Goal: Task Accomplishment & Management: Complete application form

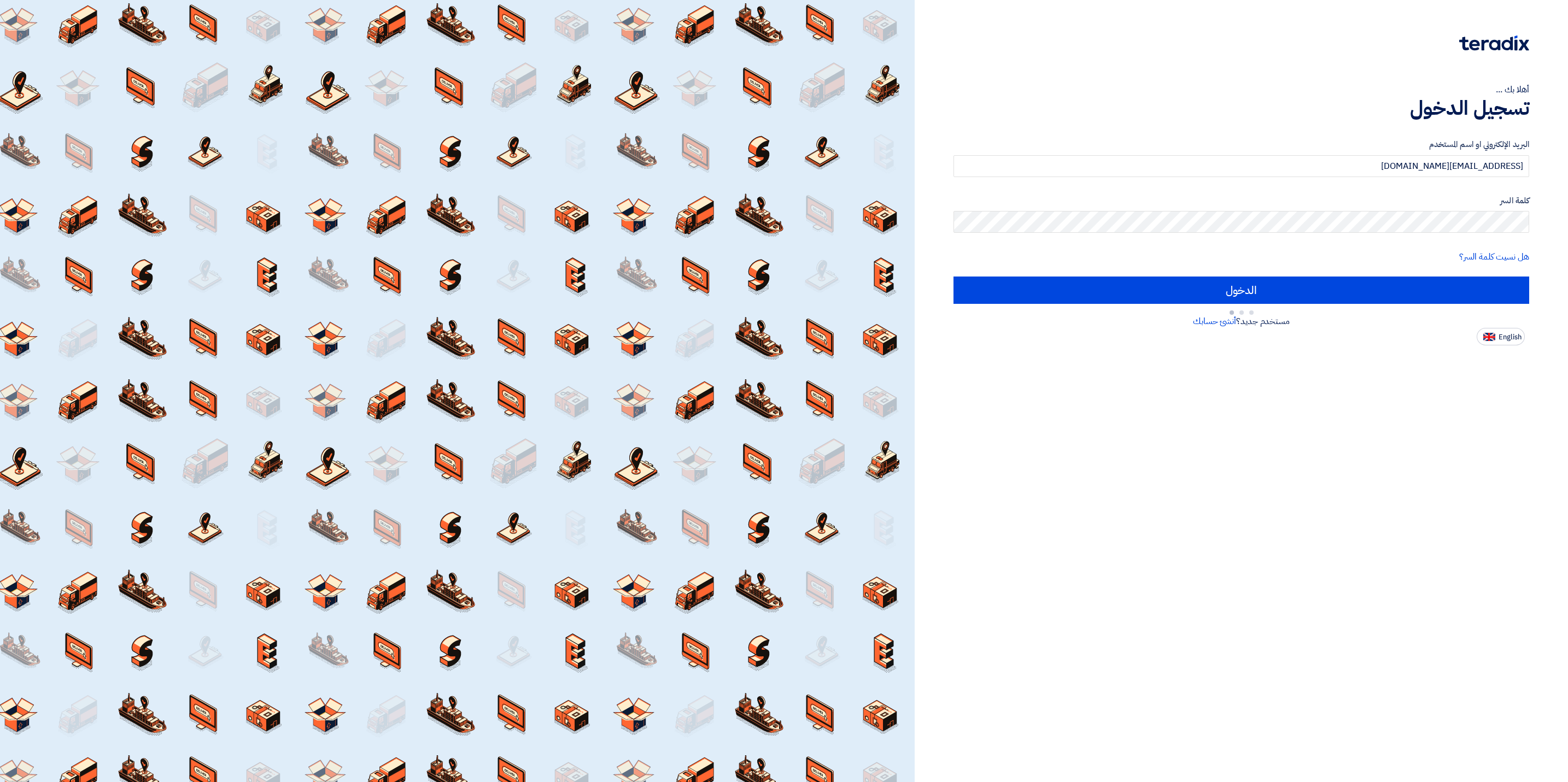
type input "Sign in"
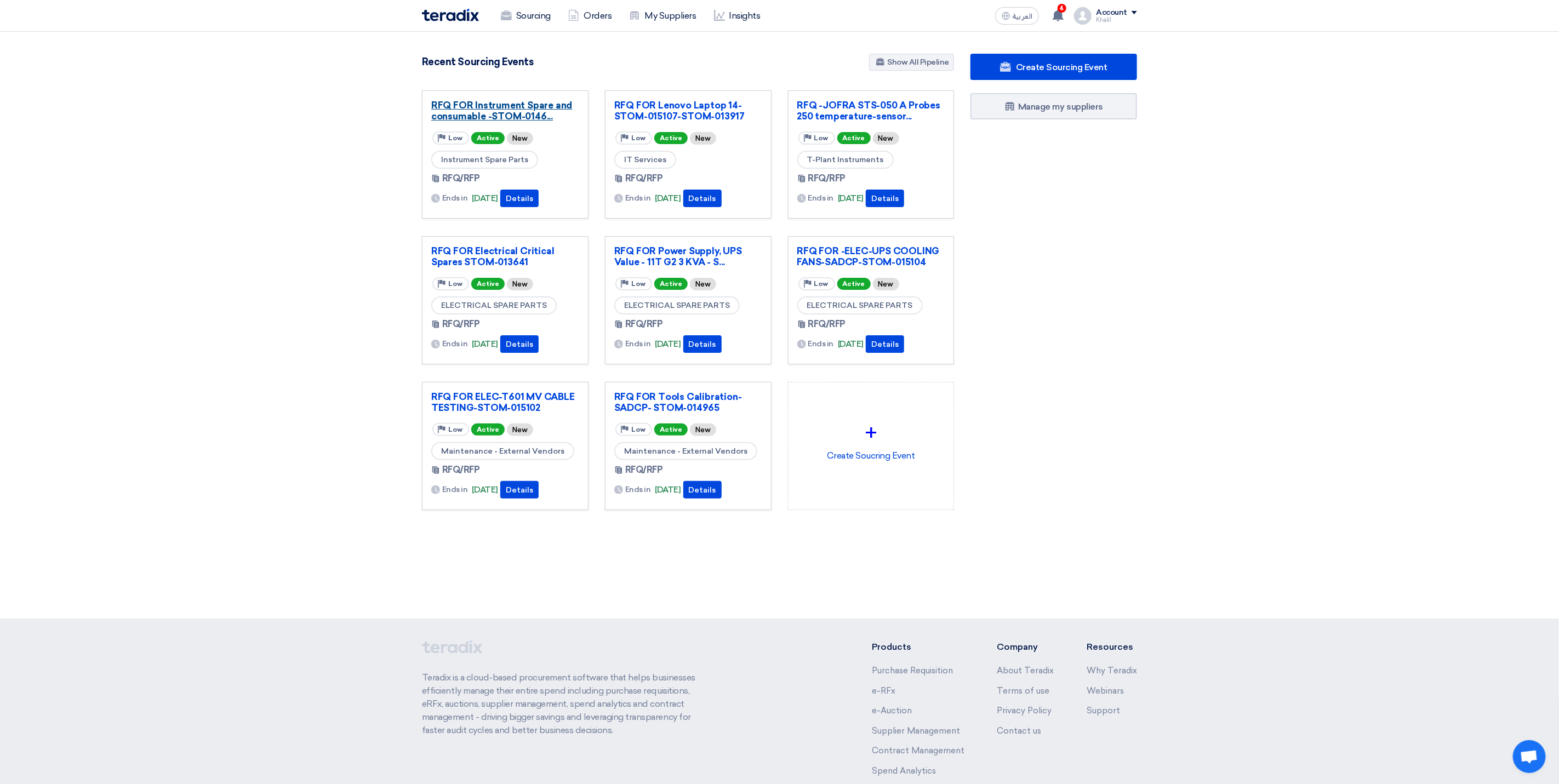
click at [537, 113] on link "RFQ FOR Instrument Spare and consumable -STOM-0146..." at bounding box center [505, 110] width 148 height 22
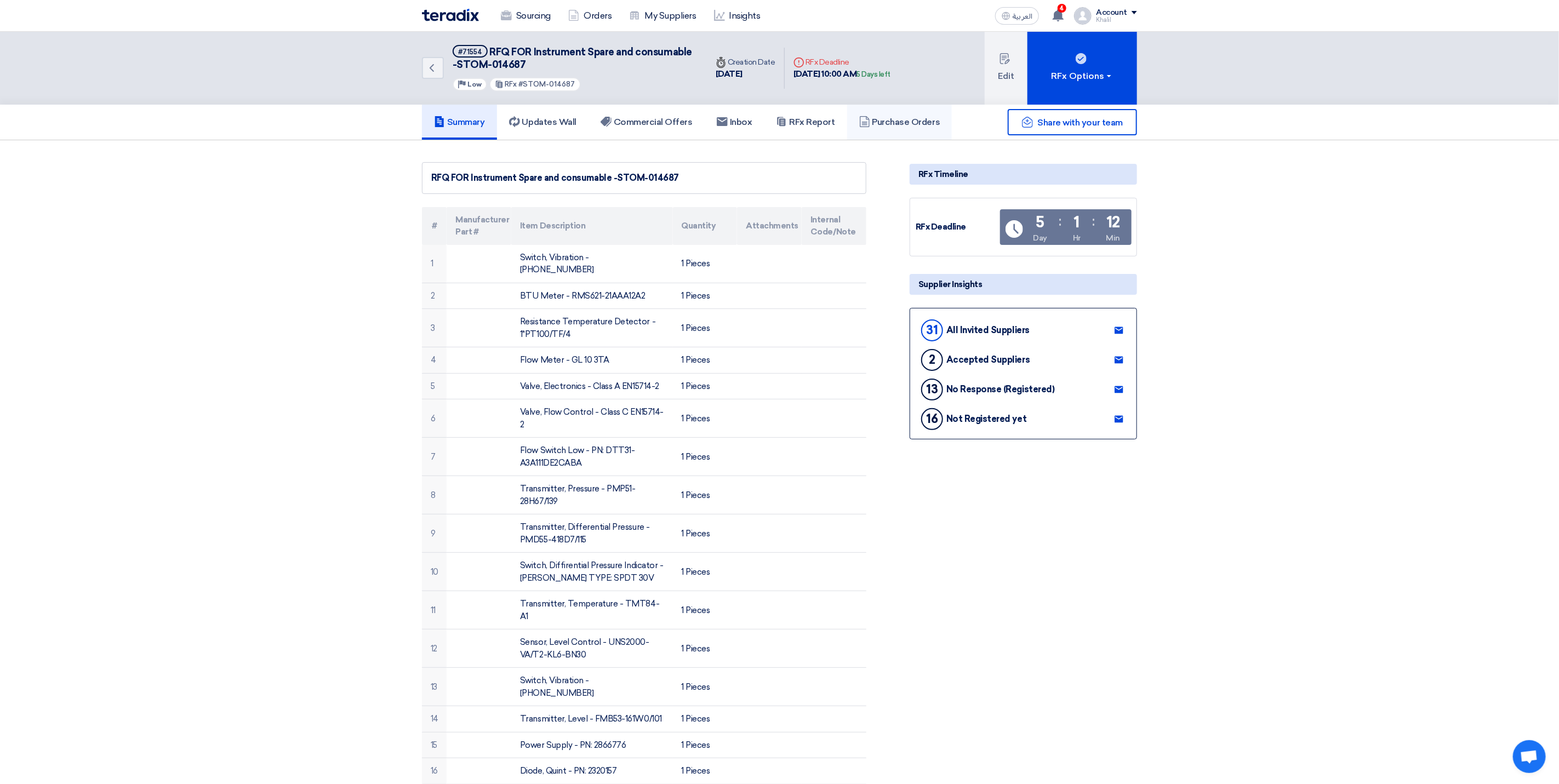
click at [903, 126] on h5 "Purchase Orders" at bounding box center [900, 122] width 81 height 11
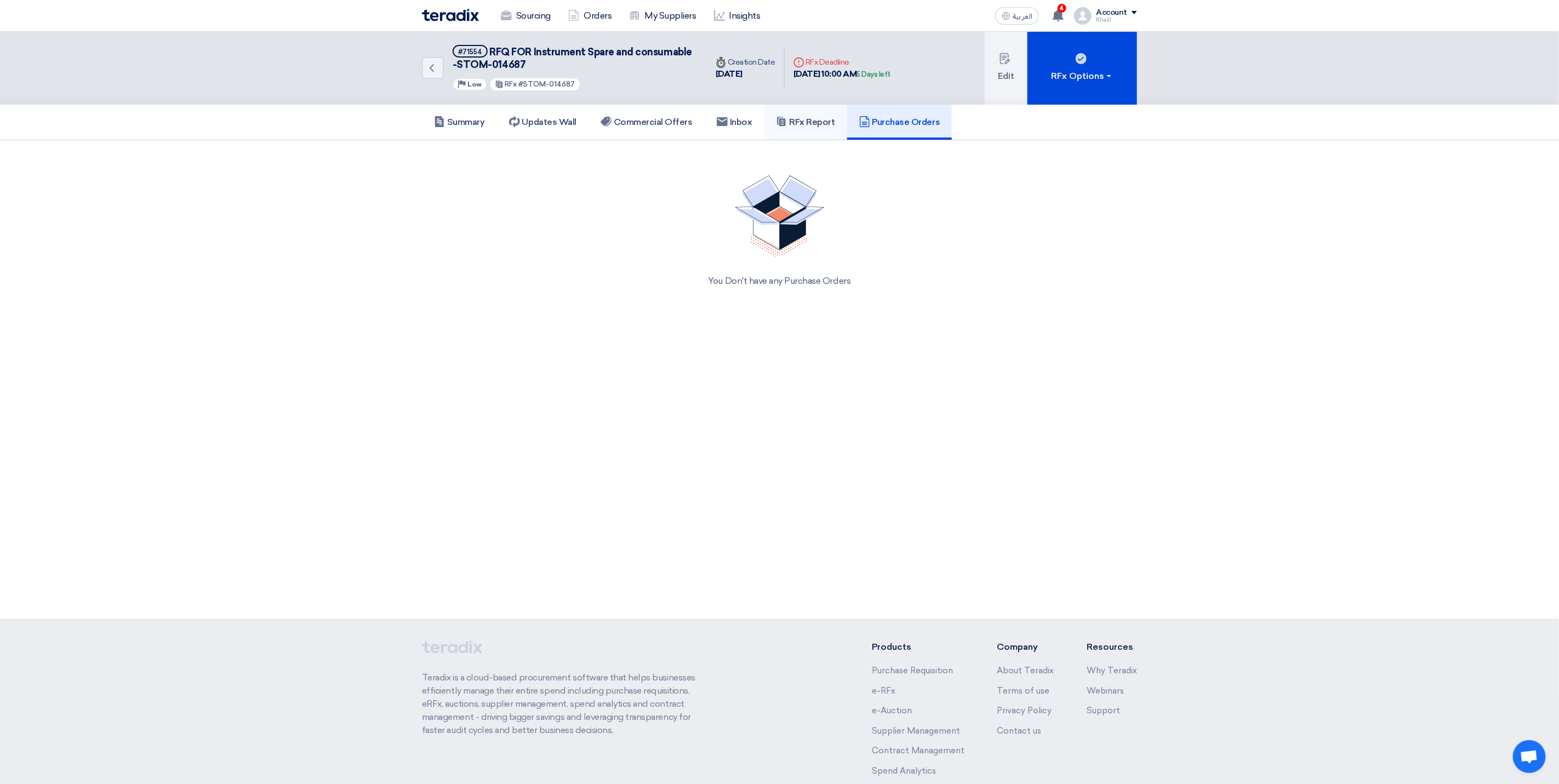
click at [817, 119] on h5 "RFx Report" at bounding box center [805, 122] width 59 height 11
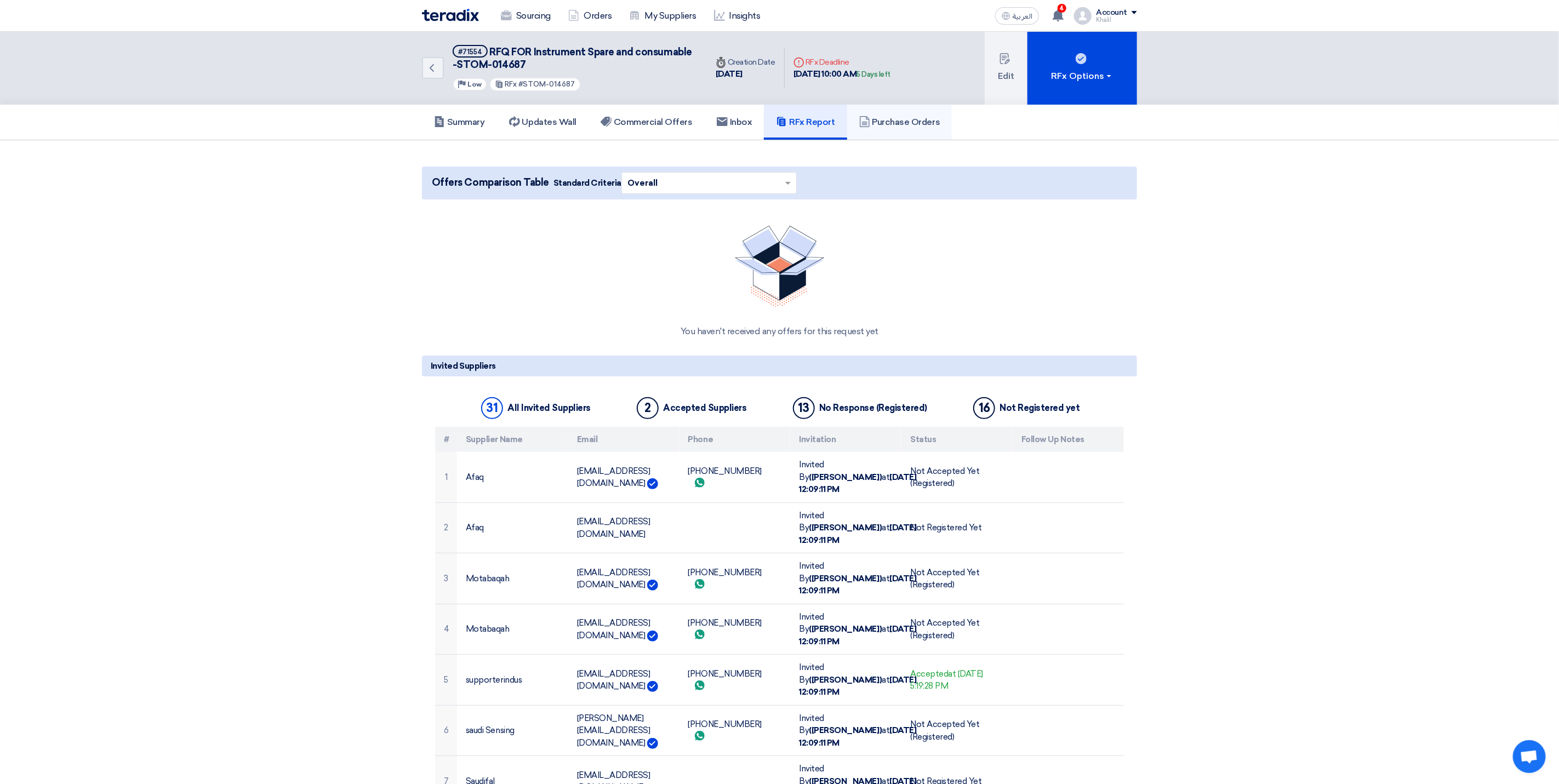
click at [891, 119] on h5 "Purchase Orders" at bounding box center [900, 122] width 81 height 11
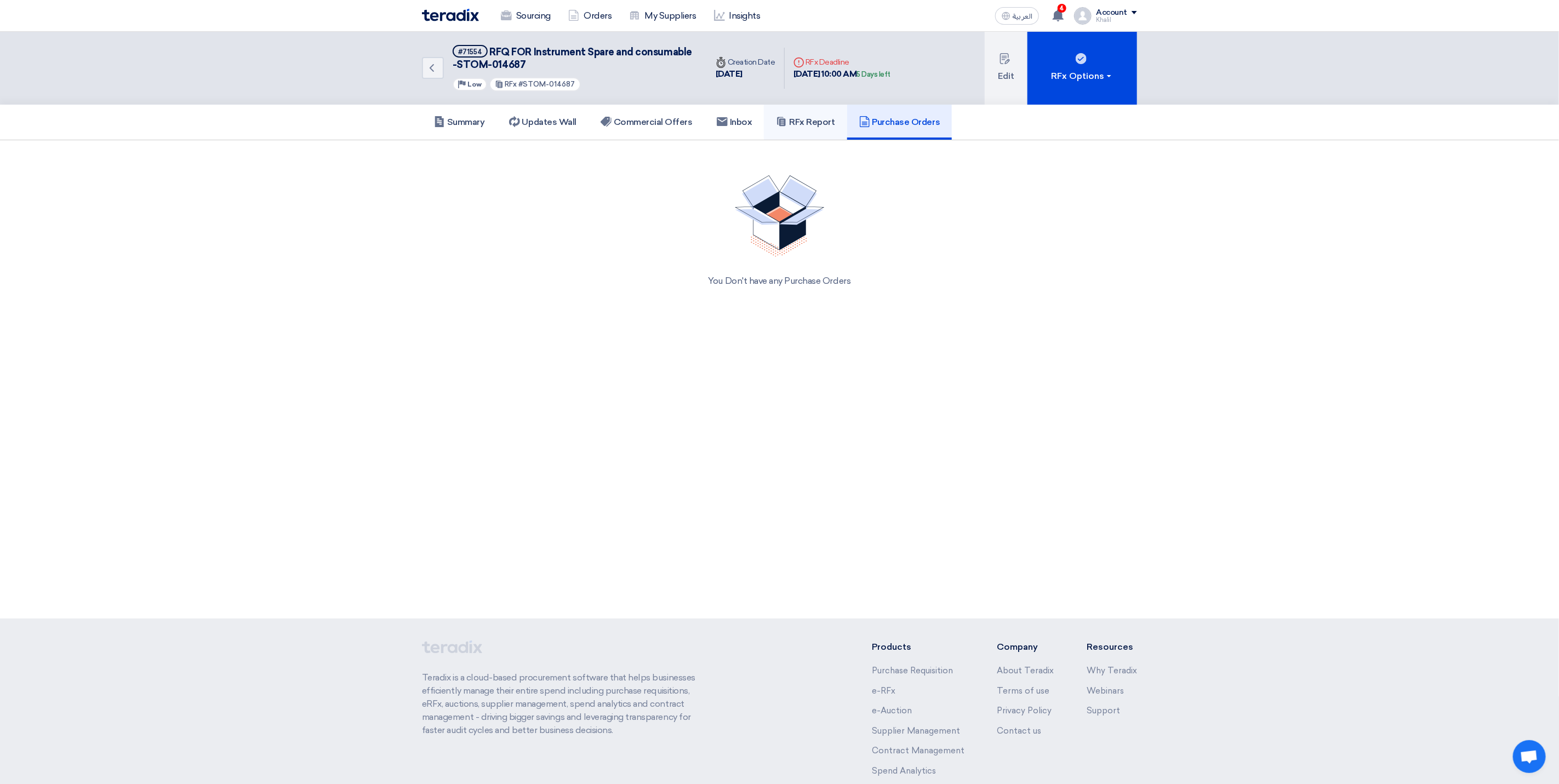
click at [799, 125] on h5 "RFx Report" at bounding box center [805, 122] width 59 height 11
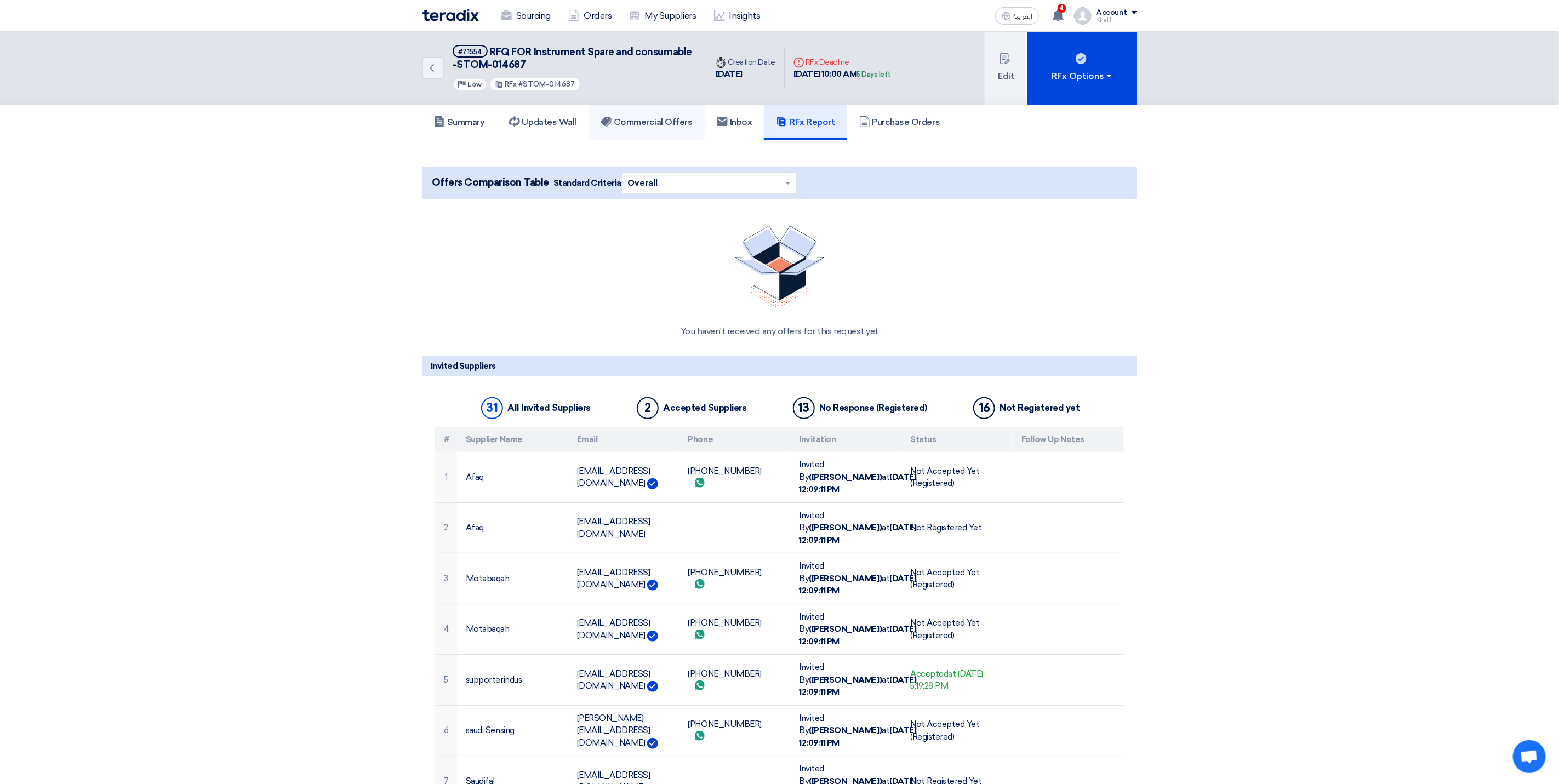
click at [670, 127] on link "Commercial Offers" at bounding box center [646, 122] width 116 height 35
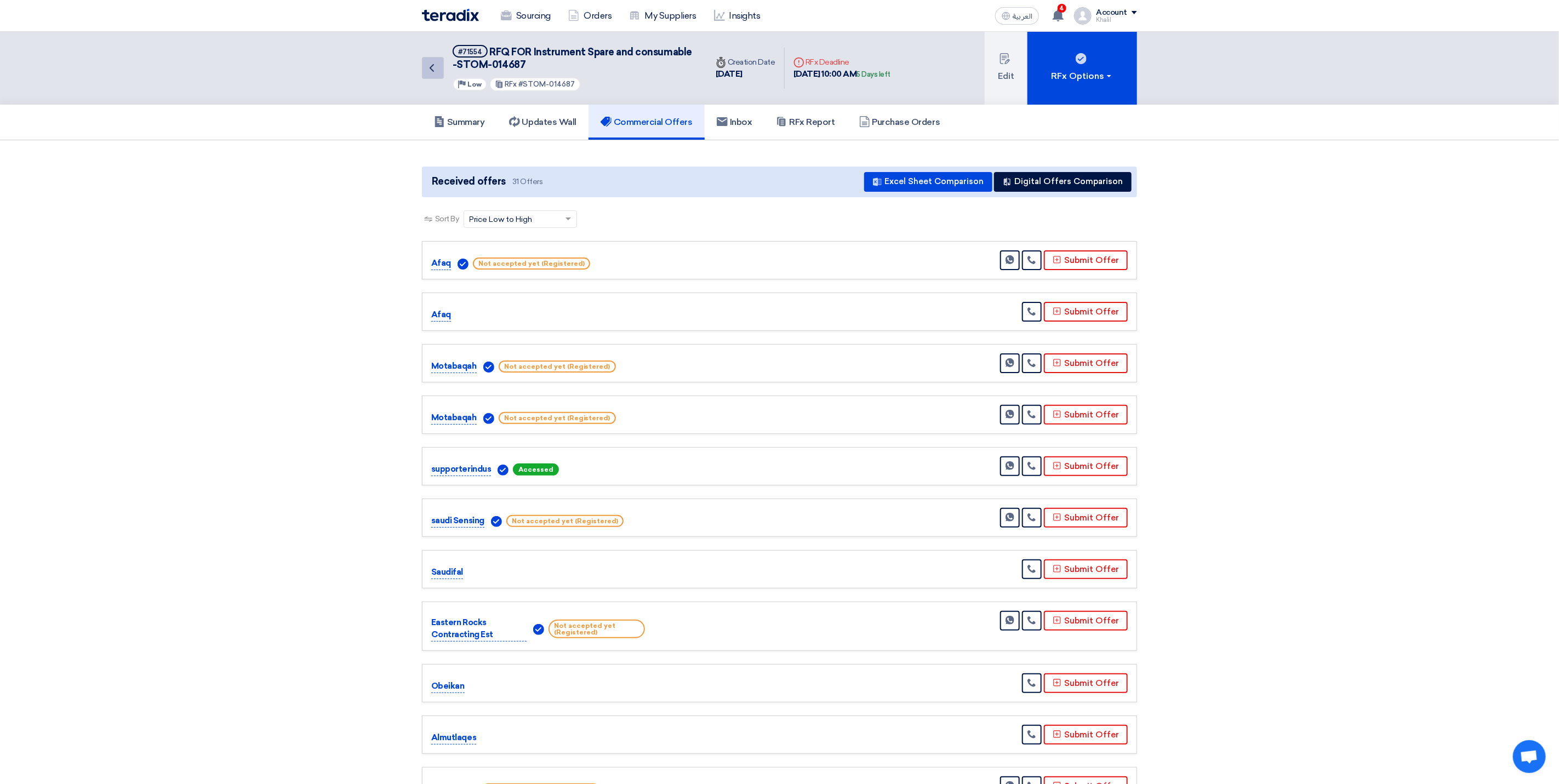
click at [431, 69] on use at bounding box center [431, 68] width 5 height 8
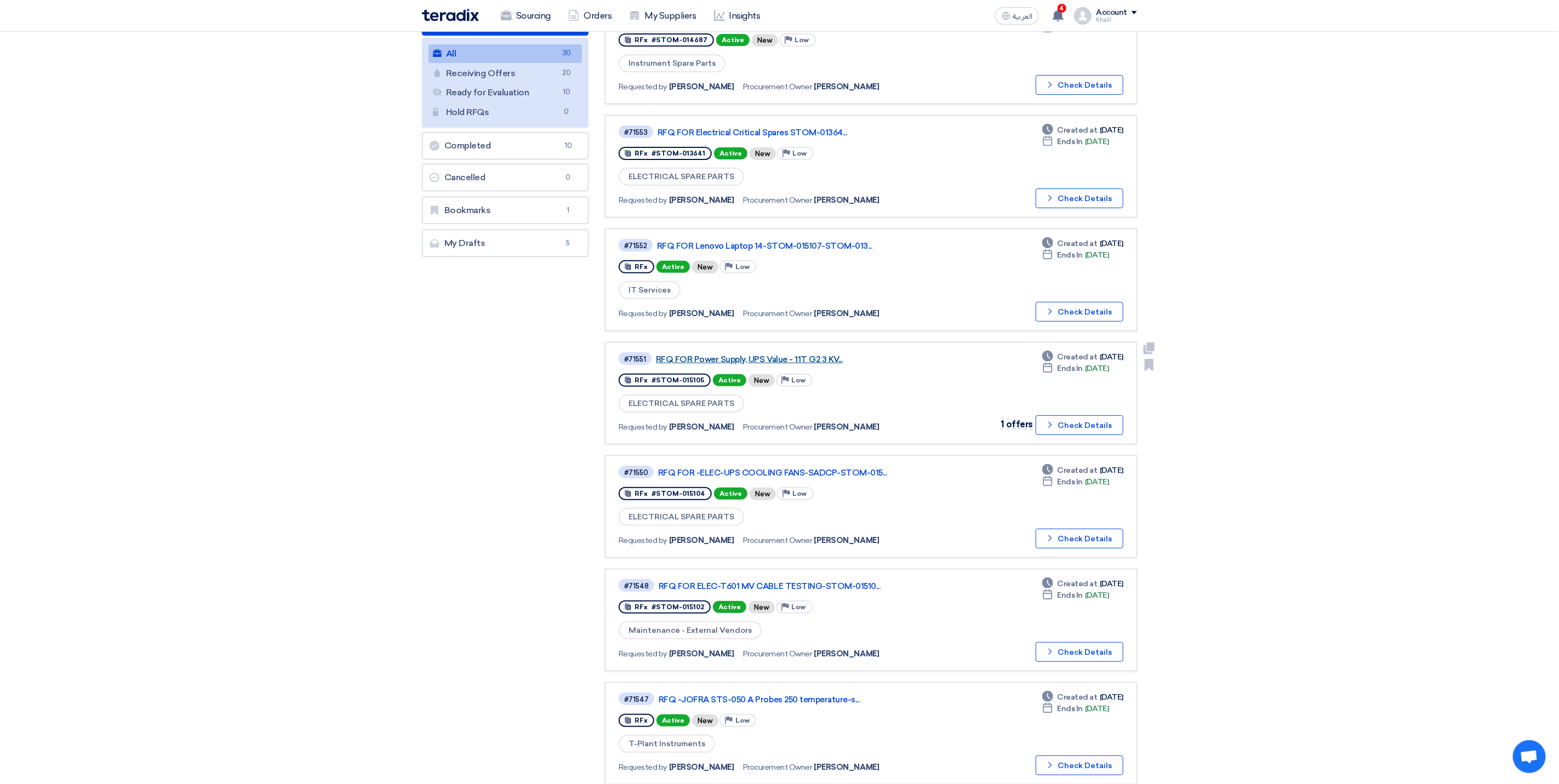
scroll to position [165, 0]
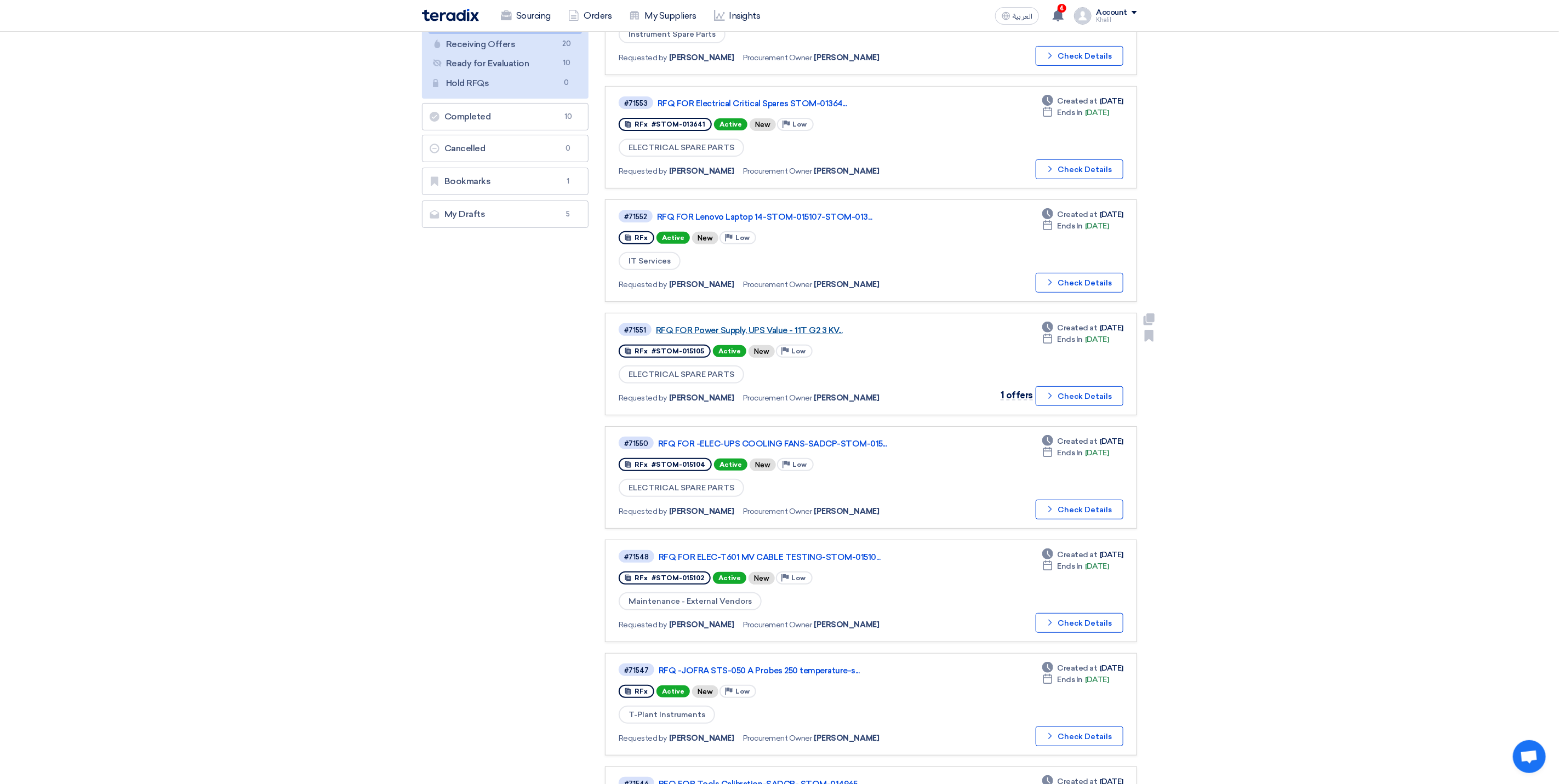
click at [730, 325] on link "RFQ FOR Power Supply, UPS Value - 11T G2 3 KV..." at bounding box center [793, 330] width 274 height 9
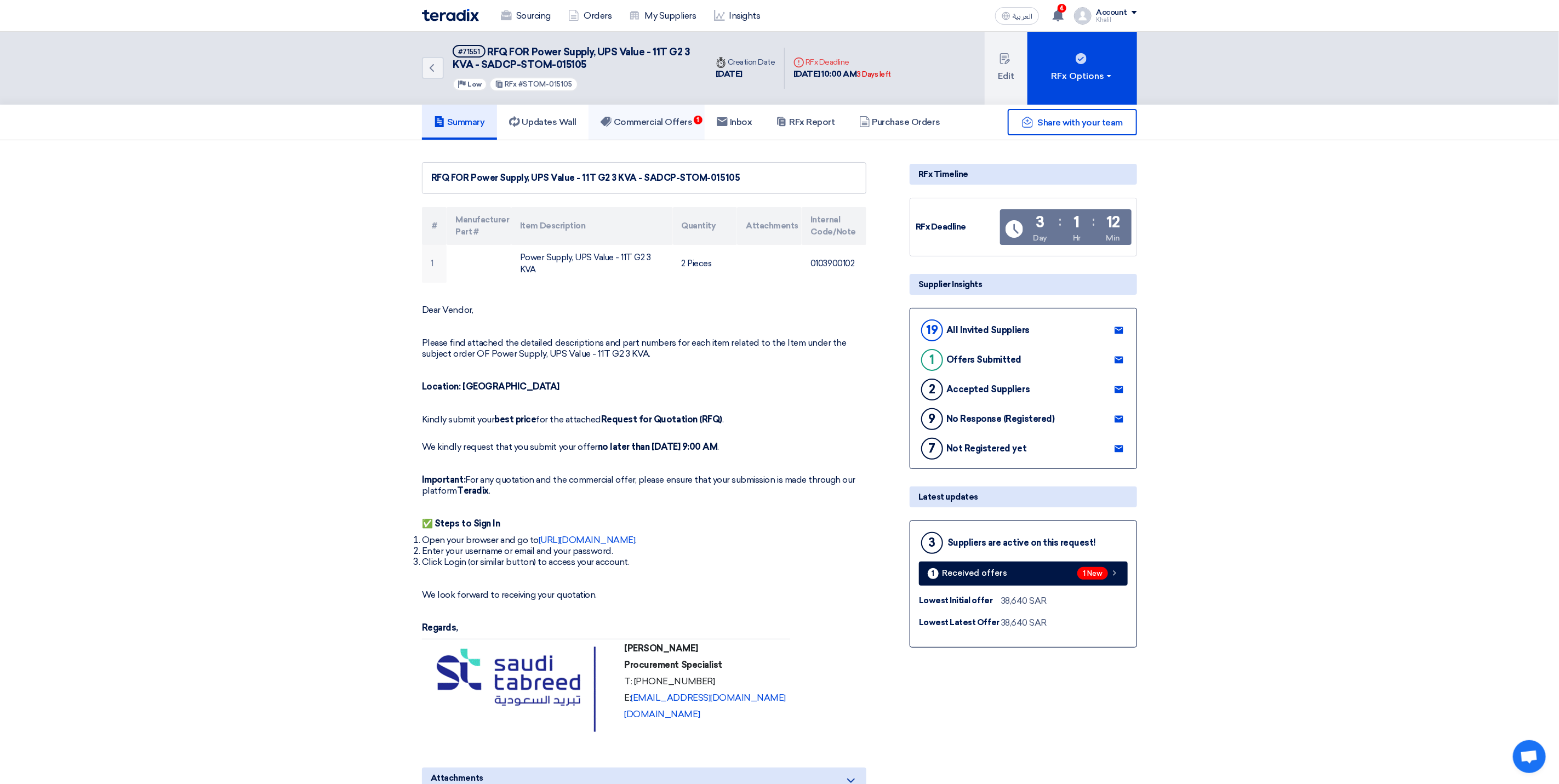
click at [662, 124] on h5 "Commercial Offers 1" at bounding box center [646, 122] width 92 height 11
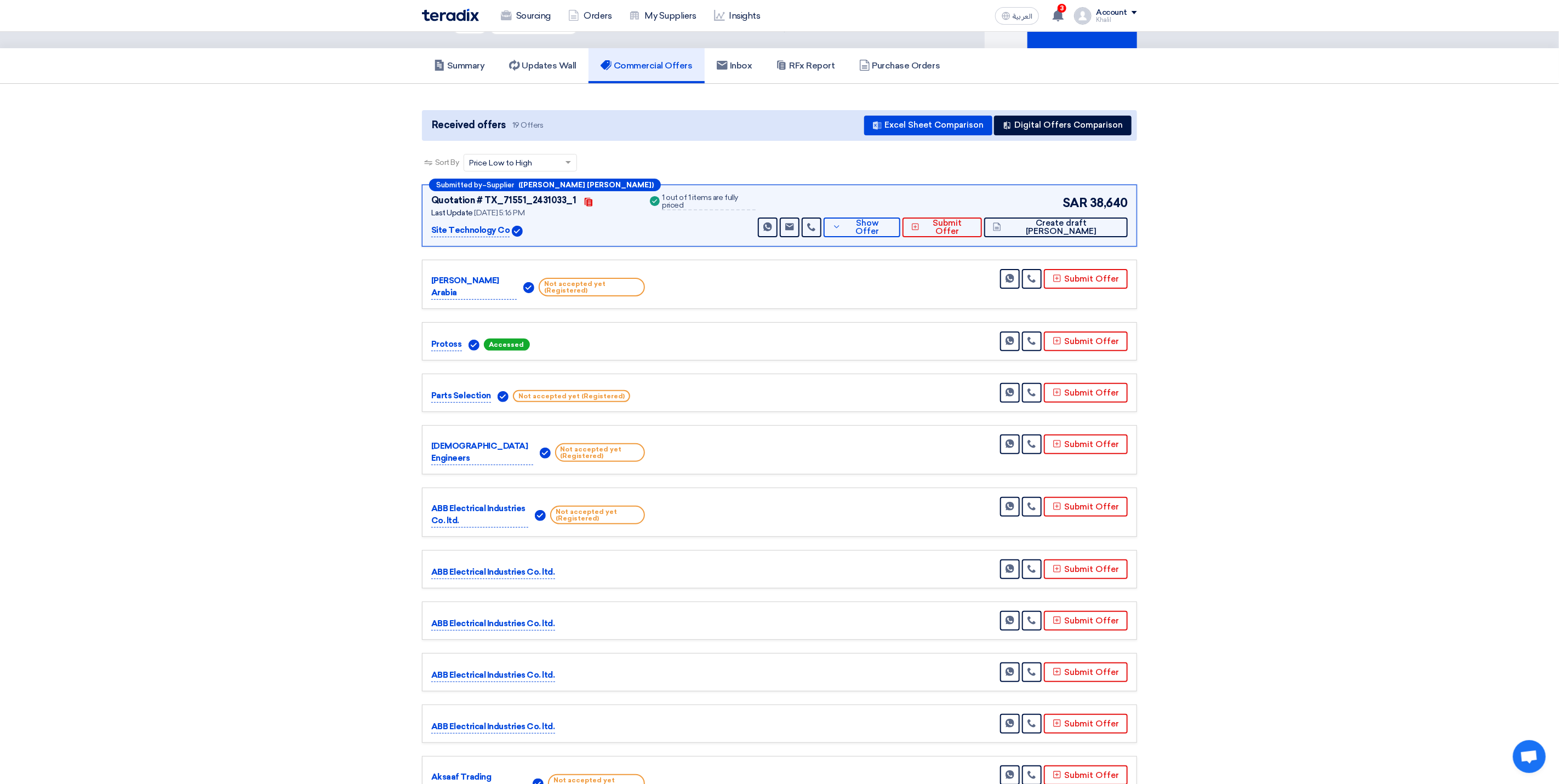
scroll to position [12, 0]
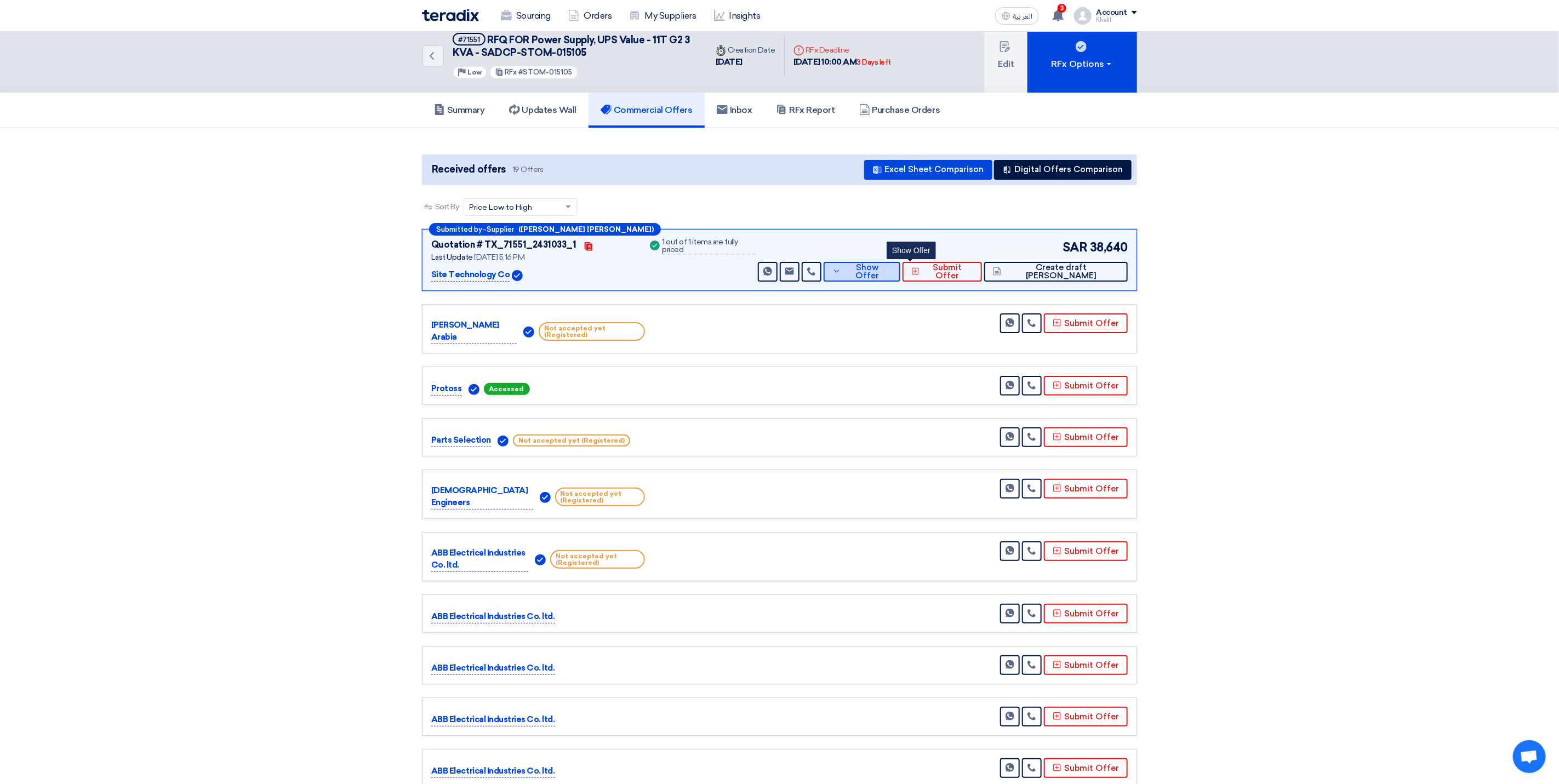
click at [841, 267] on icon at bounding box center [836, 270] width 9 height 9
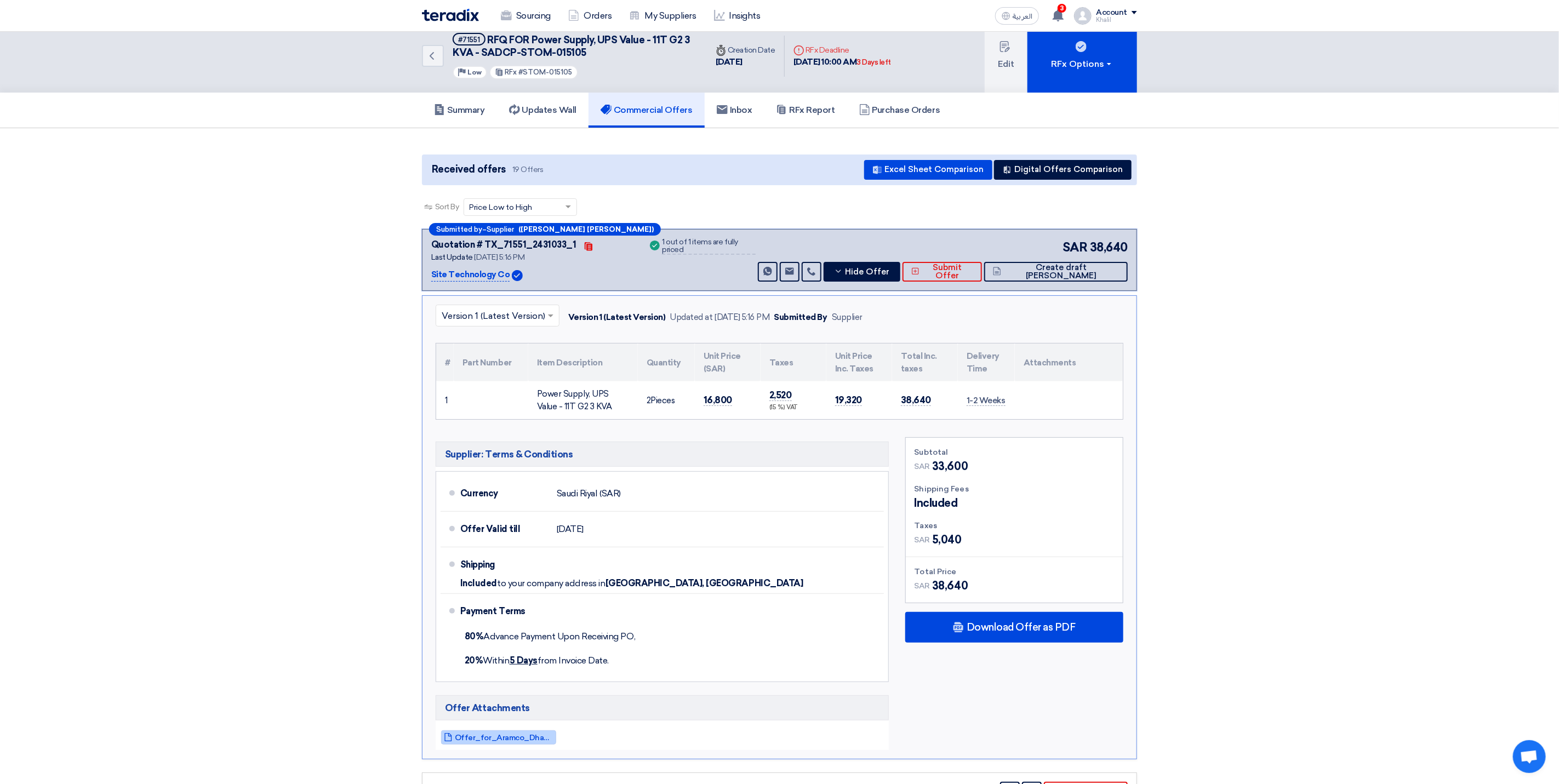
click at [514, 741] on span "Offer_for_Aramco_Dhahran_Powervalue___kva_T___ABB_ups__1758723254416.pdf" at bounding box center [504, 738] width 98 height 9
click at [429, 50] on icon "Back" at bounding box center [432, 56] width 13 height 13
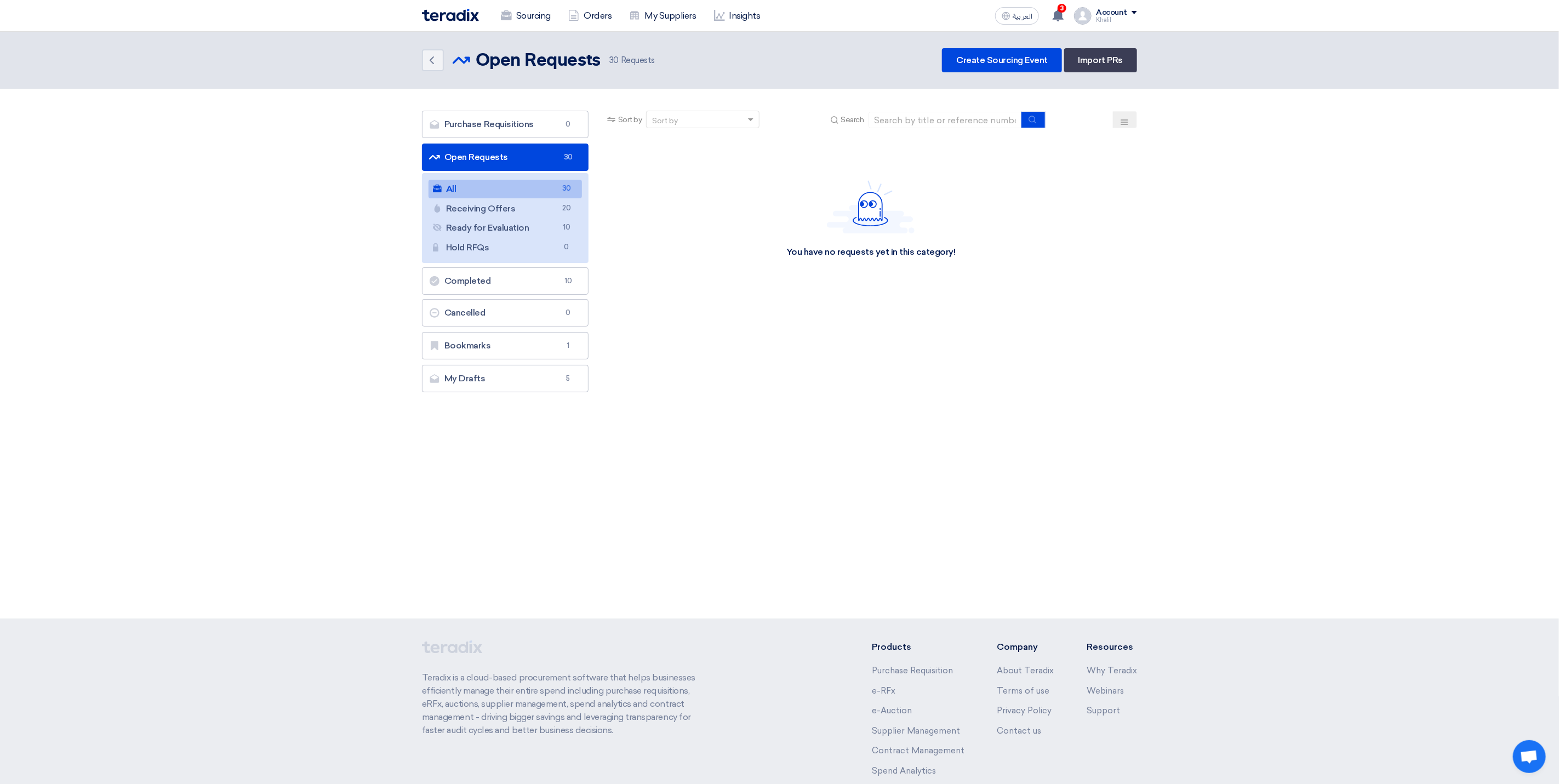
click at [533, 158] on link "Open Requests Open Requests 30" at bounding box center [505, 157] width 166 height 27
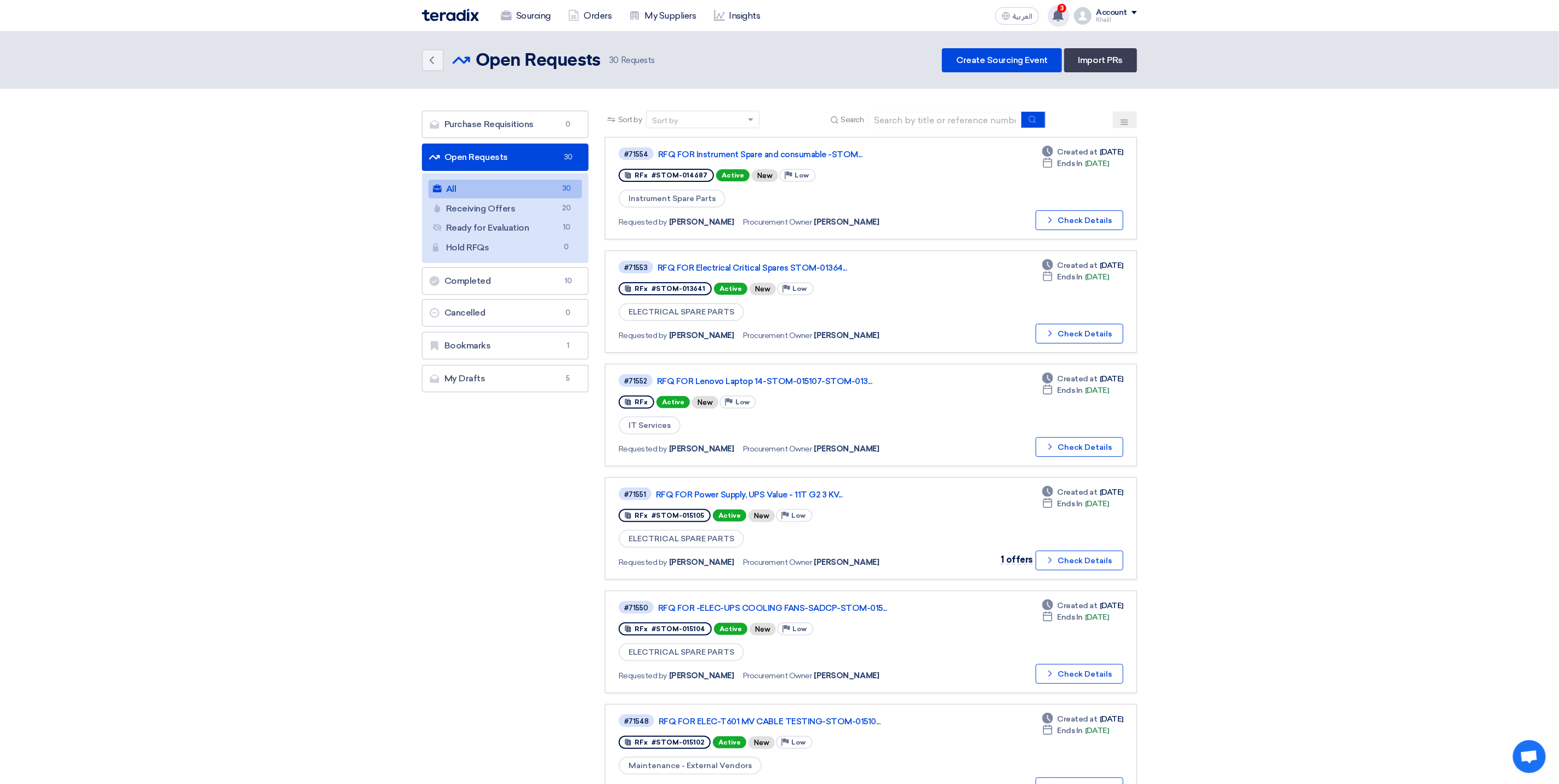
click at [1064, 9] on span "3" at bounding box center [1061, 8] width 9 height 9
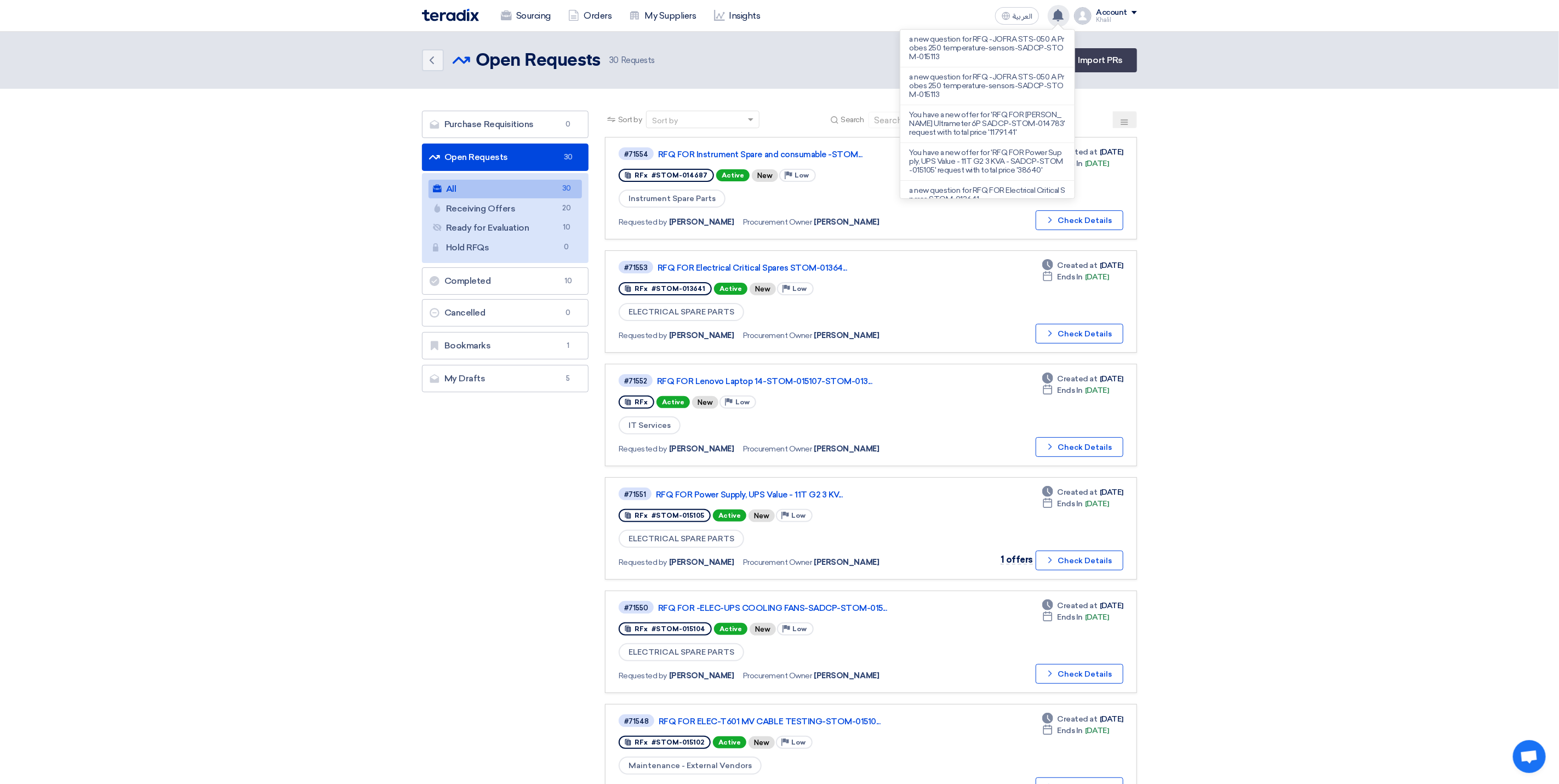
click at [1023, 53] on p "a new question for RFQ -JOFRA STS-050 A Probes 250 temperature-sensors-SADCP-ST…" at bounding box center [988, 48] width 157 height 26
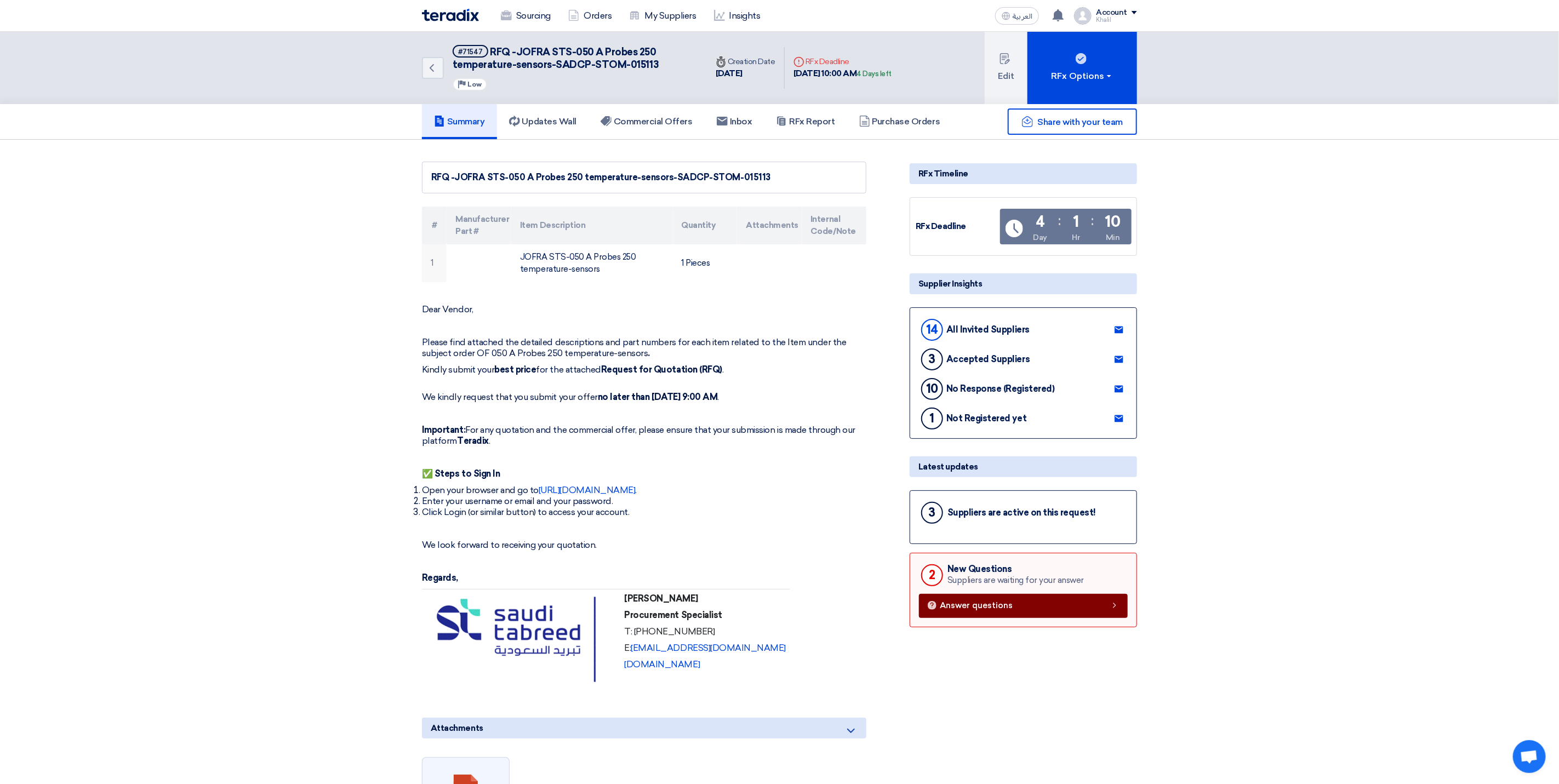
click at [1022, 610] on link "Answer questions" at bounding box center [1024, 605] width 209 height 24
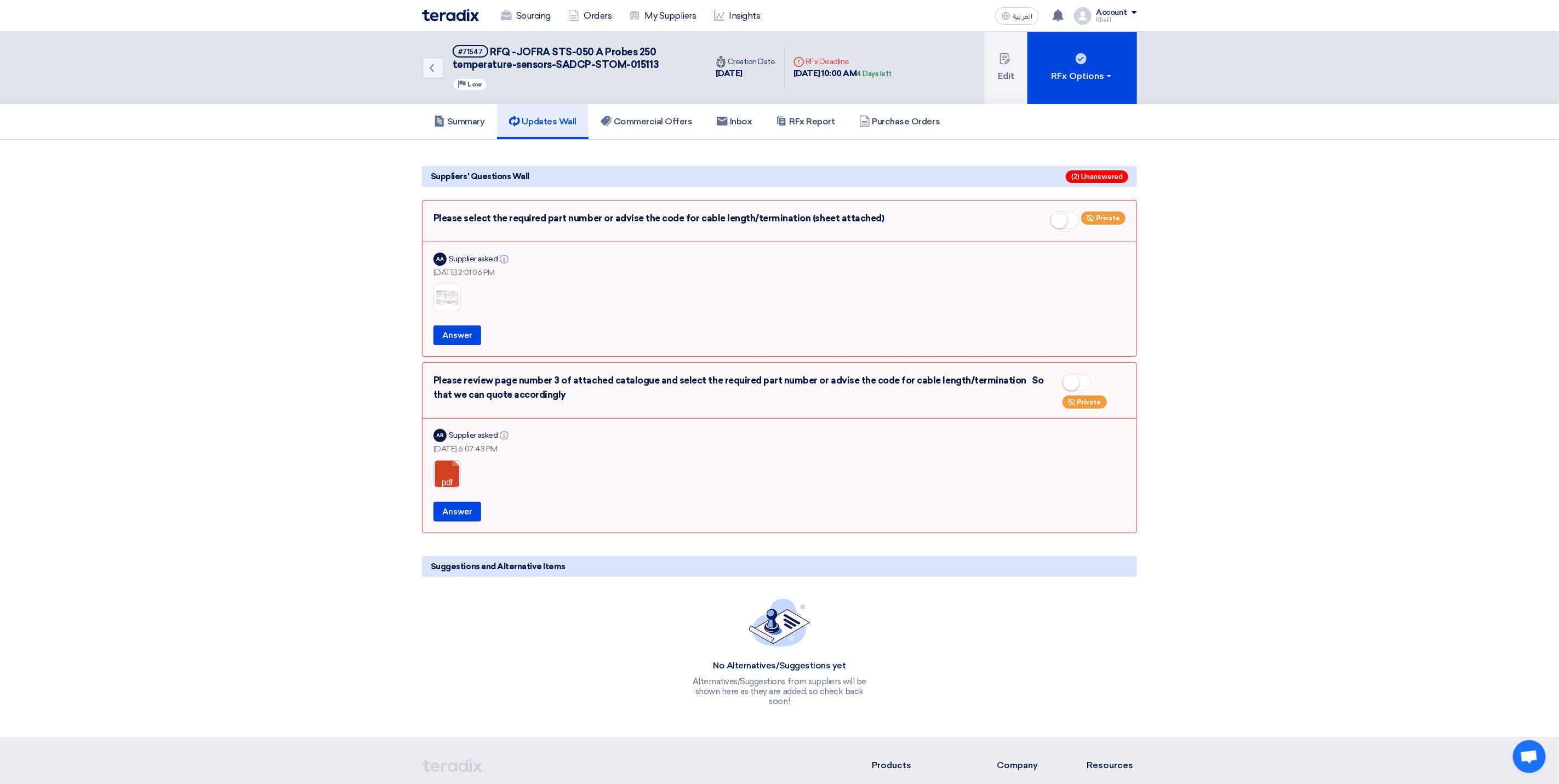
click at [458, 477] on link at bounding box center [478, 494] width 88 height 66
click at [452, 296] on img at bounding box center [447, 297] width 26 height 16
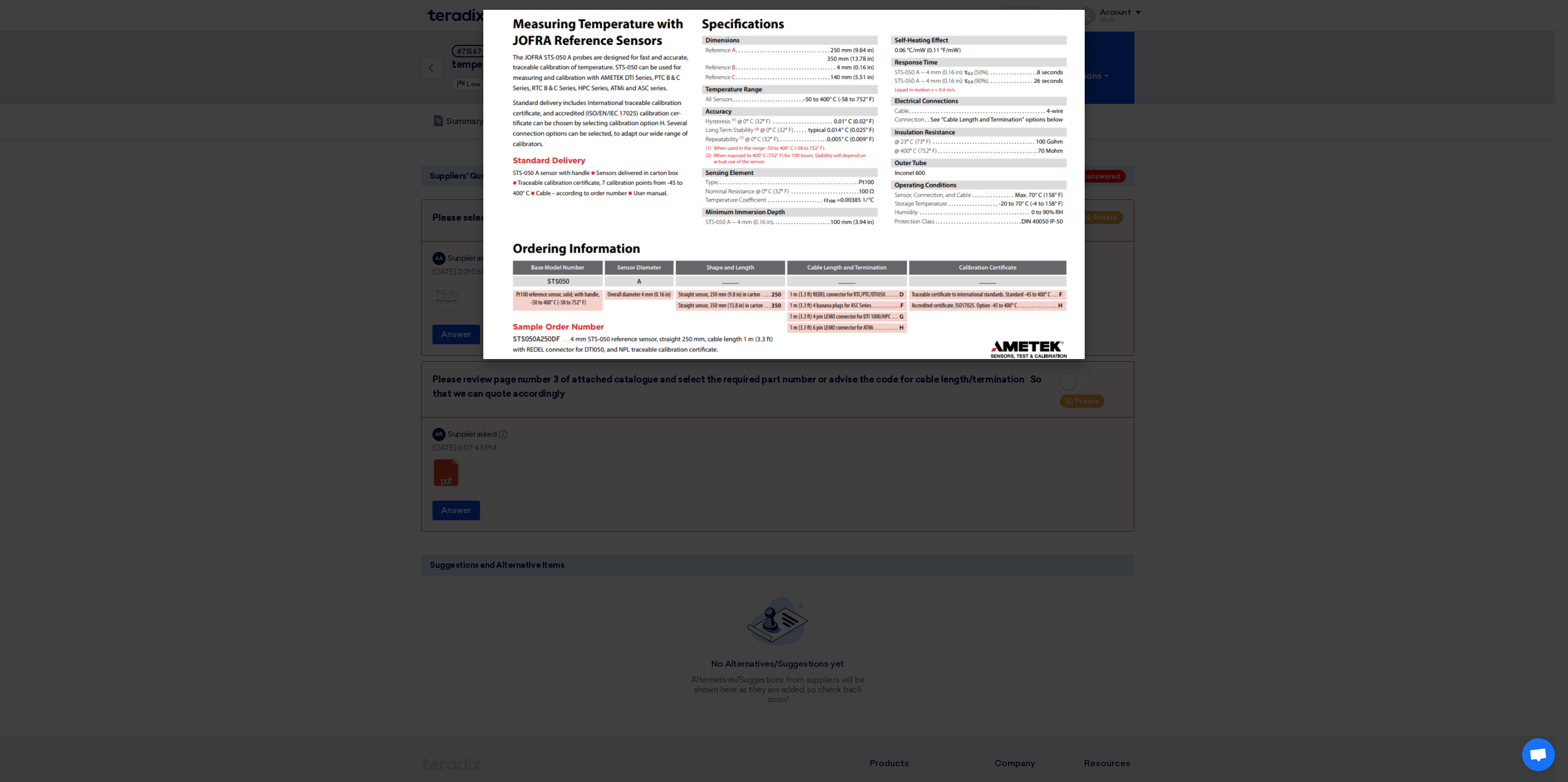
click at [1404, 366] on modal-container at bounding box center [784, 391] width 1568 height 782
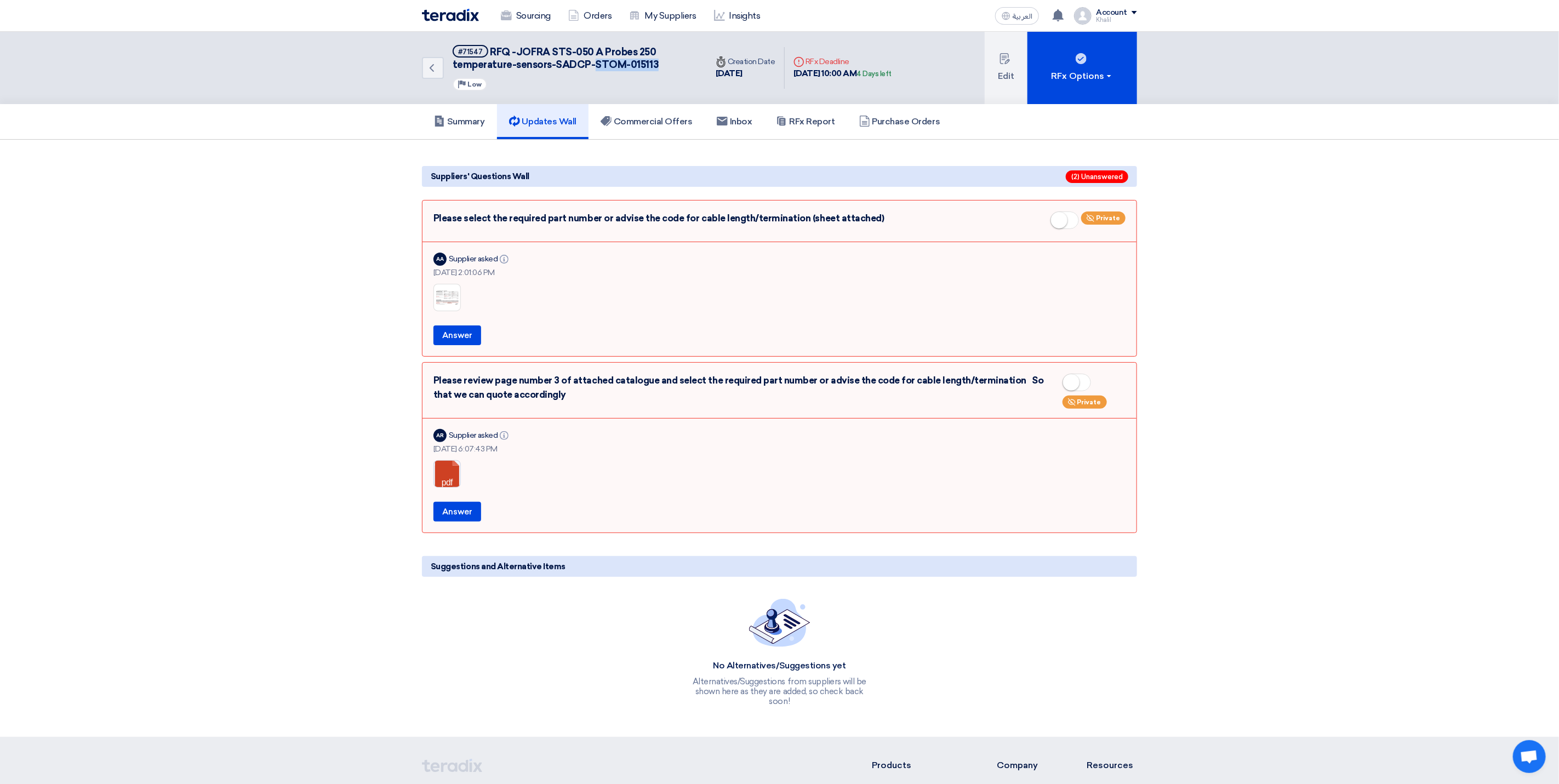
drag, startPoint x: 658, startPoint y: 66, endPoint x: 591, endPoint y: 62, distance: 67.1
click at [591, 62] on h5 "#71547 RFQ -JOFRA STS-050 A Probes 250 temperature-sensors-SADCP-STOM-015113" at bounding box center [573, 59] width 241 height 26
copy span "STOM-015113"
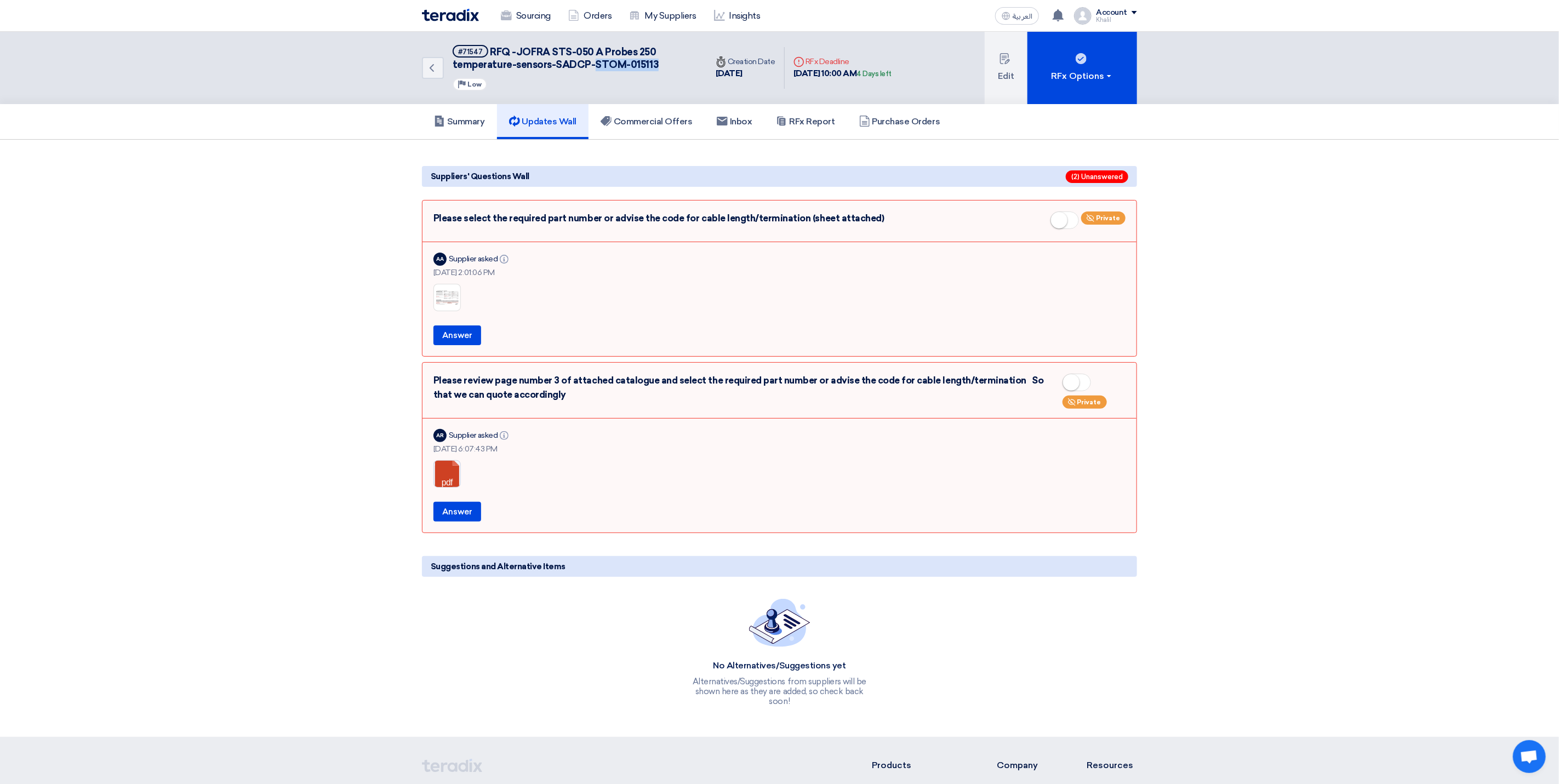
drag, startPoint x: 883, startPoint y: 215, endPoint x: 434, endPoint y: 207, distance: 449.1
click at [434, 207] on div "Please select the required part number or advise the code for cable length/term…" at bounding box center [780, 278] width 715 height 157
copy div "Please select the required part number or advise the code for cable length/term…"
drag, startPoint x: 437, startPoint y: 378, endPoint x: 548, endPoint y: 405, distance: 114.2
click at [548, 405] on div "Please review page number 3 of attached catalogue and select the required part …" at bounding box center [780, 392] width 692 height 36
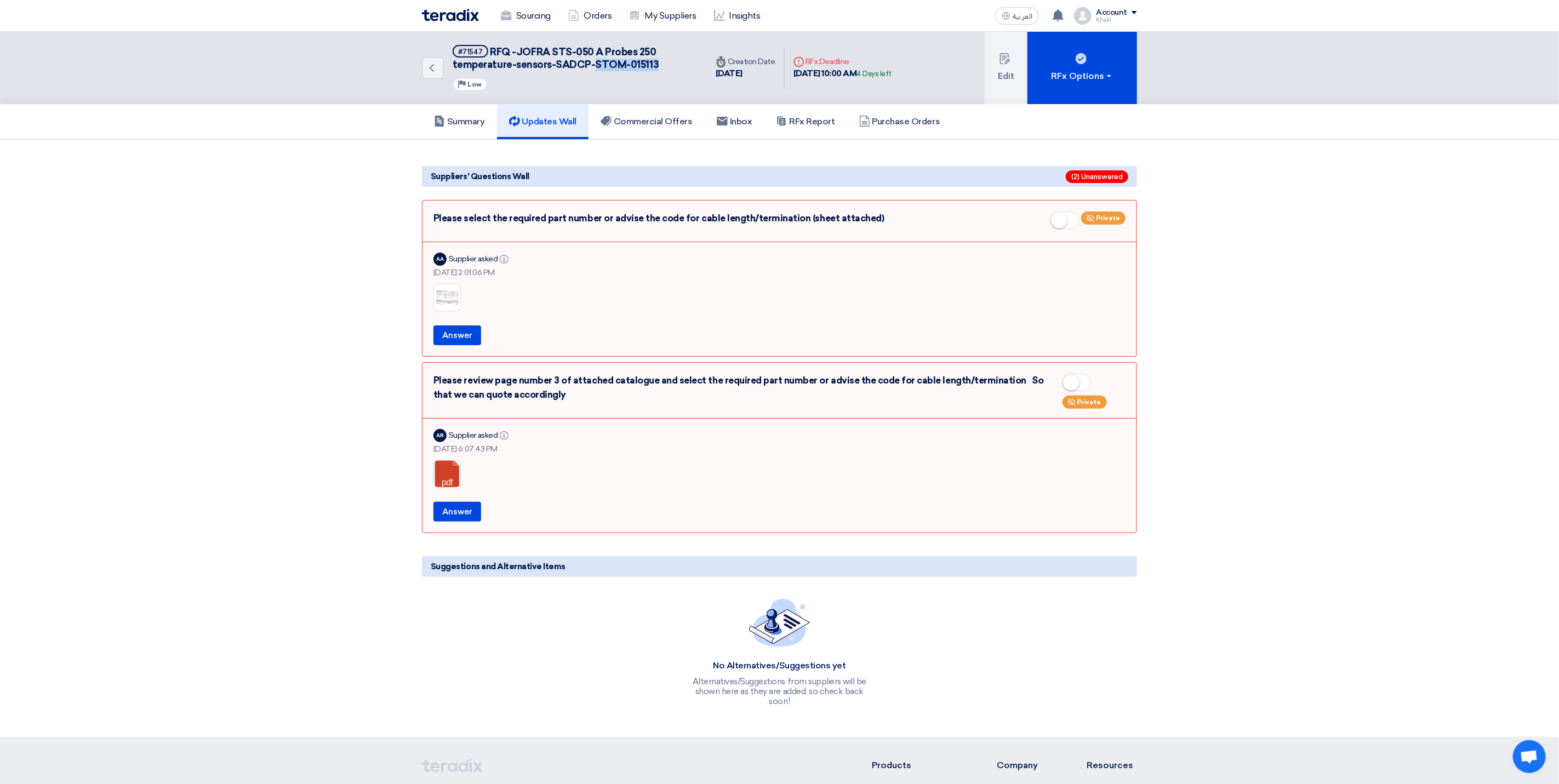
copy div "lease review page number 3 of attached catalogue and select the required part n…"
click at [452, 477] on link at bounding box center [478, 494] width 88 height 66
click at [455, 487] on link at bounding box center [478, 494] width 88 height 66
click at [451, 296] on img at bounding box center [447, 297] width 26 height 16
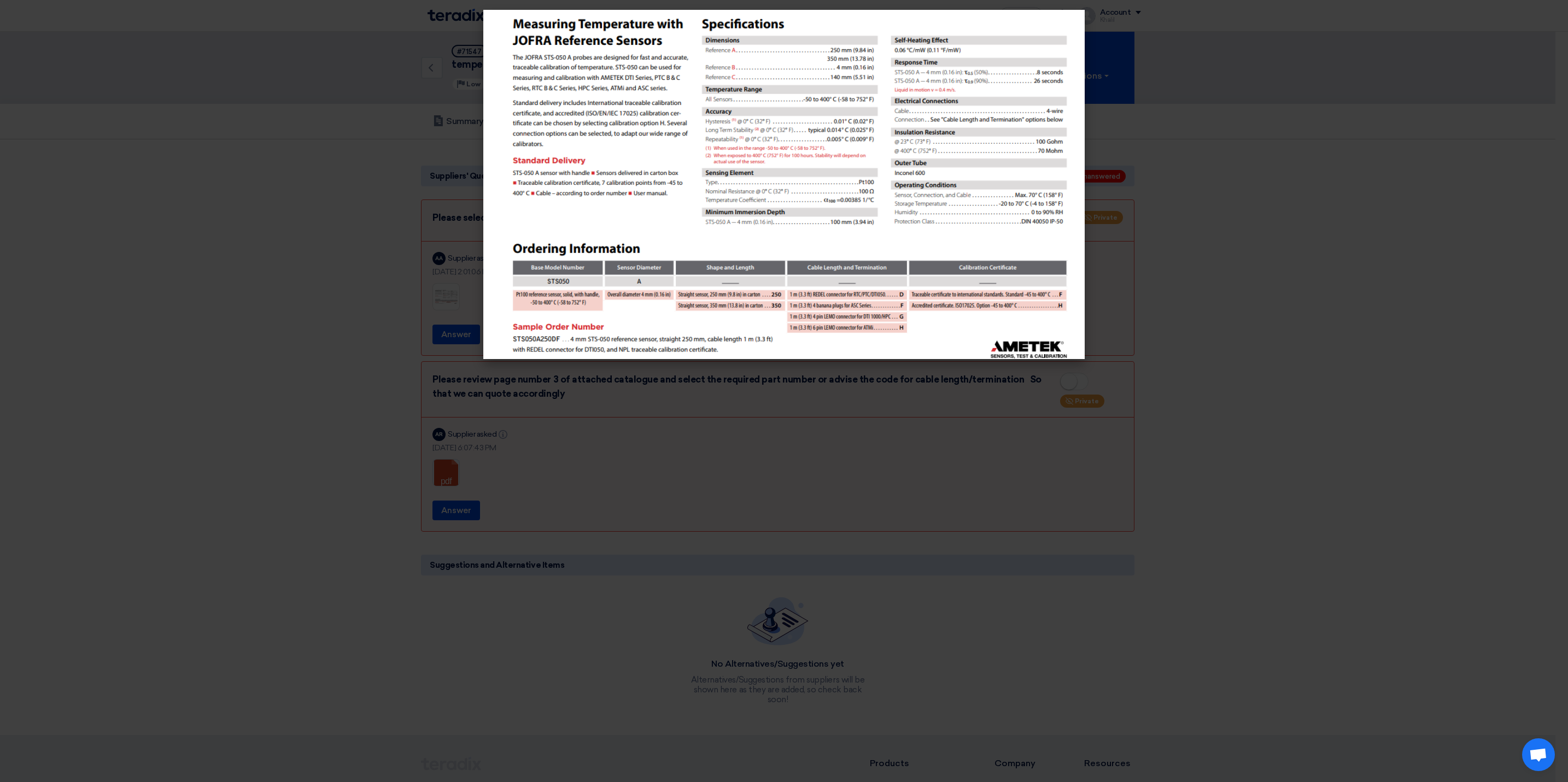
drag, startPoint x: 909, startPoint y: 220, endPoint x: 1435, endPoint y: 233, distance: 526.2
click at [1435, 233] on modal-container at bounding box center [784, 391] width 1568 height 782
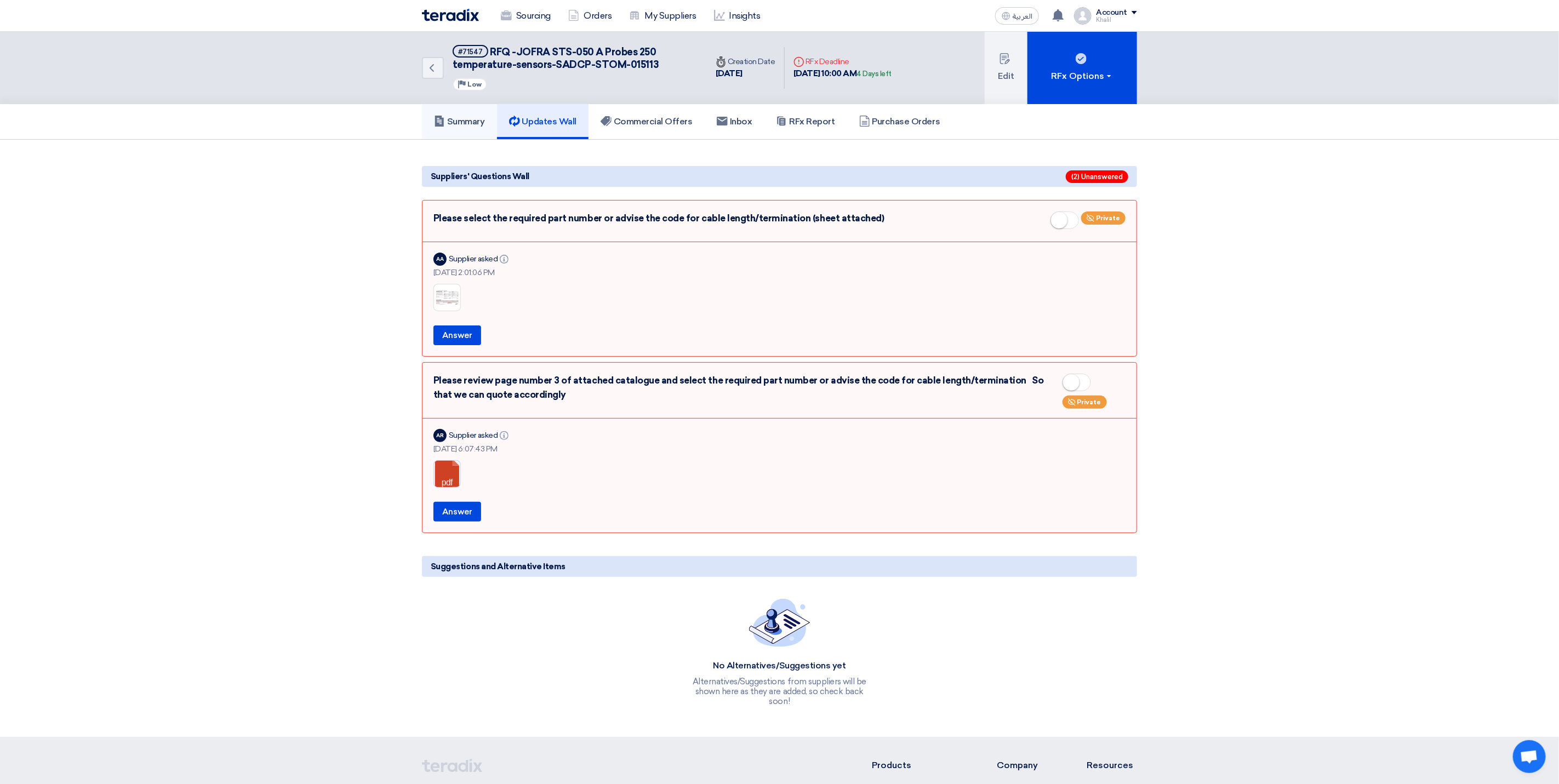
click at [465, 122] on h5 "Summary" at bounding box center [460, 122] width 51 height 11
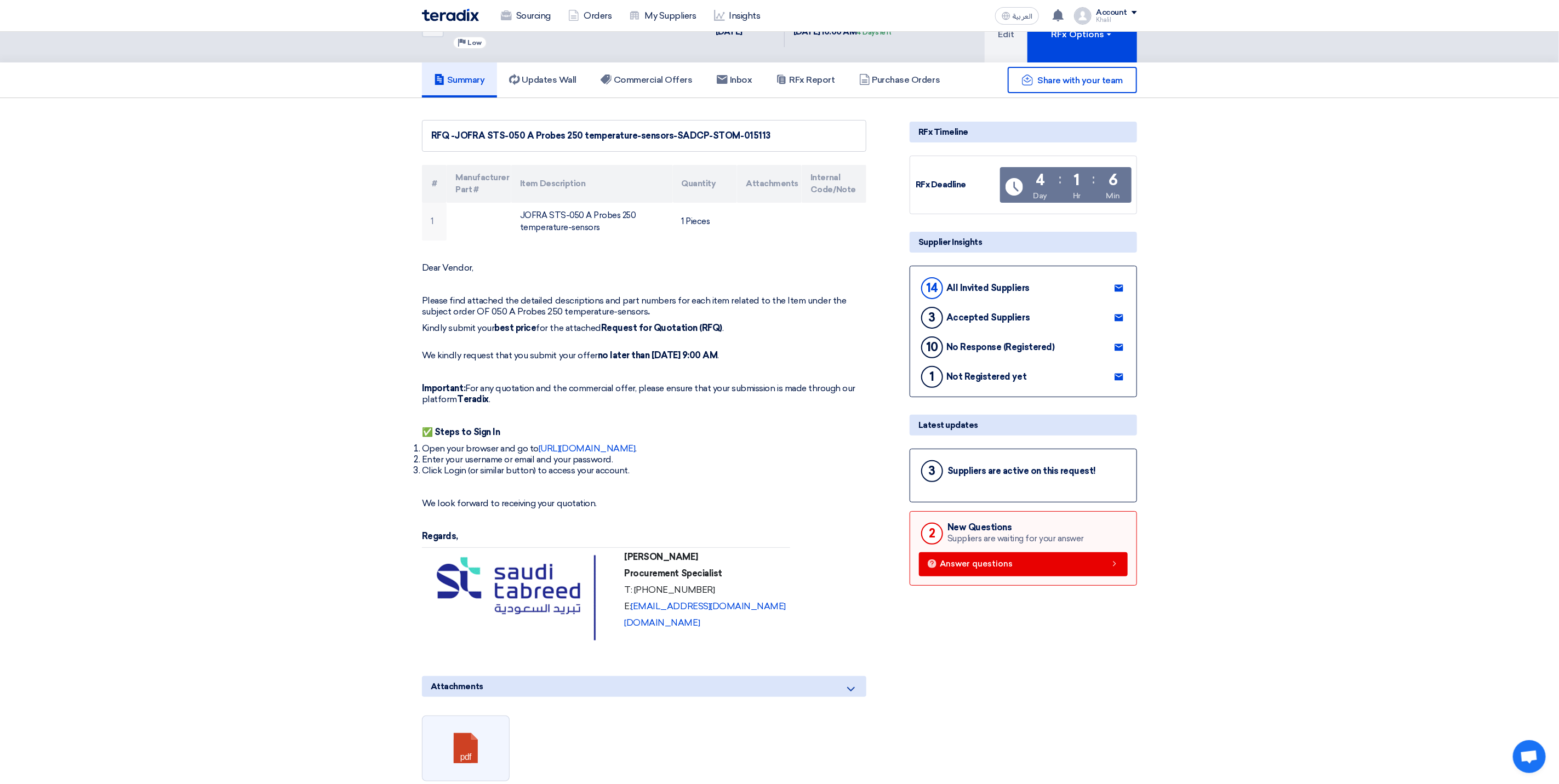
scroll to position [82, 0]
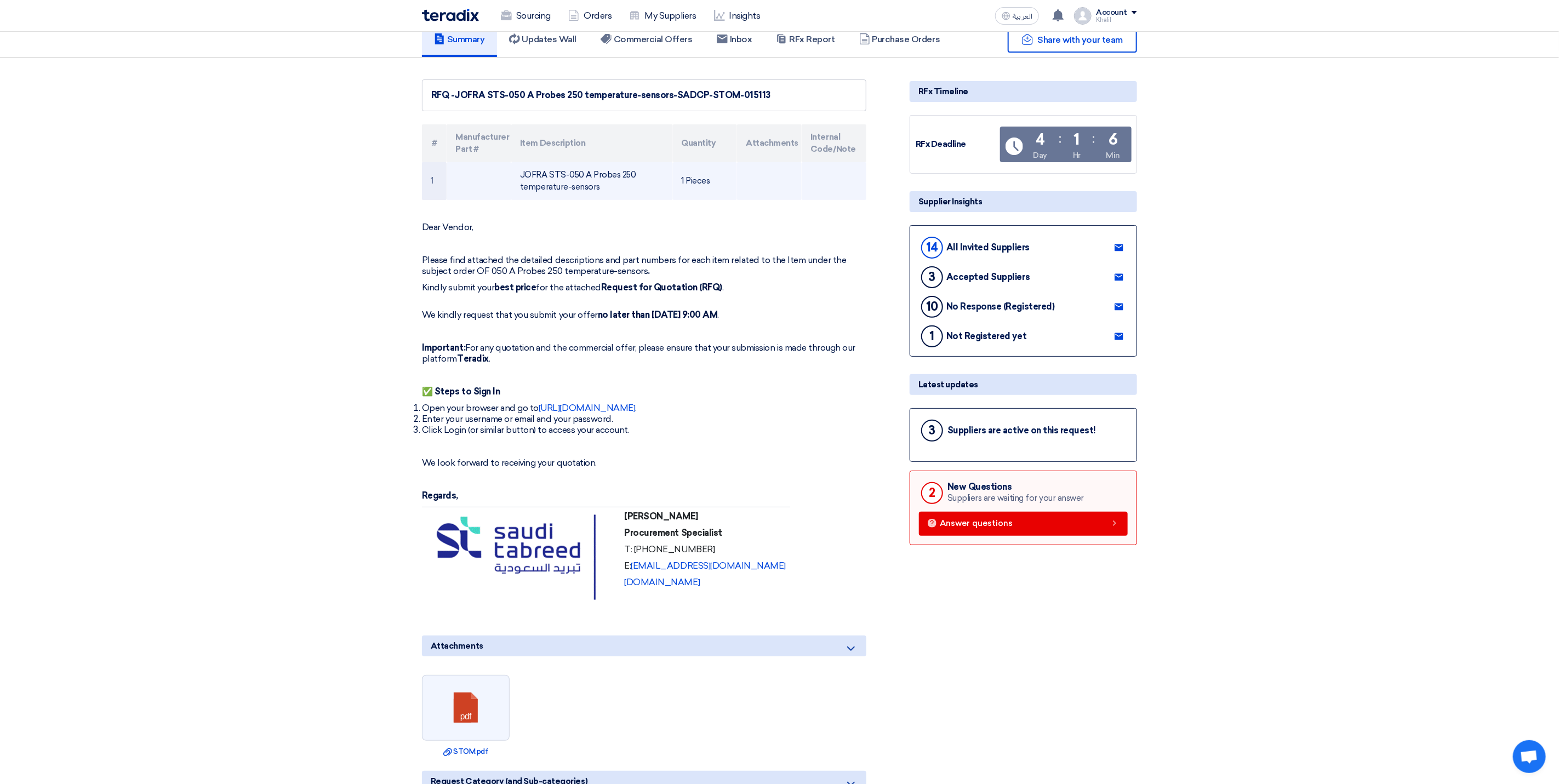
drag, startPoint x: 517, startPoint y: 174, endPoint x: 605, endPoint y: 186, distance: 88.8
click at [605, 186] on td "JOFRA STS-050 A Probes 250 temperature-sensors" at bounding box center [592, 181] width 161 height 38
copy td "JOFRA STS-050 A Probes 250 temperature-sensors"
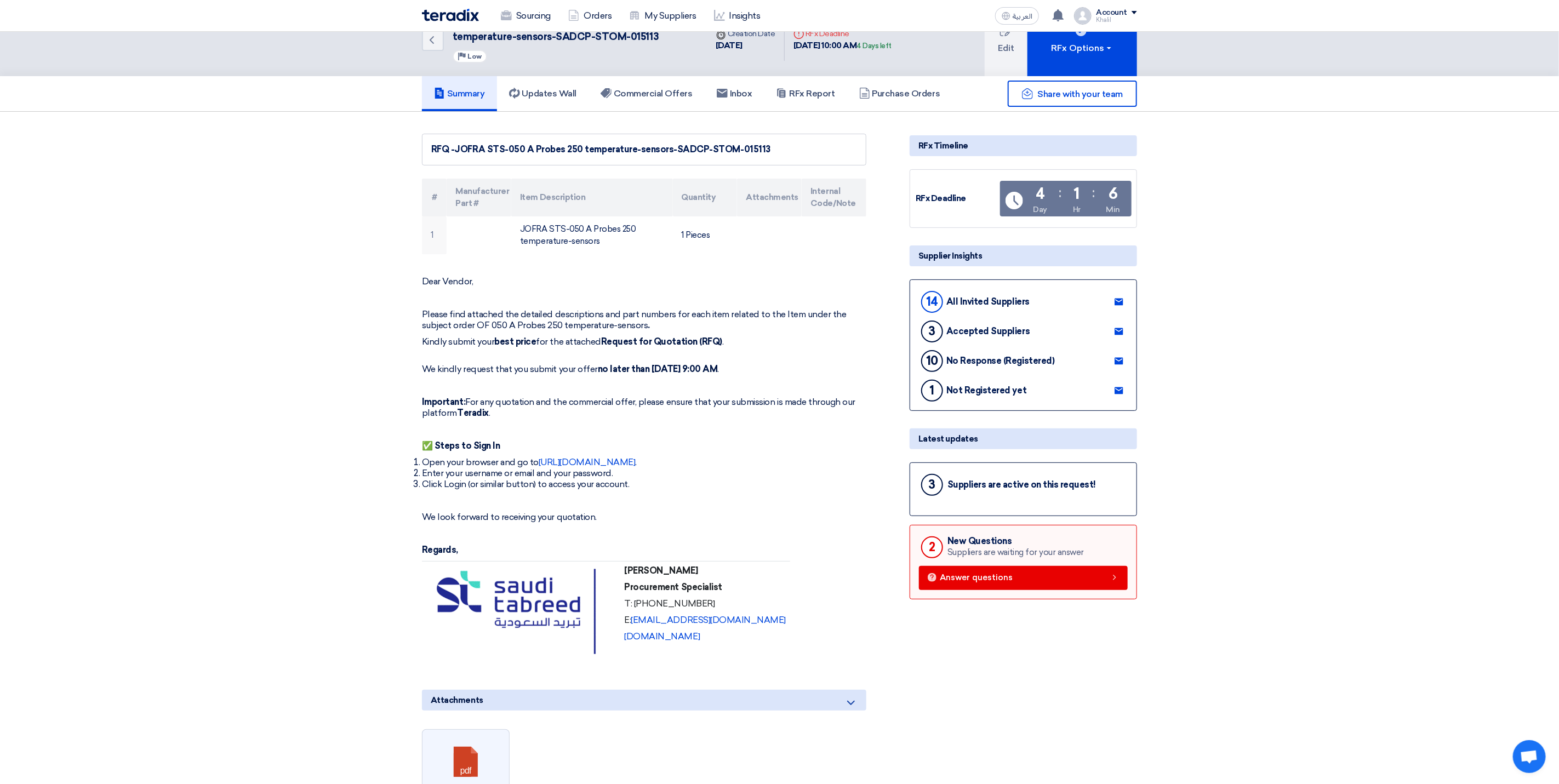
scroll to position [0, 0]
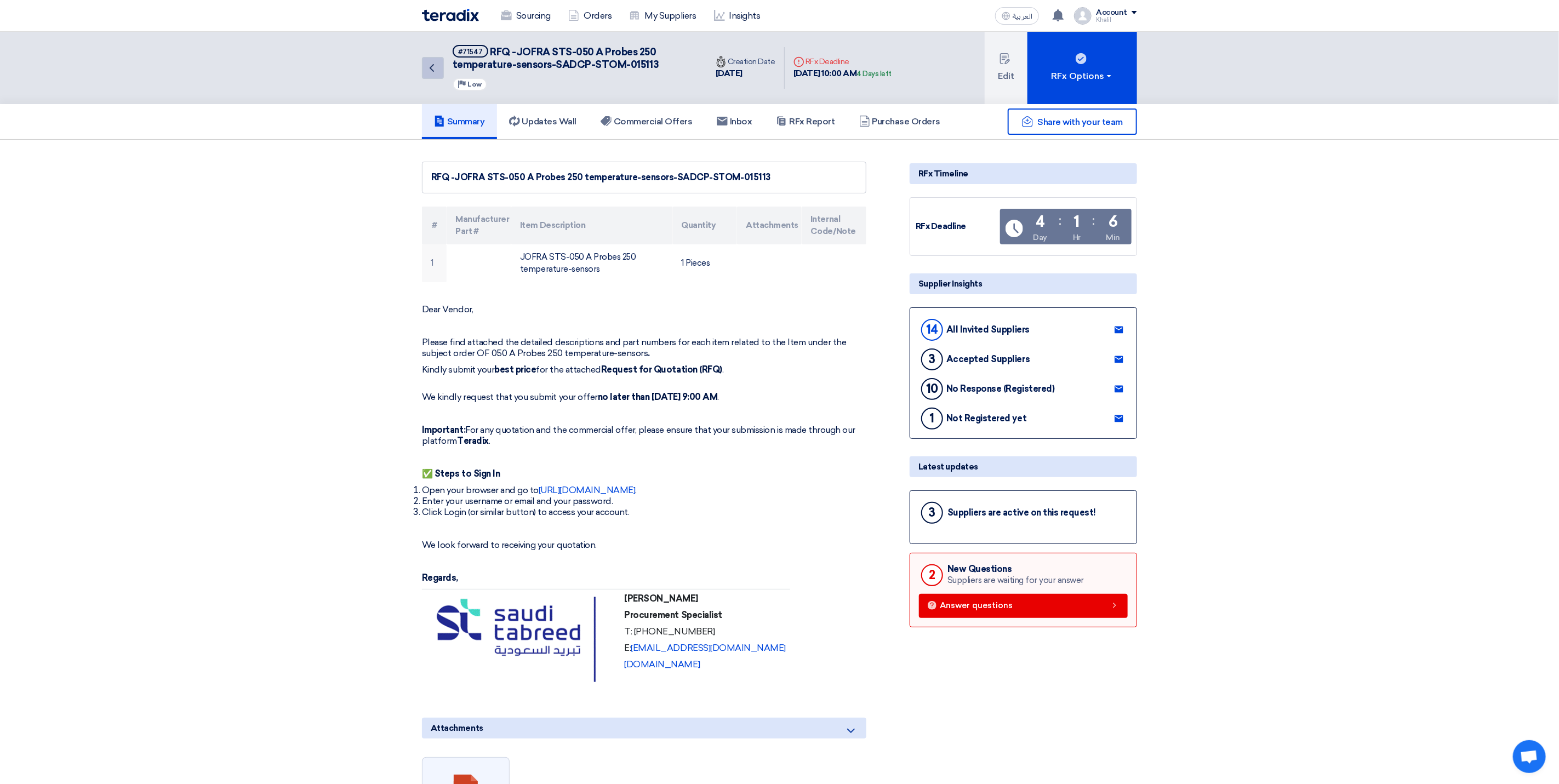
click at [428, 71] on icon "Back" at bounding box center [432, 68] width 13 height 13
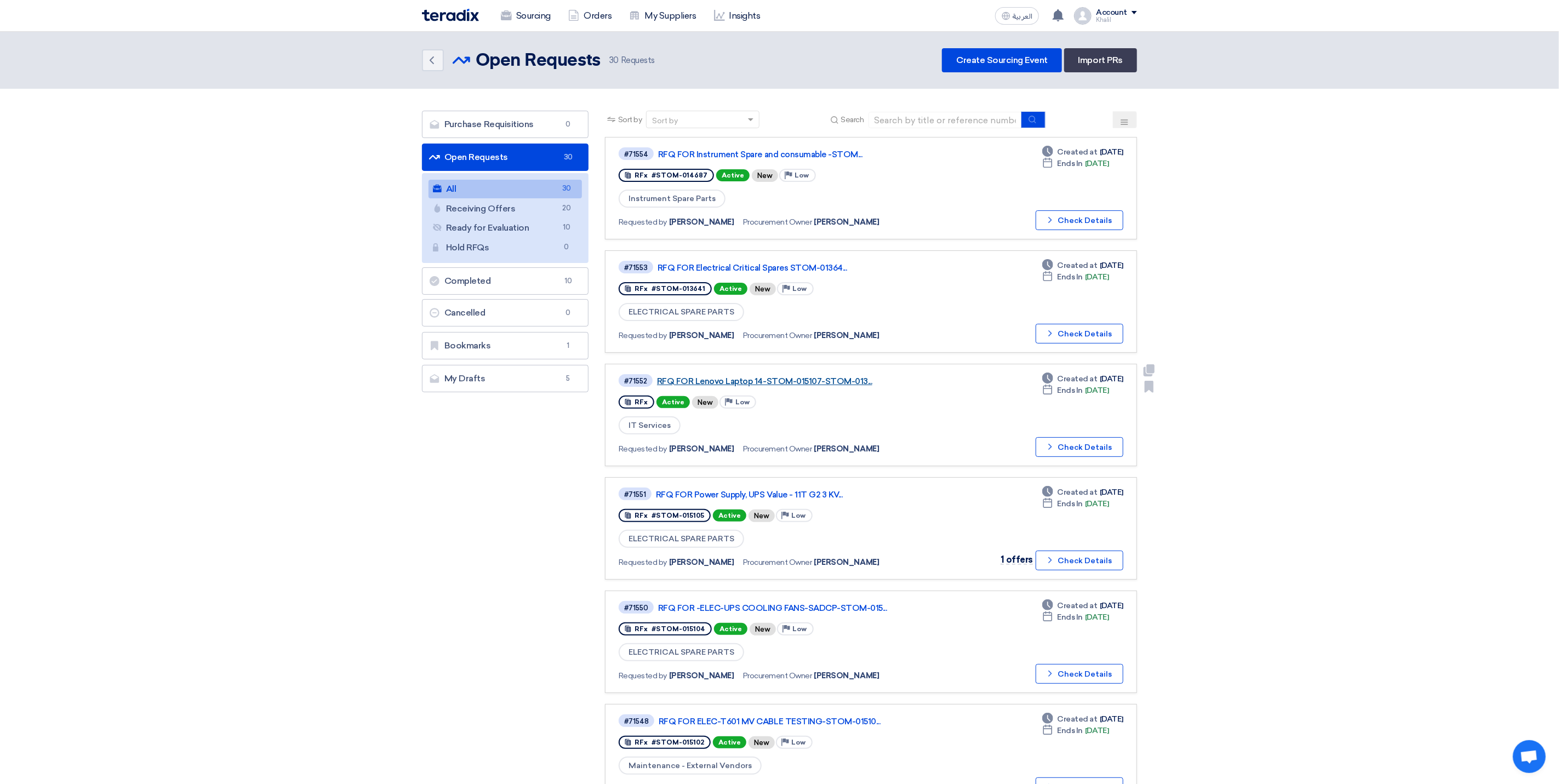
click at [757, 377] on link "RFQ FOR Lenovo Laptop 14-STOM-015107-STOM-013..." at bounding box center [795, 381] width 274 height 9
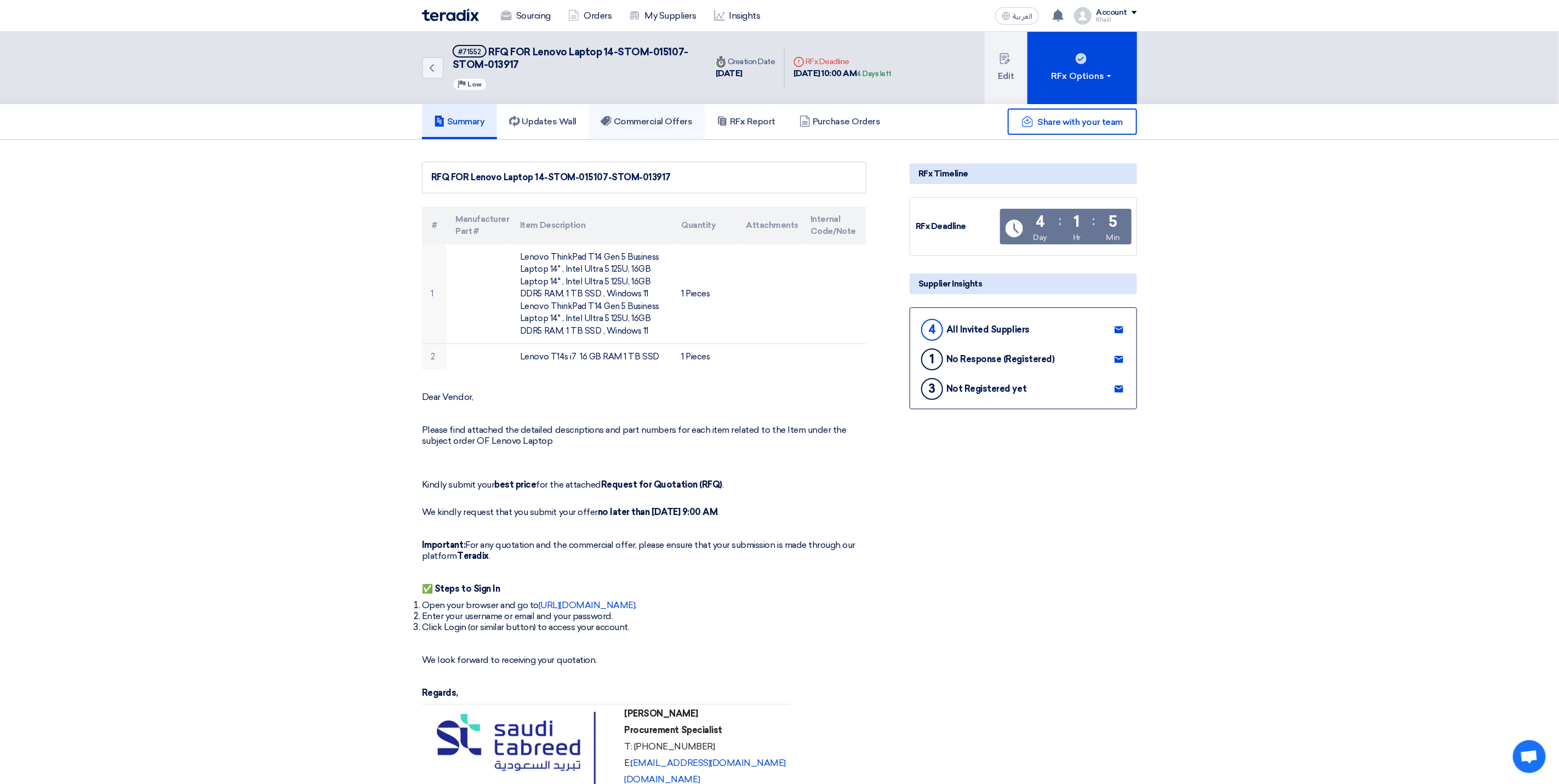
click at [661, 120] on h5 "Commercial Offers" at bounding box center [646, 122] width 92 height 11
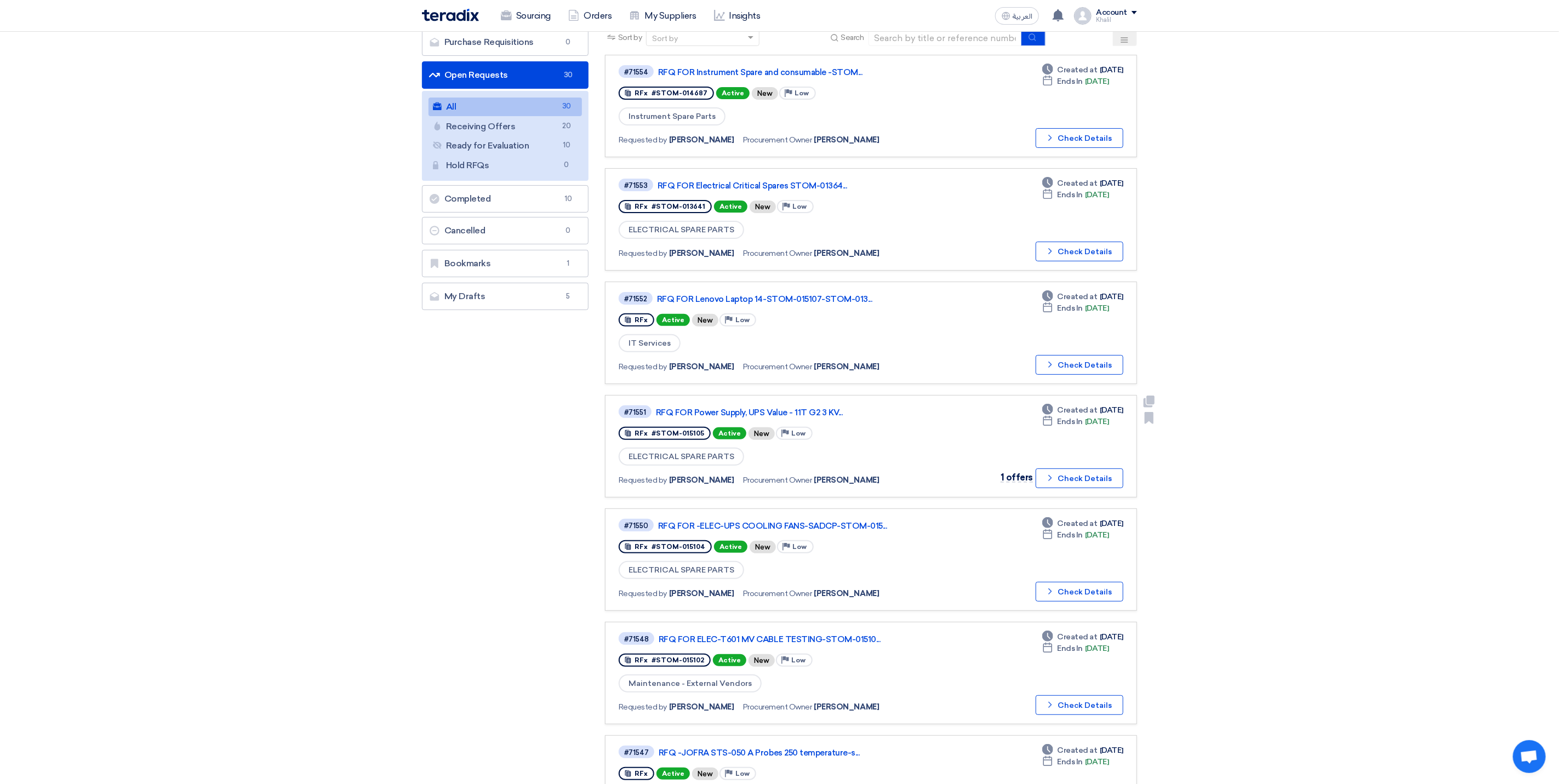
scroll to position [165, 0]
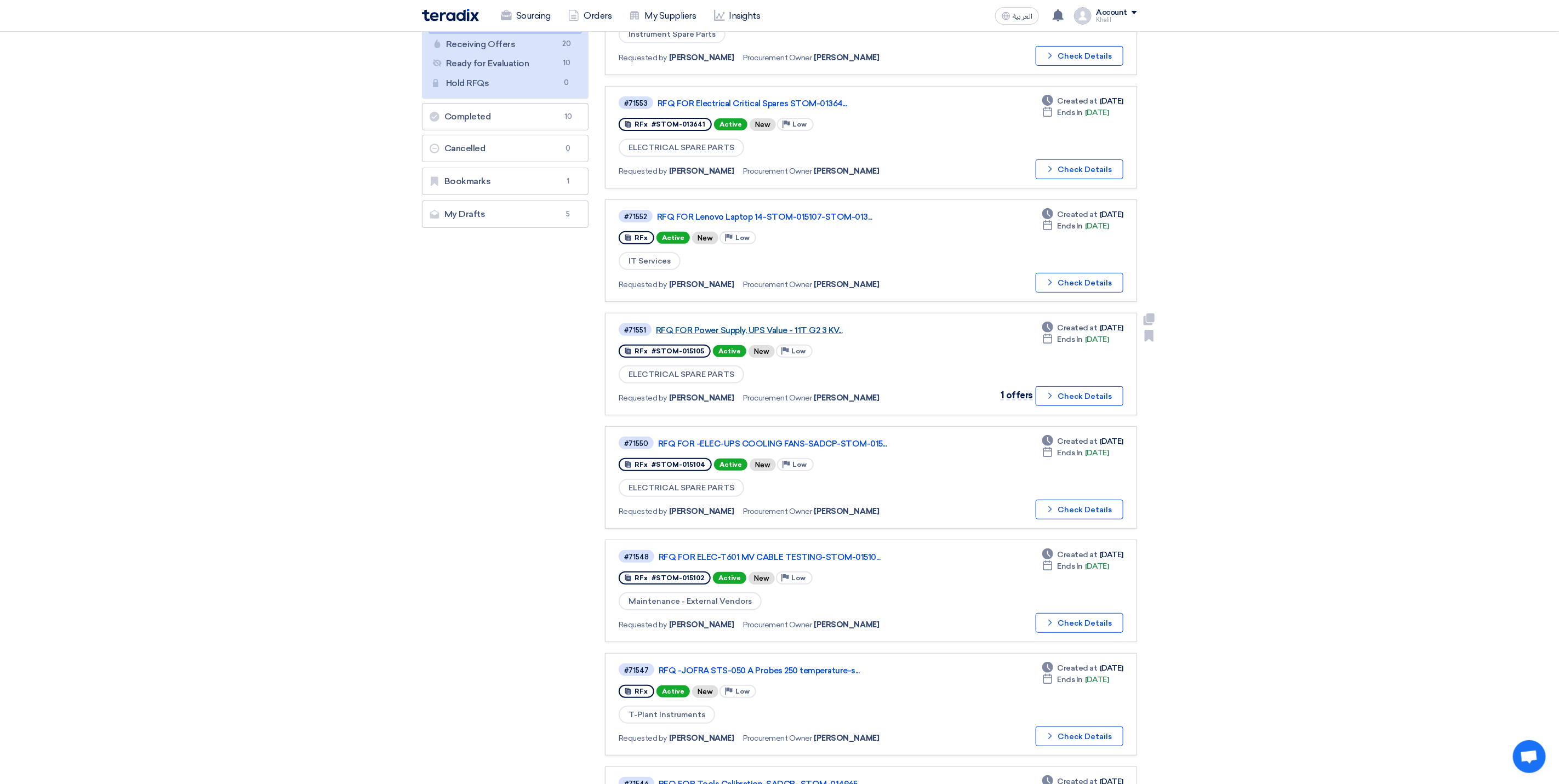
click at [764, 329] on link "RFQ FOR Power Supply, UPS Value - 11T G2 3 KV..." at bounding box center [793, 330] width 274 height 9
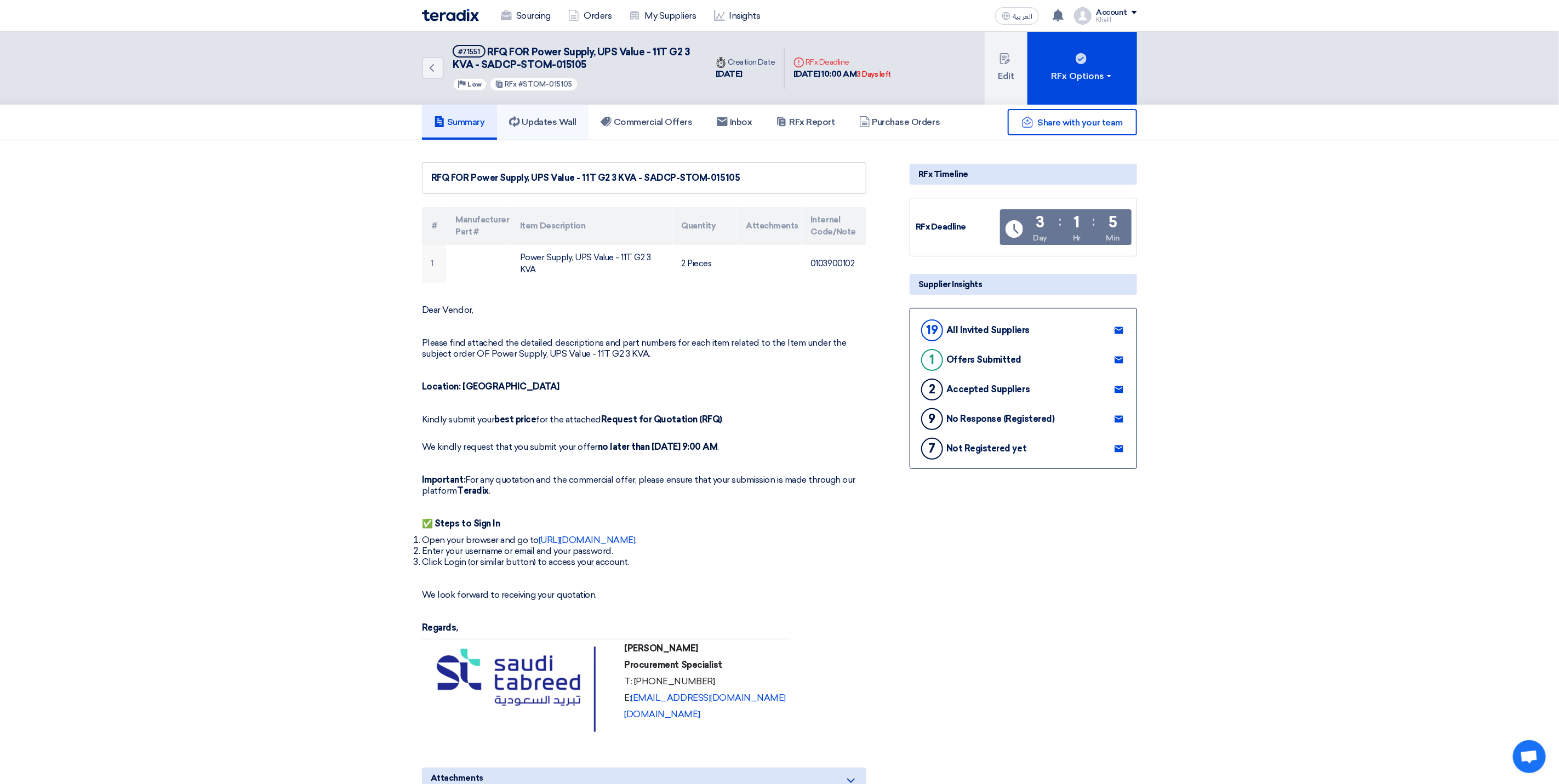
click at [556, 116] on h5 "Updates Wall" at bounding box center [542, 122] width 67 height 11
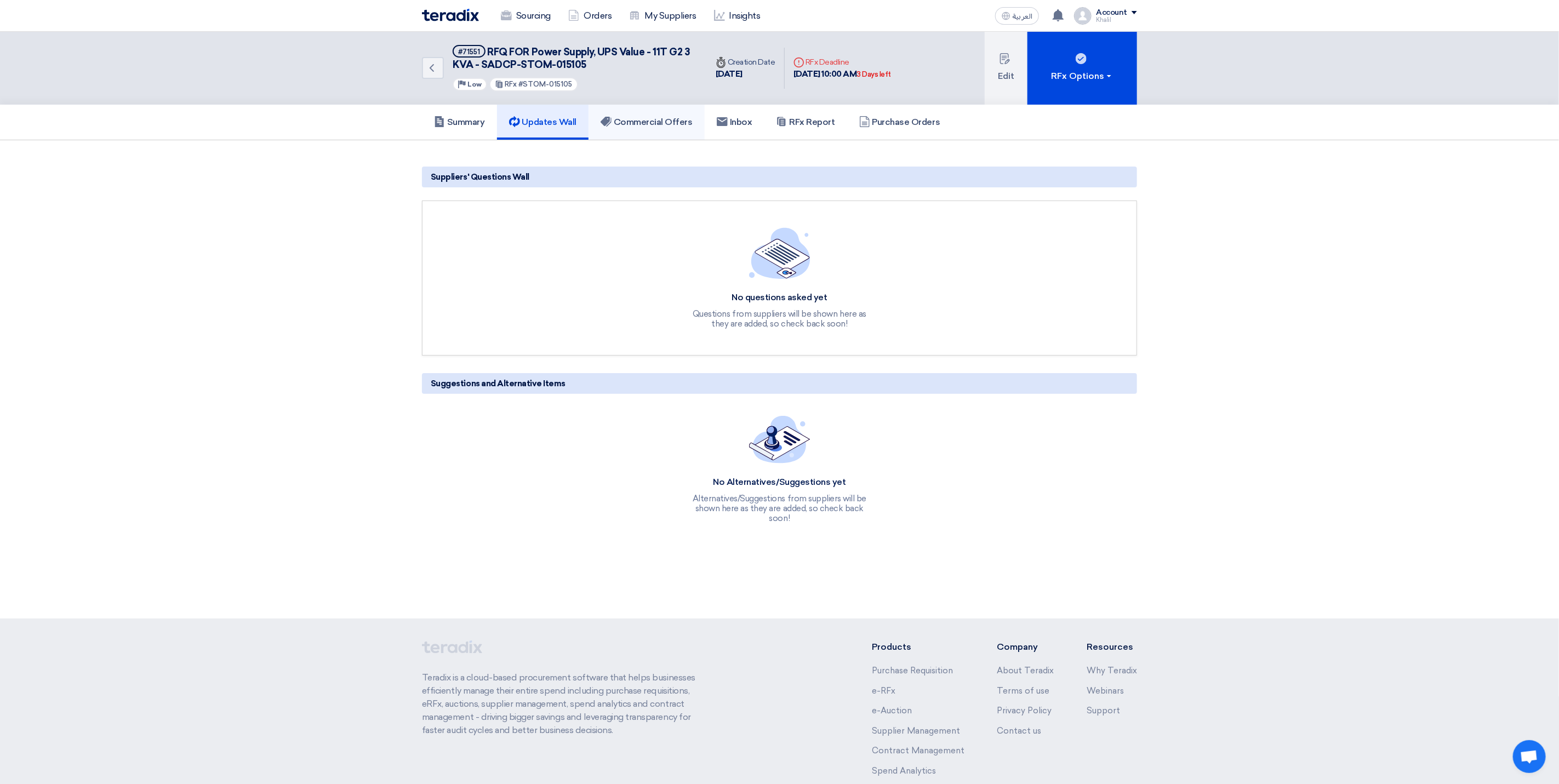
click at [643, 120] on h5 "Commercial Offers" at bounding box center [646, 122] width 92 height 11
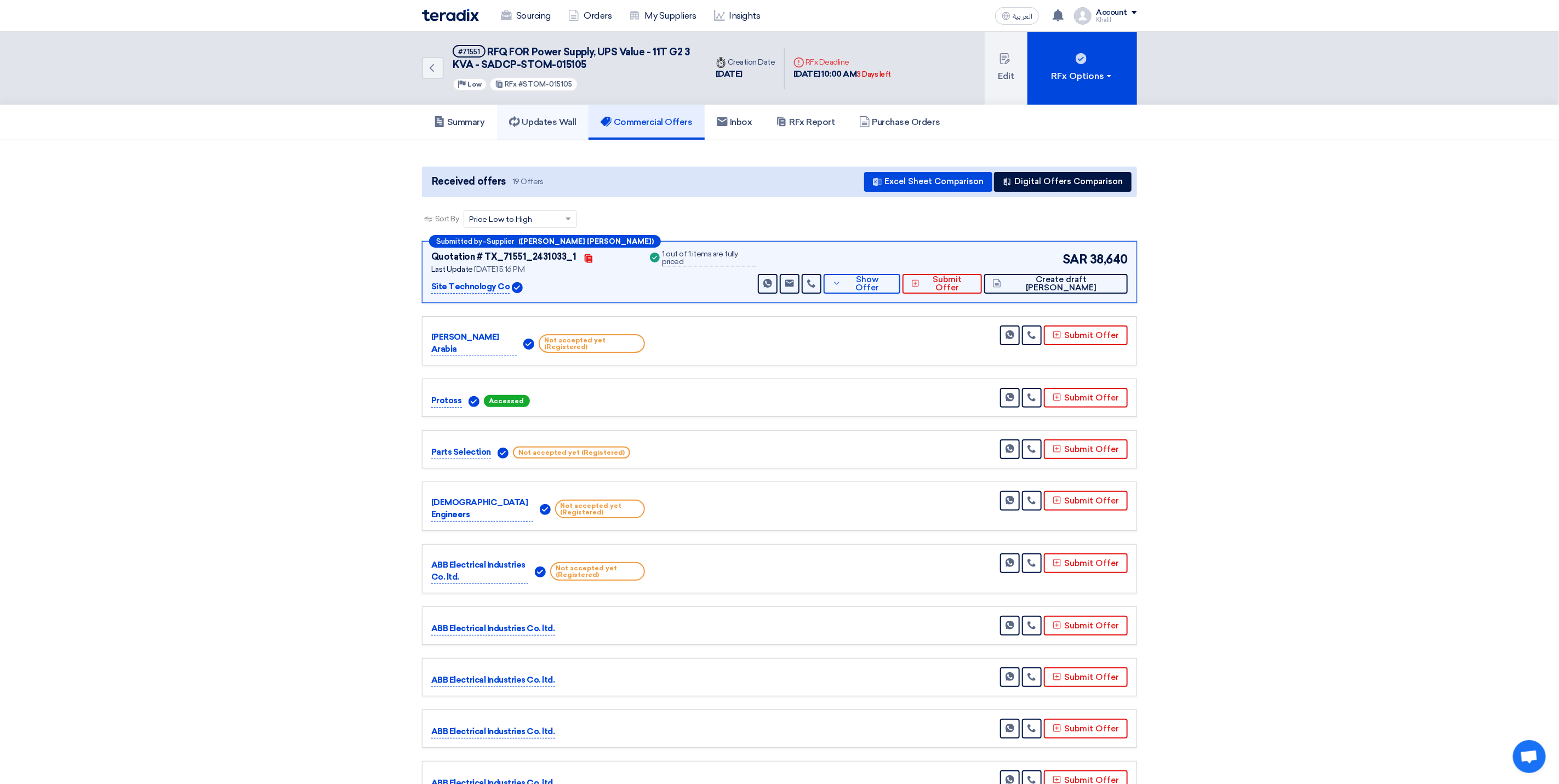
click at [548, 129] on link "Updates Wall" at bounding box center [542, 122] width 92 height 35
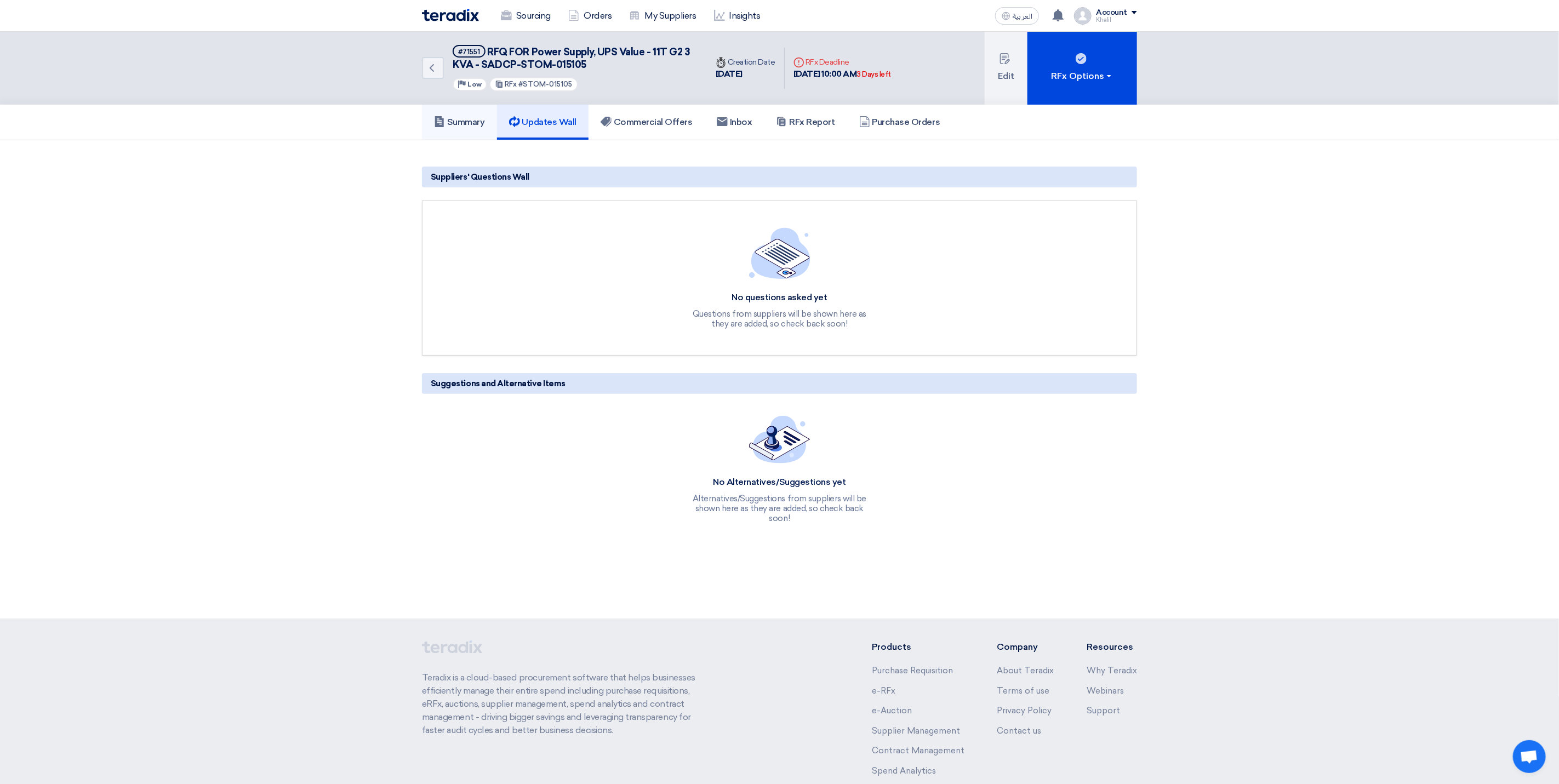
click at [474, 120] on h5 "Summary" at bounding box center [460, 122] width 51 height 11
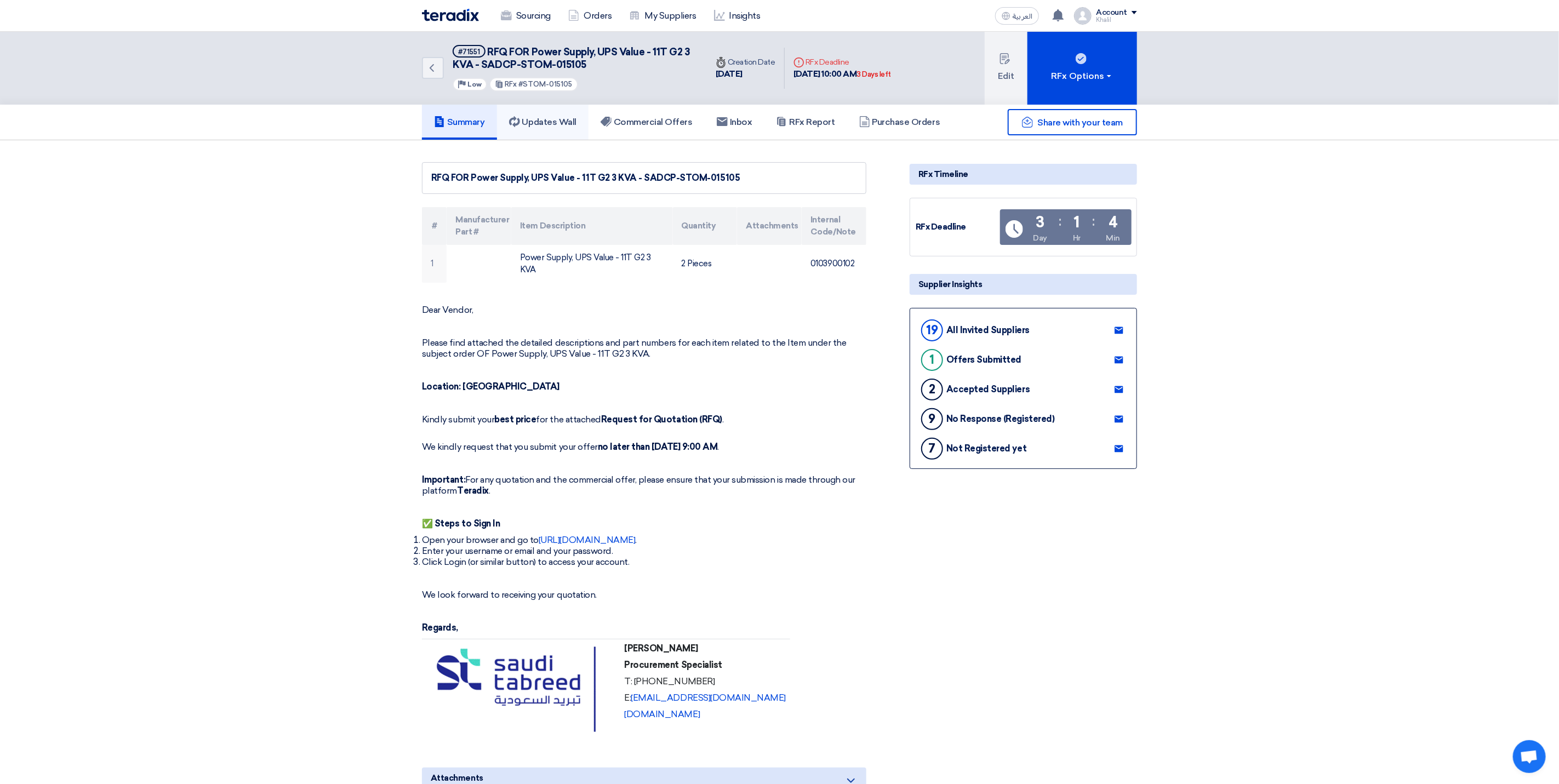
click at [539, 129] on link "Updates Wall" at bounding box center [542, 122] width 92 height 35
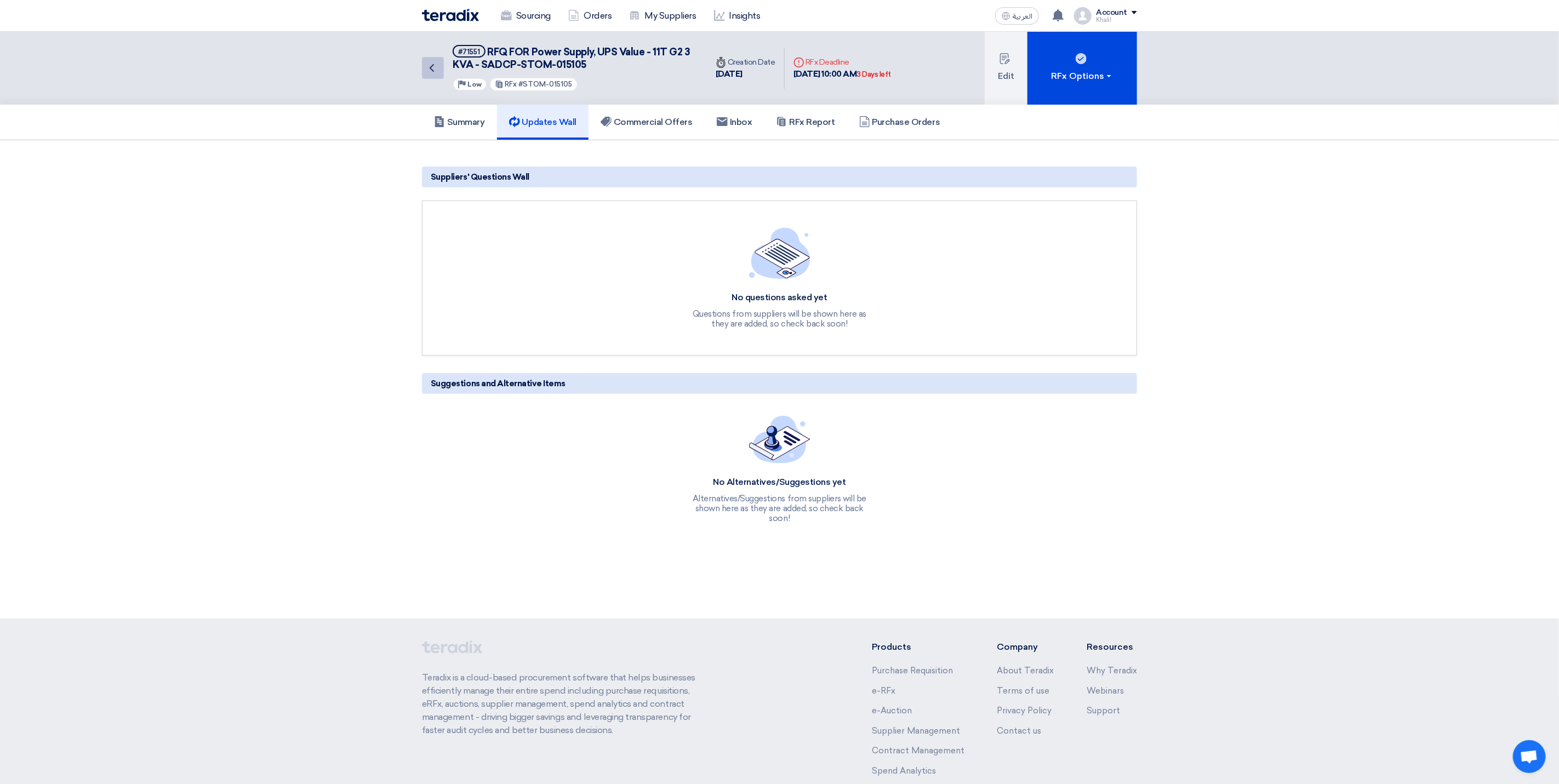
click at [431, 72] on icon "Back" at bounding box center [432, 68] width 13 height 13
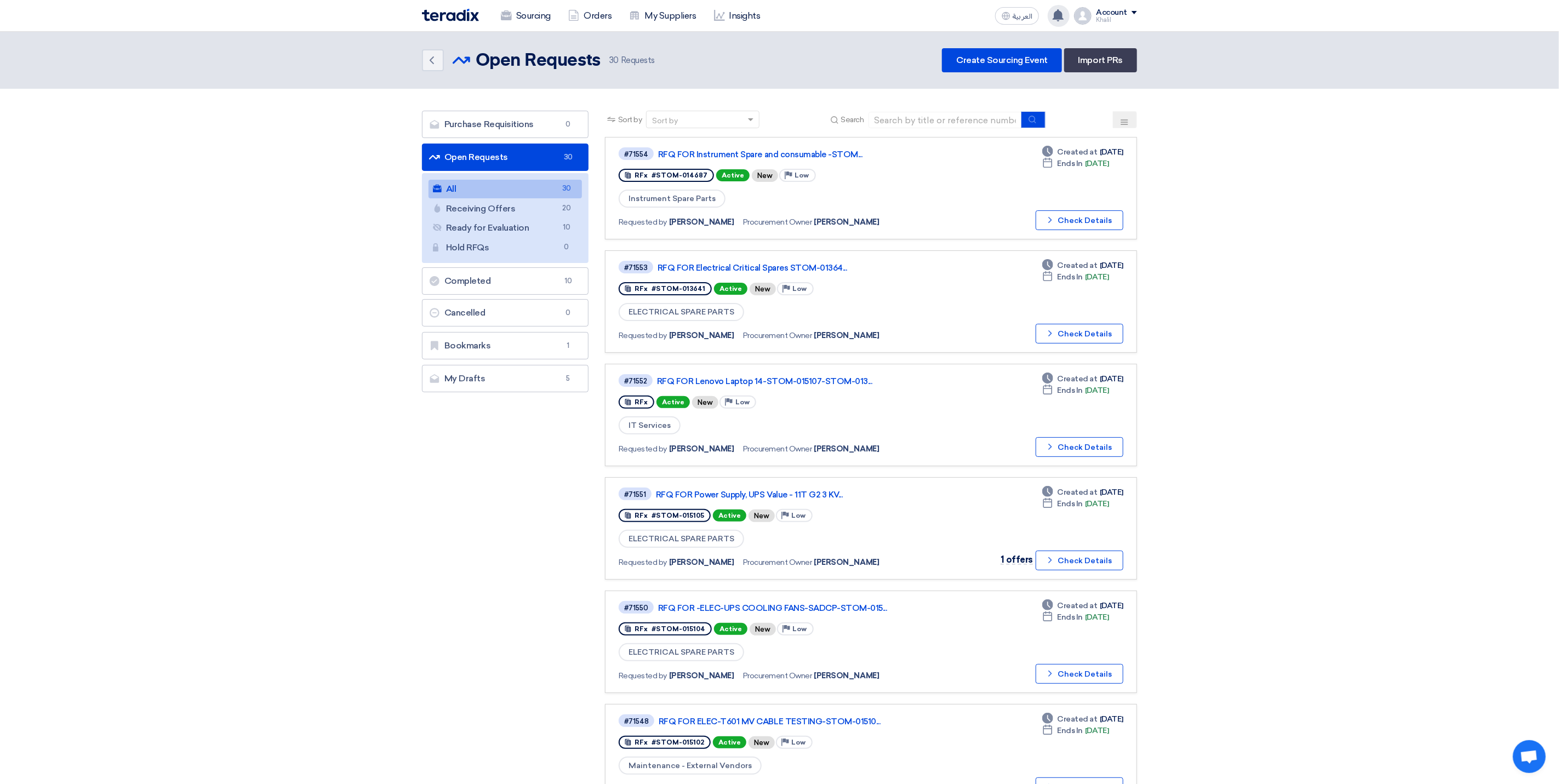
click at [1058, 13] on use at bounding box center [1059, 15] width 11 height 12
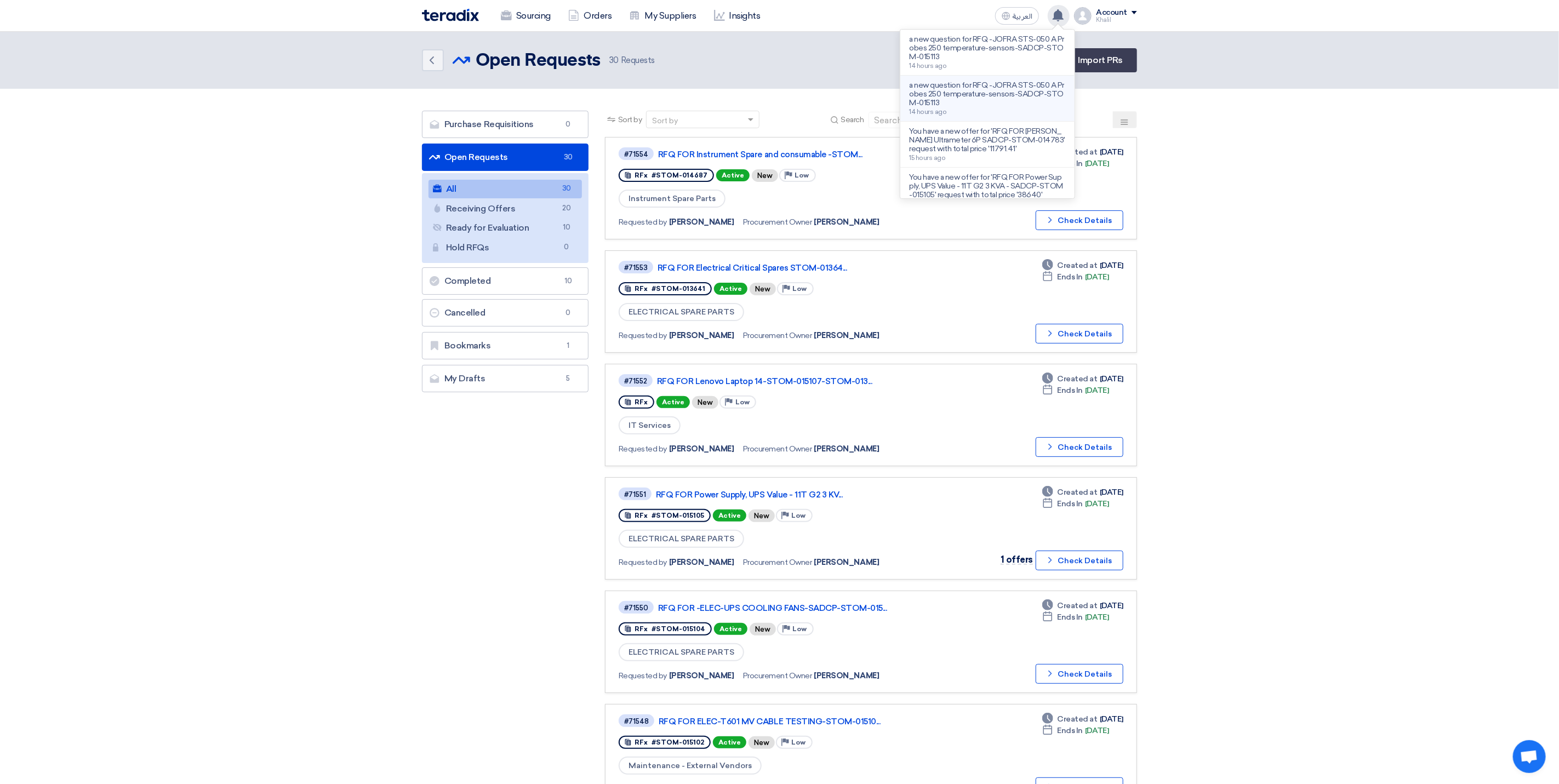
click at [1007, 97] on p "a new question for RFQ -JOFRA STS-050 A Probes 250 temperature-sensors-SADCP-ST…" at bounding box center [988, 95] width 157 height 26
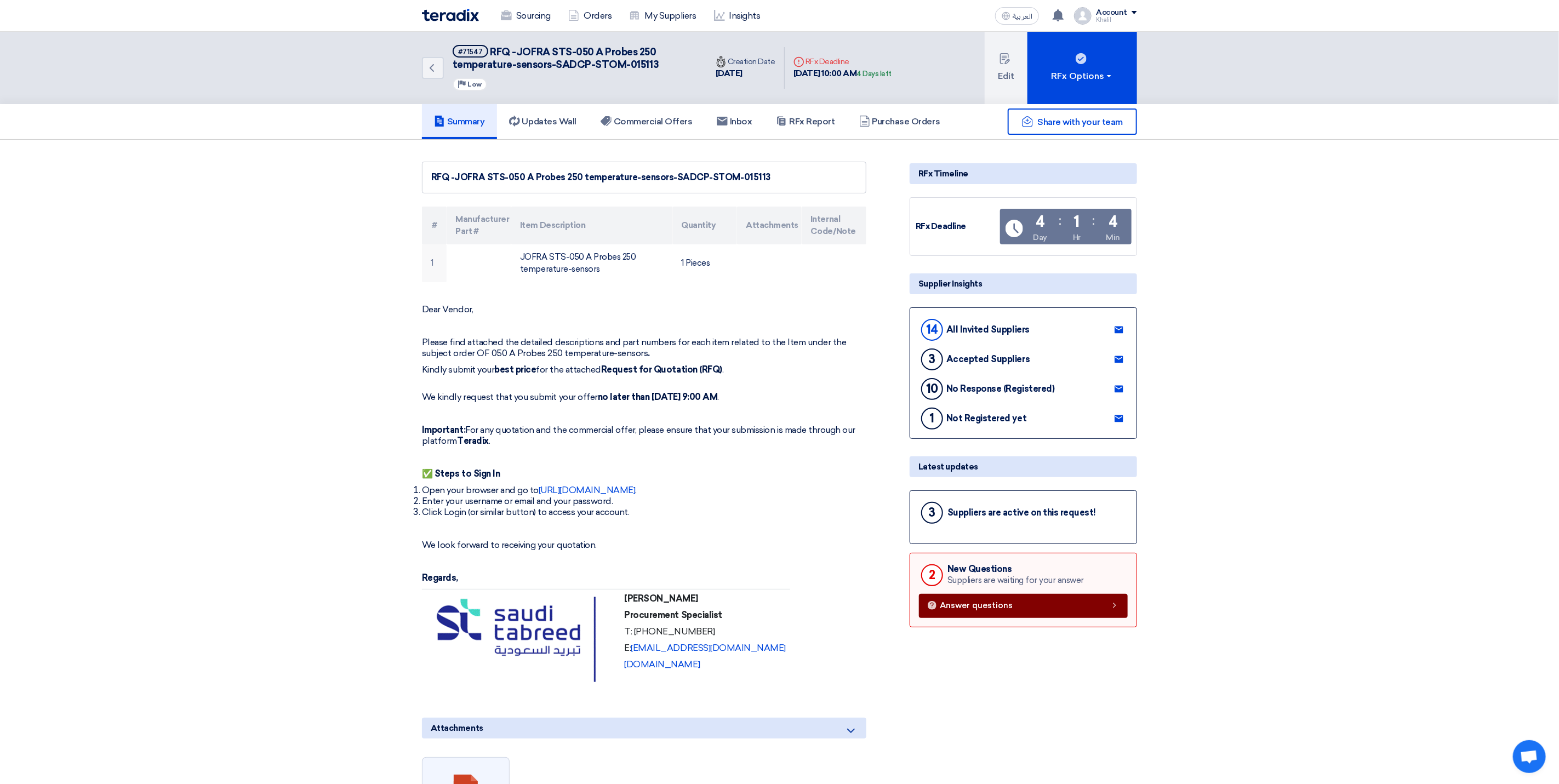
click at [986, 612] on link "Answer questions" at bounding box center [1024, 605] width 209 height 24
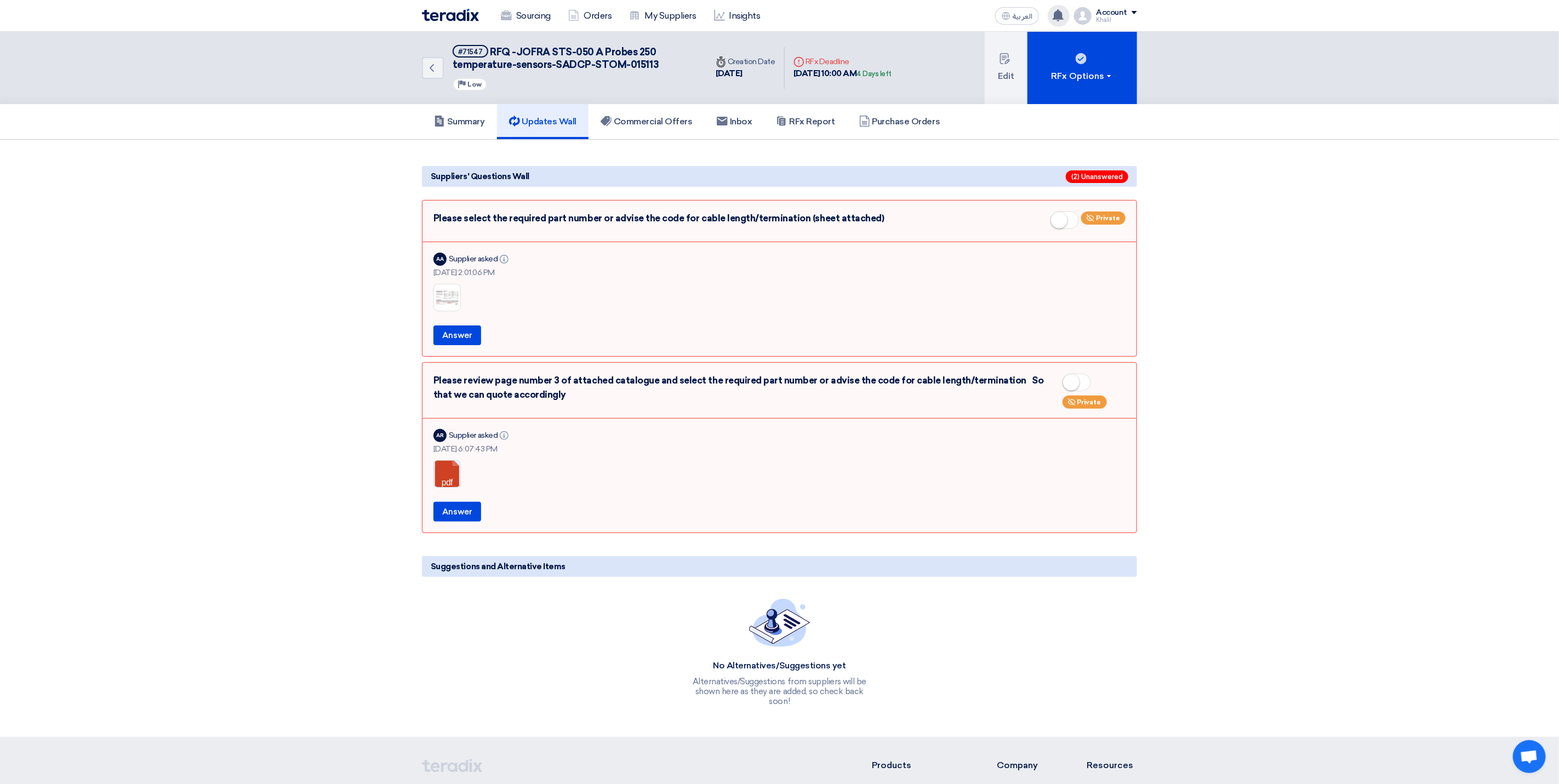
click at [1068, 15] on div "a new question for RFQ -JOFRA STS-050 A Probes 250 temperature-sensors-SADCP-ST…" at bounding box center [1059, 15] width 22 height 22
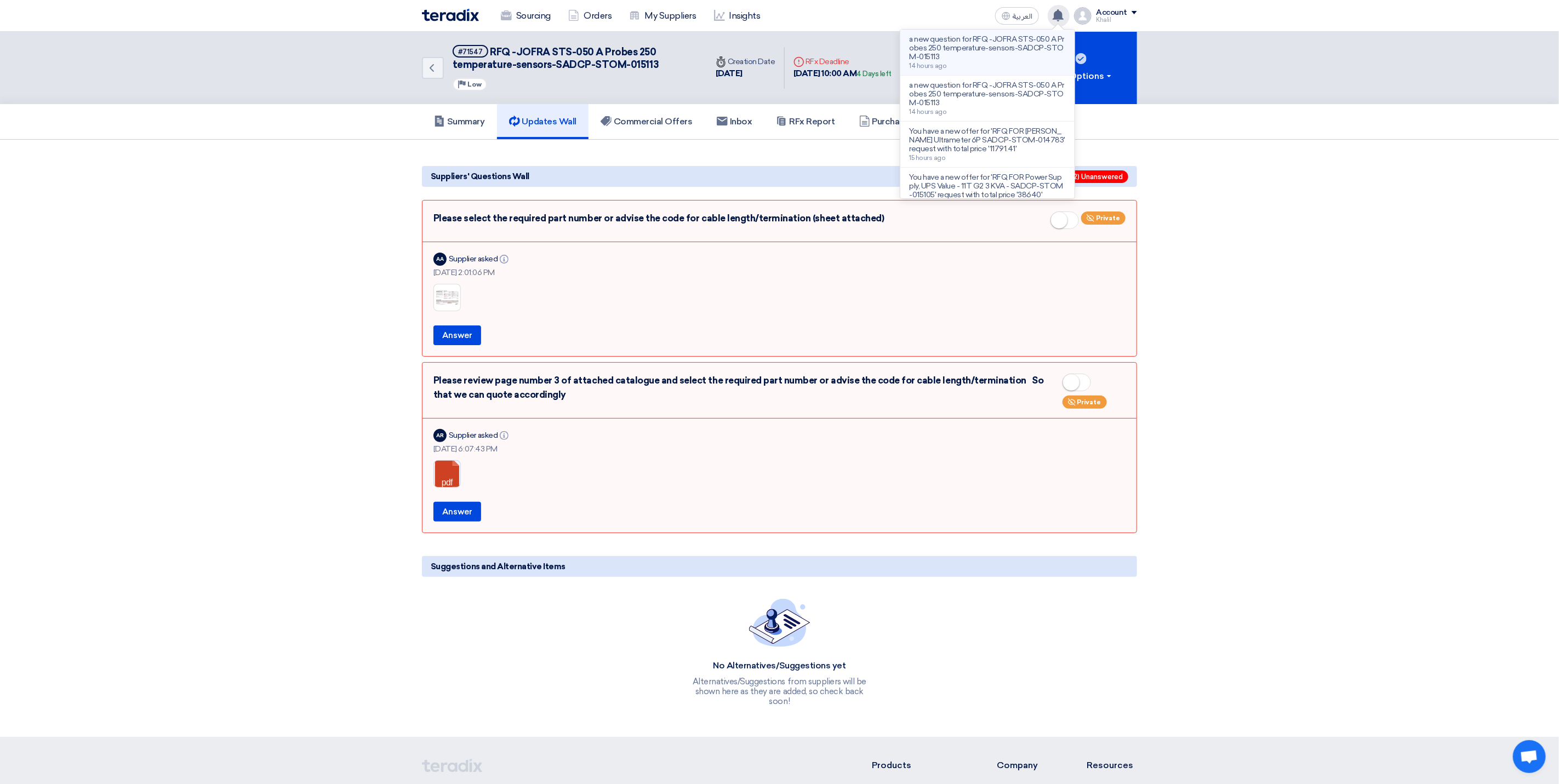
click at [1015, 46] on p "a new question for RFQ -JOFRA STS-050 A Probes 250 temperature-sensors-SADCP-ST…" at bounding box center [988, 48] width 157 height 26
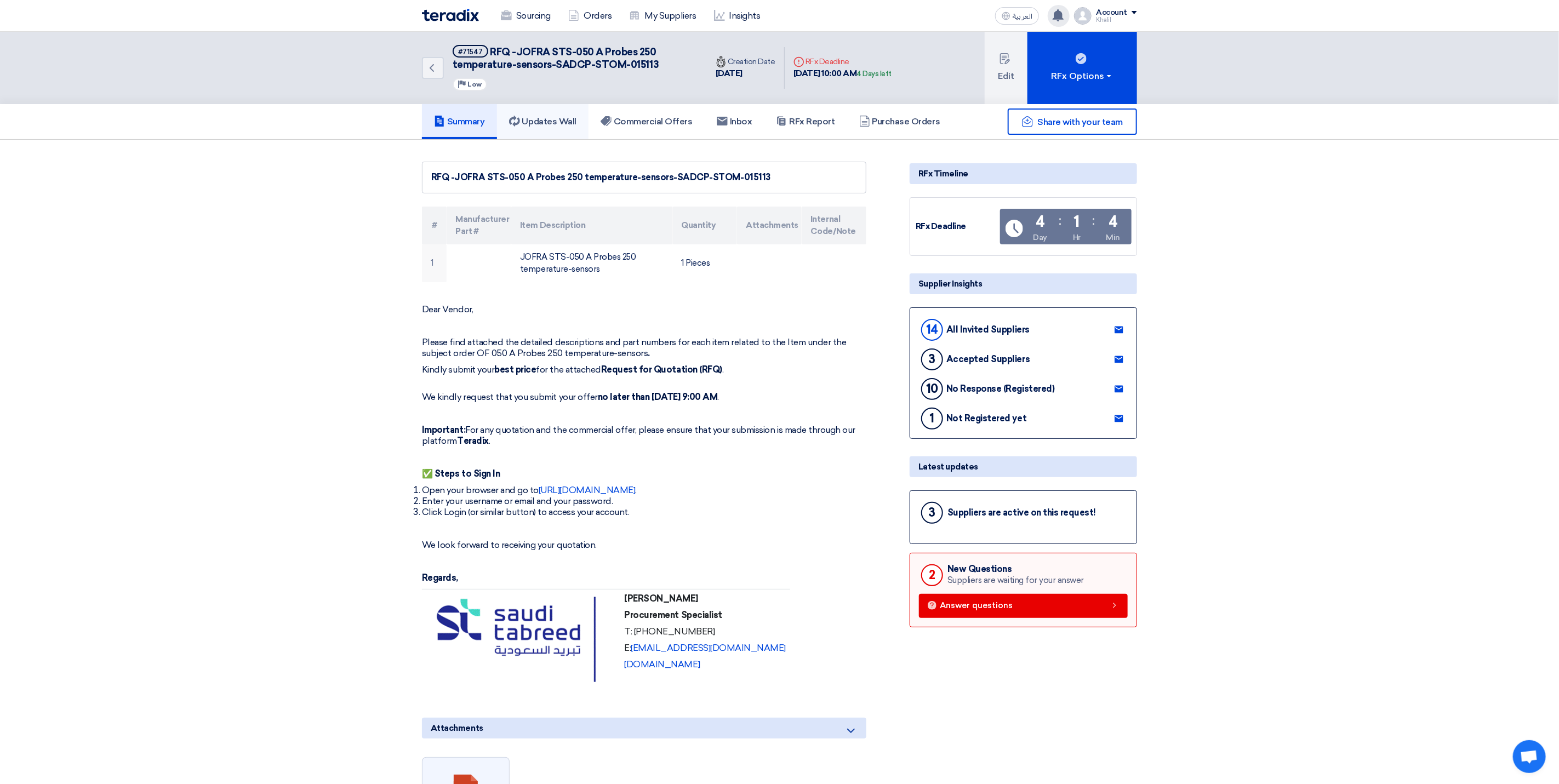
click at [572, 117] on h5 "Updates Wall" at bounding box center [542, 122] width 67 height 11
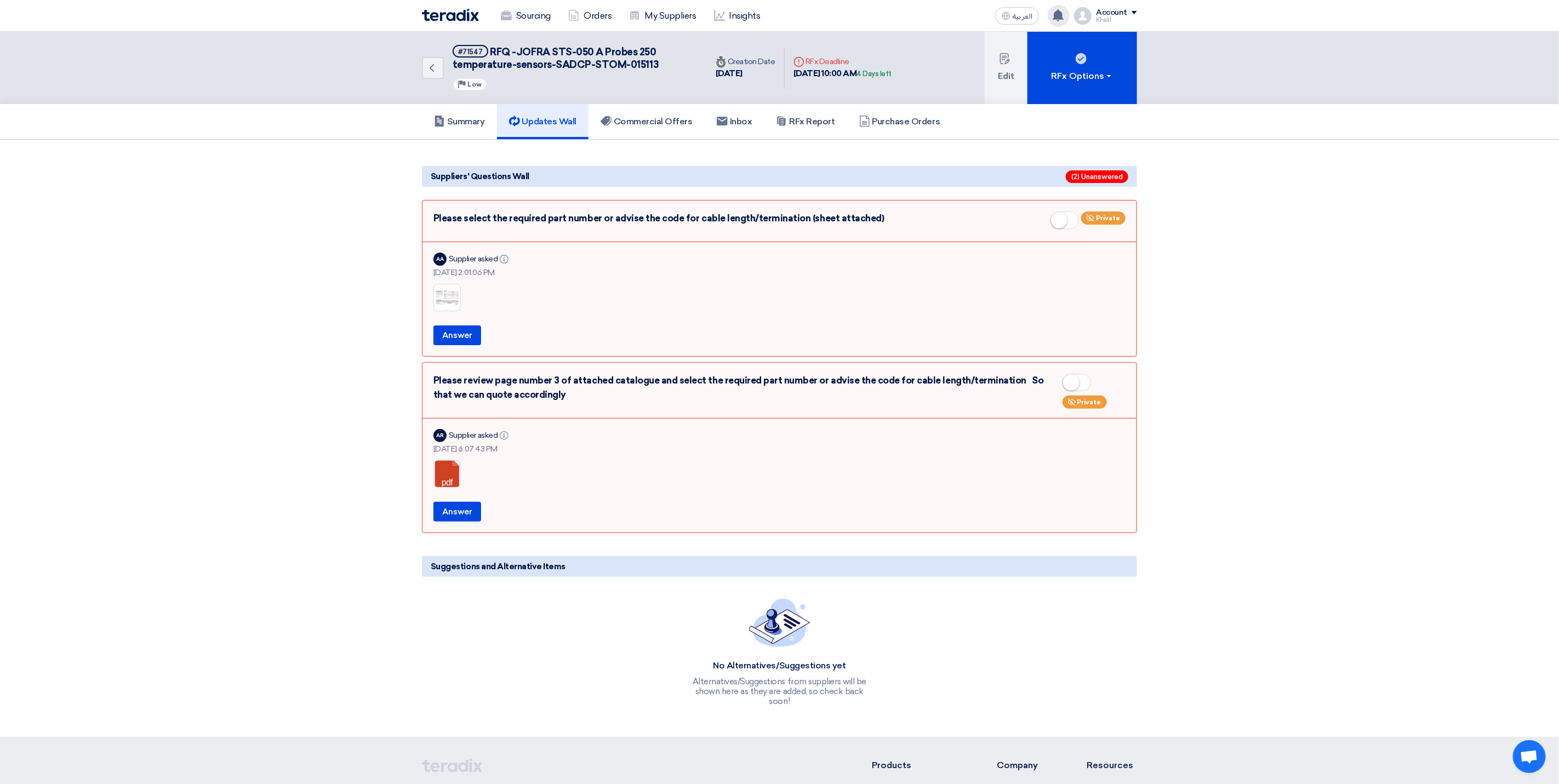
click at [1067, 18] on div "a new question for RFQ -JOFRA STS-050 A Probes 250 temperature-sensors-SADCP-ST…" at bounding box center [1059, 15] width 22 height 22
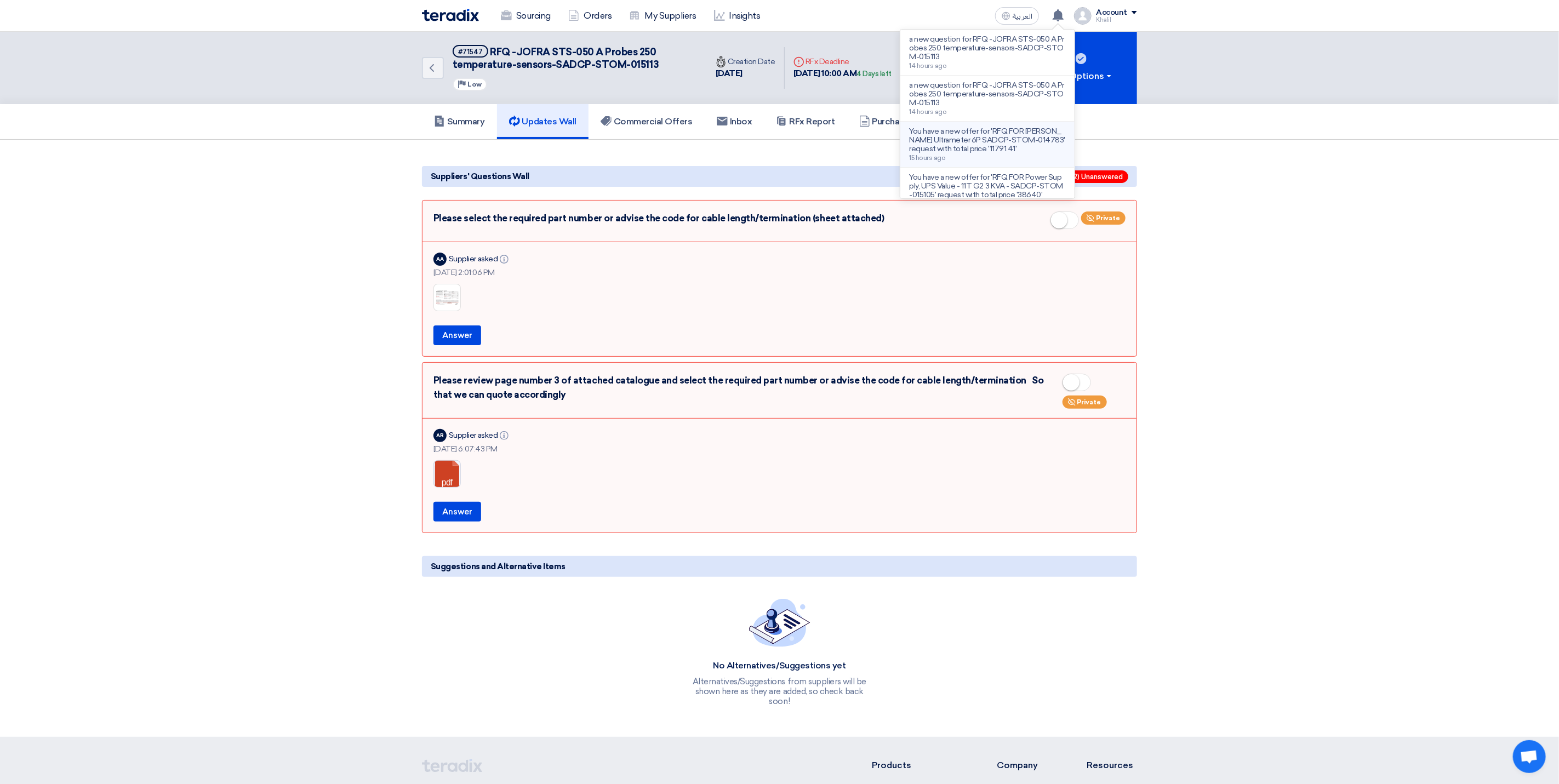
click at [1031, 148] on p "You have a new offer for 'RFQ FOR [PERSON_NAME] Ultrameter 6P SADCP-STOM-014783…" at bounding box center [988, 140] width 157 height 26
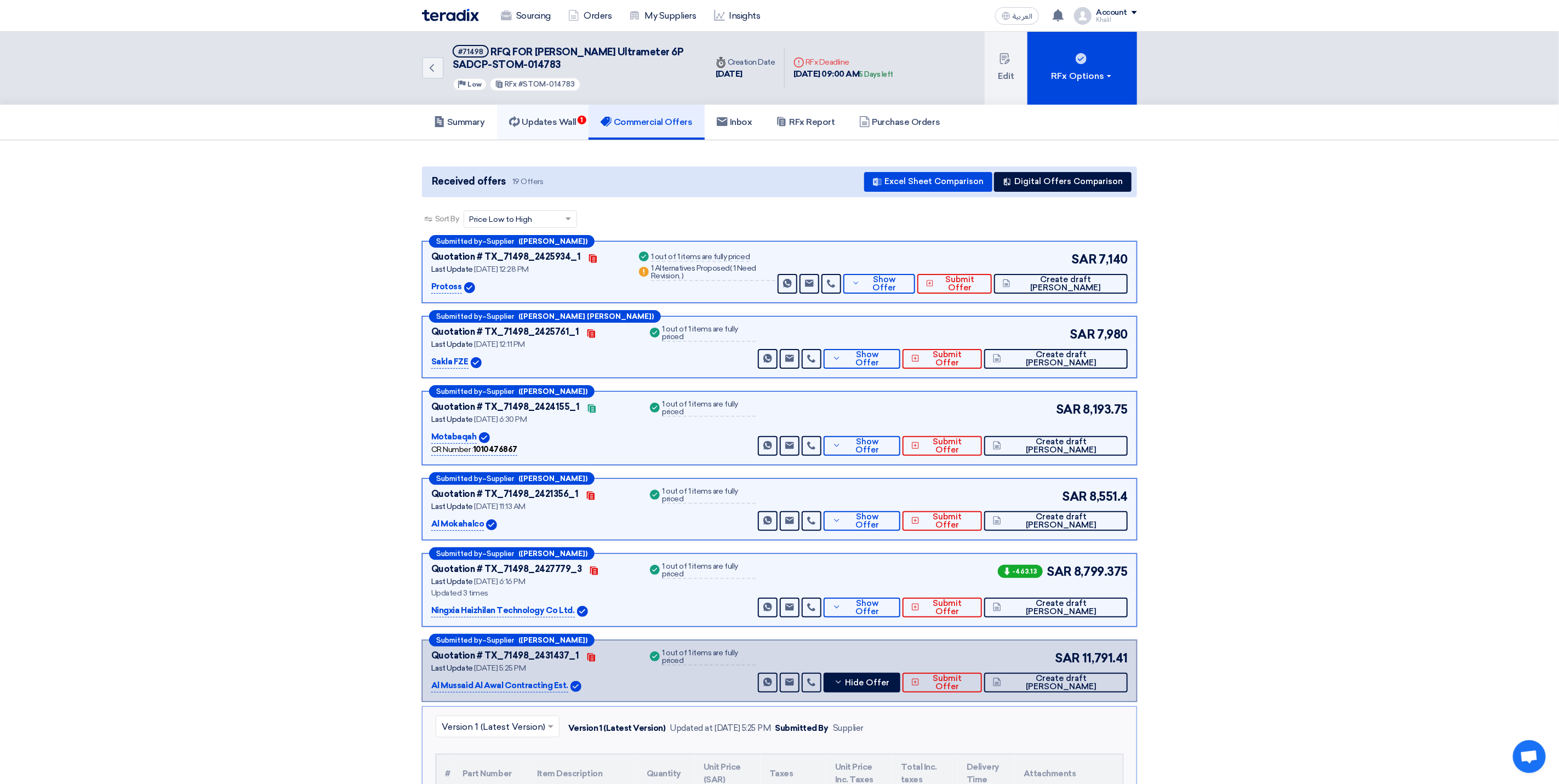
click at [571, 122] on h5 "Updates Wall 1" at bounding box center [542, 122] width 67 height 11
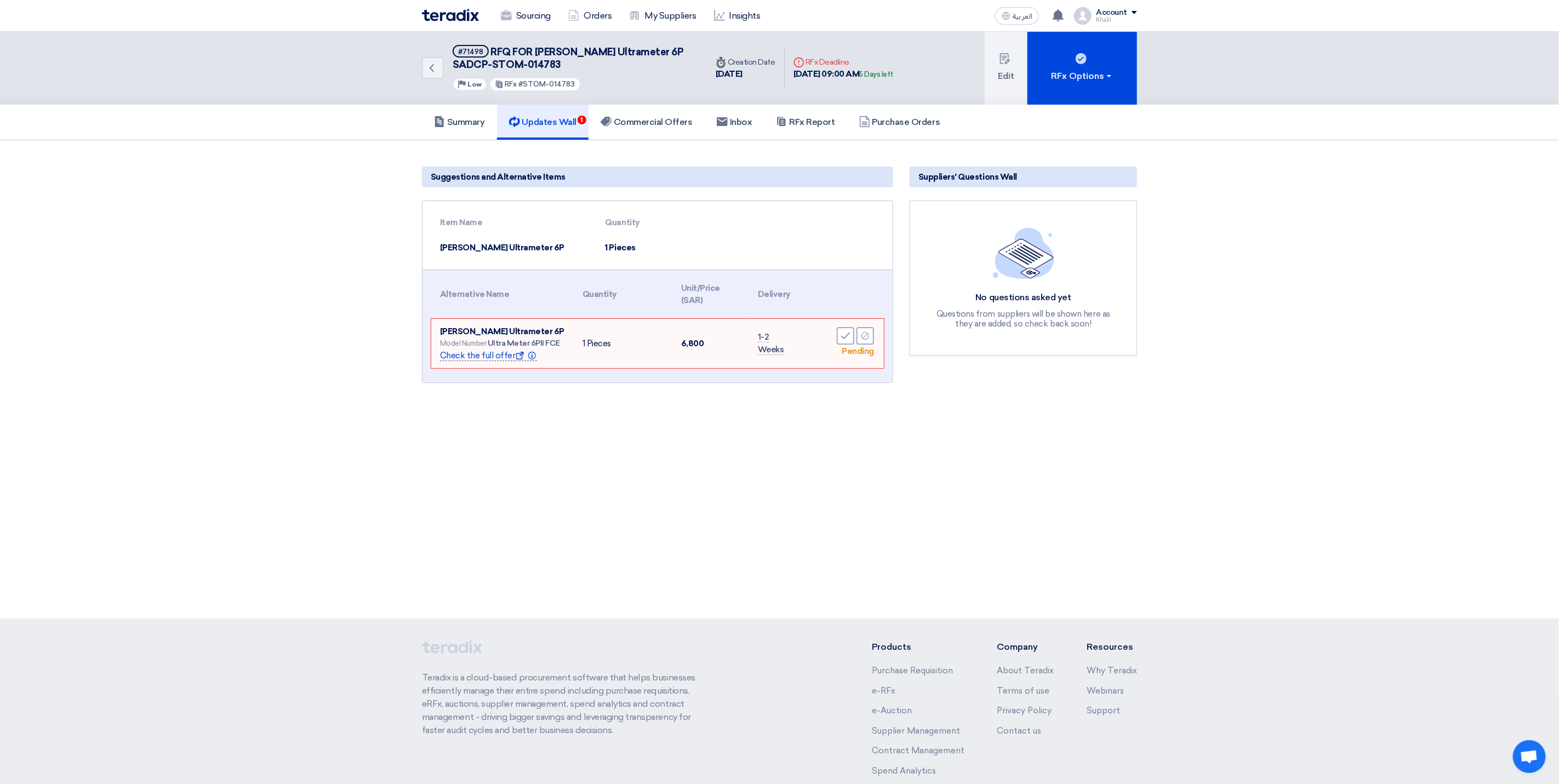
click at [485, 358] on span "Check the full offer Show offer Info" at bounding box center [488, 356] width 97 height 10
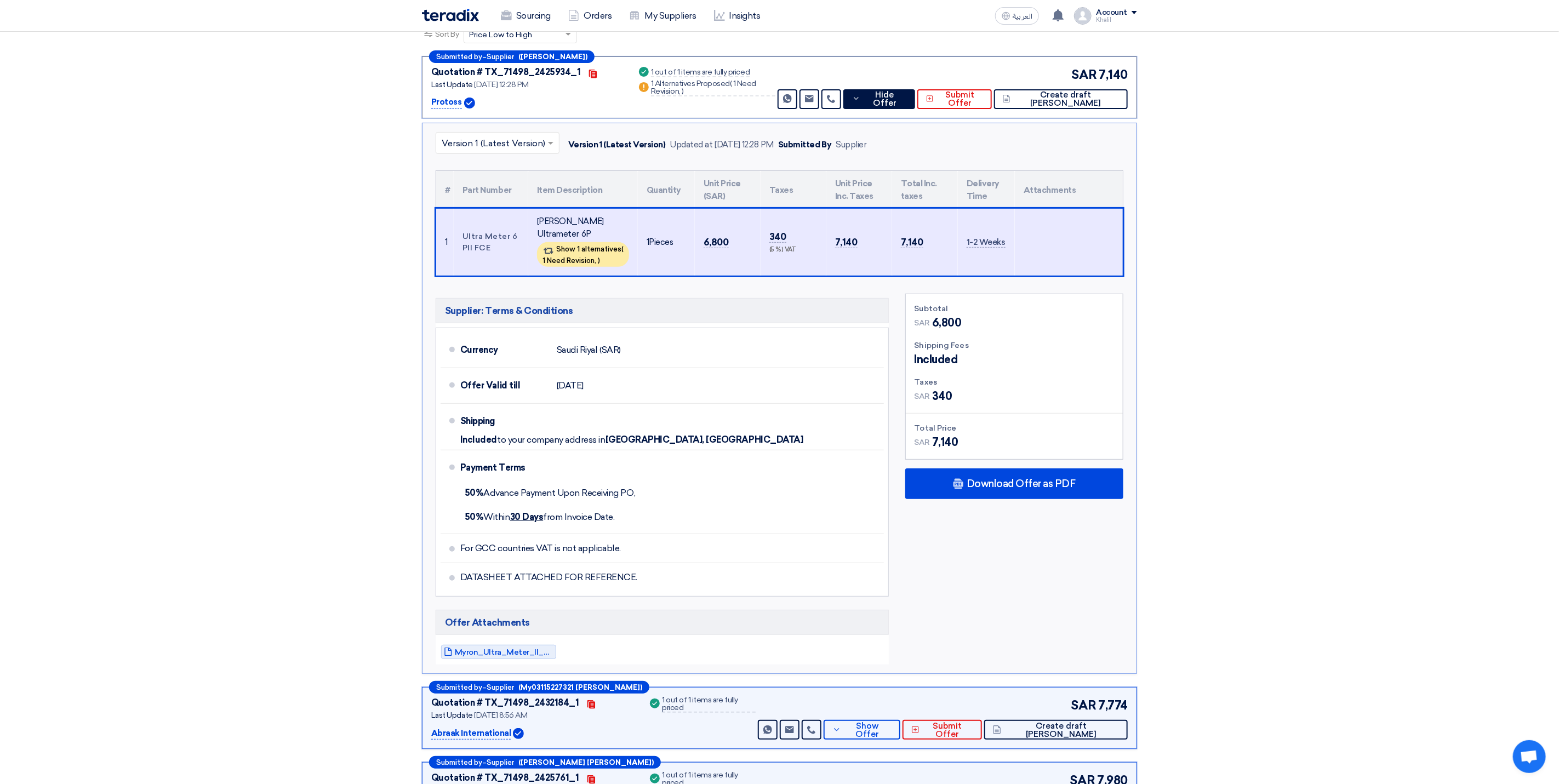
scroll to position [165, 0]
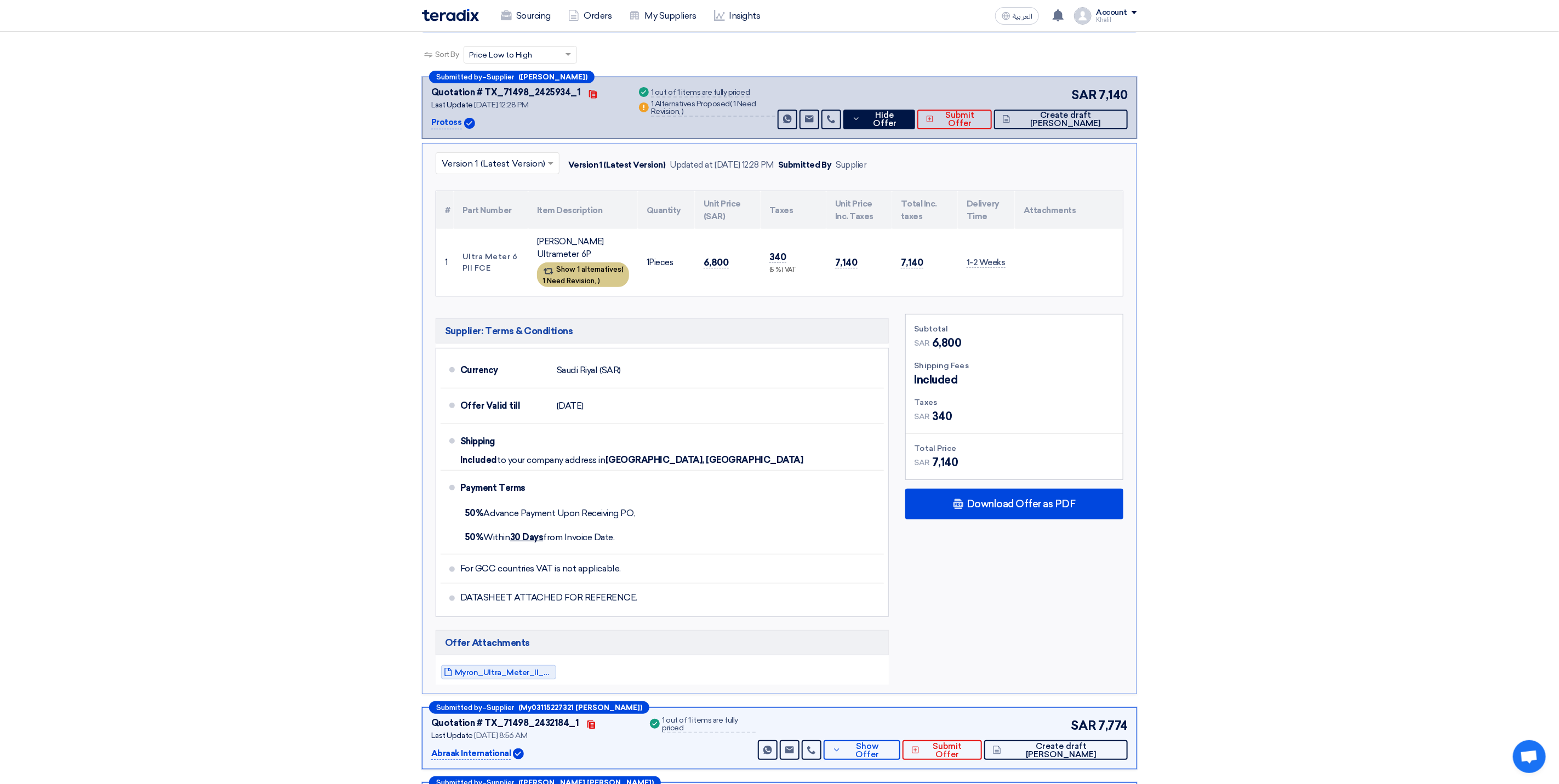
click at [587, 277] on span "1 Need Revision," at bounding box center [569, 281] width 54 height 9
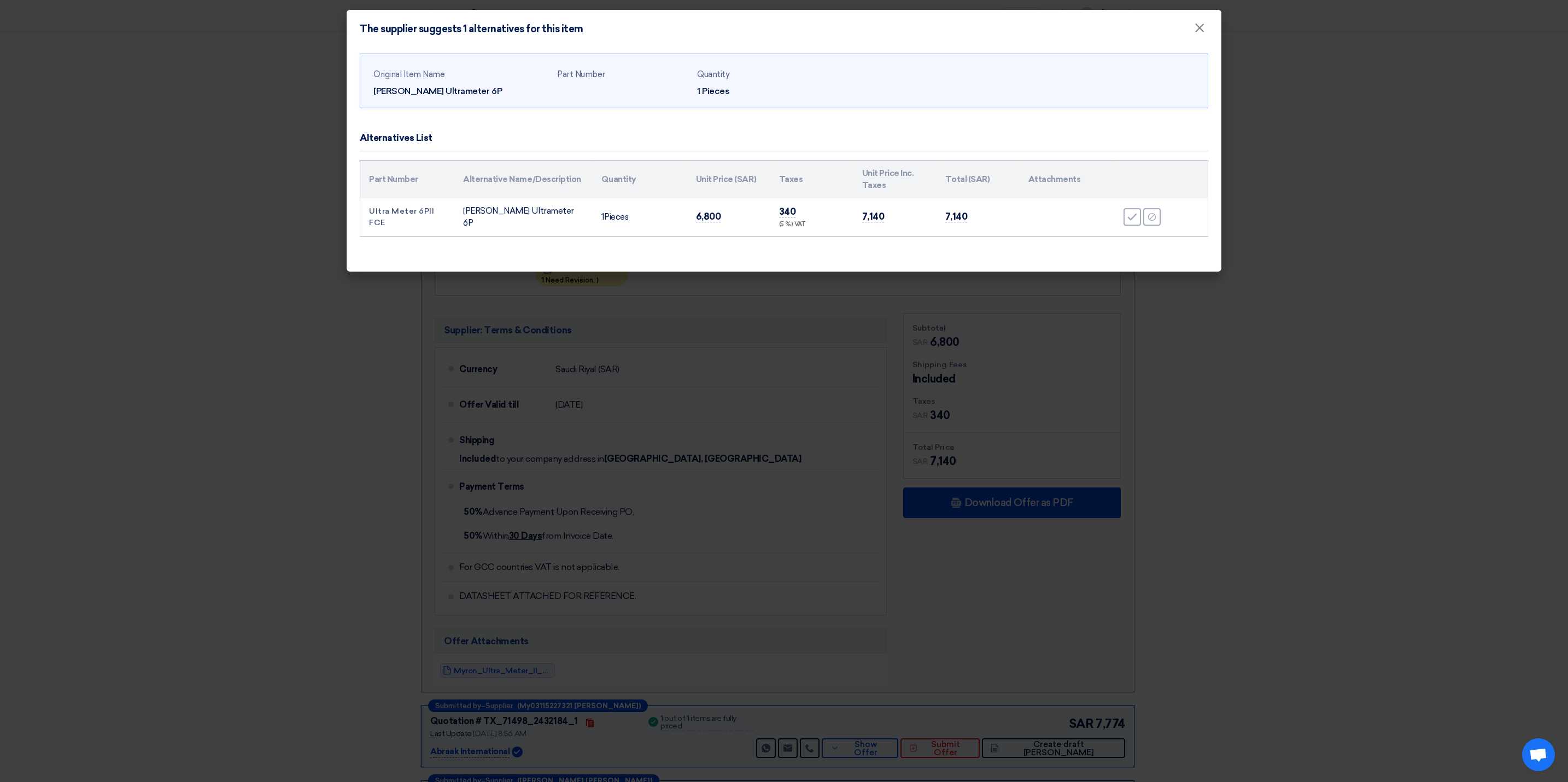
click at [1299, 361] on modal-container "The supplier suggests 1 alternatives for this item × Original Item Name Myron U…" at bounding box center [784, 391] width 1568 height 782
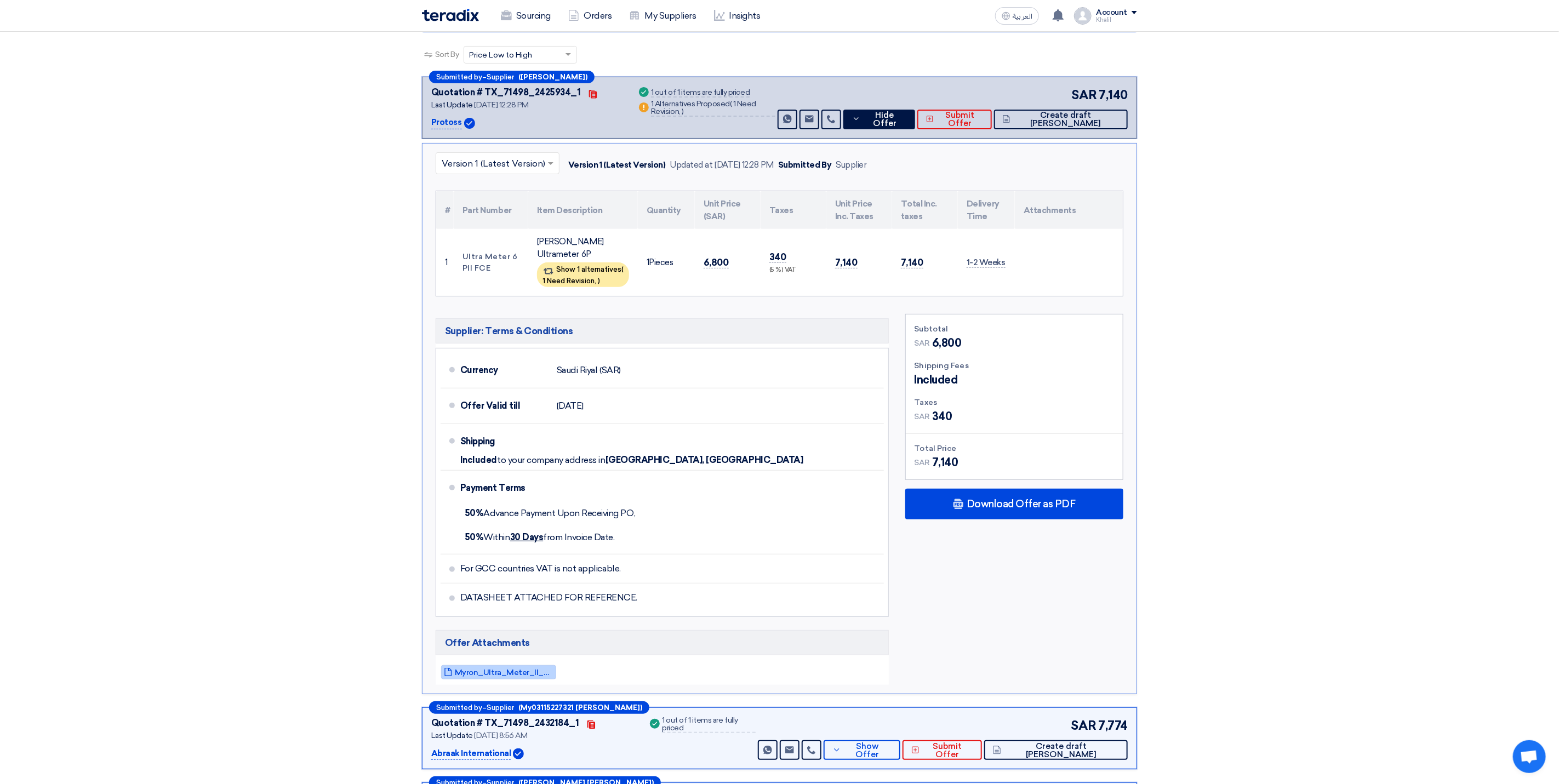
click at [496, 669] on span "Myron_Ultra_Meter_ll_P_FCE_1758619572048.pdf" at bounding box center [504, 672] width 98 height 9
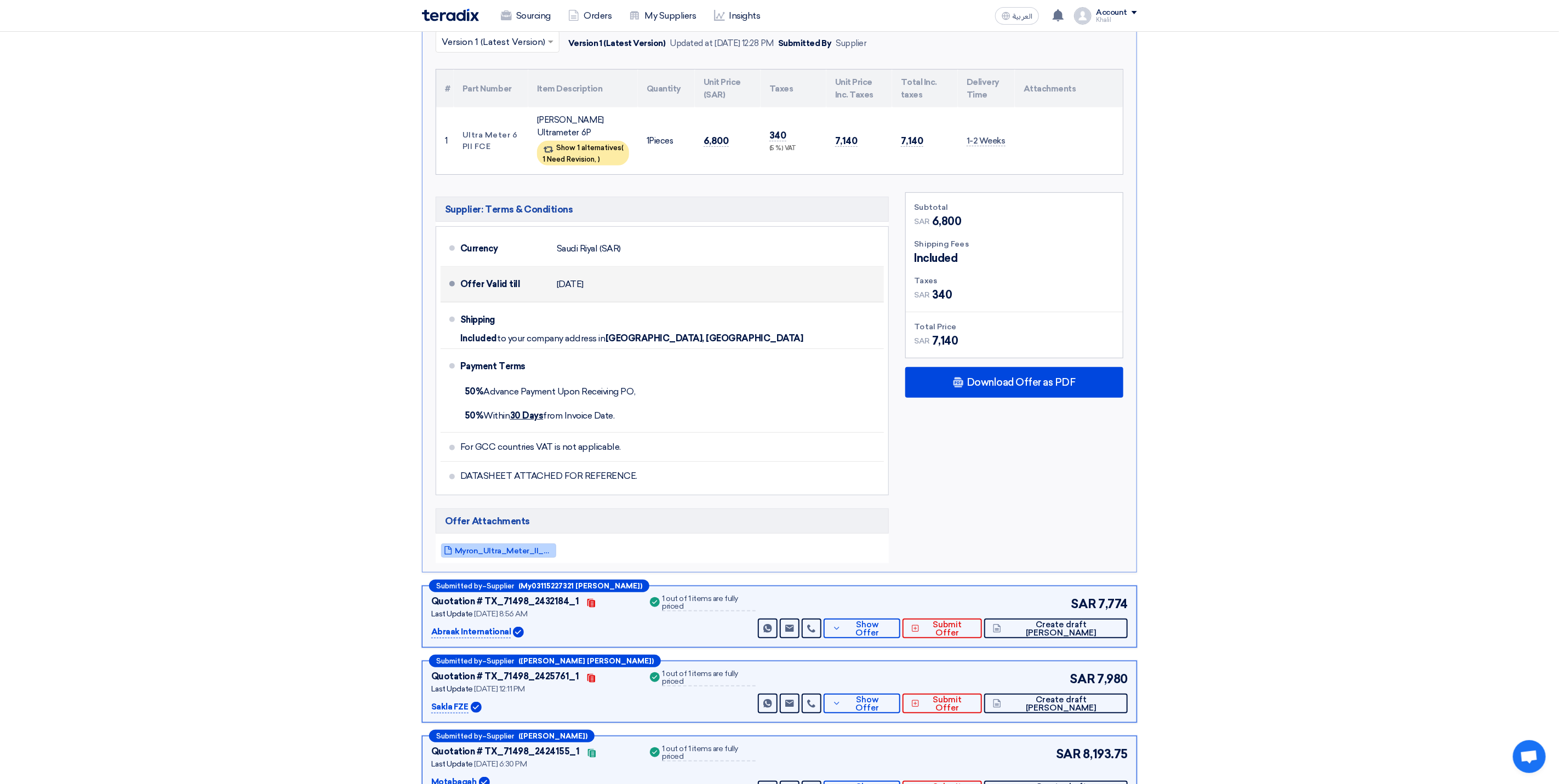
scroll to position [82, 0]
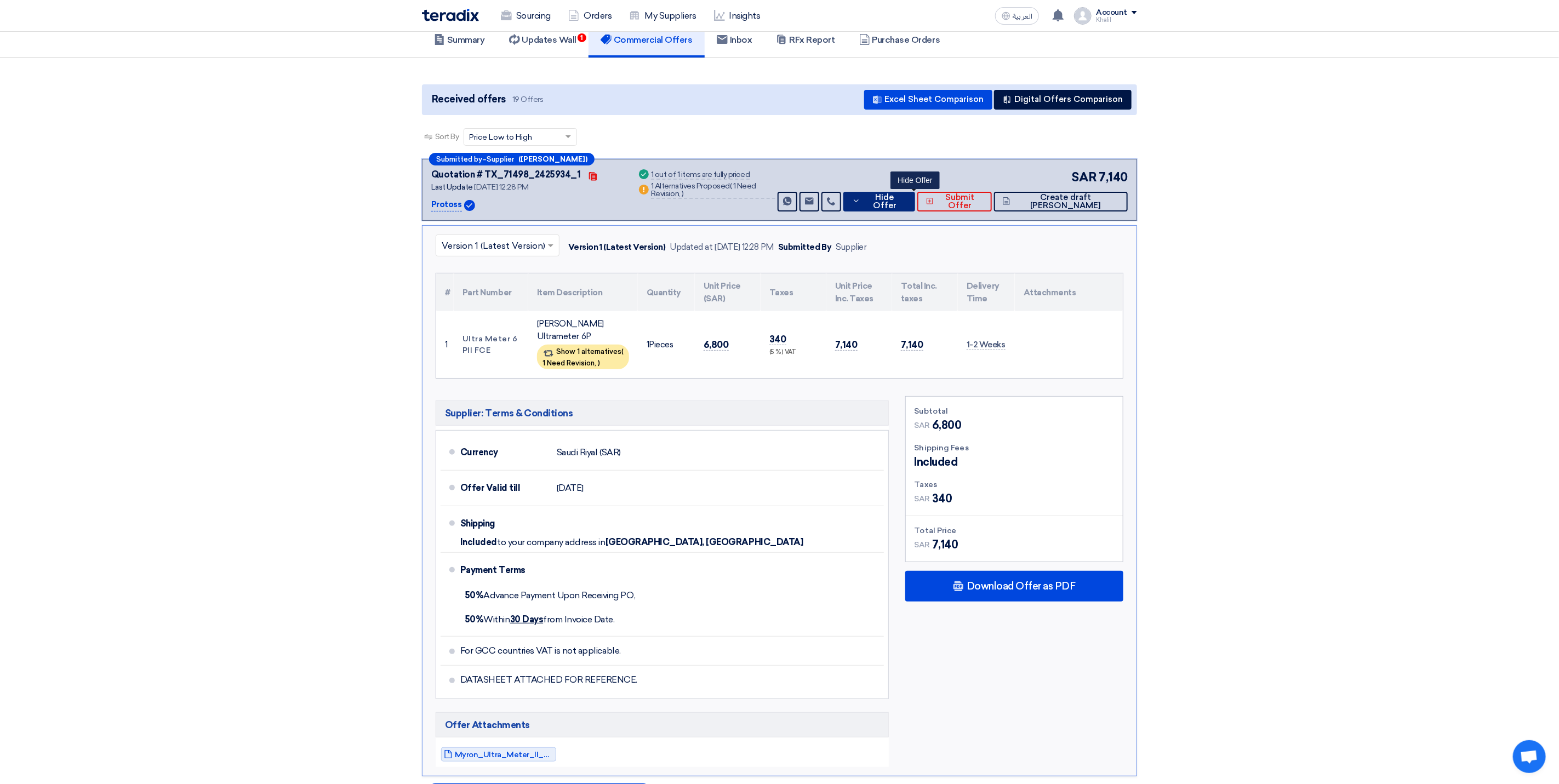
click at [916, 208] on button "Hide Offer" at bounding box center [880, 201] width 72 height 20
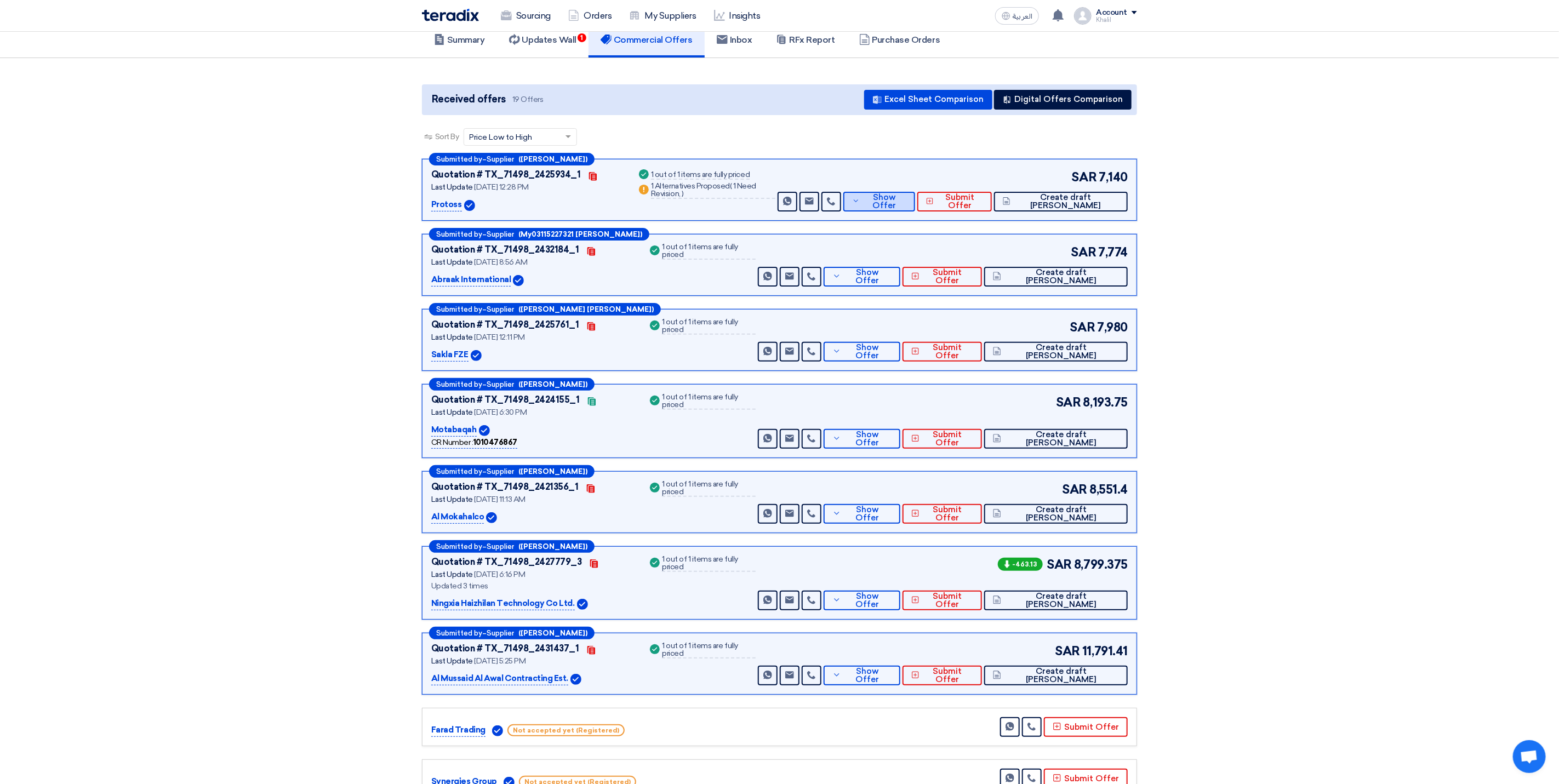
scroll to position [0, 0]
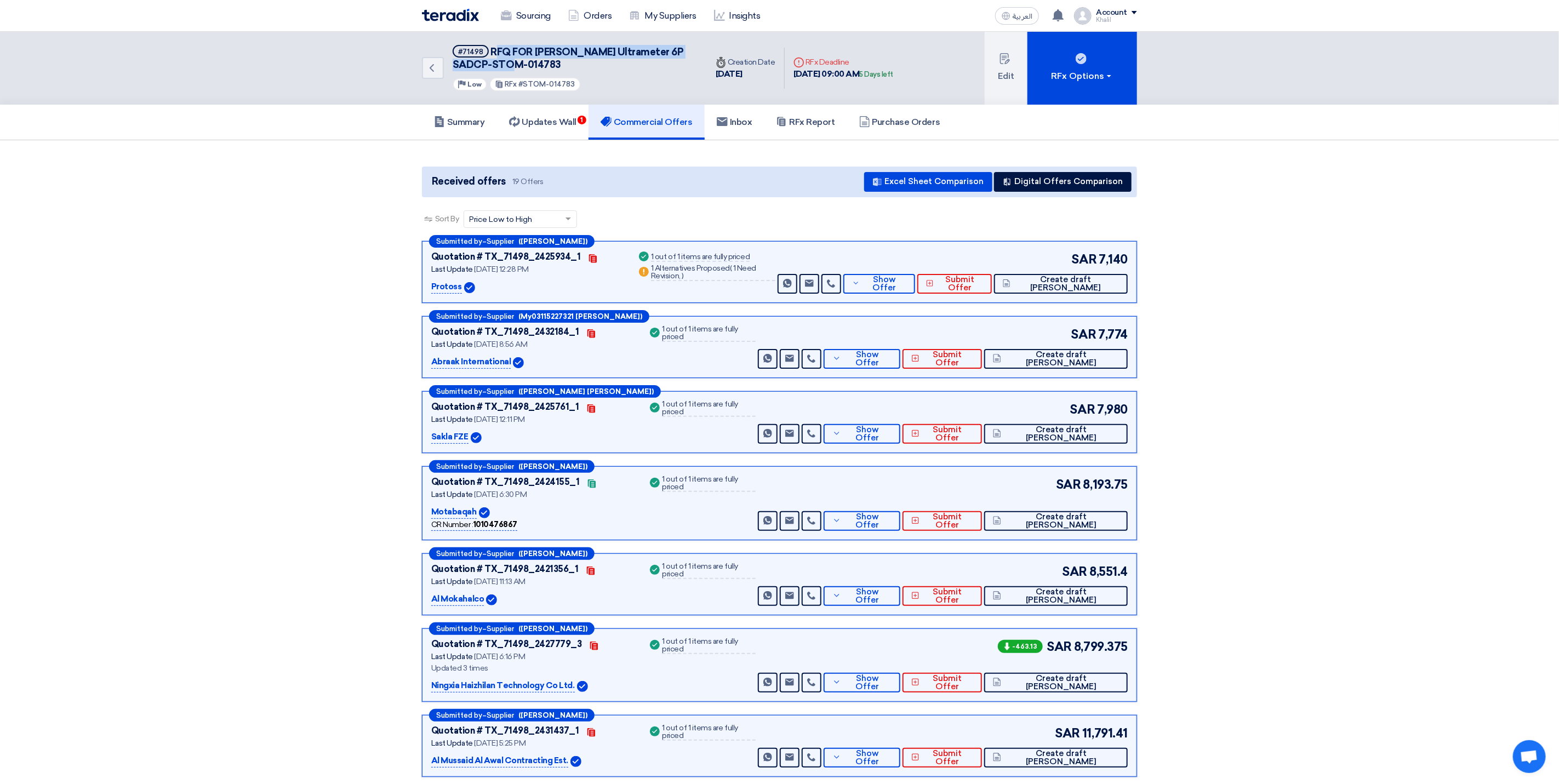
drag, startPoint x: 494, startPoint y: 48, endPoint x: 533, endPoint y: 60, distance: 40.8
click at [533, 60] on h5 "#71498 RFQ FOR Myron Ultrameter 6P SADCP-STOM-014783" at bounding box center [573, 59] width 241 height 26
drag, startPoint x: 533, startPoint y: 60, endPoint x: 509, endPoint y: 51, distance: 25.6
click at [509, 51] on span "RFQ FOR Myron Ultrameter 6P SADCP-STOM-014783" at bounding box center [569, 59] width 231 height 25
click at [492, 47] on span "RFQ FOR Myron Ultrameter 6P SADCP-STOM-014783" at bounding box center [569, 59] width 231 height 25
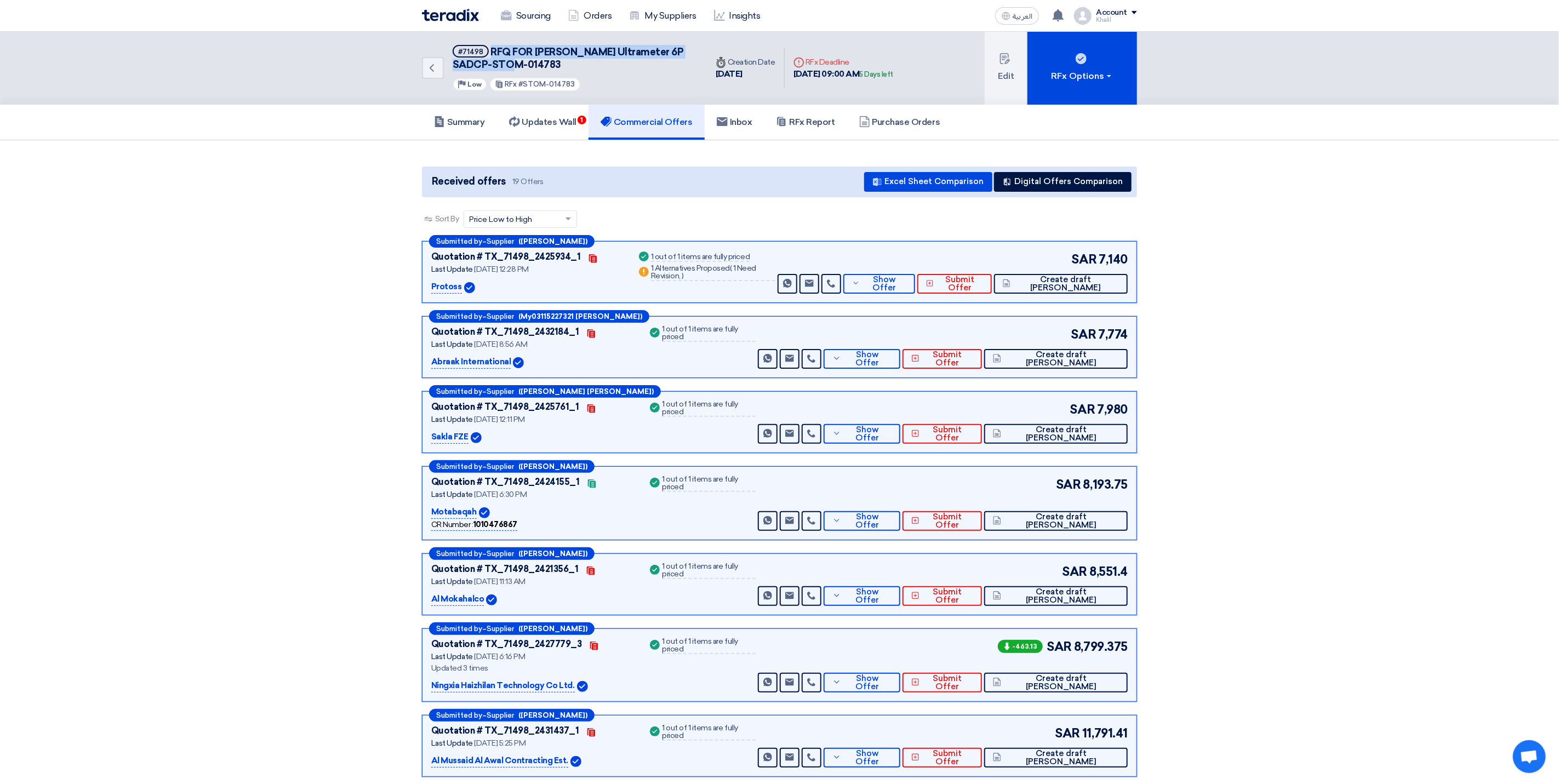
drag, startPoint x: 489, startPoint y: 50, endPoint x: 523, endPoint y: 64, distance: 36.8
click at [523, 64] on h5 "#71498 RFQ FOR Myron Ultrameter 6P SADCP-STOM-014783" at bounding box center [573, 59] width 241 height 26
copy span "RFQ FOR Myron Ultrameter 6P SADCP-STOM-014783"
click at [584, 64] on h5 "#71498 RFQ FOR Myron Ultrameter 6P SADCP-STOM-014783" at bounding box center [573, 59] width 241 height 26
drag, startPoint x: 532, startPoint y: 61, endPoint x: 450, endPoint y: 61, distance: 82.0
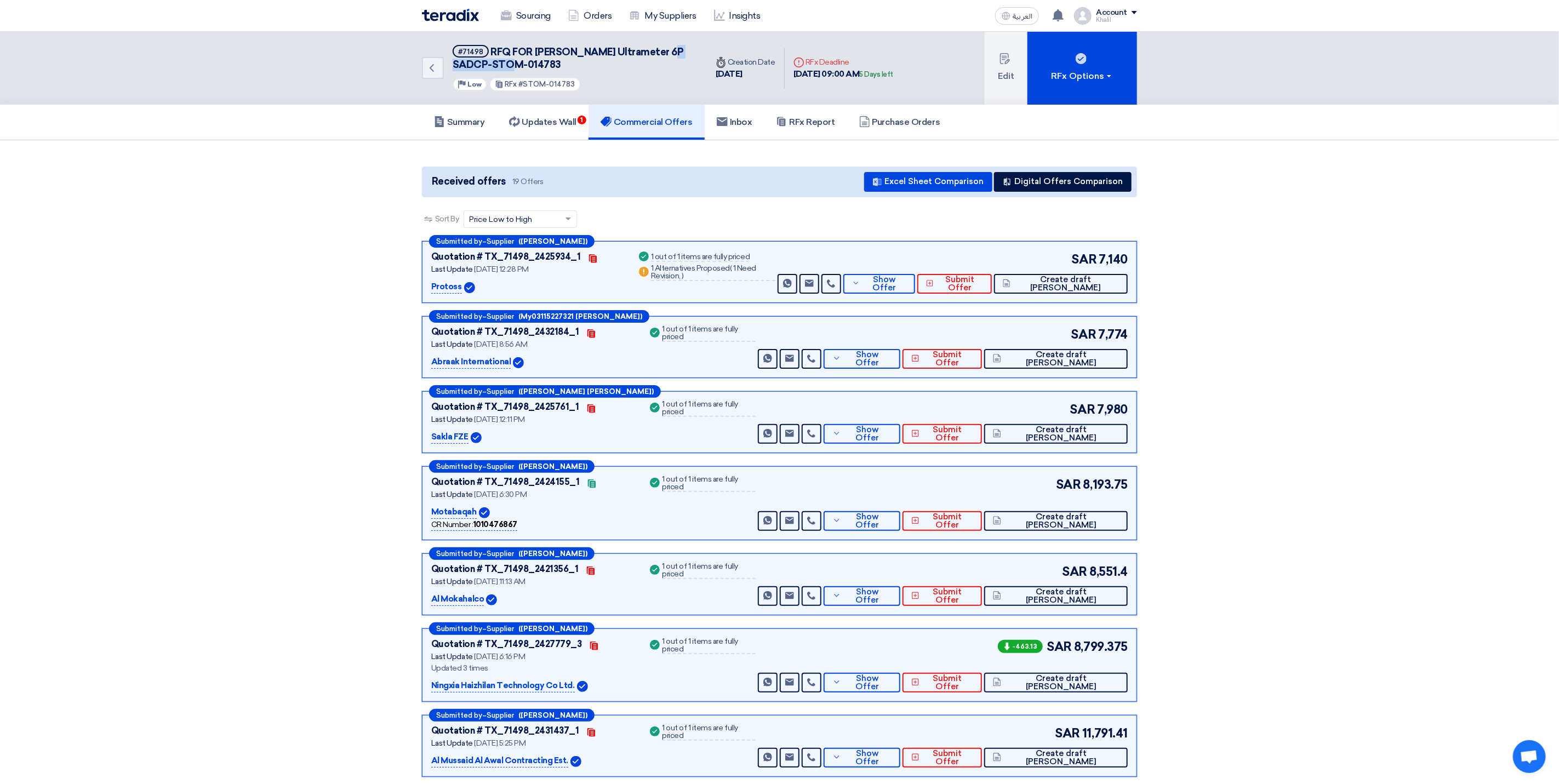
click at [450, 61] on div "Back #71498 RFQ FOR Myron Ultrameter 6P SADCP-STOM-014783 Priority Low RFx #STO…" at bounding box center [564, 68] width 285 height 73
copy span "STOM-014783"
click at [1113, 78] on button "RFx Options" at bounding box center [1082, 68] width 110 height 73
click at [1211, 162] on section "Received offers 19 Offers Excel Sheet Comparison Digital Offers Comparison Sort…" at bounding box center [780, 797] width 1559 height 1315
click at [484, 116] on h5 "Summary" at bounding box center [460, 122] width 51 height 11
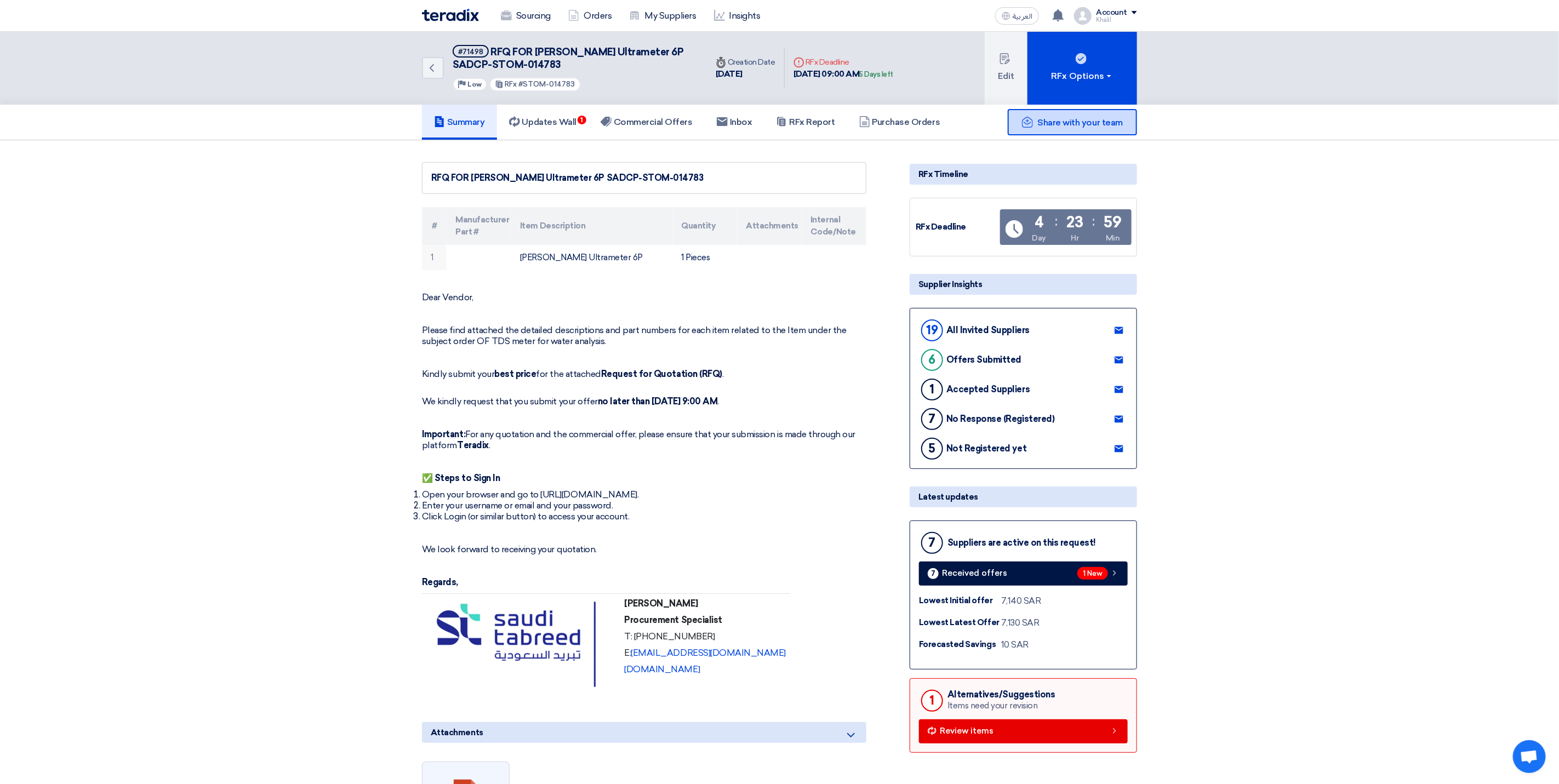
click at [1062, 120] on span "Share with your team" at bounding box center [1080, 122] width 85 height 10
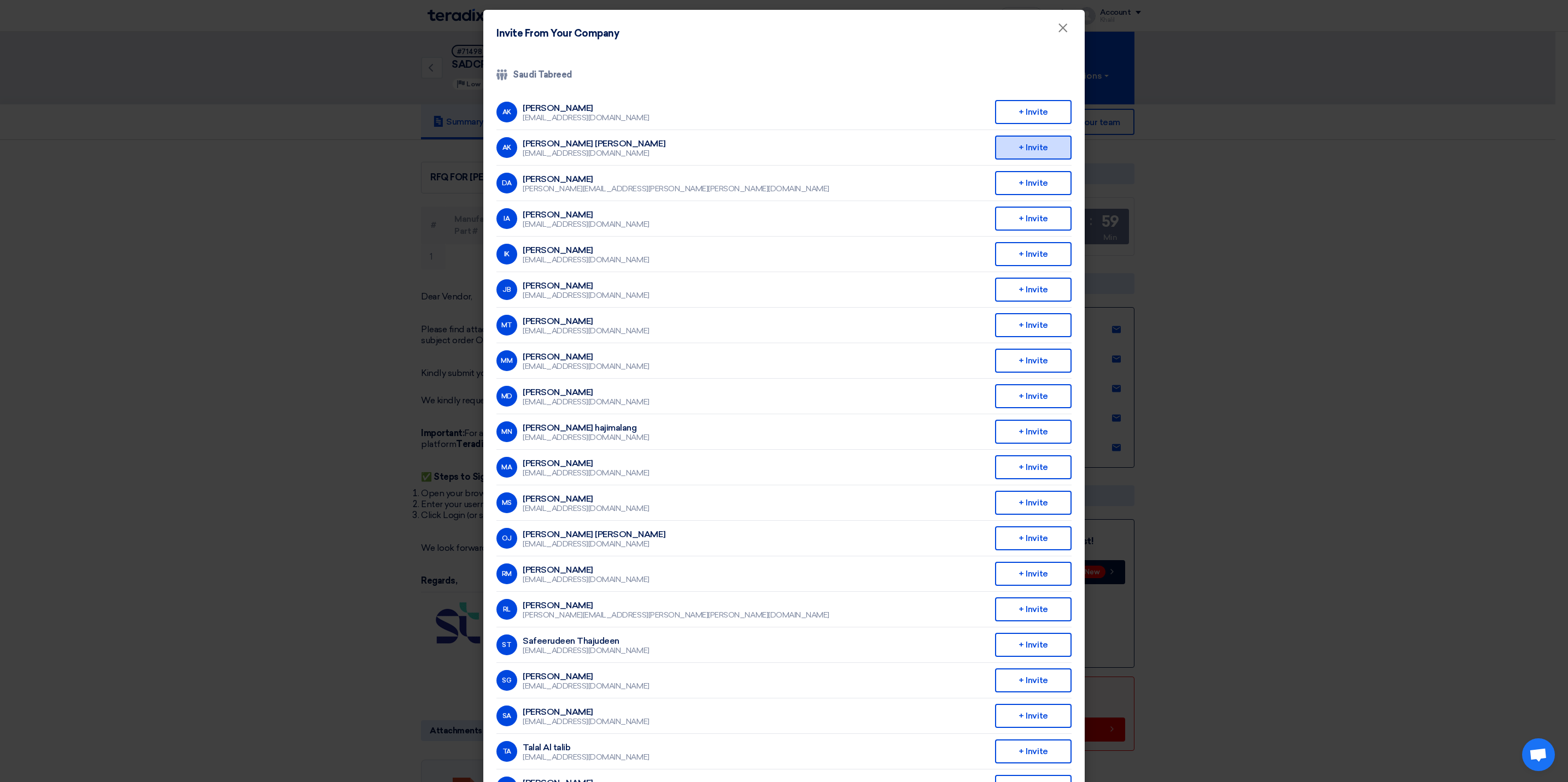
click at [1015, 147] on div "+ Invite" at bounding box center [1032, 147] width 76 height 24
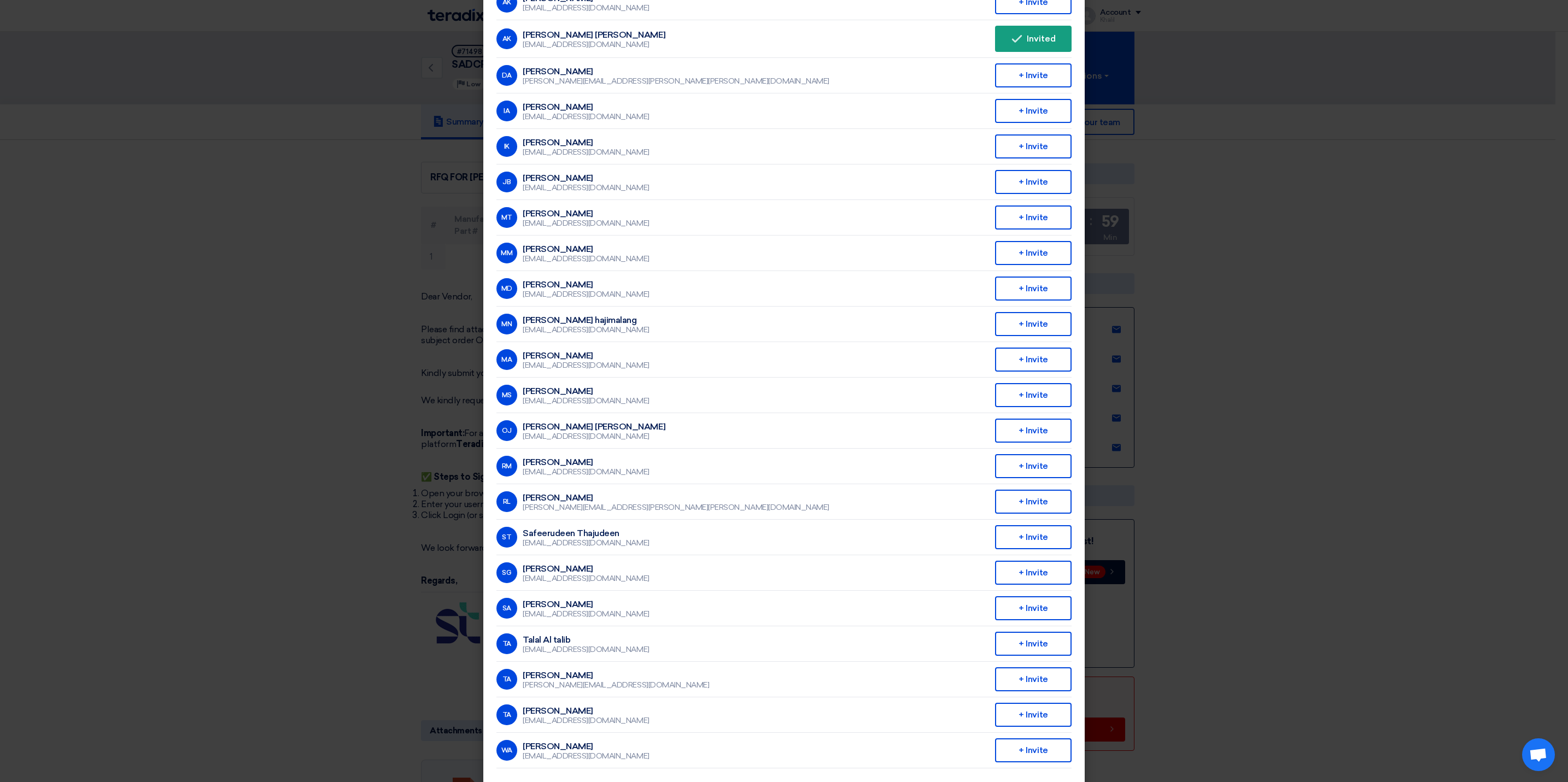
scroll to position [116, 0]
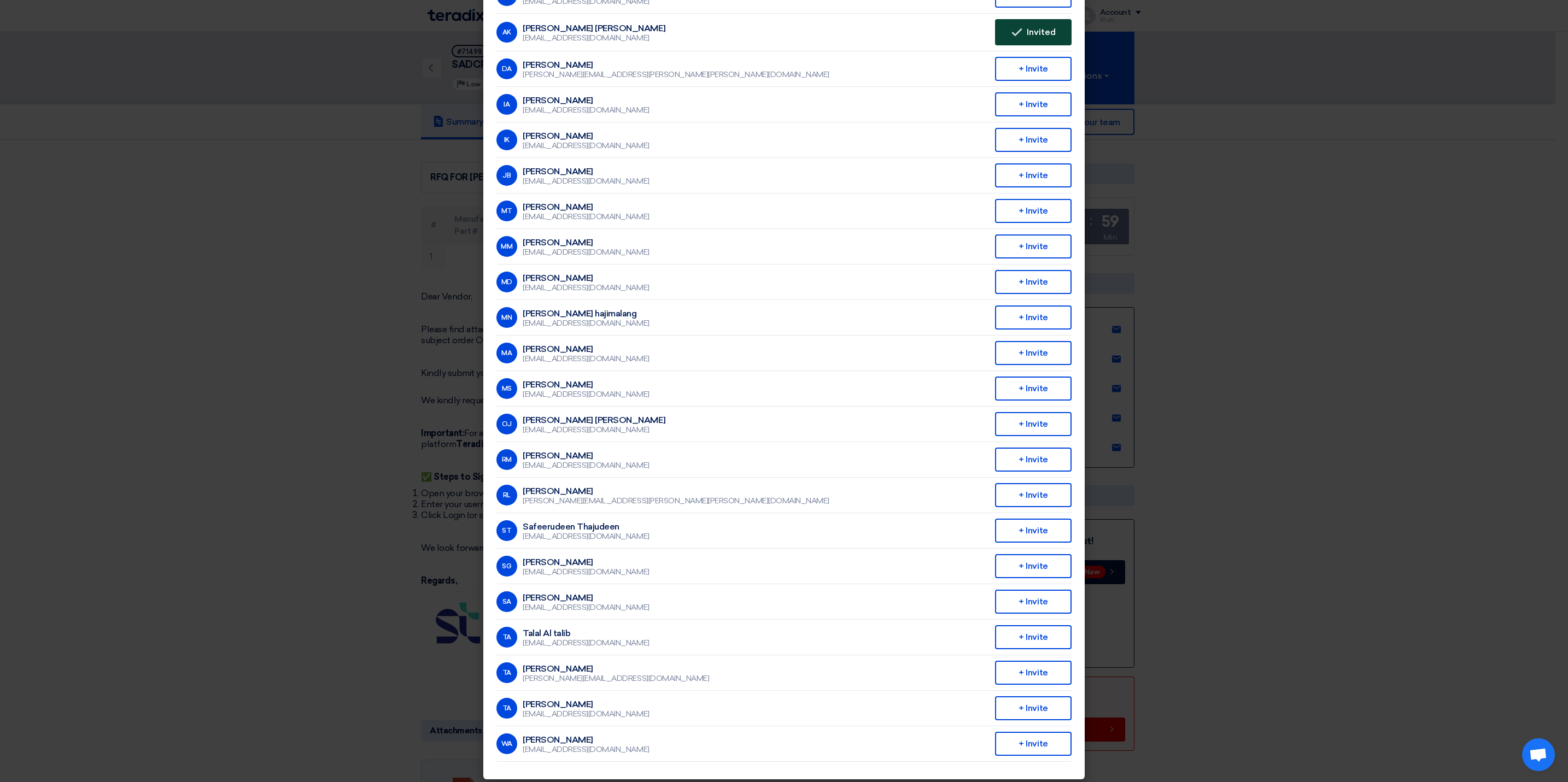
click at [1012, 31] on use at bounding box center [1016, 32] width 9 height 8
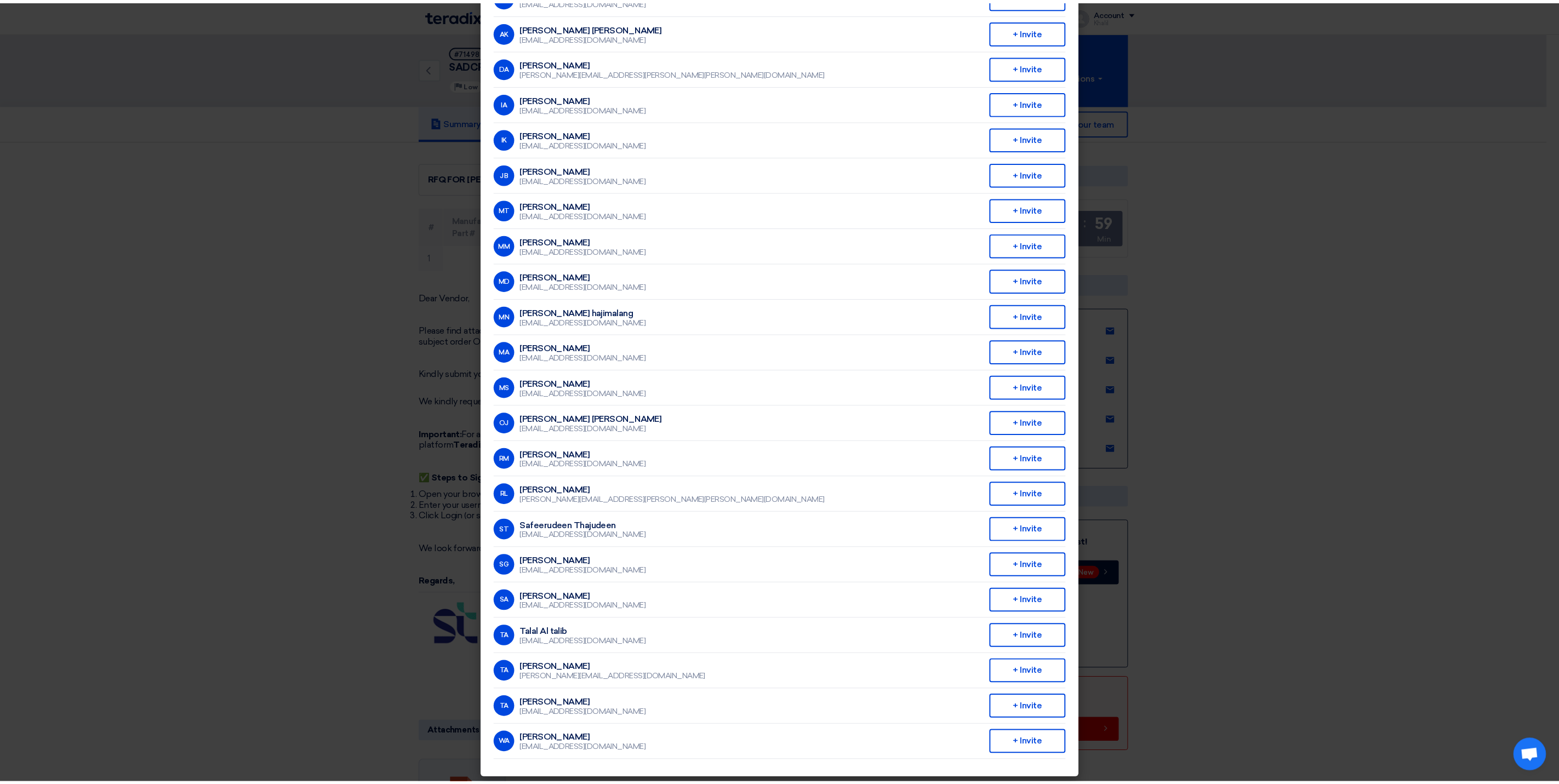
scroll to position [115, 0]
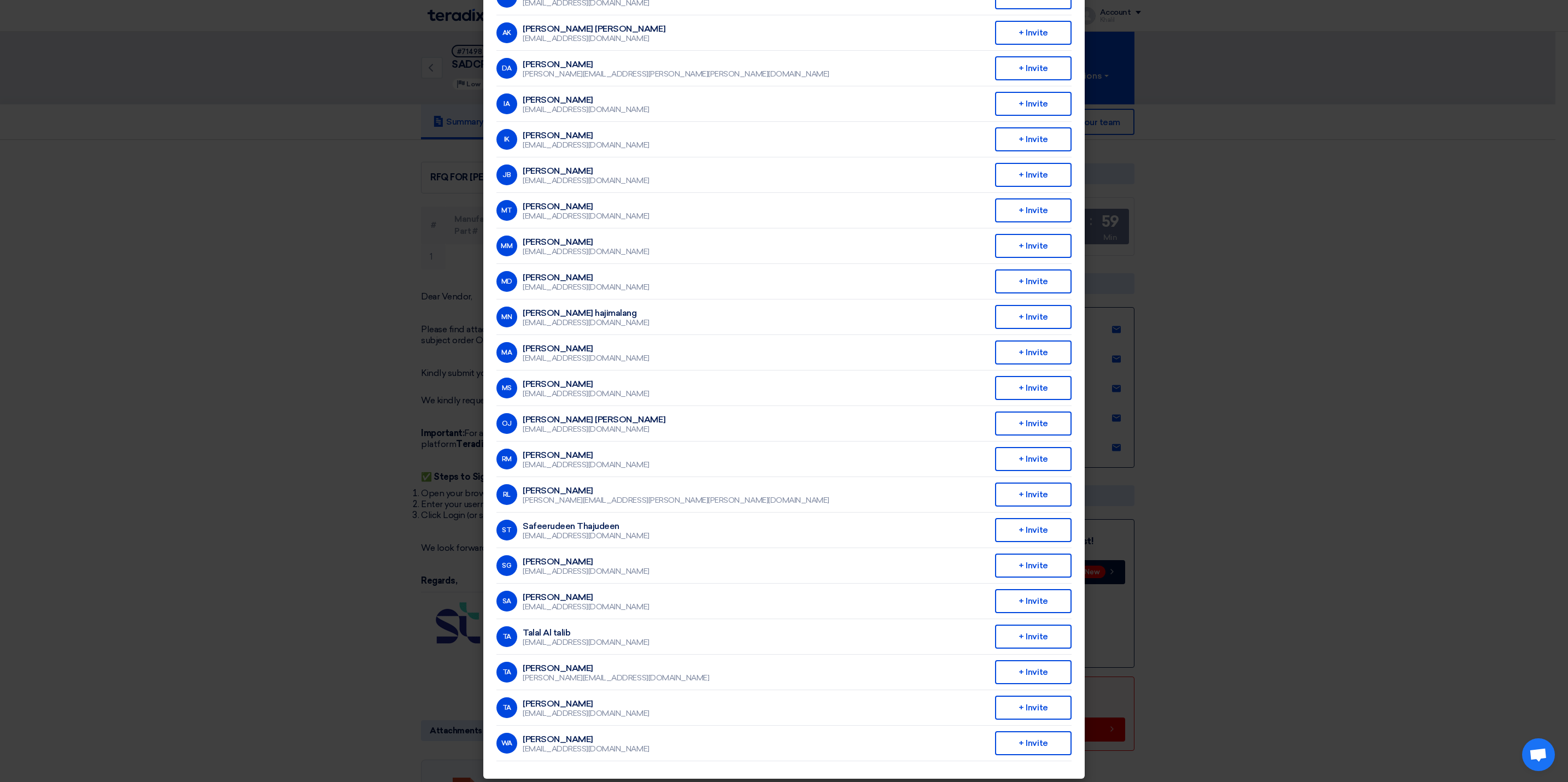
click at [1272, 151] on modal-container "Invite From Your Company × Company Team Saudi Tabreed AK Abdullah Khalid ababta…" at bounding box center [784, 391] width 1568 height 782
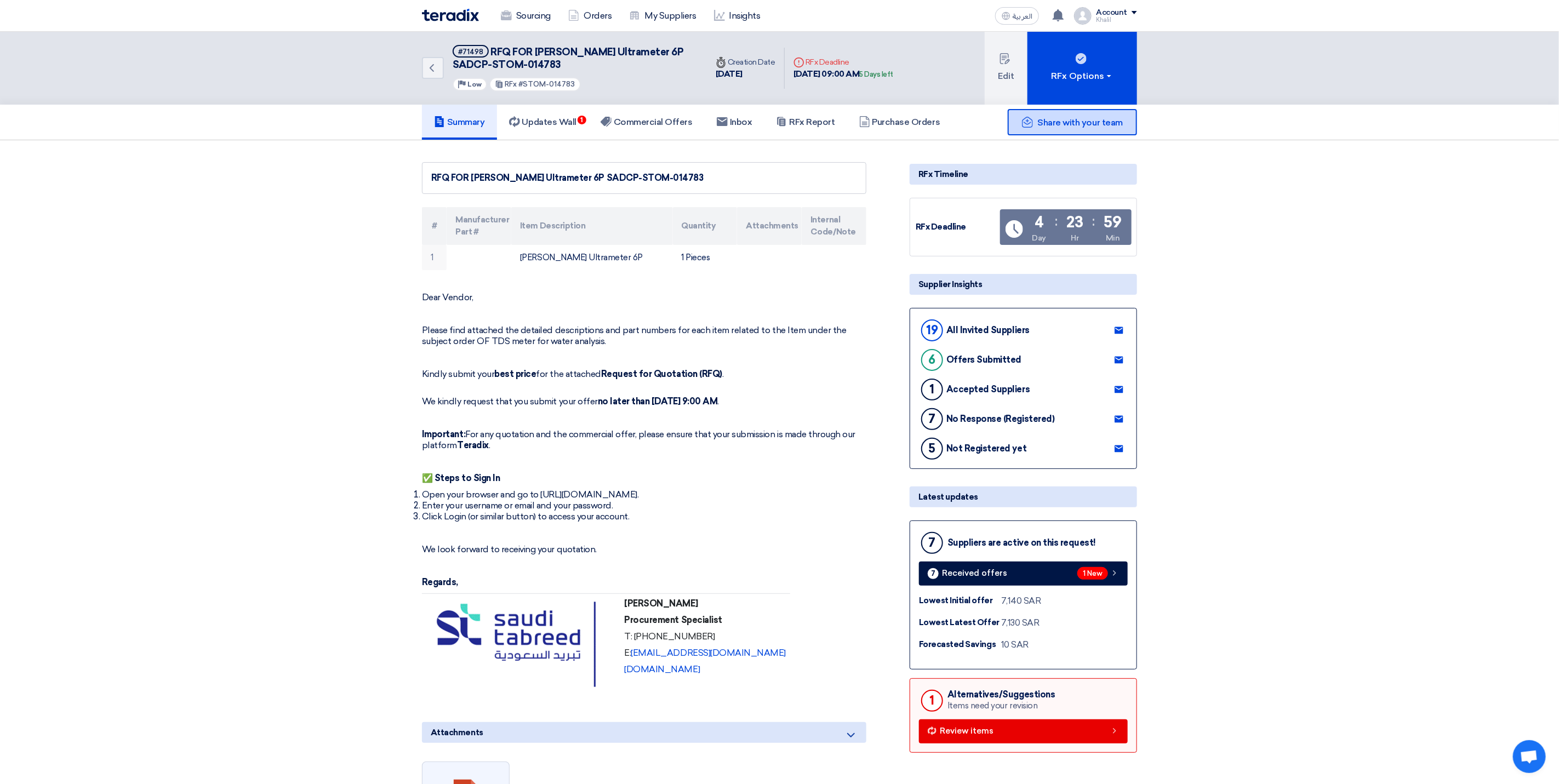
click at [1076, 120] on span "Share with your team" at bounding box center [1080, 122] width 85 height 10
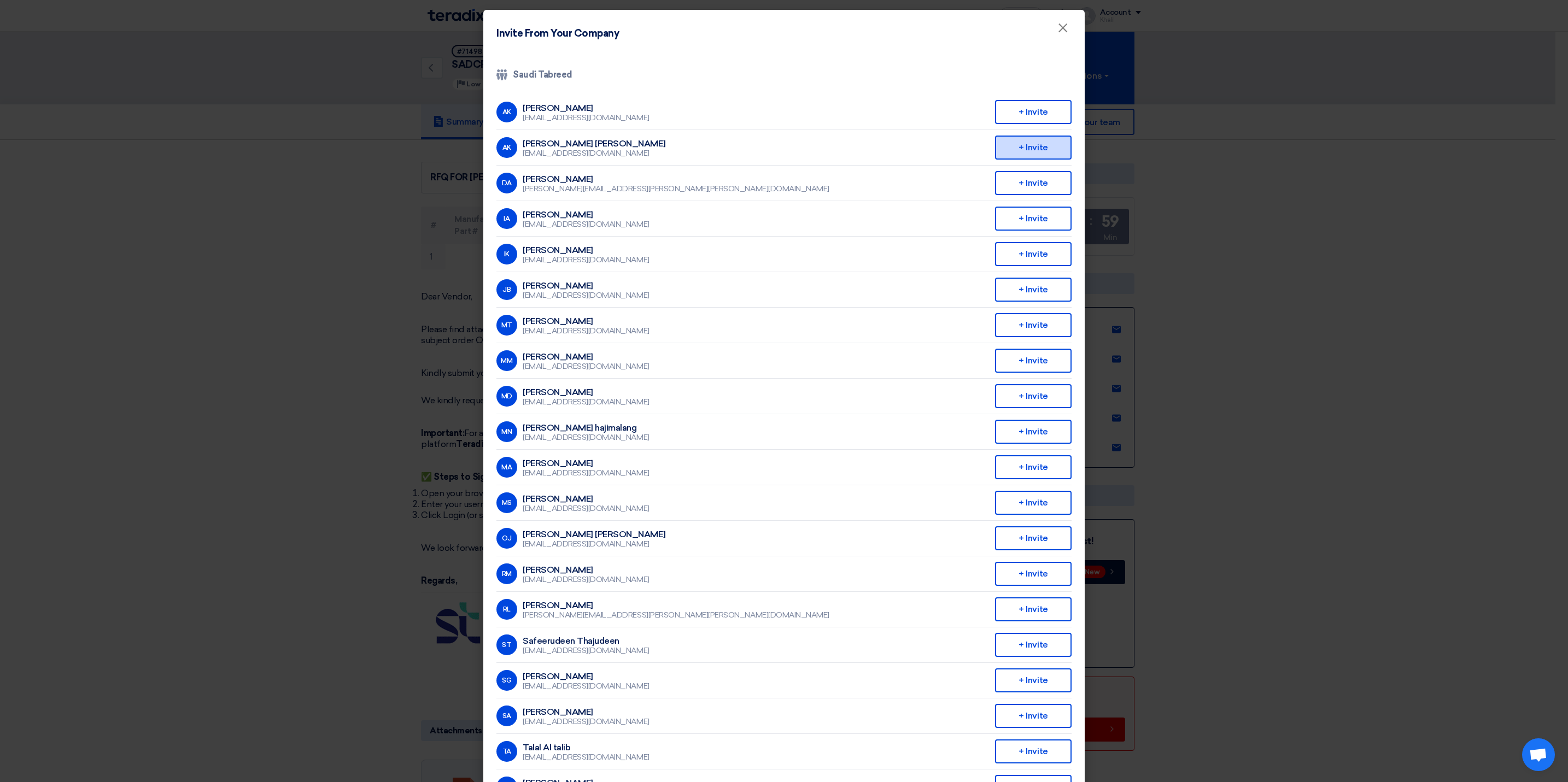
click at [1026, 155] on div "+ Invite" at bounding box center [1032, 147] width 76 height 24
click at [1036, 149] on div "+ Invite" at bounding box center [1032, 147] width 76 height 24
click at [1272, 200] on modal-container "Invite From Your Company × Company Team Saudi Tabreed AK Abdullah Khalid ababta…" at bounding box center [784, 391] width 1568 height 782
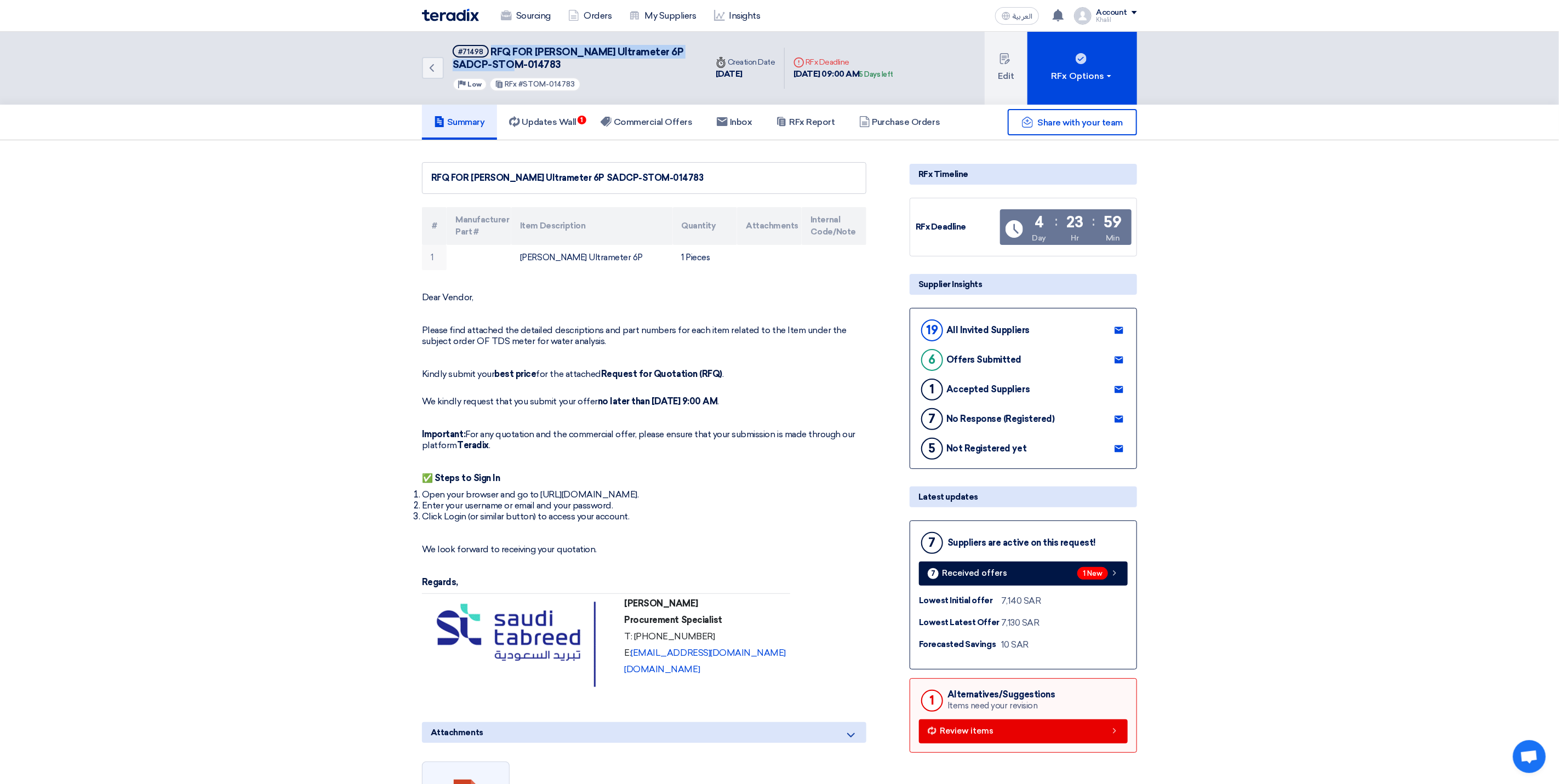
drag, startPoint x: 544, startPoint y: 64, endPoint x: 490, endPoint y: 53, distance: 55.1
click at [490, 53] on h5 "#71498 RFQ FOR Myron Ultrameter 6P SADCP-STOM-014783" at bounding box center [573, 59] width 241 height 26
copy span "RFQ FOR Myron Ultrameter 6P SADCP-STOM-014783"
click at [552, 127] on link "Updates Wall 1" at bounding box center [542, 122] width 92 height 35
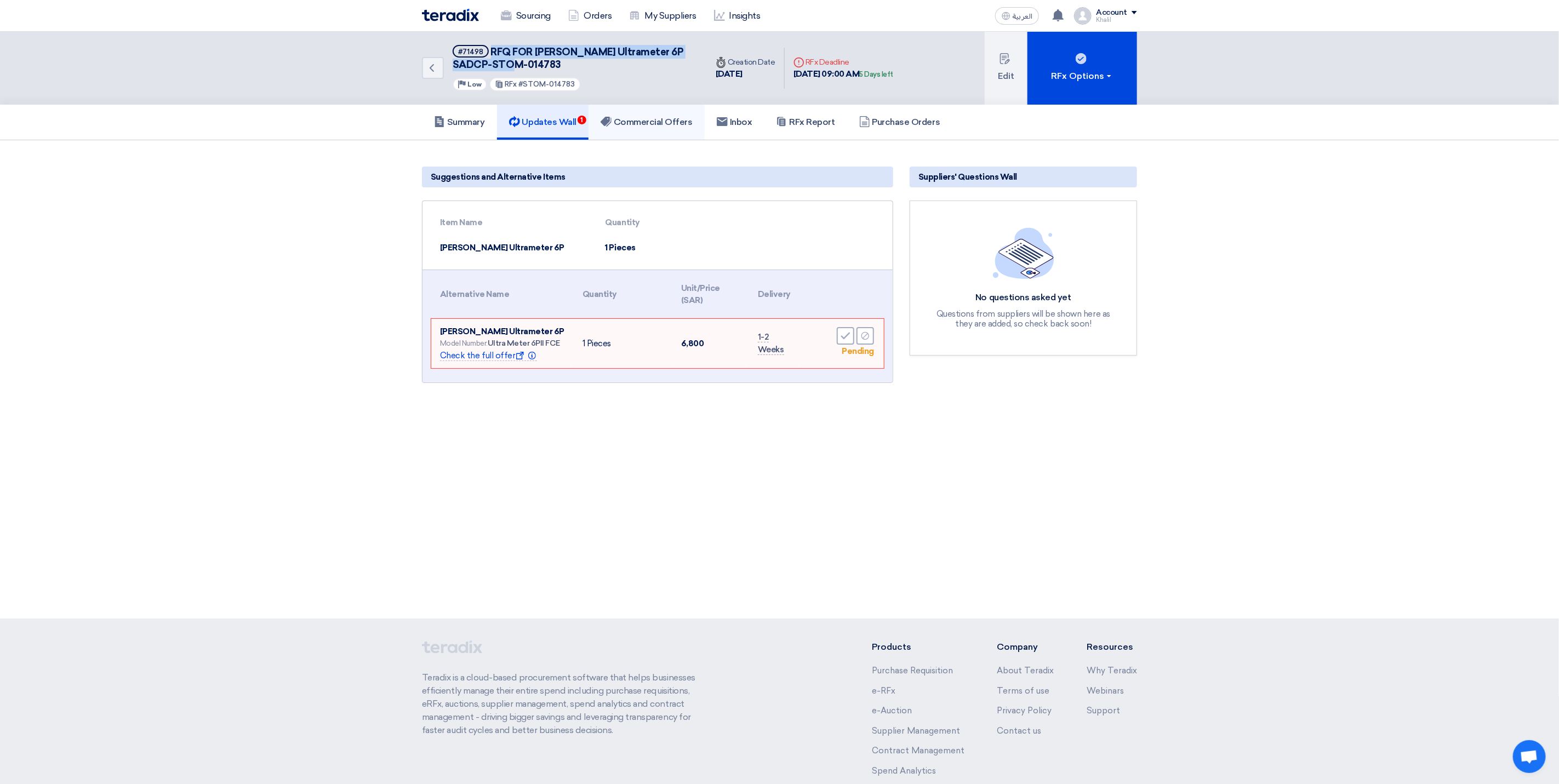
click at [627, 116] on h5 "Commercial Offers" at bounding box center [646, 122] width 92 height 11
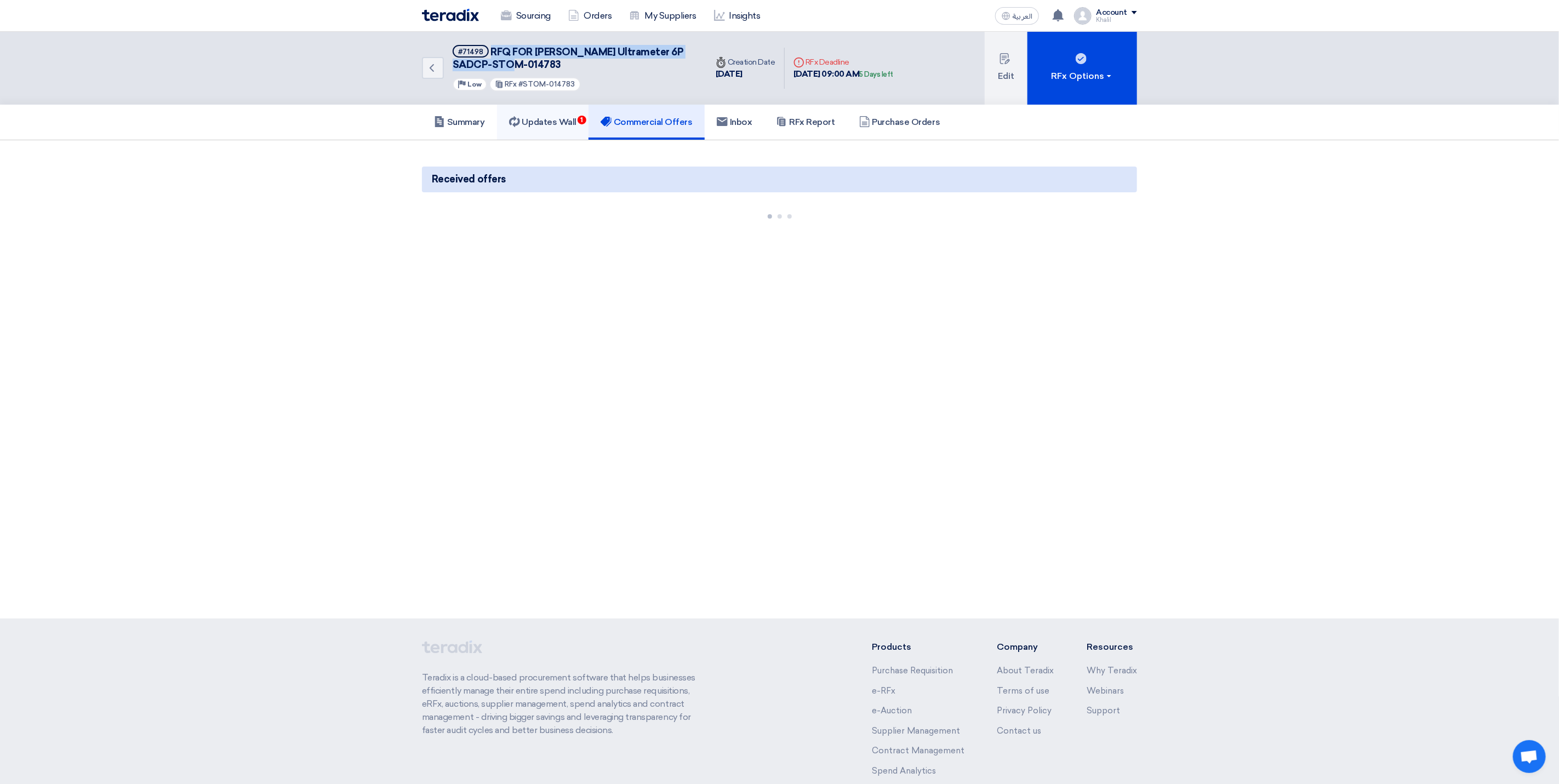
click at [563, 122] on h5 "Updates Wall 1" at bounding box center [542, 122] width 67 height 11
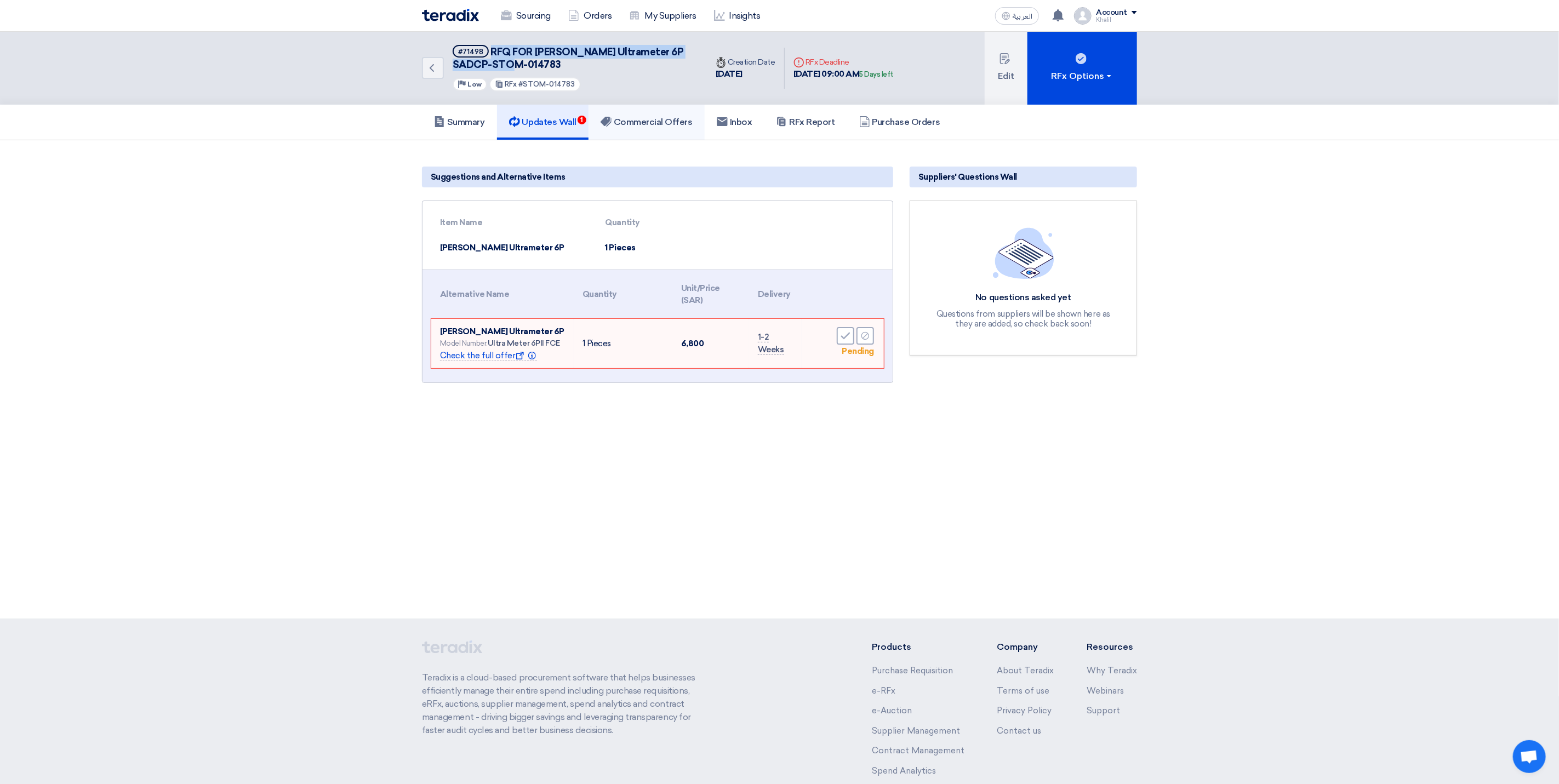
click at [640, 116] on h5 "Commercial Offers" at bounding box center [646, 122] width 92 height 11
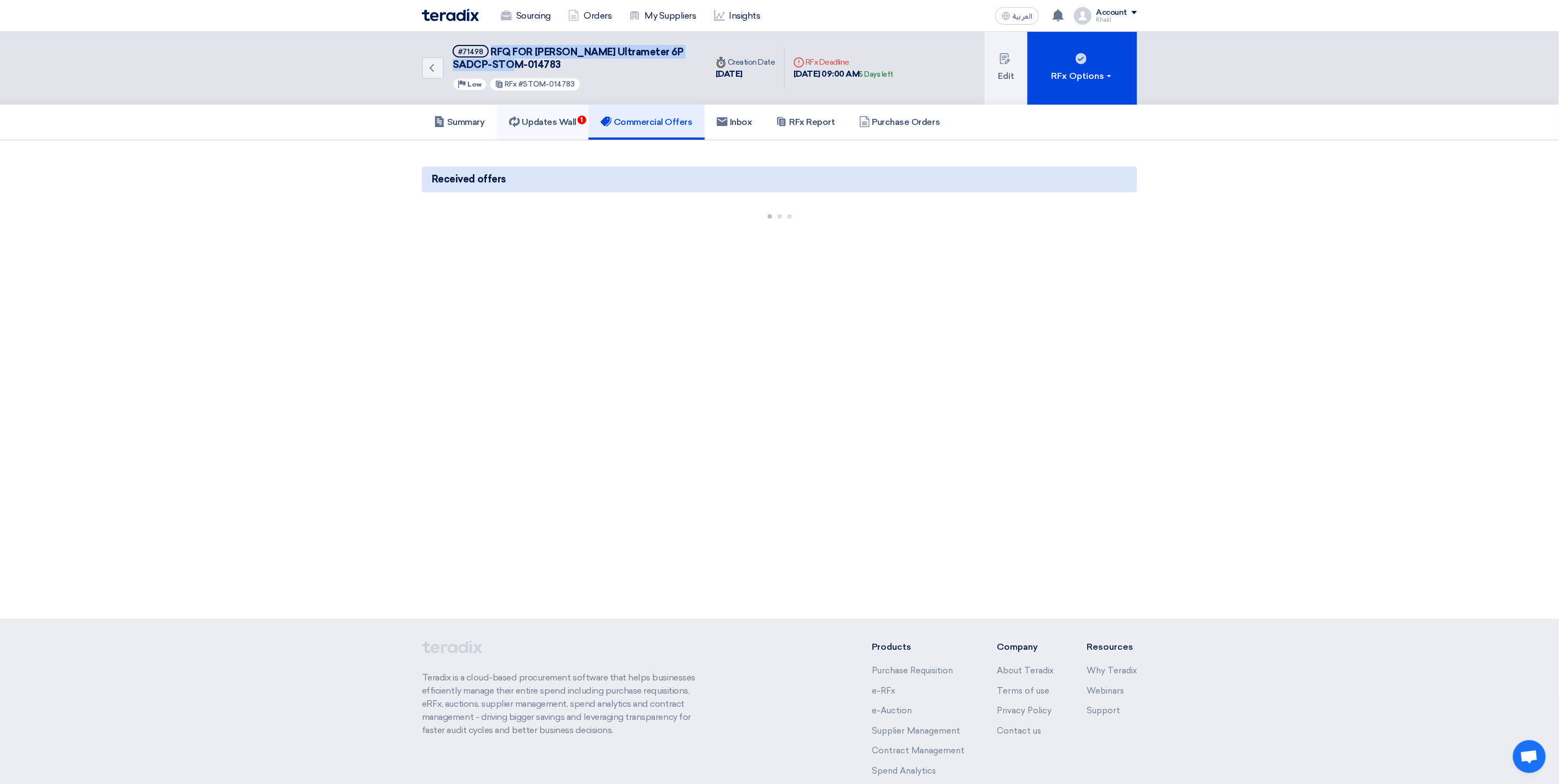
click at [568, 124] on h5 "Updates Wall 1" at bounding box center [542, 122] width 67 height 11
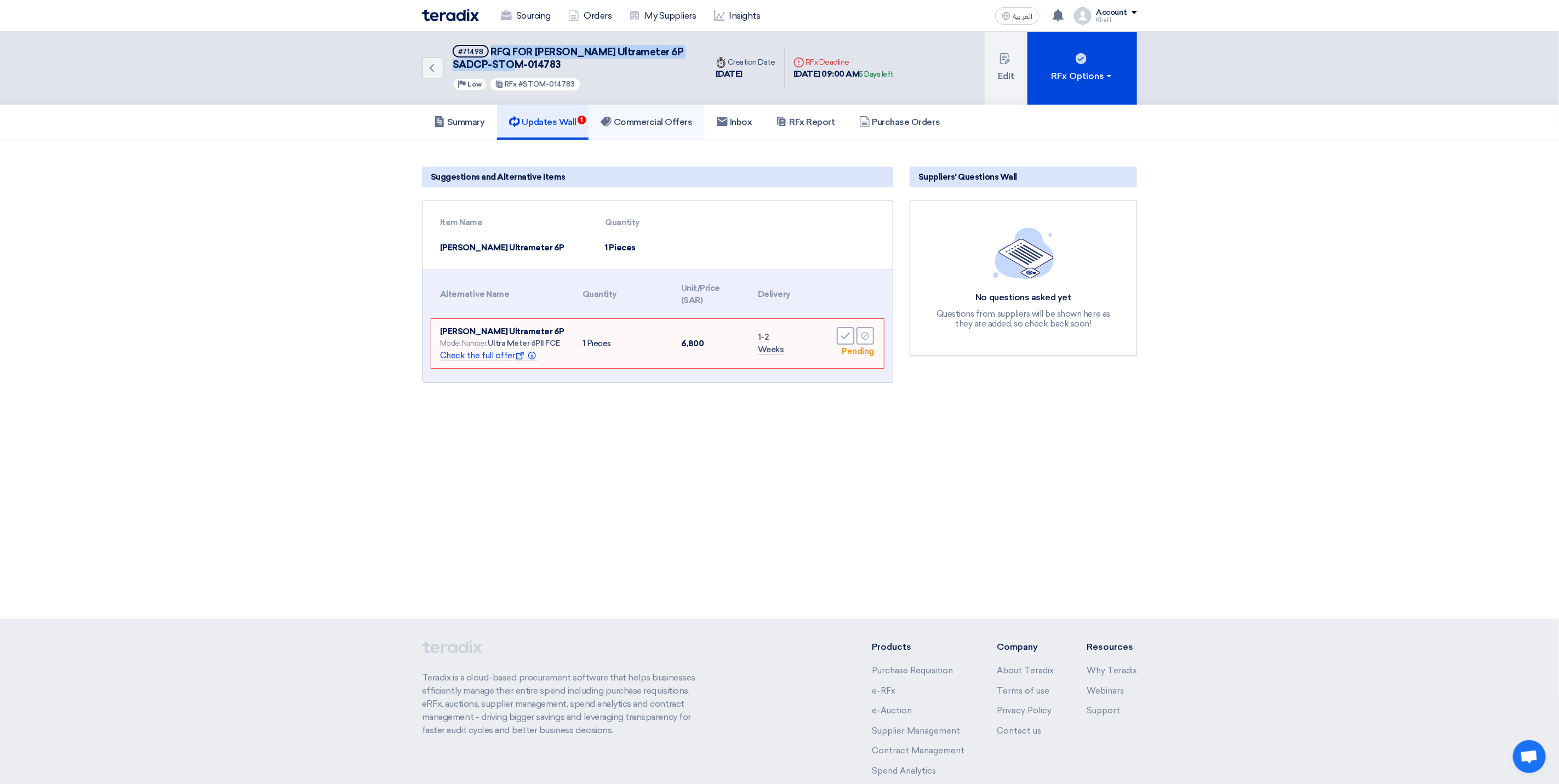
click at [657, 127] on link "Commercial Offers" at bounding box center [646, 122] width 116 height 35
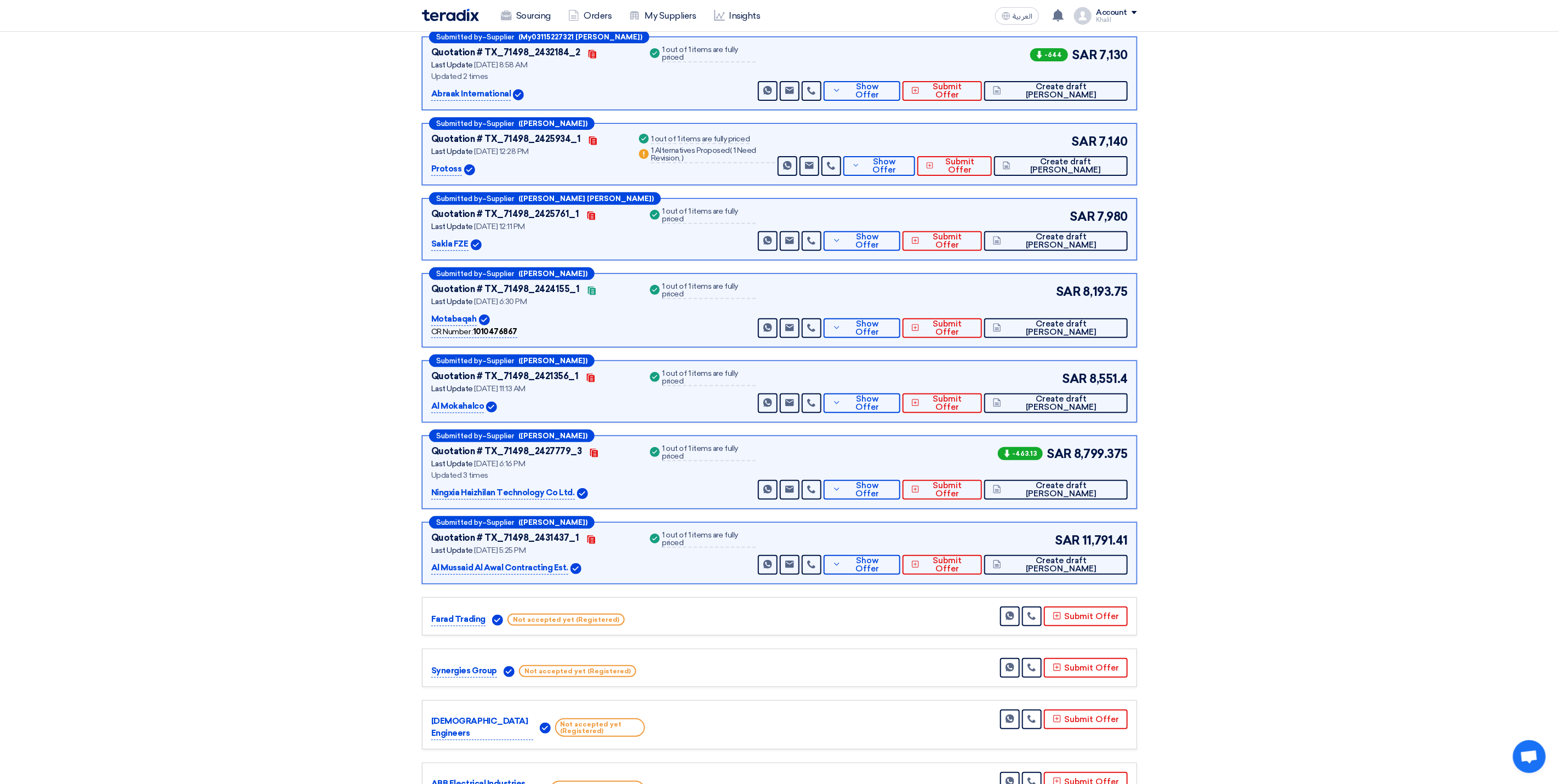
scroll to position [165, 0]
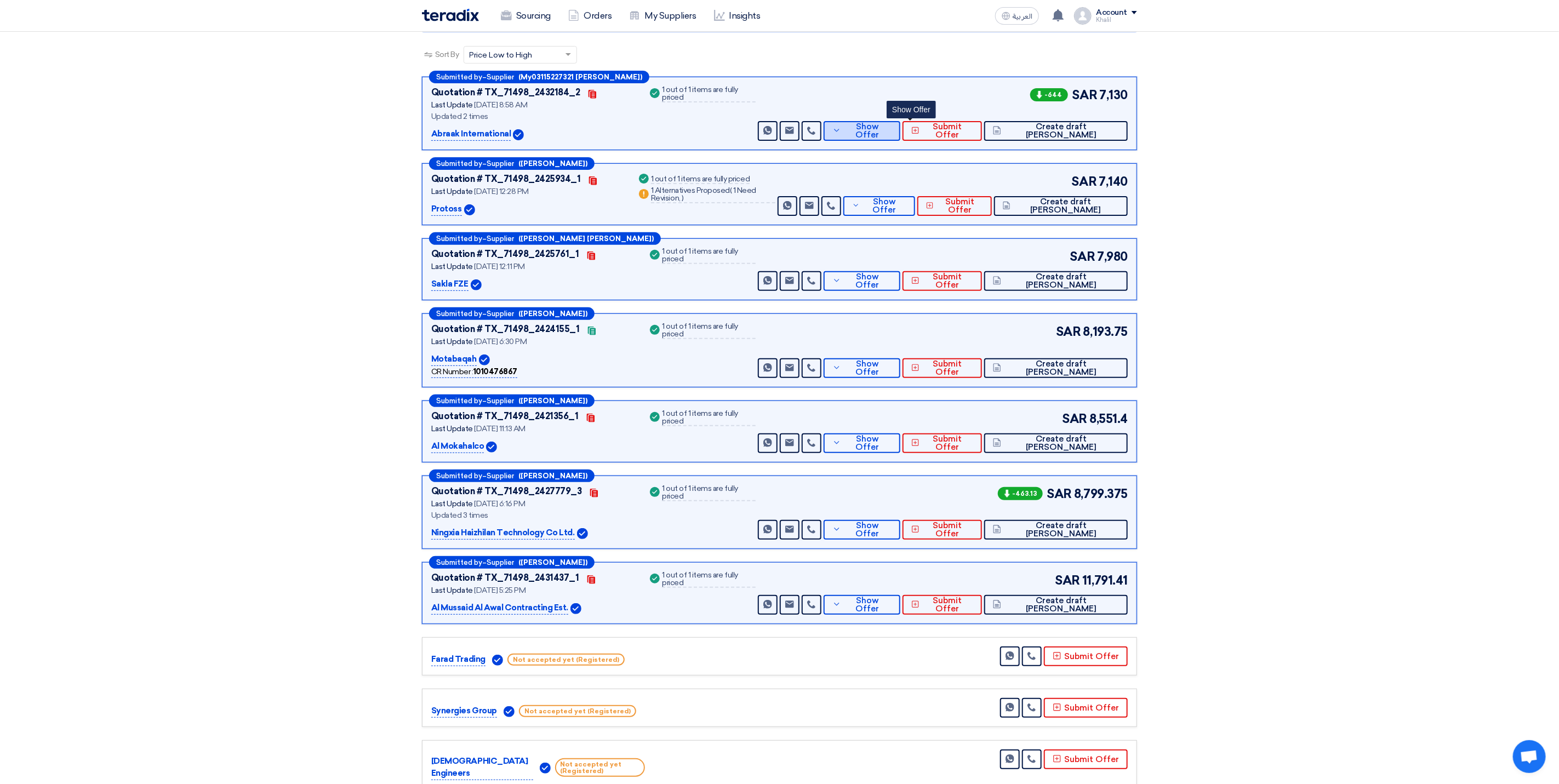
click at [892, 139] on button "Show Offer" at bounding box center [862, 131] width 77 height 20
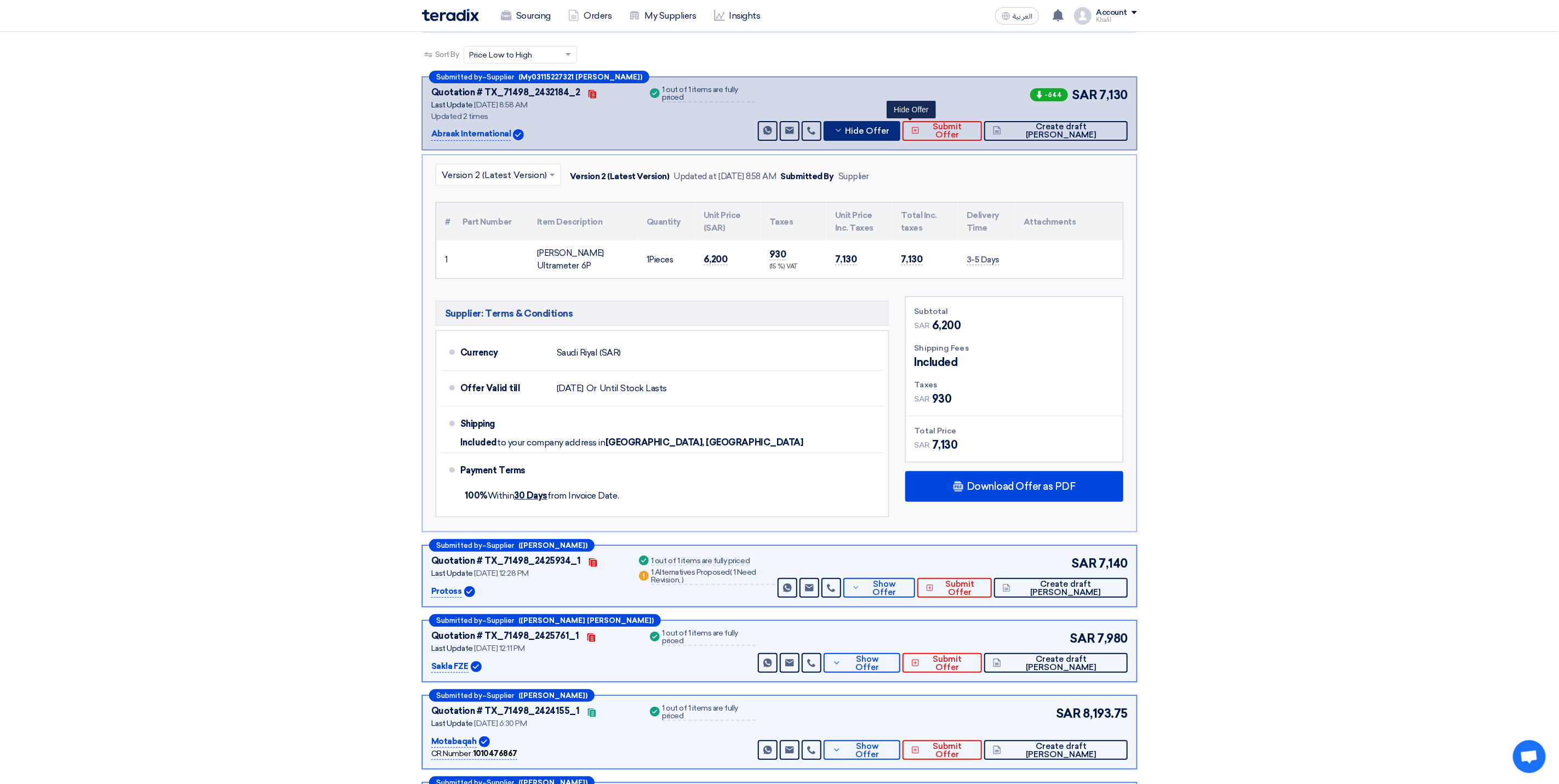
click at [892, 139] on button "Hide Offer" at bounding box center [862, 131] width 77 height 20
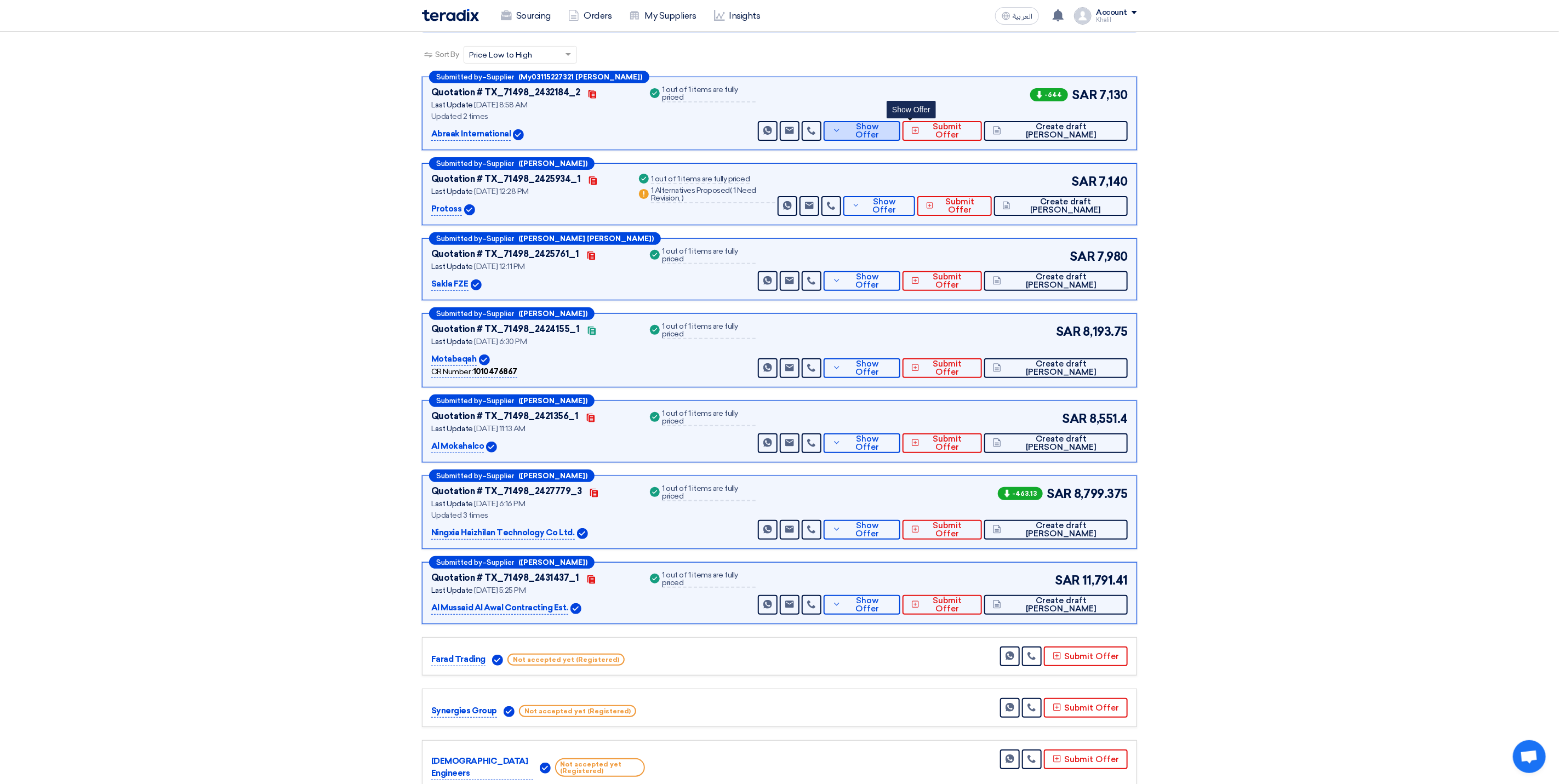
click at [901, 138] on button "Show Offer" at bounding box center [862, 131] width 77 height 20
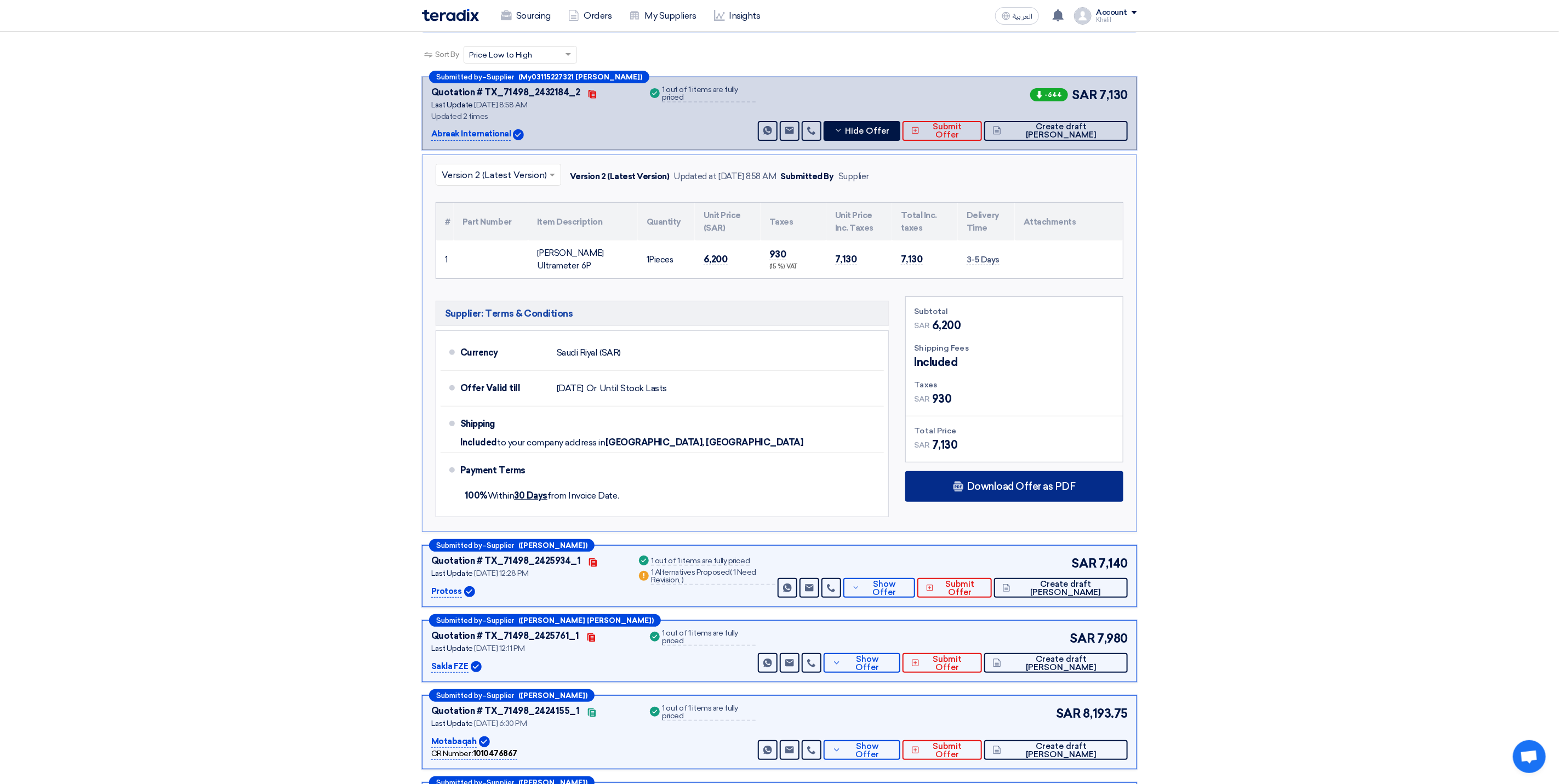
click at [1018, 489] on span "Download Offer as PDF" at bounding box center [1021, 486] width 109 height 9
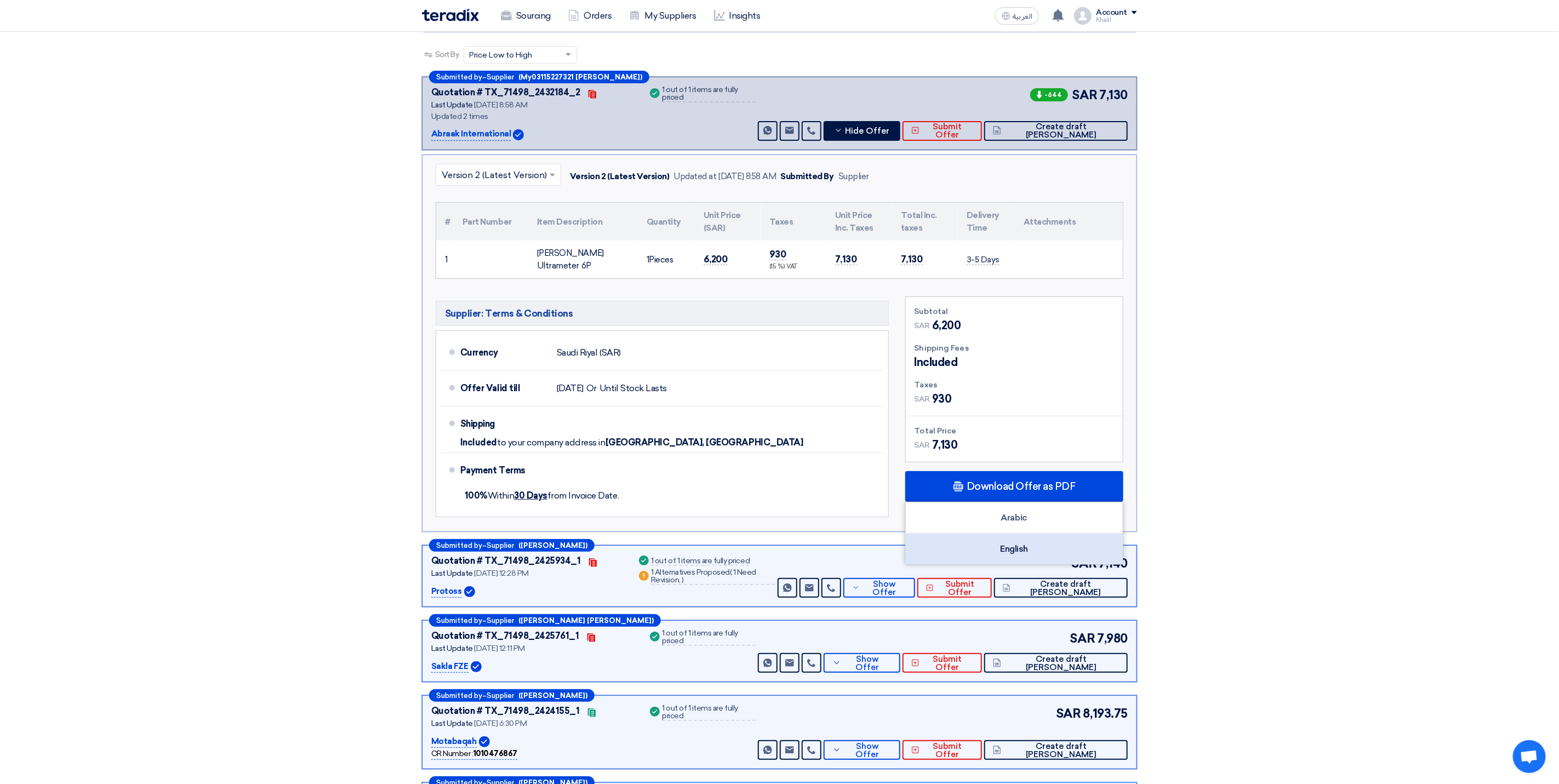
click at [1024, 544] on div "English" at bounding box center [1014, 549] width 217 height 30
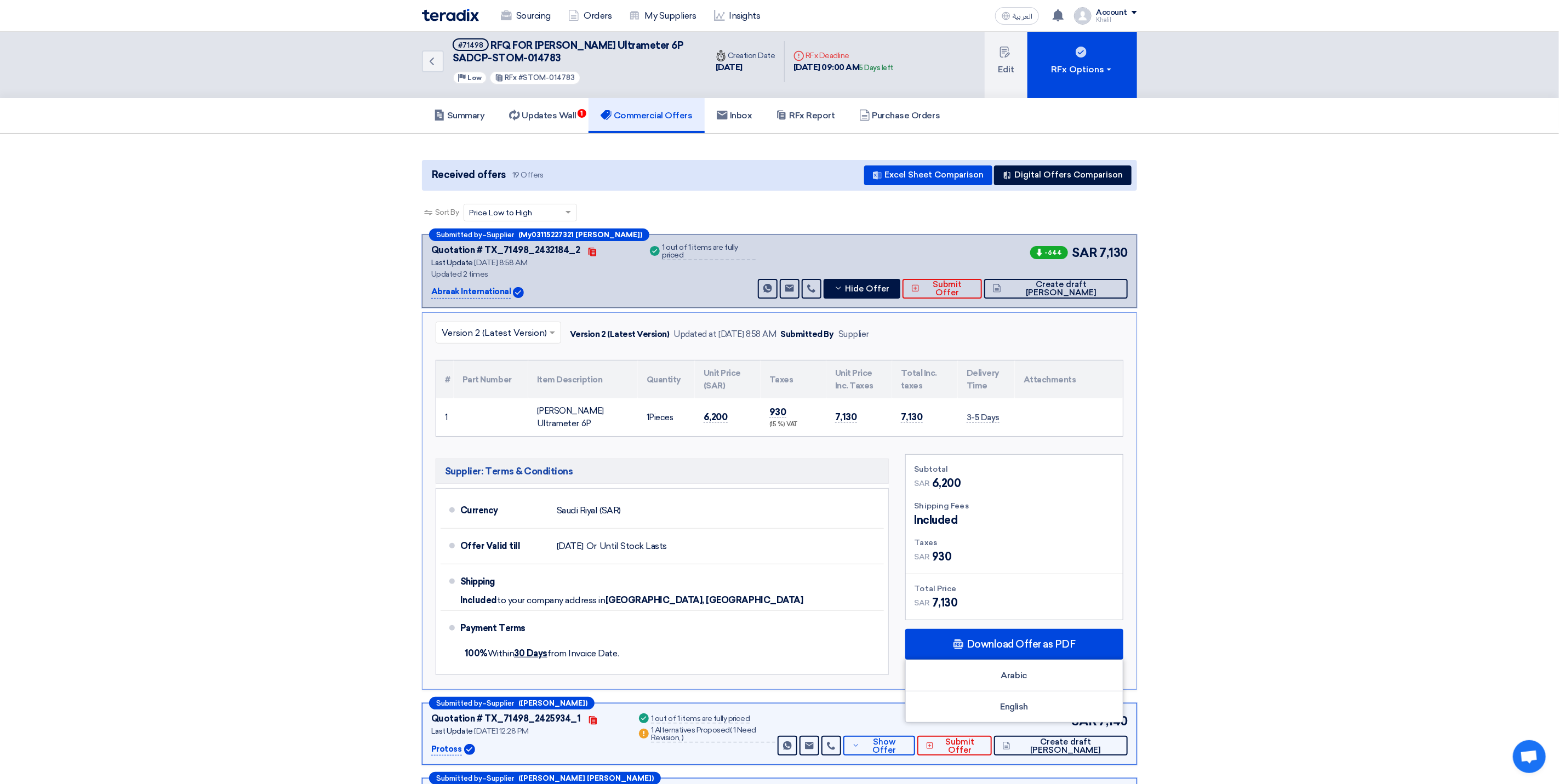
scroll to position [0, 0]
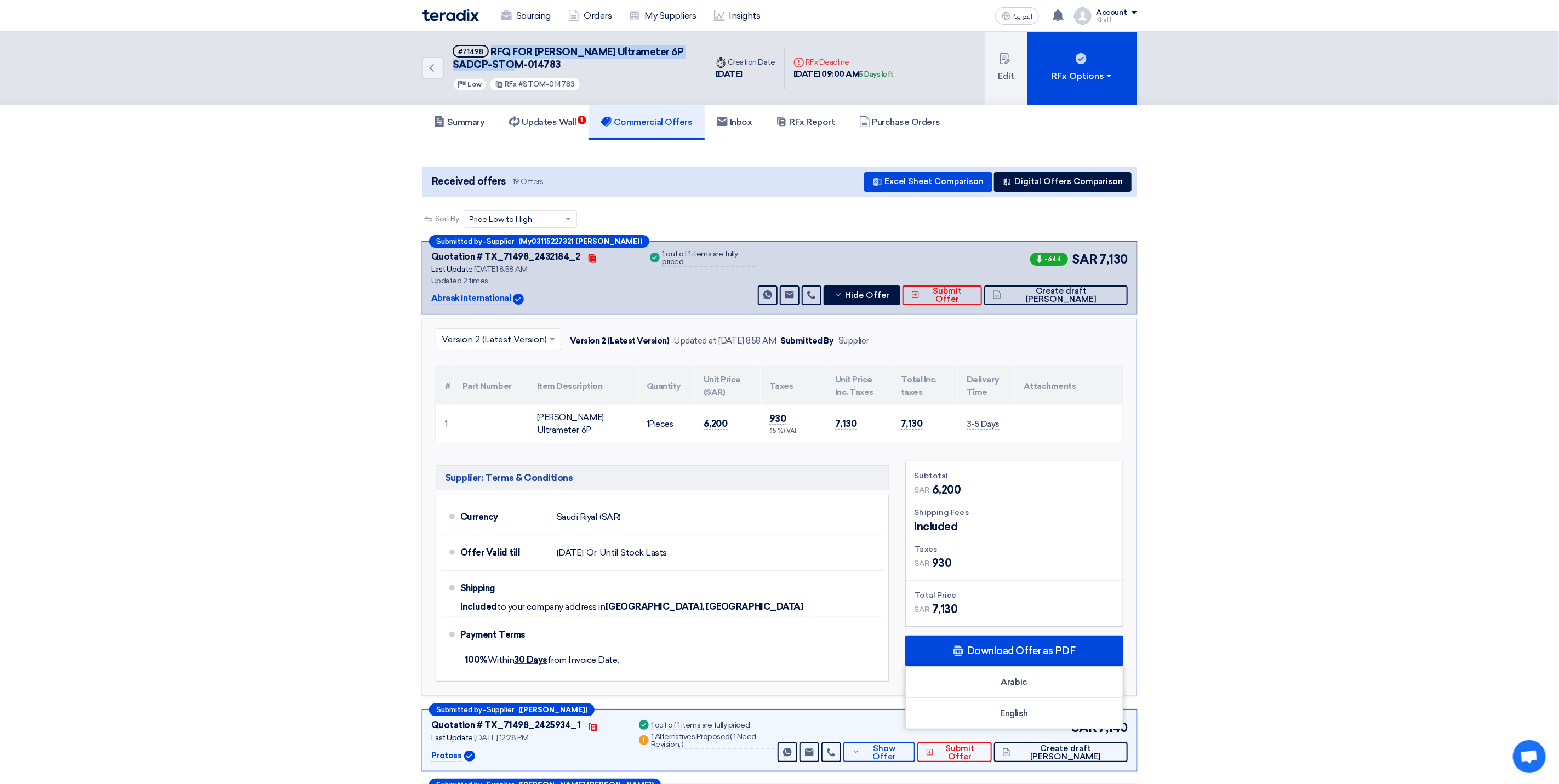
drag, startPoint x: 490, startPoint y: 51, endPoint x: 523, endPoint y: 69, distance: 37.6
click at [523, 69] on h5 "#71498 RFQ FOR Myron Ultrameter 6P SADCP-STOM-014783" at bounding box center [573, 59] width 241 height 26
copy span "RFQ FOR Myron Ultrameter 6P SADCP-STOM-014783"
click at [440, 71] on link "Back" at bounding box center [432, 67] width 22 height 22
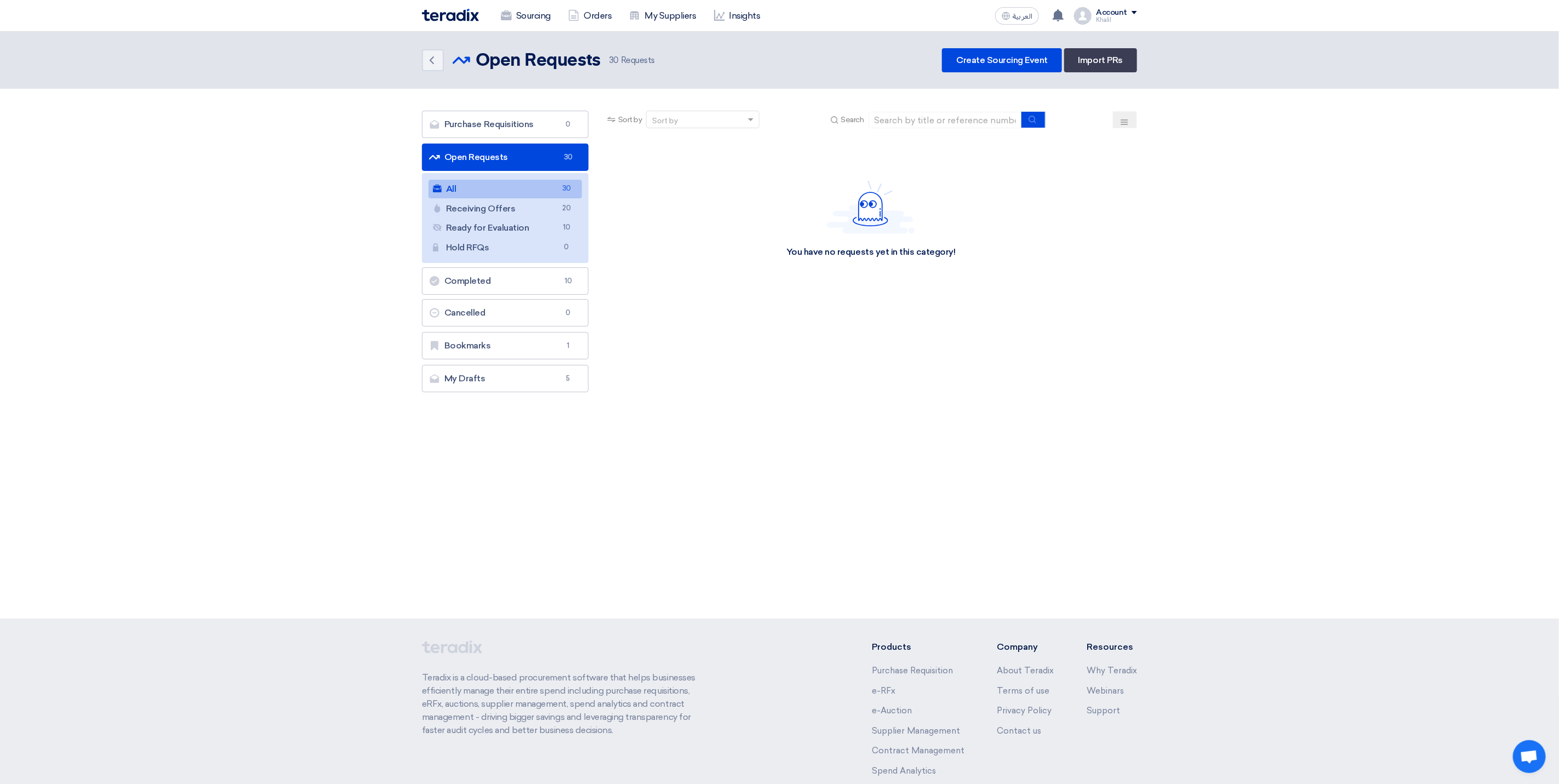
click at [1113, 20] on div "Khalil" at bounding box center [1116, 20] width 41 height 6
click at [1089, 17] on img at bounding box center [1083, 16] width 18 height 18
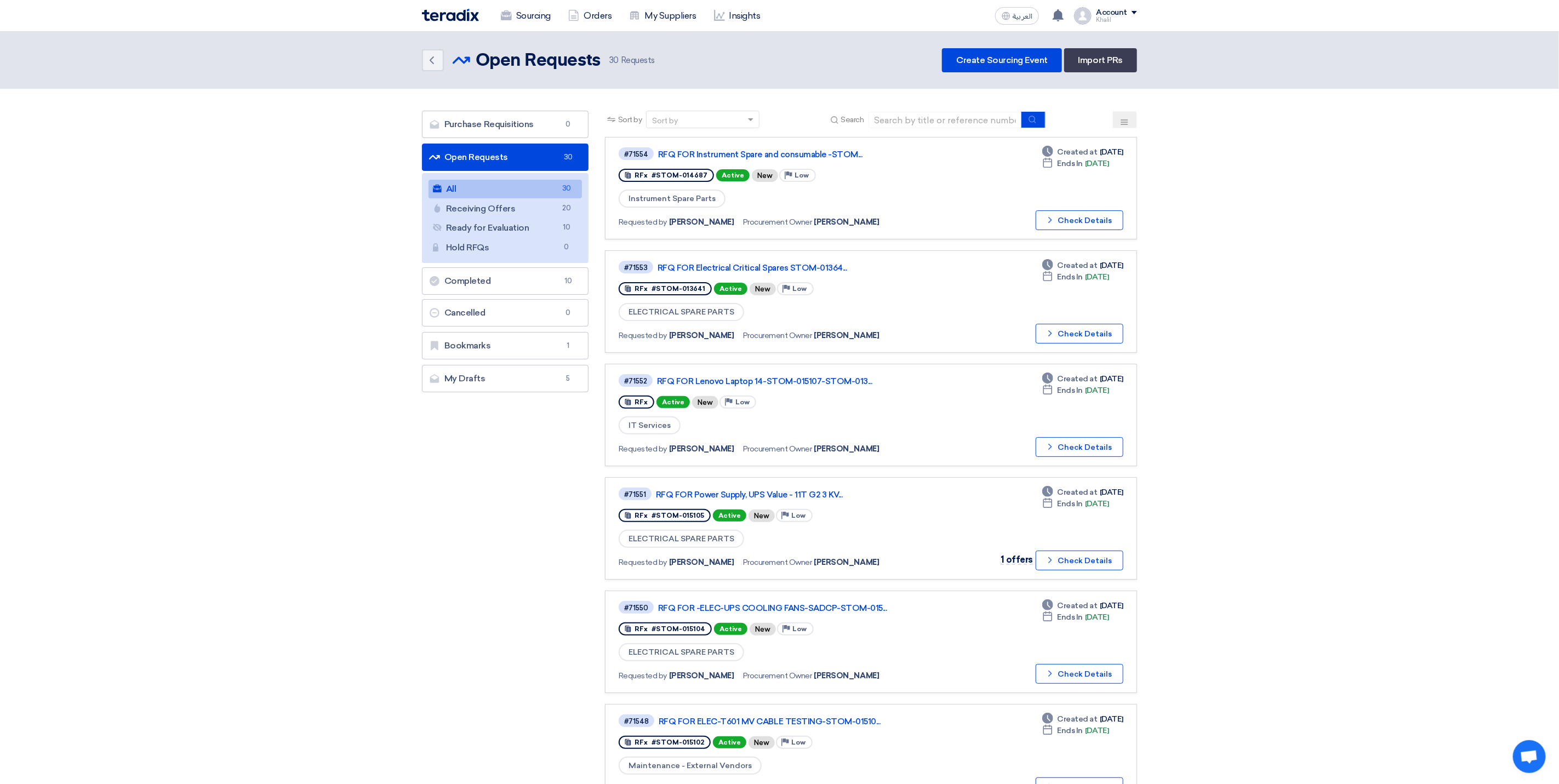
click at [1085, 18] on img at bounding box center [1083, 16] width 18 height 18
click at [1062, 18] on use at bounding box center [1059, 15] width 11 height 12
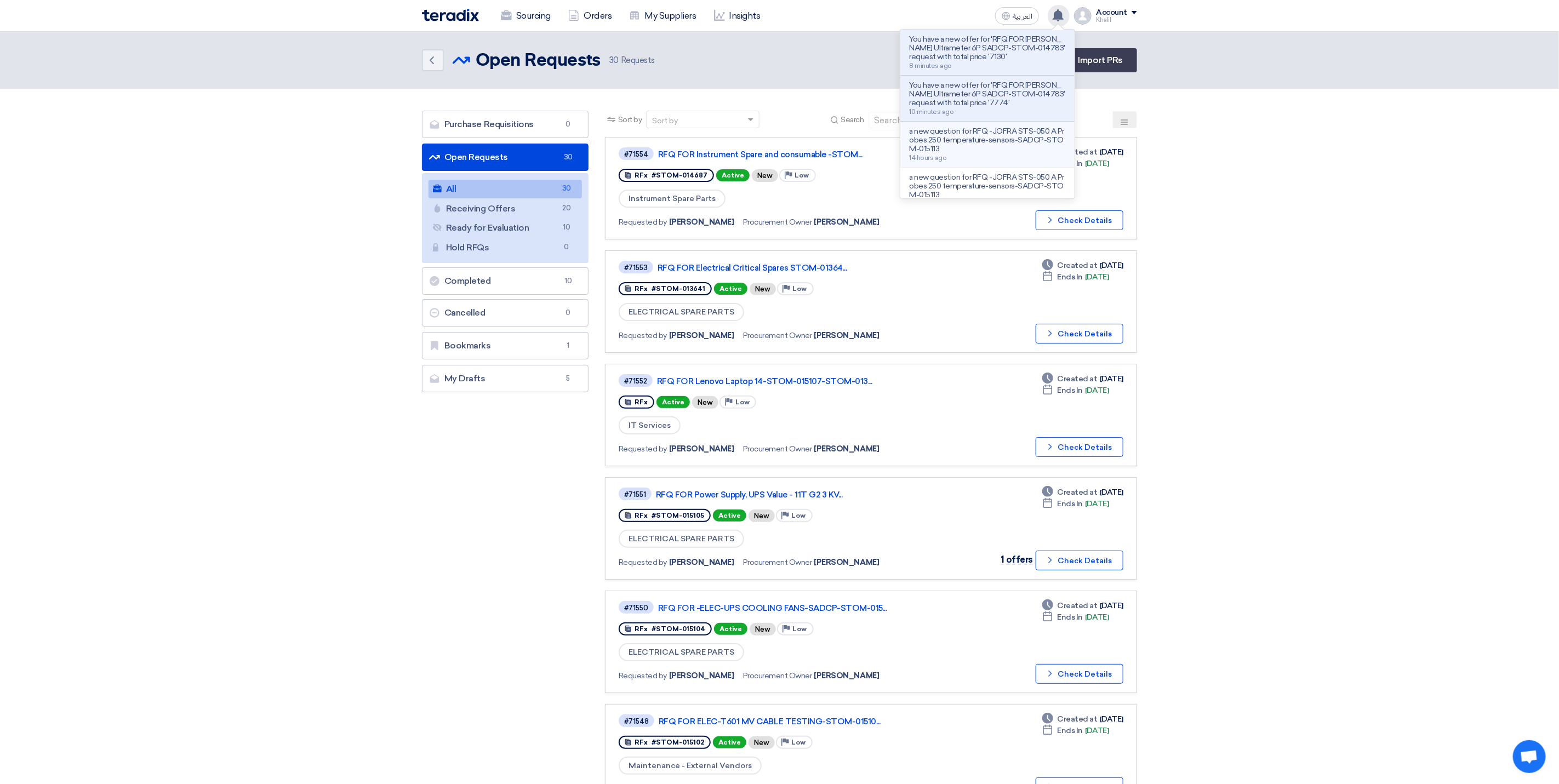
click at [993, 136] on p "a new question for RFQ -JOFRA STS-050 A Probes 250 temperature-sensors-SADCP-ST…" at bounding box center [988, 140] width 157 height 26
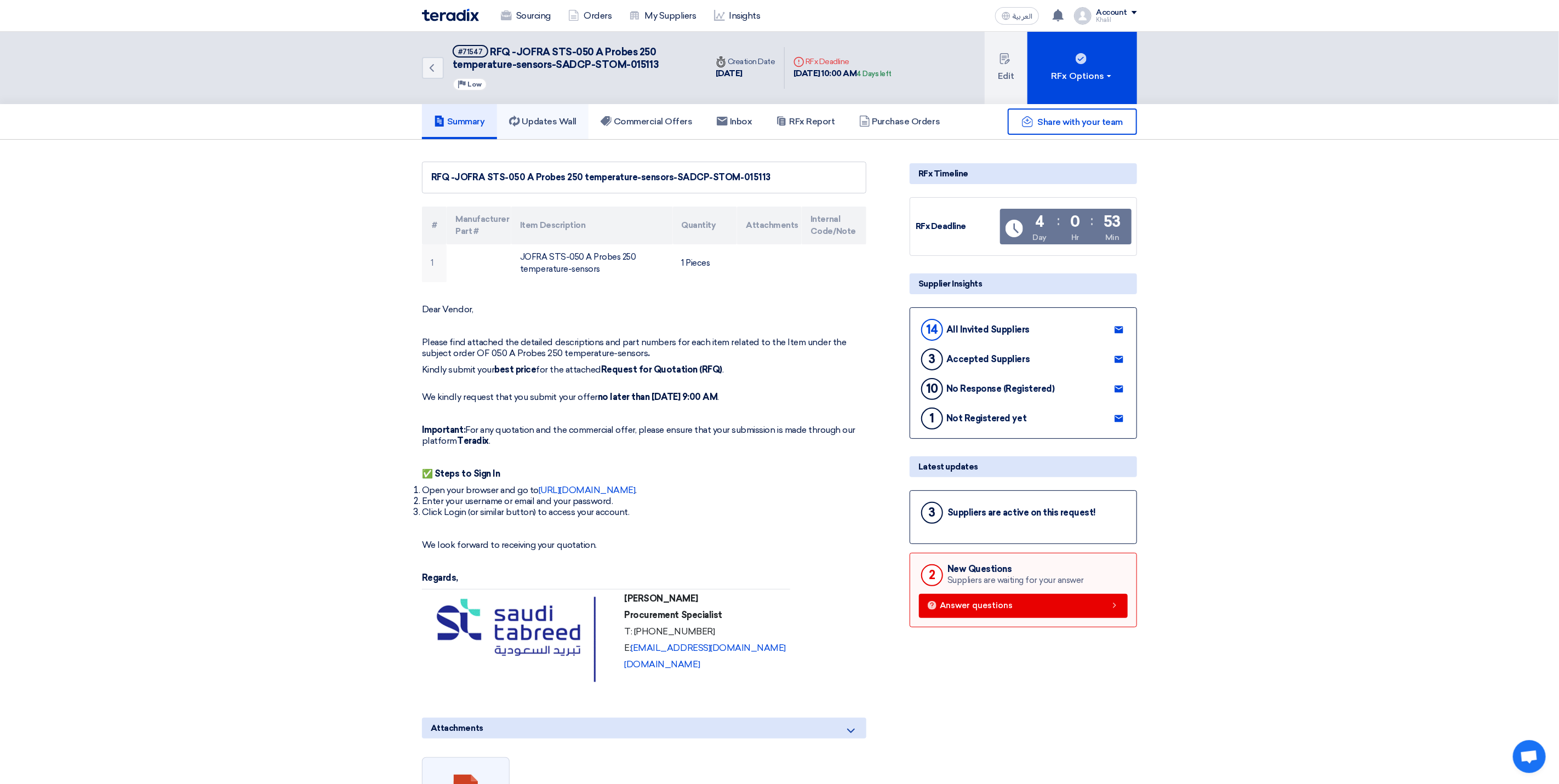
click at [556, 116] on h5 "Updates Wall" at bounding box center [542, 122] width 67 height 11
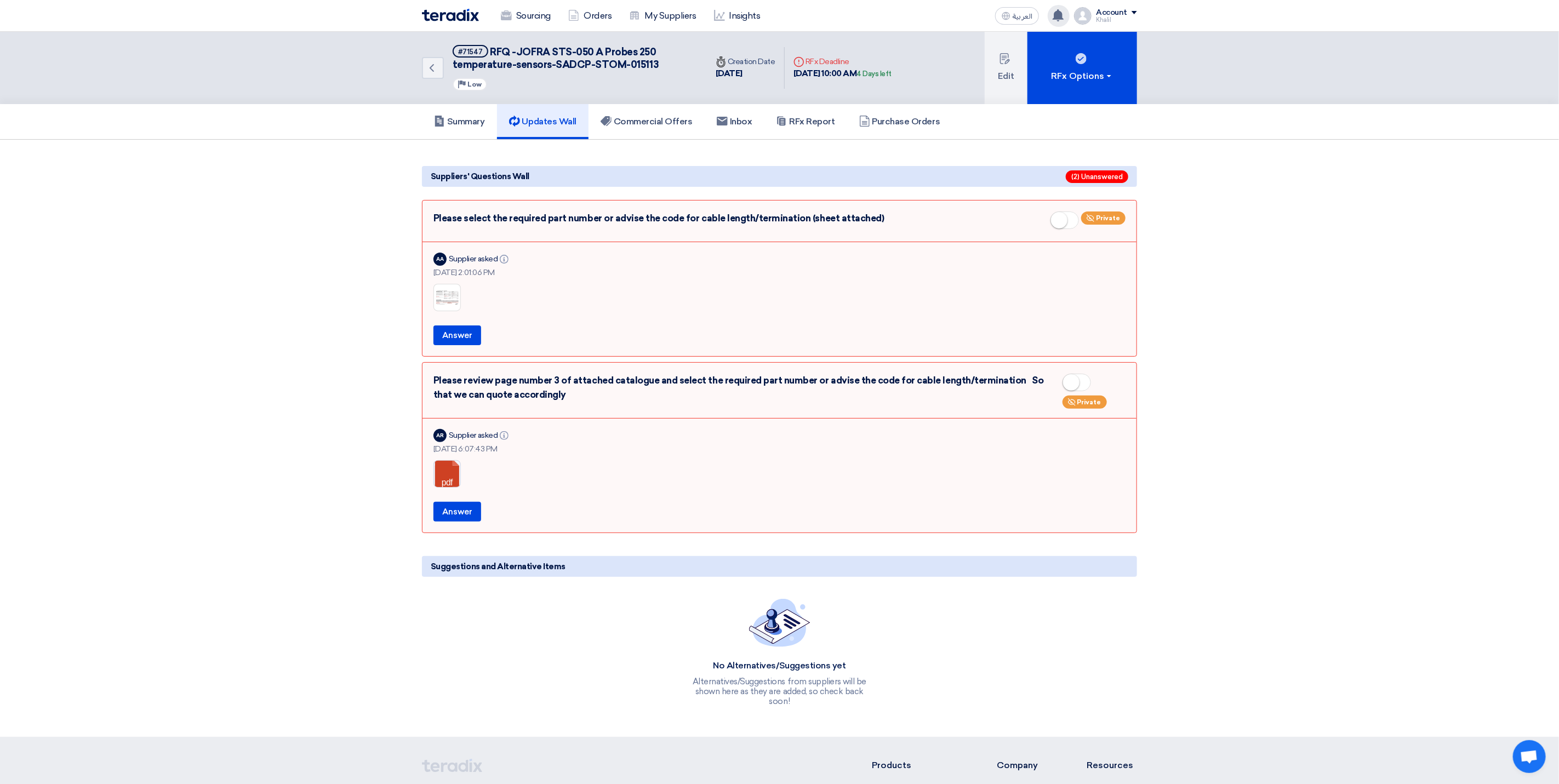
click at [1053, 16] on div "You have a new offer for 'RFQ FOR Myron Ultrameter 6P SADCP-STOM-014783' reques…" at bounding box center [1059, 15] width 22 height 22
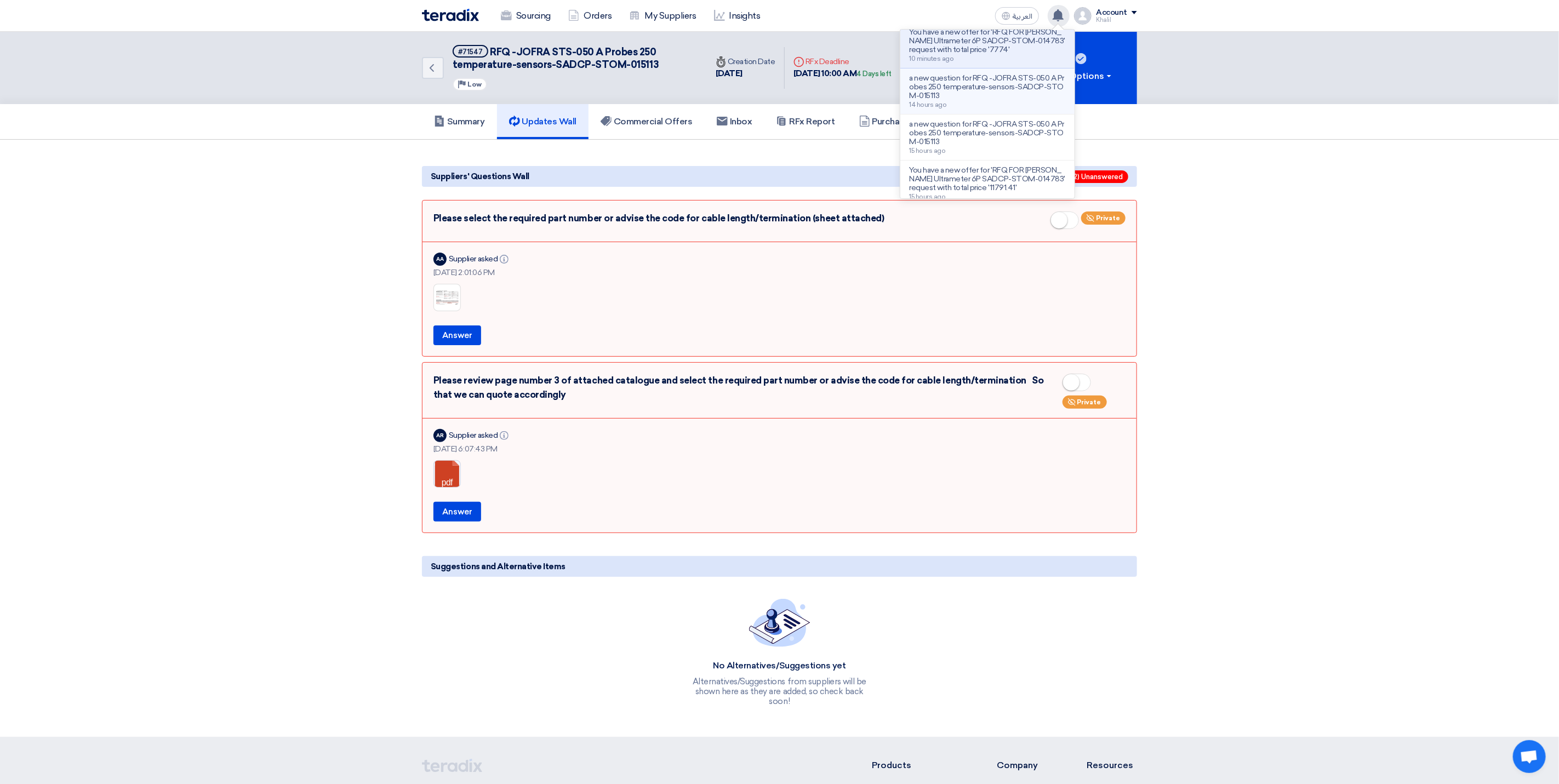
scroll to position [82, 0]
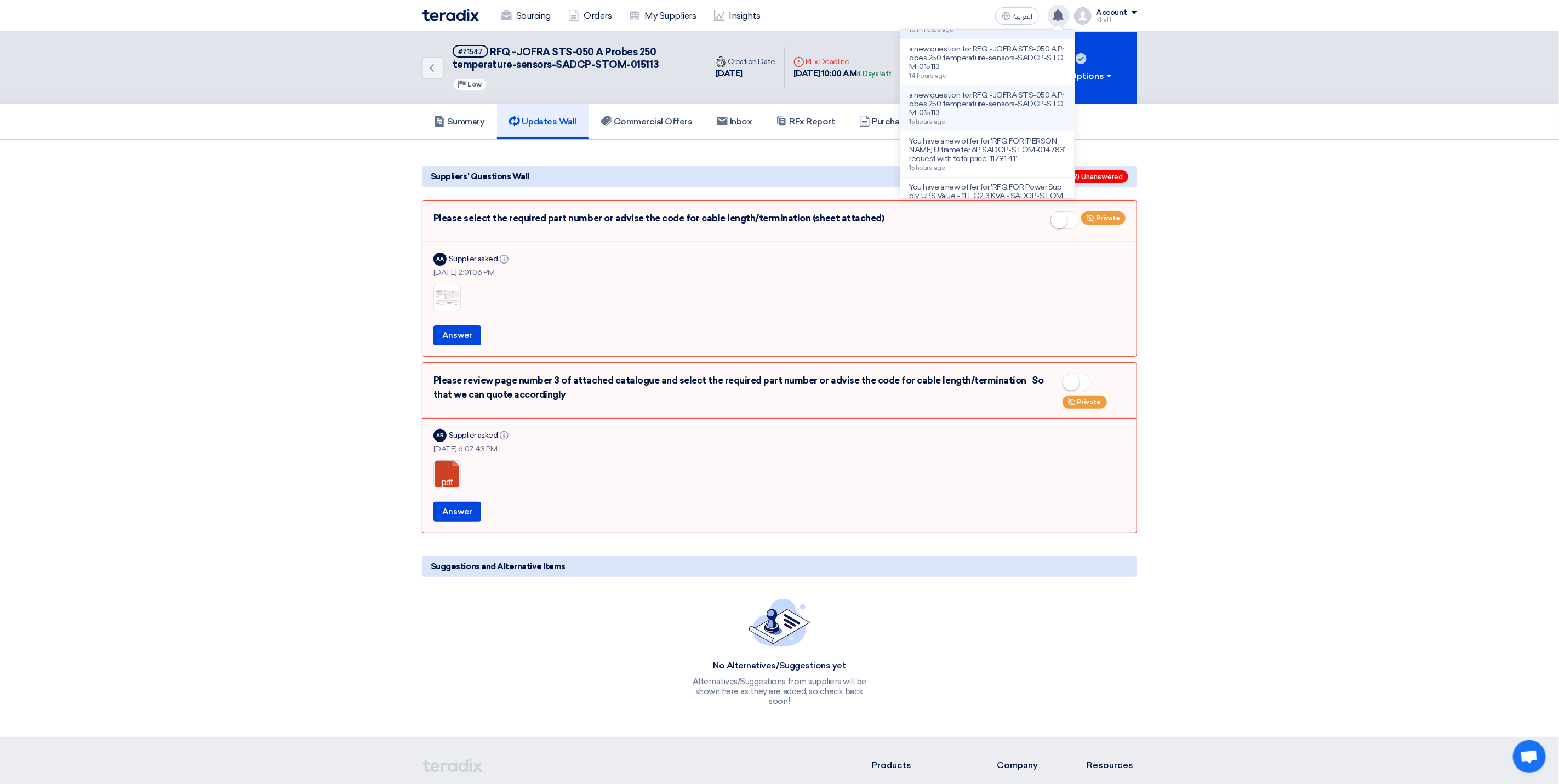
click at [1003, 113] on p "a new question for RFQ -JOFRA STS-050 A Probes 250 temperature-sensors-SADCP-ST…" at bounding box center [988, 104] width 157 height 26
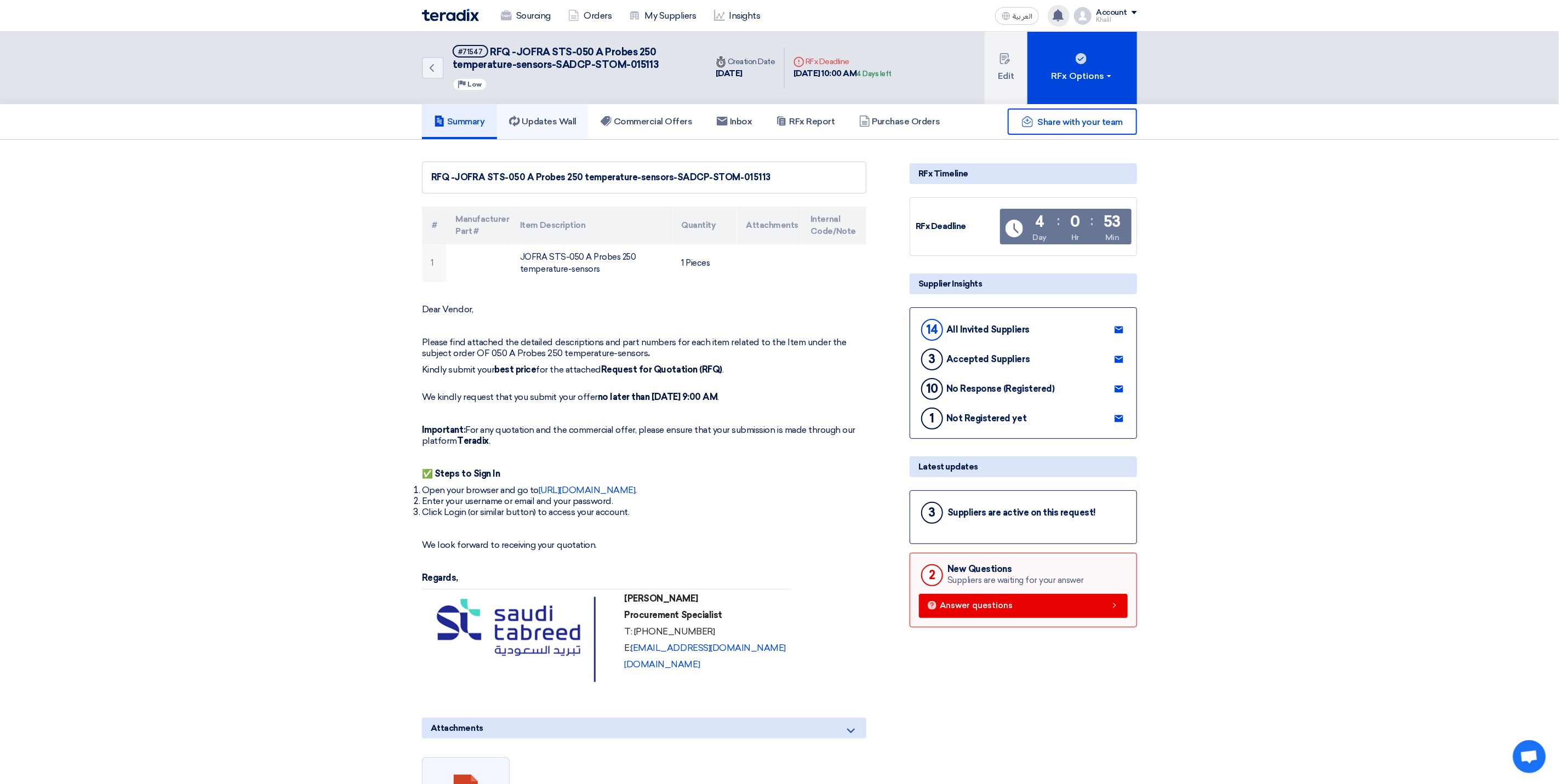
click at [563, 116] on h5 "Updates Wall" at bounding box center [542, 122] width 67 height 11
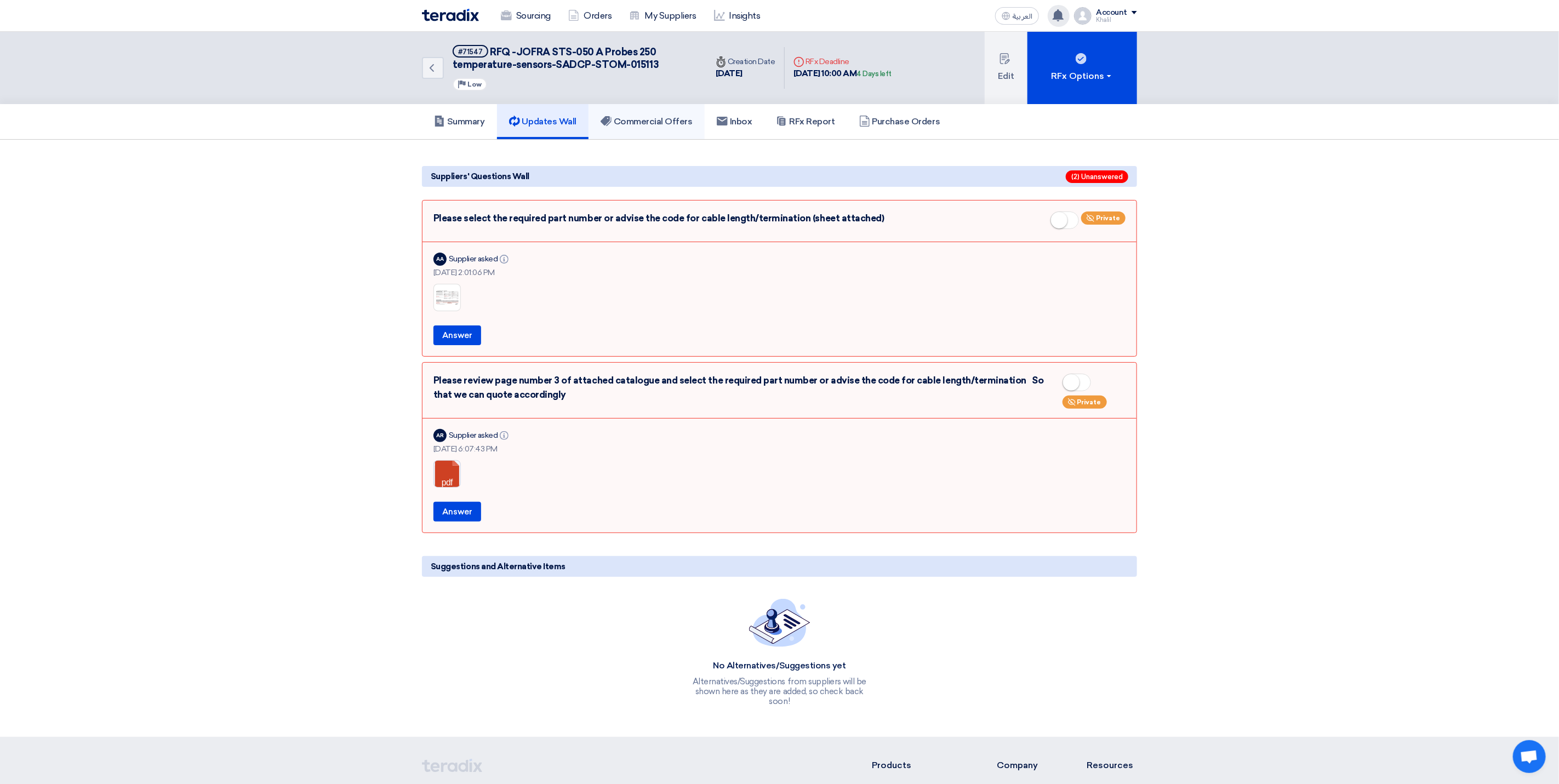
click at [650, 122] on h5 "Commercial Offers" at bounding box center [646, 122] width 92 height 11
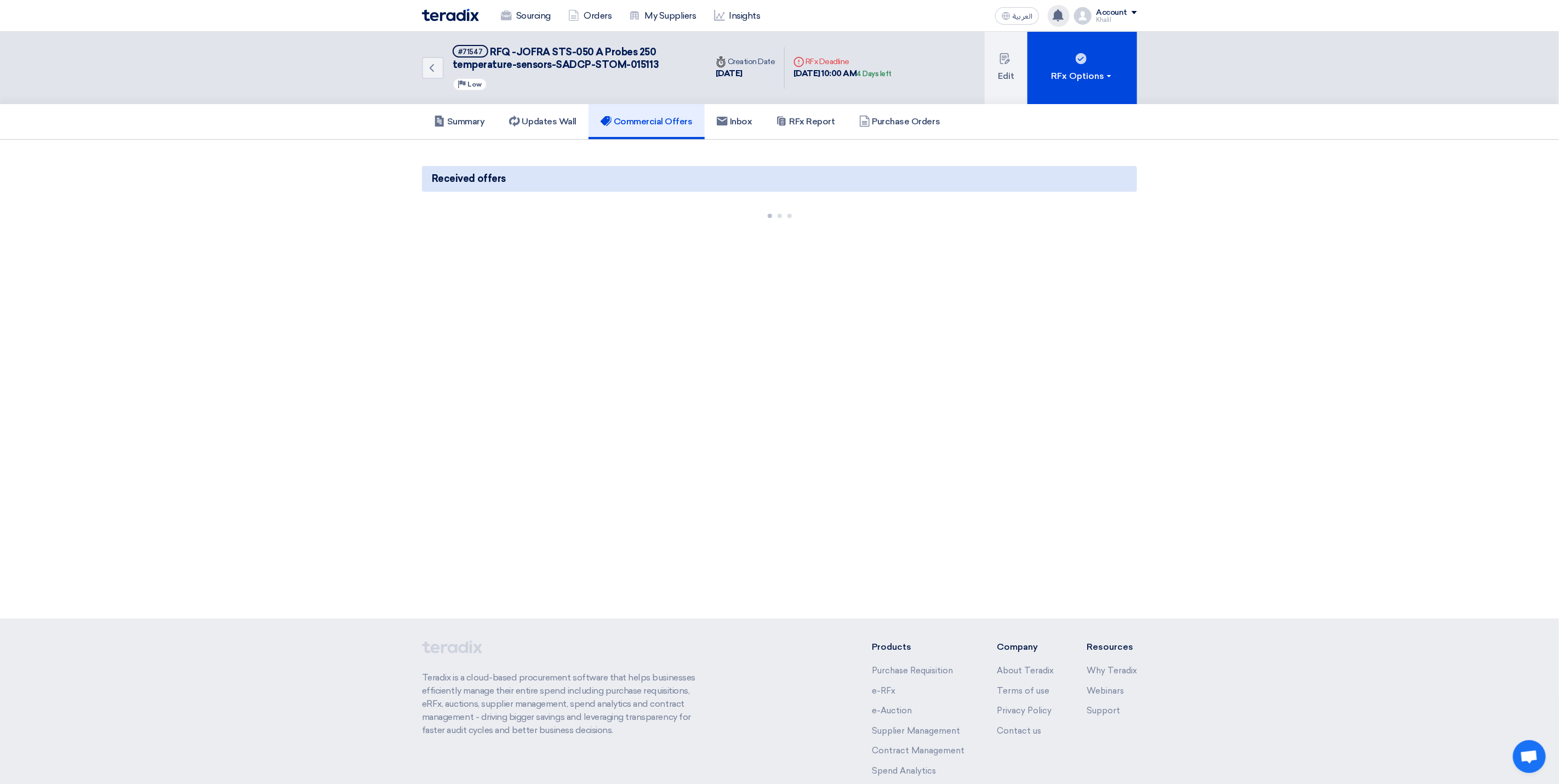
click at [1062, 19] on use at bounding box center [1059, 15] width 11 height 12
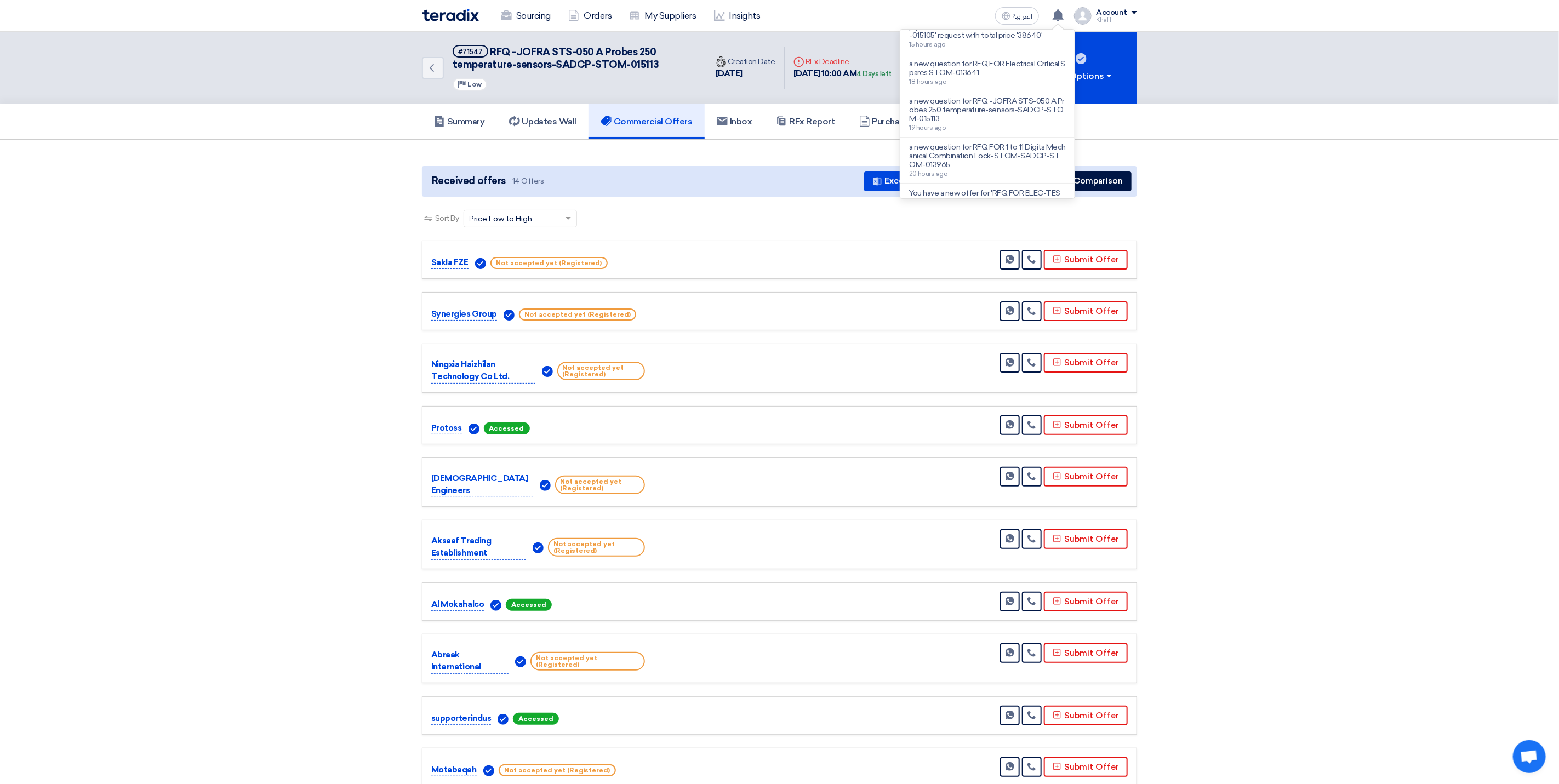
scroll to position [264, 0]
click at [1018, 157] on p "a new question for RFQ FOR 1 to 11 Digits Mechanical Combination Lock-STOM-SADC…" at bounding box center [988, 144] width 157 height 26
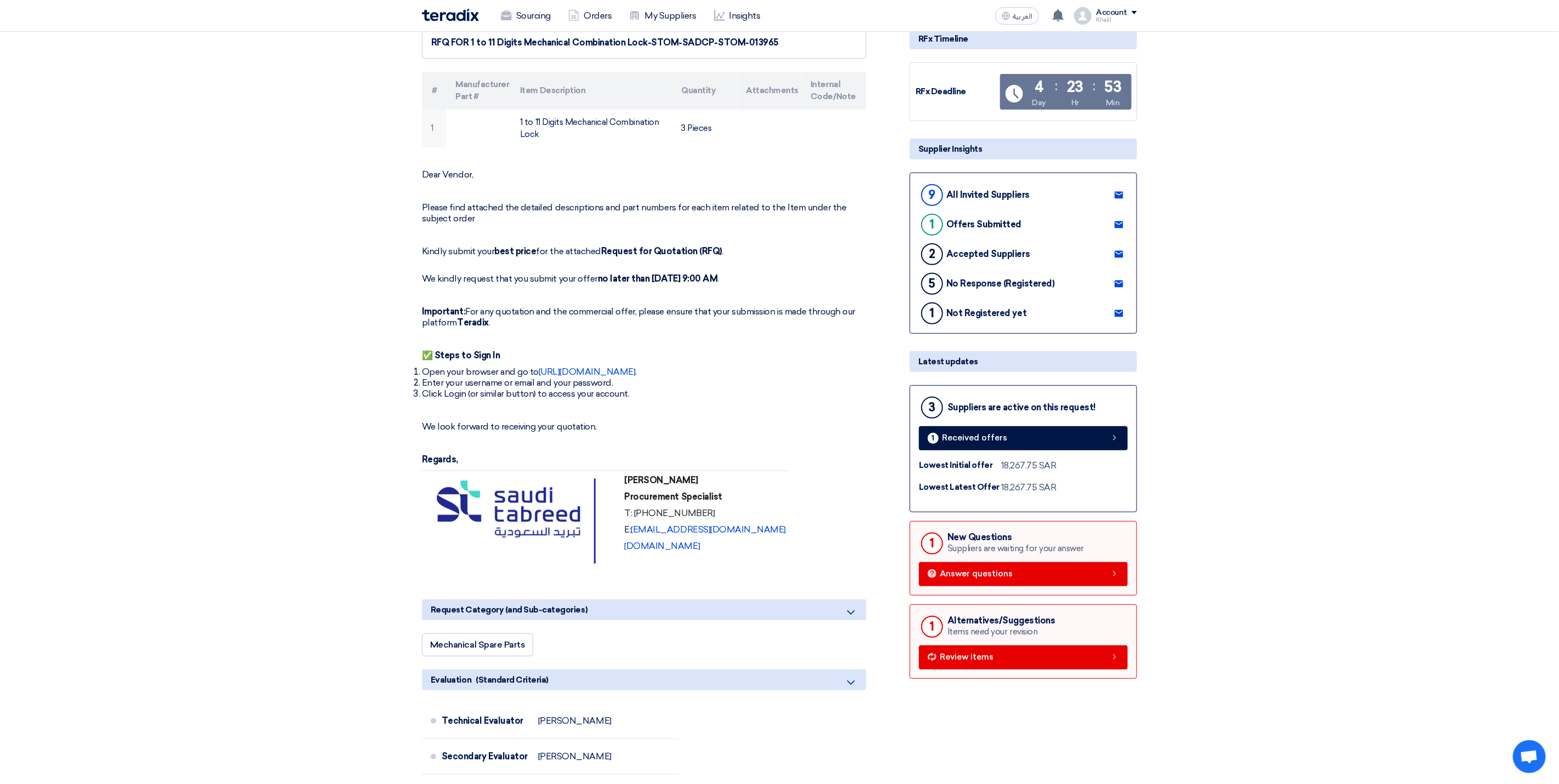
scroll to position [165, 0]
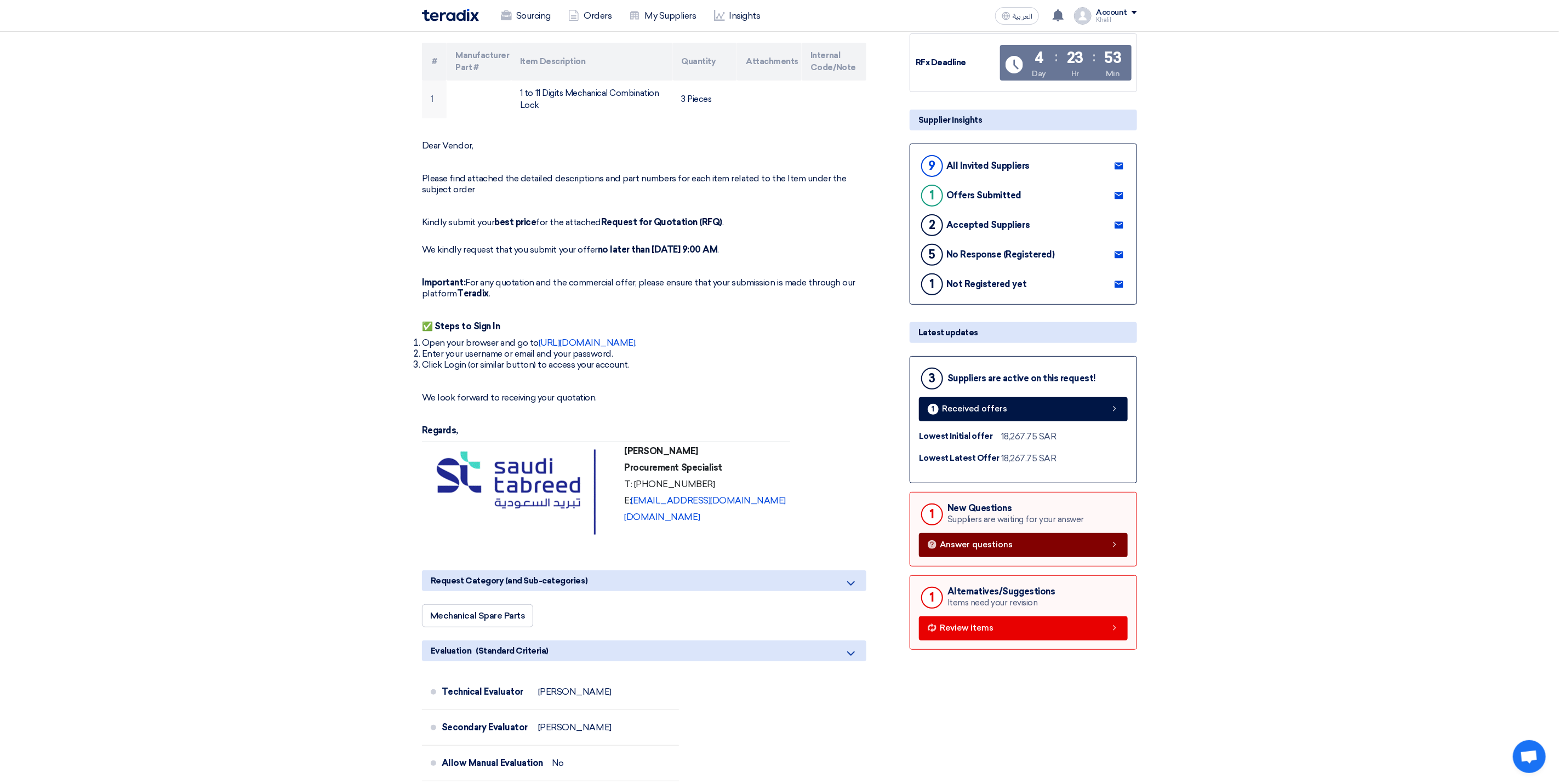
click at [1097, 544] on link "Answer questions" at bounding box center [1024, 545] width 209 height 24
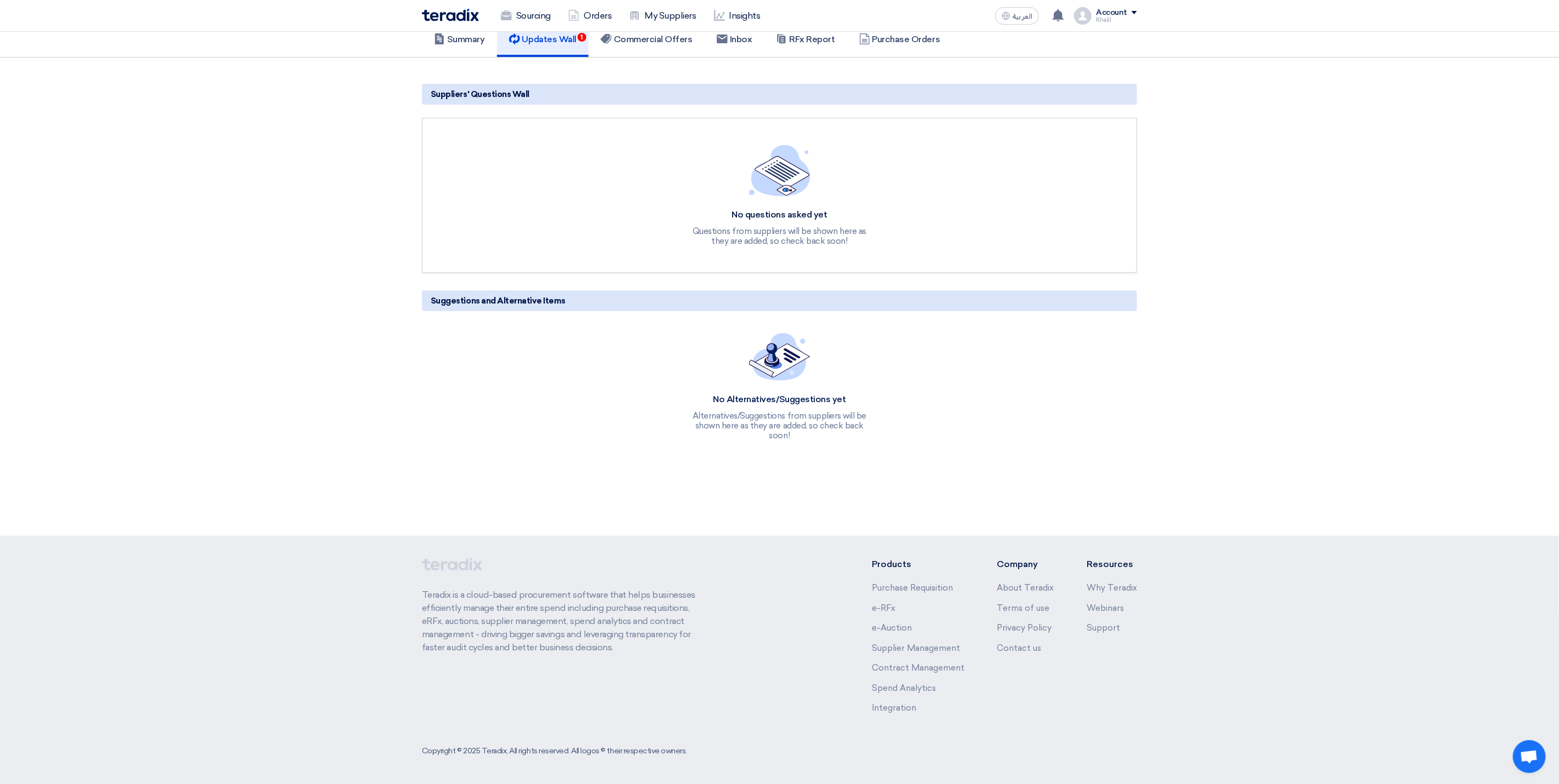
scroll to position [82, 0]
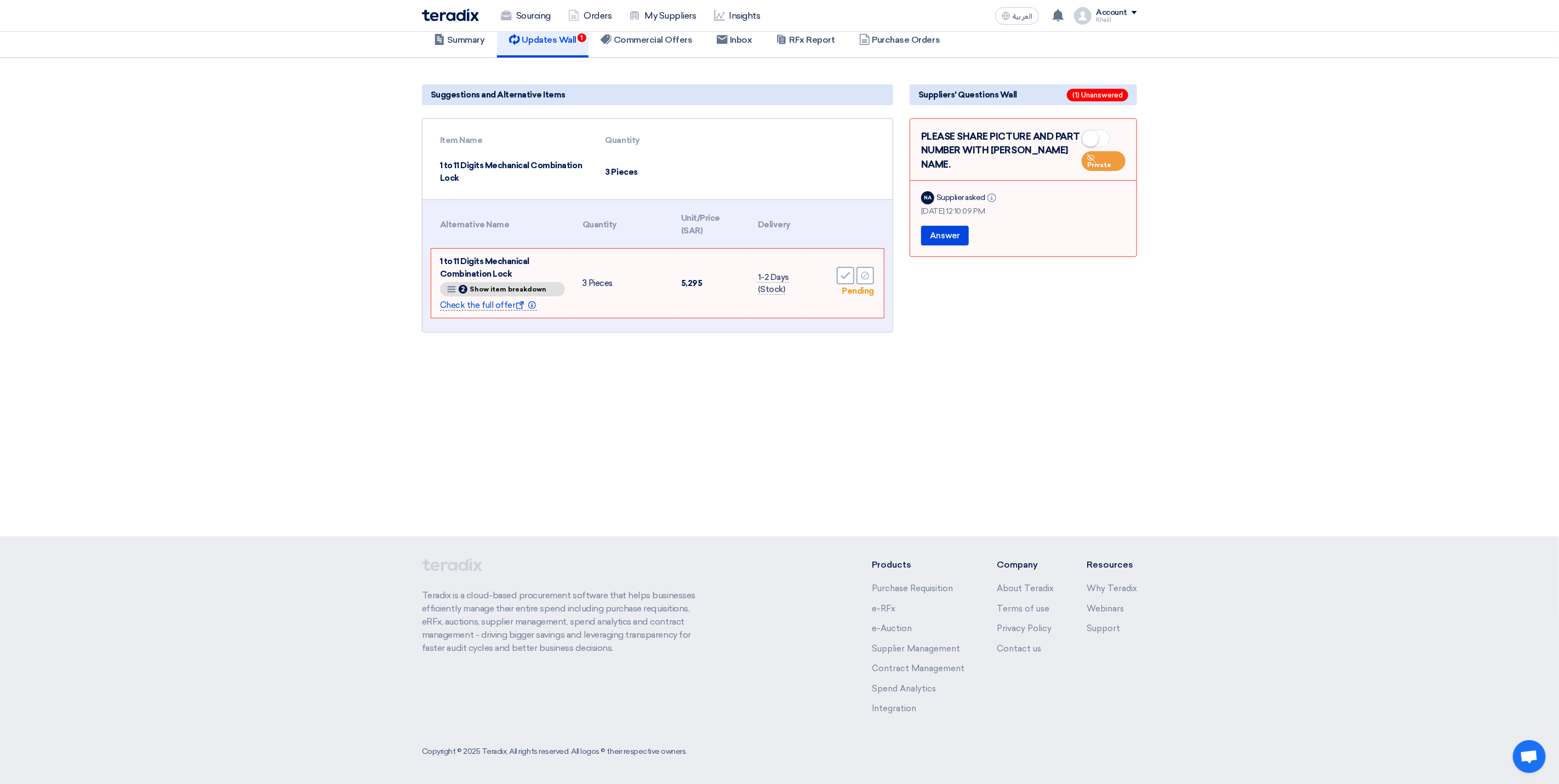
click at [508, 305] on span "Check the full offer Show offer Info" at bounding box center [488, 305] width 97 height 10
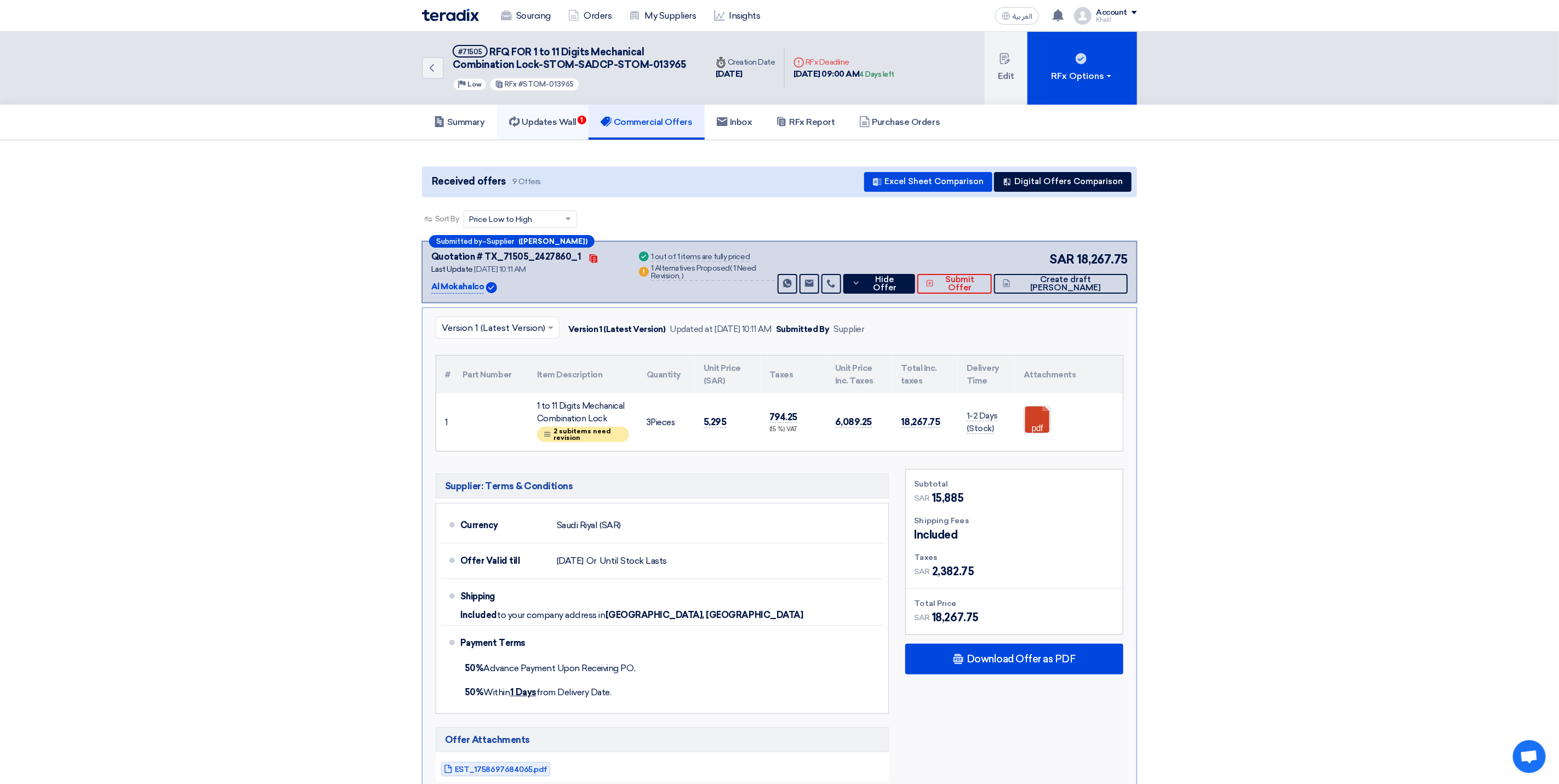
click at [544, 123] on h5 "Updates Wall 1" at bounding box center [542, 122] width 67 height 11
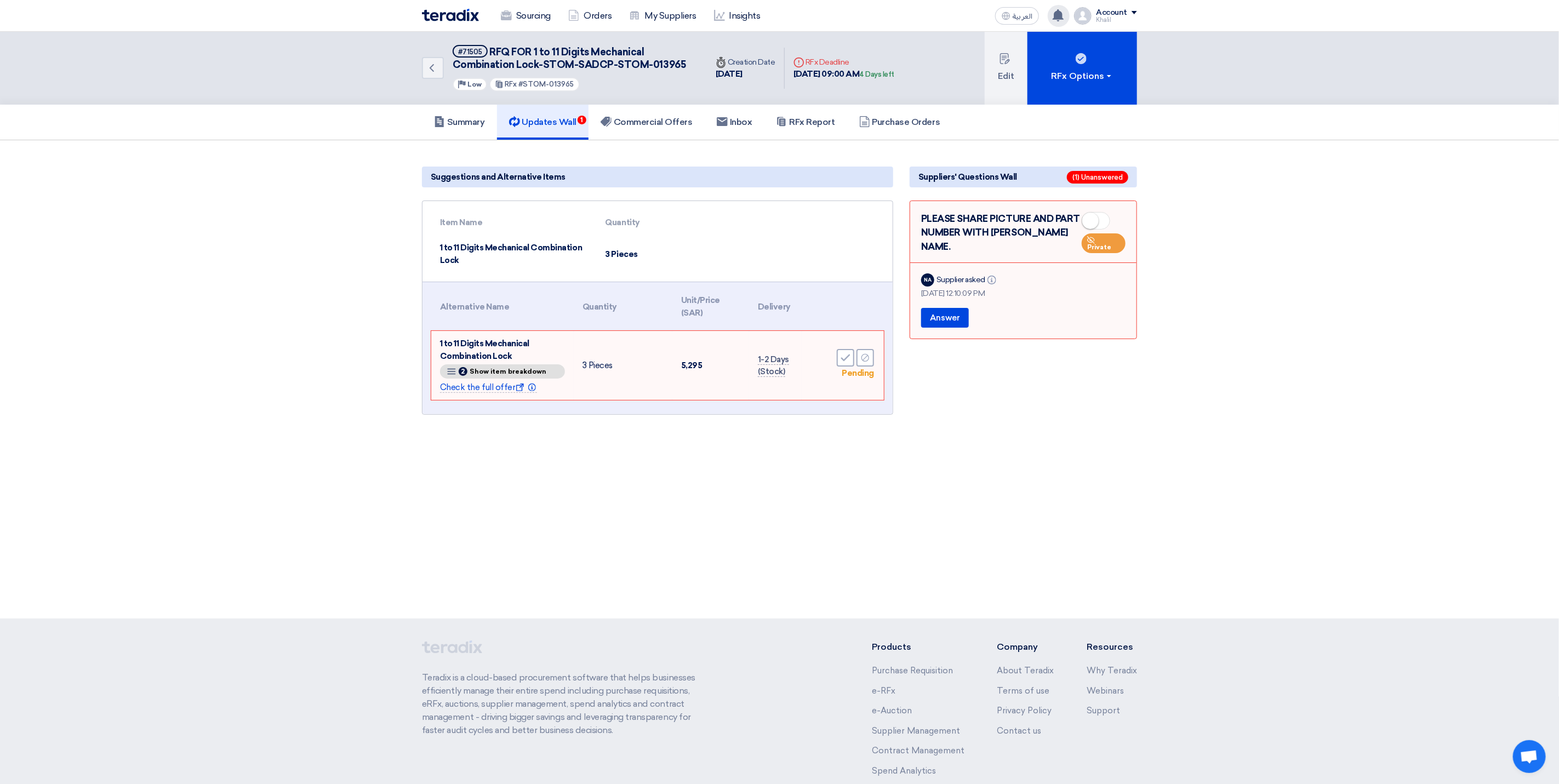
click at [1060, 13] on use at bounding box center [1059, 15] width 11 height 12
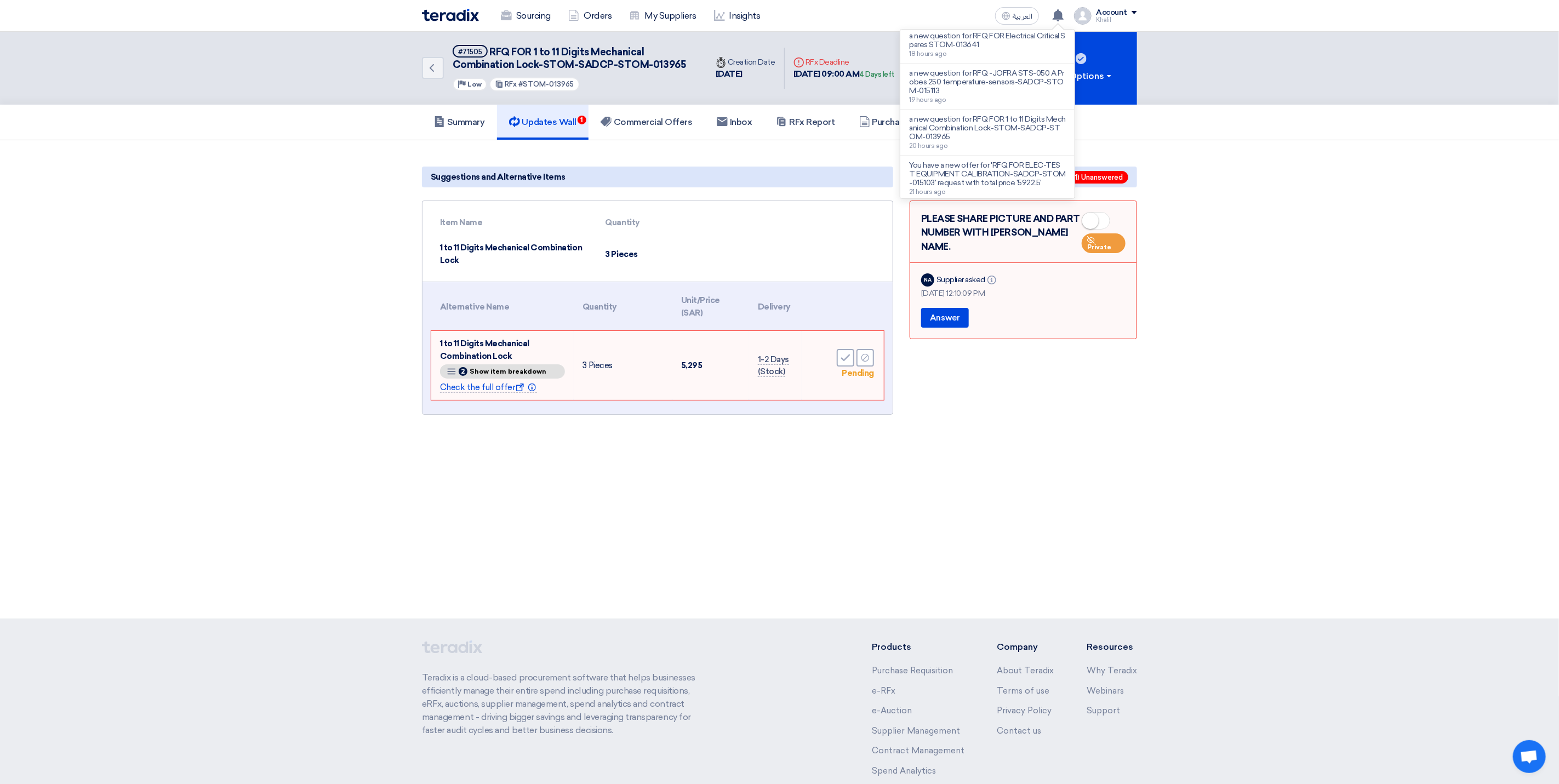
scroll to position [321, 0]
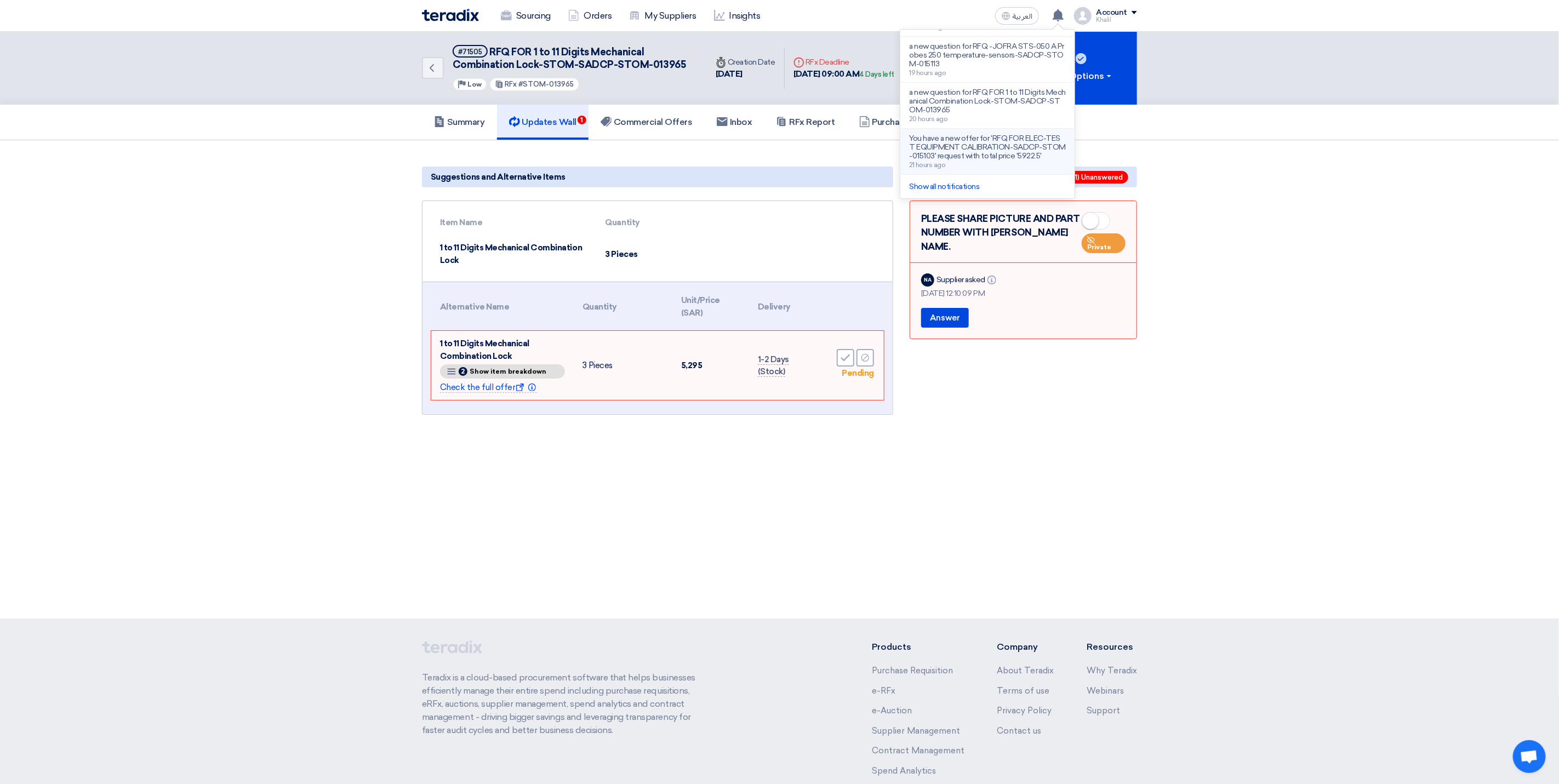
click at [1004, 160] on p "You have a new offer for 'RFQ FOR ELEC-TEST EQUIPMENT CALIBRATION-SADCP-STOM-01…" at bounding box center [988, 148] width 157 height 26
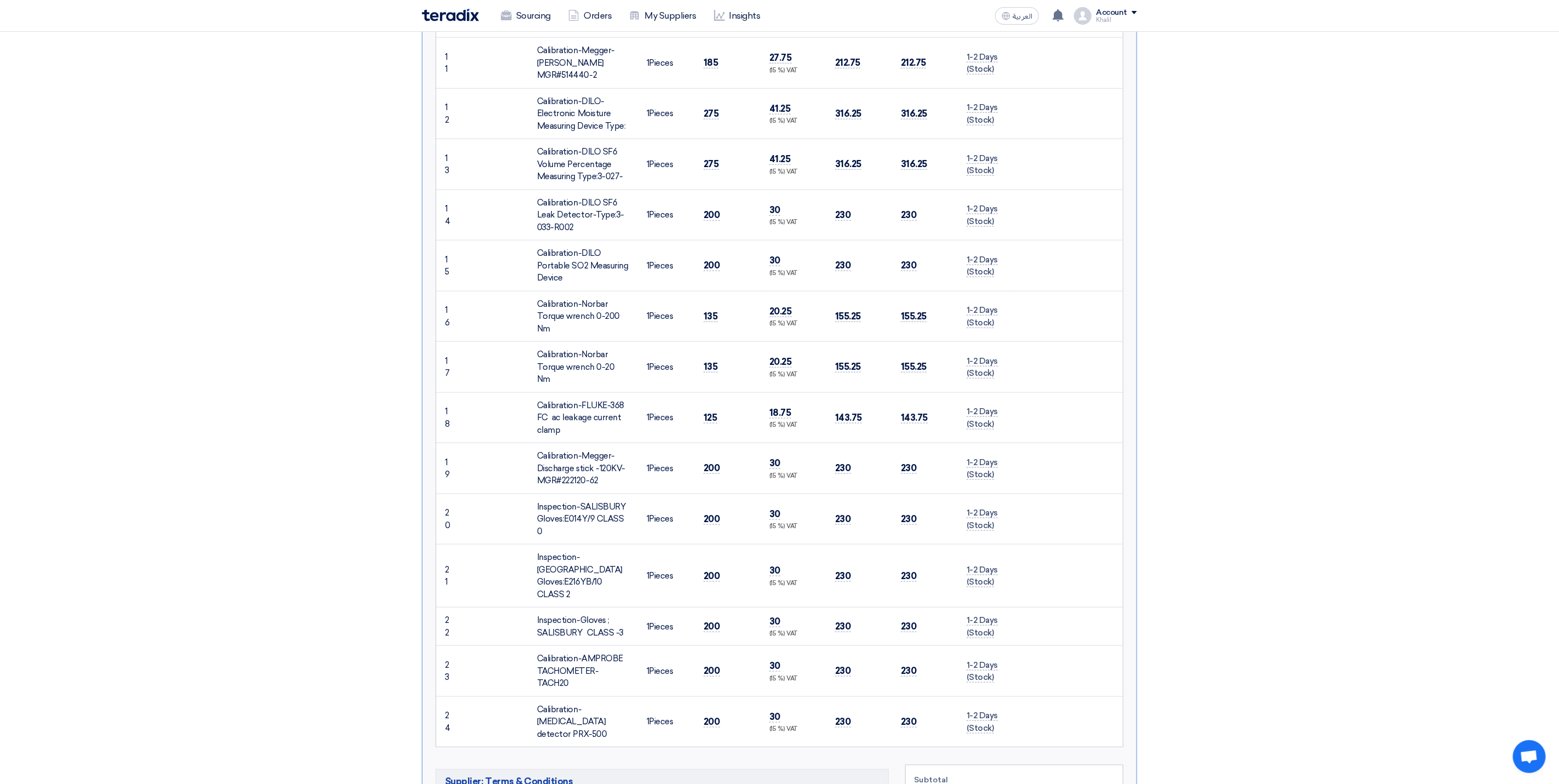
scroll to position [1264, 0]
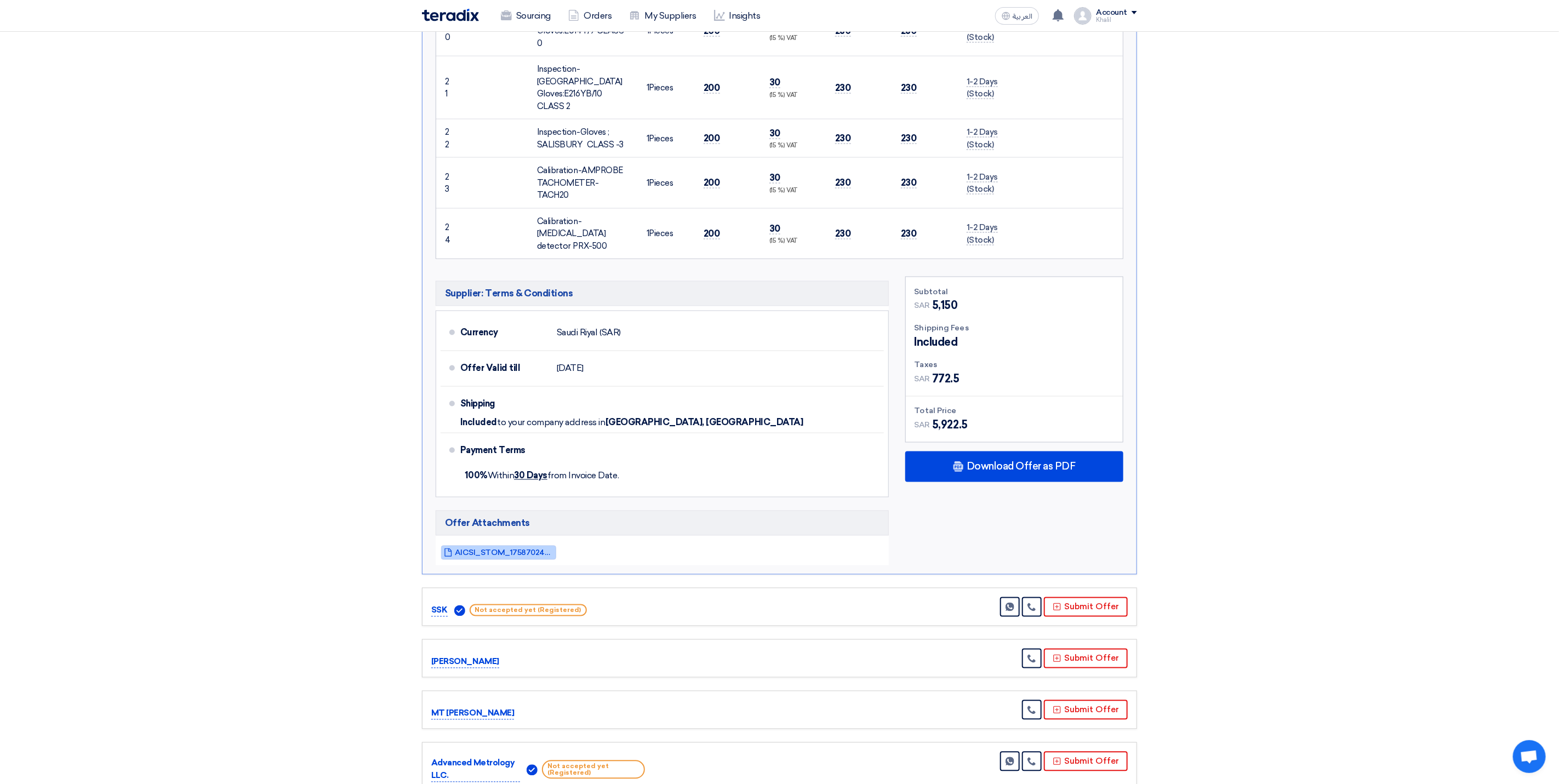
click at [523, 549] on span "AICSI_STOM_1758702463542.pdf" at bounding box center [504, 553] width 98 height 9
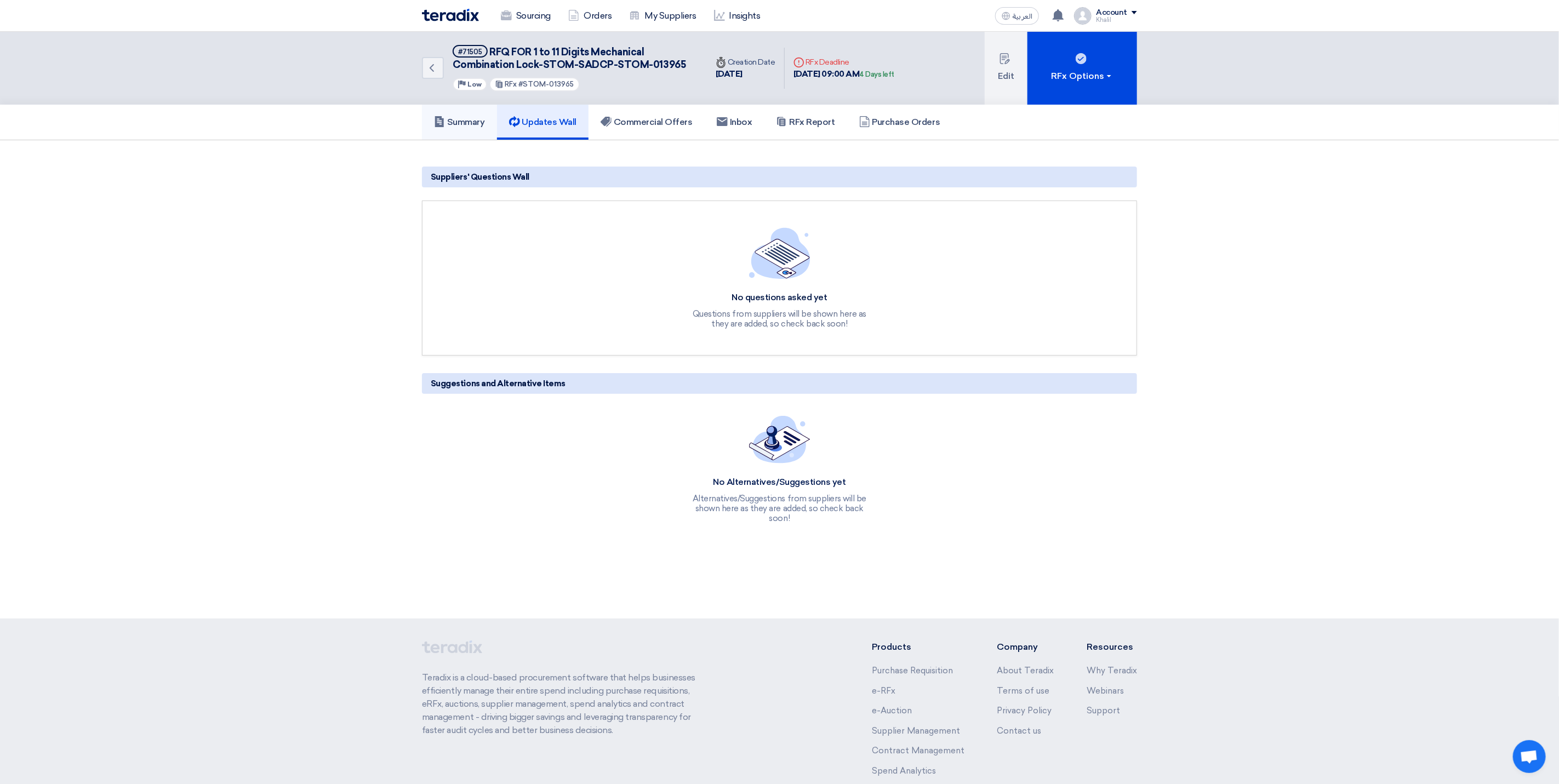
click at [472, 125] on h5 "Summary" at bounding box center [460, 122] width 51 height 11
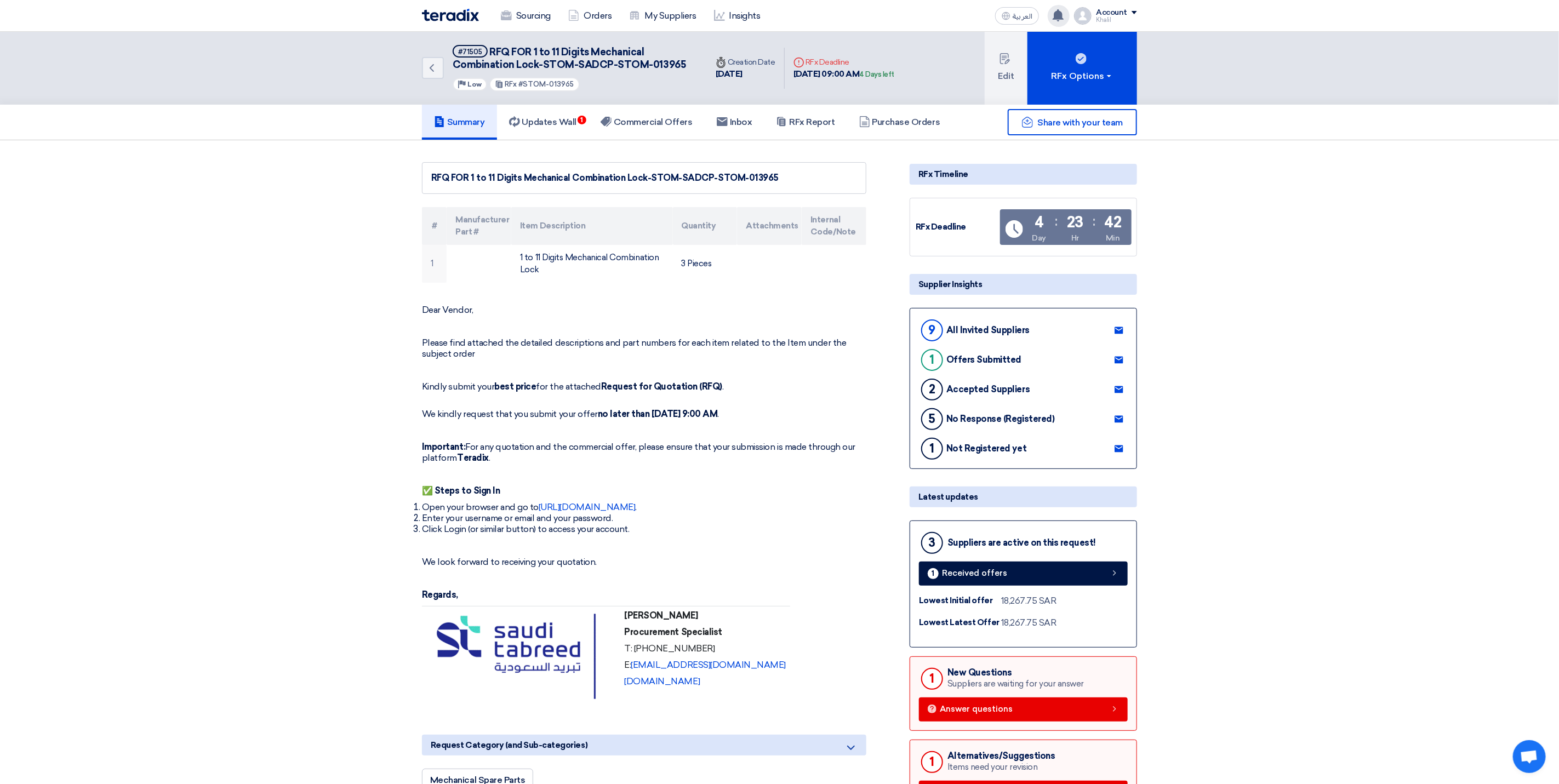
click at [1064, 15] on use at bounding box center [1059, 15] width 11 height 12
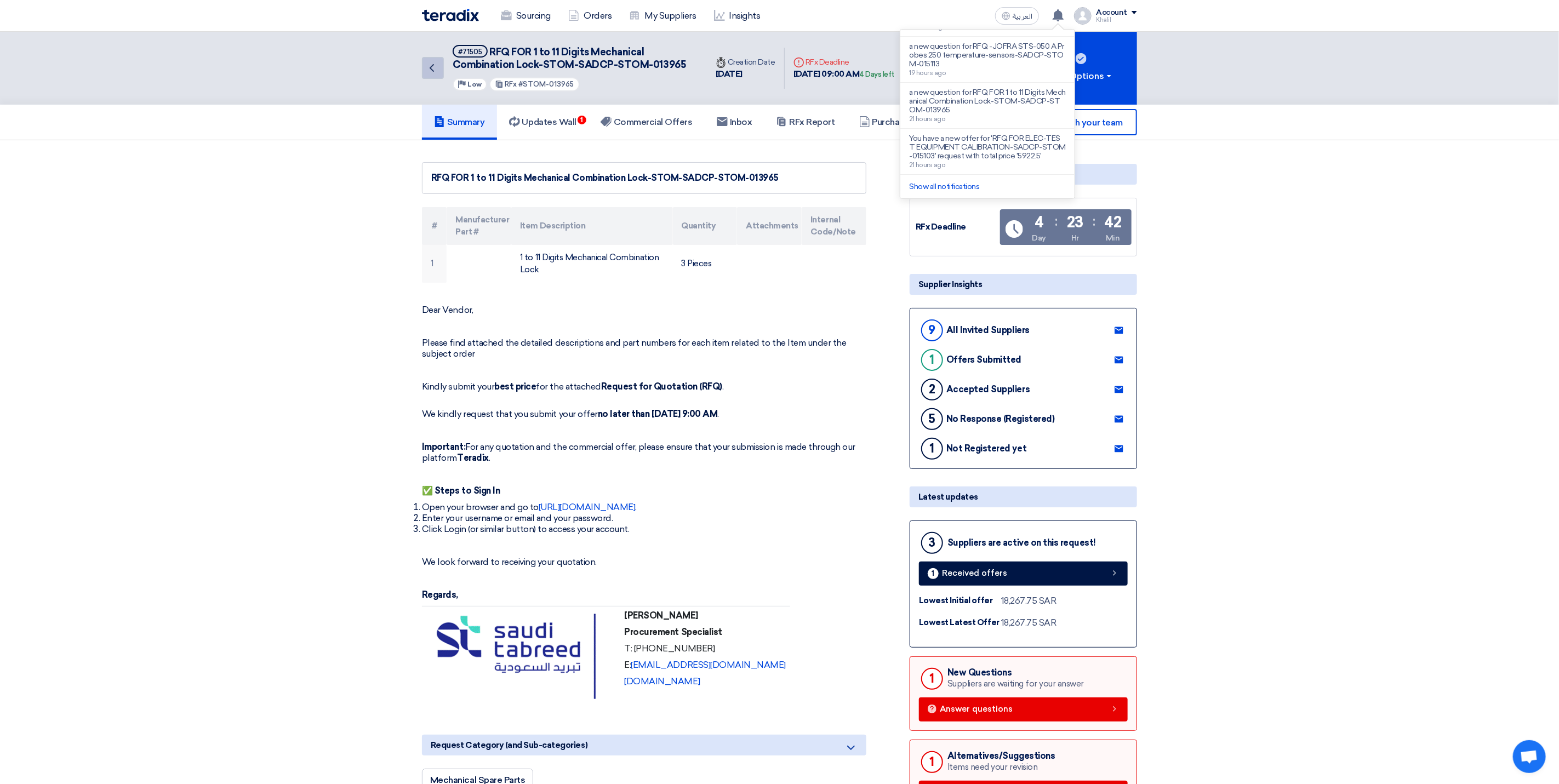
click at [436, 73] on icon "Back" at bounding box center [432, 68] width 13 height 13
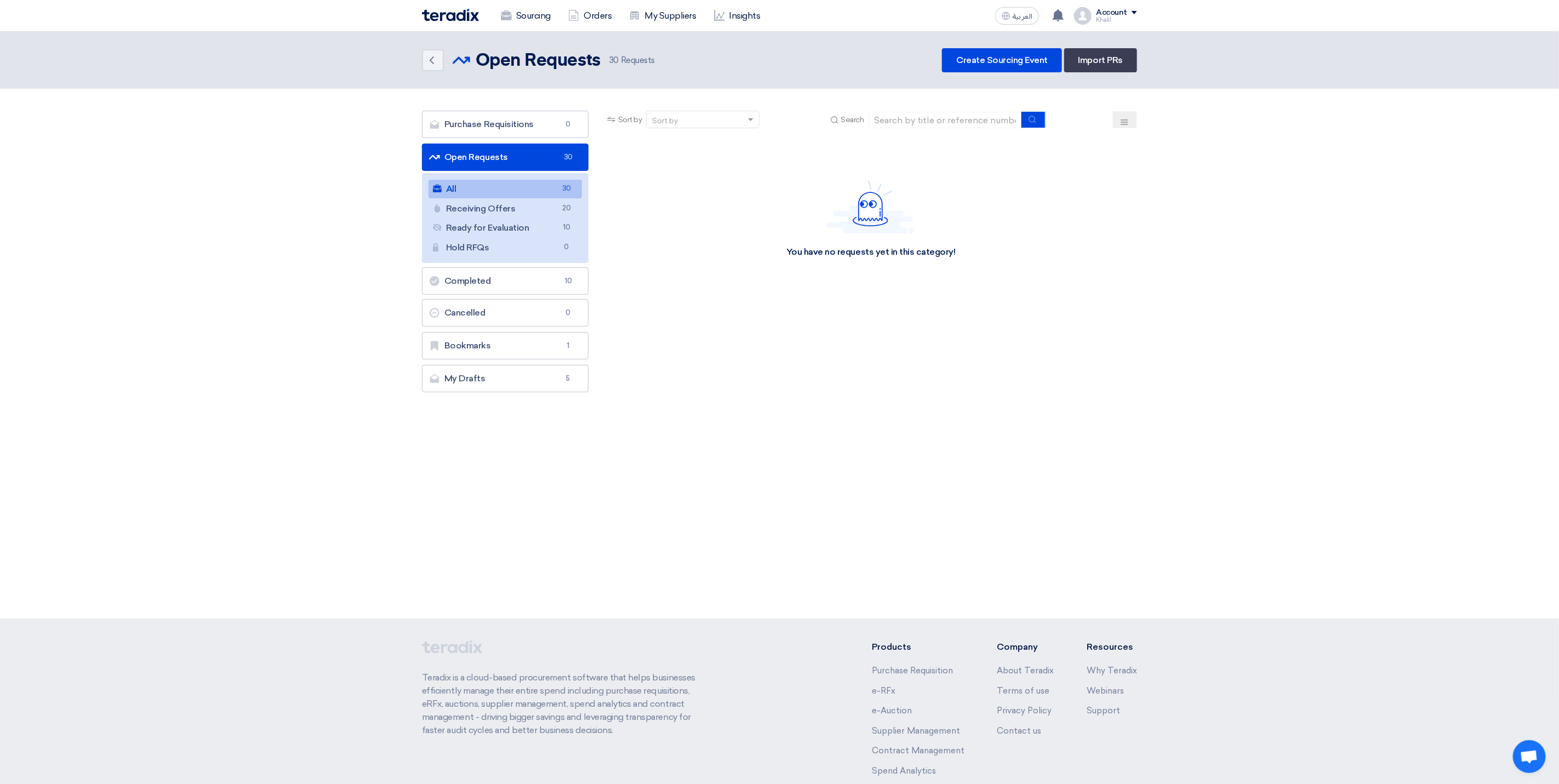
click at [516, 161] on link "Open Requests Open Requests 30" at bounding box center [505, 157] width 166 height 27
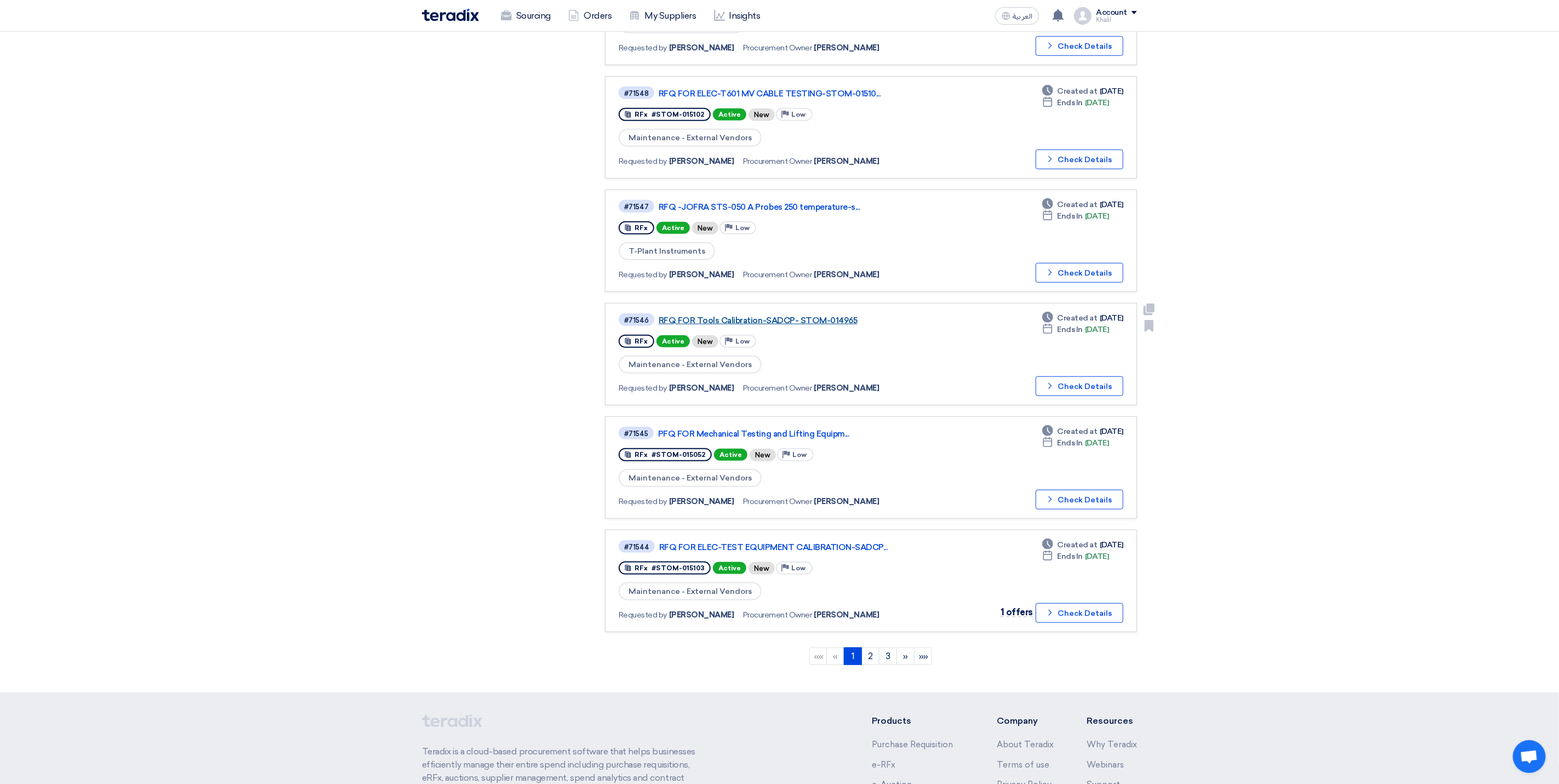
scroll to position [657, 0]
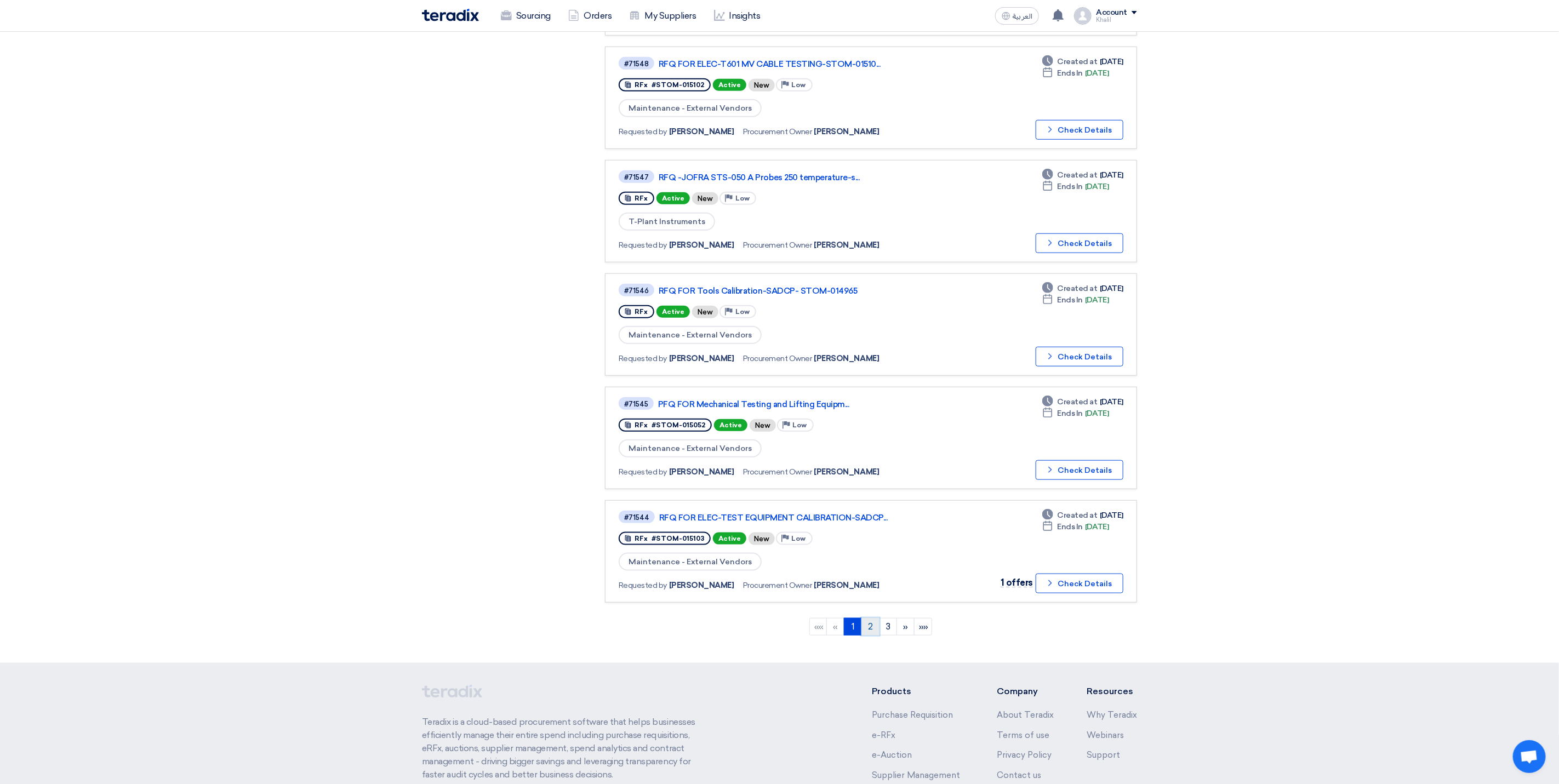
click at [868, 618] on link "2" at bounding box center [870, 627] width 18 height 18
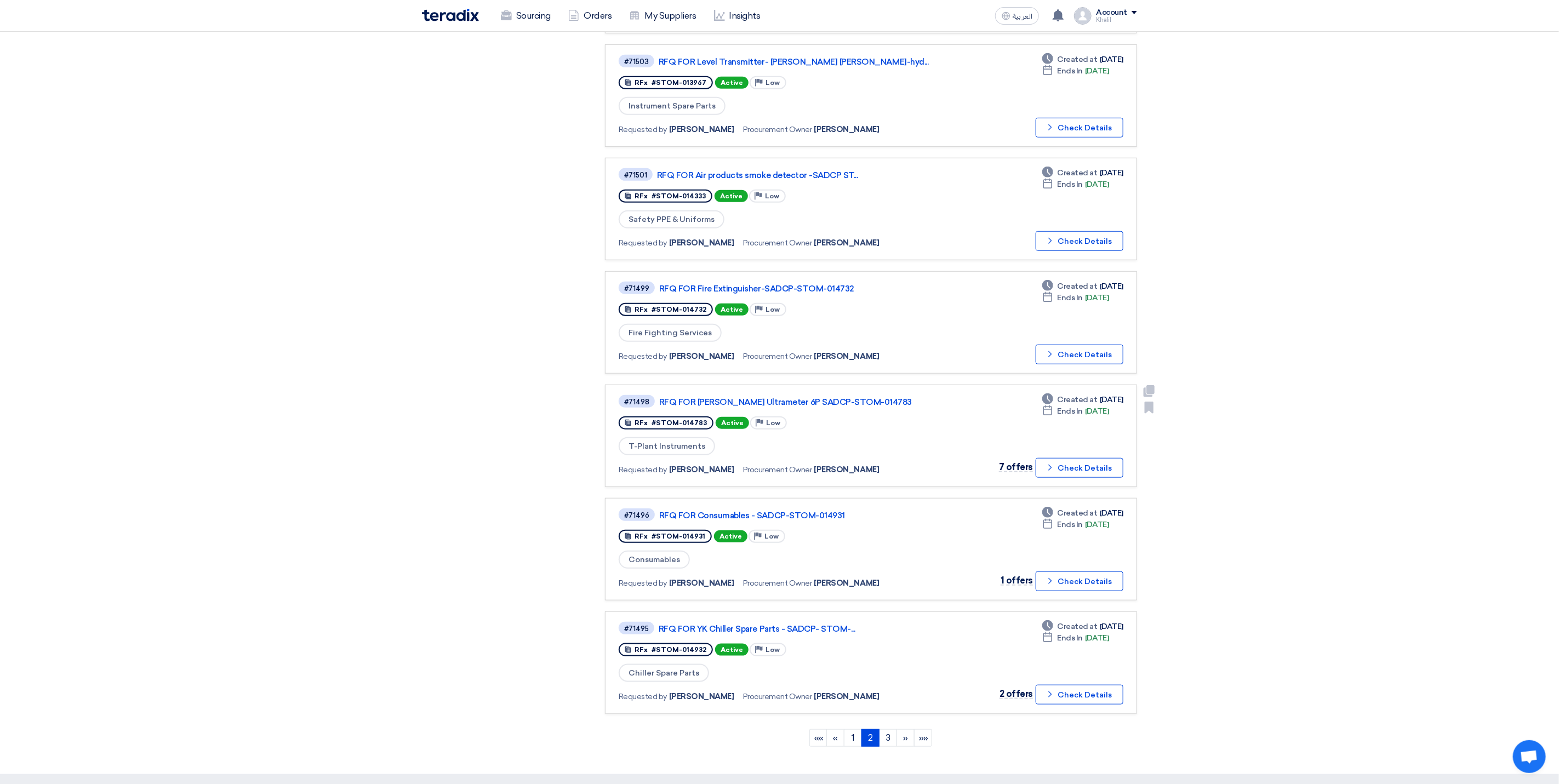
scroll to position [575, 0]
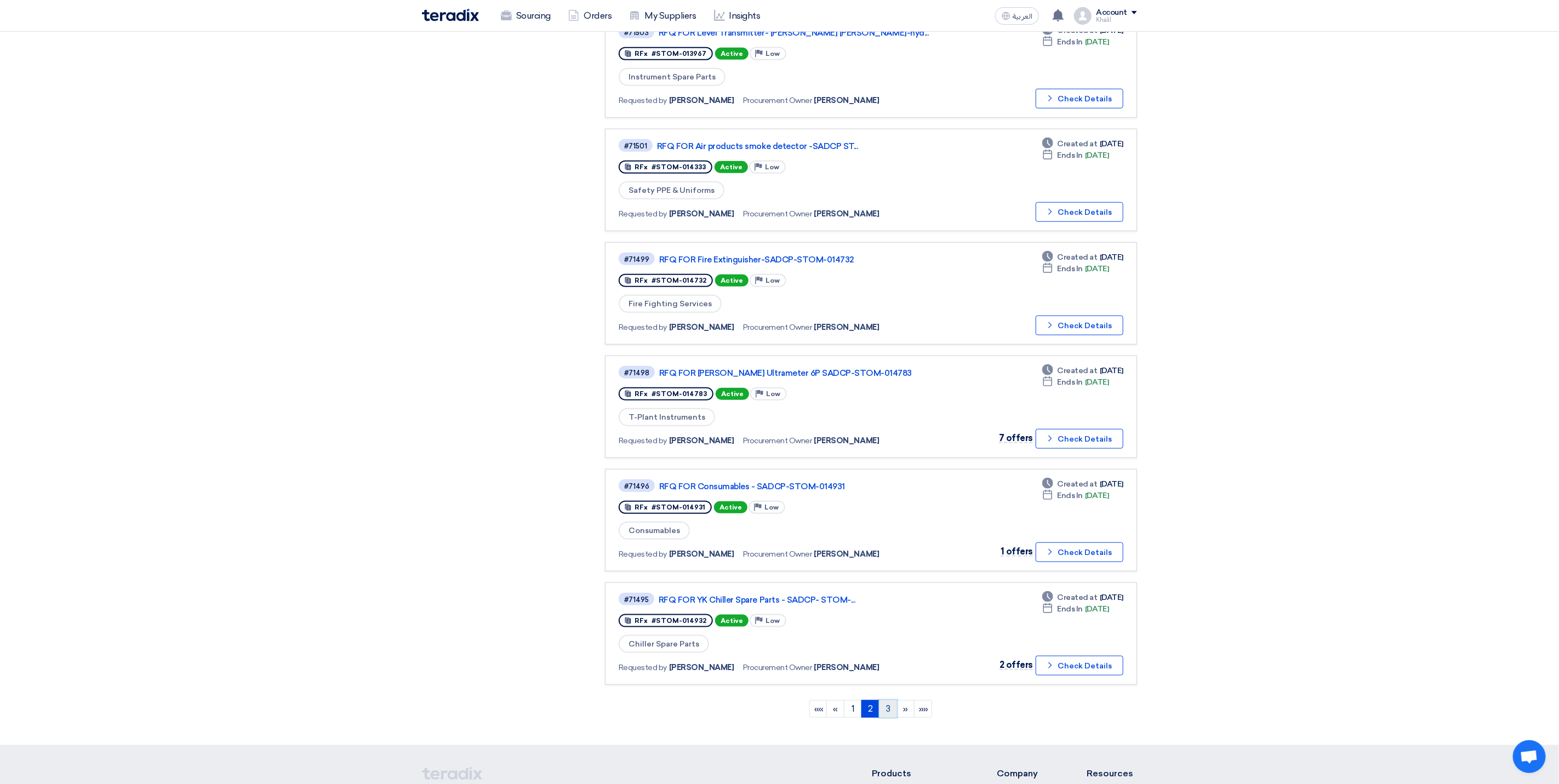
click at [883, 700] on link "3" at bounding box center [887, 708] width 18 height 18
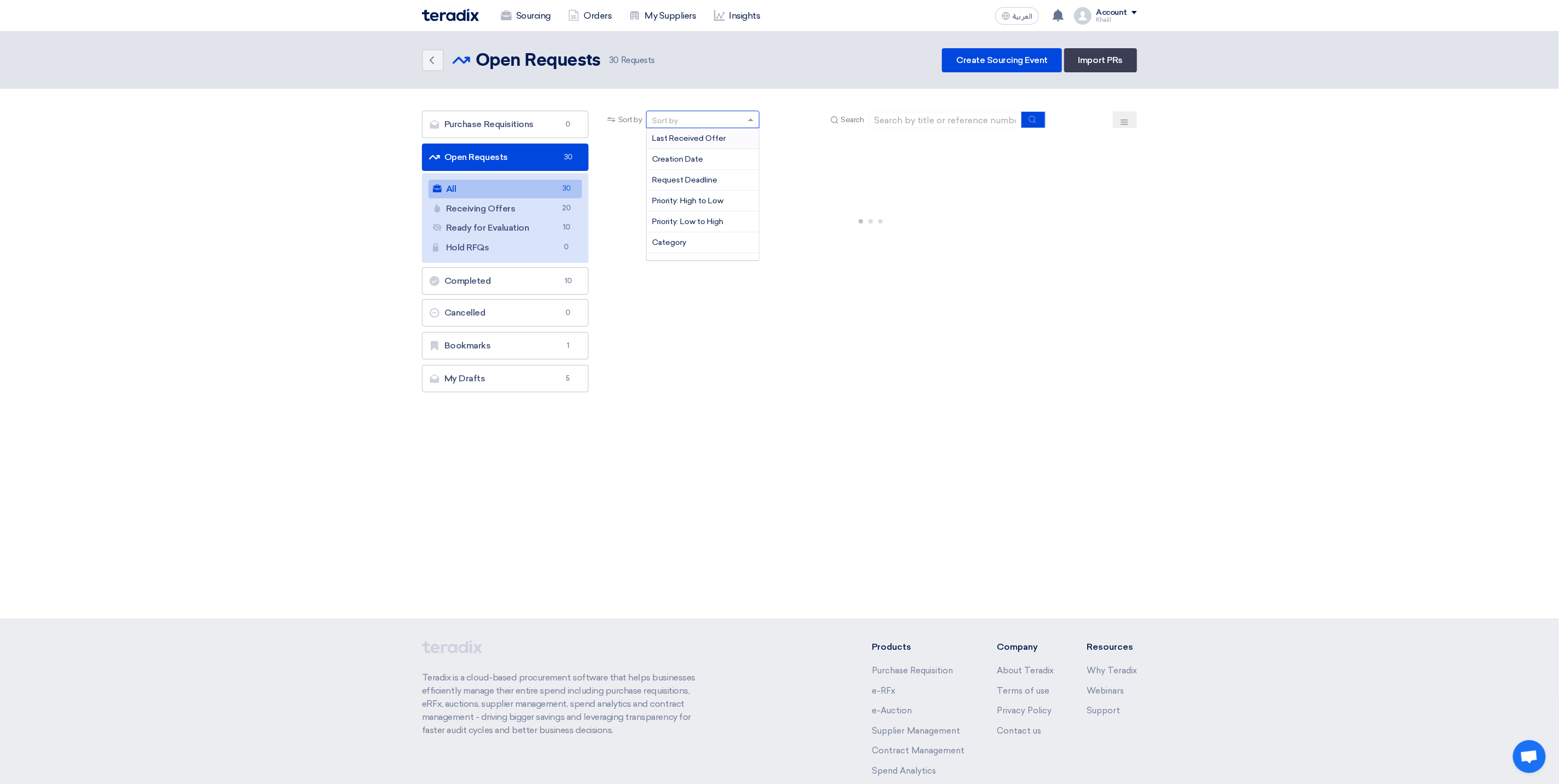
click at [678, 123] on div "Sort by" at bounding box center [664, 121] width 26 height 11
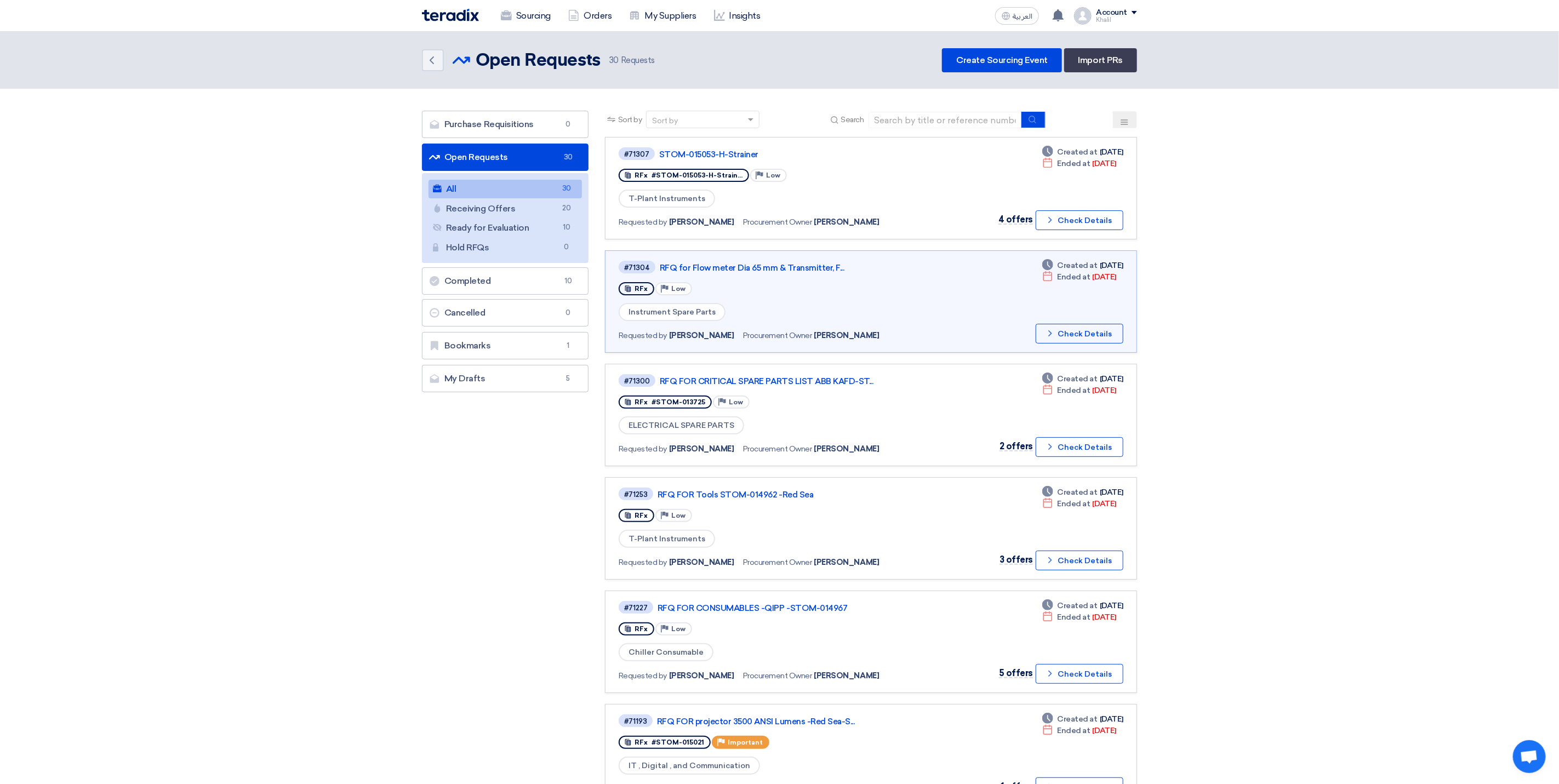
click at [1315, 267] on section "Purchase Requisitions Purchase Requisitions 0 Open Requests Open Requests 30 Al…" at bounding box center [780, 705] width 1559 height 1231
click at [536, 189] on link "All All 30" at bounding box center [505, 189] width 153 height 19
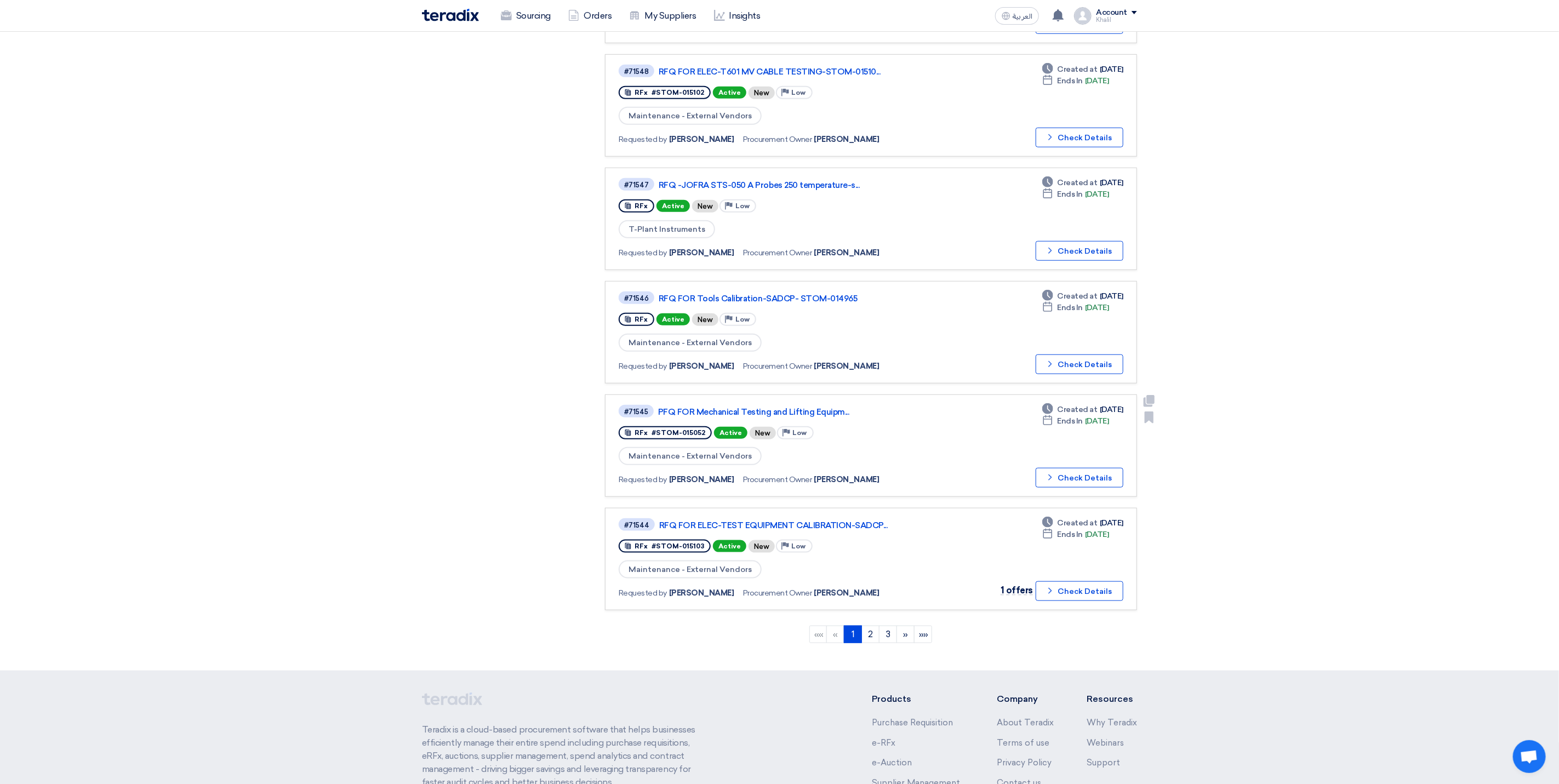
scroll to position [657, 0]
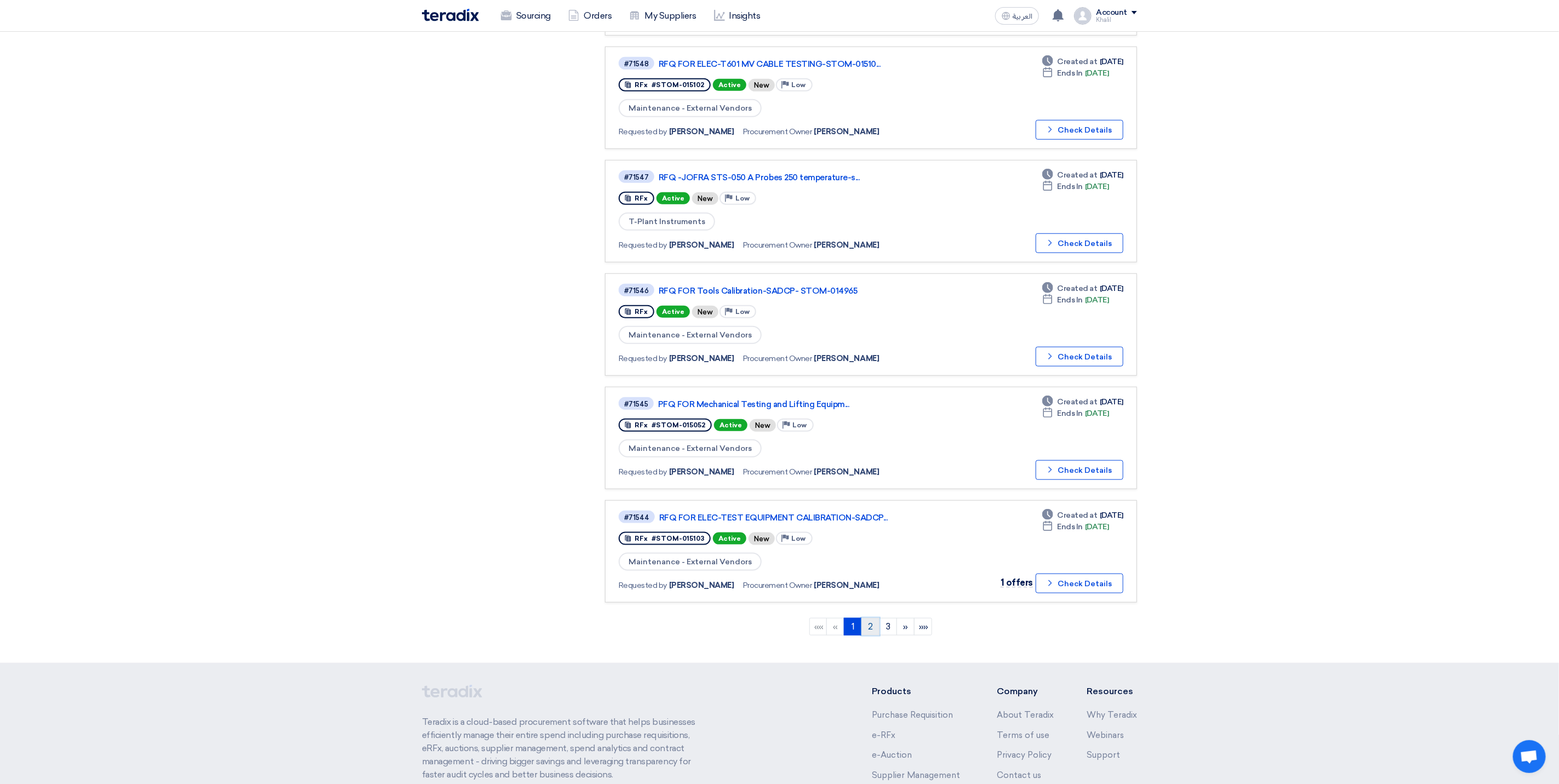
click at [870, 618] on link "2" at bounding box center [870, 627] width 18 height 18
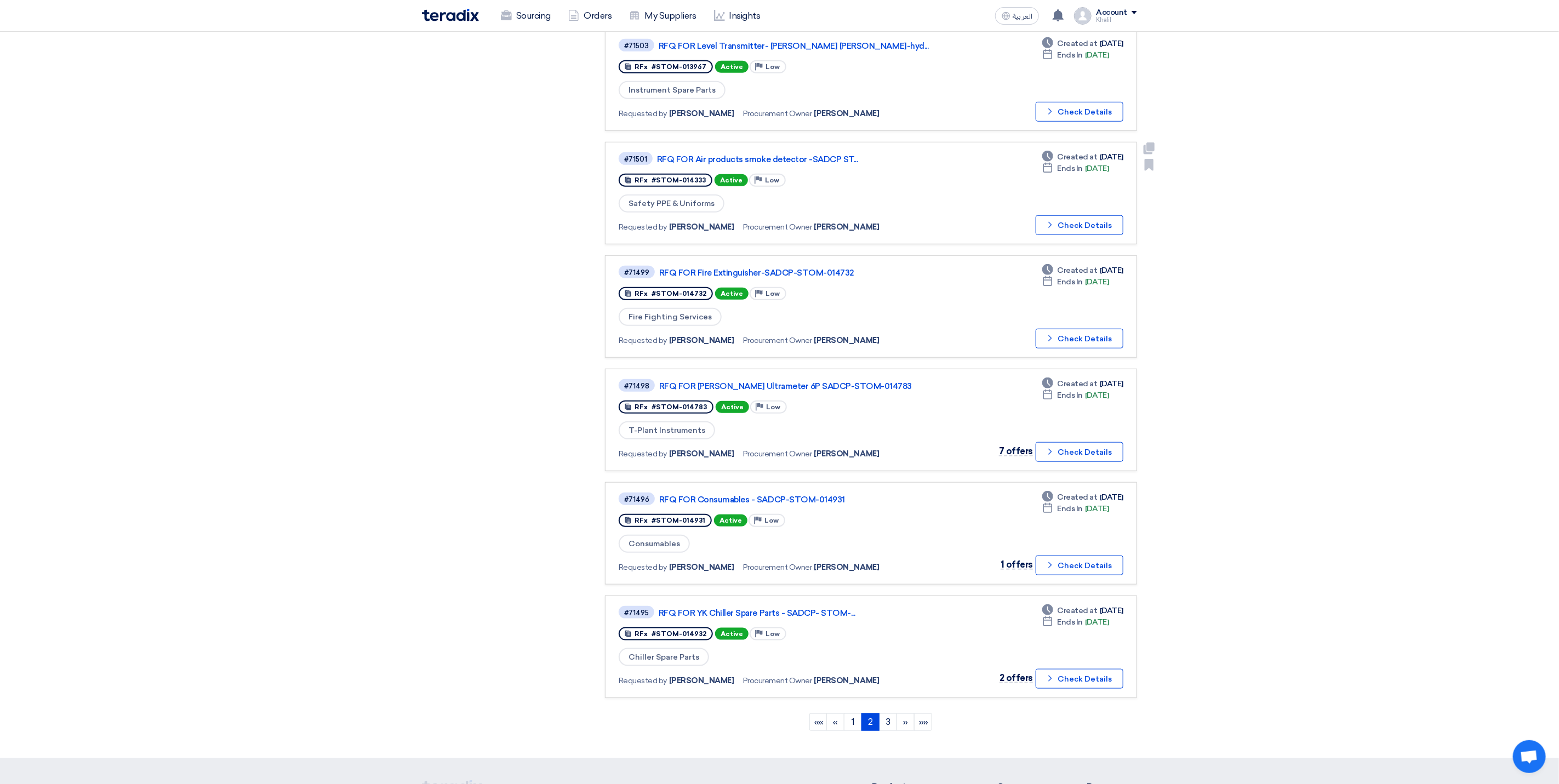
scroll to position [575, 0]
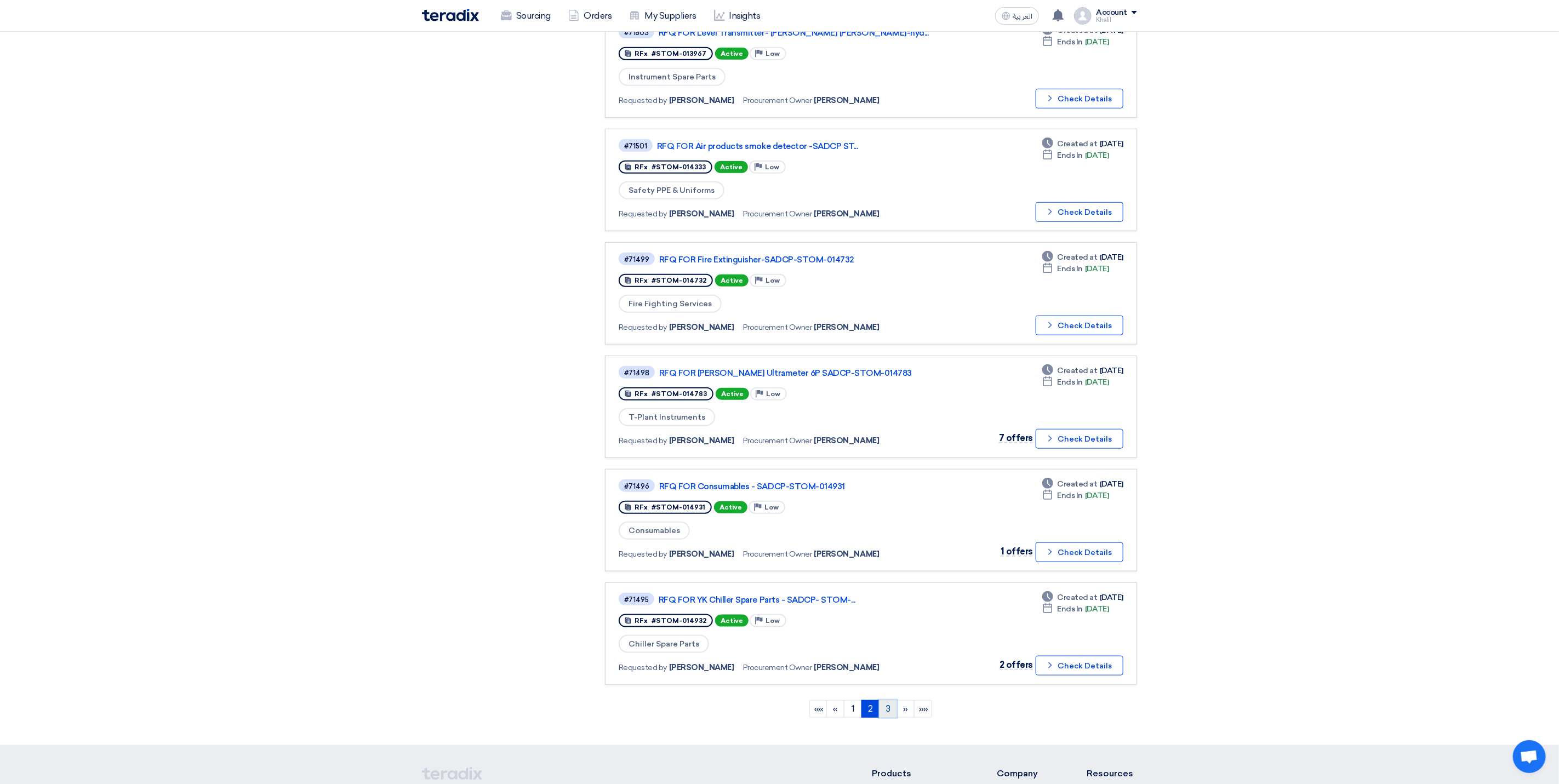
click at [885, 702] on link "3" at bounding box center [887, 708] width 18 height 18
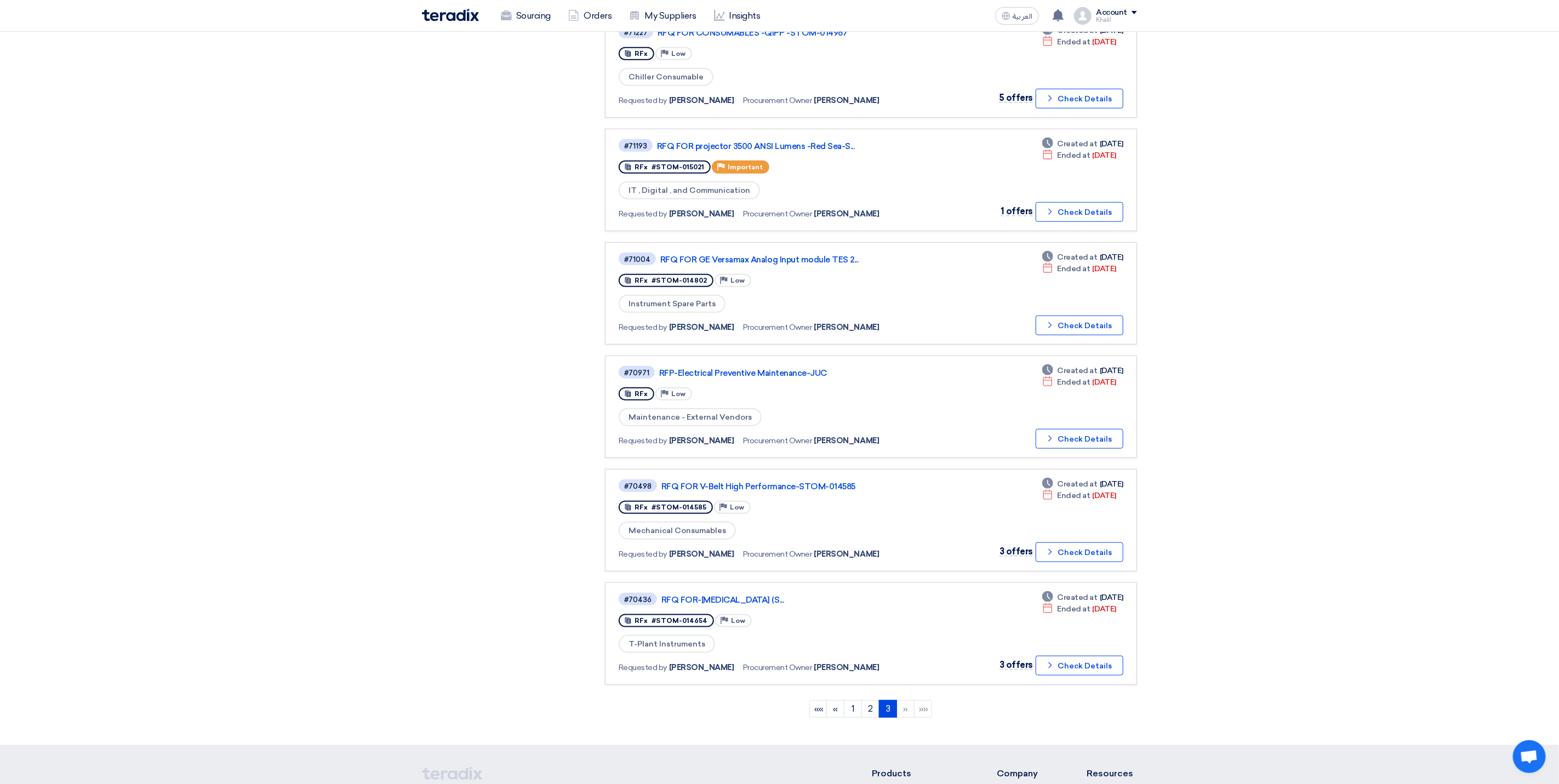
click at [903, 700] on li "»" at bounding box center [905, 708] width 18 height 18
click at [875, 700] on link "2" at bounding box center [870, 708] width 18 height 18
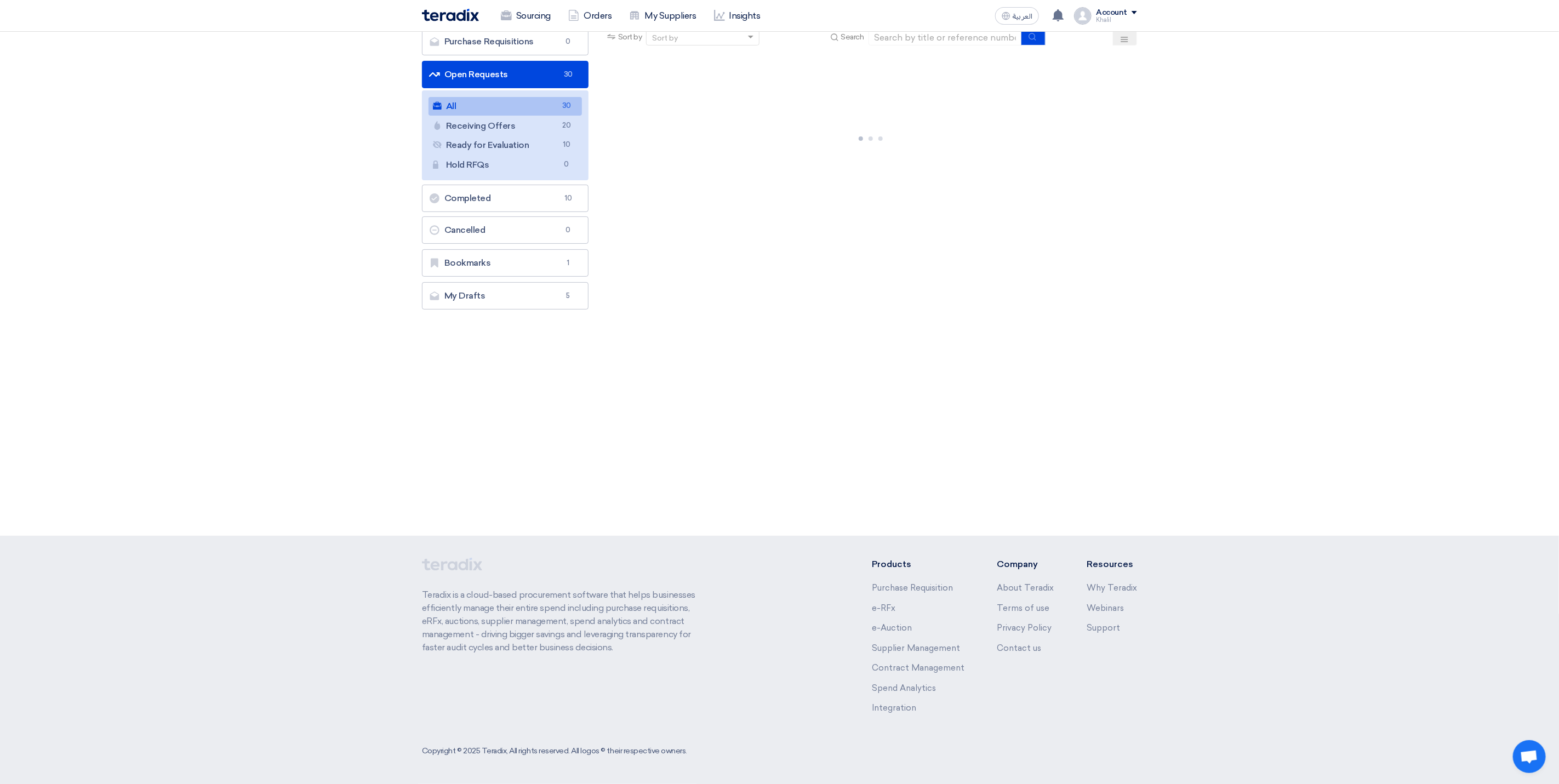
scroll to position [0, 0]
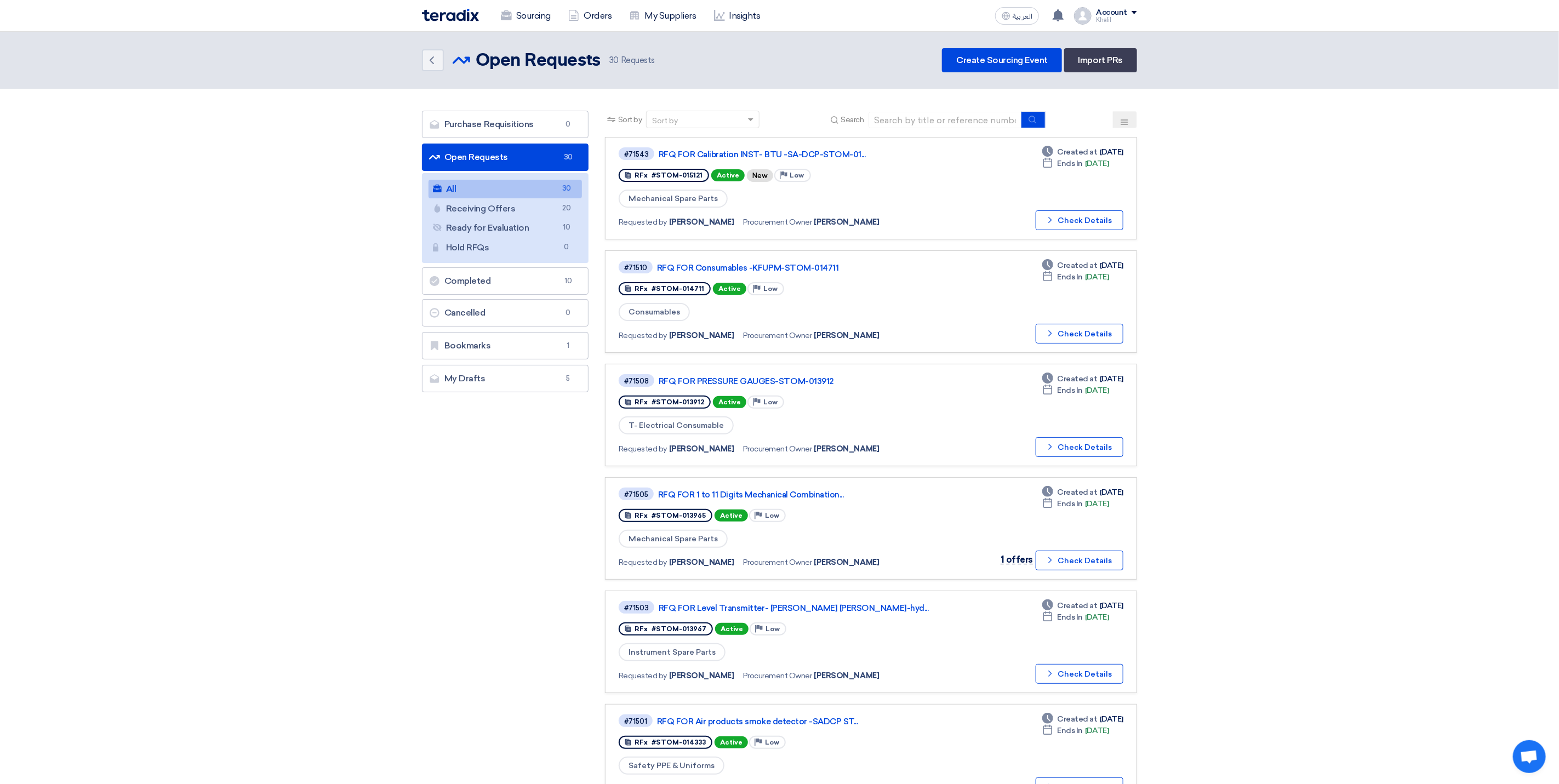
click at [556, 154] on link "Open Requests Open Requests 30" at bounding box center [505, 157] width 166 height 27
click at [560, 196] on link "All All 30" at bounding box center [505, 189] width 153 height 19
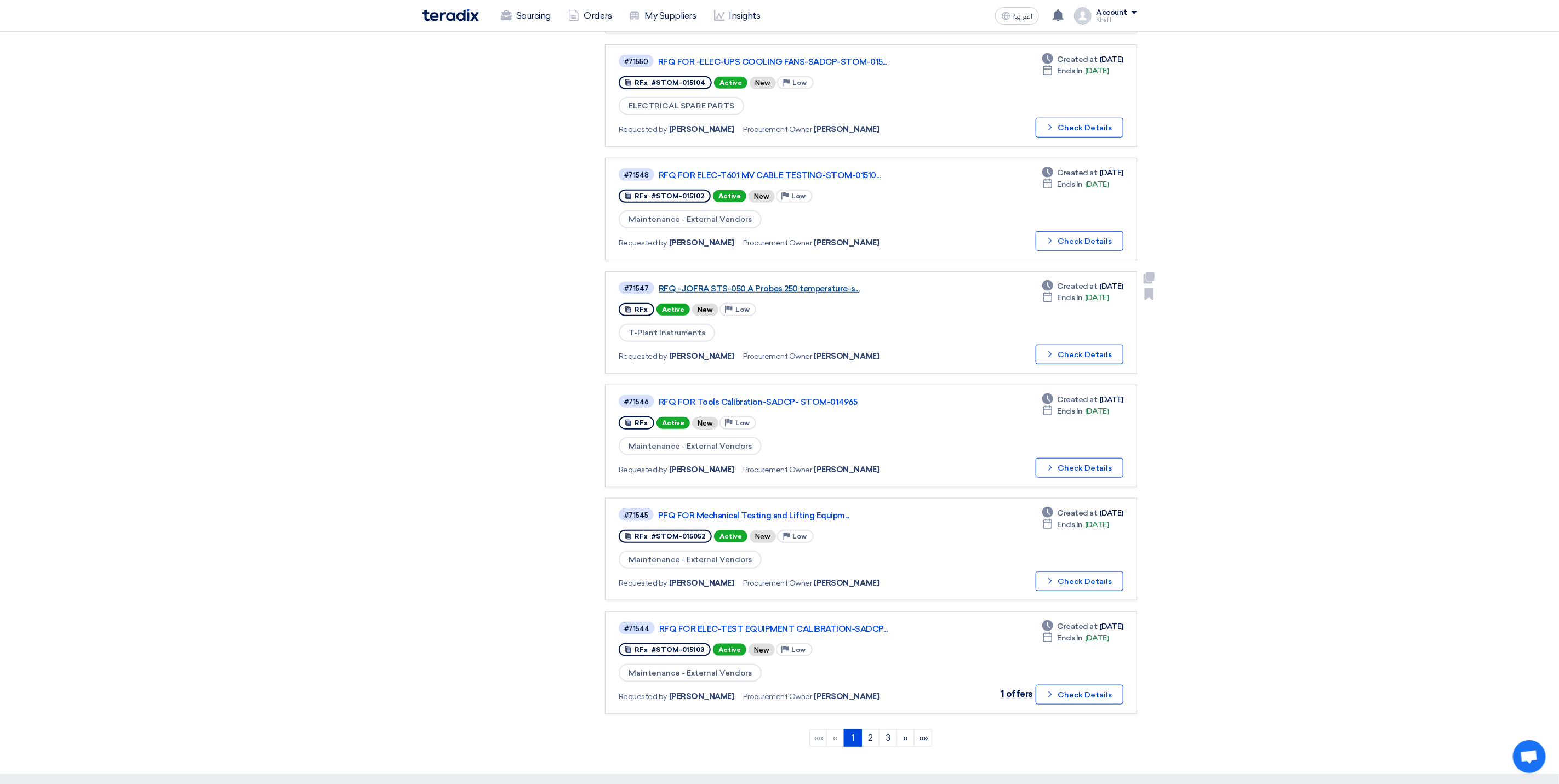
scroll to position [575, 0]
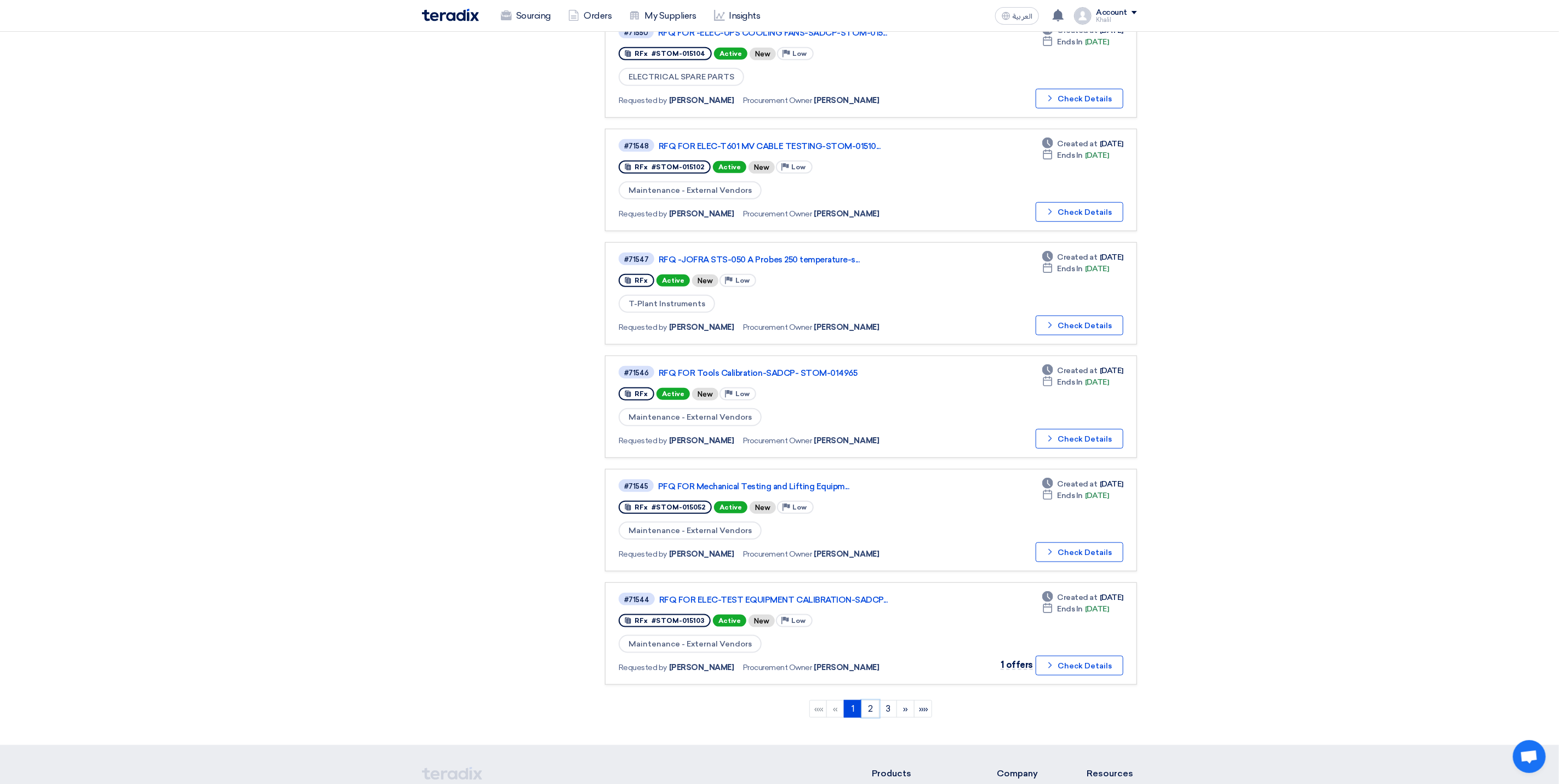
click at [867, 701] on link "2" at bounding box center [870, 708] width 18 height 18
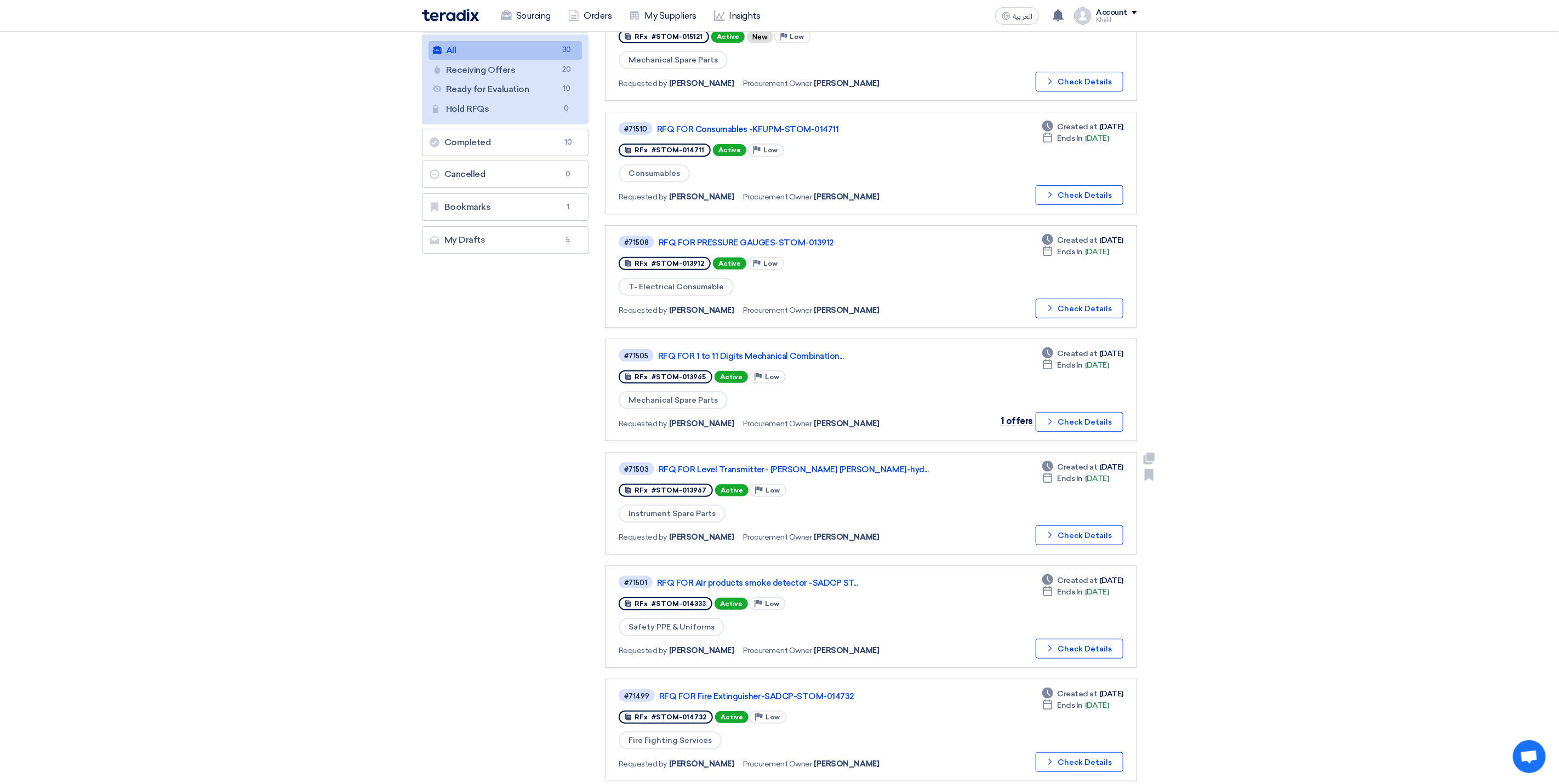
scroll to position [0, 0]
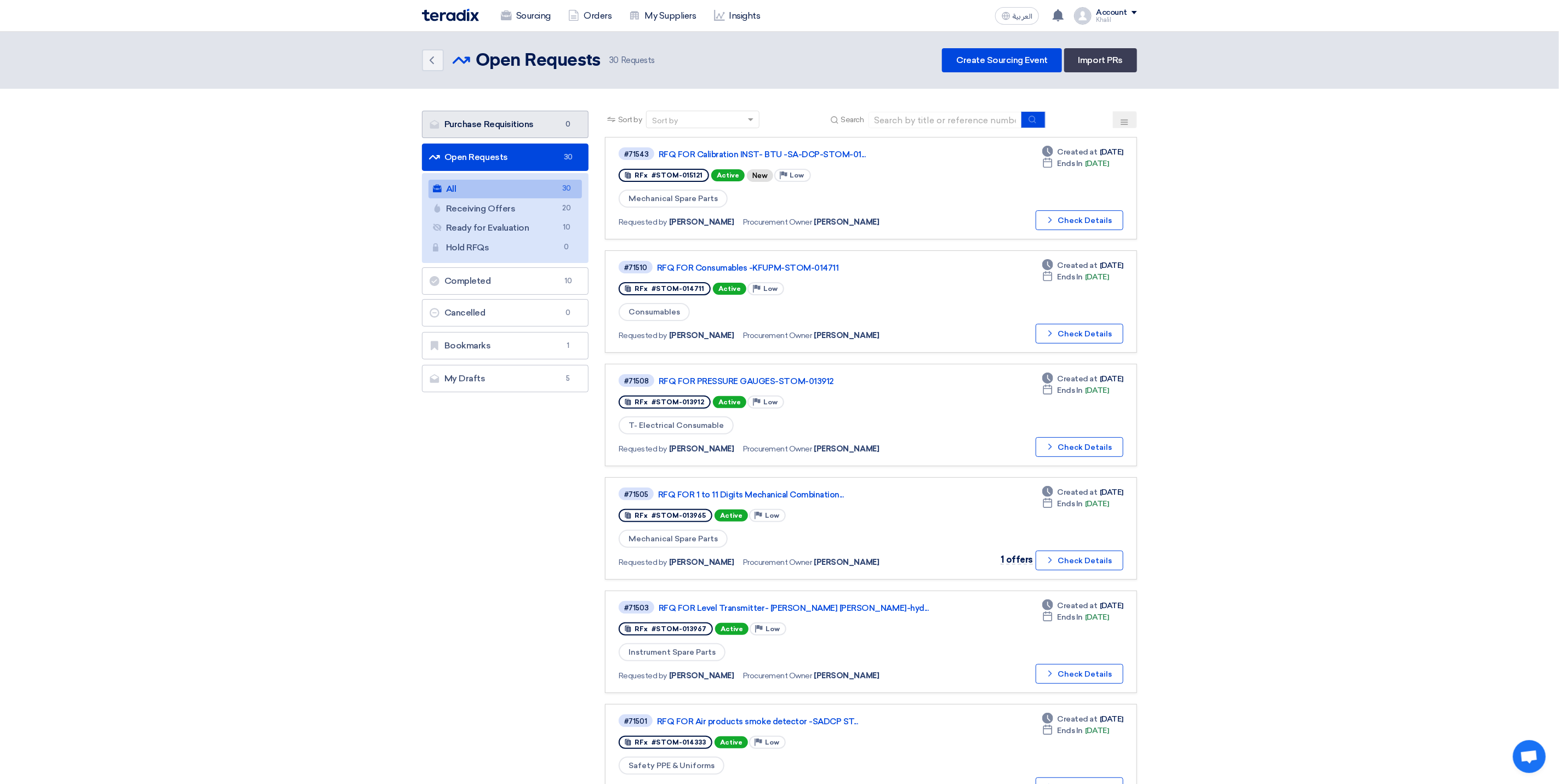
click at [516, 125] on link "Purchase Requisitions Purchase Requisitions 0" at bounding box center [505, 124] width 166 height 27
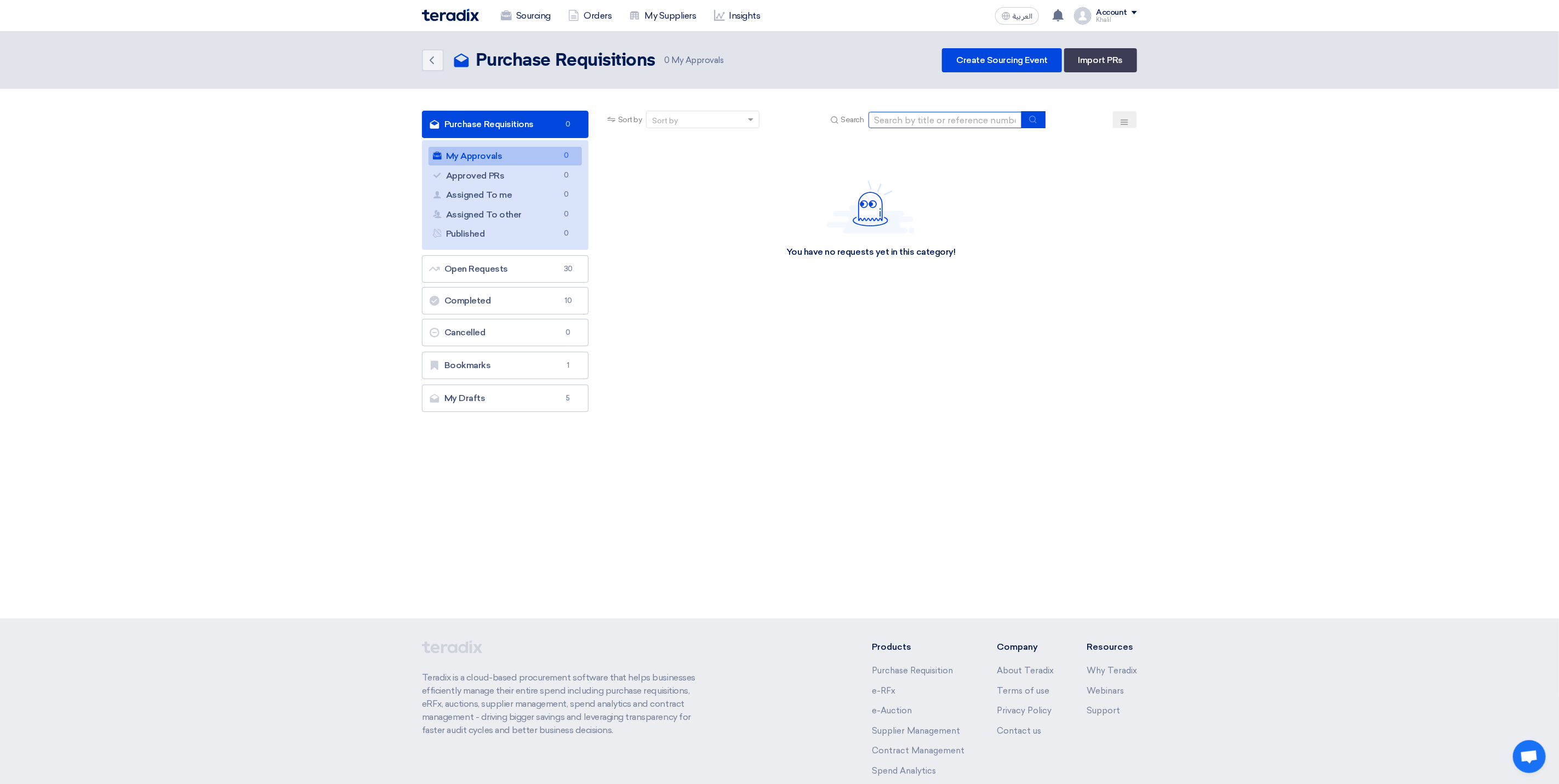
click at [931, 120] on input at bounding box center [945, 119] width 153 height 16
paste input "STOM-014427"
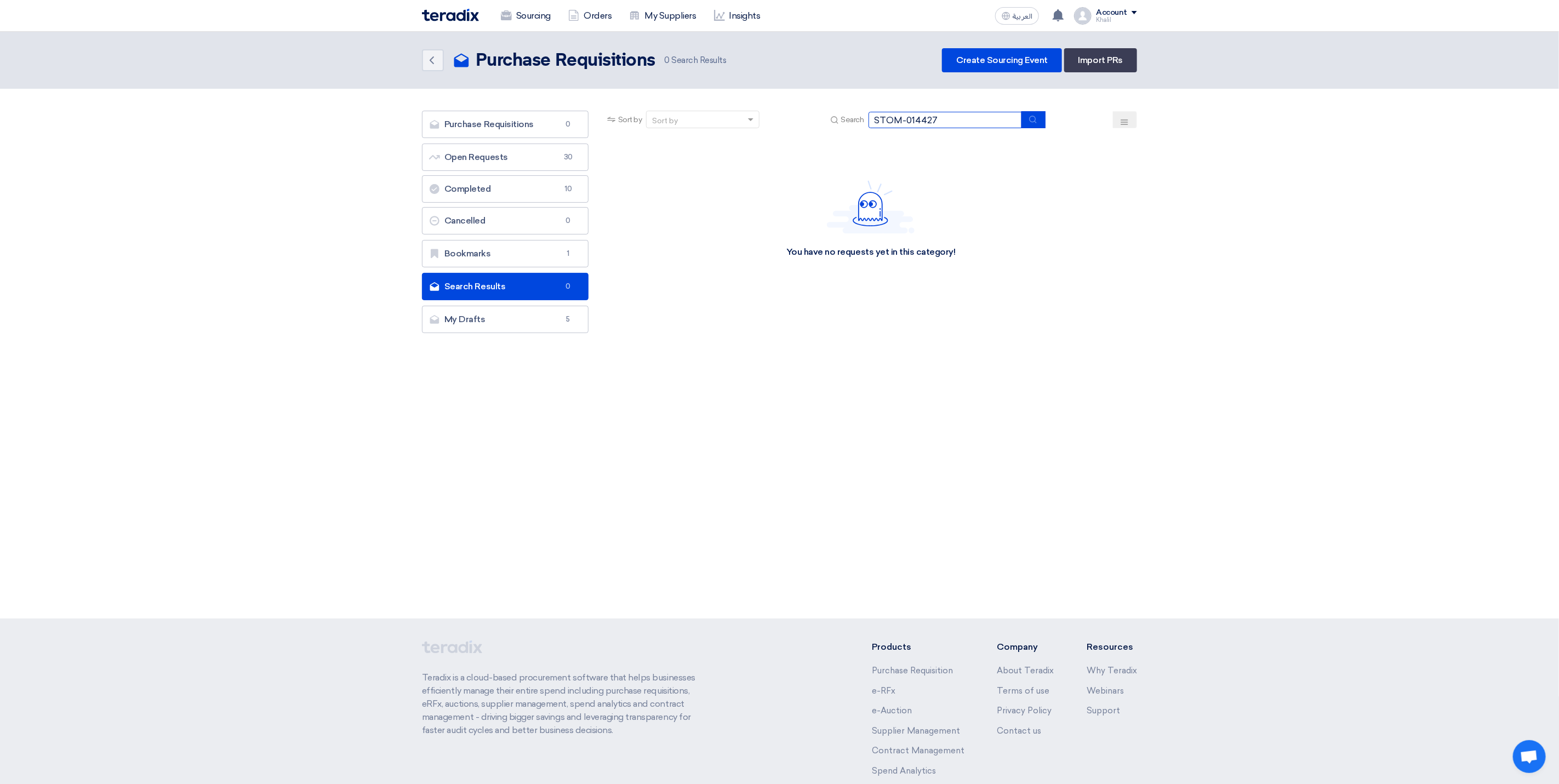
drag, startPoint x: 906, startPoint y: 116, endPoint x: 859, endPoint y: 115, distance: 47.0
click at [859, 115] on div "Search STOM-014427" at bounding box center [937, 120] width 218 height 17
type input "014427"
click at [910, 119] on input "014427" at bounding box center [945, 119] width 153 height 16
click at [875, 117] on input "014427" at bounding box center [945, 119] width 153 height 16
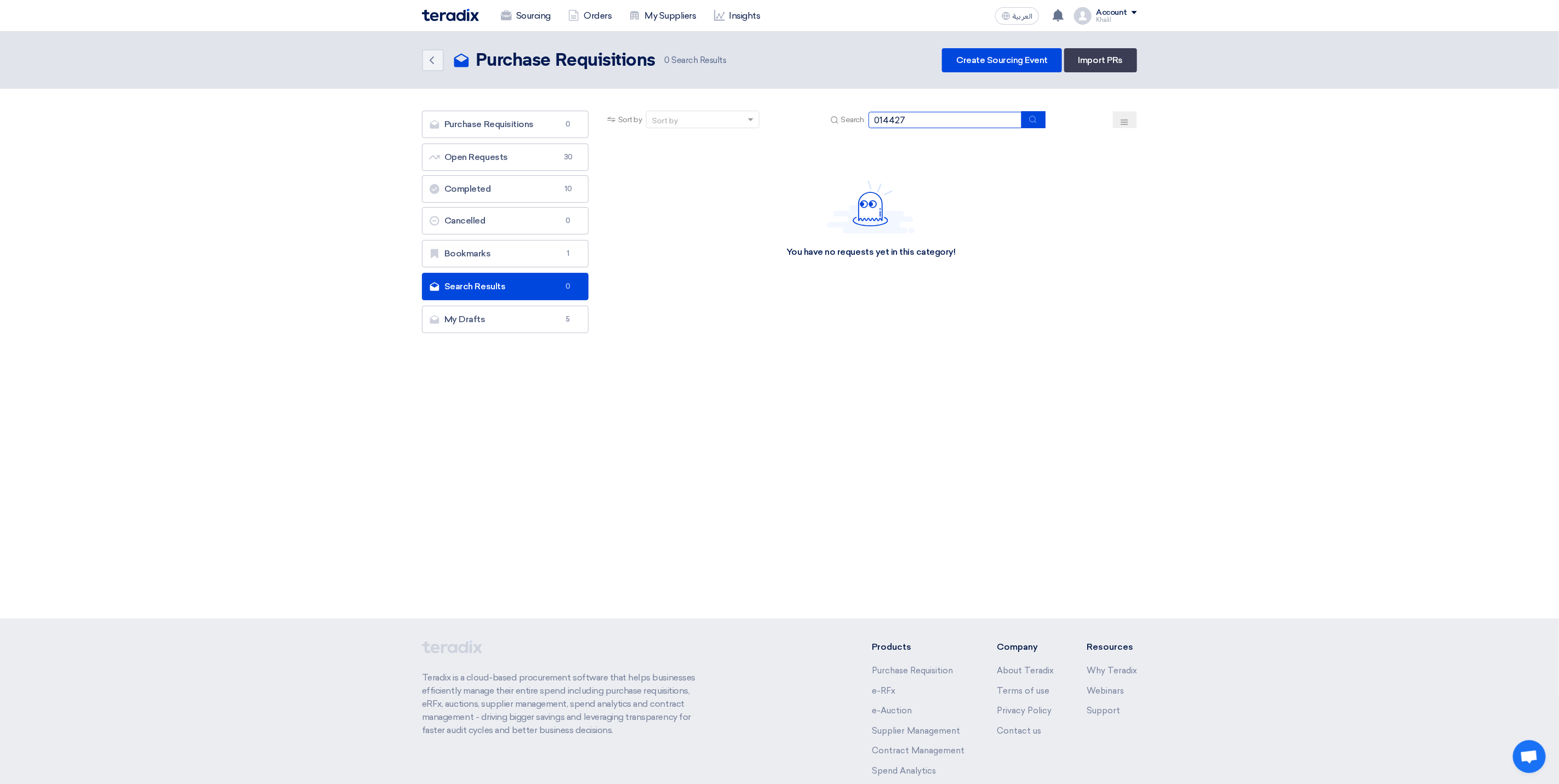
click at [944, 120] on input "014427" at bounding box center [945, 119] width 153 height 16
click at [538, 257] on link "Bookmarks Bookmarks 1" at bounding box center [505, 253] width 166 height 27
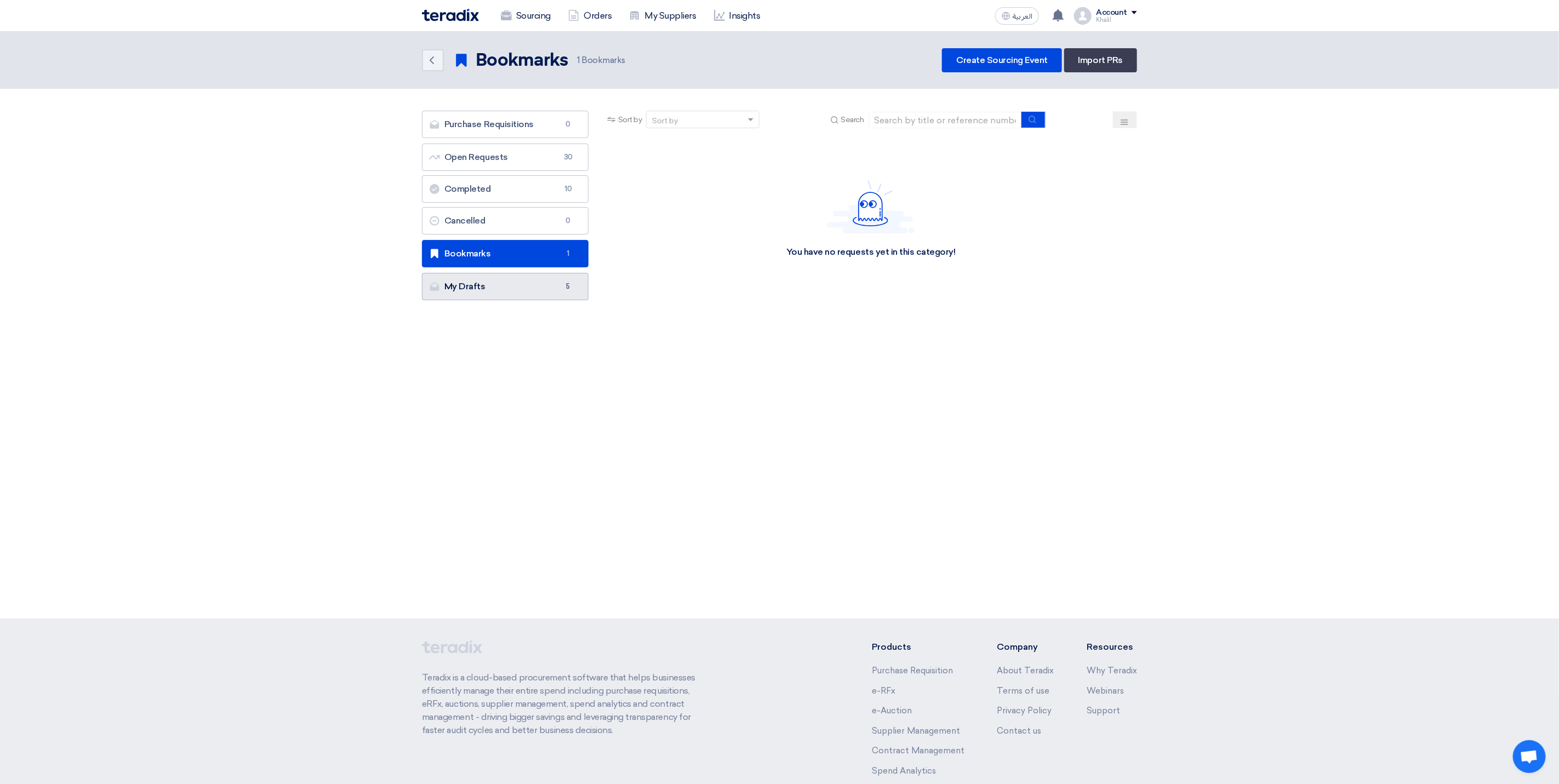
click at [533, 294] on link "My Drafts My Drafts 5" at bounding box center [505, 287] width 166 height 27
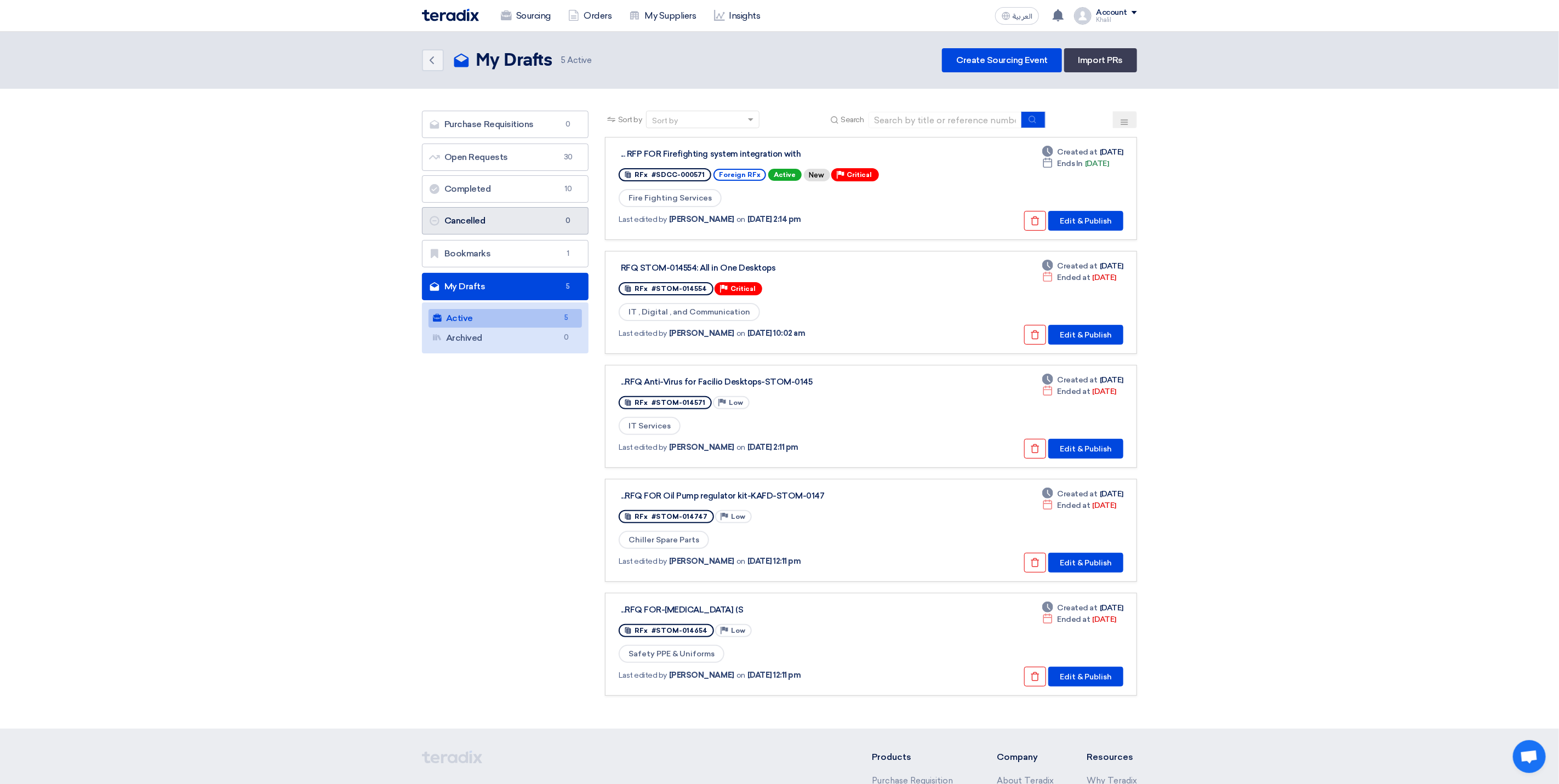
click at [531, 222] on link "Cancelled Cancelled 0" at bounding box center [505, 220] width 166 height 27
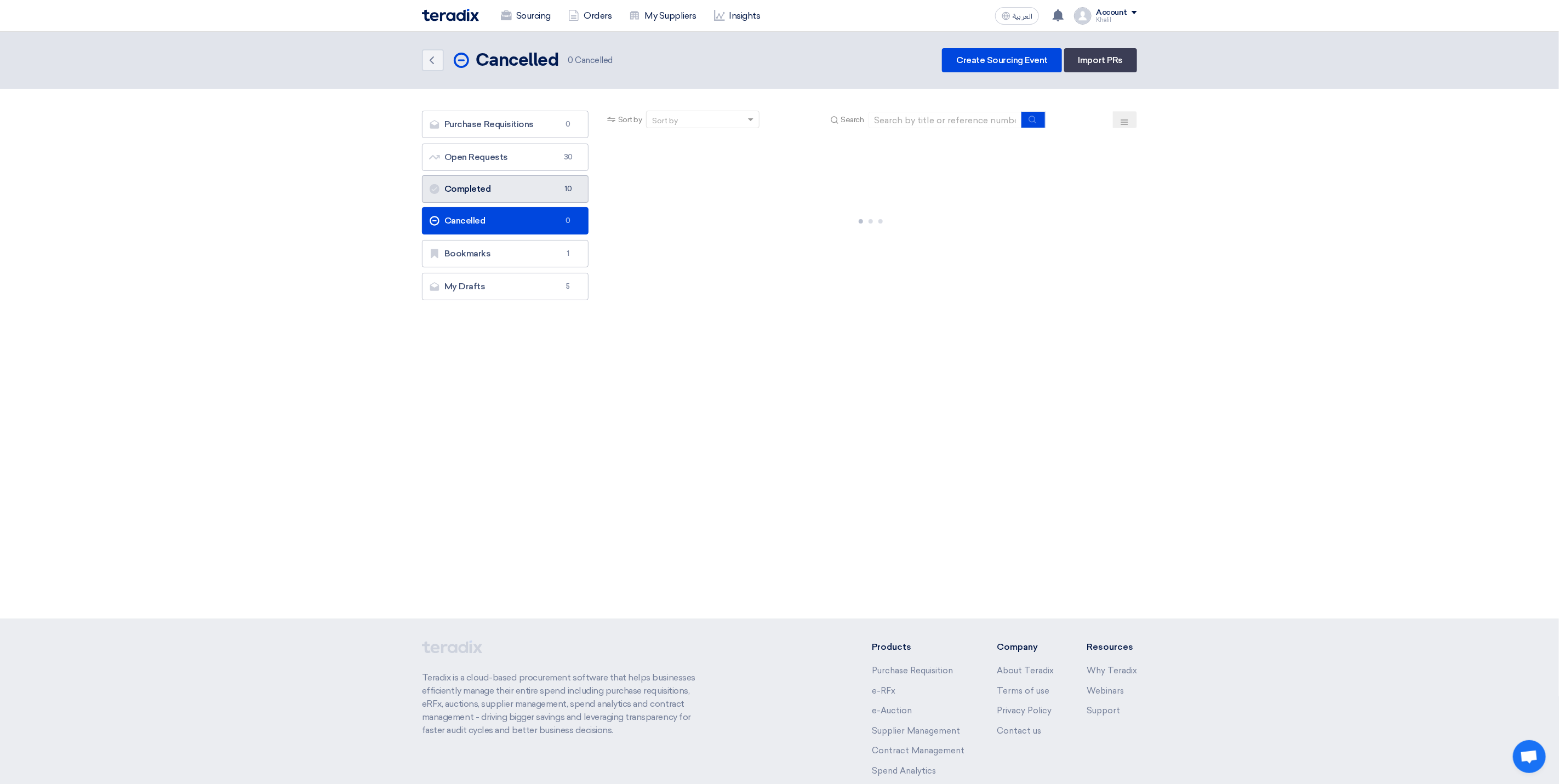
click at [527, 188] on link "Completed Completed 10" at bounding box center [505, 188] width 166 height 27
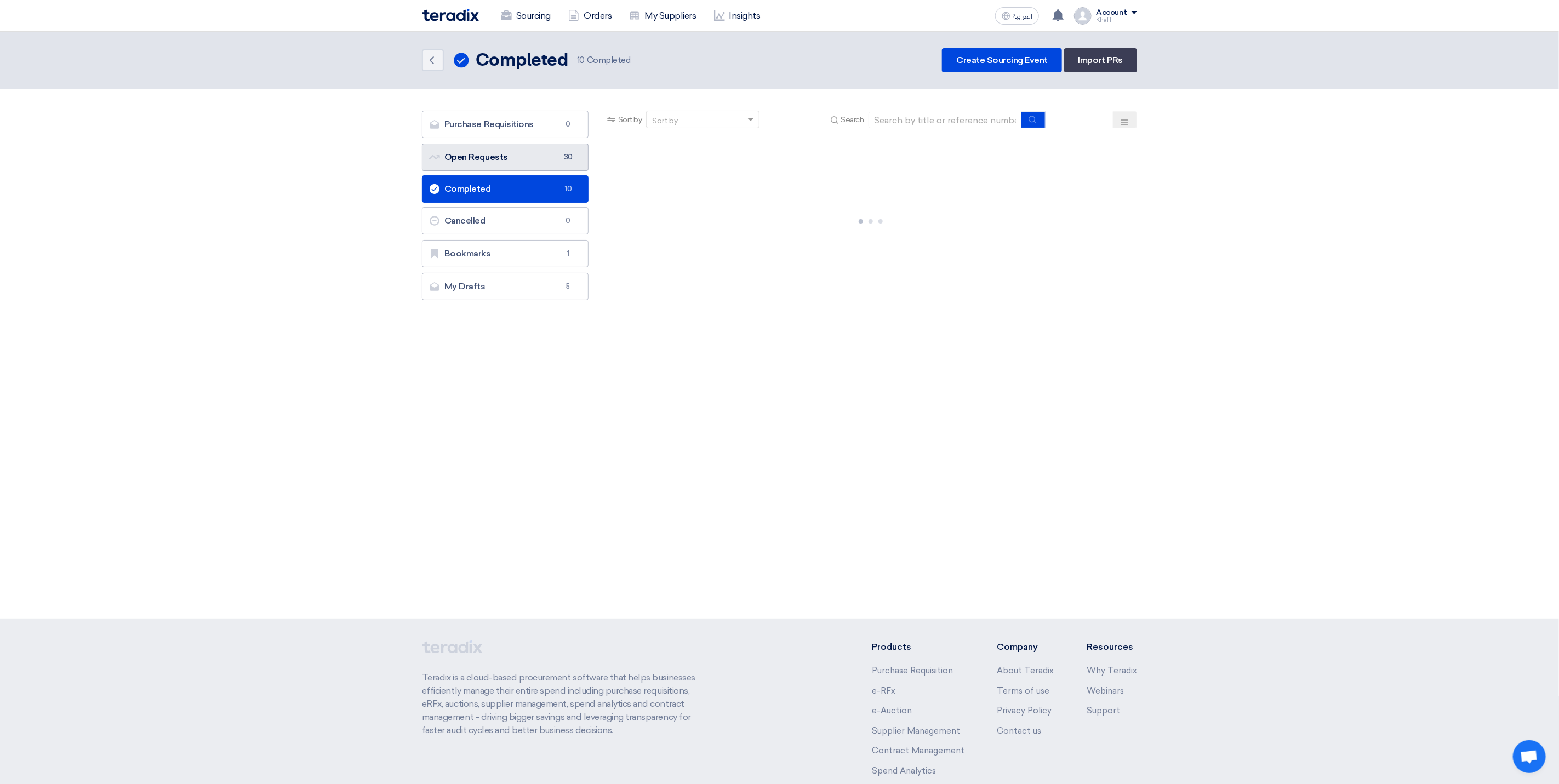
click at [530, 160] on link "Open Requests Open Requests 30" at bounding box center [505, 157] width 166 height 27
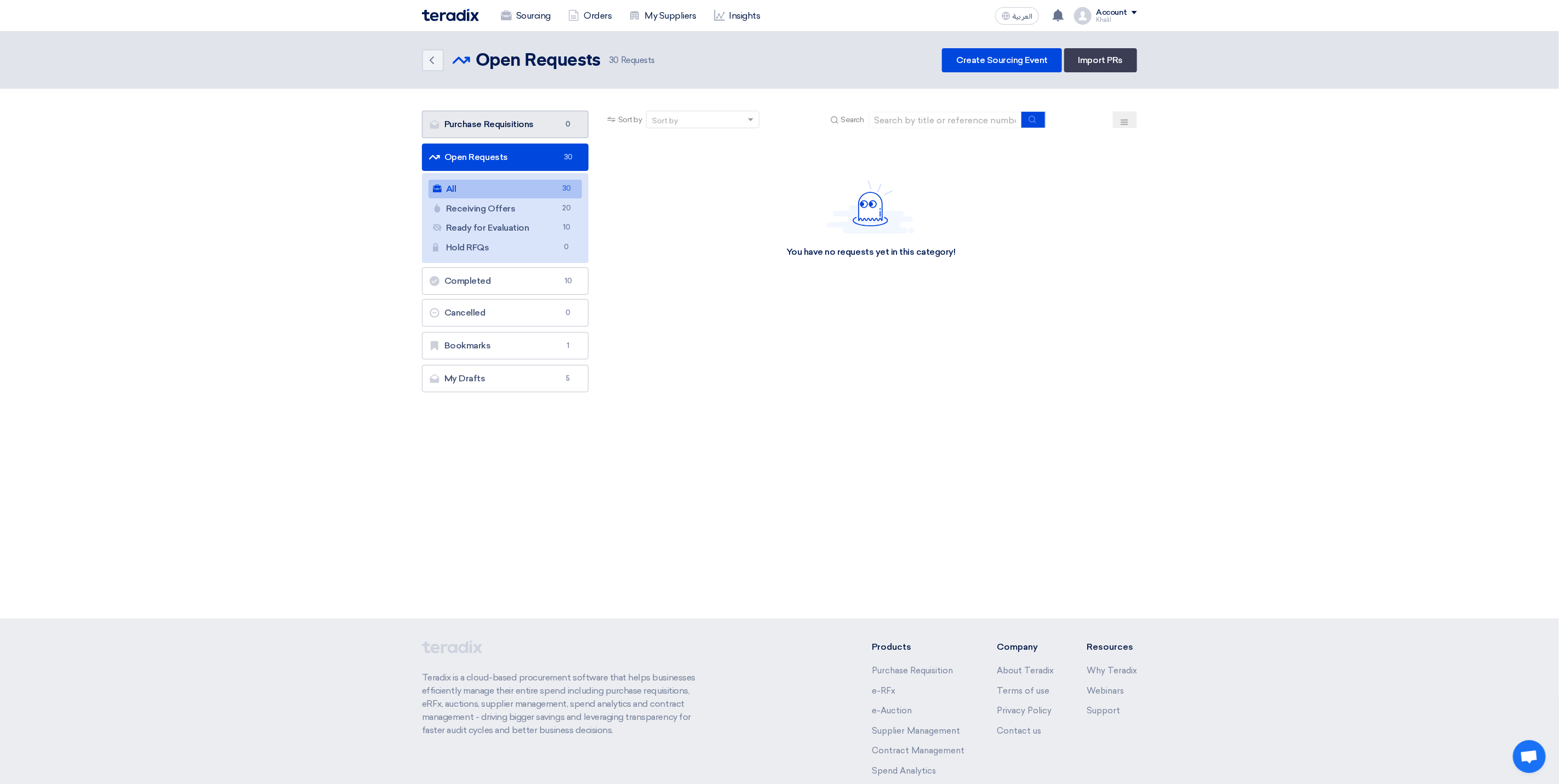
click at [528, 131] on link "Purchase Requisitions Purchase Requisitions 0" at bounding box center [505, 124] width 166 height 27
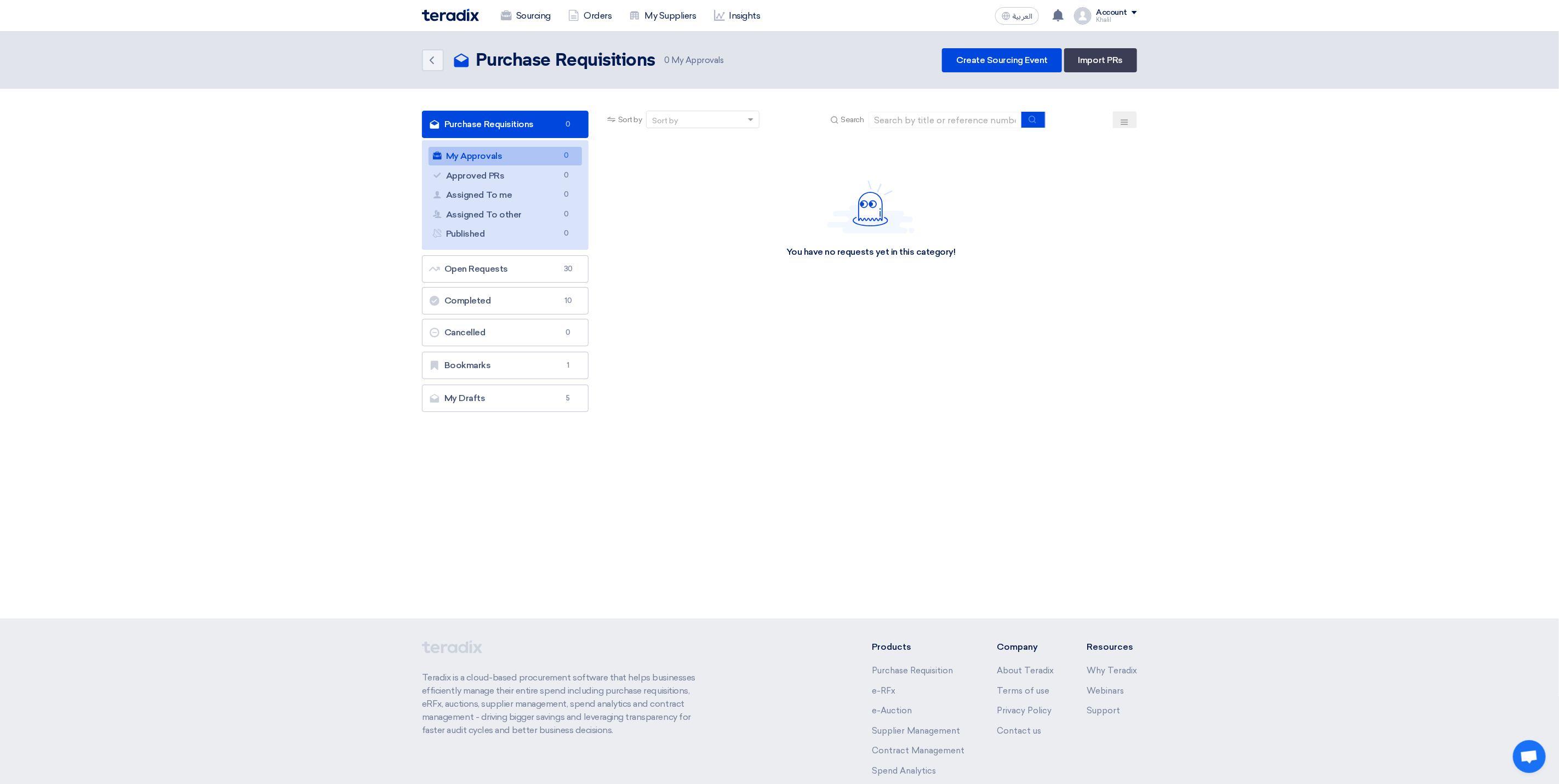
click at [520, 151] on link "My Approvals My Approvals 0" at bounding box center [505, 156] width 153 height 19
click at [510, 269] on link "Open Requests Open Requests 30" at bounding box center [505, 269] width 166 height 27
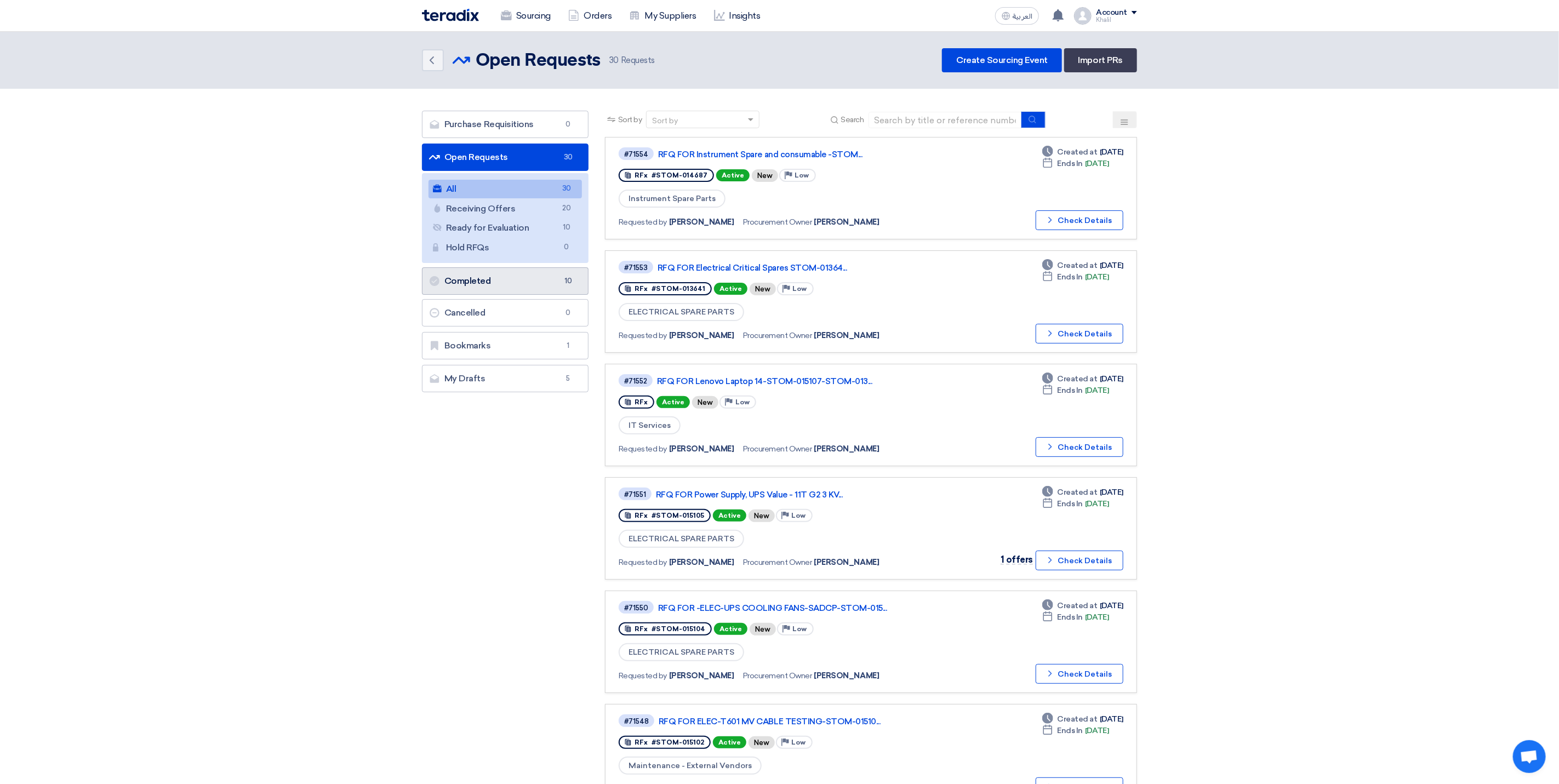
click at [537, 282] on link "Completed Completed 10" at bounding box center [505, 281] width 166 height 27
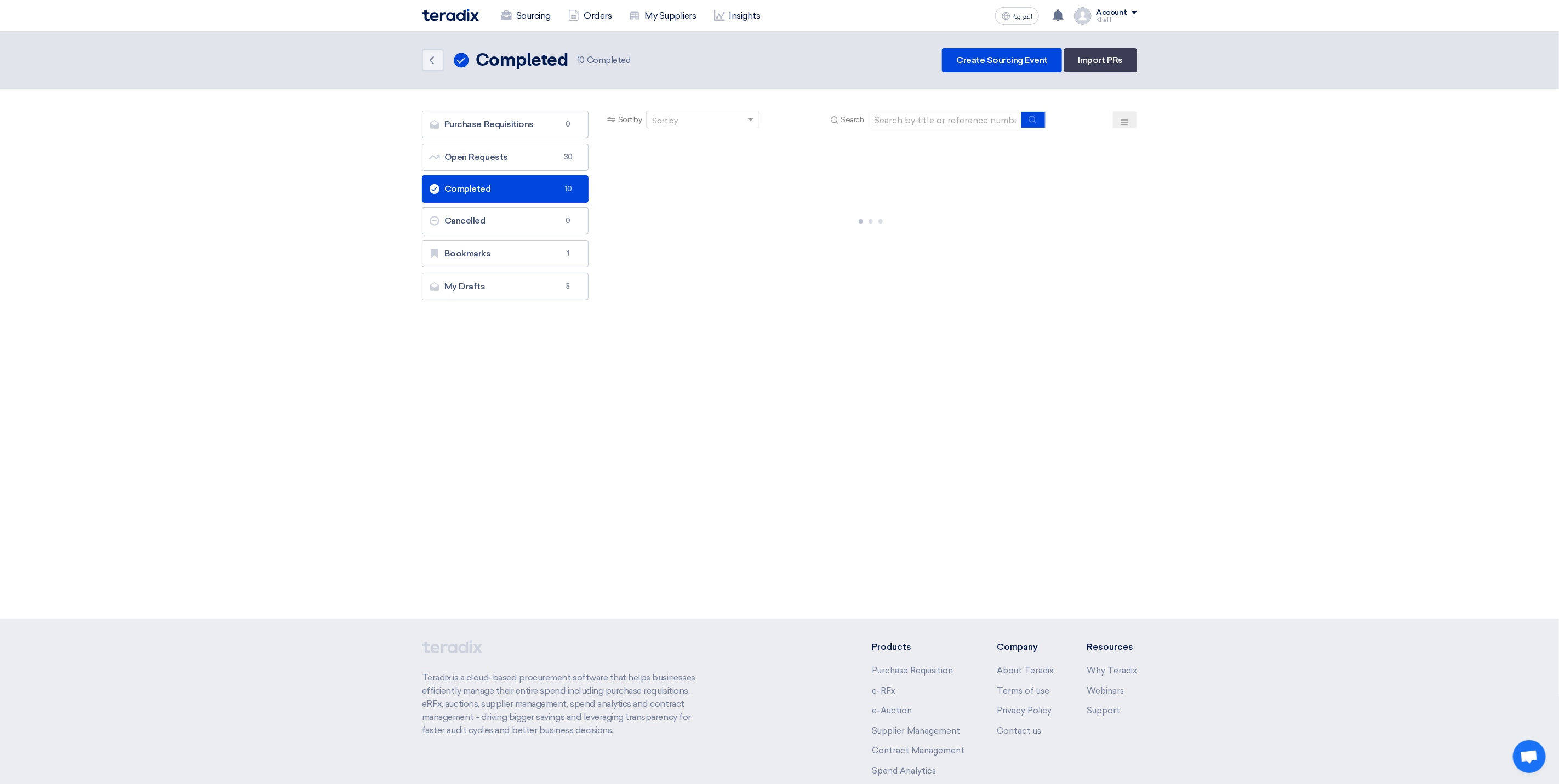
click at [522, 187] on link "Completed Completed 10" at bounding box center [505, 188] width 166 height 27
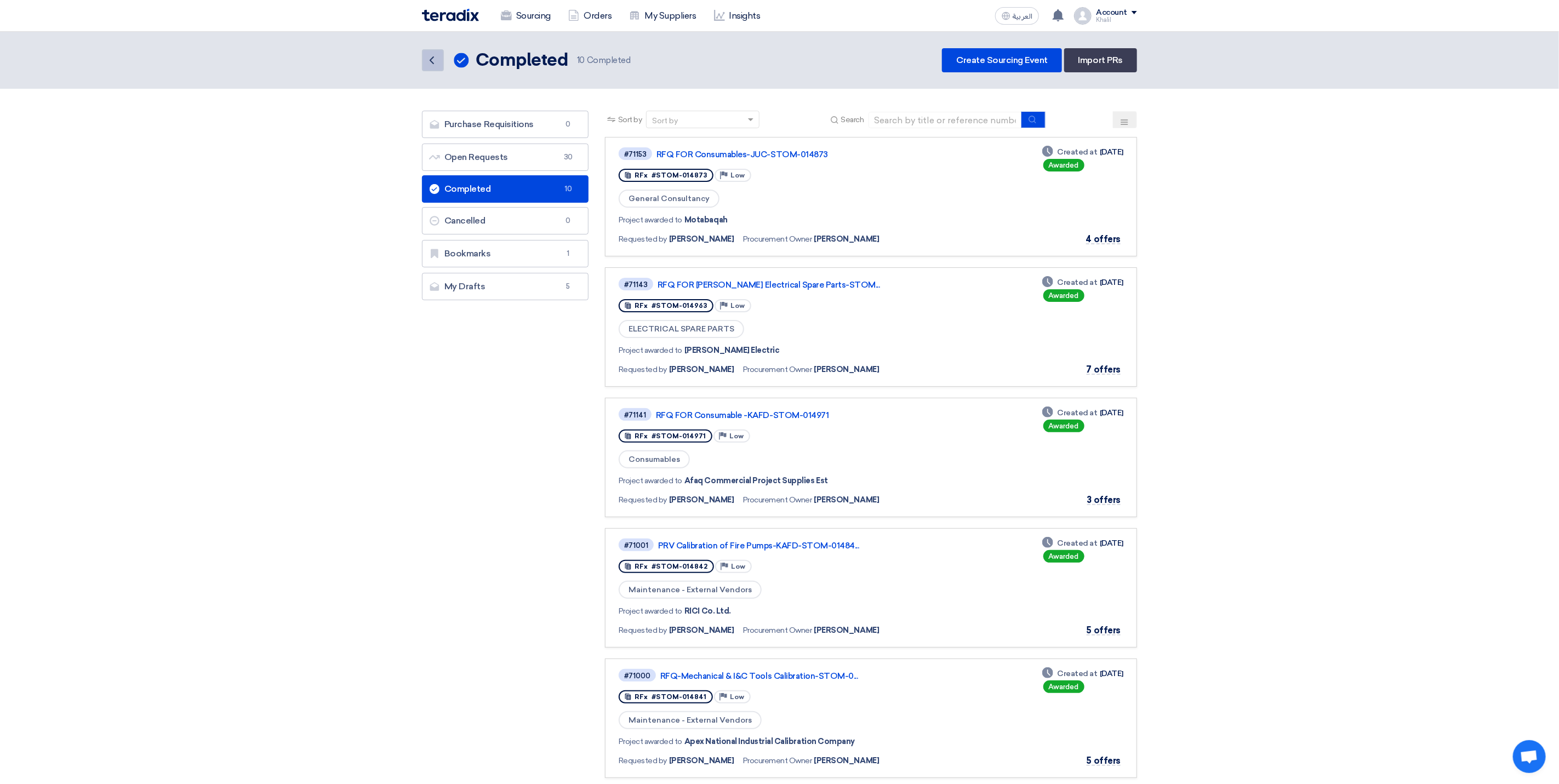
click at [433, 58] on icon "Back" at bounding box center [432, 61] width 13 height 13
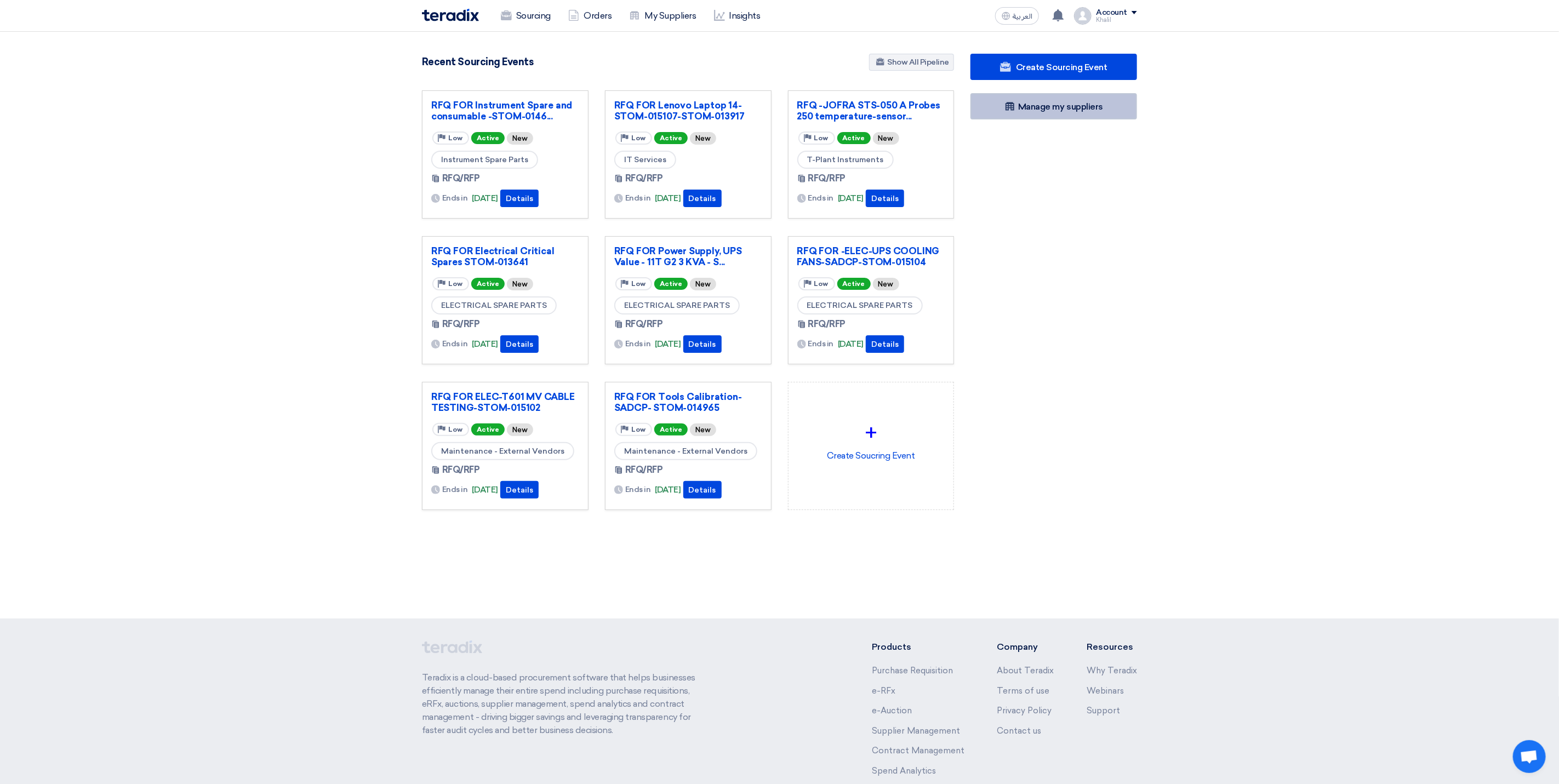
click at [1064, 109] on link "Manage my suppliers" at bounding box center [1054, 106] width 166 height 26
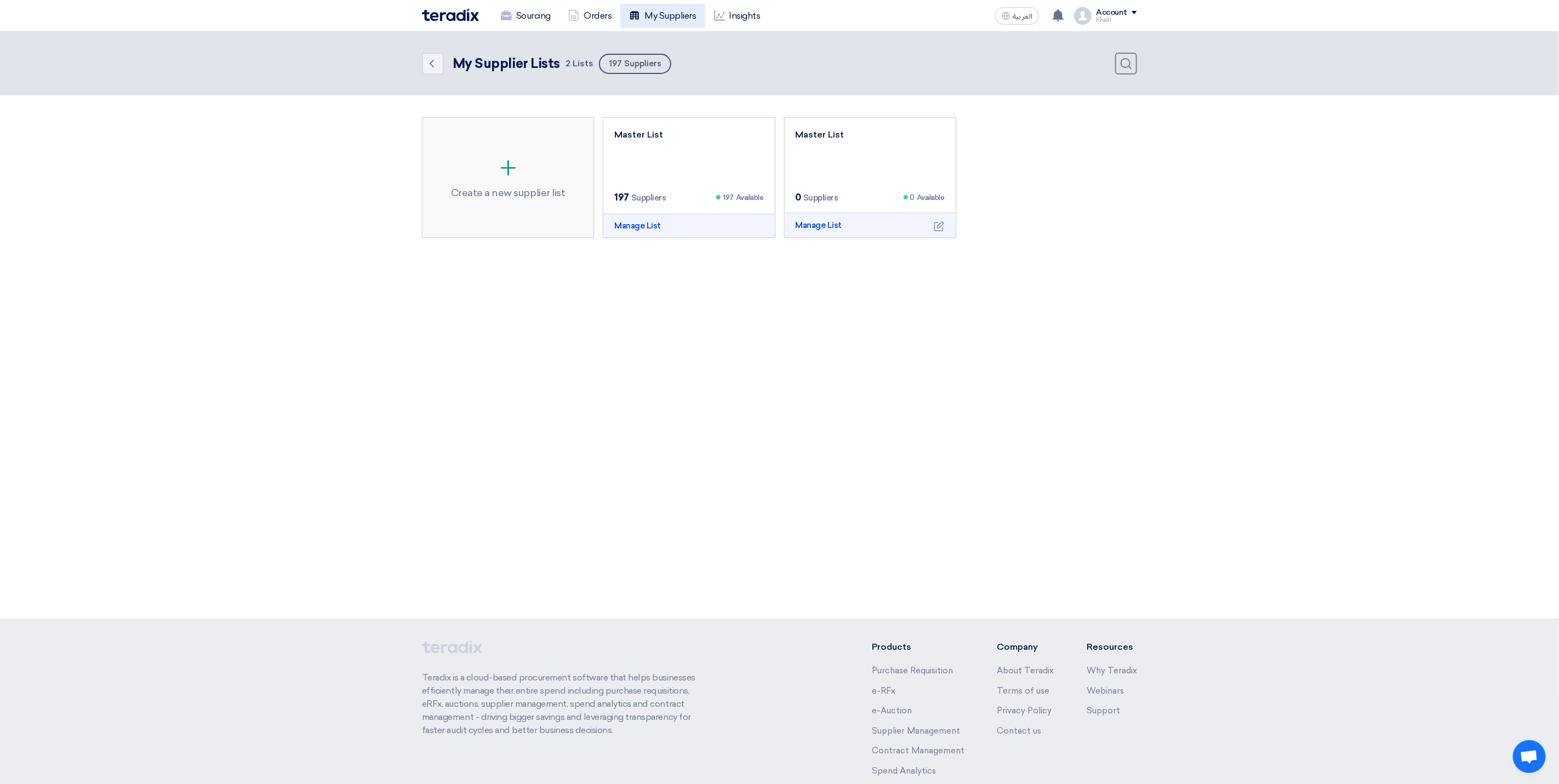
click at [681, 12] on link "My Suppliers" at bounding box center [662, 15] width 84 height 24
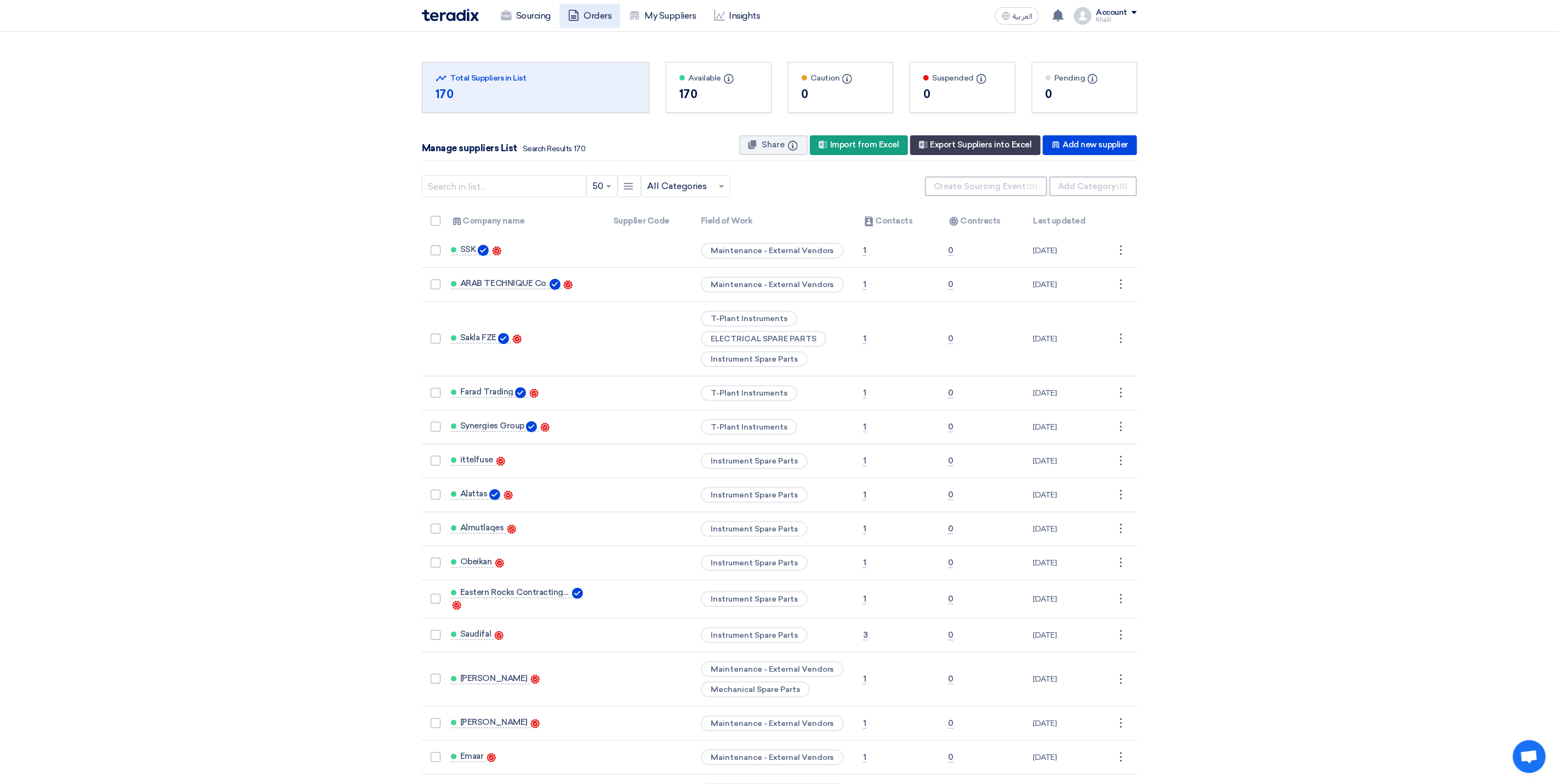
click at [608, 17] on link "Orders" at bounding box center [590, 15] width 61 height 24
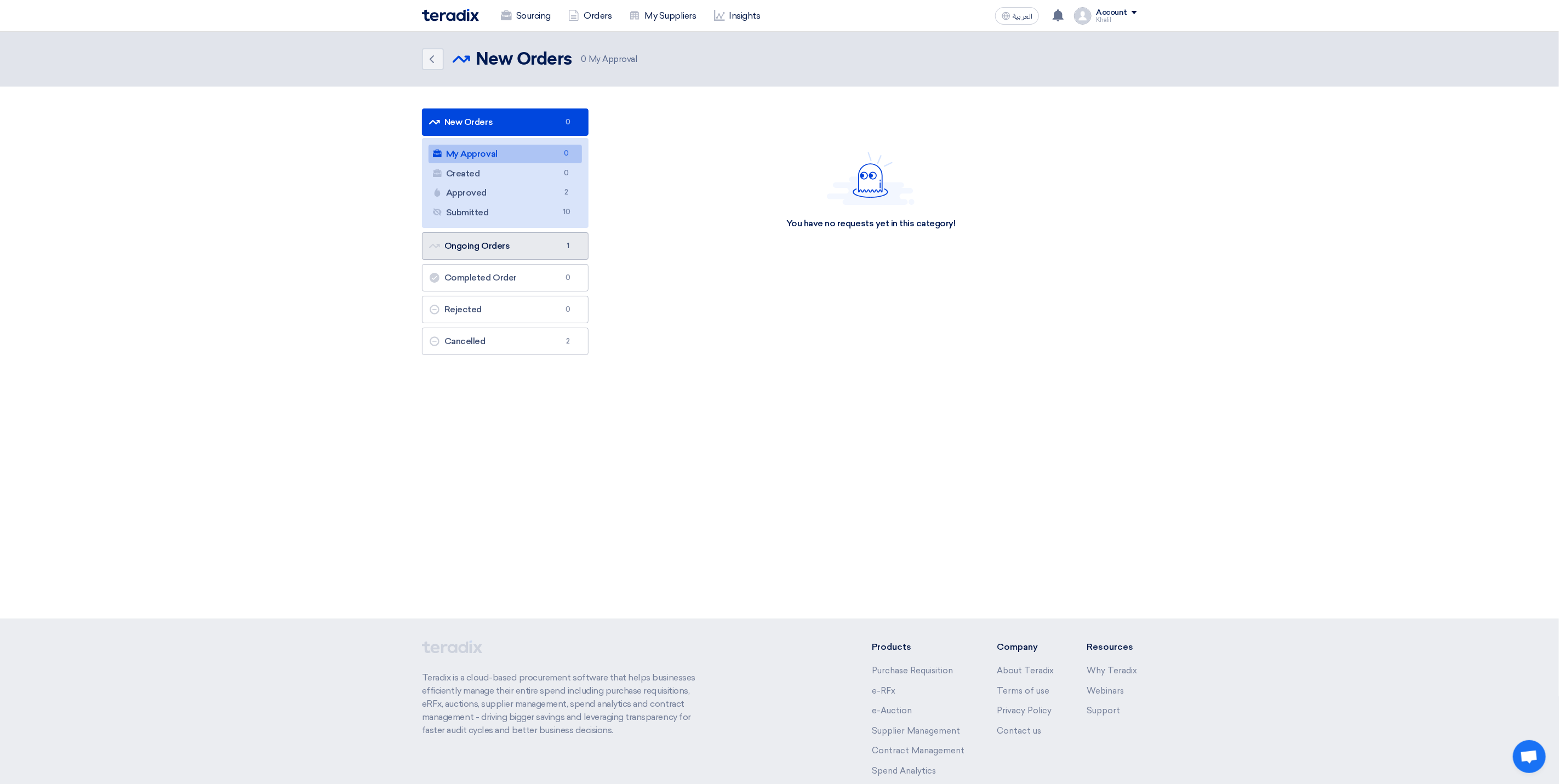
click at [554, 253] on link "Ongoing Orders Ongoing Orders 1" at bounding box center [505, 246] width 166 height 27
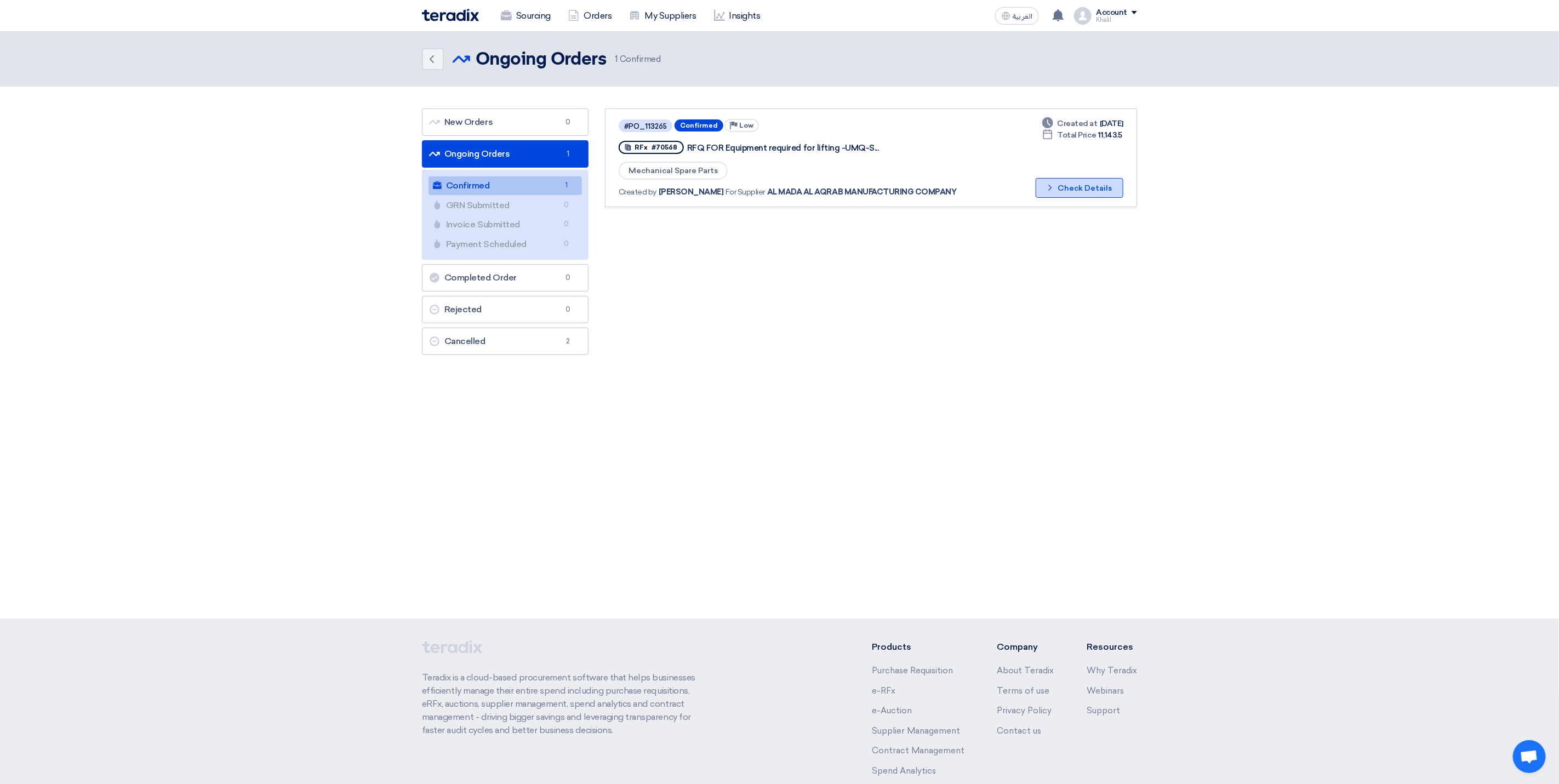
click at [1059, 183] on button "Check details Check Details" at bounding box center [1079, 187] width 88 height 20
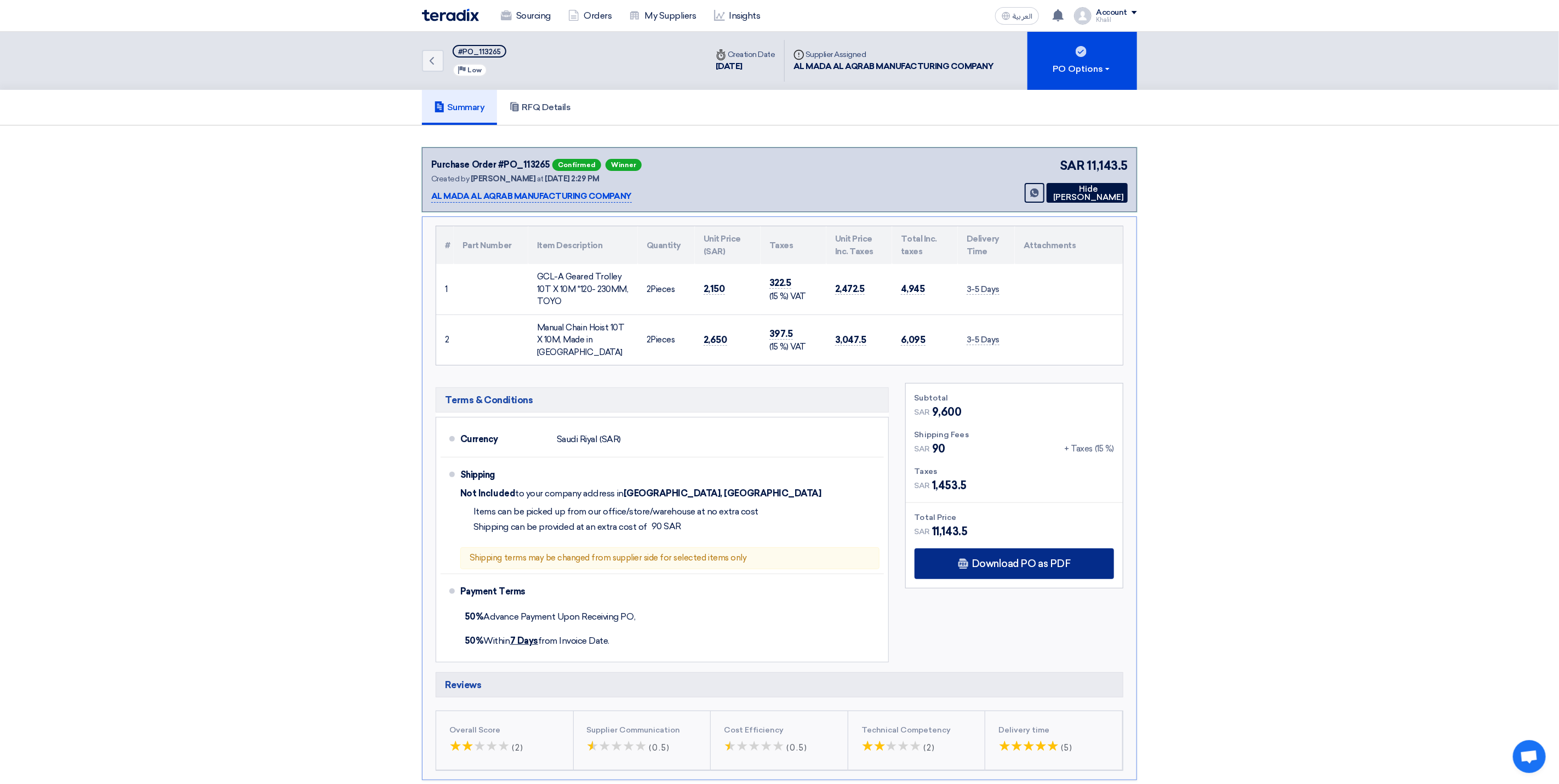
click at [1006, 559] on span "Download PO as PDF" at bounding box center [1021, 564] width 98 height 9
click at [1318, 515] on section "Purchase Order #PO_113265 Confirmed Winner Created by Khalil Albinali at 21 Jul…" at bounding box center [780, 464] width 1559 height 677
click at [1314, 462] on section "Purchase Order #PO_113265 Confirmed Winner Created by Khalil Albinali at 21 Jul…" at bounding box center [780, 464] width 1559 height 677
click at [564, 195] on p "AL MADA AL AQRAB MANUFACTURING COMPANY" at bounding box center [532, 197] width 201 height 13
click at [1363, 436] on section "Purchase Order #PO_113265 Confirmed Winner Created by Khalil Albinali at 21 Jul…" at bounding box center [780, 464] width 1559 height 677
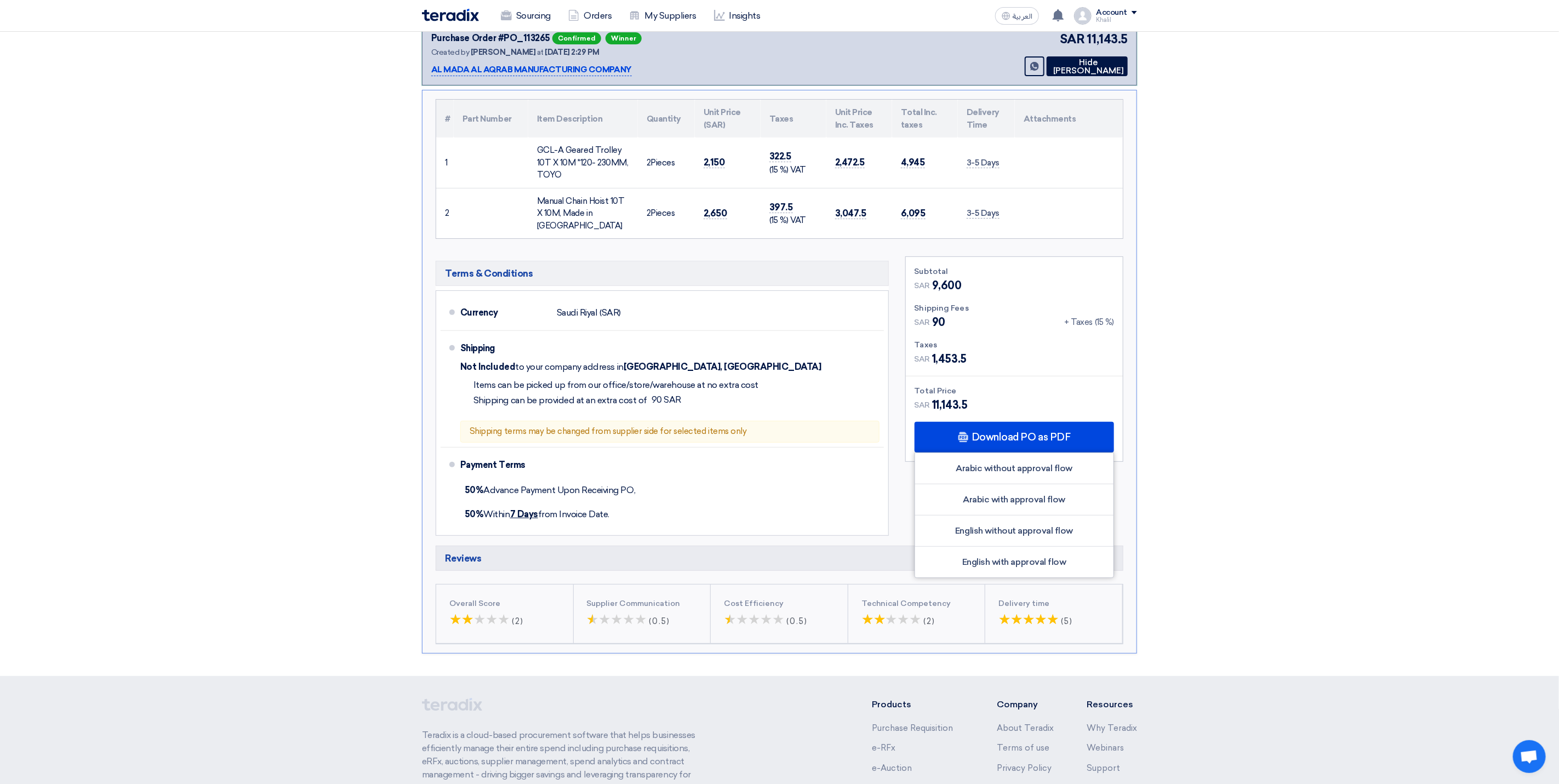
scroll to position [261, 0]
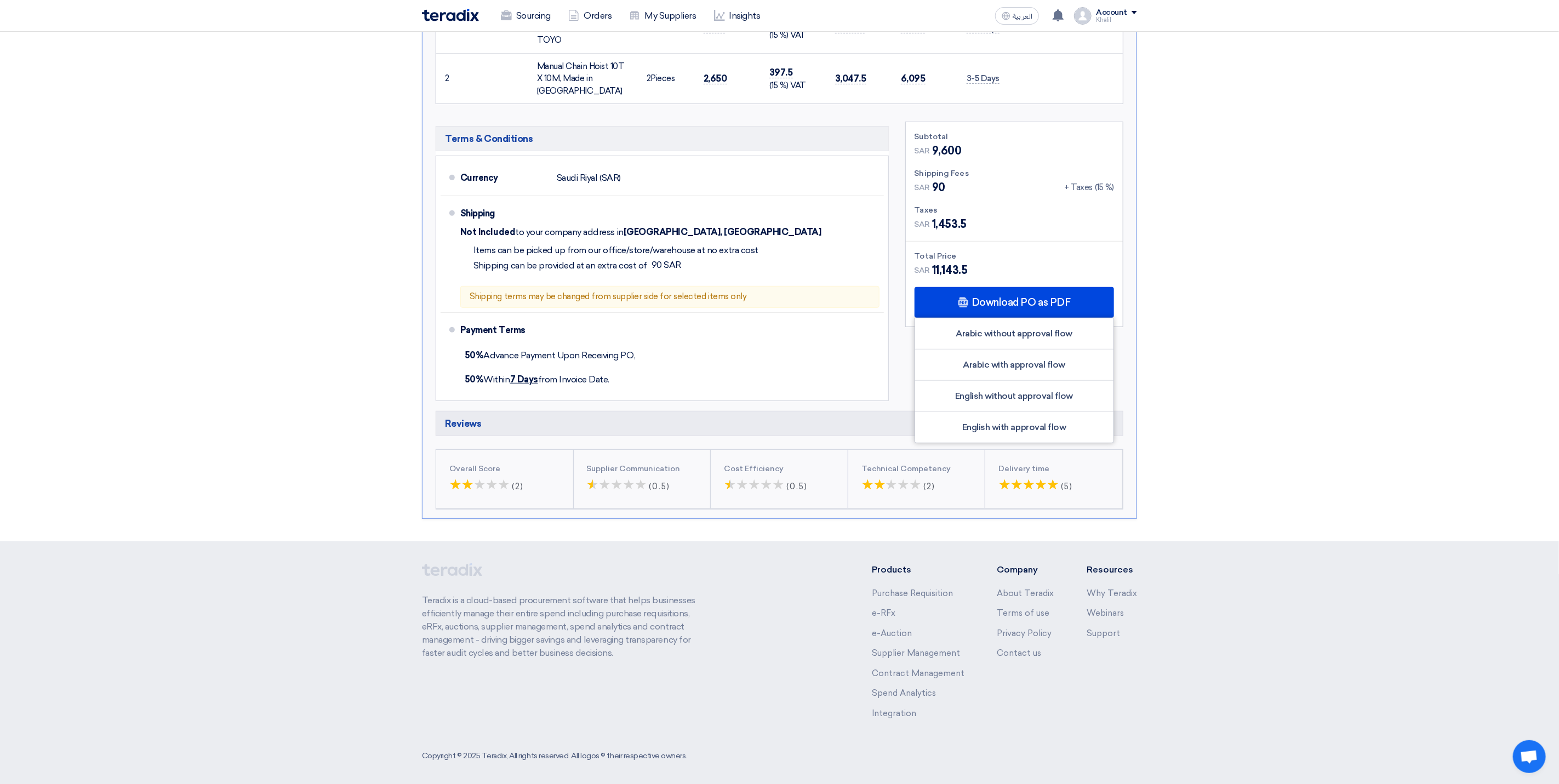
click at [1308, 562] on footer "Teradix is a cloud-based procurement software that helps businesses efficiently…" at bounding box center [780, 665] width 1559 height 248
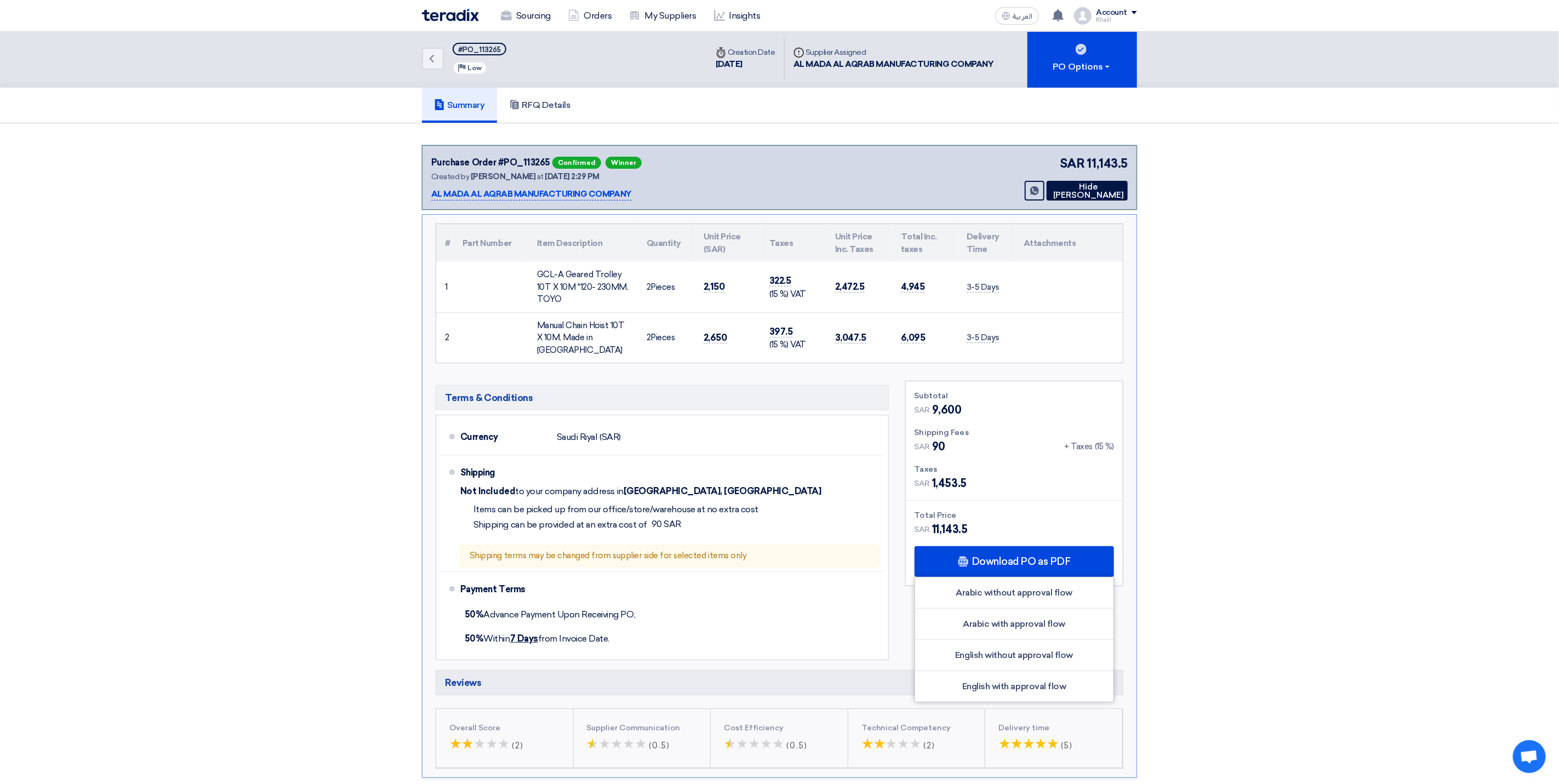
scroll to position [0, 0]
click at [566, 192] on p "AL MADA AL AQRAB MANUFACTURING COMPANY" at bounding box center [532, 197] width 201 height 13
click at [1238, 561] on section "Purchase Order #PO_113265 Confirmed Winner Created by Khalil Albinali at 21 Jul…" at bounding box center [780, 464] width 1559 height 677
click at [463, 102] on h5 "Summary" at bounding box center [460, 108] width 51 height 11
click at [550, 105] on h5 "RFQ Details" at bounding box center [539, 108] width 61 height 11
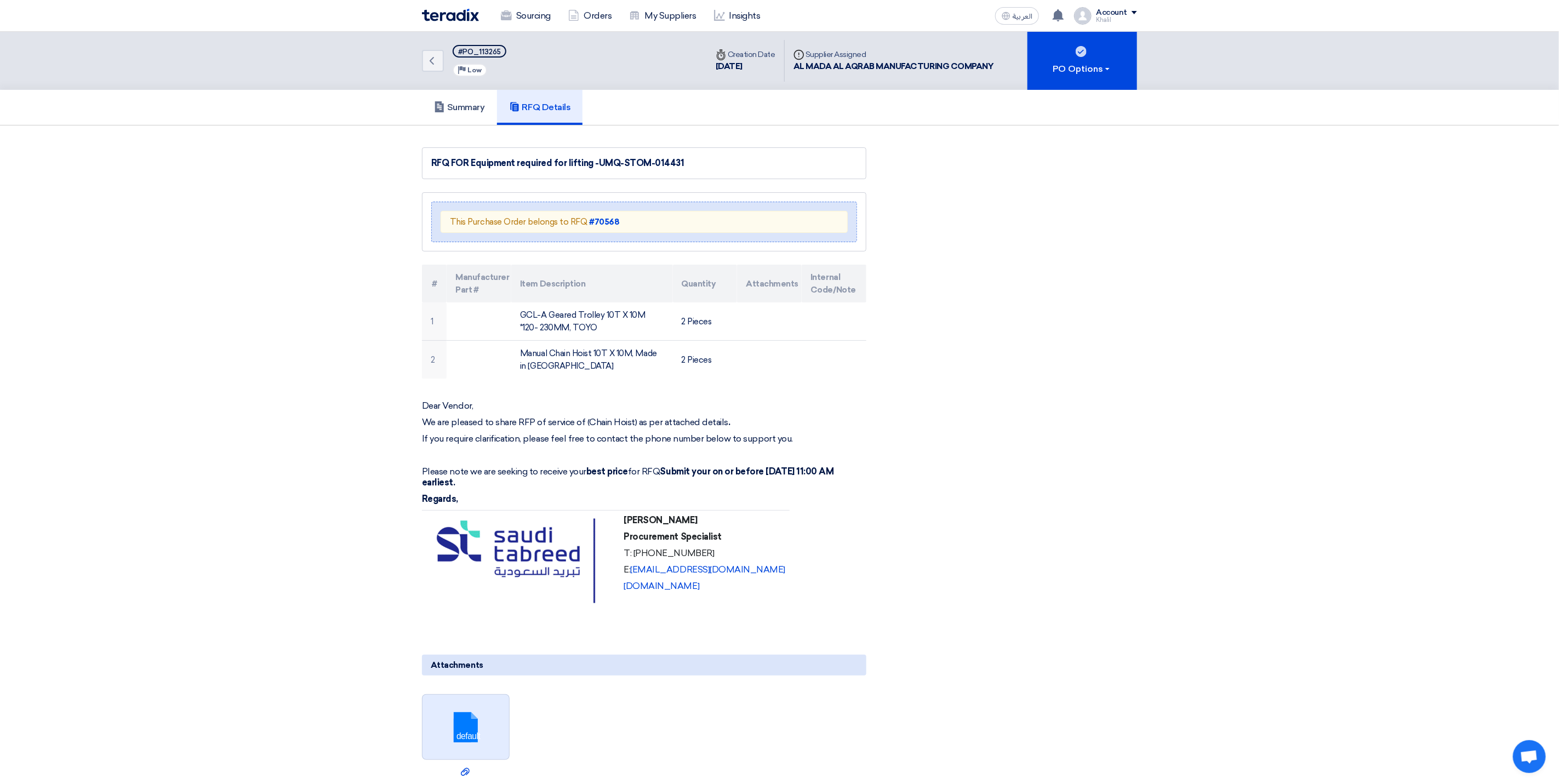
click at [479, 740] on link at bounding box center [466, 728] width 88 height 66
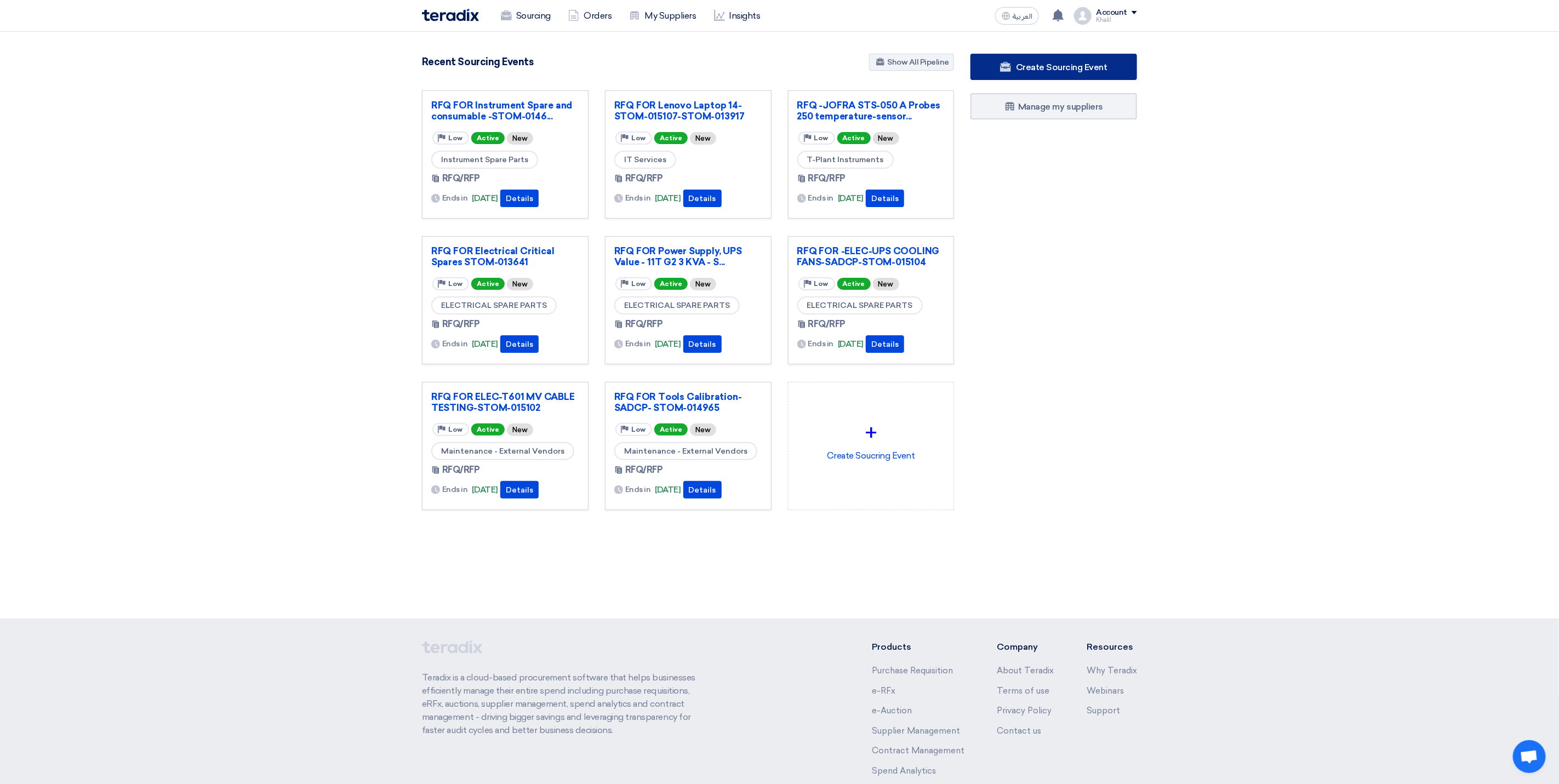
click at [1094, 73] on link "Create Sourcing Event" at bounding box center [1054, 67] width 166 height 26
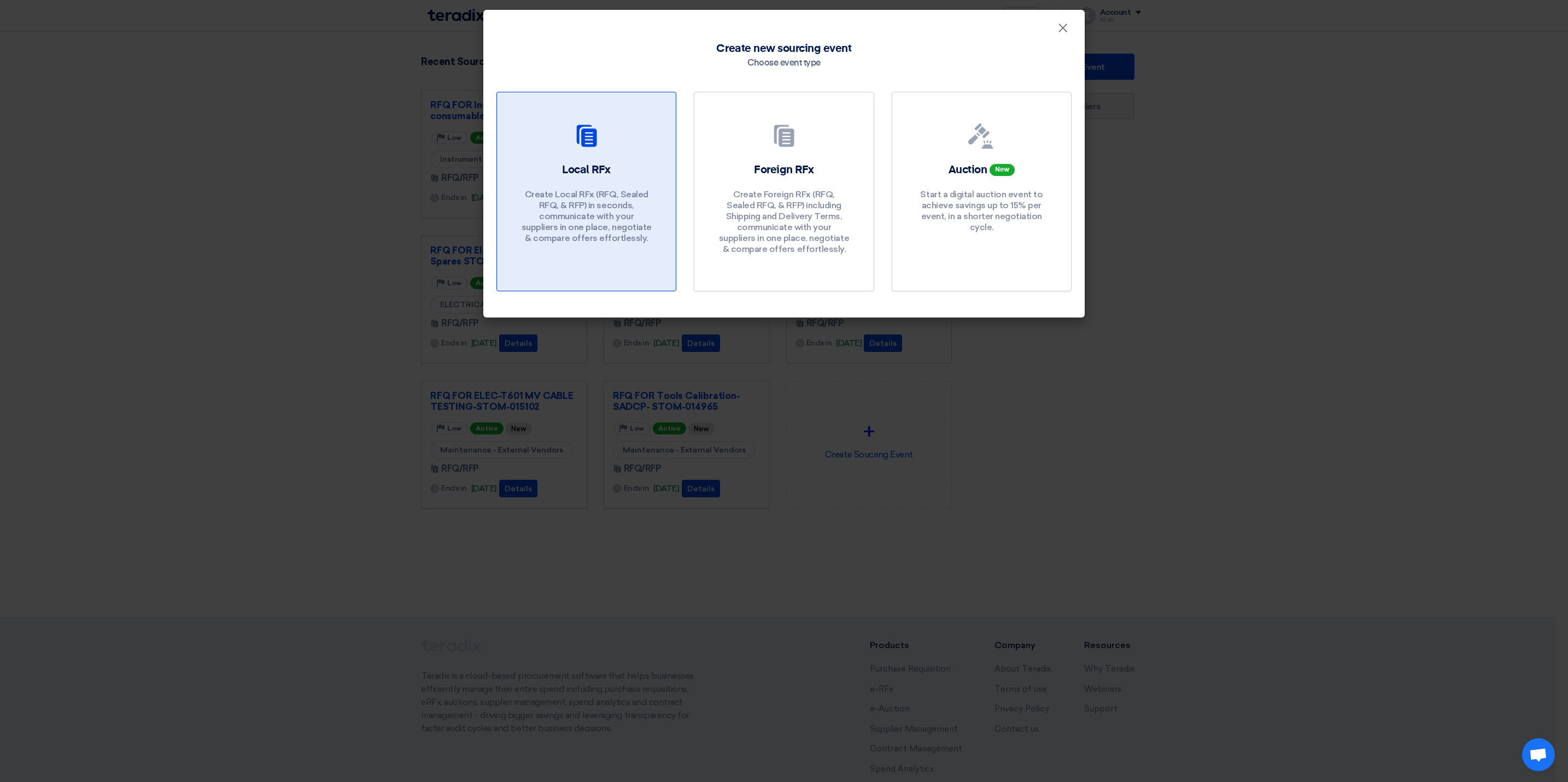
click at [620, 191] on p "Create Local RFx (RFQ, Sealed RFQ, & RFP) in seconds, communicate with your sup…" at bounding box center [586, 216] width 131 height 55
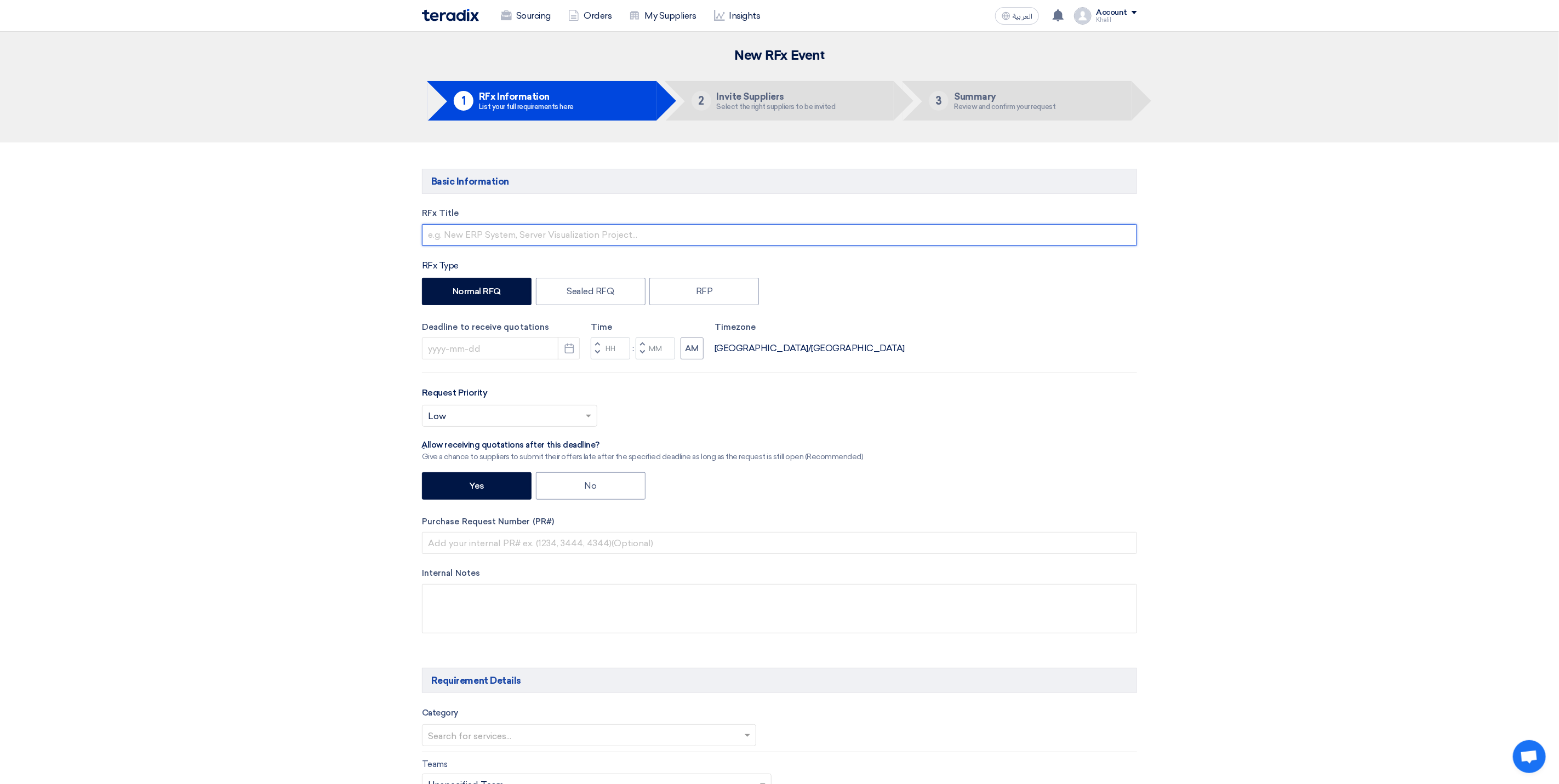
click at [713, 236] on input "text" at bounding box center [780, 235] width 715 height 22
type input "r"
paste input "Hand Tools"
paste input "KAFD"
paste input "STOM-015074"
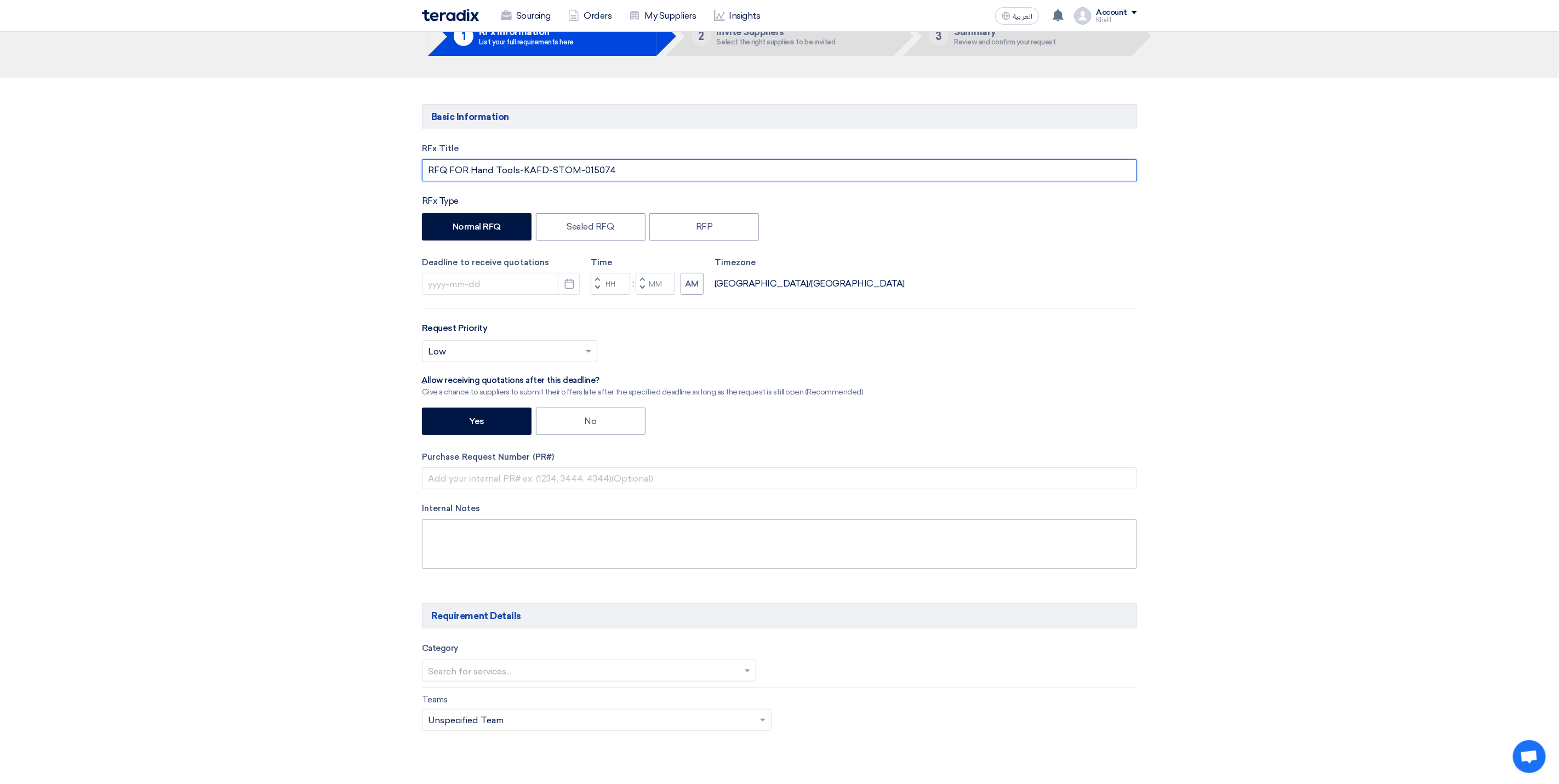
scroll to position [247, 0]
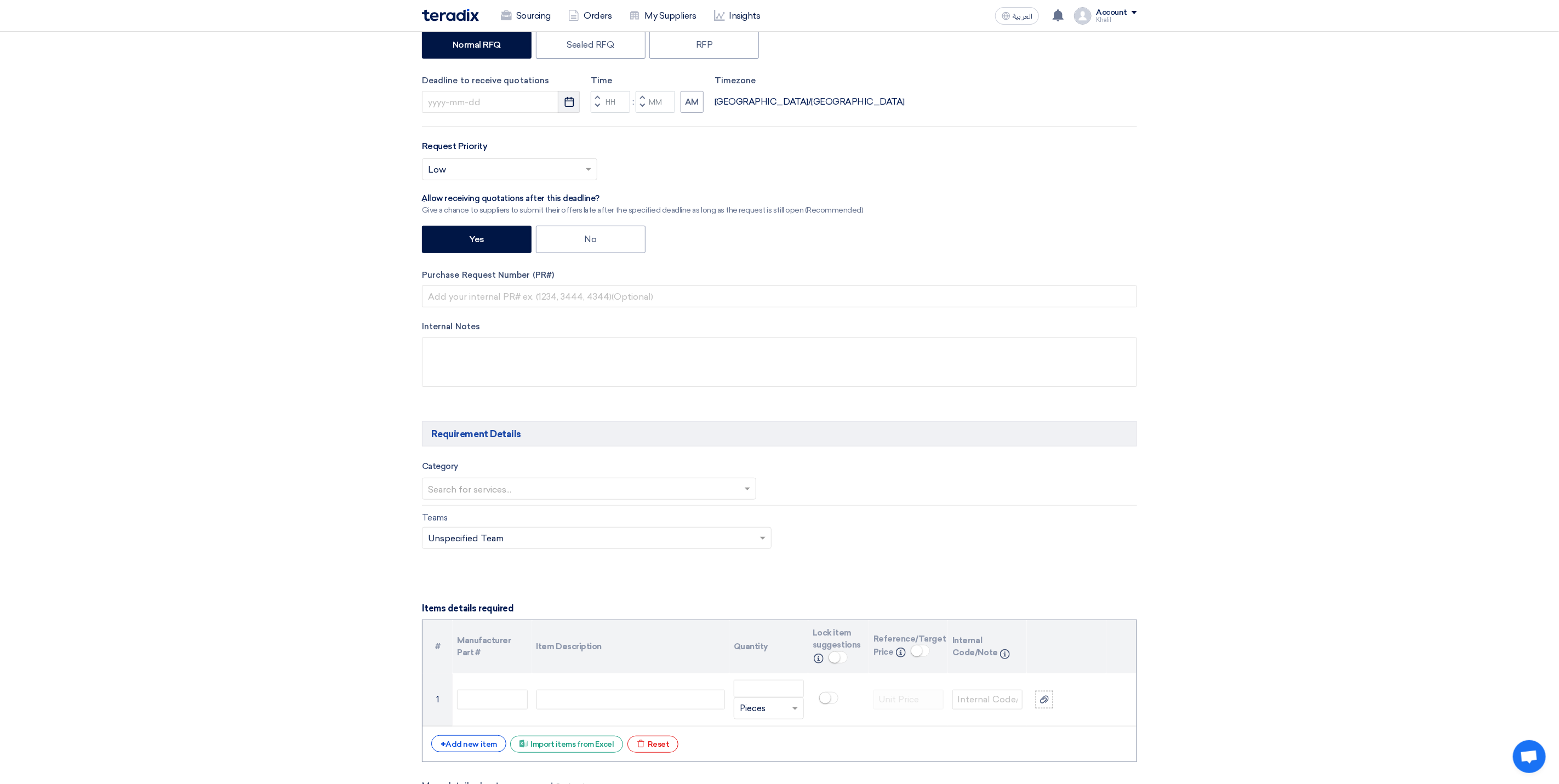
type input "RFQ FOR Hand Tools-KAFD-STOM-015074"
click at [561, 107] on button "Pick a date" at bounding box center [569, 101] width 22 height 22
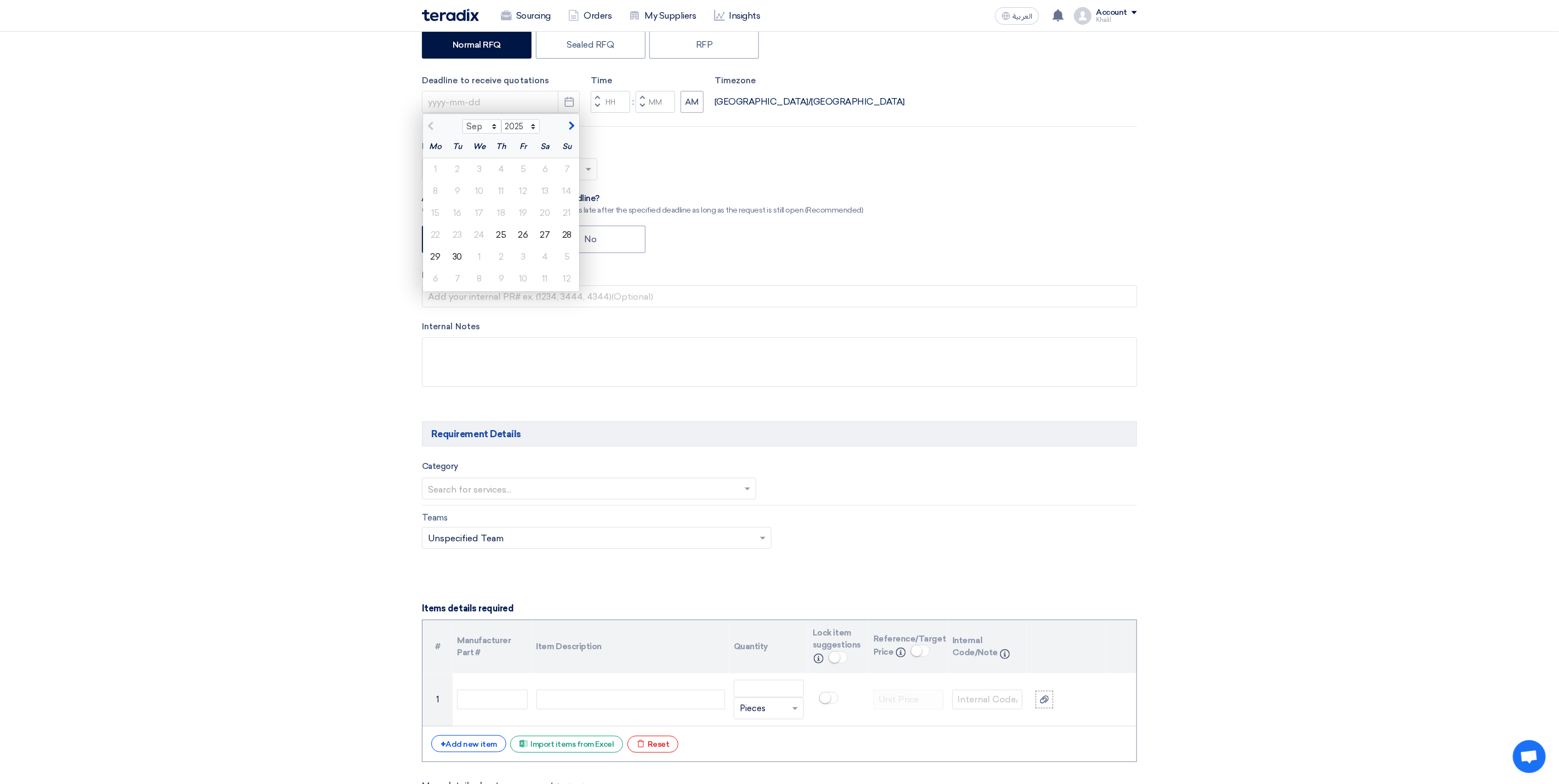
click at [568, 129] on span "button" at bounding box center [570, 126] width 6 height 9
select select "10"
click at [485, 171] on div "1" at bounding box center [479, 168] width 22 height 22
type input "[DATE]"
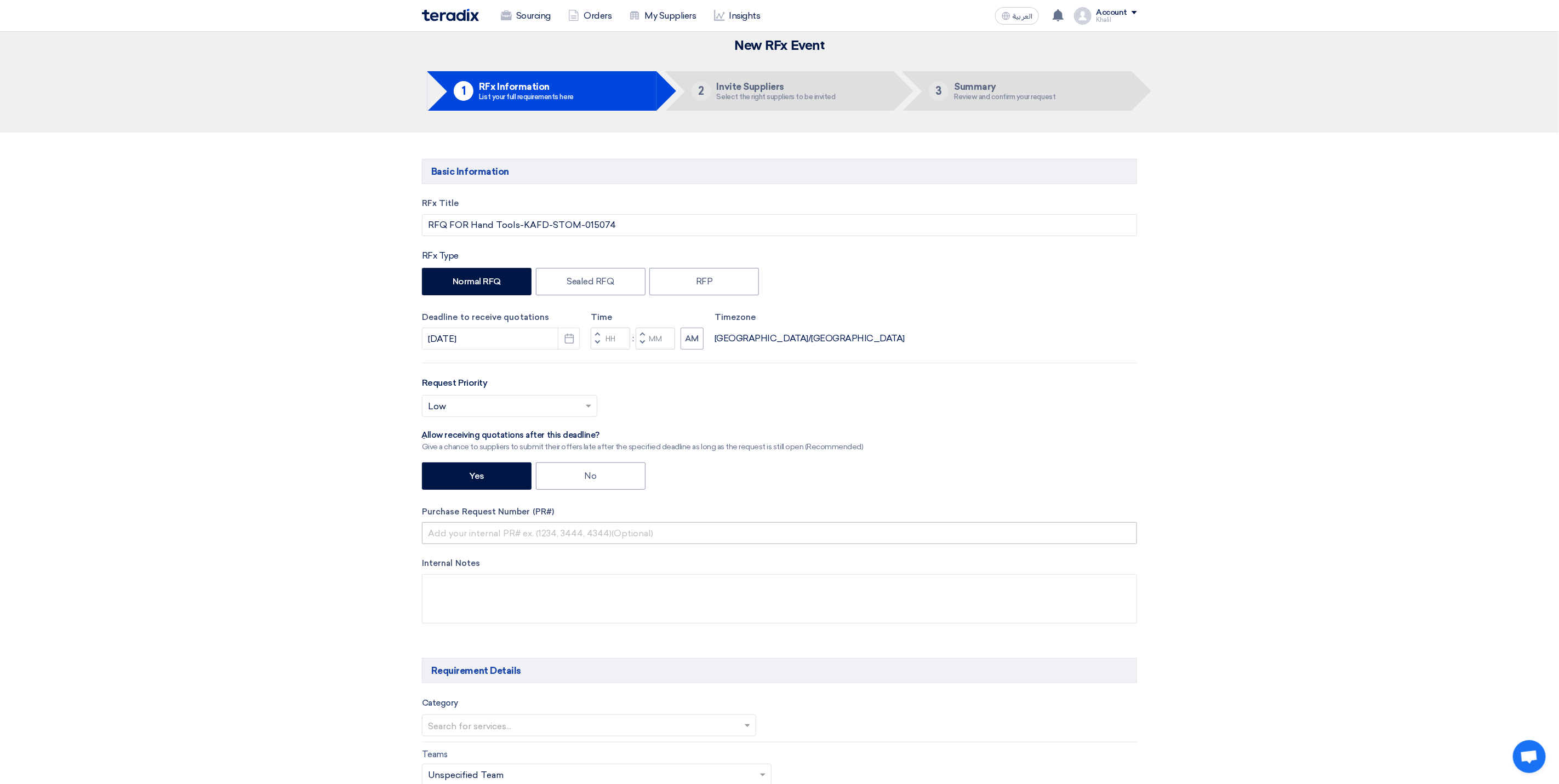
scroll to position [0, 0]
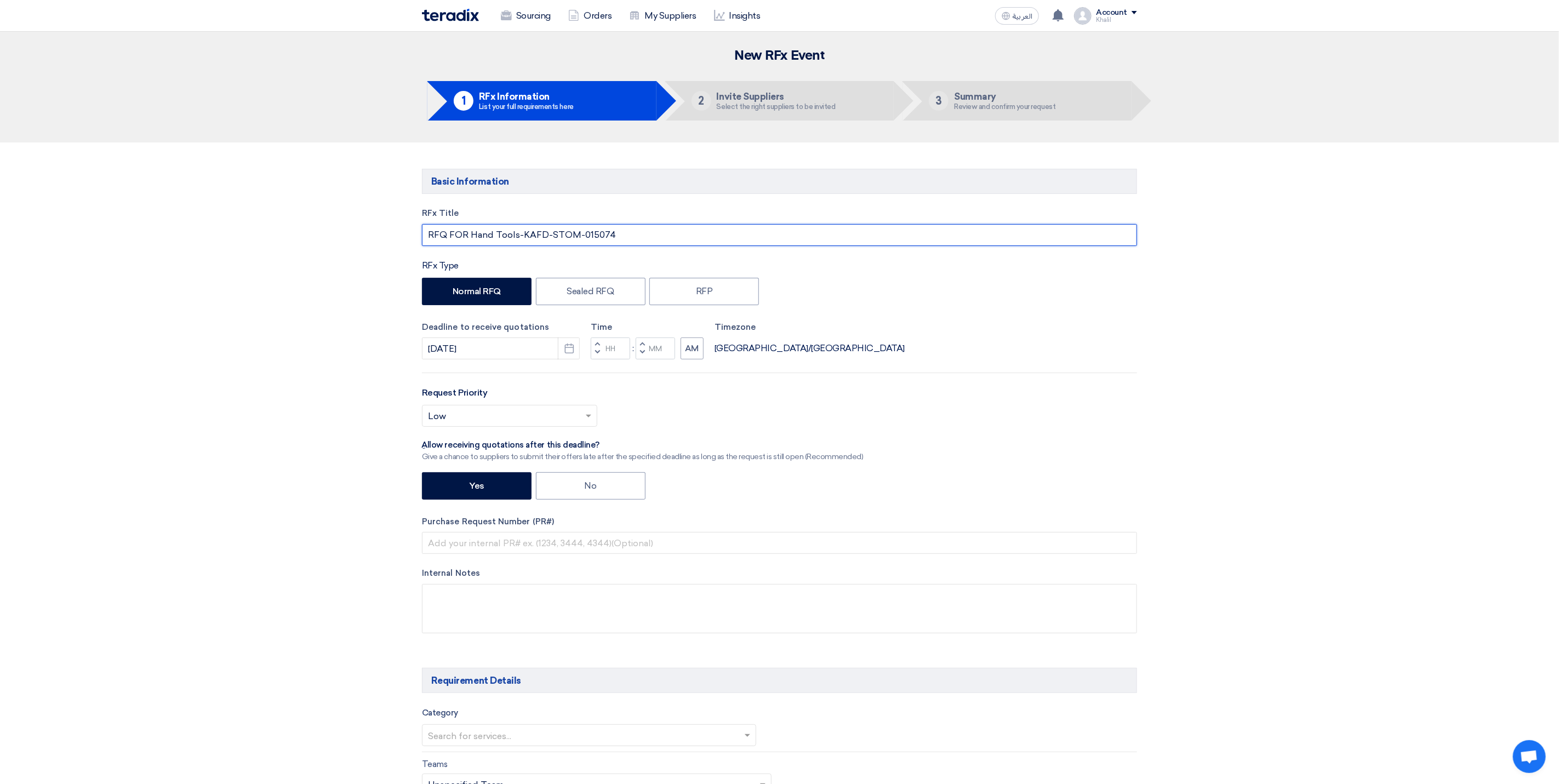
drag, startPoint x: 604, startPoint y: 235, endPoint x: 552, endPoint y: 233, distance: 52.0
click at [552, 233] on input "RFQ FOR Hand Tools-KAFD-STOM-015074" at bounding box center [780, 235] width 715 height 22
click at [495, 551] on input "text" at bounding box center [780, 543] width 715 height 22
paste input "STOM-015074"
type input "STOM-015074"
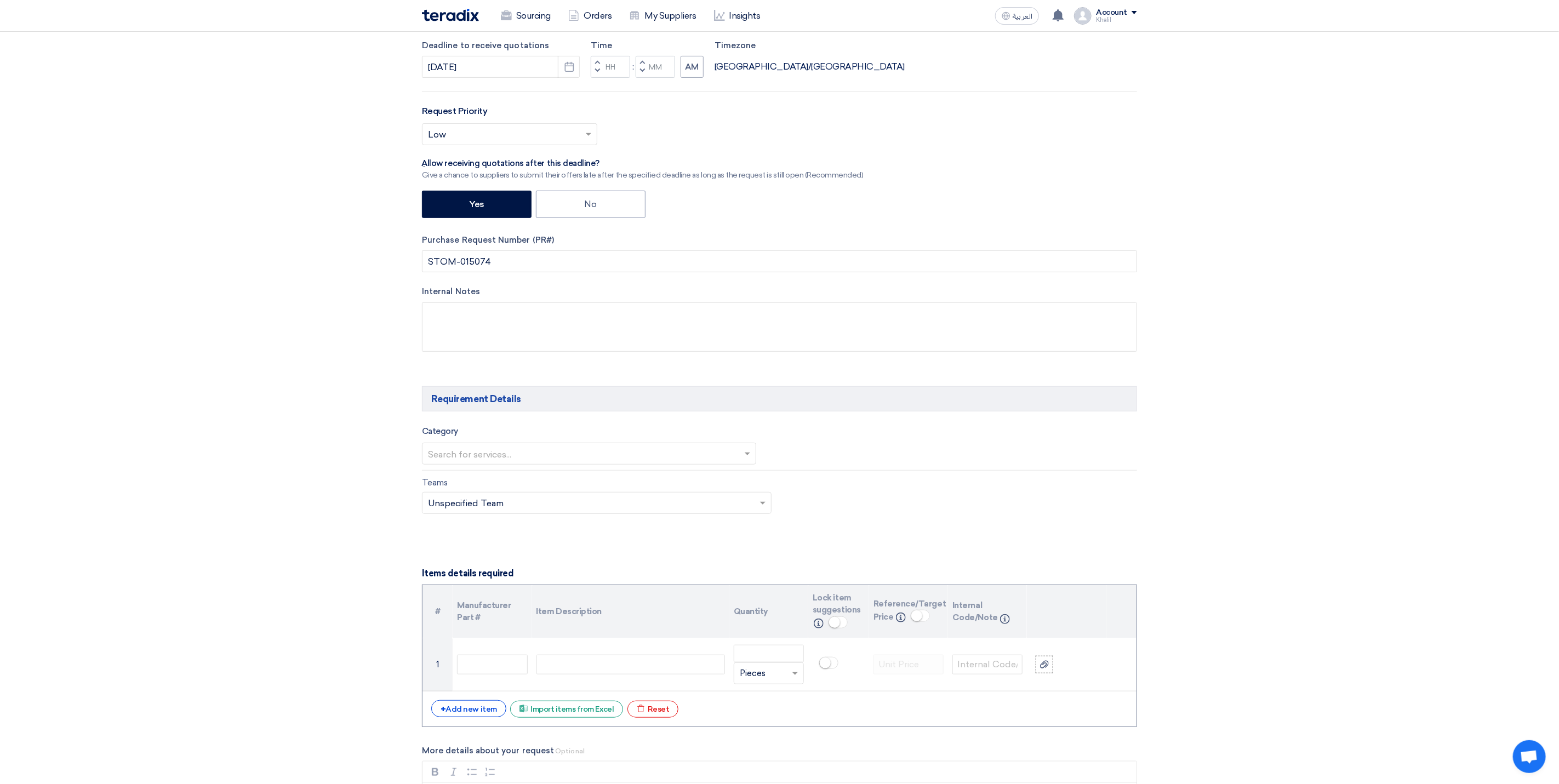
scroll to position [411, 0]
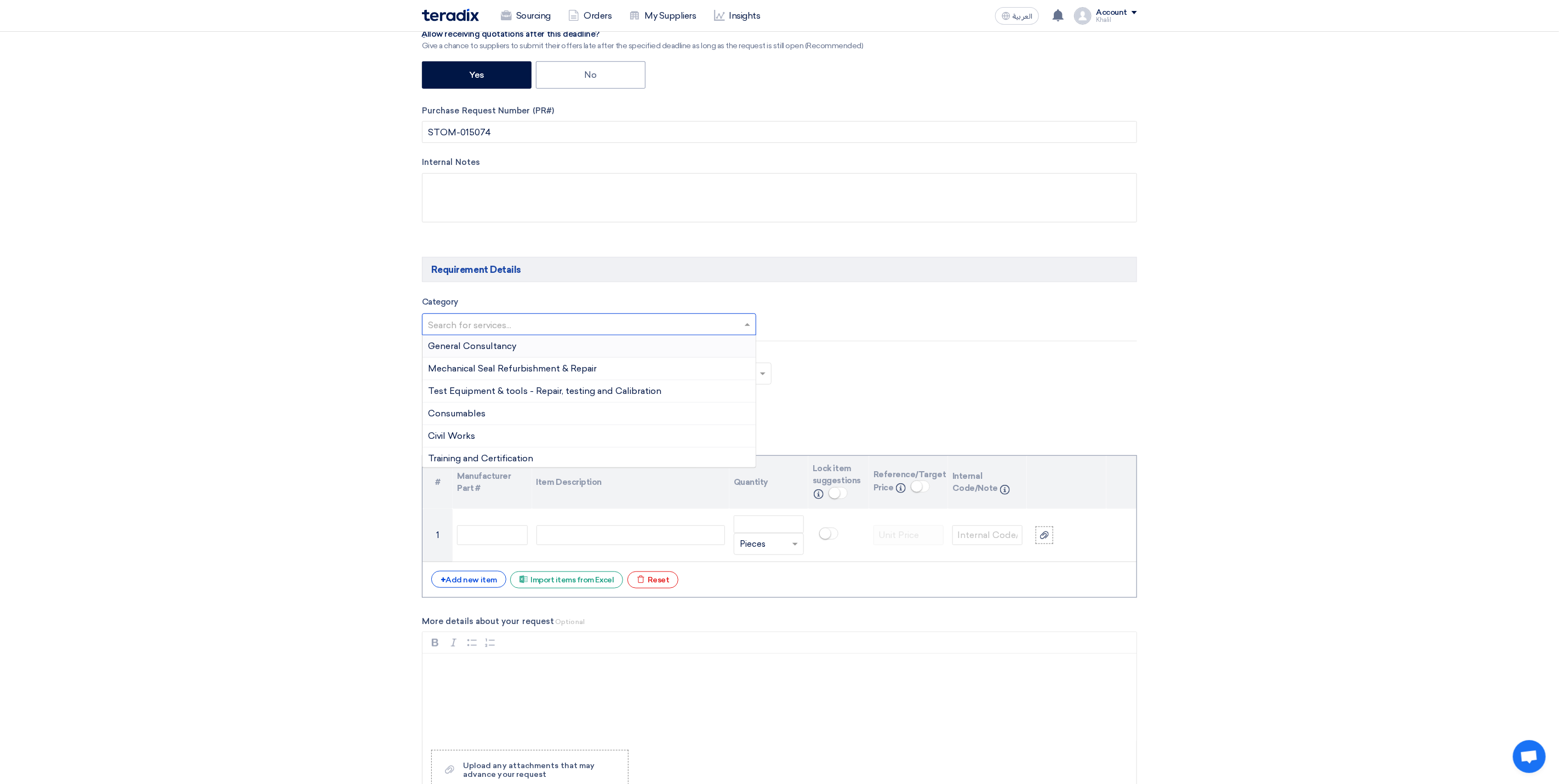
click at [747, 331] on span at bounding box center [748, 324] width 13 height 13
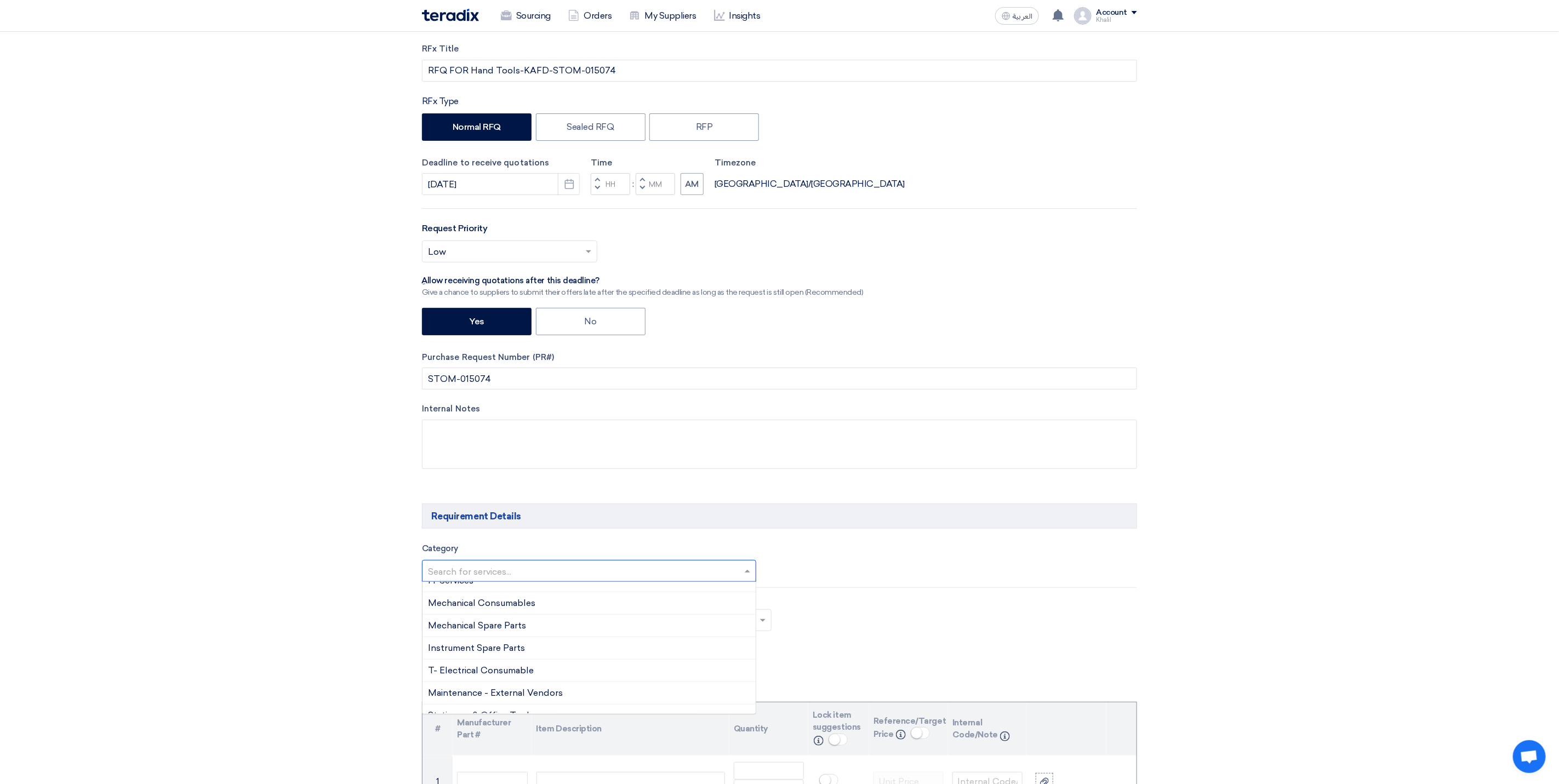
scroll to position [822, 0]
click at [624, 636] on div "Mechanical Spare Parts" at bounding box center [589, 625] width 333 height 23
click at [862, 637] on div "Teams Teams.. × Unspecified Team ×" at bounding box center [779, 620] width 731 height 51
click at [882, 582] on input "text" at bounding box center [964, 572] width 341 height 18
click at [906, 647] on div "Teams Teams.. × Unspecified Team ×" at bounding box center [779, 620] width 731 height 51
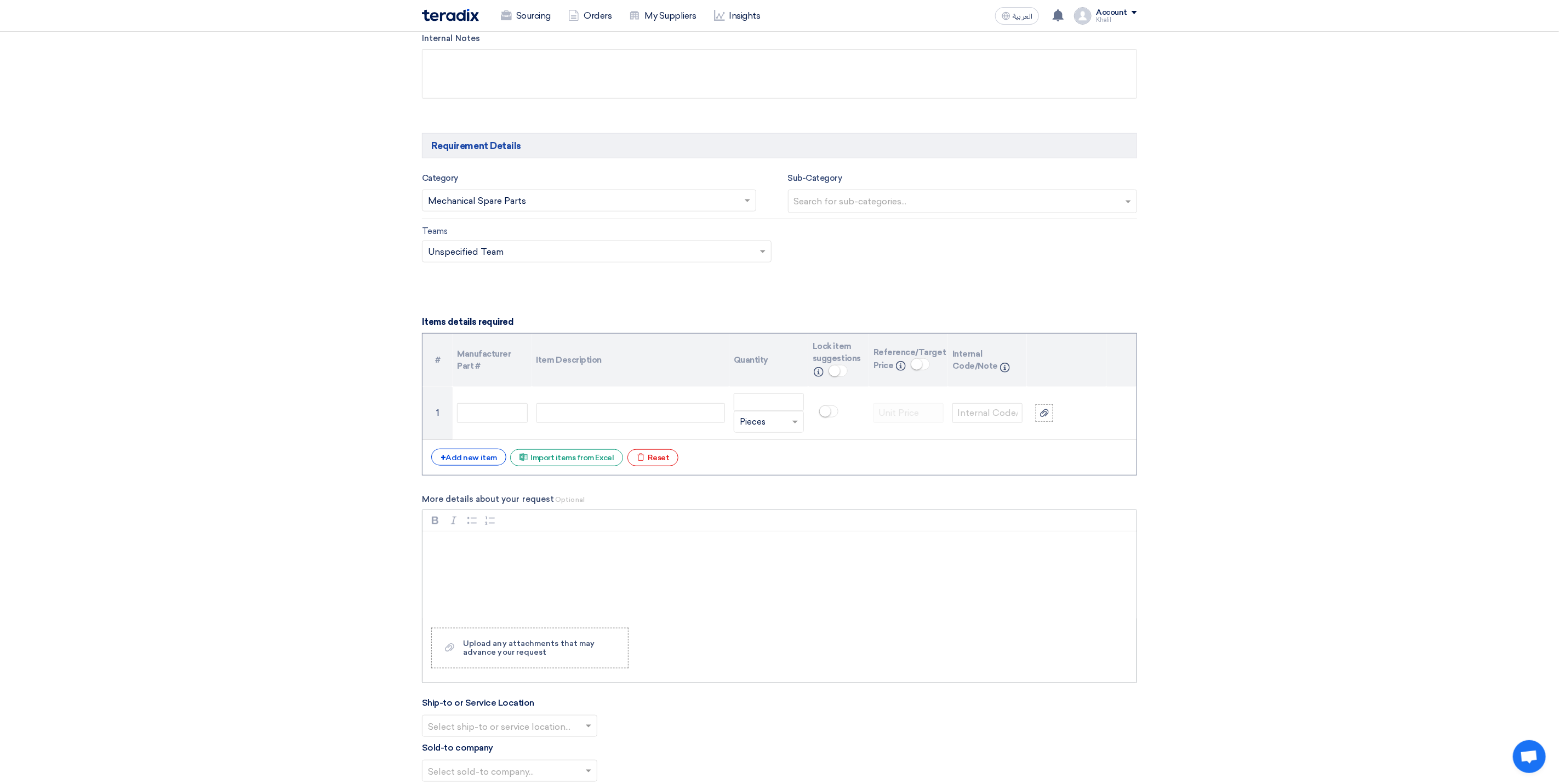
scroll to position [575, 0]
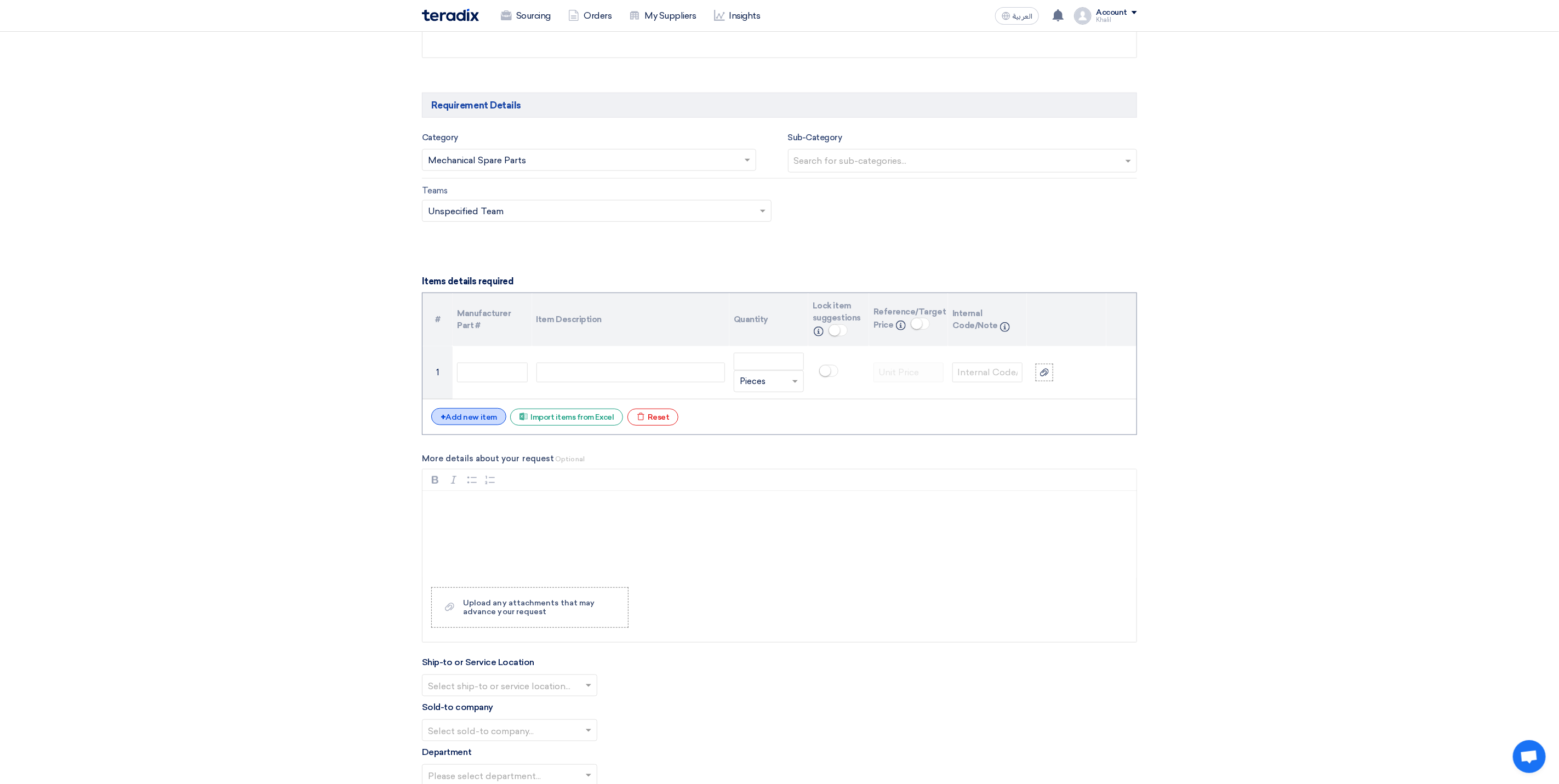
click at [467, 426] on div "+ Add new item" at bounding box center [468, 417] width 75 height 17
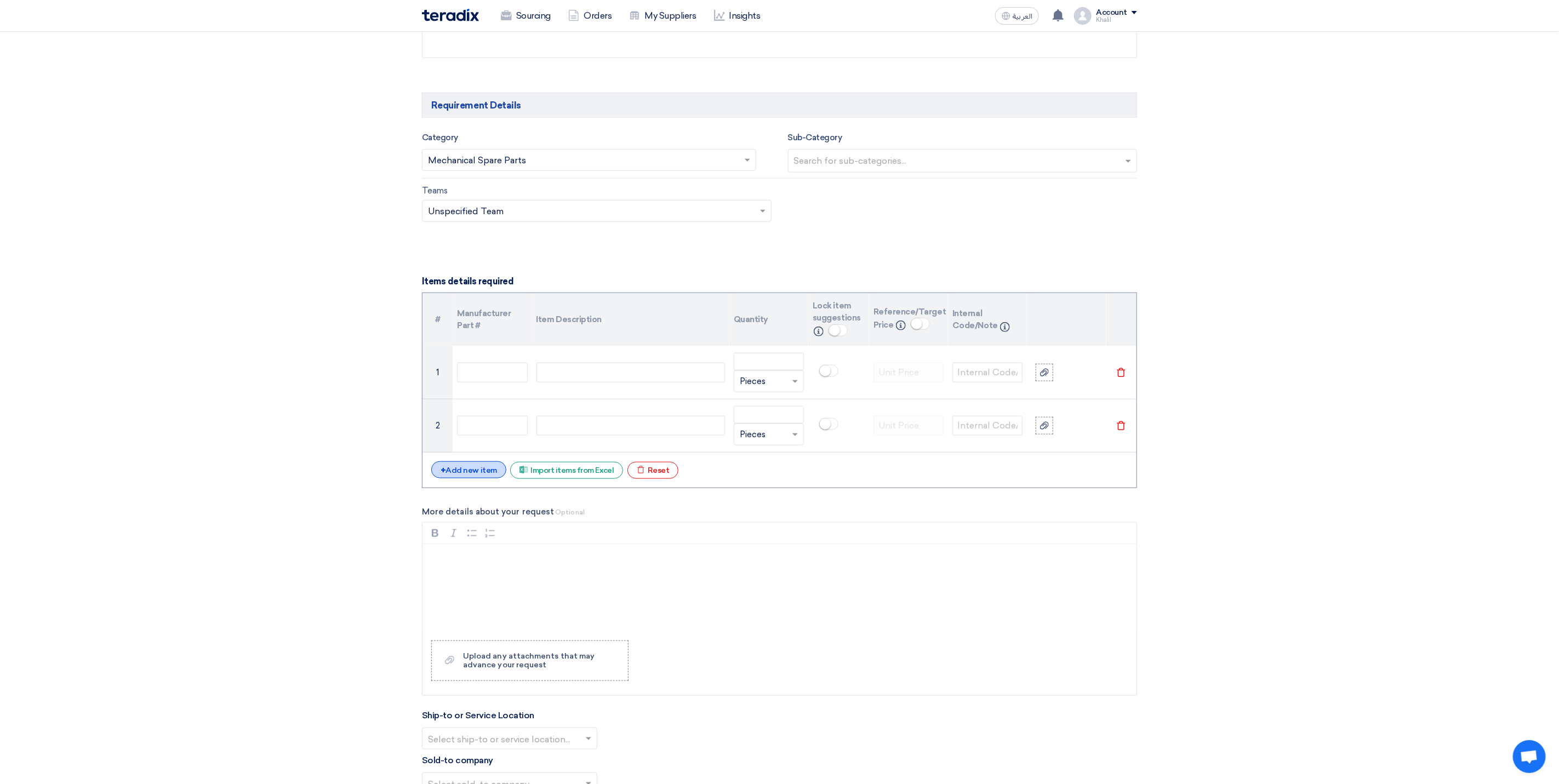
click at [477, 477] on div "+ Add new item" at bounding box center [468, 470] width 75 height 17
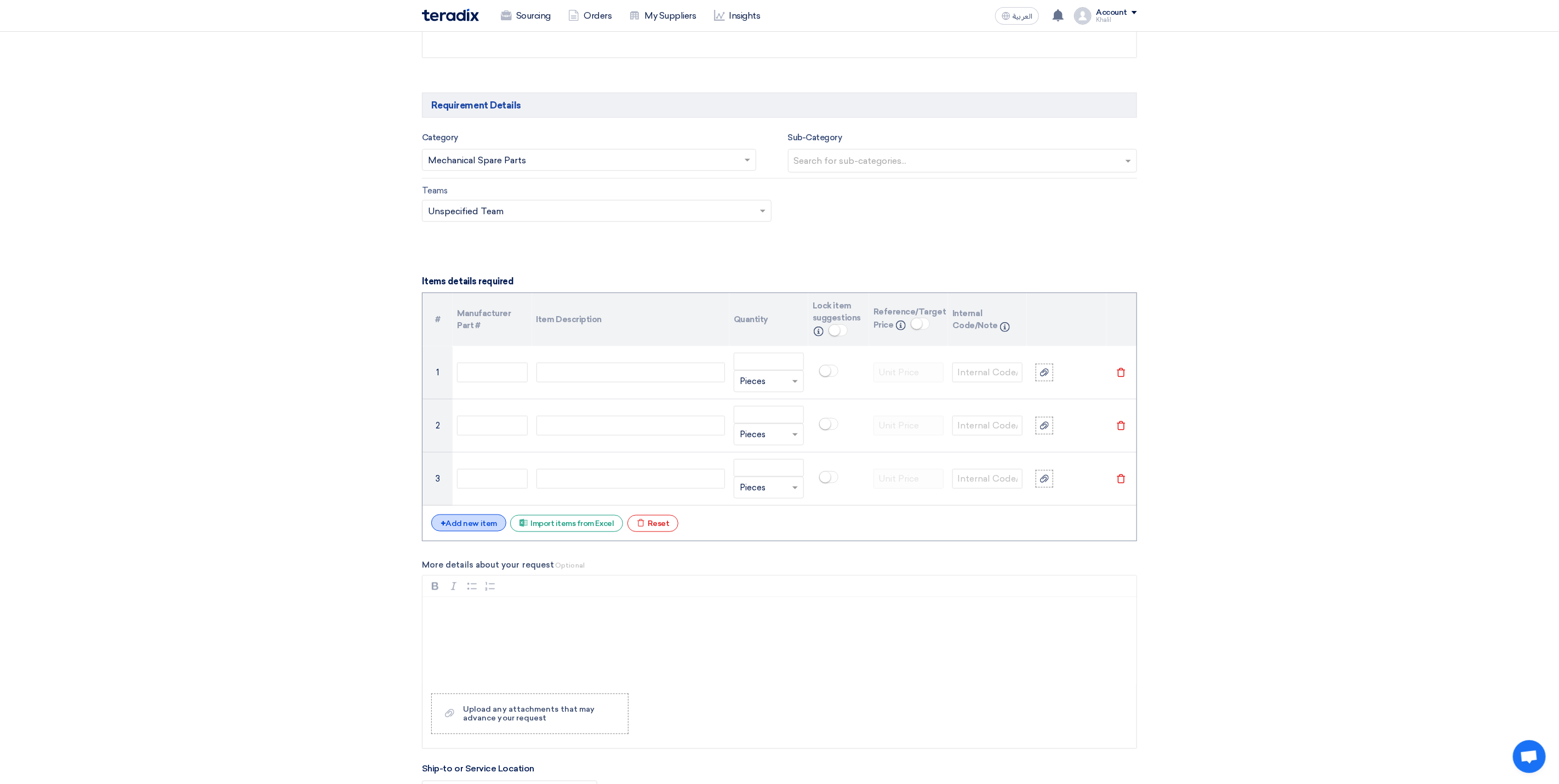
click at [487, 531] on div "+ Add new item" at bounding box center [468, 523] width 75 height 17
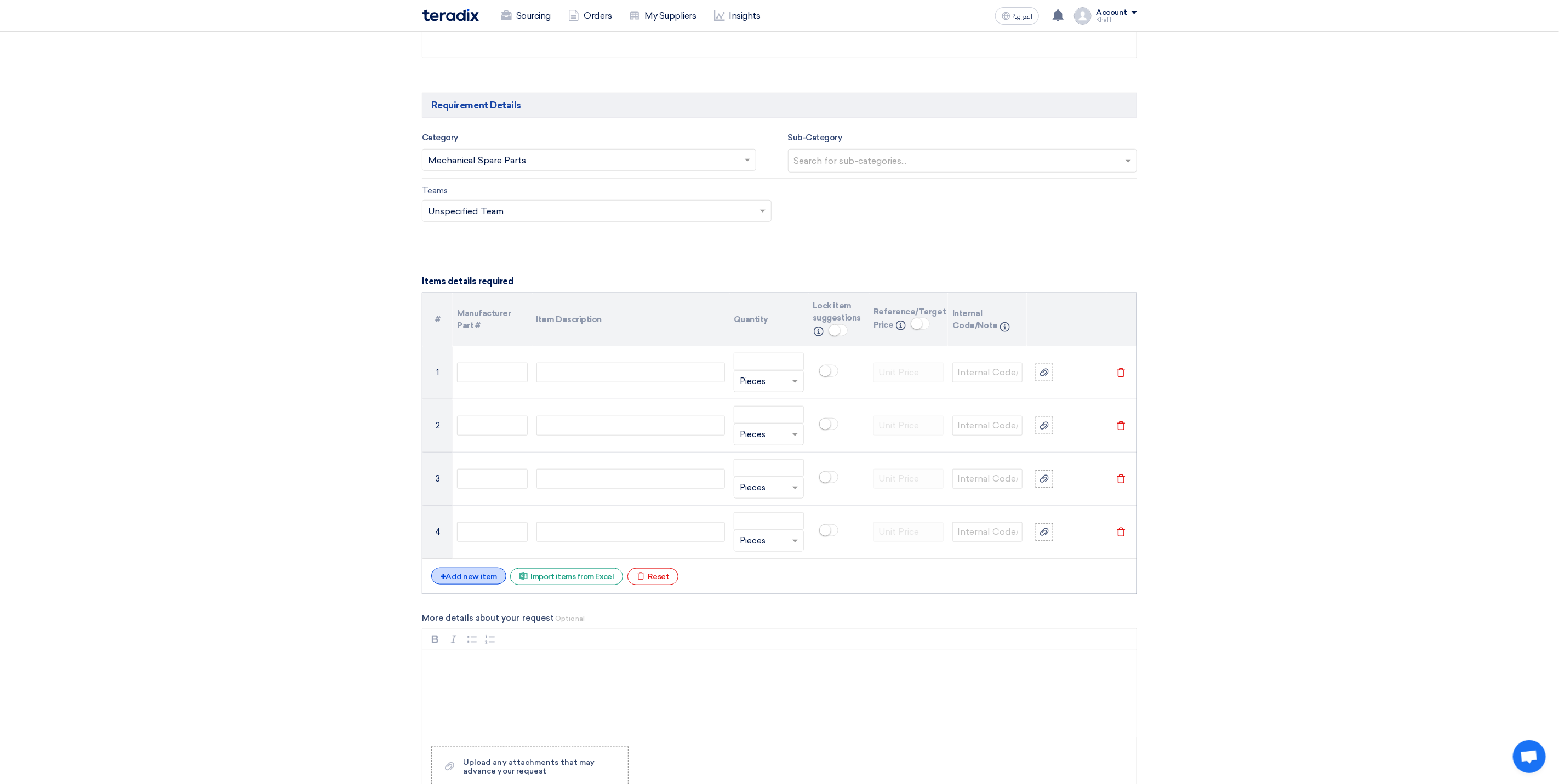
drag, startPoint x: 487, startPoint y: 531, endPoint x: 484, endPoint y: 579, distance: 48.1
click at [484, 572] on div "# Manufacturer Part # Item Description Quantity Lock item suggestions Info Refe…" at bounding box center [780, 443] width 715 height 302
click at [483, 584] on div "+ Add new item" at bounding box center [468, 576] width 75 height 17
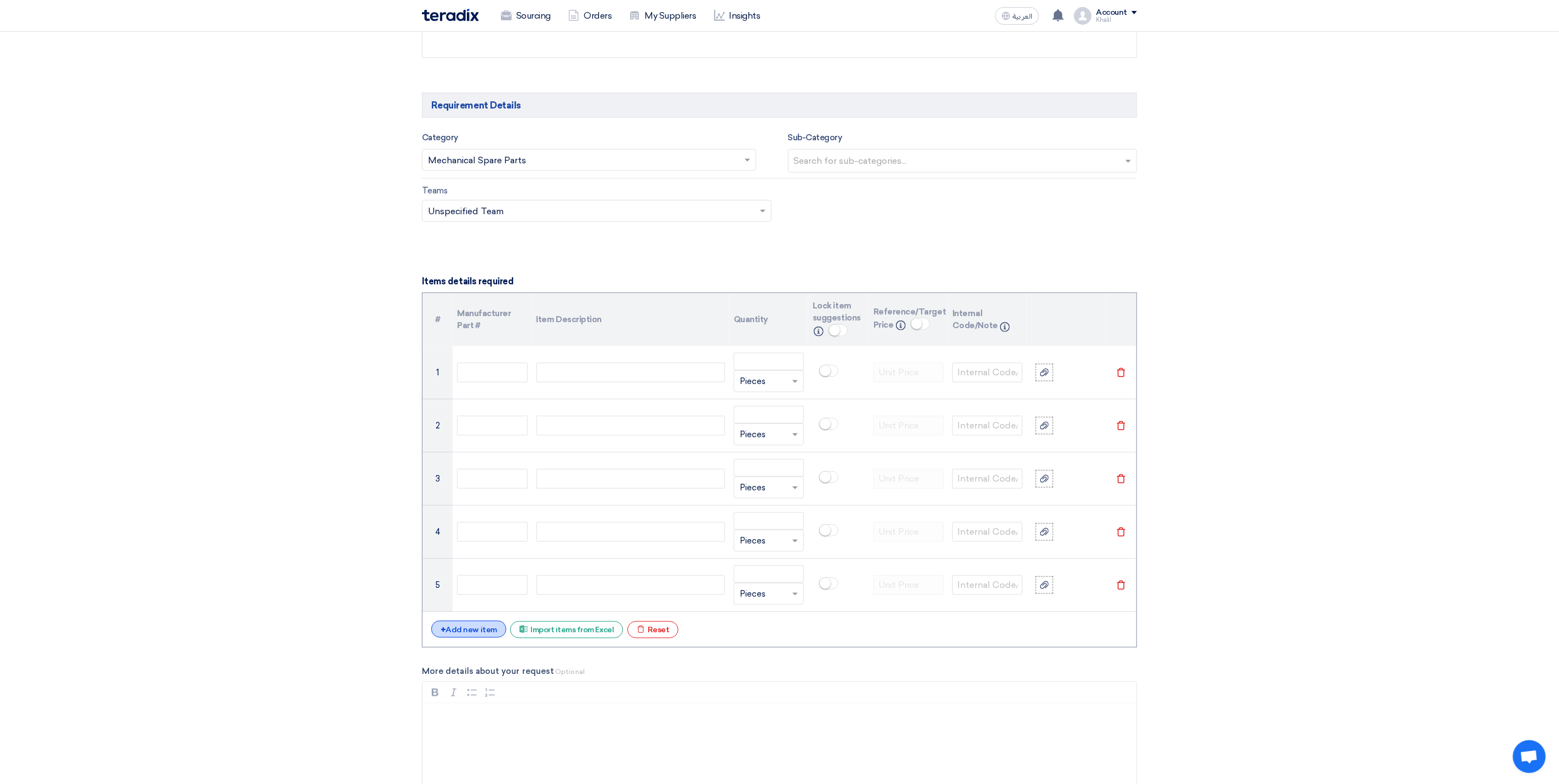
click at [482, 637] on div "+ Add new item" at bounding box center [468, 629] width 75 height 17
click at [478, 691] on div "+ Add new item" at bounding box center [468, 683] width 75 height 17
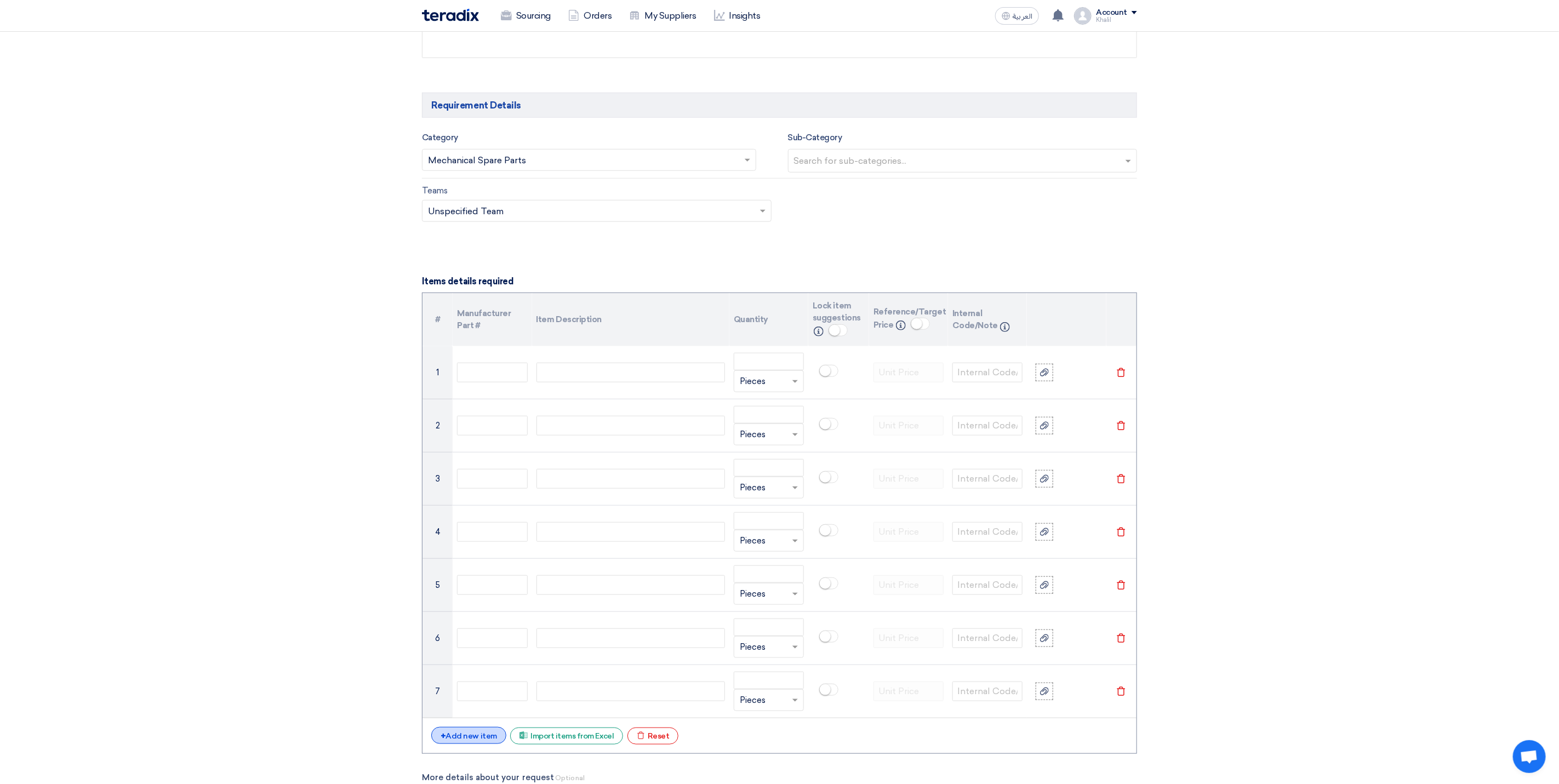
click at [479, 741] on div "+ Add new item" at bounding box center [468, 736] width 75 height 17
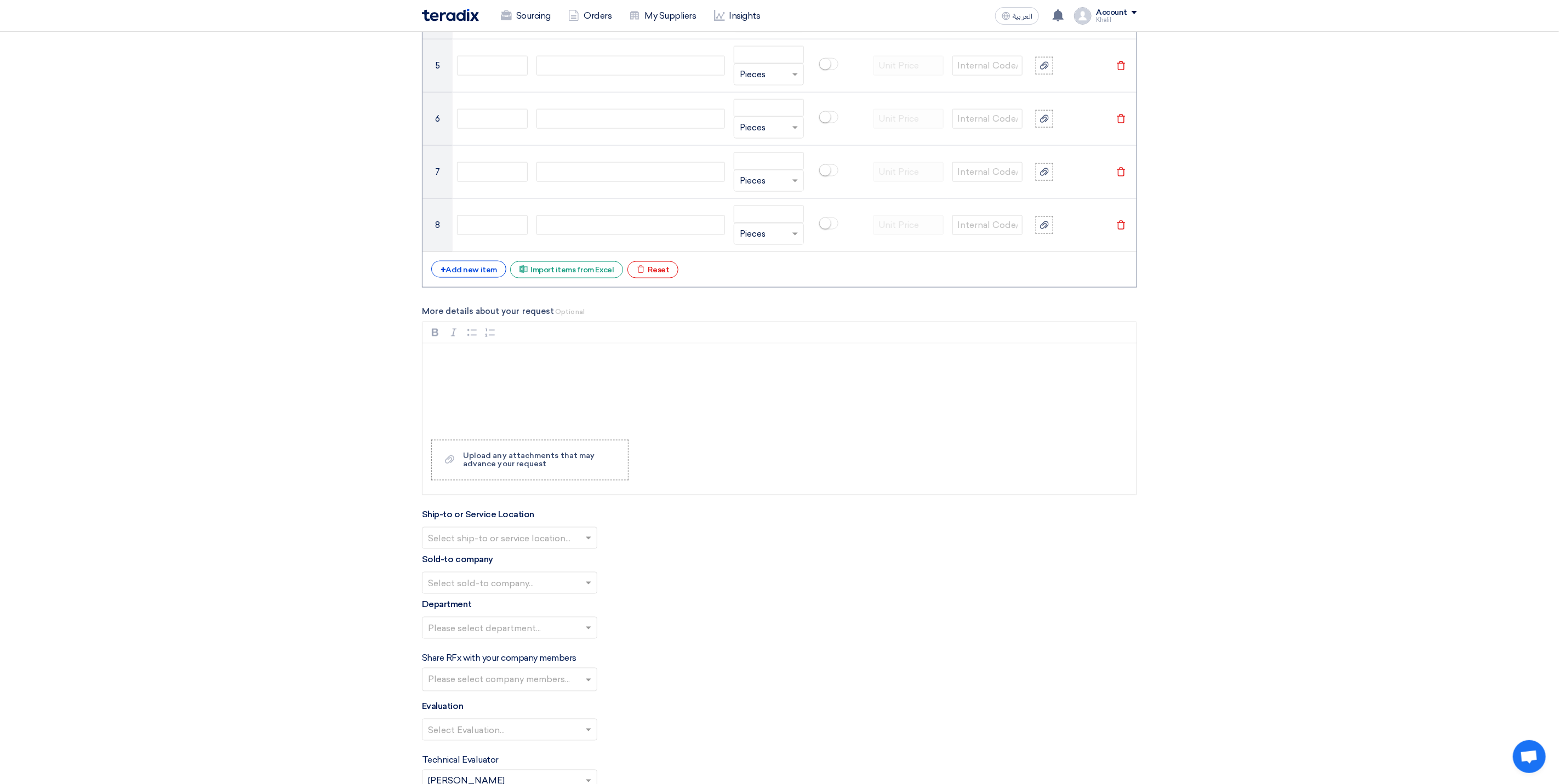
scroll to position [1151, 0]
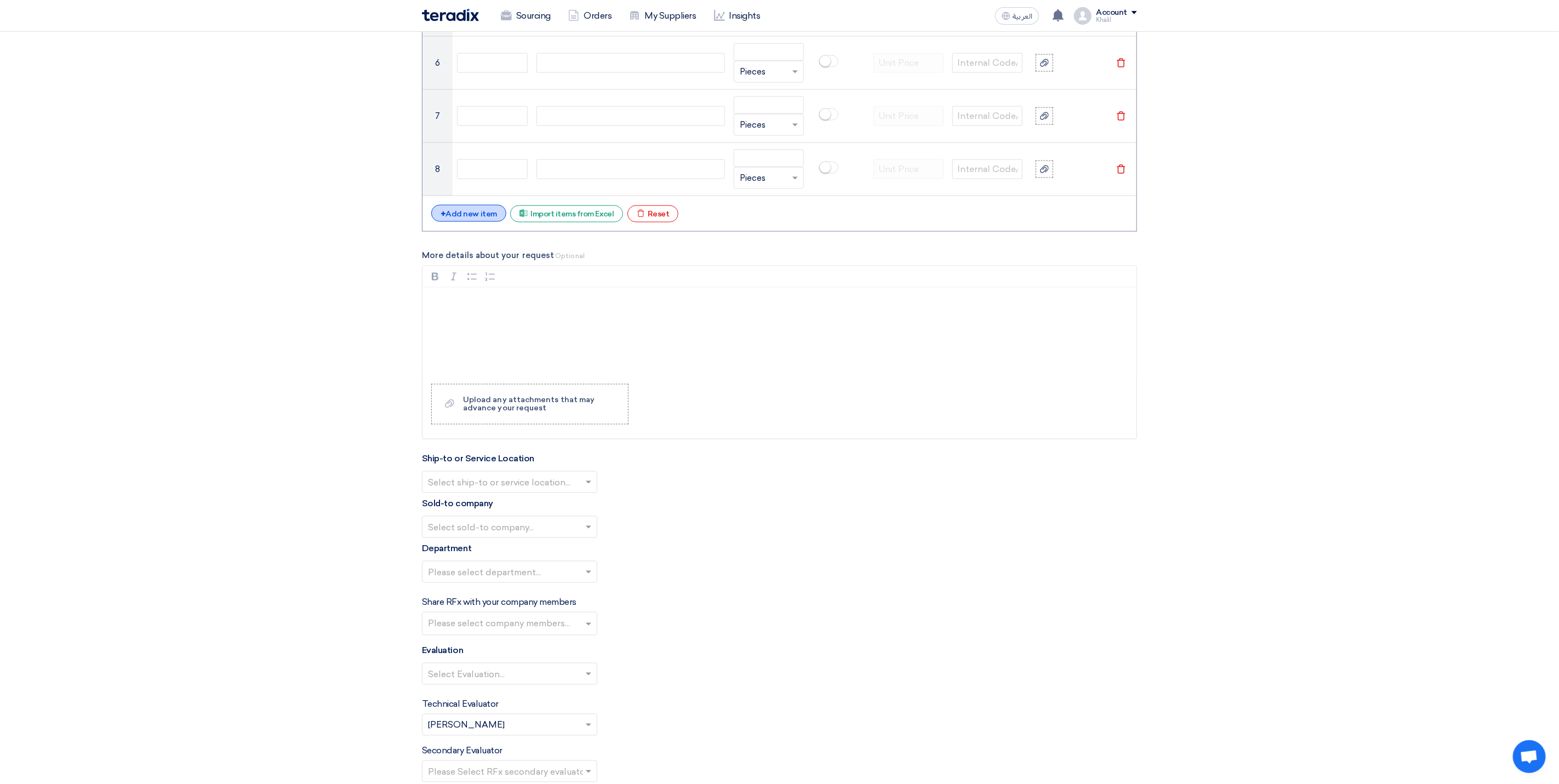
click at [471, 216] on div "+ Add new item" at bounding box center [468, 214] width 75 height 17
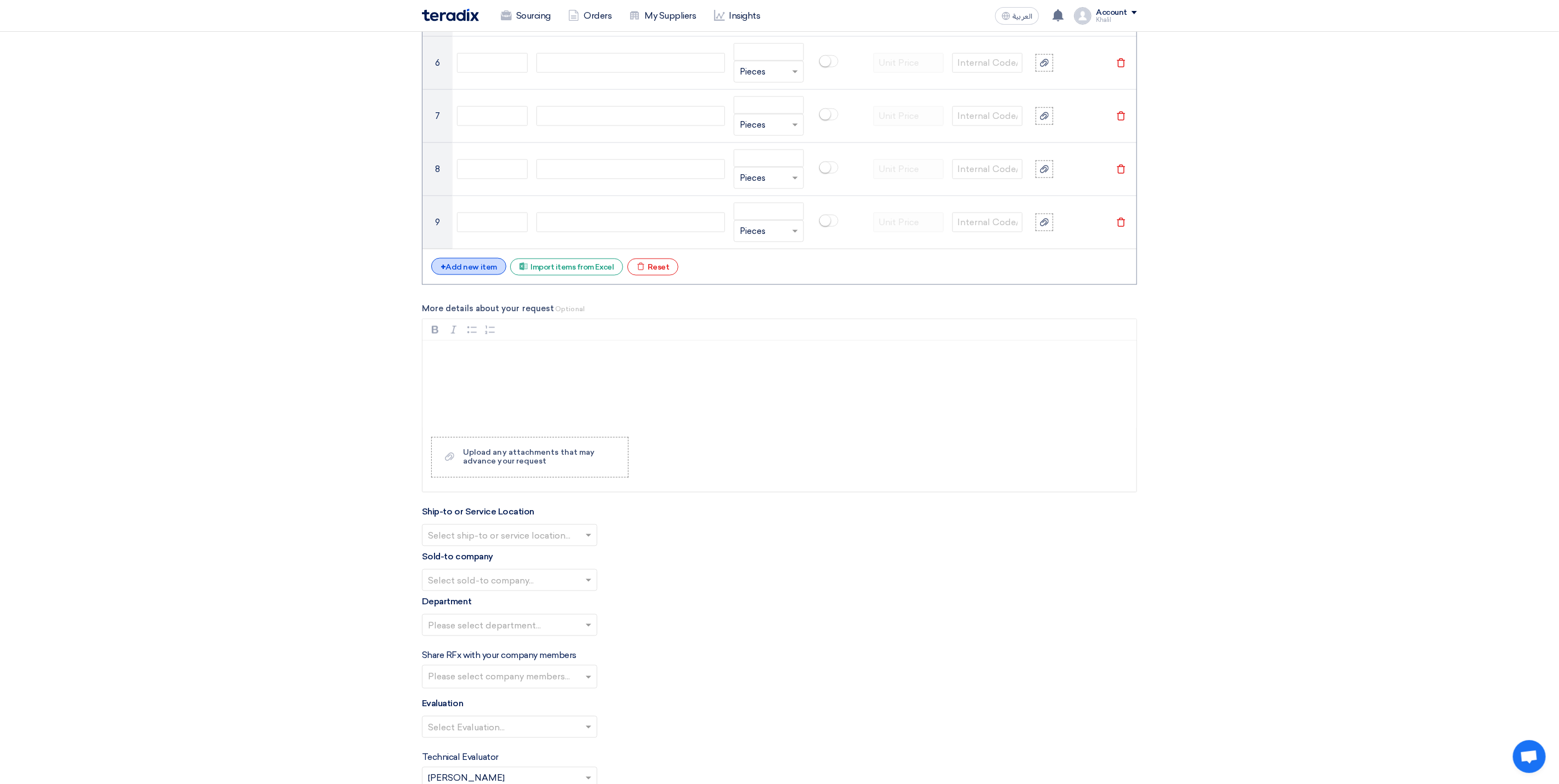
click at [475, 267] on div "+ Add new item" at bounding box center [468, 267] width 75 height 17
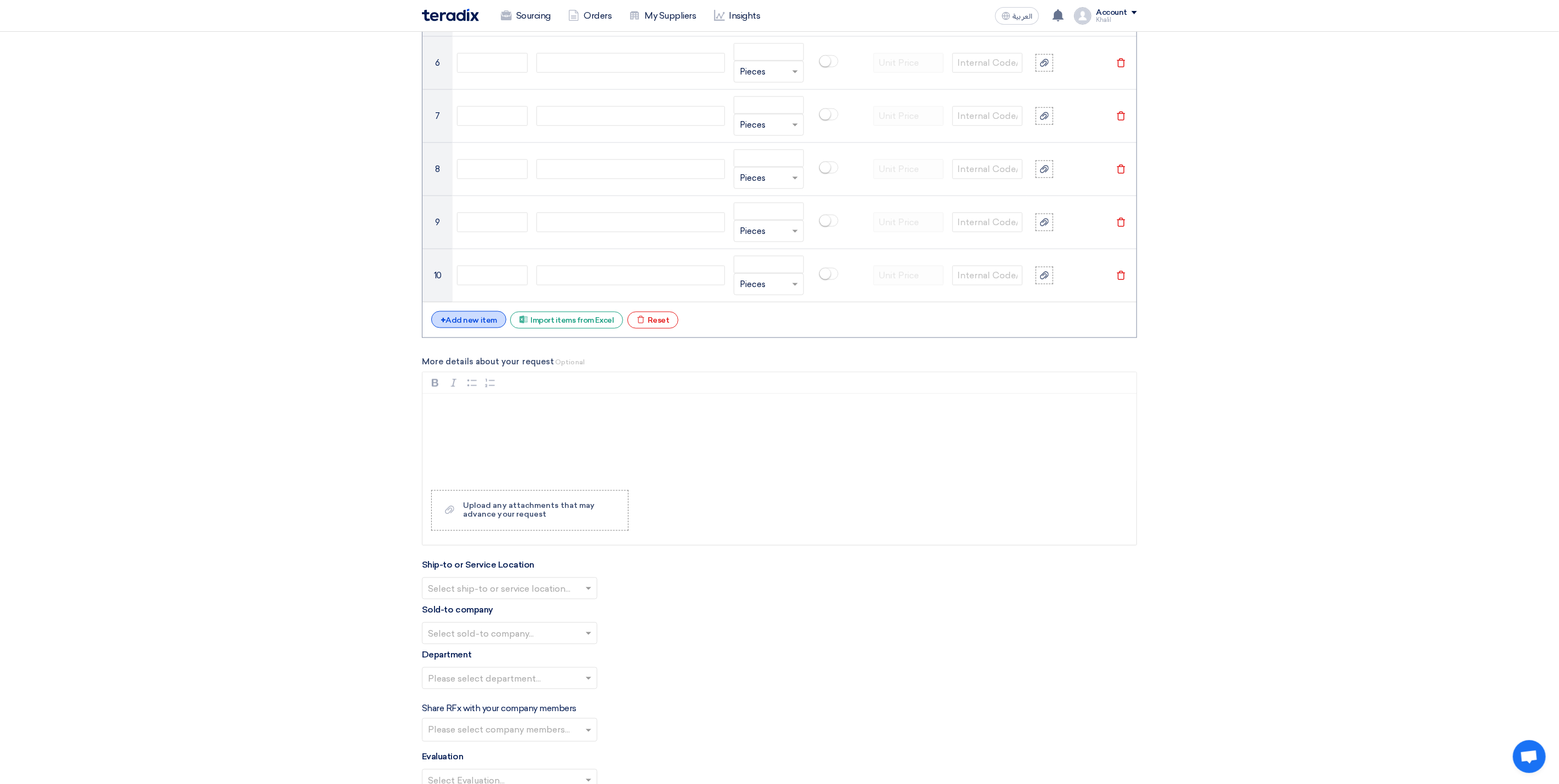
click at [482, 328] on div "+ Add new item" at bounding box center [468, 320] width 75 height 17
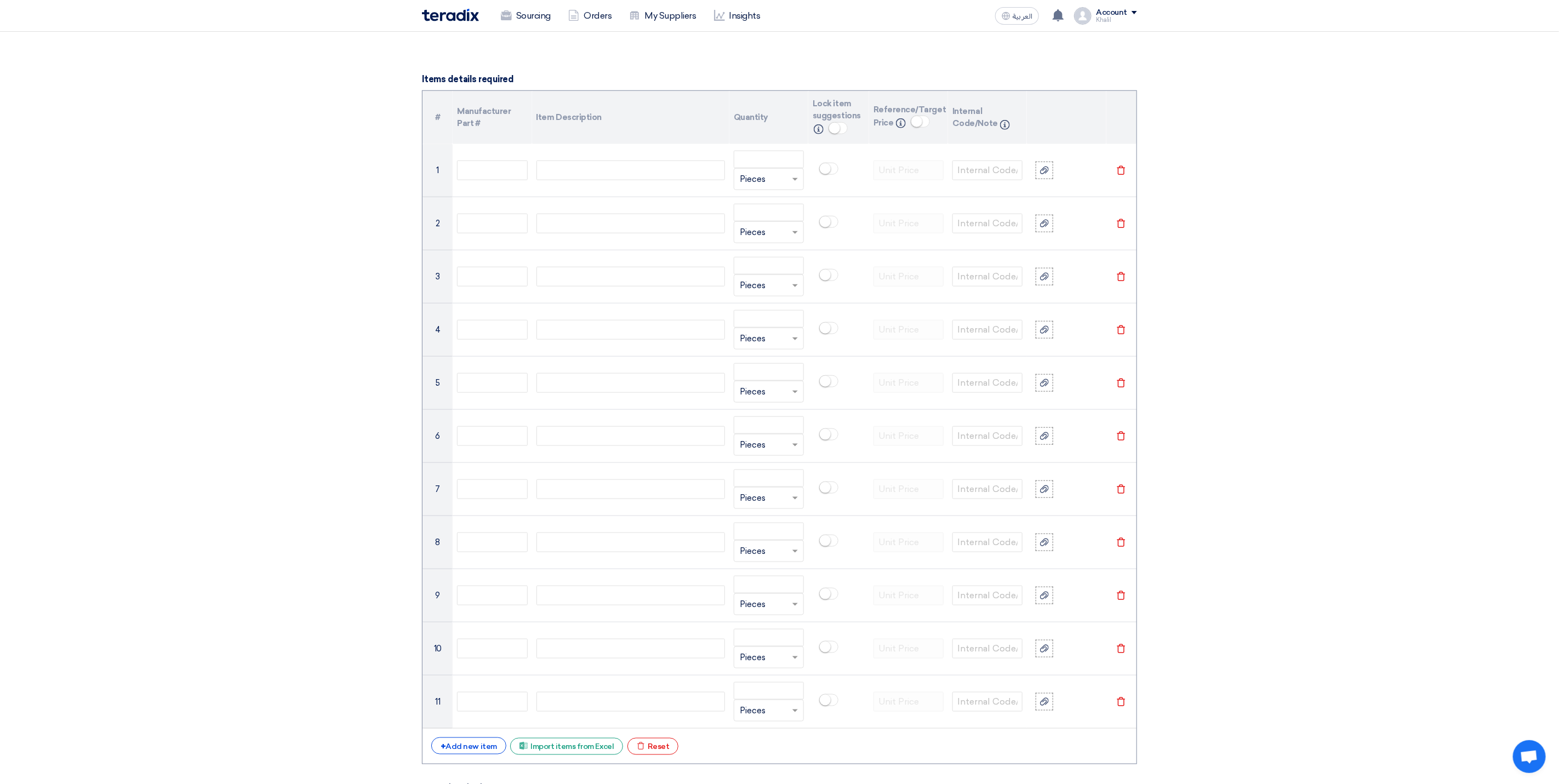
scroll to position [740, 0]
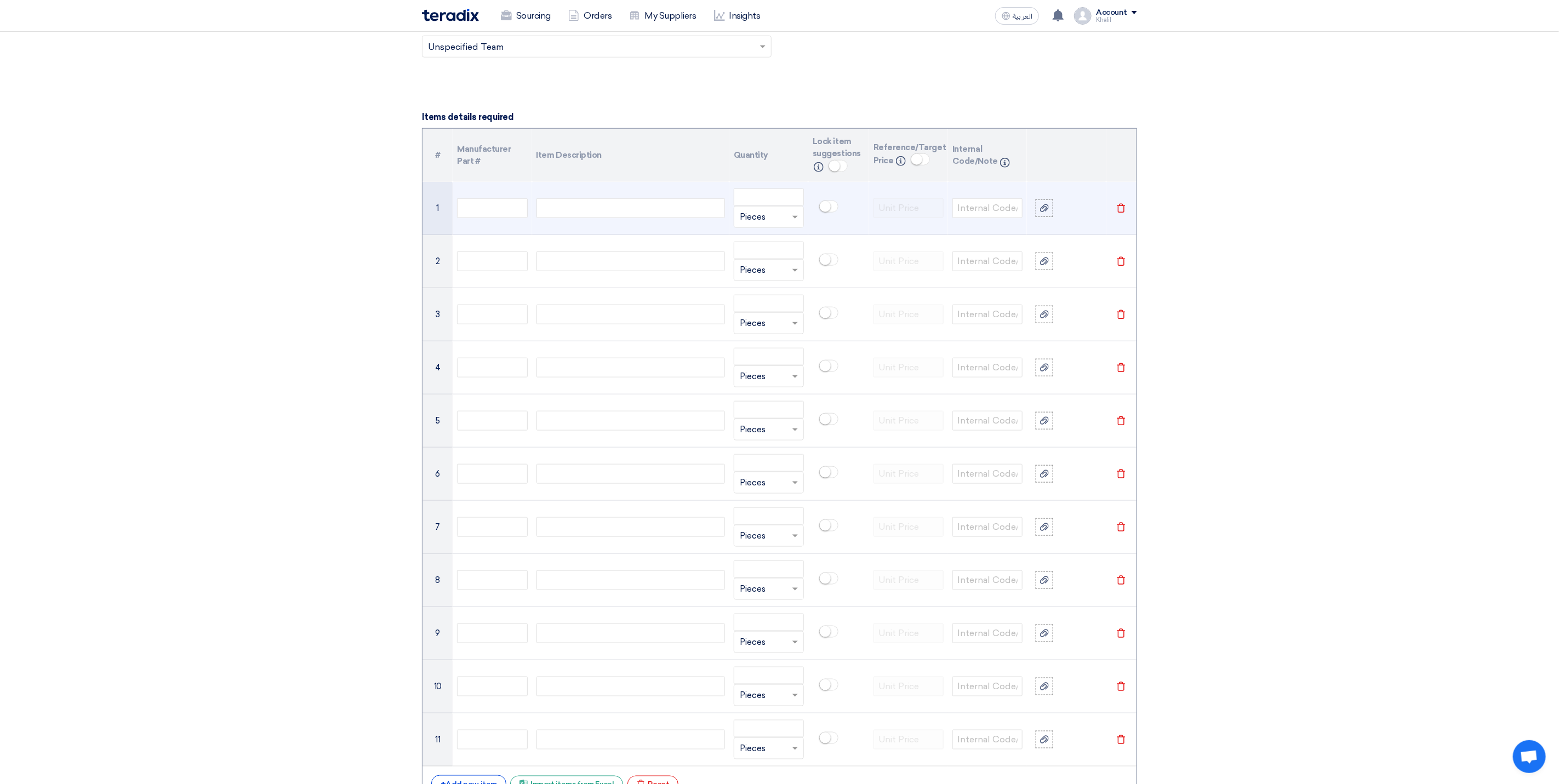
click at [652, 214] on div at bounding box center [630, 208] width 188 height 20
paste div
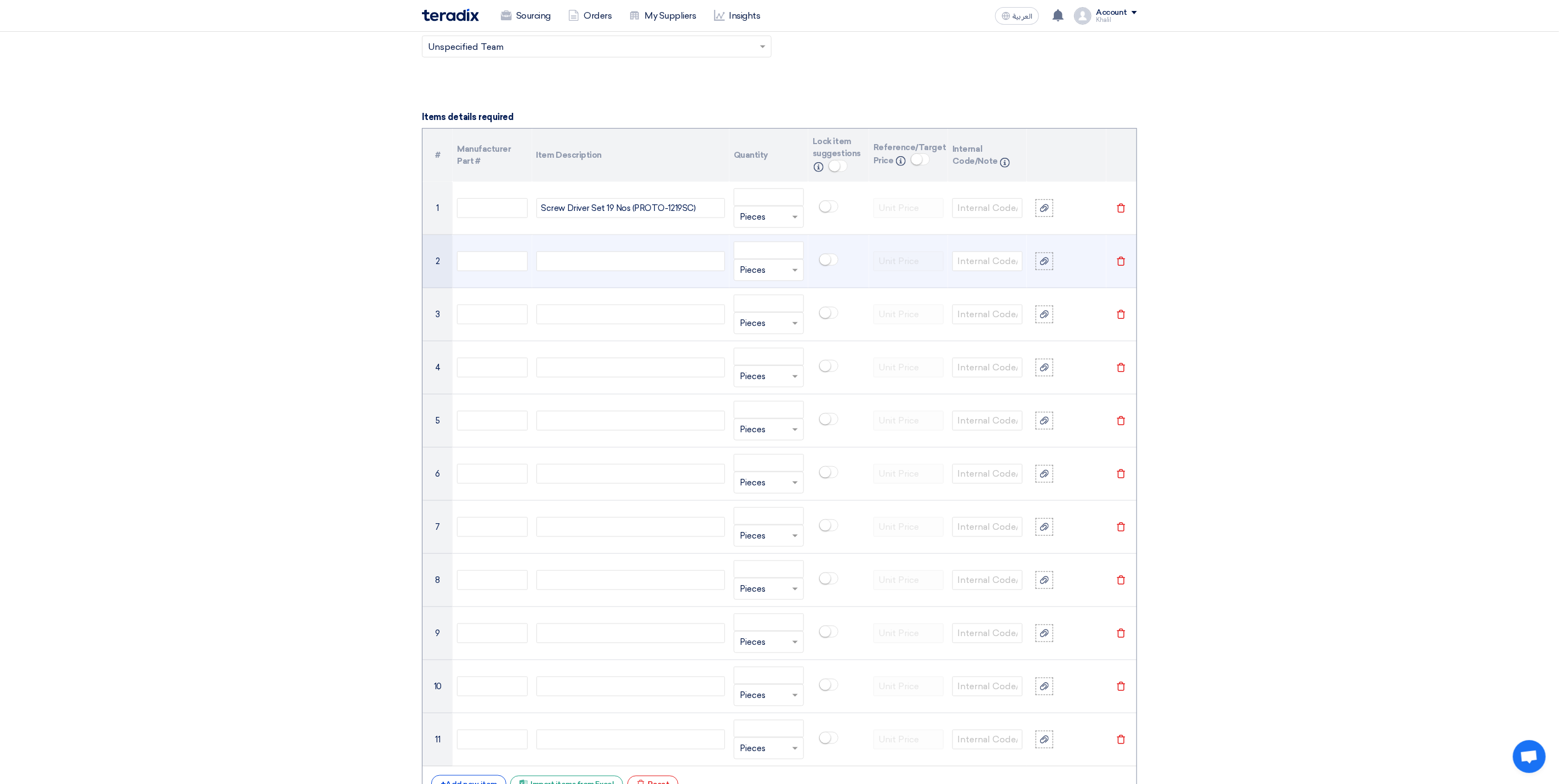
click at [669, 253] on td at bounding box center [631, 262] width 198 height 53
click at [670, 279] on td at bounding box center [631, 262] width 198 height 53
click at [671, 263] on div at bounding box center [630, 261] width 188 height 20
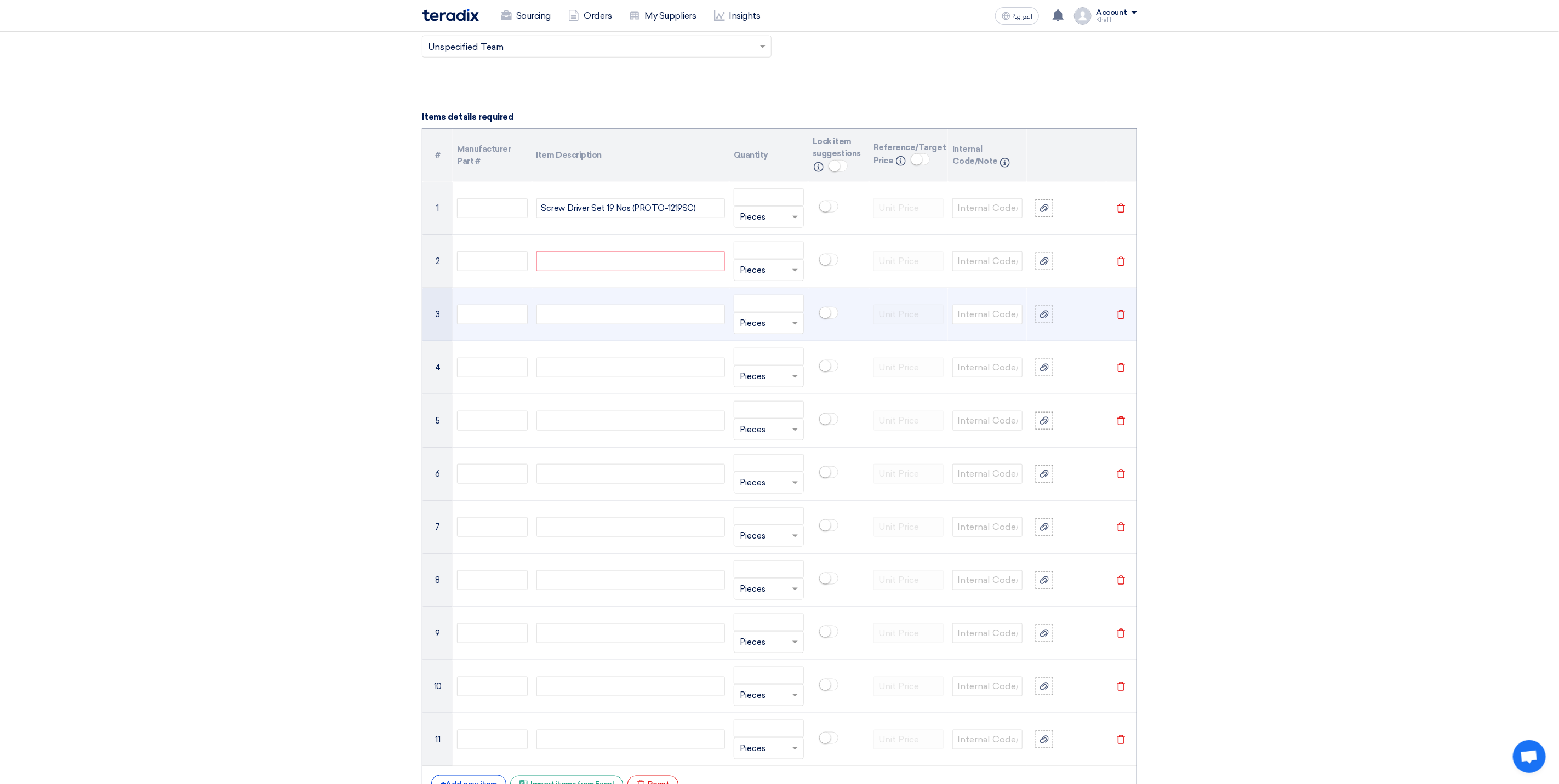
paste div
click at [606, 329] on div at bounding box center [630, 319] width 188 height 20
paste div
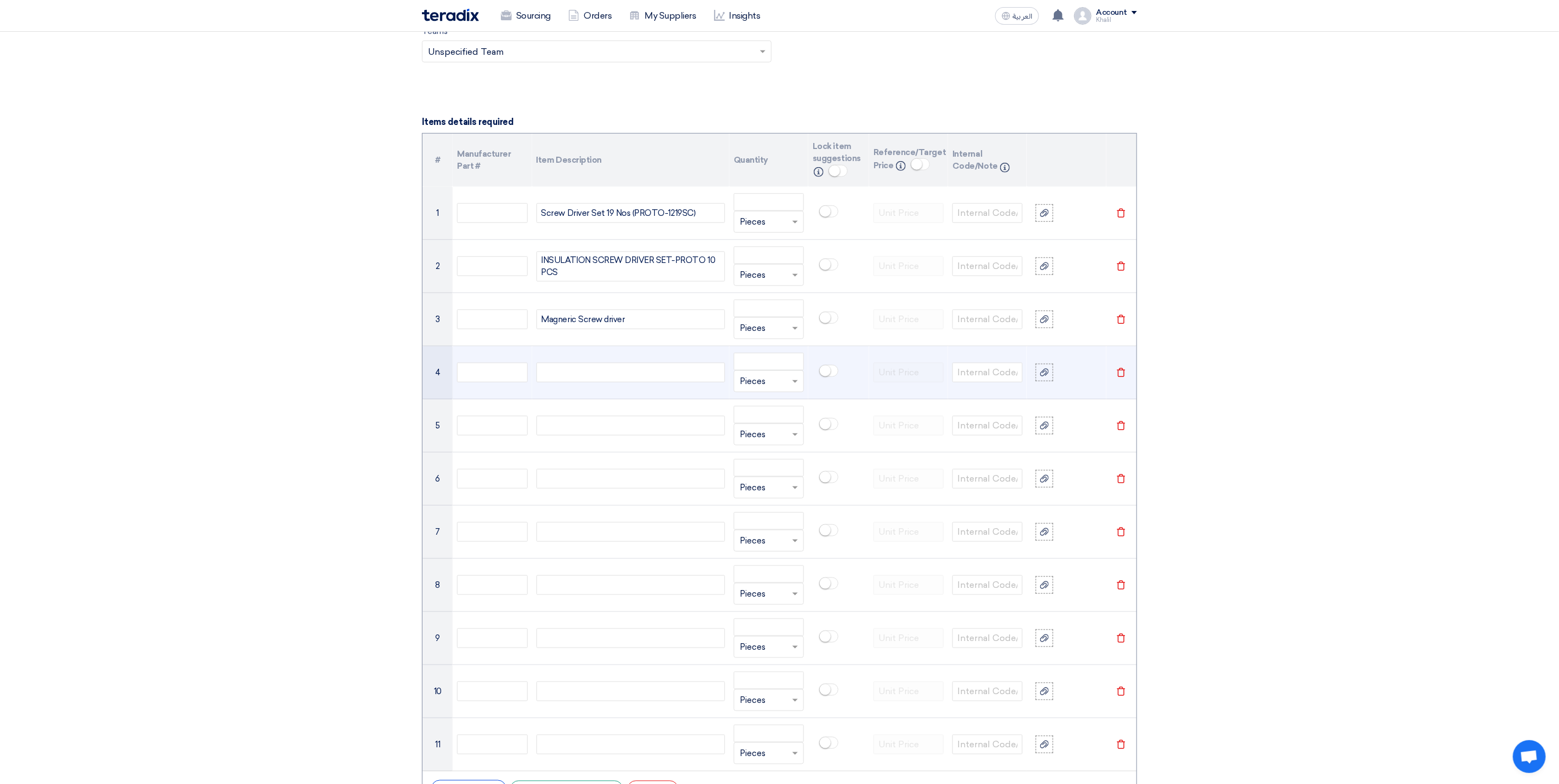
click at [621, 378] on div at bounding box center [630, 373] width 188 height 20
paste div
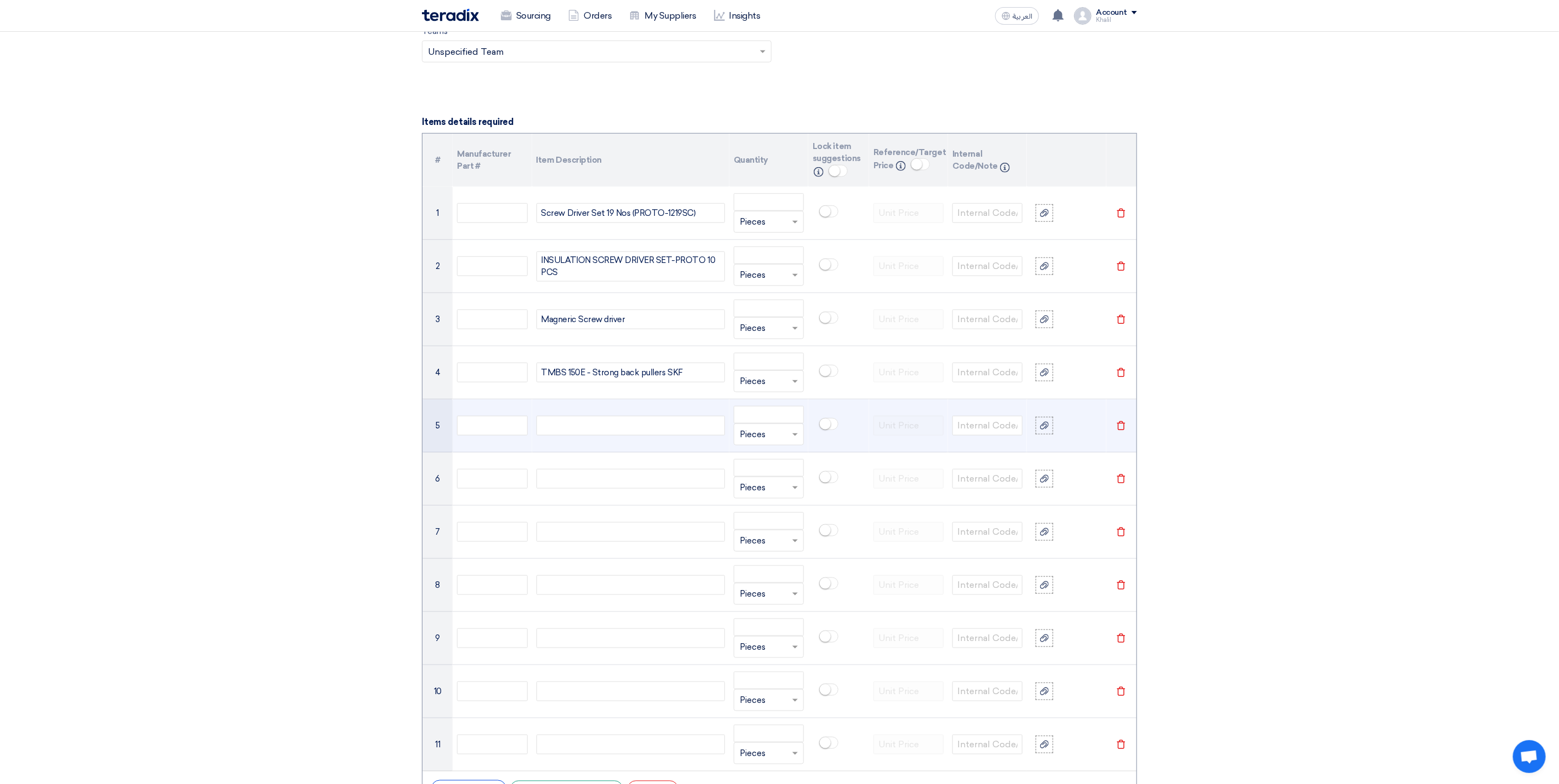
click at [569, 436] on div at bounding box center [630, 426] width 188 height 20
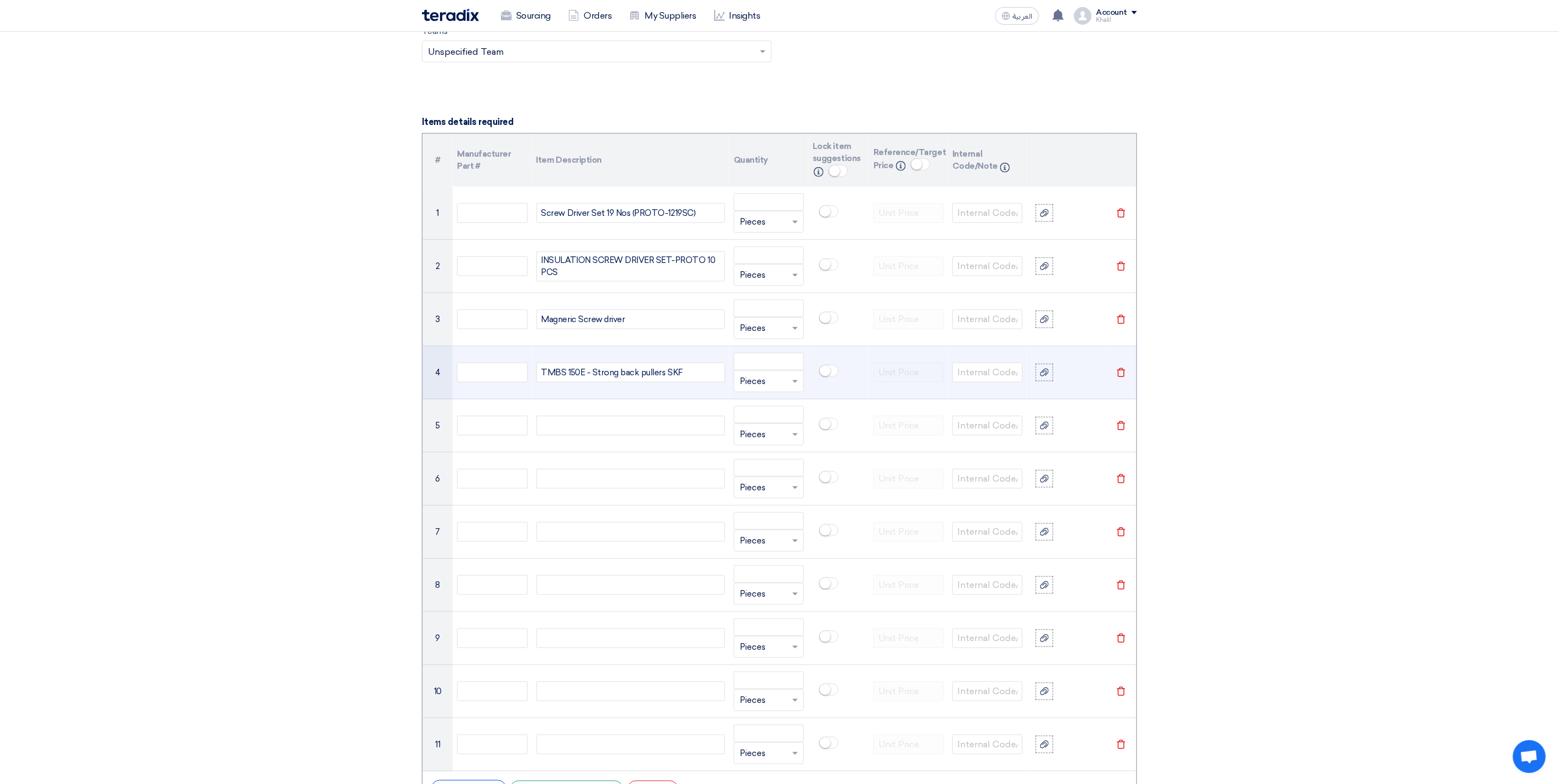
paste div
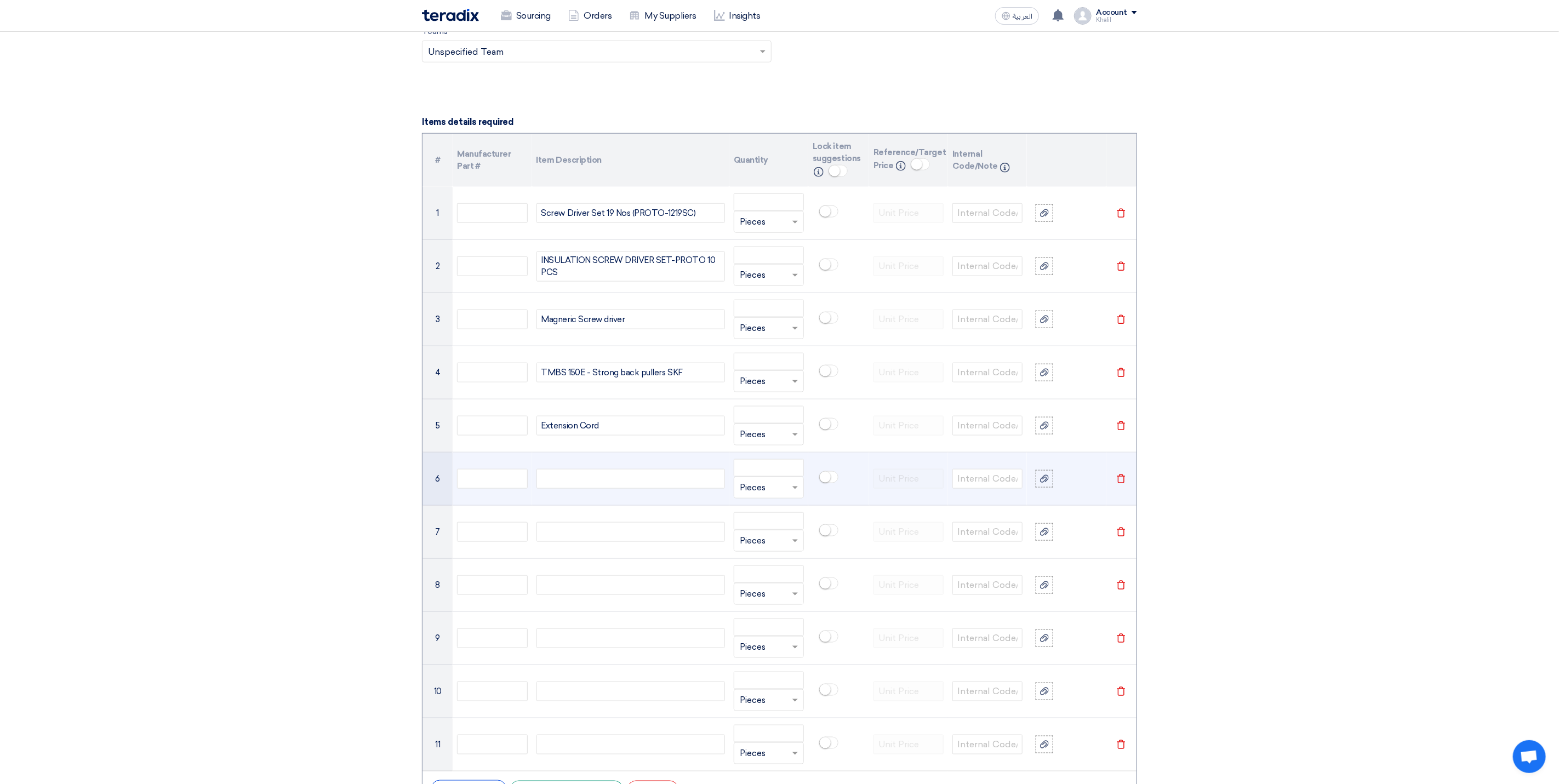
click at [604, 486] on div at bounding box center [630, 479] width 188 height 20
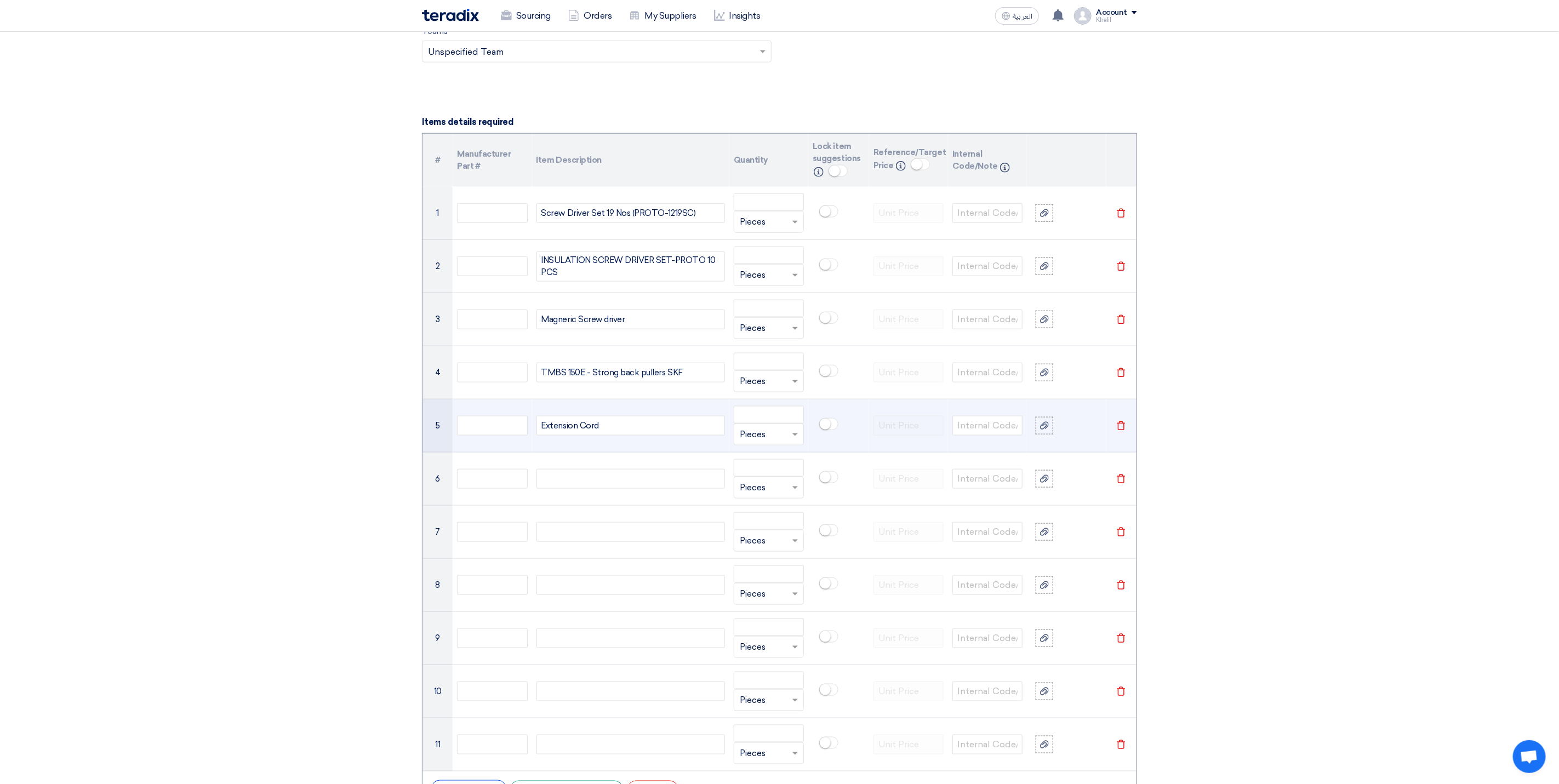
paste div
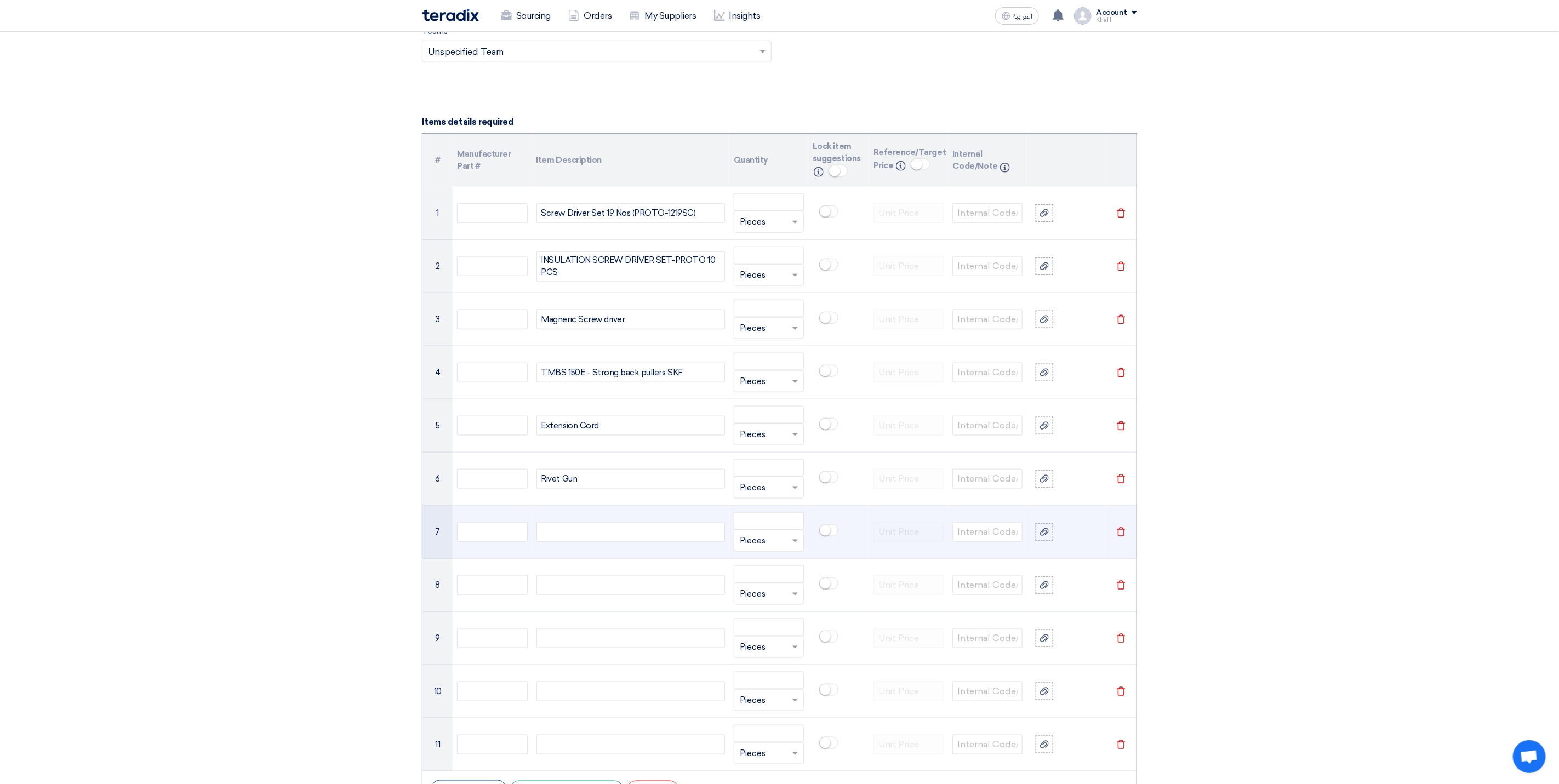
click at [610, 540] on div at bounding box center [630, 531] width 188 height 20
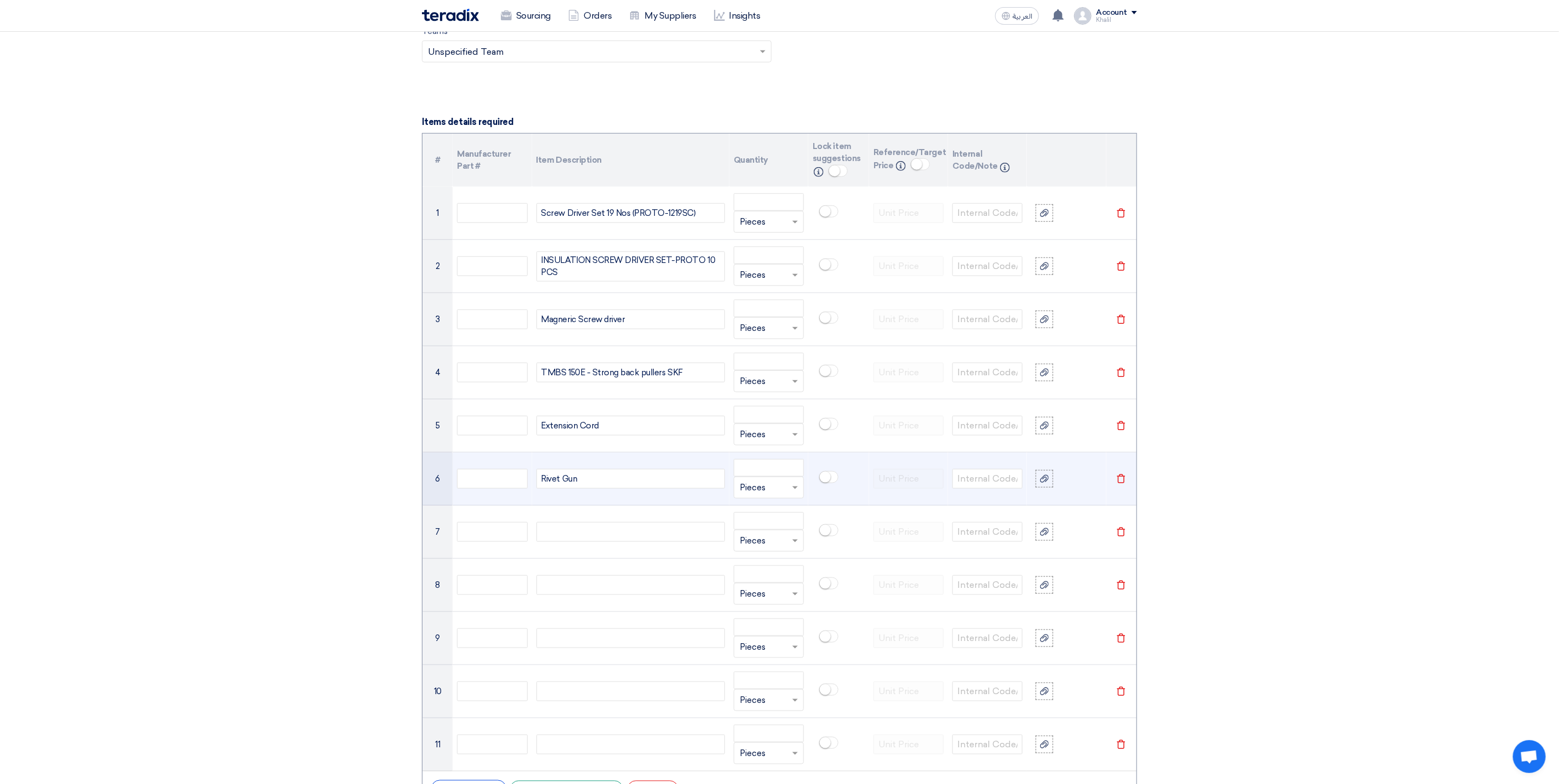
paste div
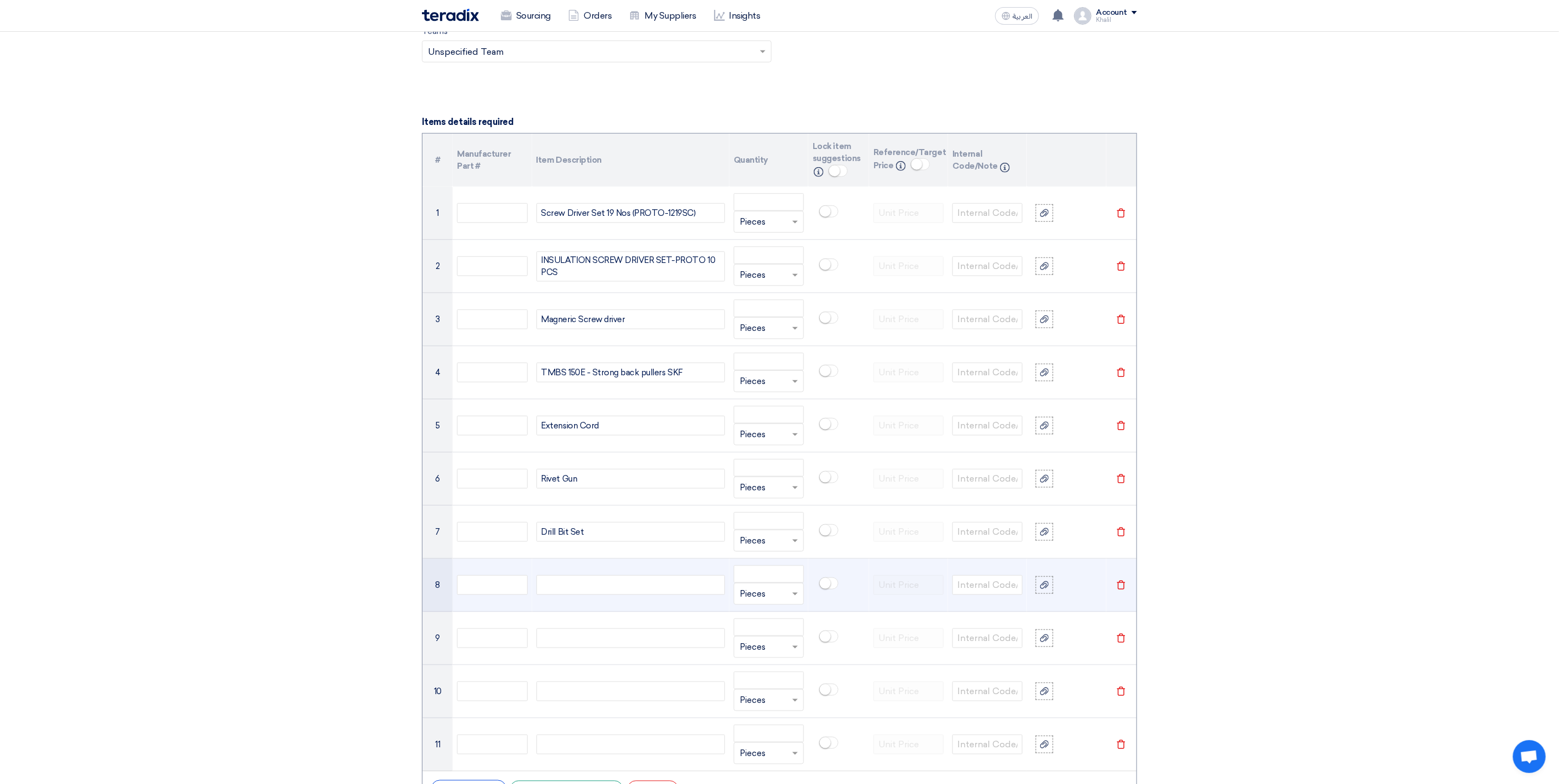
click at [591, 594] on div at bounding box center [630, 584] width 188 height 20
paste div
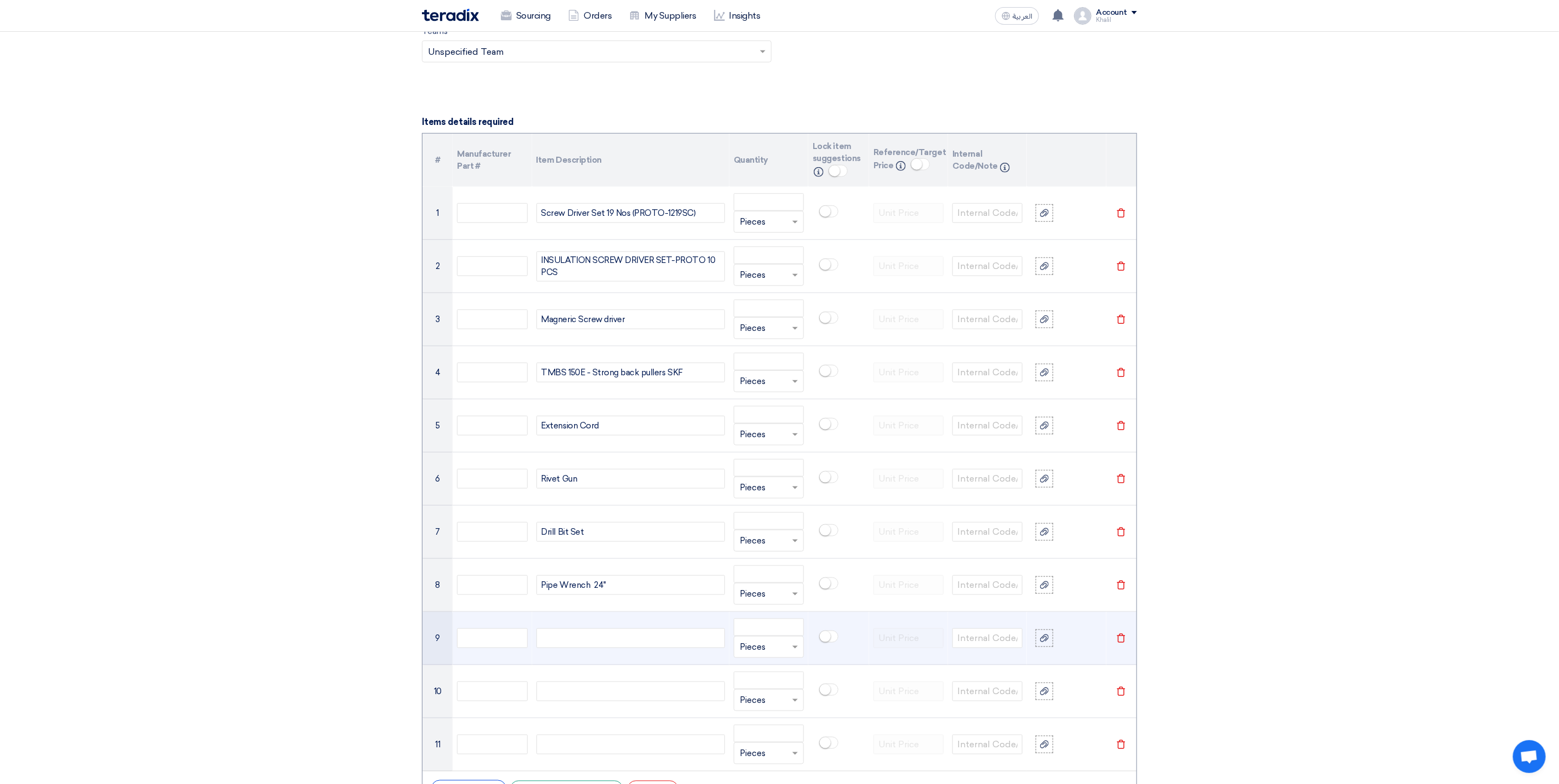
click at [586, 640] on div at bounding box center [630, 638] width 188 height 20
paste div
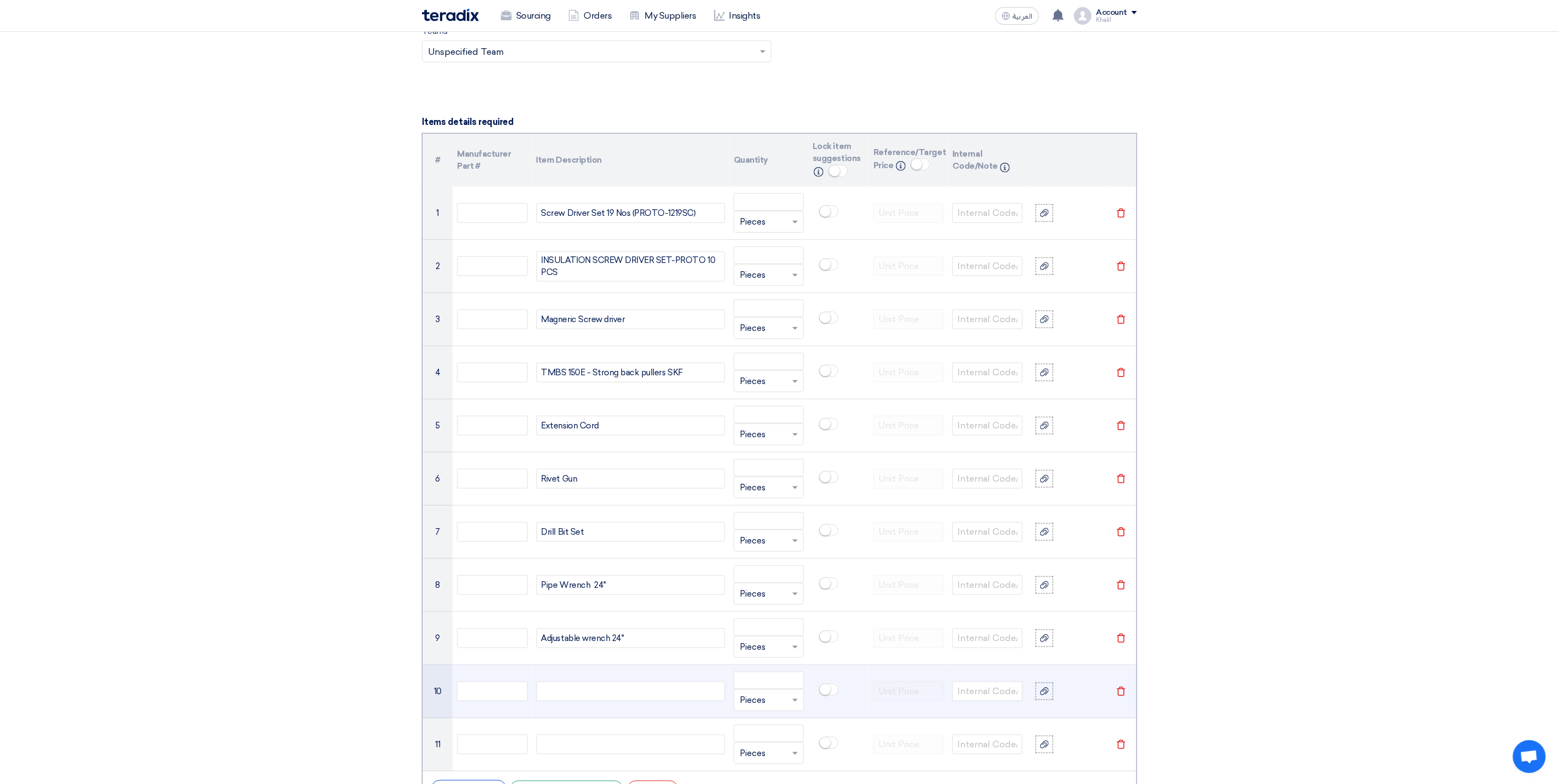
click at [609, 702] on div at bounding box center [630, 691] width 188 height 20
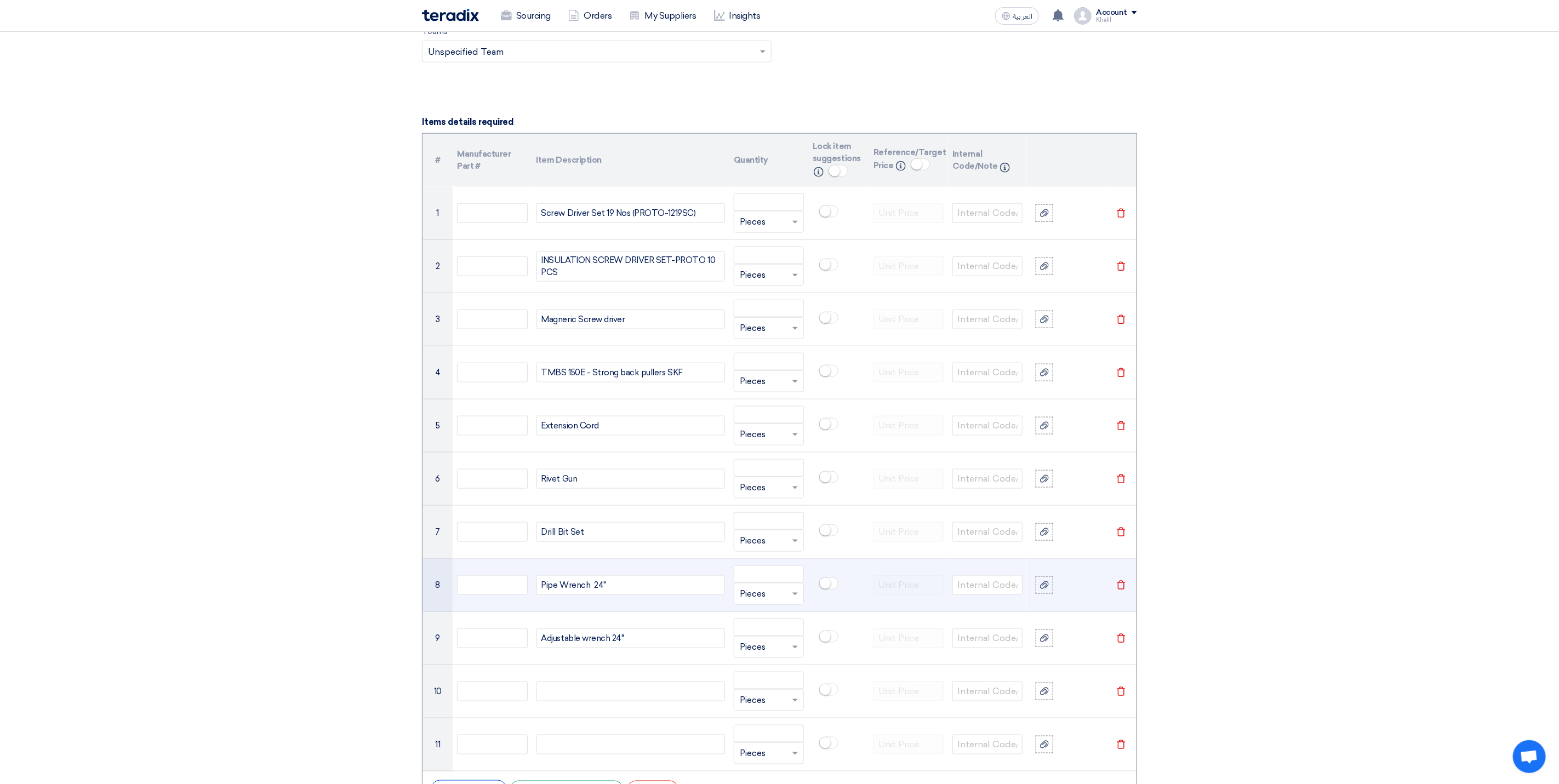
paste div
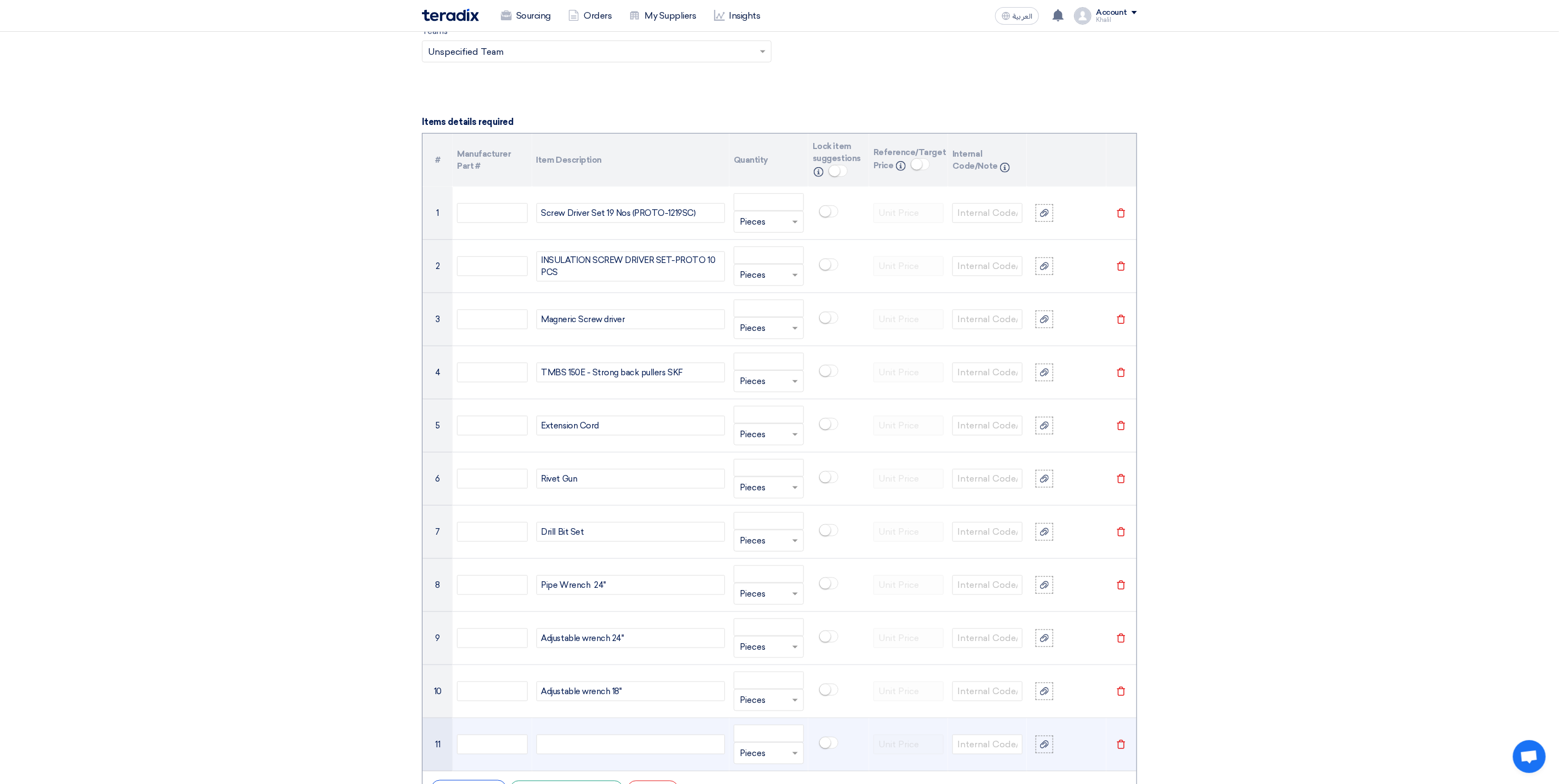
click at [600, 750] on div at bounding box center [630, 744] width 188 height 20
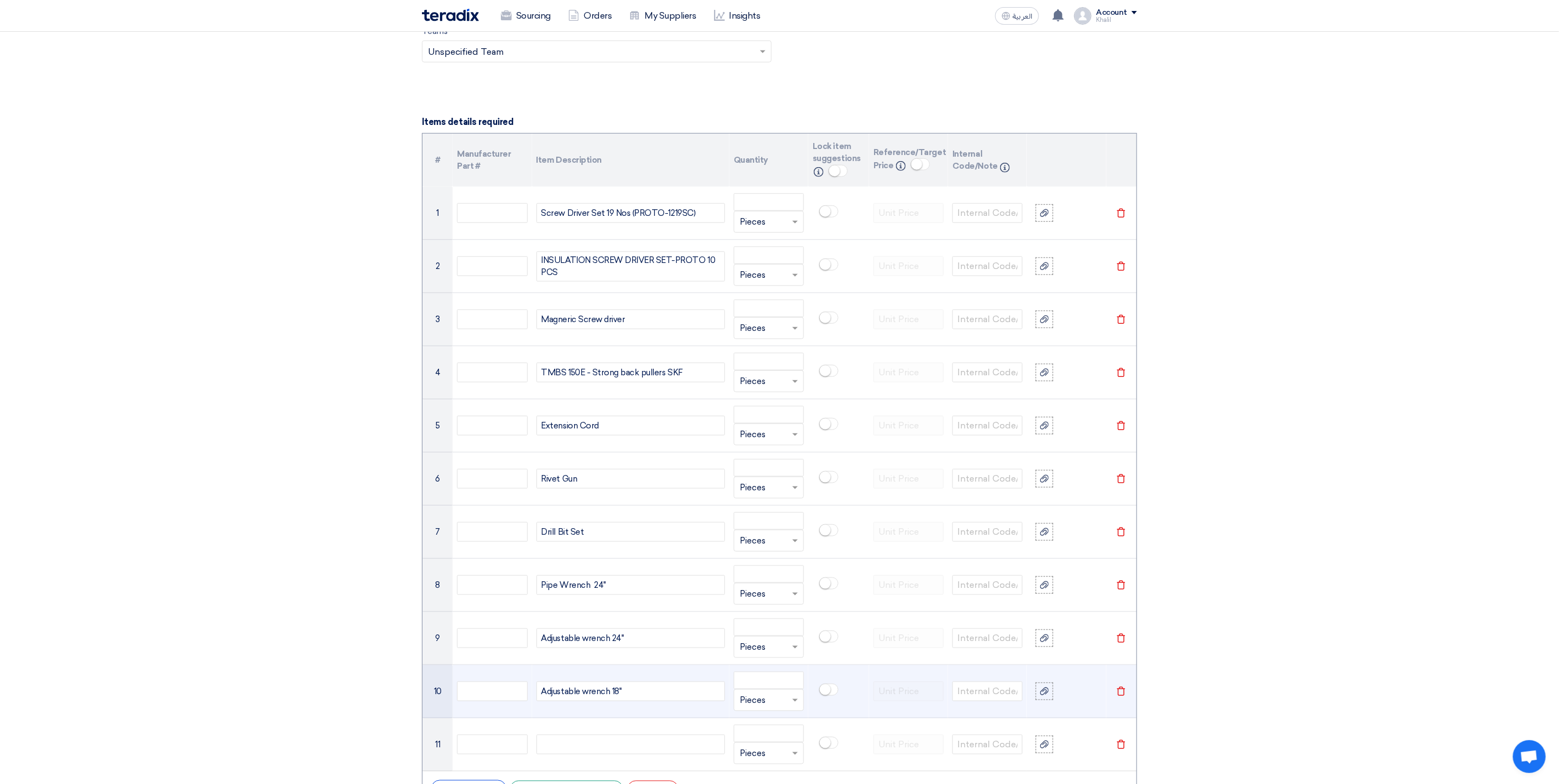
paste div
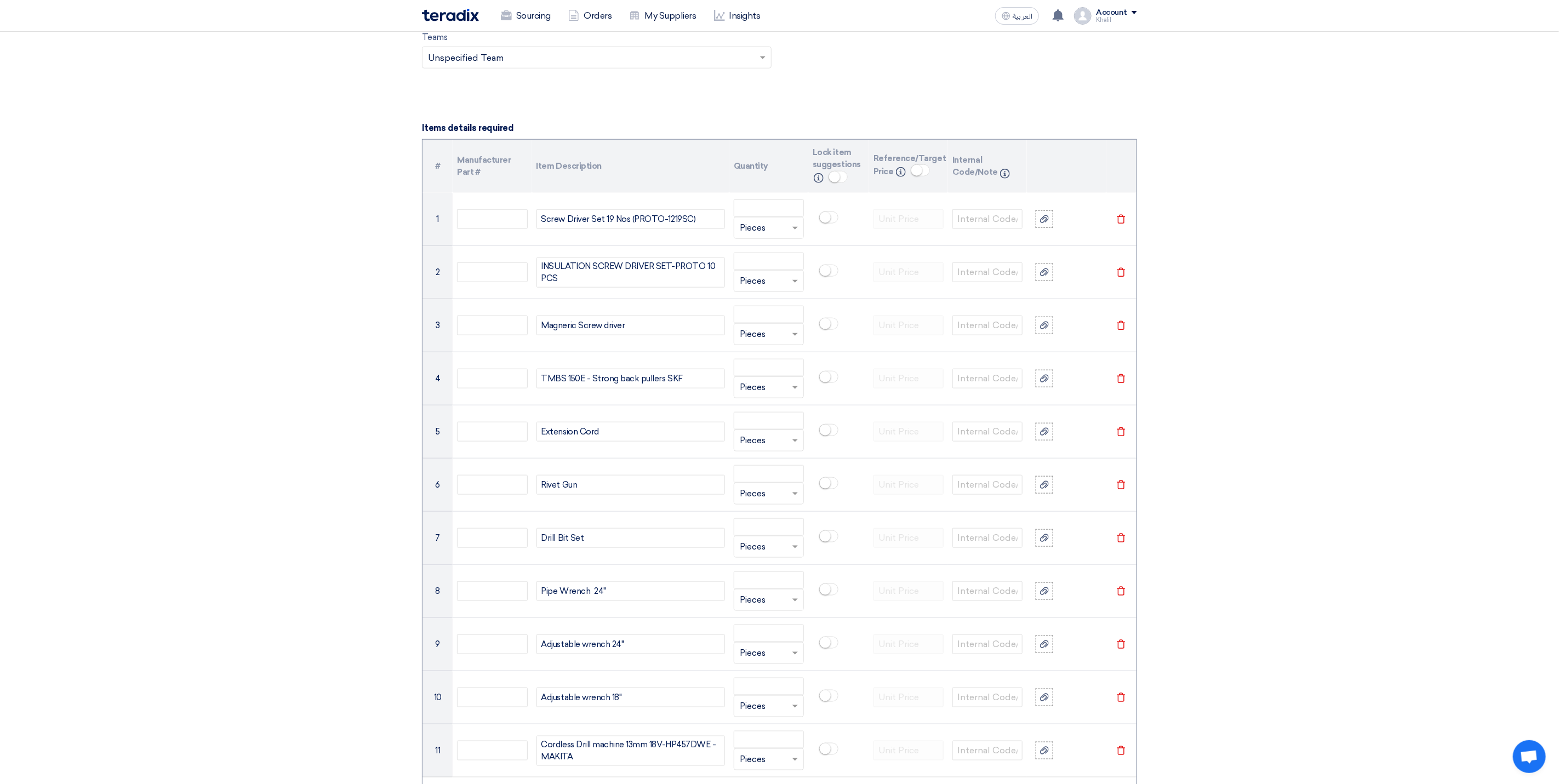
click at [1287, 617] on section "Basic Information RFx Title RFQ FOR Hand Tools-KAFD-STOM-015074 RFx Type Normal…" at bounding box center [780, 618] width 1559 height 2410
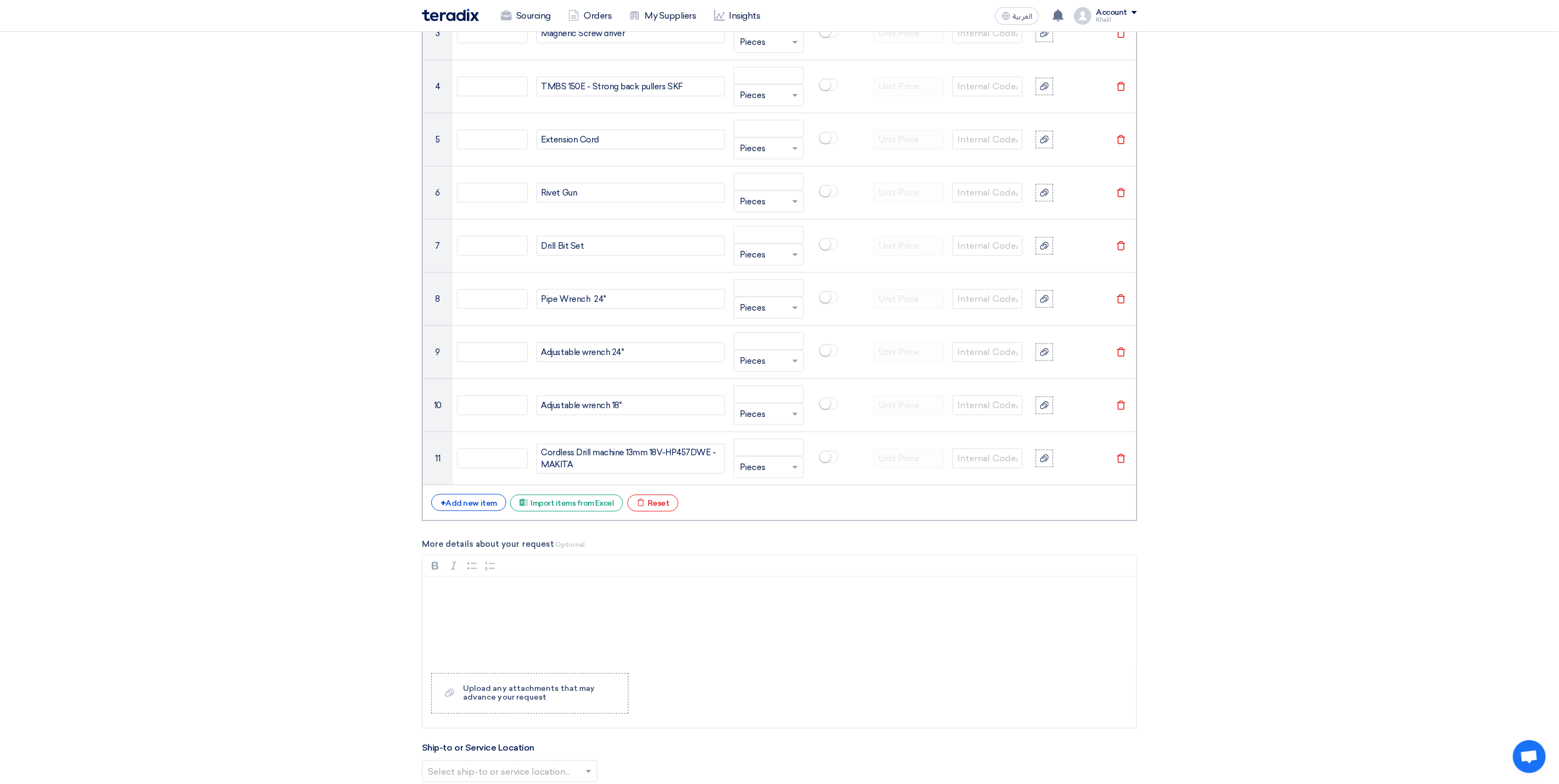
scroll to position [1057, 0]
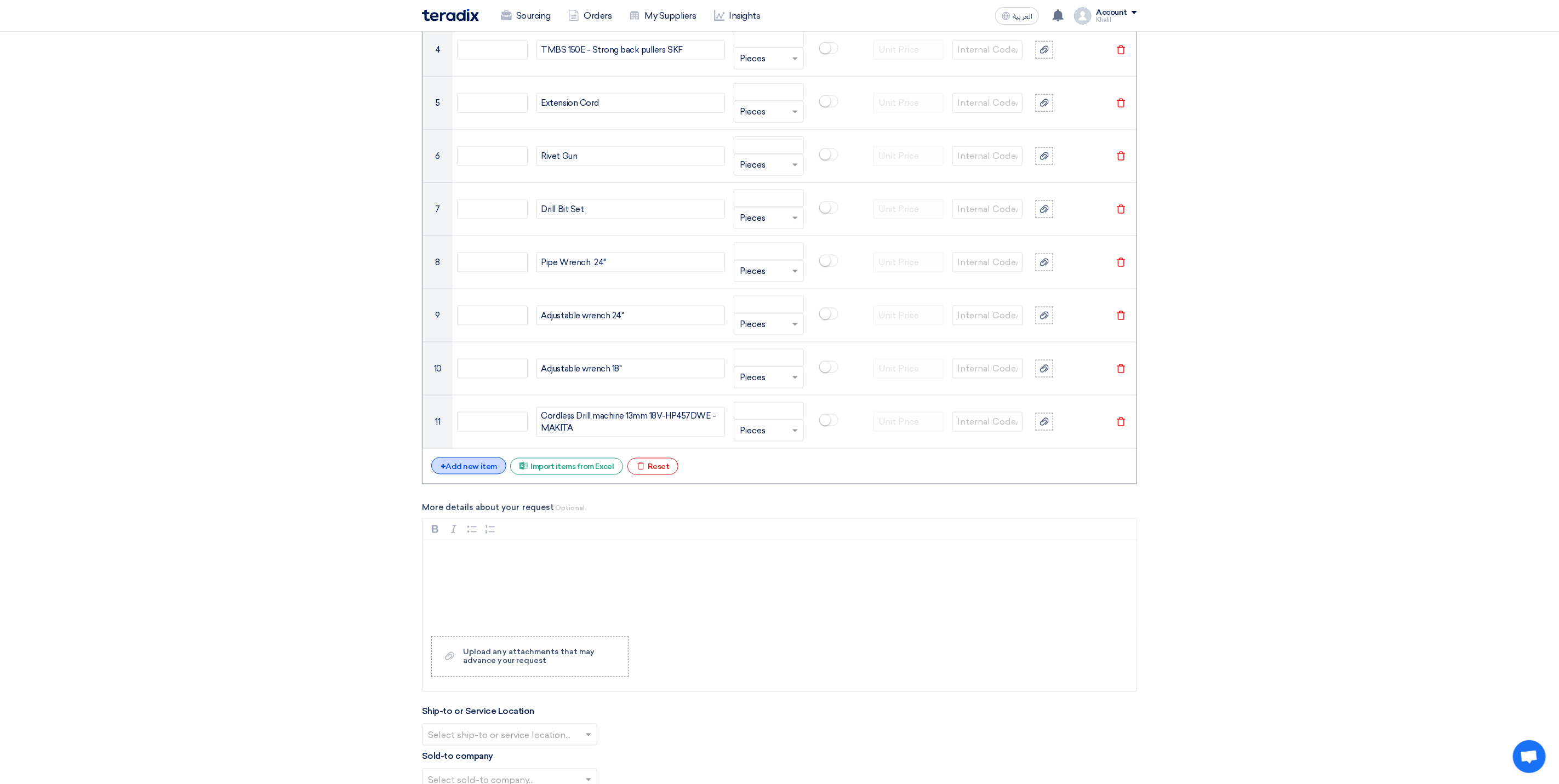
click at [476, 475] on div "+ Add new item" at bounding box center [468, 466] width 75 height 17
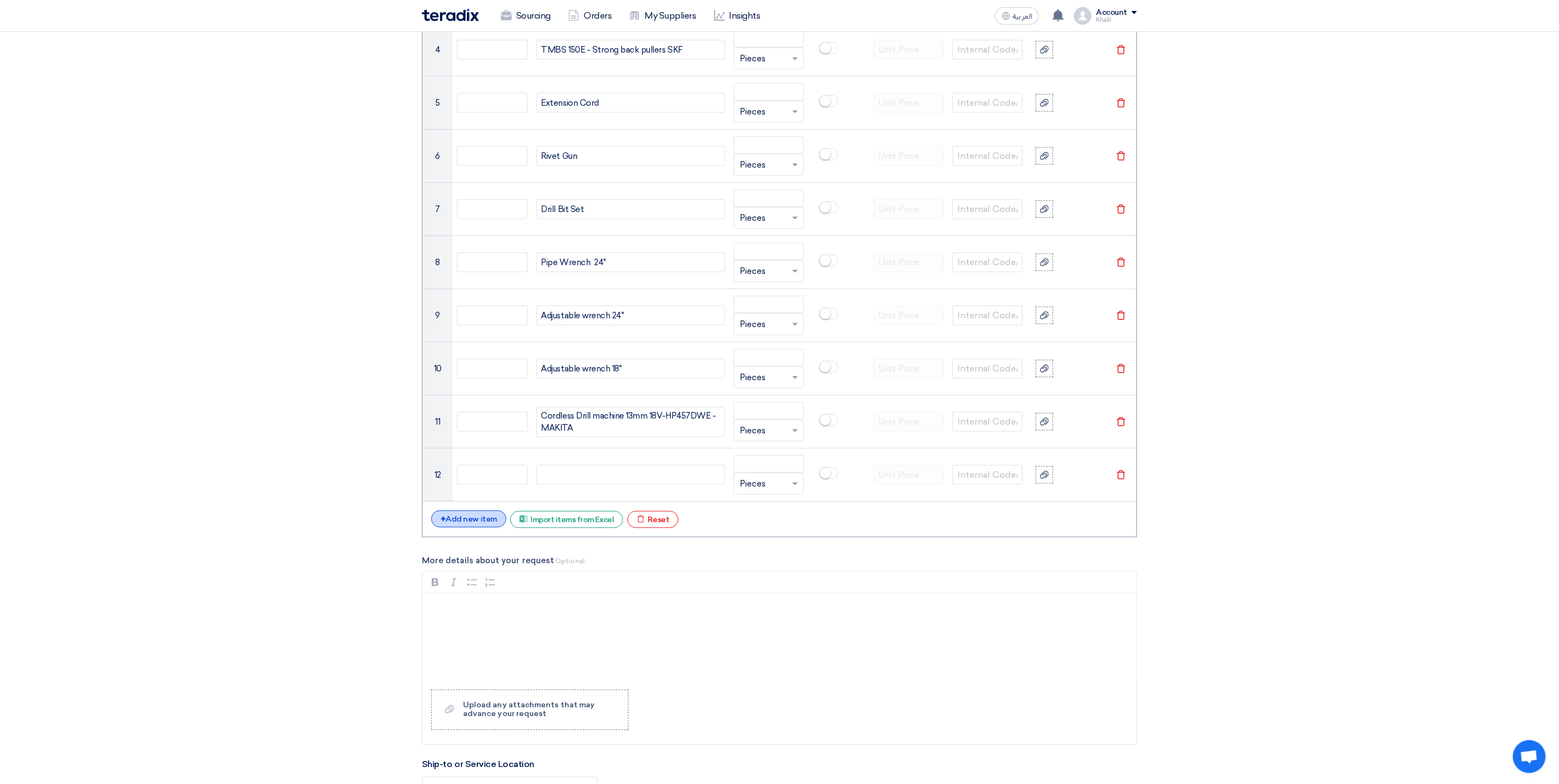
click at [472, 528] on div "+ Add new item" at bounding box center [468, 519] width 75 height 17
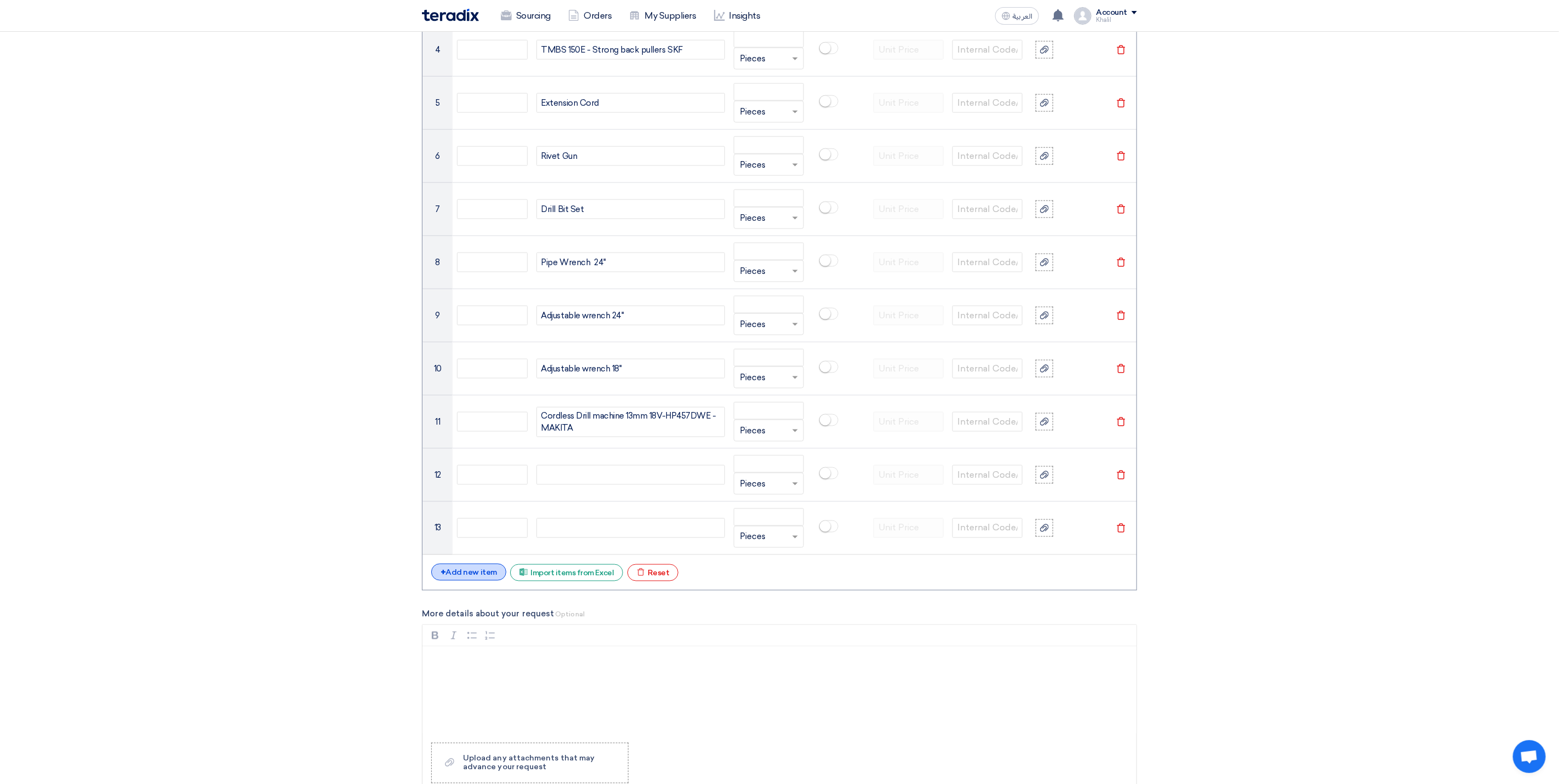
click at [472, 581] on div "+ Add new item" at bounding box center [468, 572] width 75 height 17
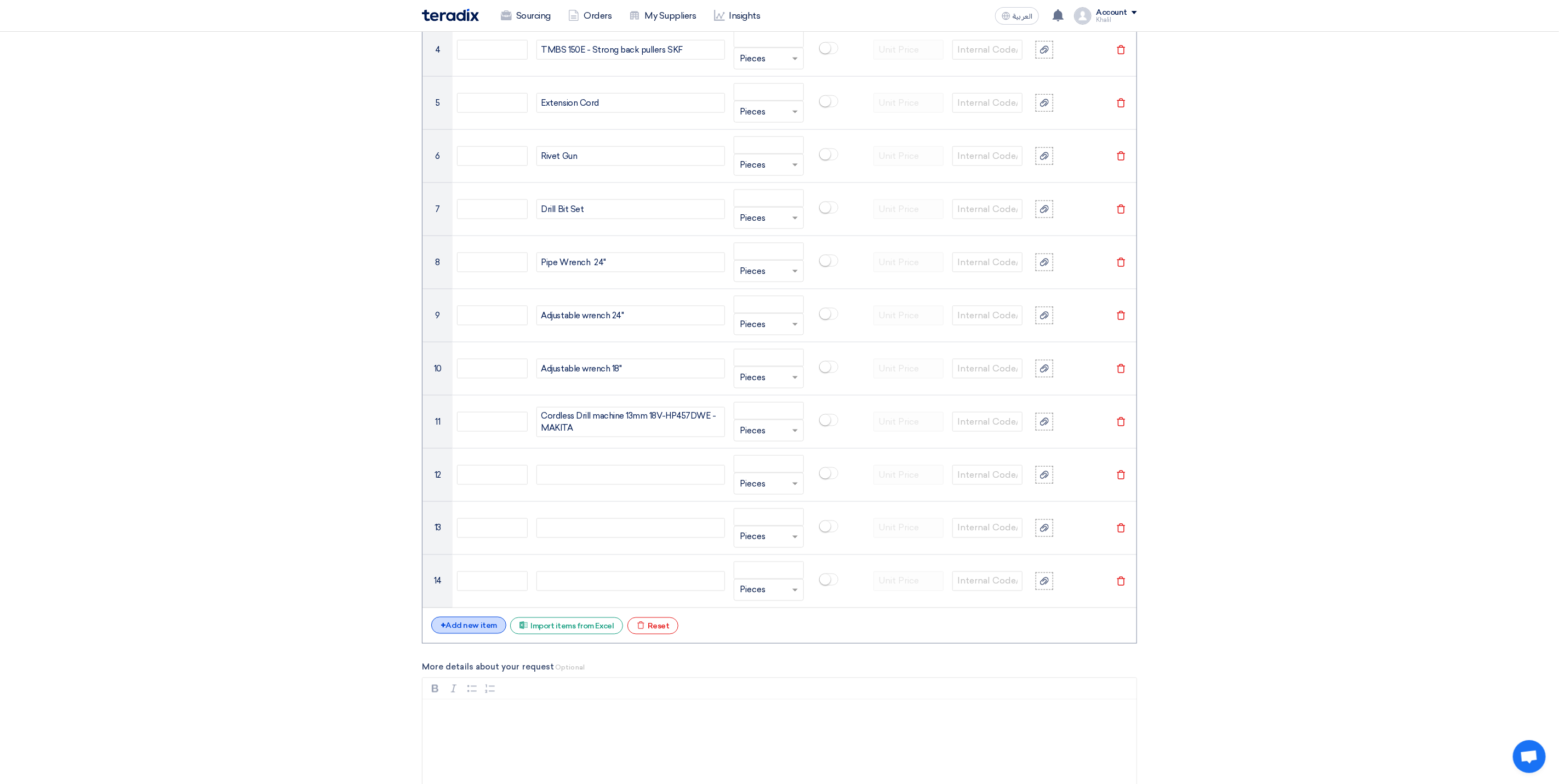
click at [472, 634] on div "+ Add new item" at bounding box center [468, 625] width 75 height 17
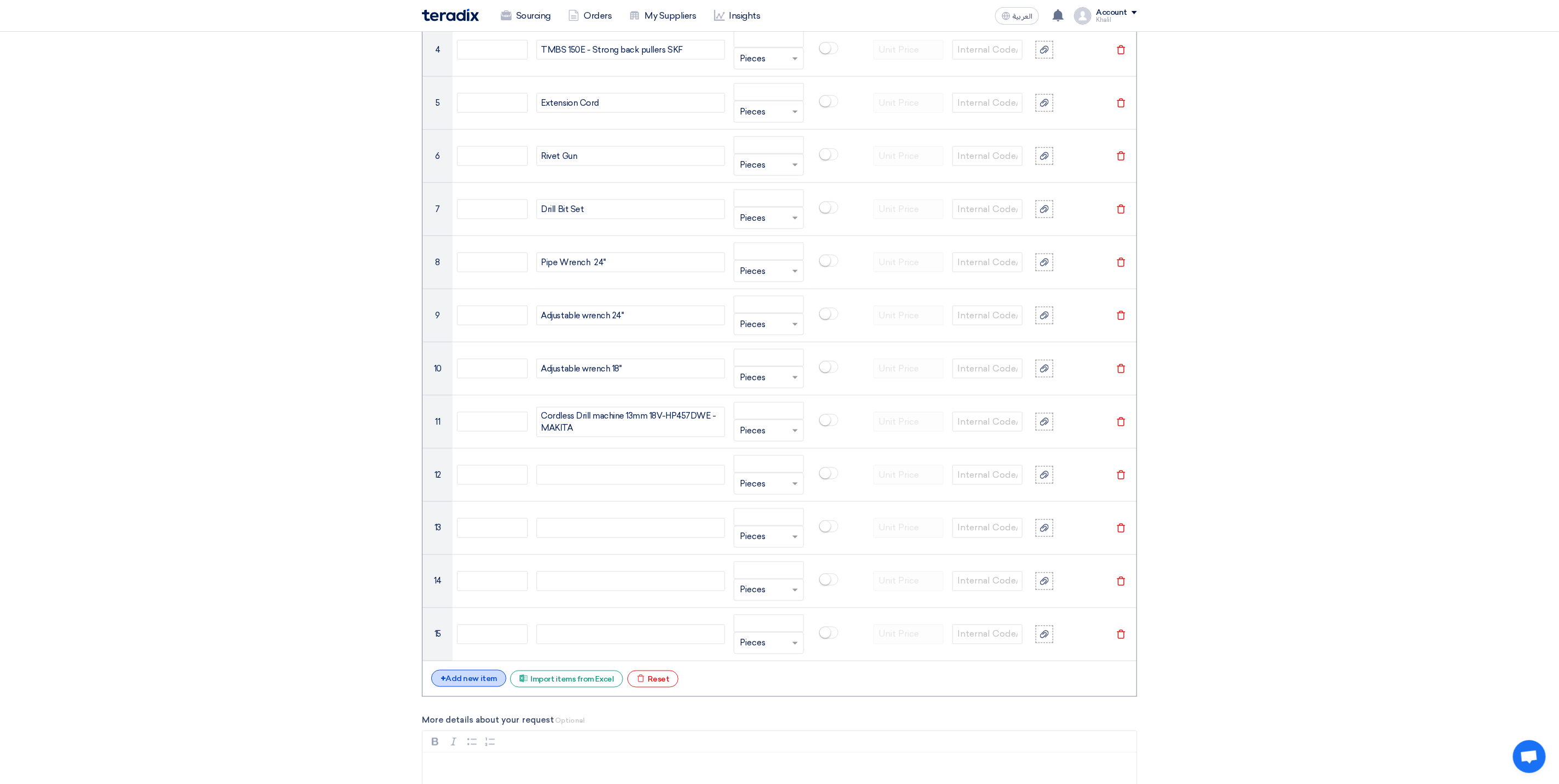
click at [471, 688] on div "+ Add new item" at bounding box center [468, 679] width 75 height 17
click at [465, 738] on div "+ Add new item" at bounding box center [468, 732] width 75 height 17
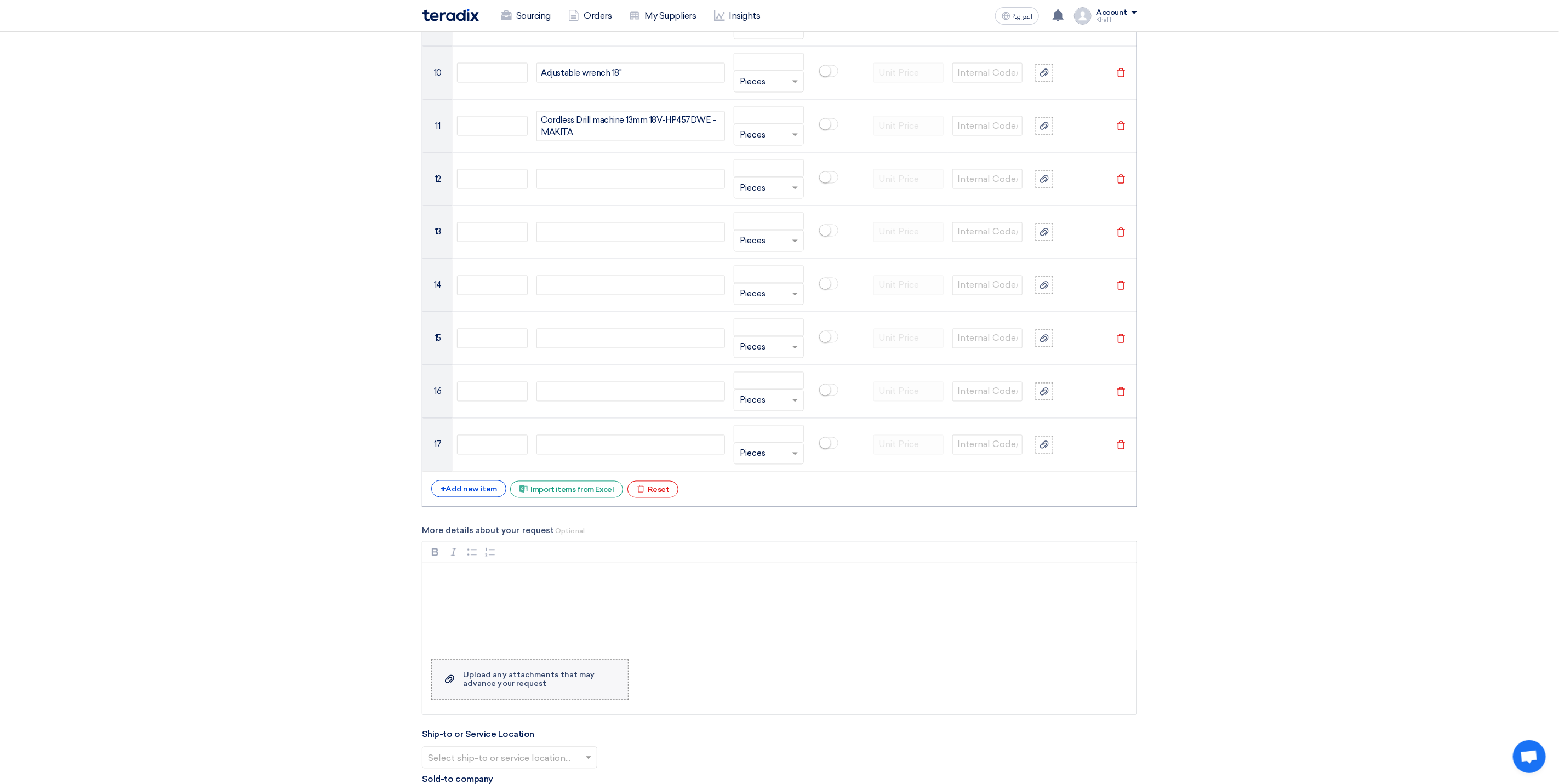
scroll to position [1386, 0]
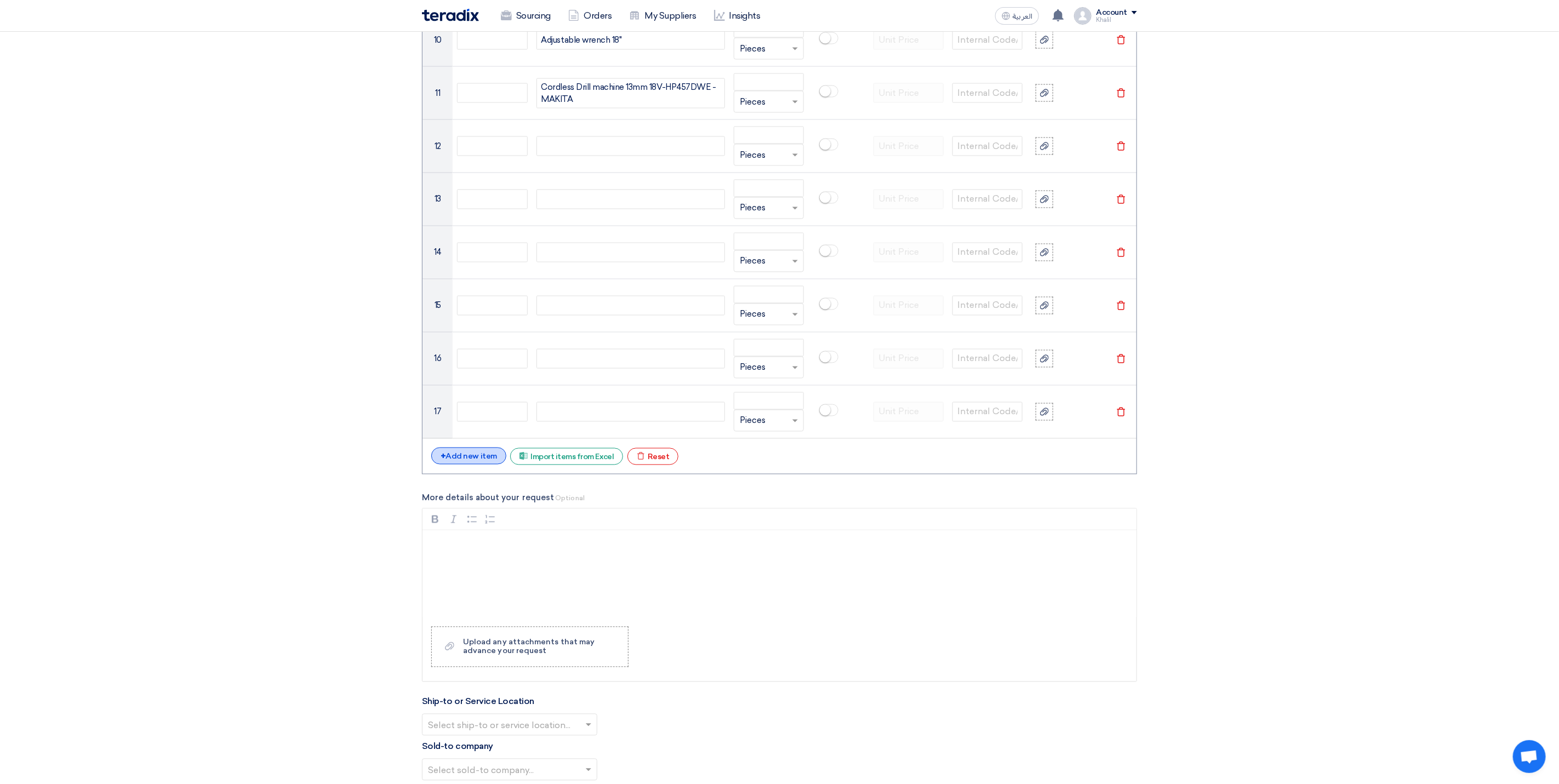
click at [481, 464] on div "+ Add new item" at bounding box center [468, 456] width 75 height 17
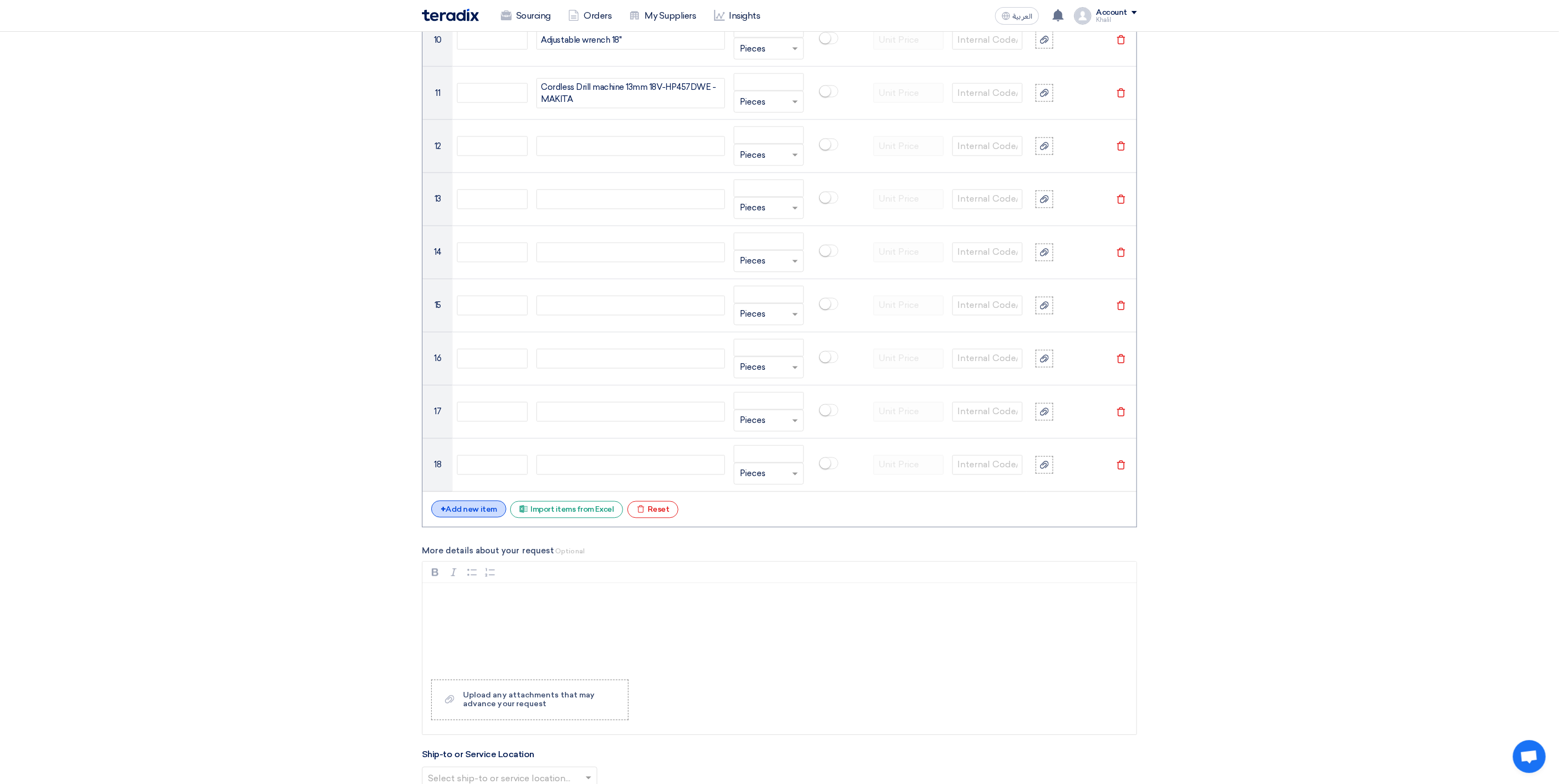
click at [474, 517] on div "+ Add new item" at bounding box center [468, 510] width 75 height 17
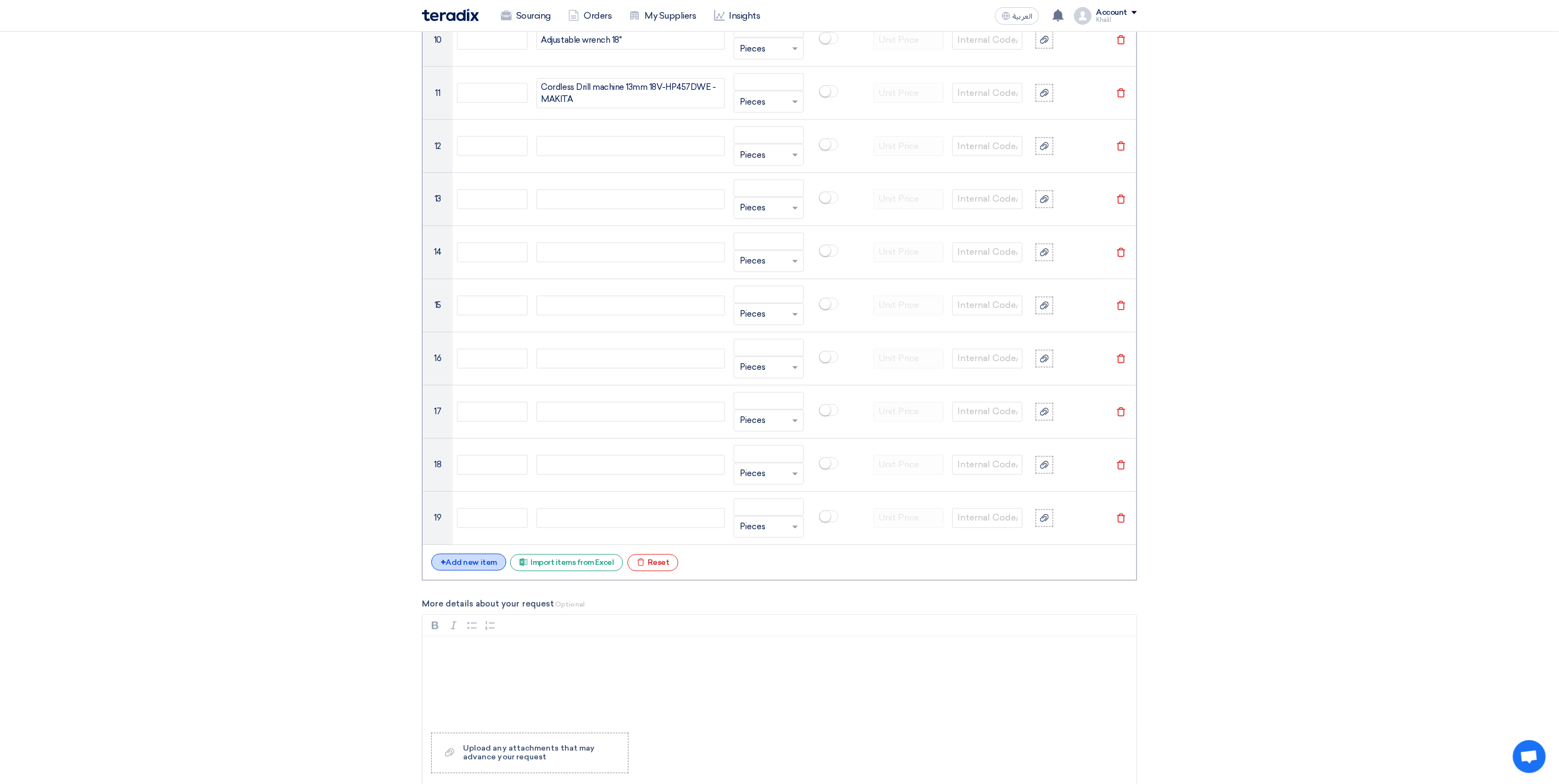
click at [464, 571] on div "+ Add new item" at bounding box center [468, 563] width 75 height 17
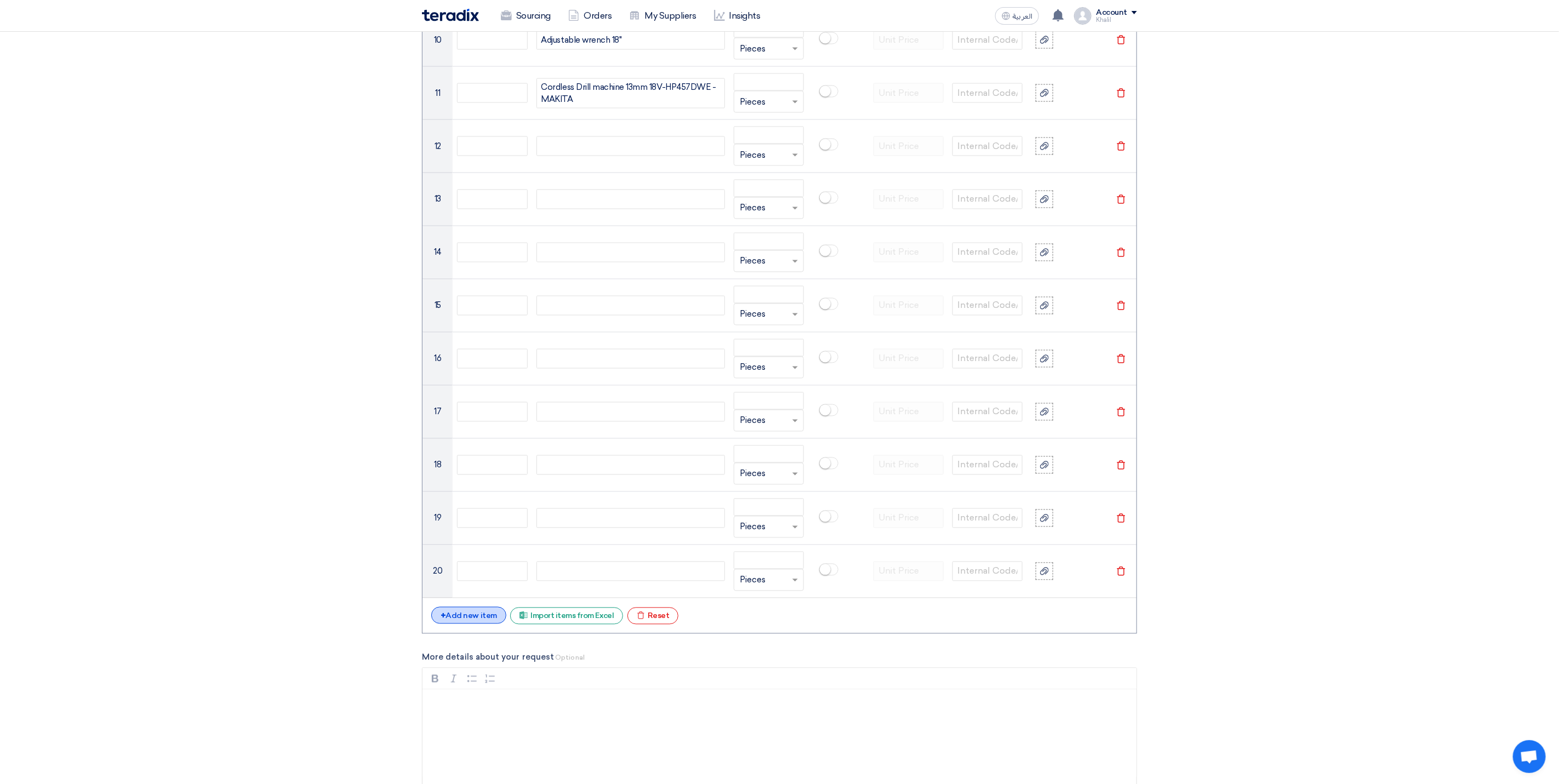
click at [464, 624] on div "+ Add new item" at bounding box center [468, 616] width 75 height 17
click at [469, 677] on div "+ Add new item" at bounding box center [468, 669] width 75 height 17
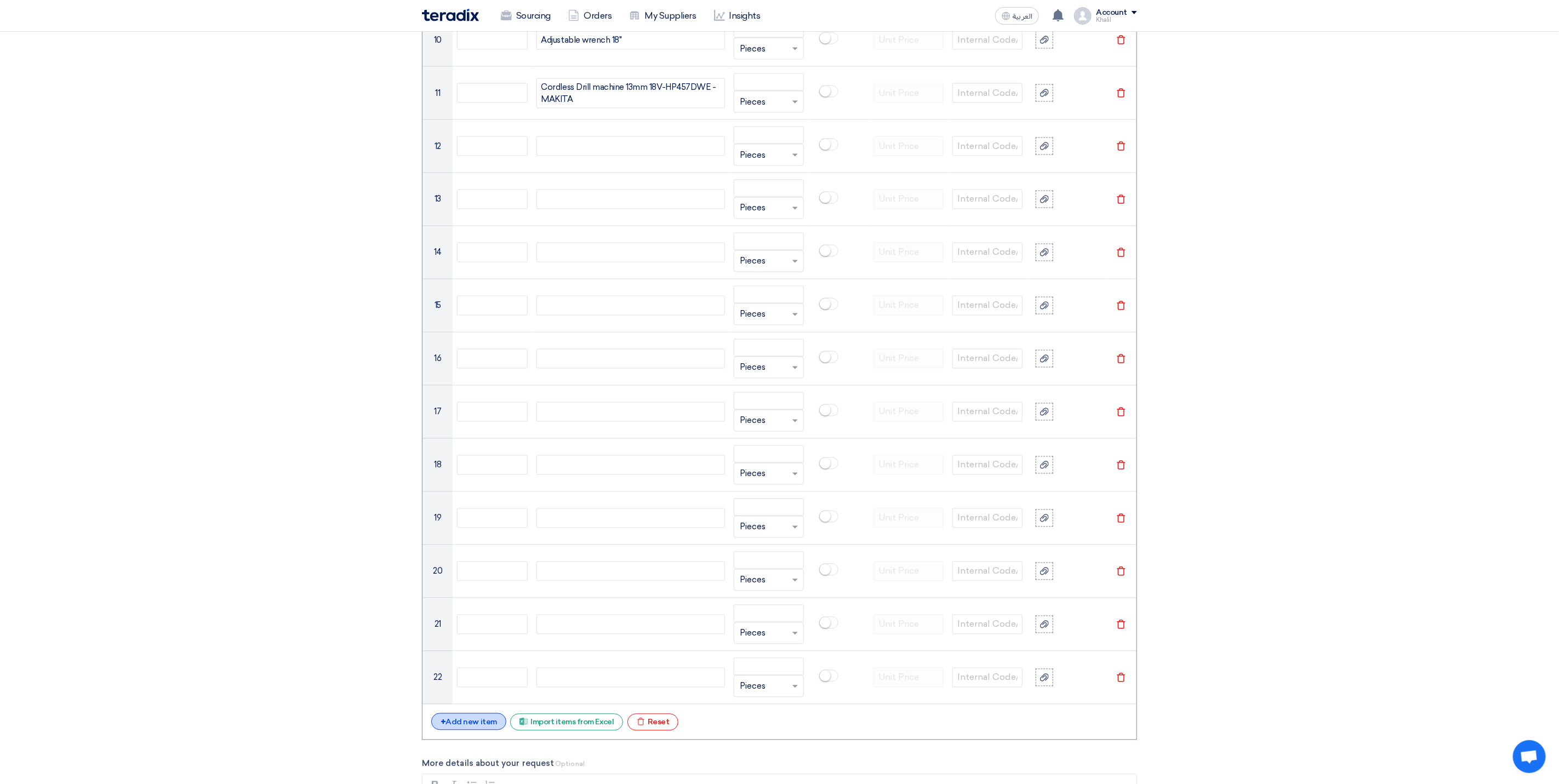
click at [471, 730] on div "+ Add new item" at bounding box center [468, 722] width 75 height 17
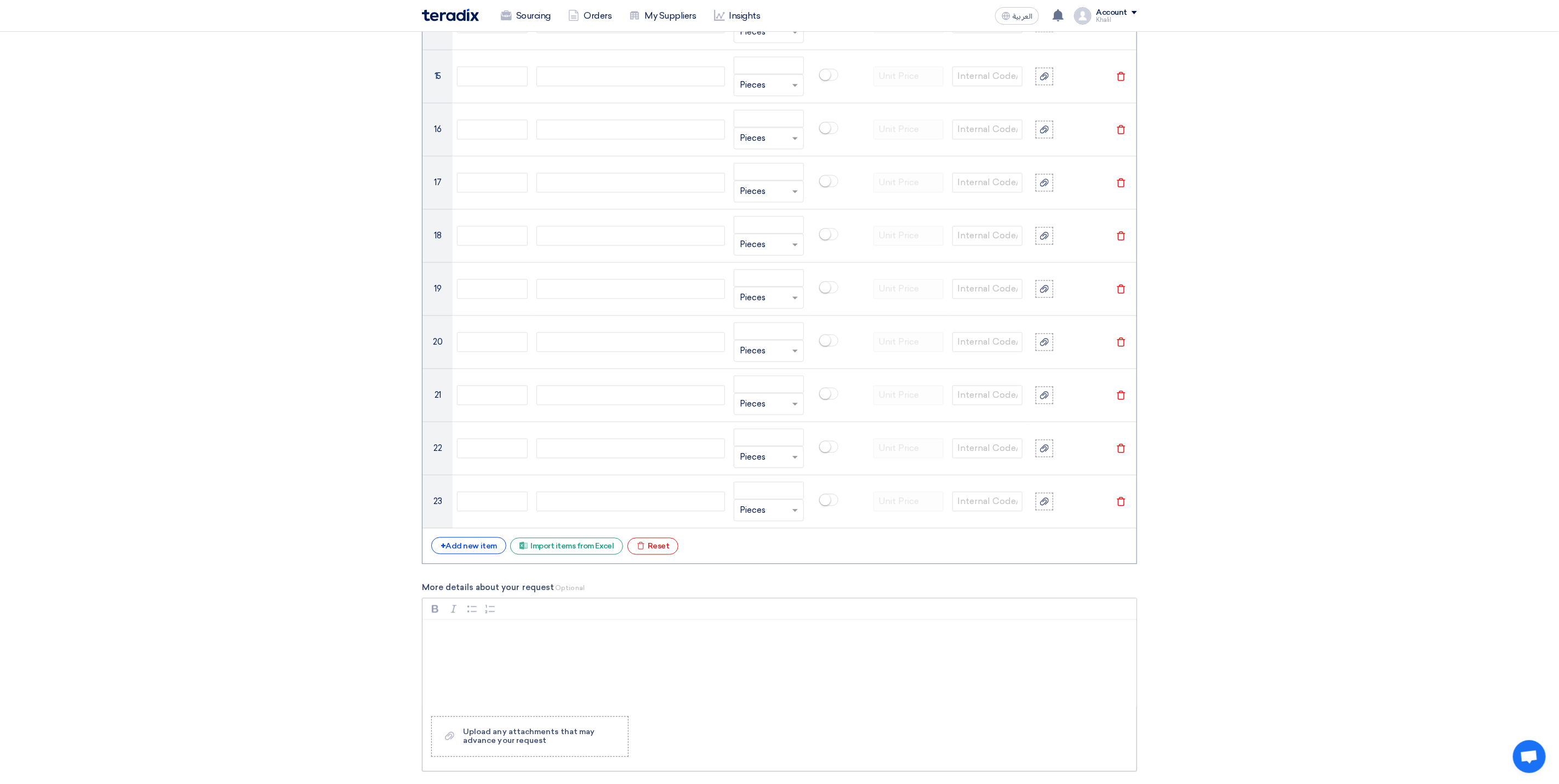
scroll to position [1632, 0]
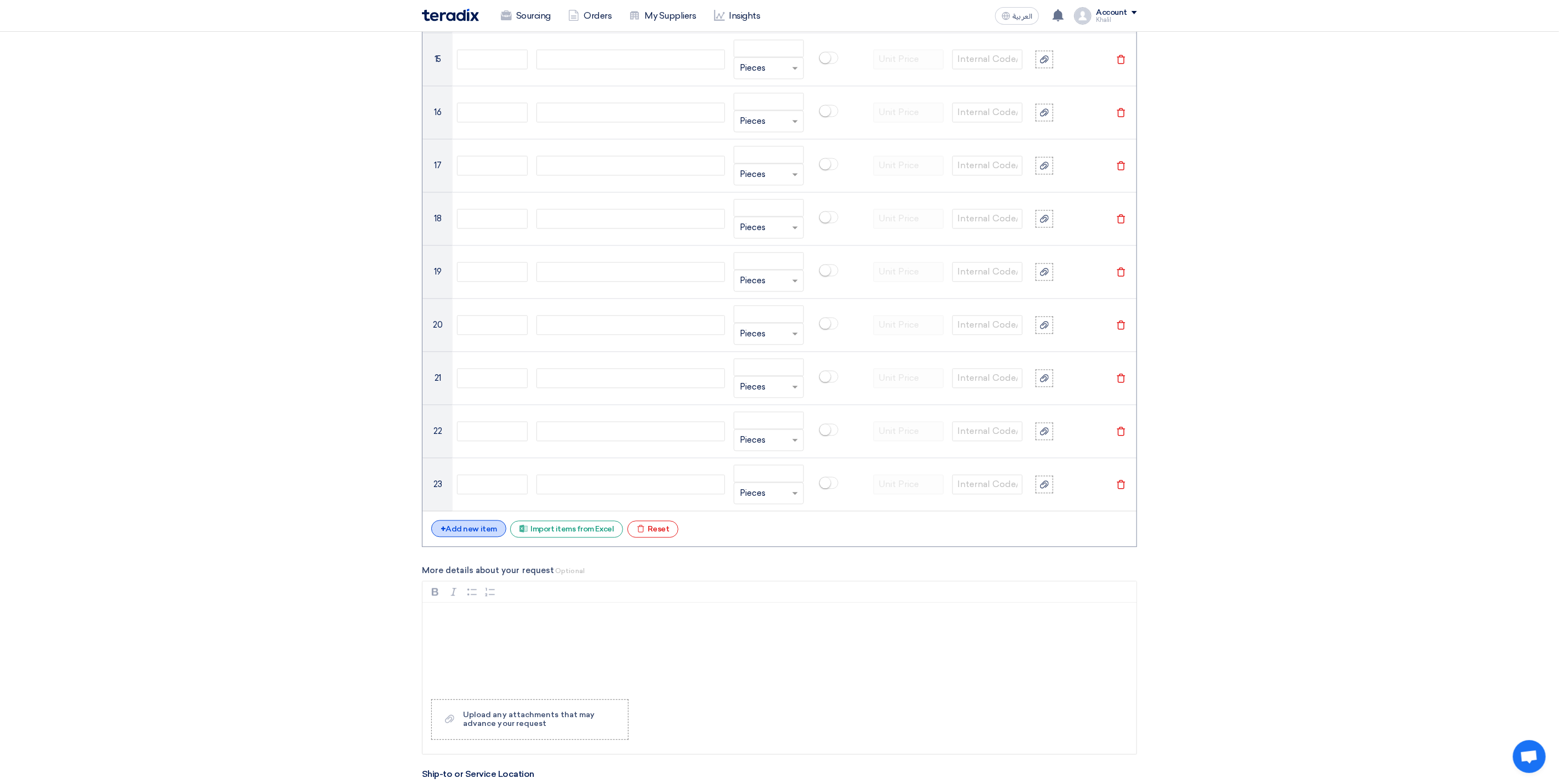
click at [458, 537] on div "+ Add new item" at bounding box center [468, 529] width 75 height 17
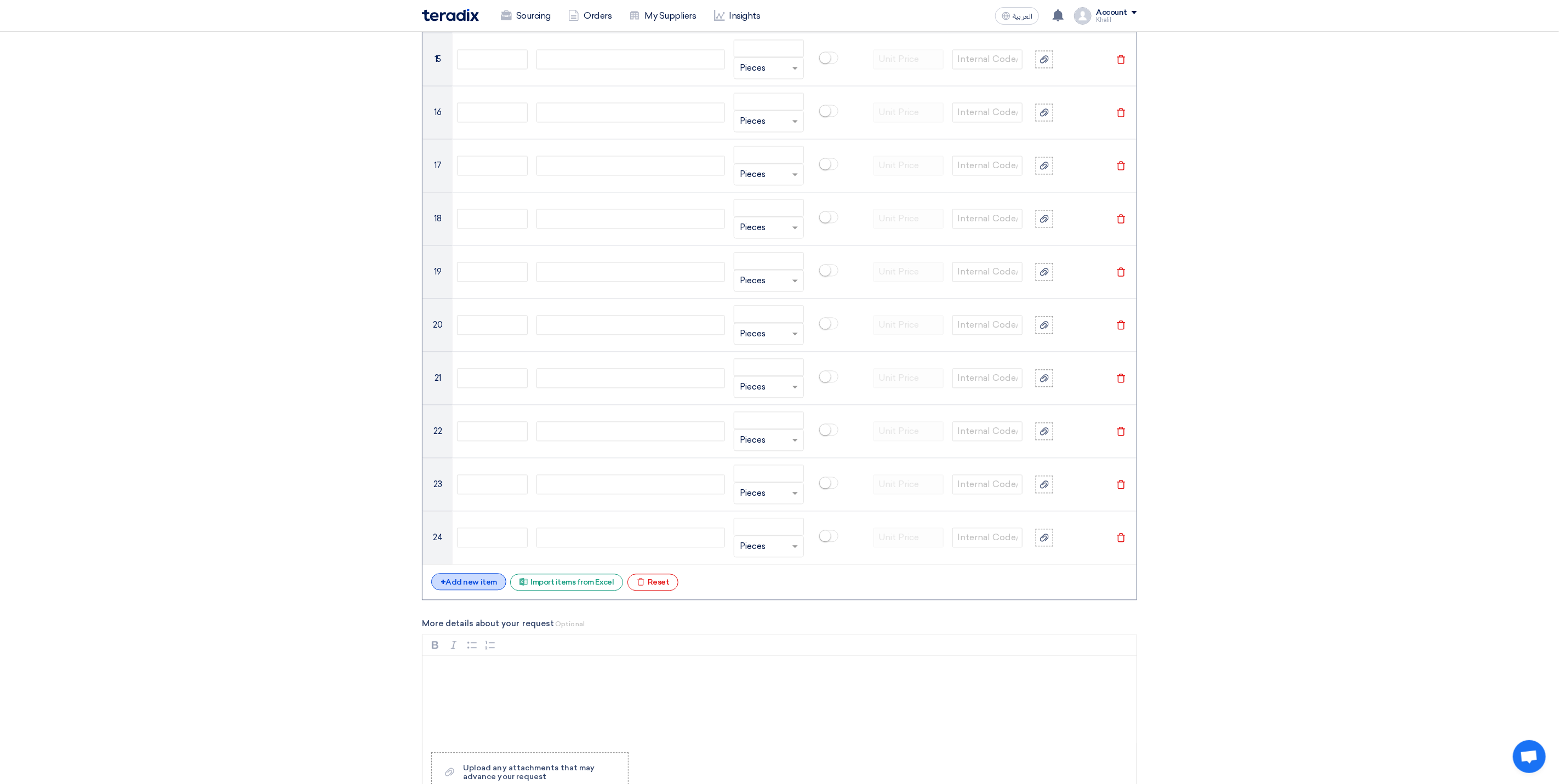
click at [462, 590] on div "+ Add new item" at bounding box center [468, 582] width 75 height 17
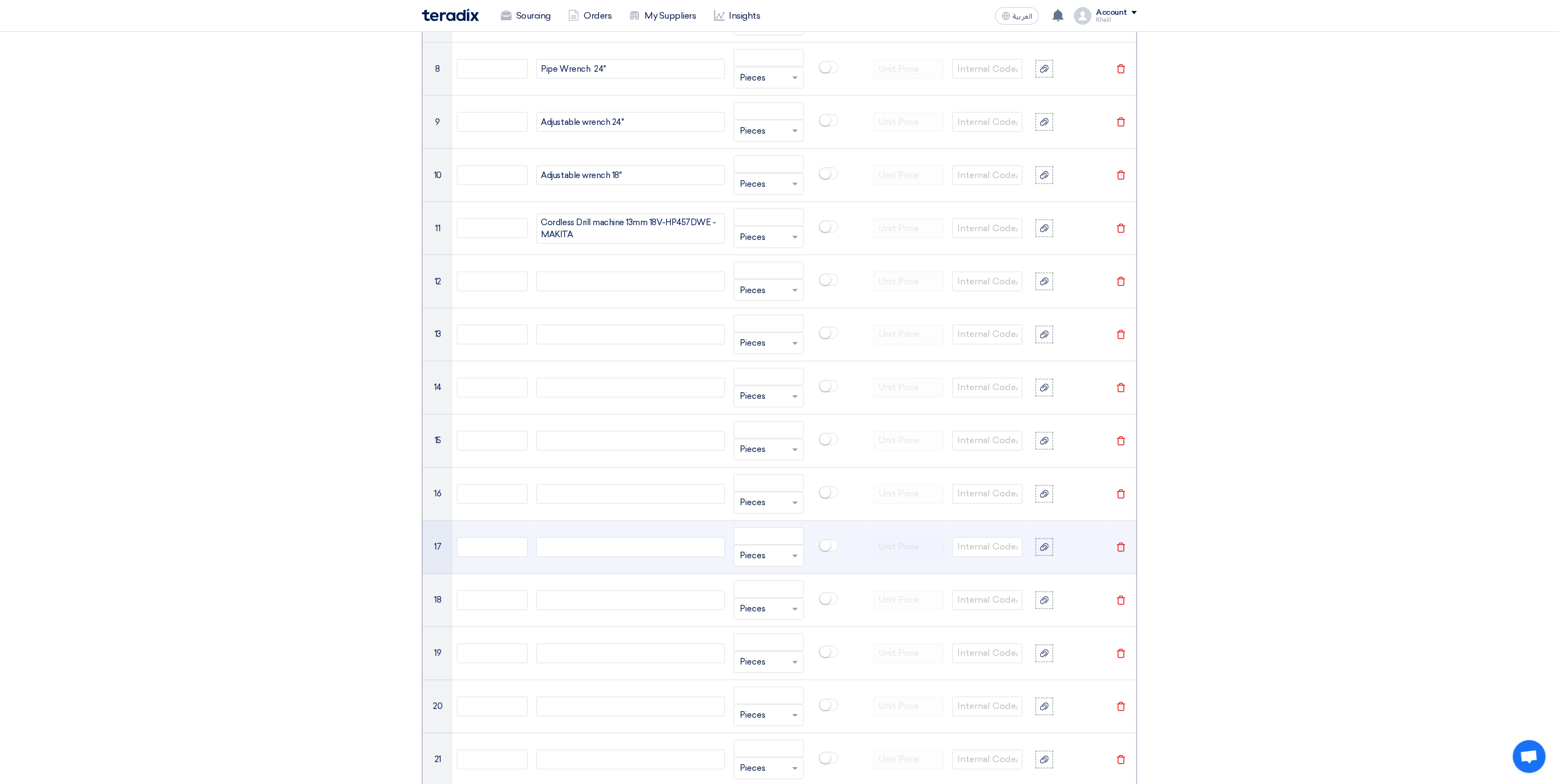
scroll to position [1222, 0]
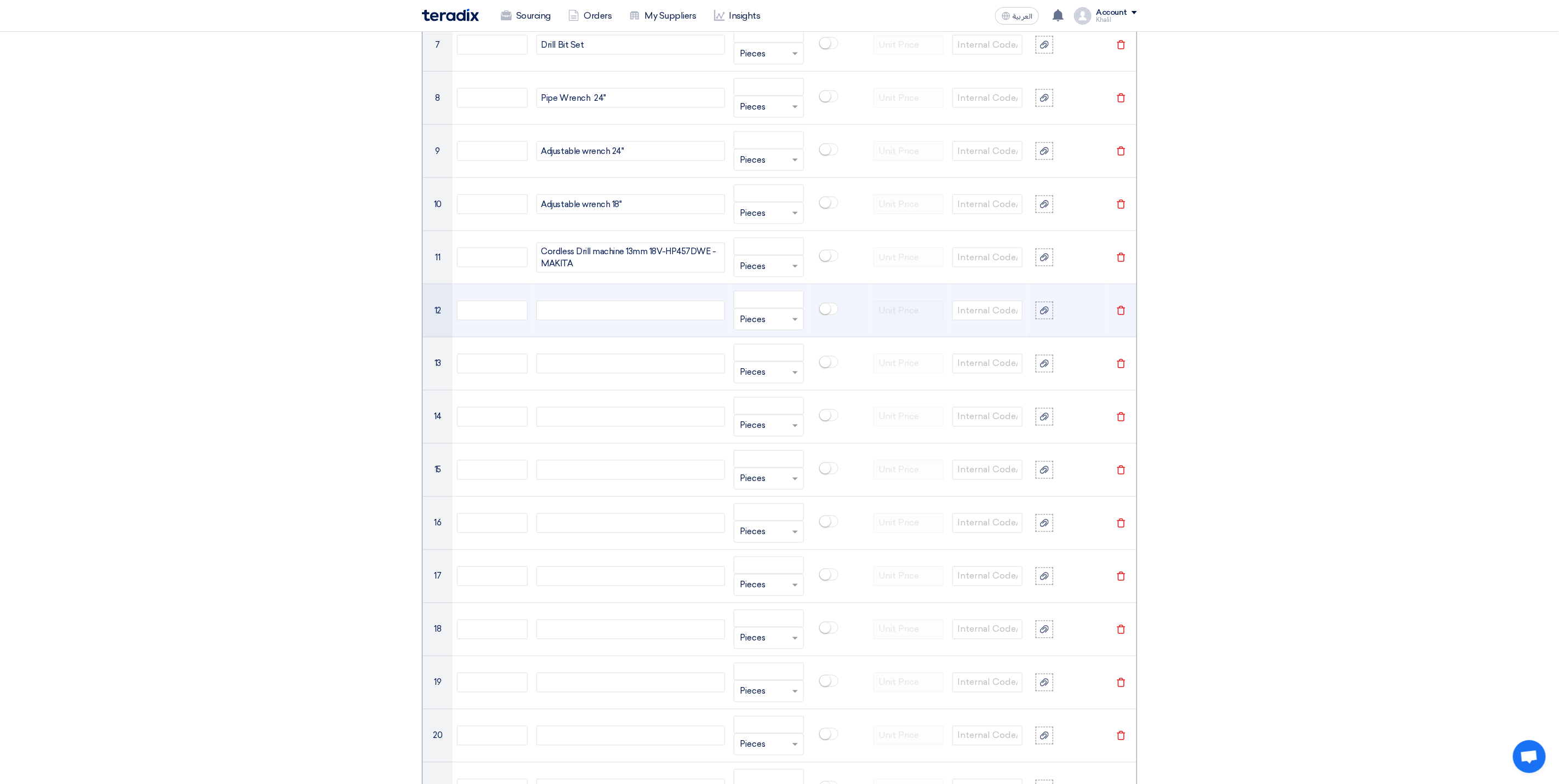
click at [668, 321] on div at bounding box center [630, 310] width 188 height 20
paste div
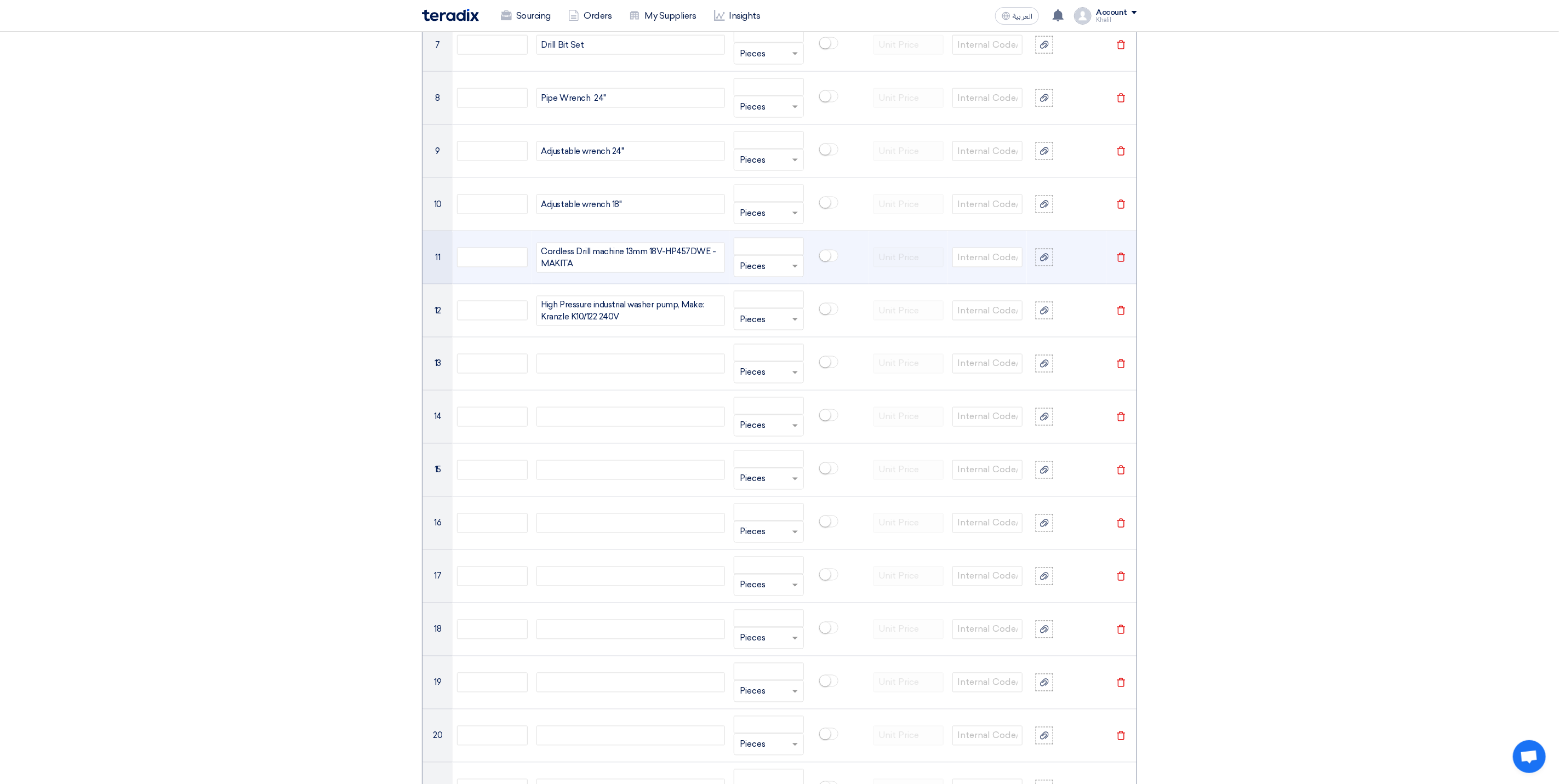
scroll to position [1216, 0]
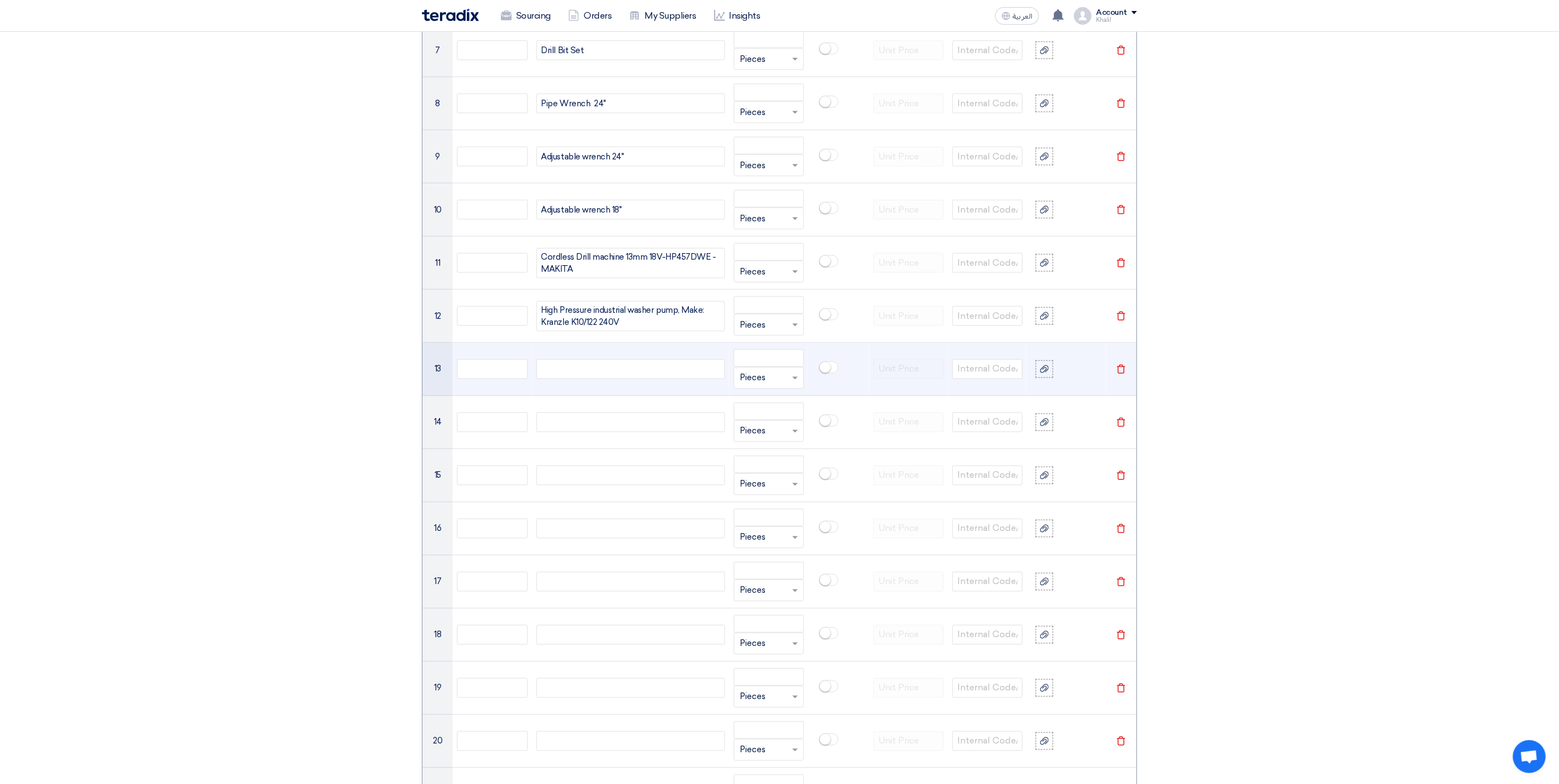
click at [620, 379] on div at bounding box center [630, 369] width 188 height 20
paste div
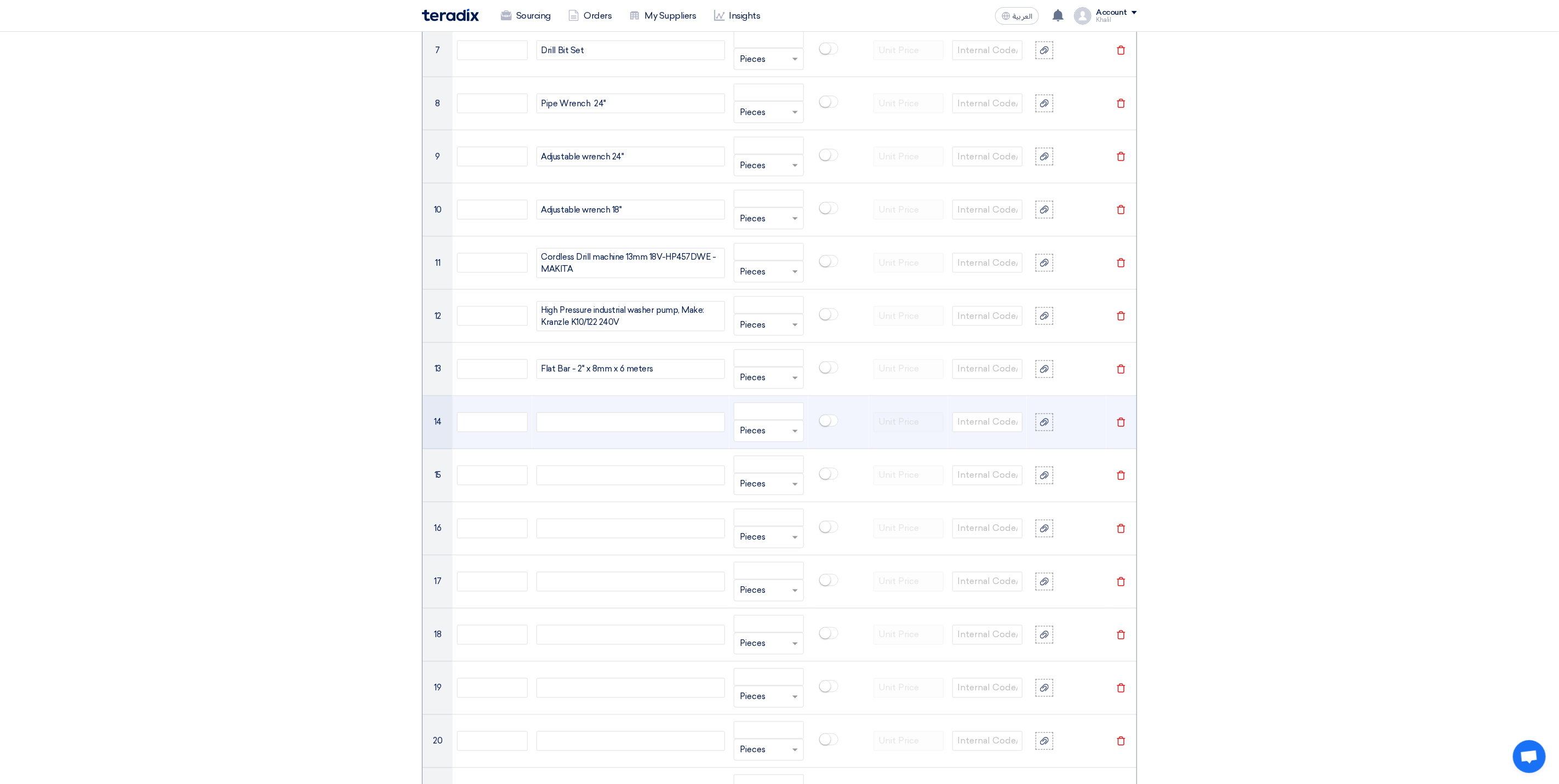
click at [640, 427] on div at bounding box center [630, 422] width 188 height 20
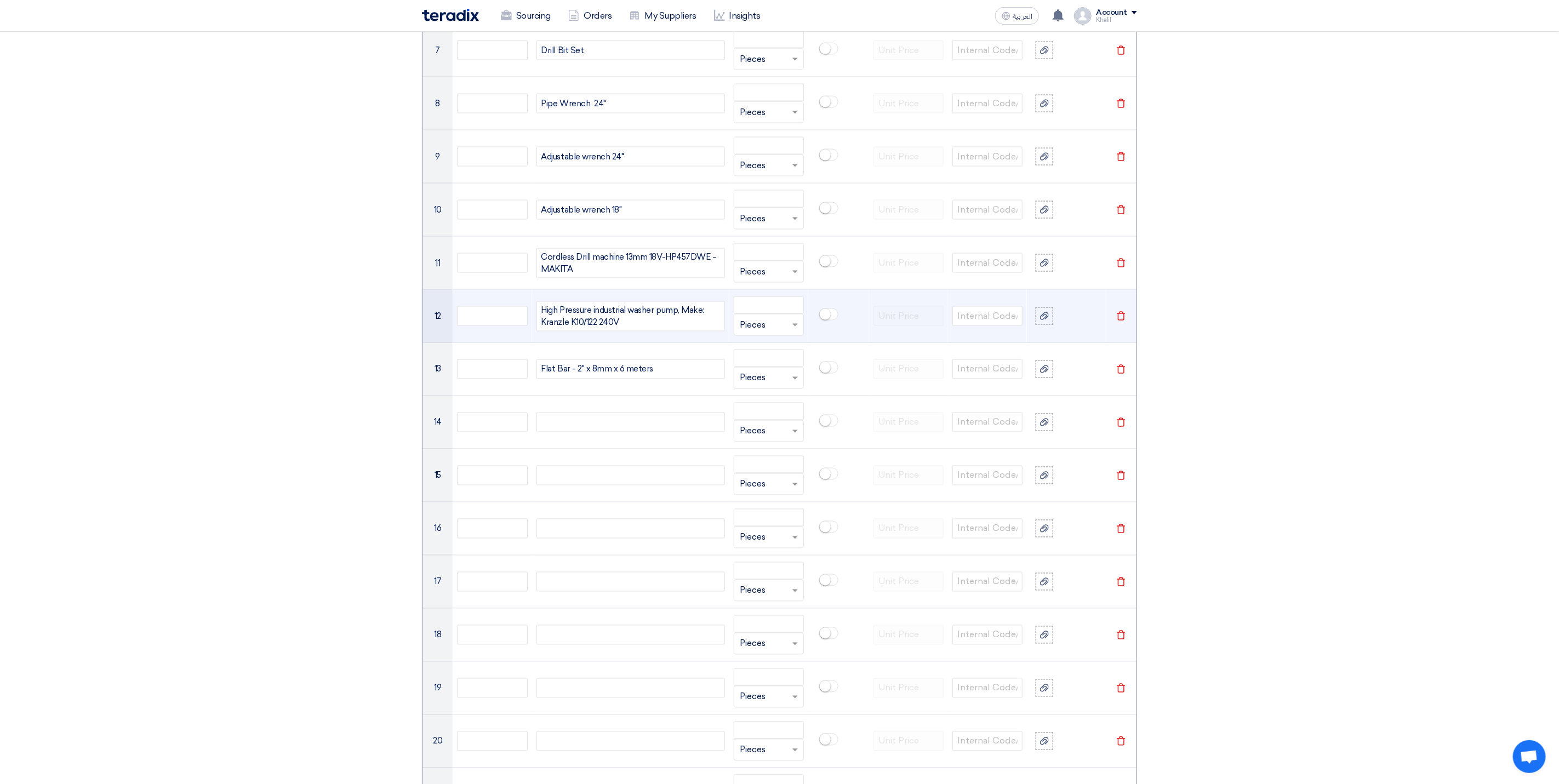
paste div
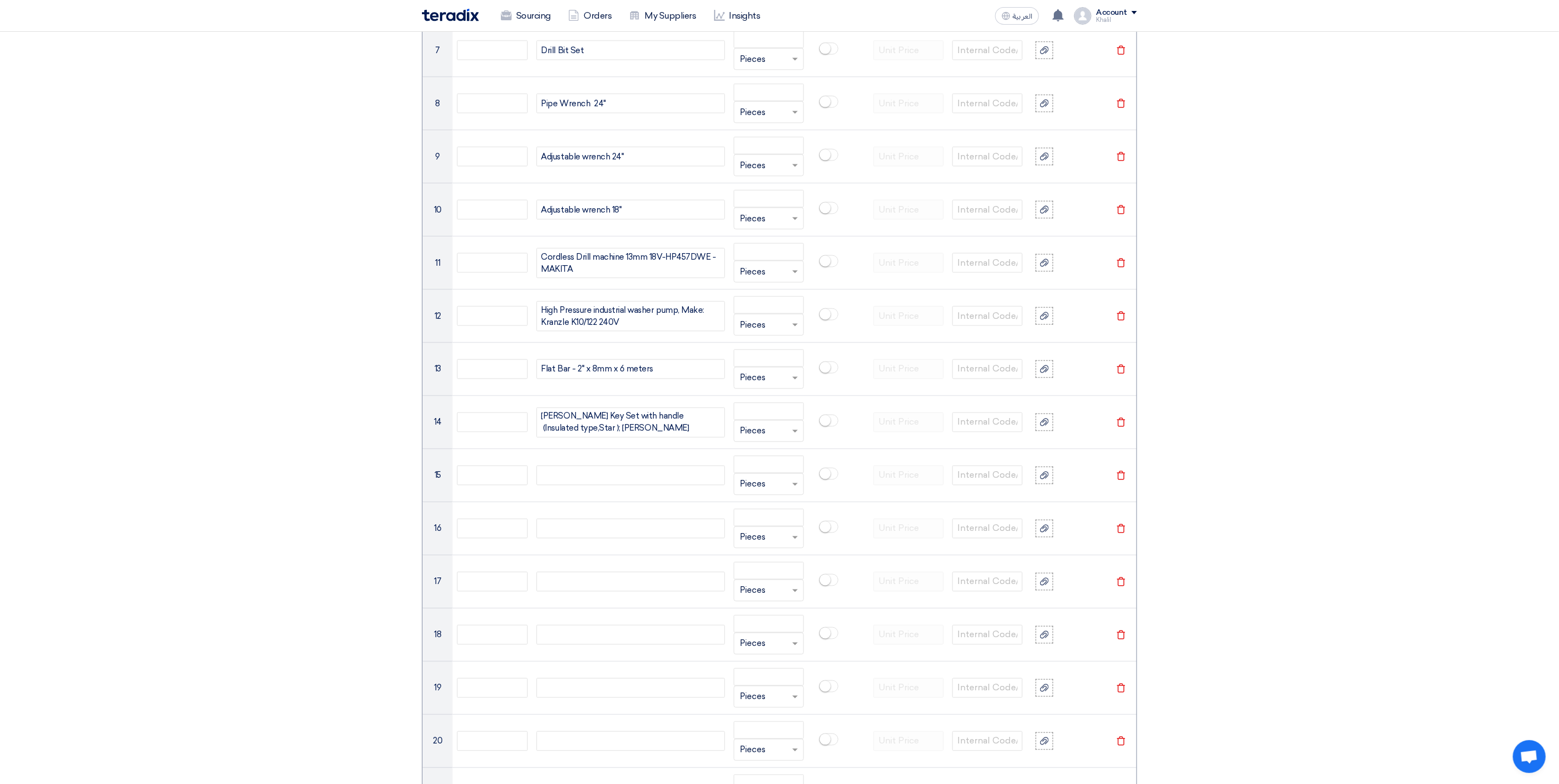
scroll to position [1211, 0]
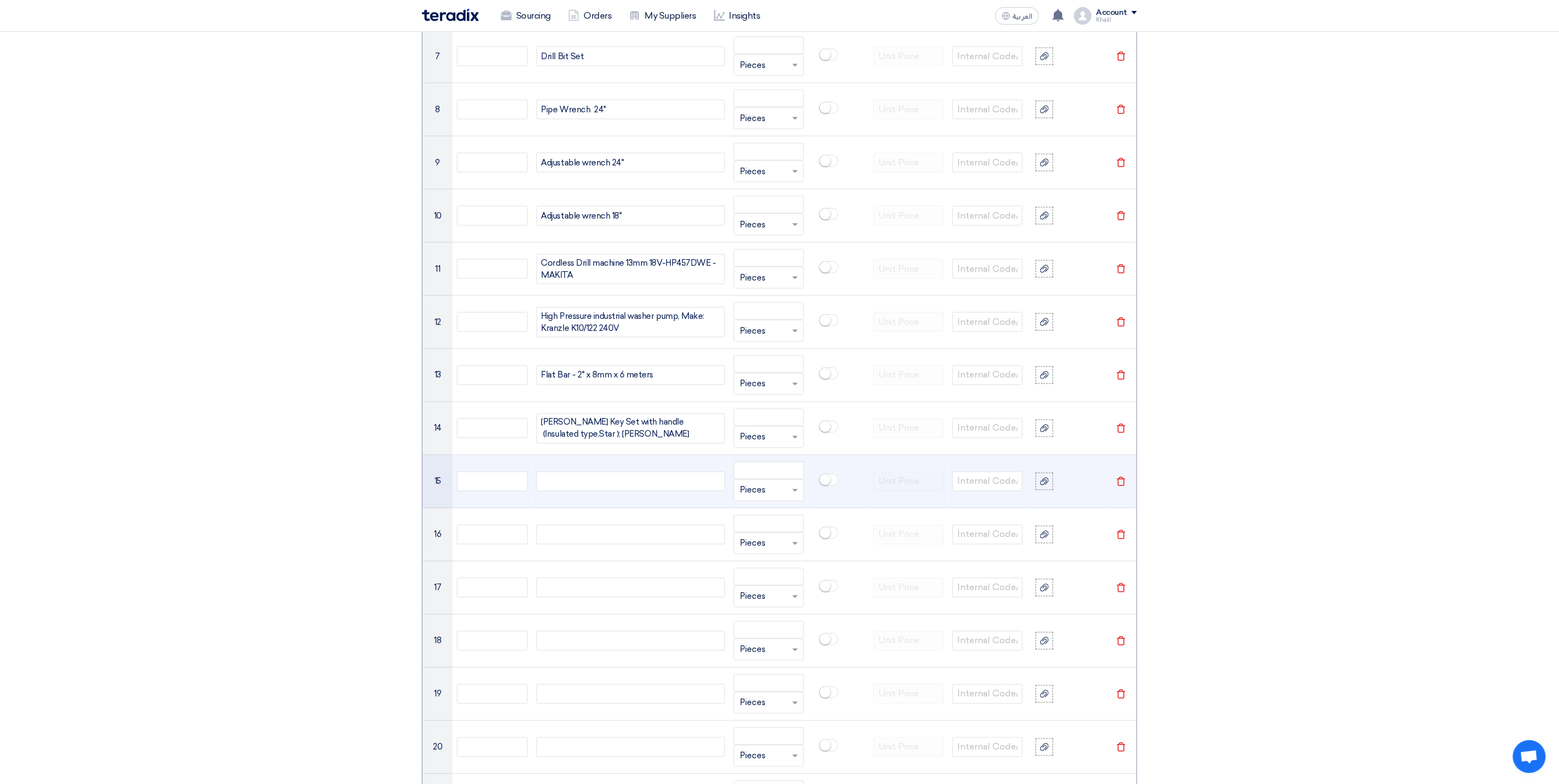
click at [668, 488] on div at bounding box center [630, 481] width 188 height 20
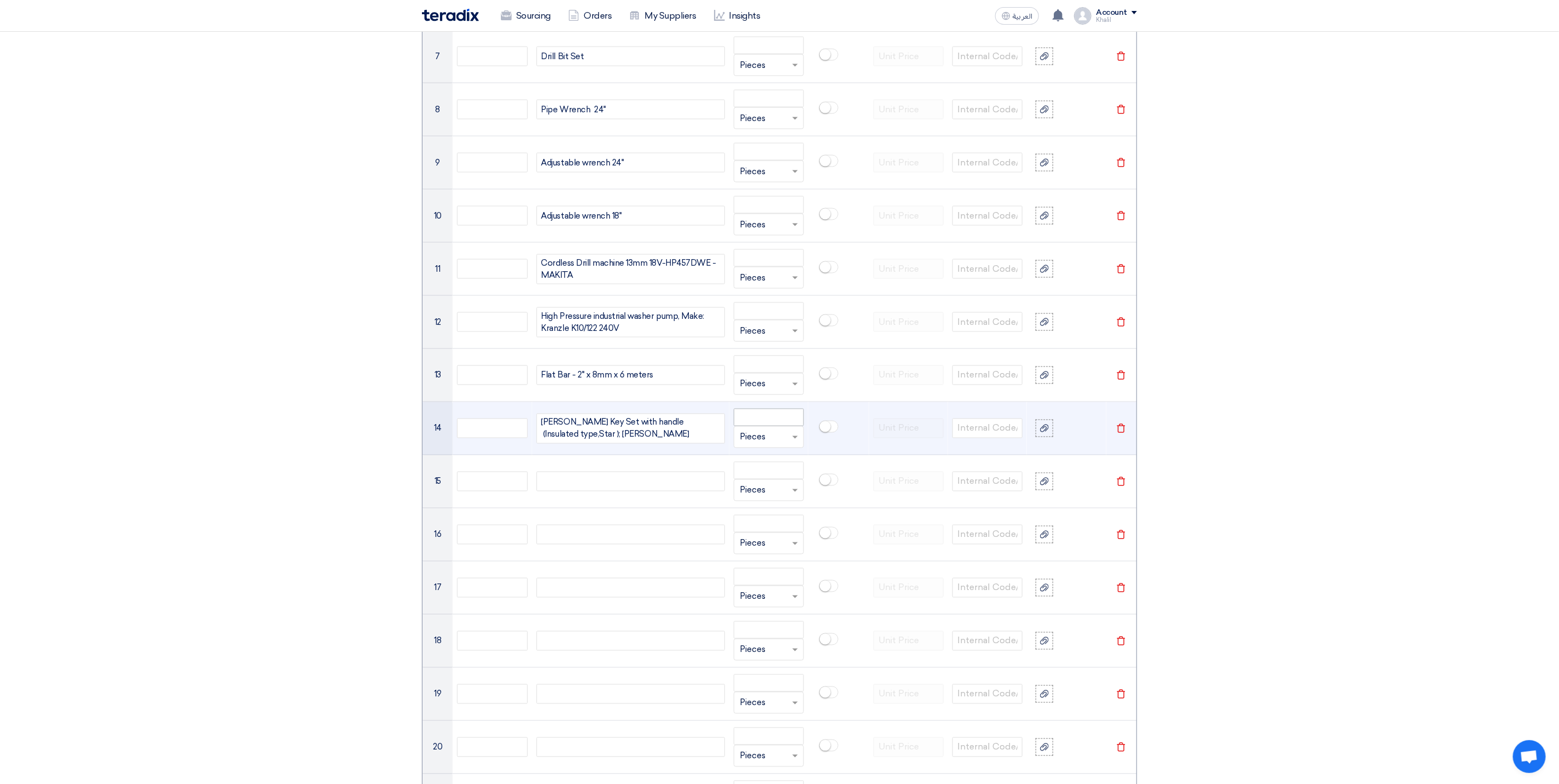
paste div
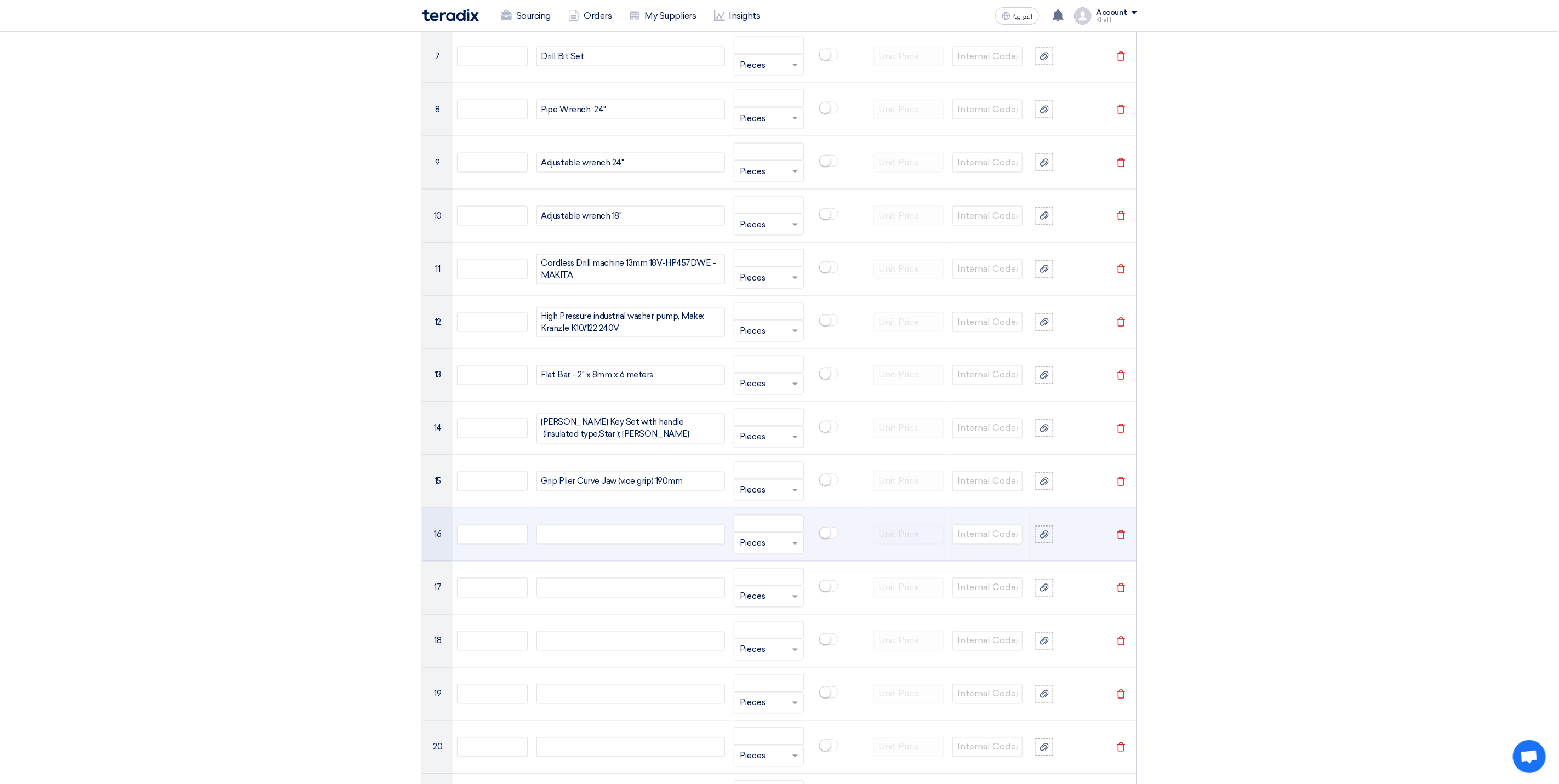
click at [657, 543] on div at bounding box center [630, 534] width 188 height 20
paste div
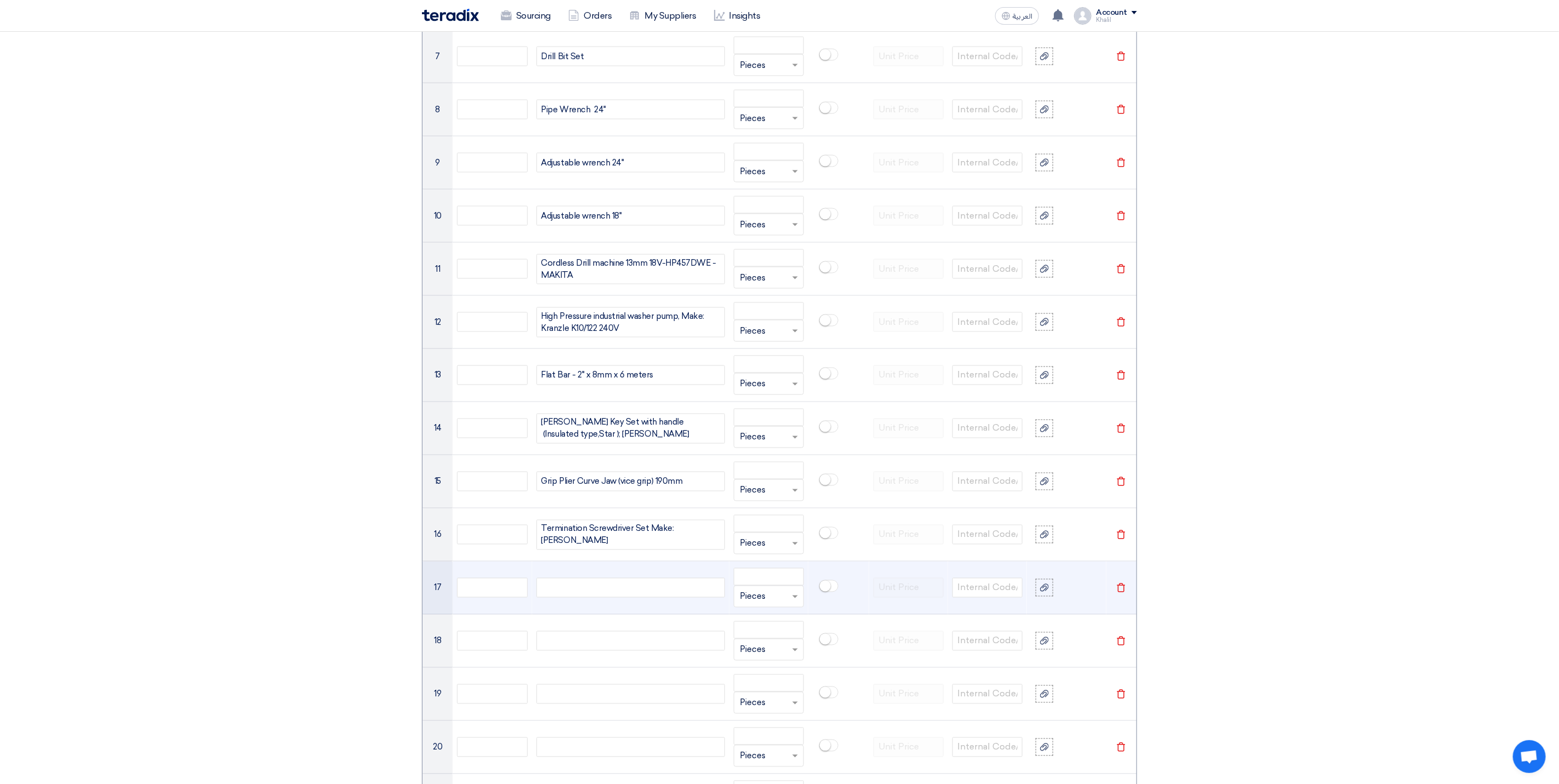
click at [672, 591] on div at bounding box center [630, 587] width 188 height 20
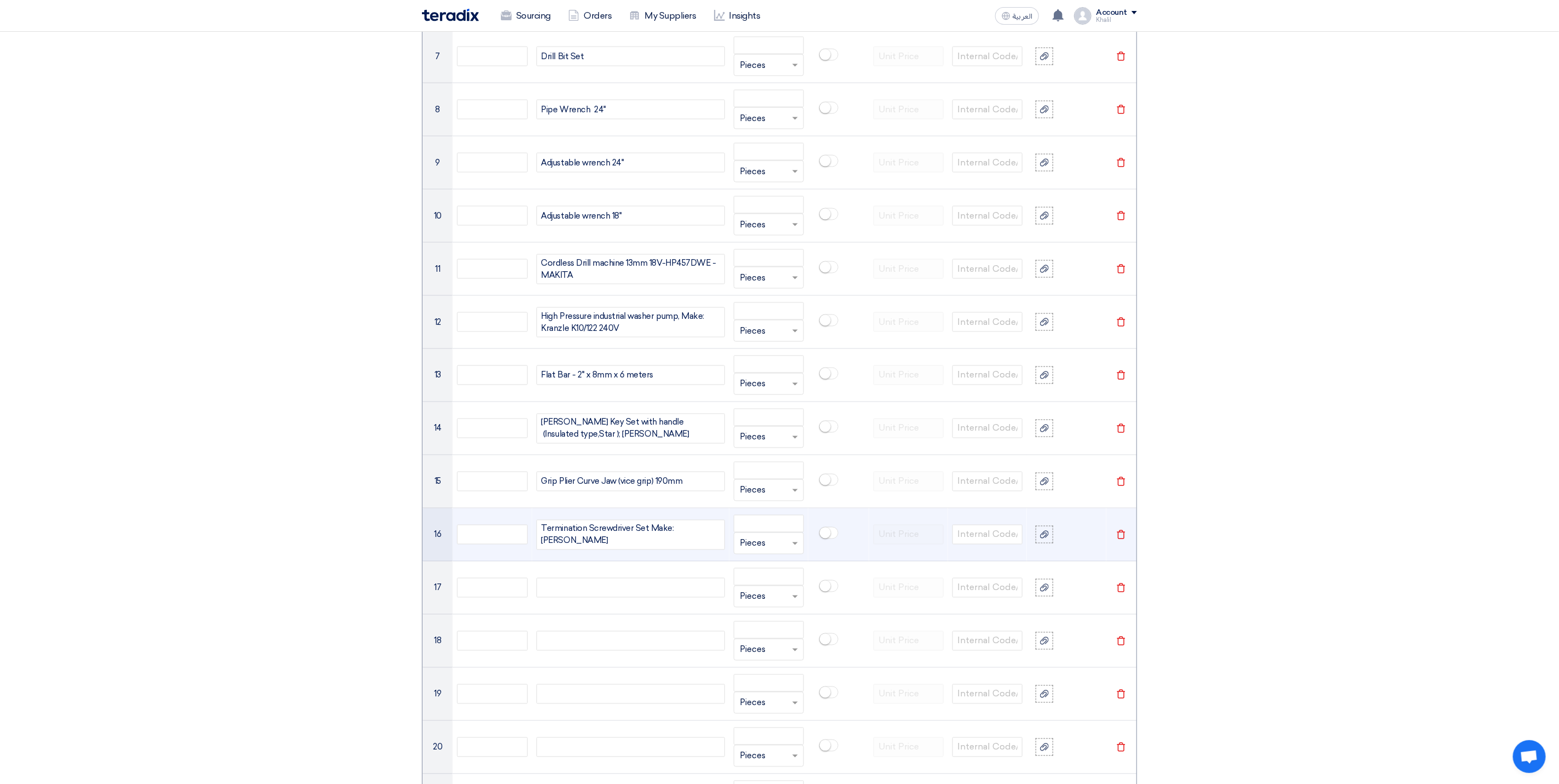
paste div
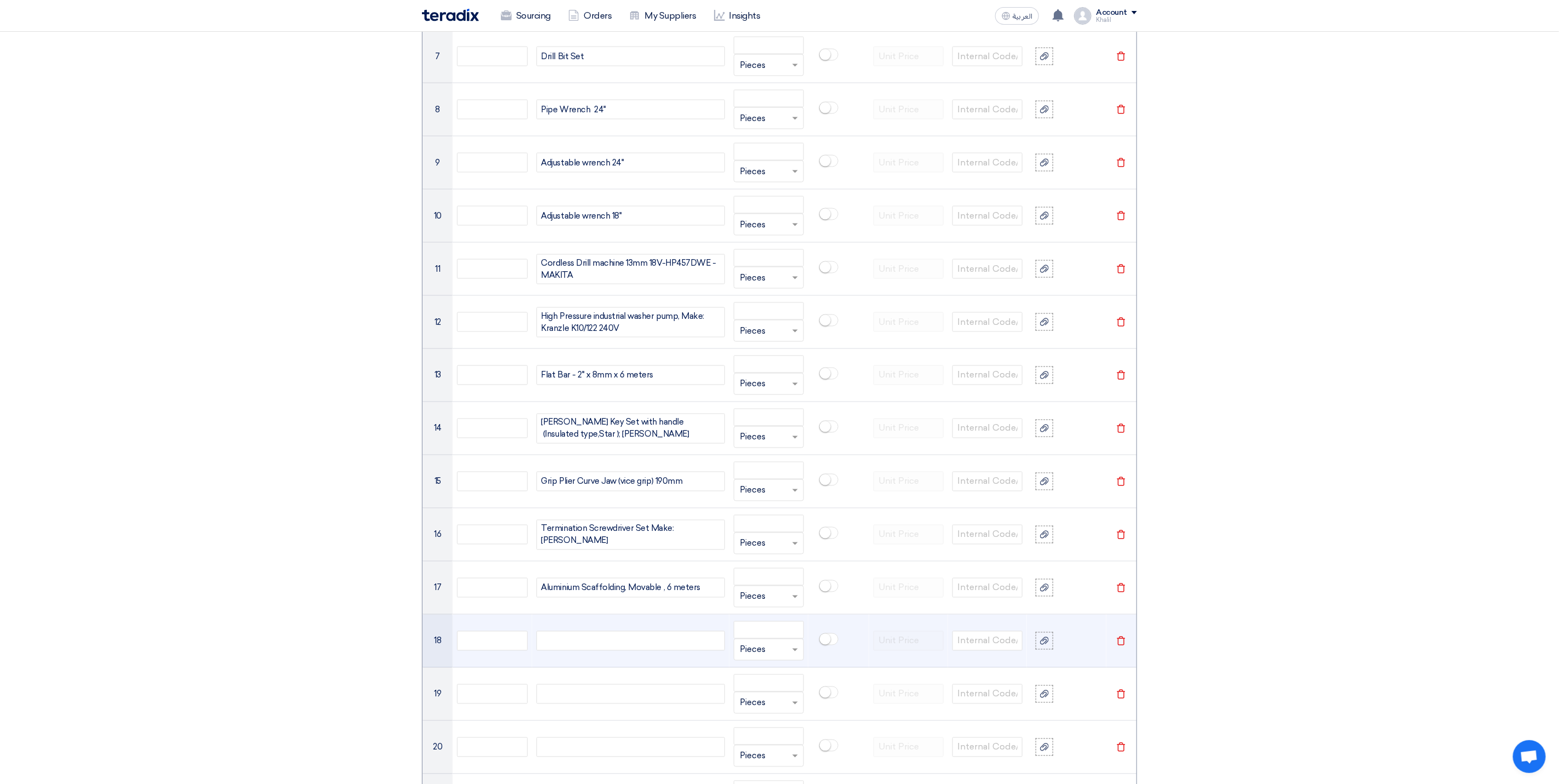
click at [617, 651] on div at bounding box center [630, 640] width 188 height 20
paste div
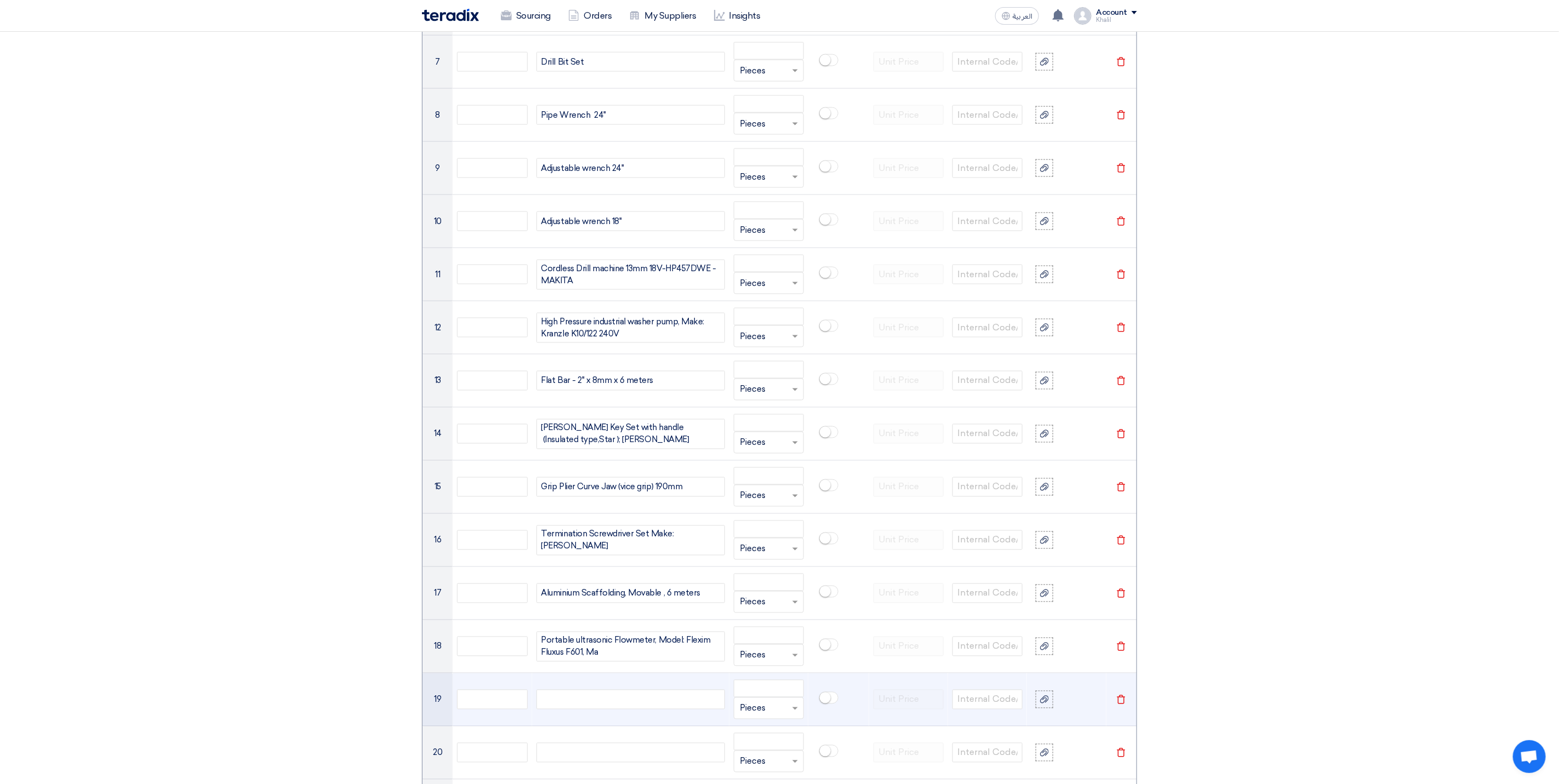
click at [627, 709] on div at bounding box center [630, 699] width 188 height 20
paste div
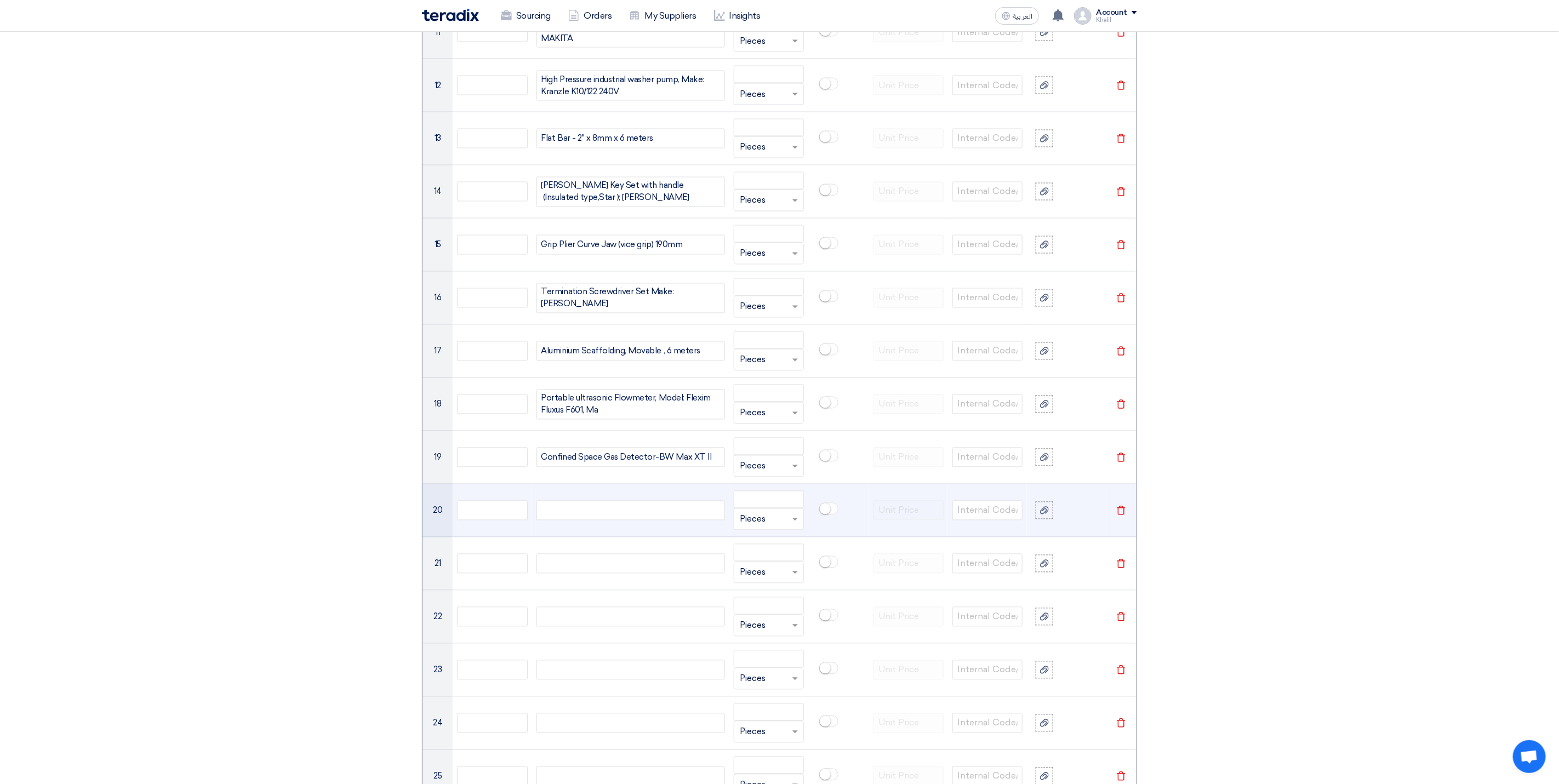
scroll to position [1452, 0]
click at [612, 514] on div at bounding box center [630, 506] width 188 height 20
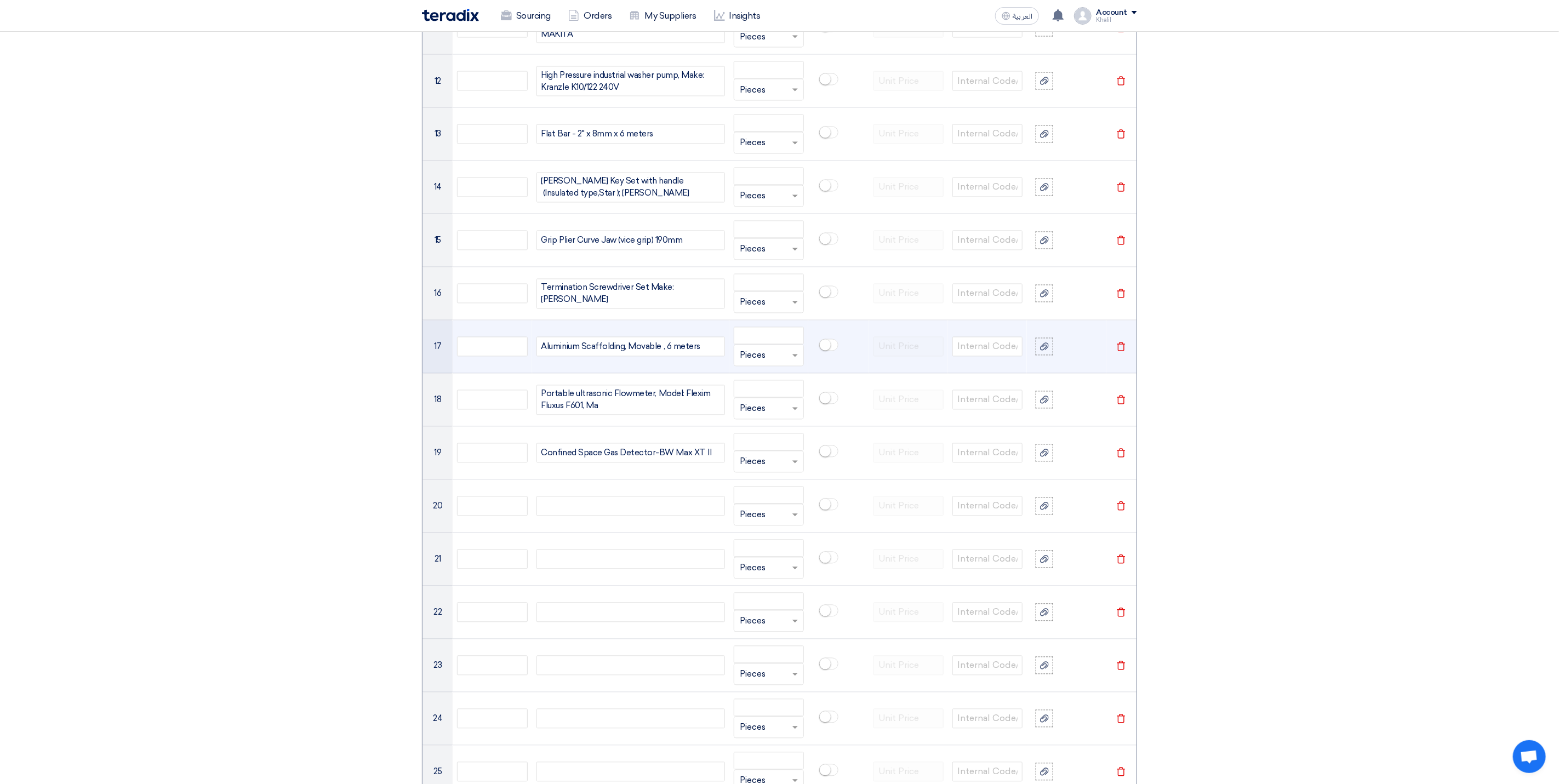
paste div
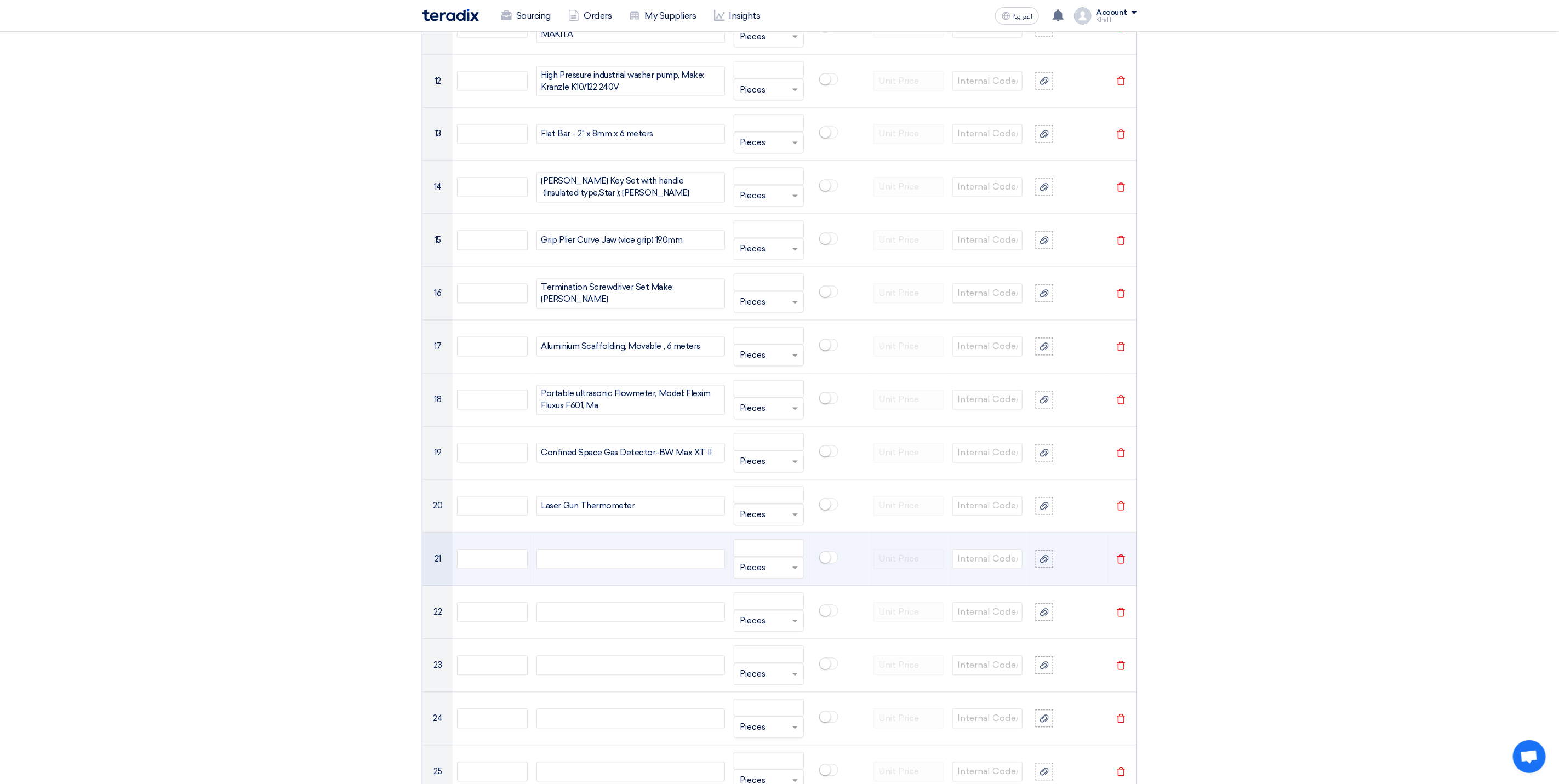
click at [641, 569] on div at bounding box center [630, 559] width 188 height 20
paste div
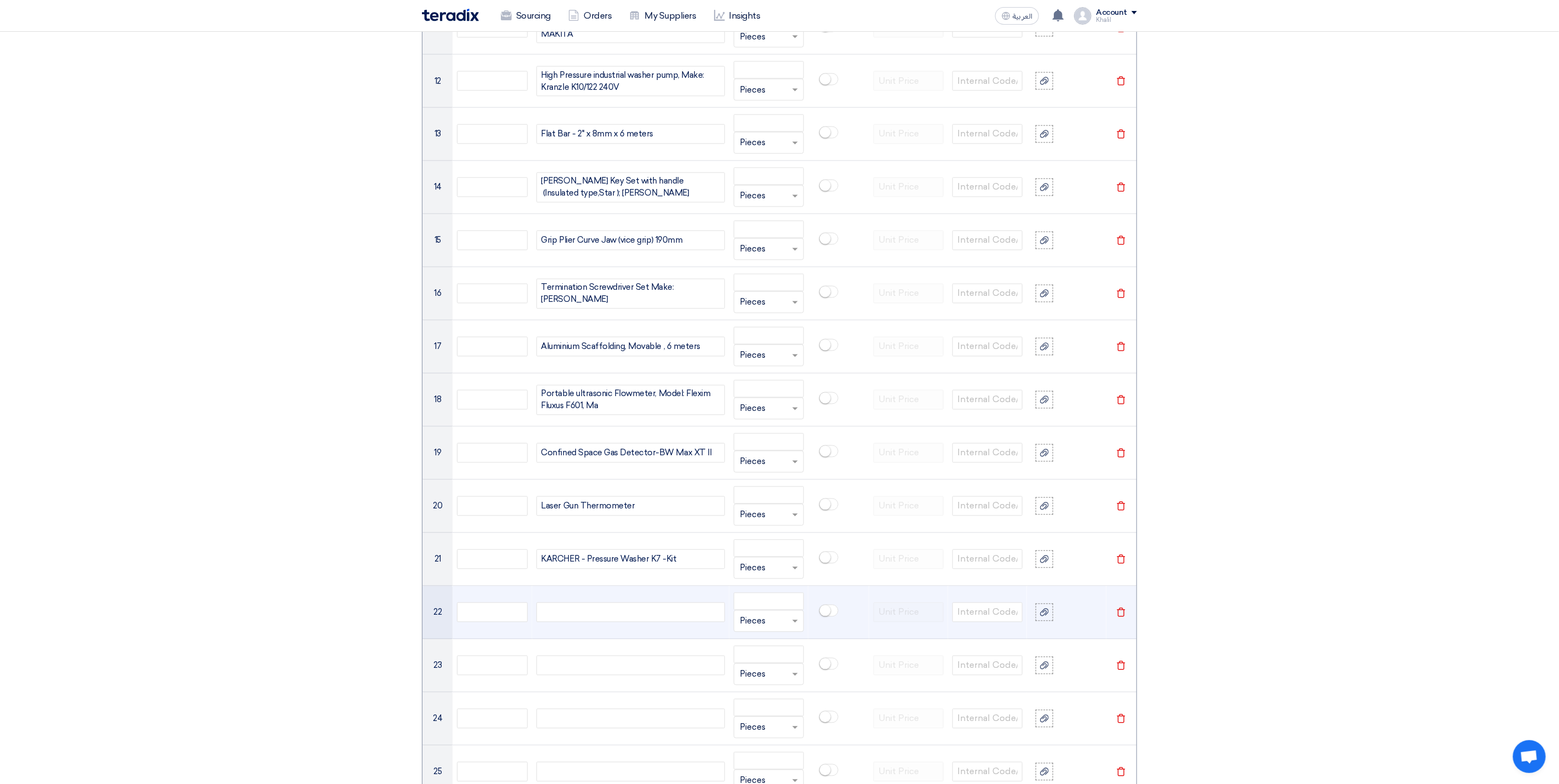
click at [630, 622] on div at bounding box center [630, 612] width 188 height 20
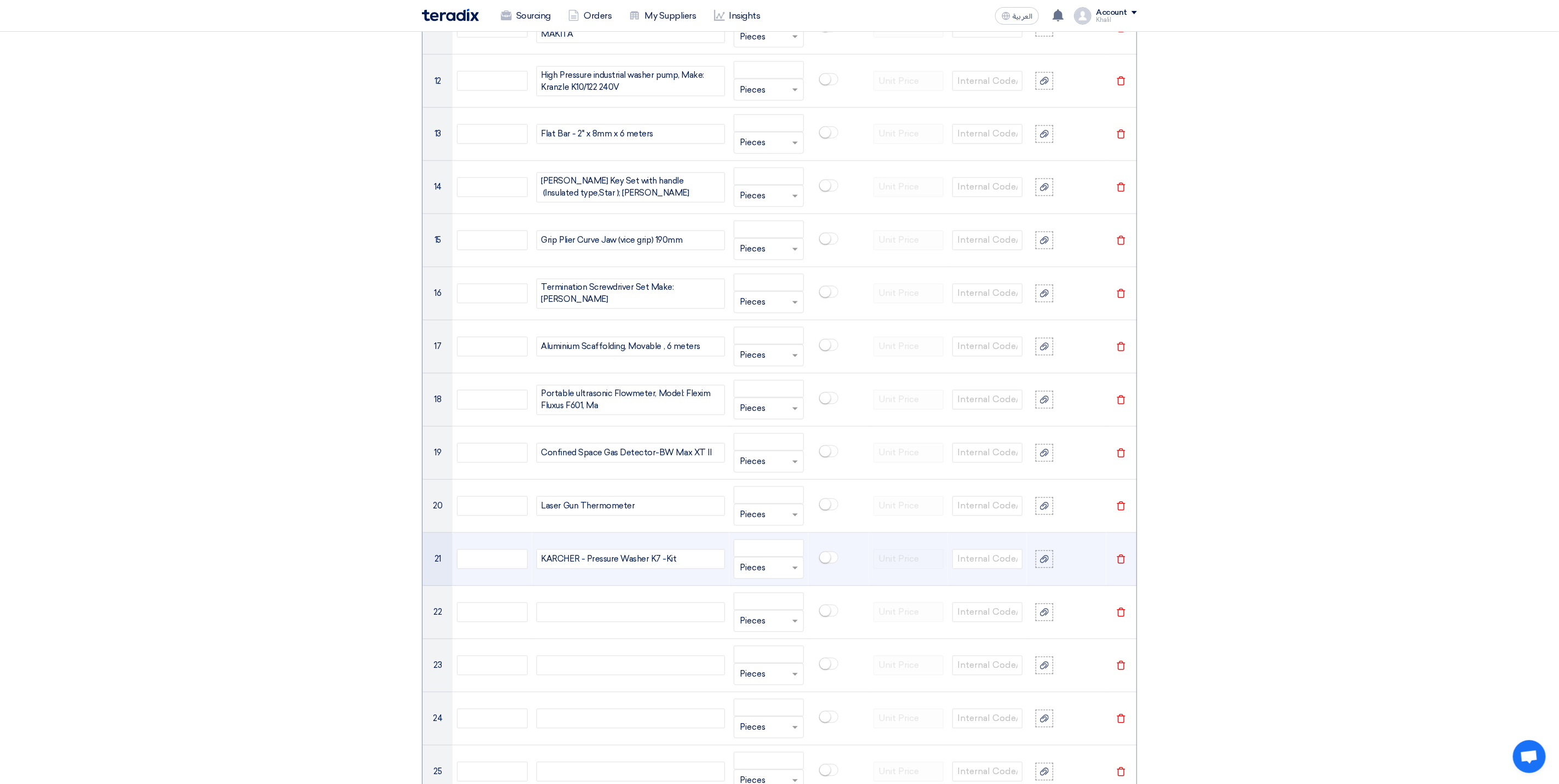
paste div
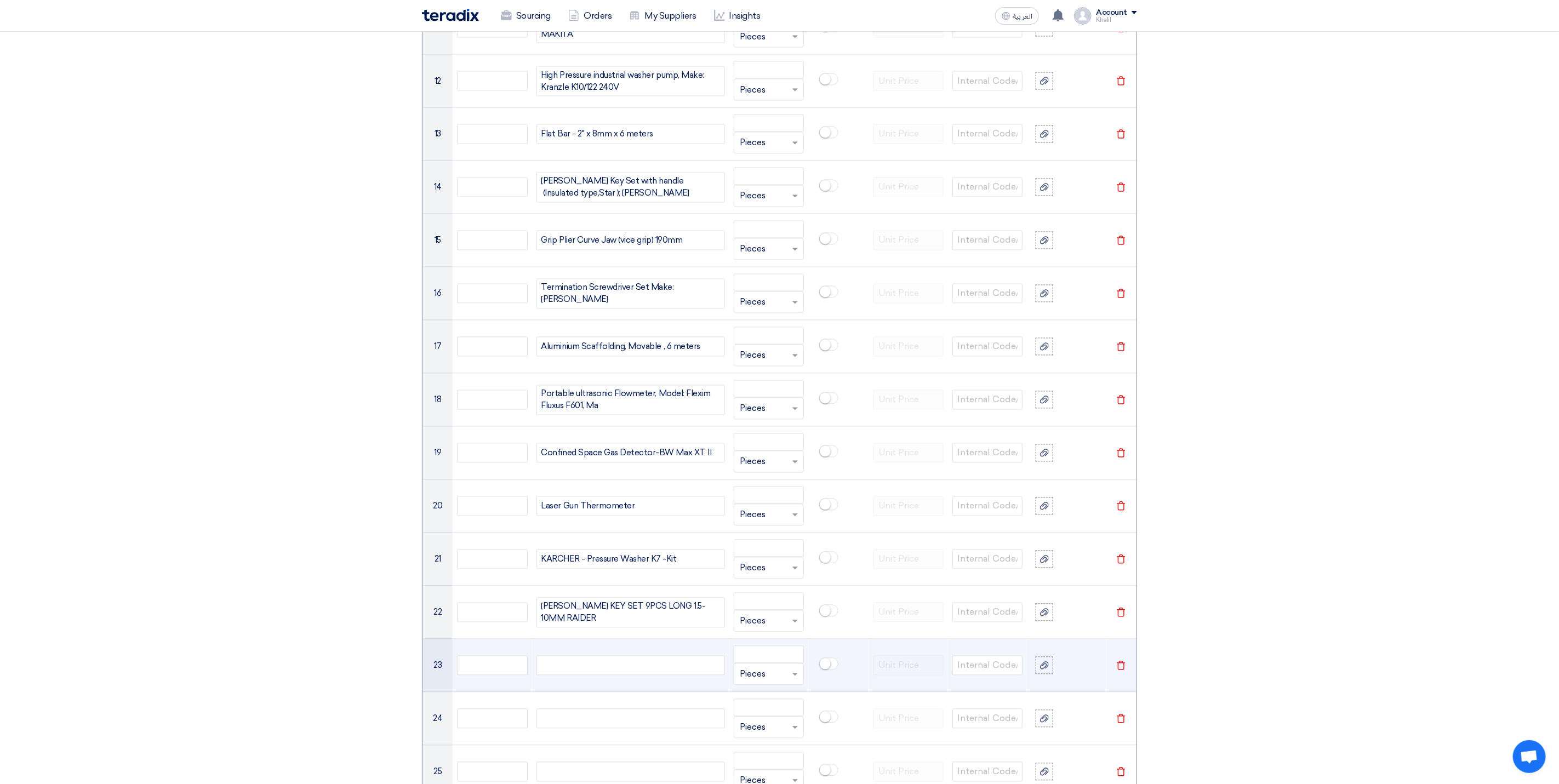
click at [623, 675] on div at bounding box center [630, 665] width 188 height 20
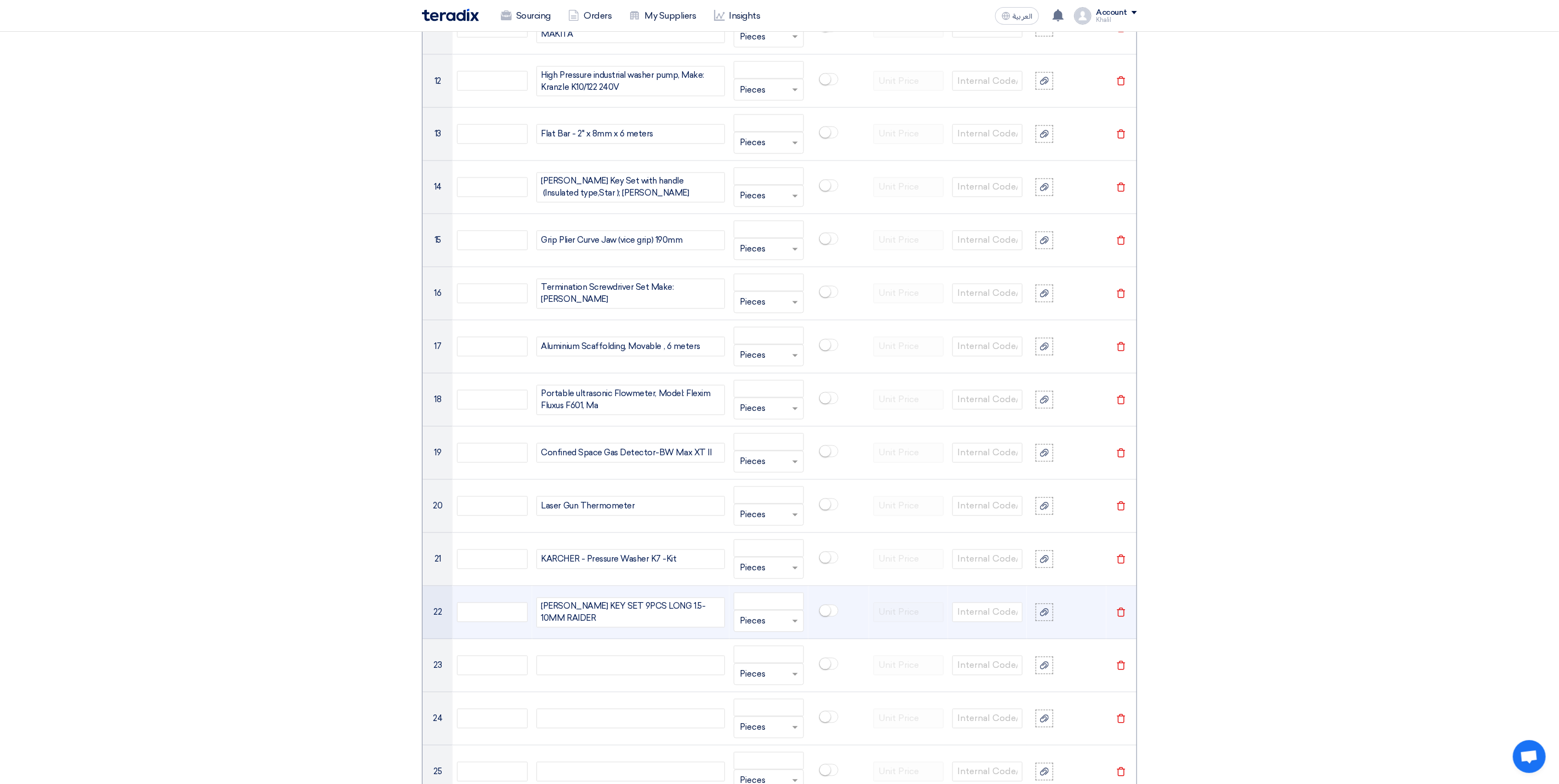
paste div
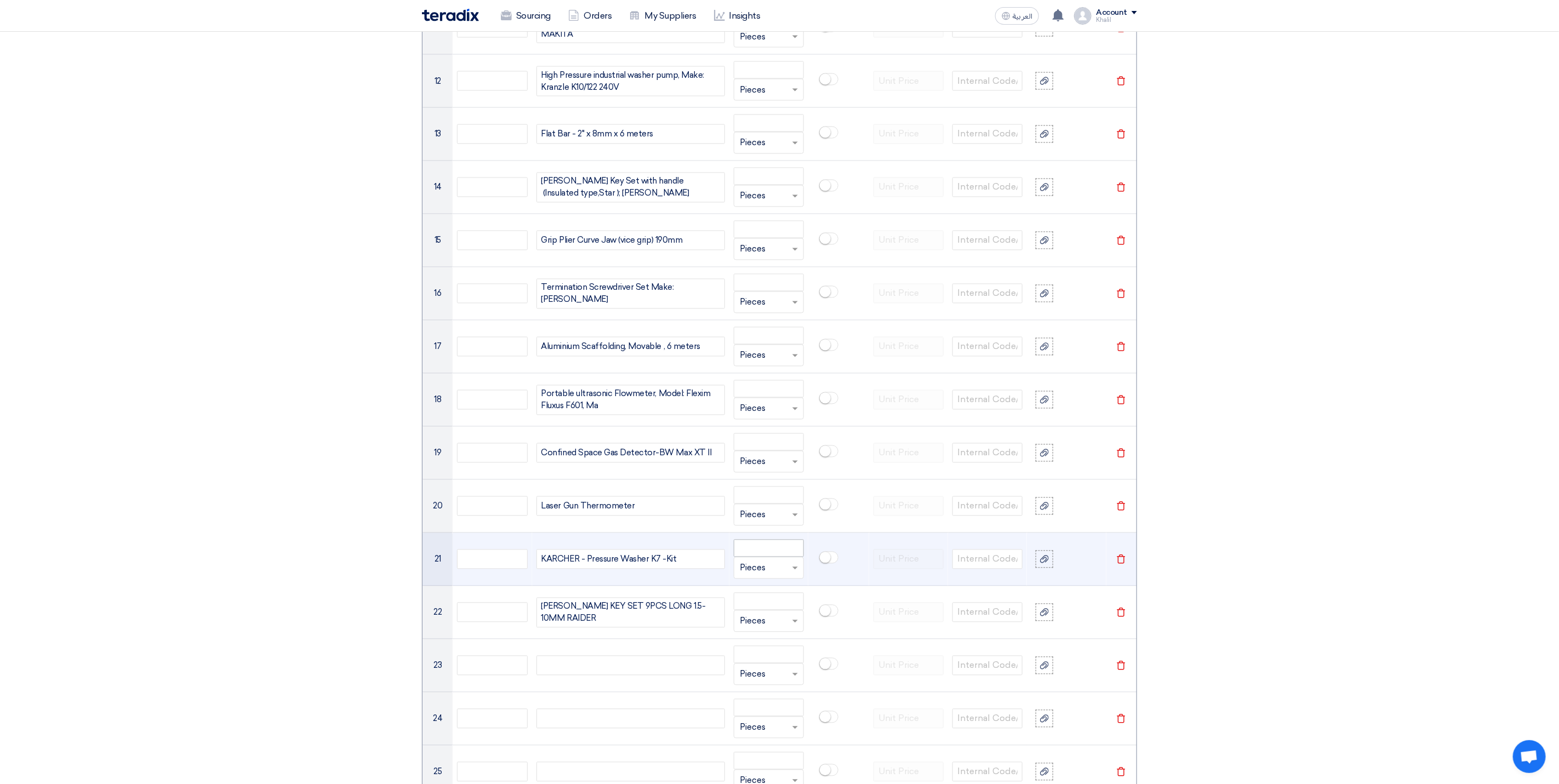
scroll to position [1445, 0]
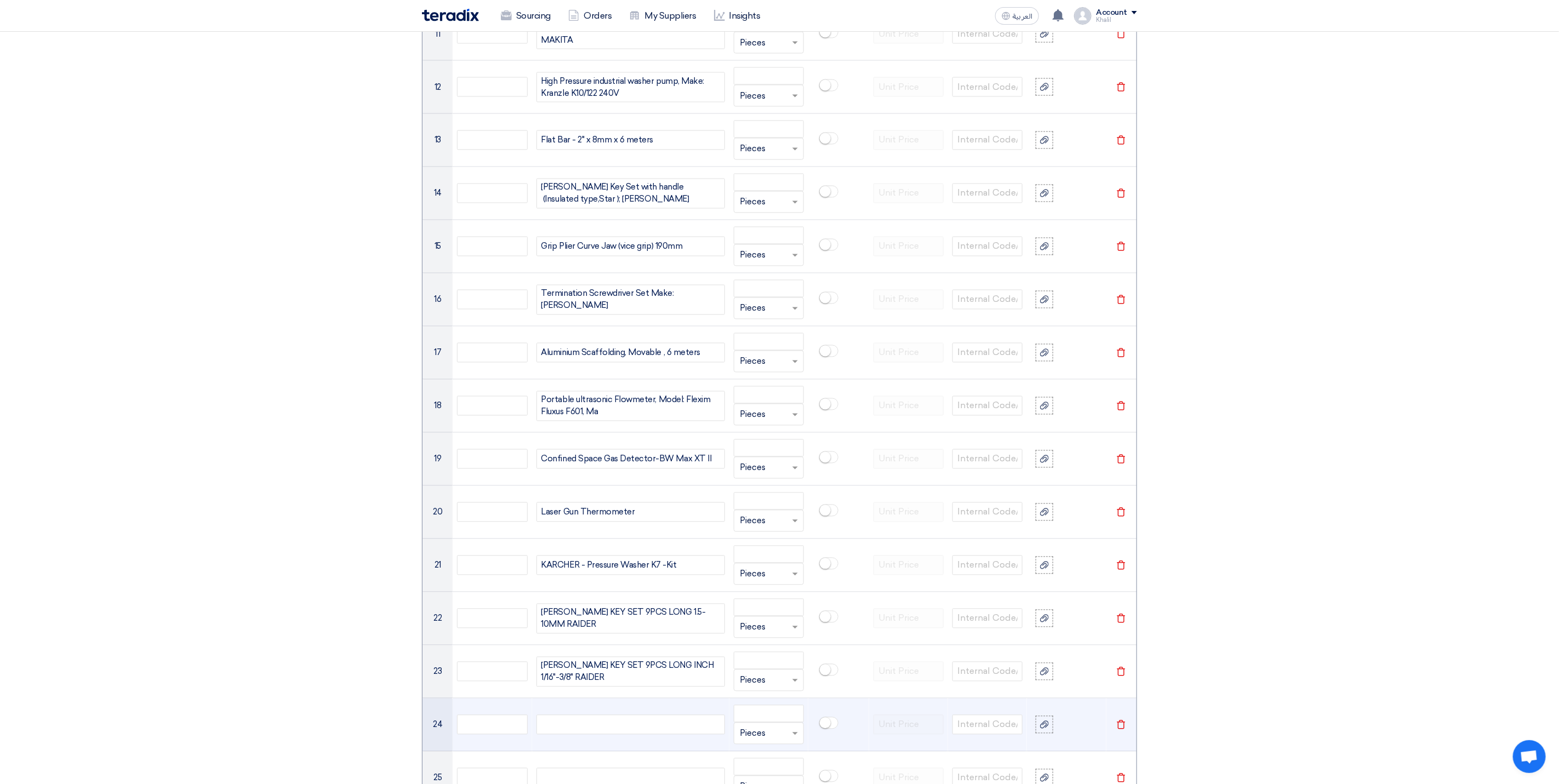
click at [592, 735] on div at bounding box center [630, 724] width 188 height 20
paste div
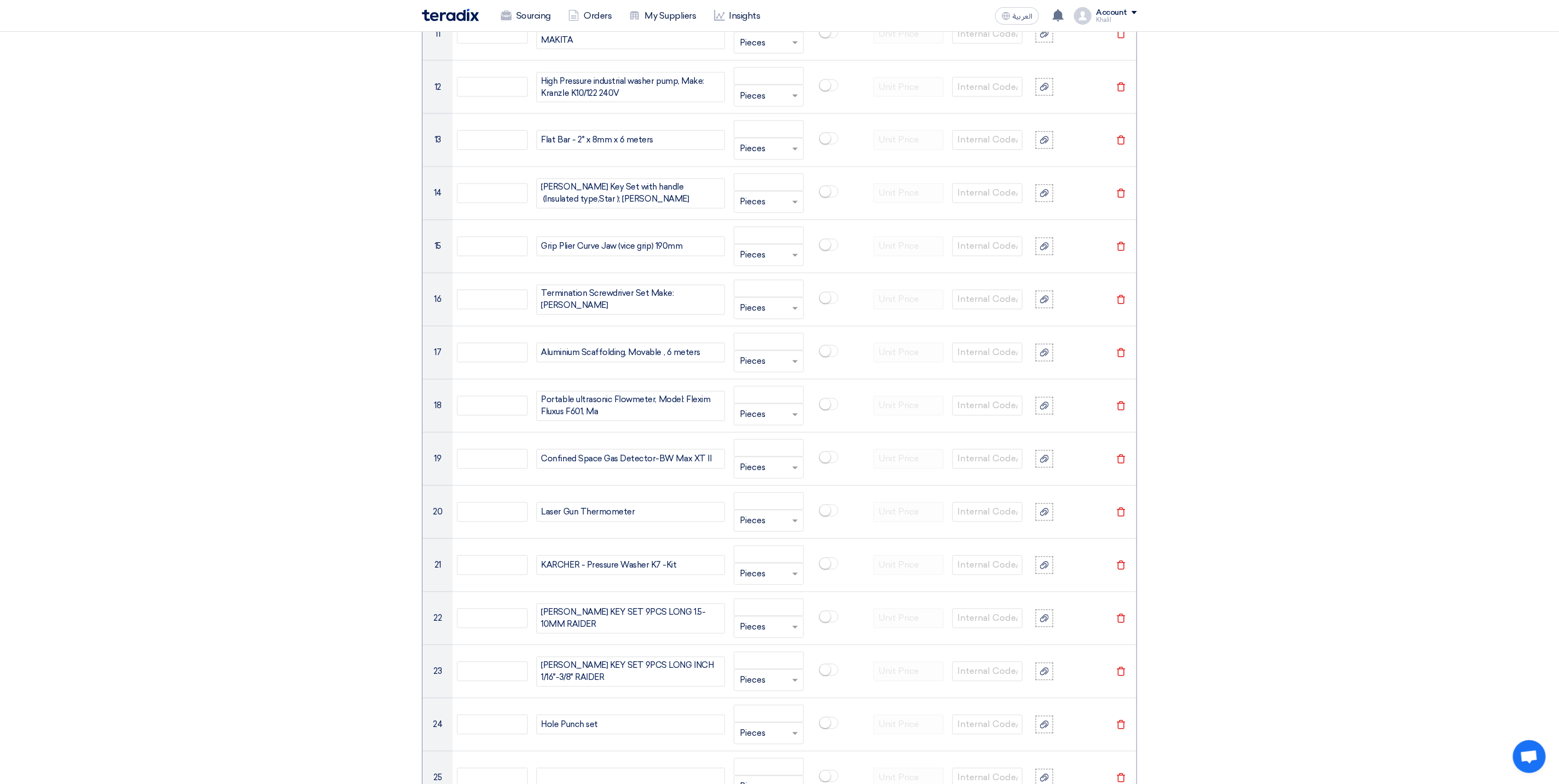
click at [1287, 592] on section "Basic Information RFx Title RFQ FOR Hand Tools-KAFD-STOM-015074 RFx Type Normal…" at bounding box center [780, 273] width 1559 height 3154
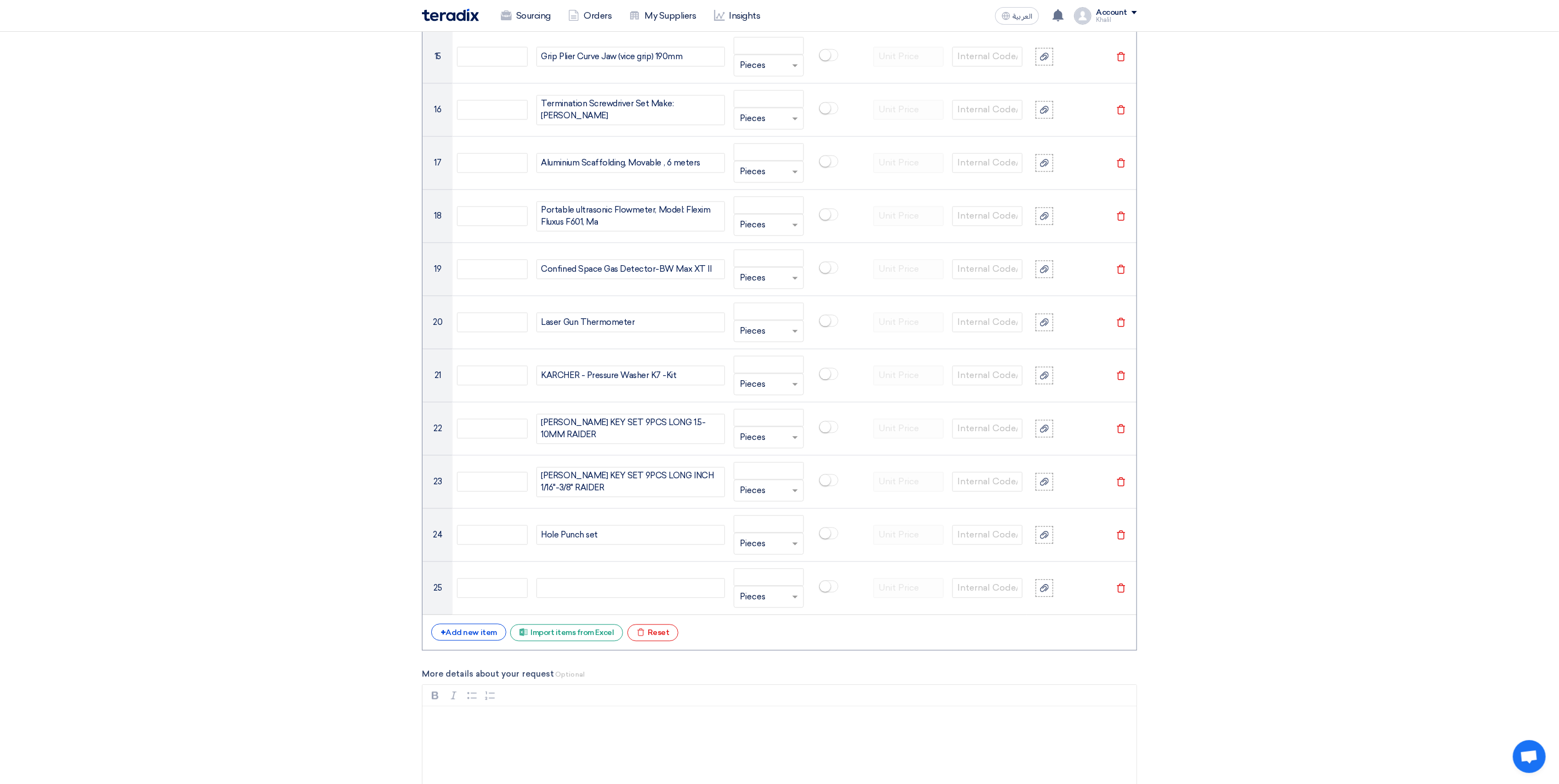
scroll to position [1692, 0]
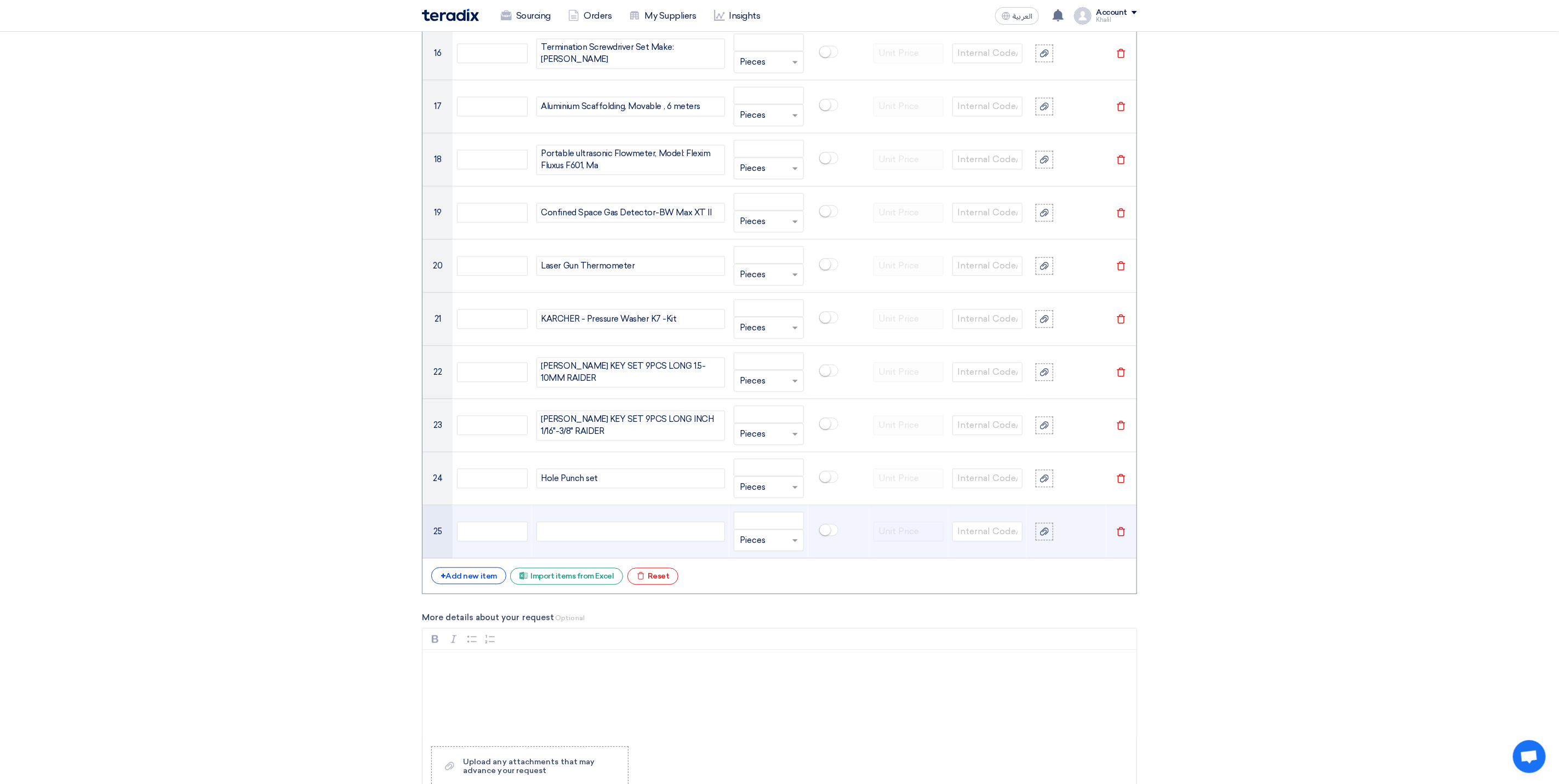
click at [617, 541] on div at bounding box center [630, 531] width 188 height 20
paste div
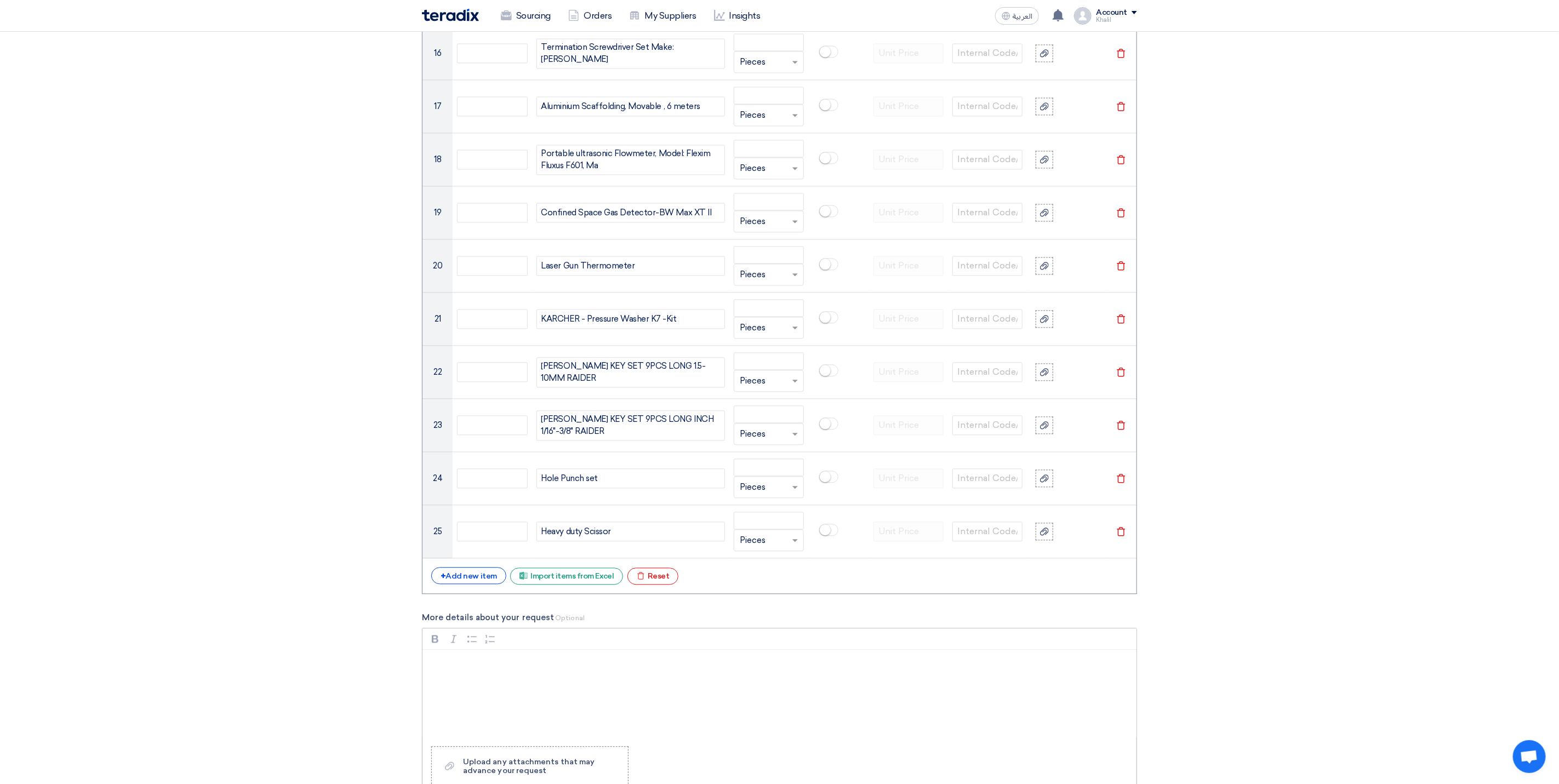
click at [901, 671] on p "Rich Text Editor, main" at bounding box center [783, 664] width 695 height 13
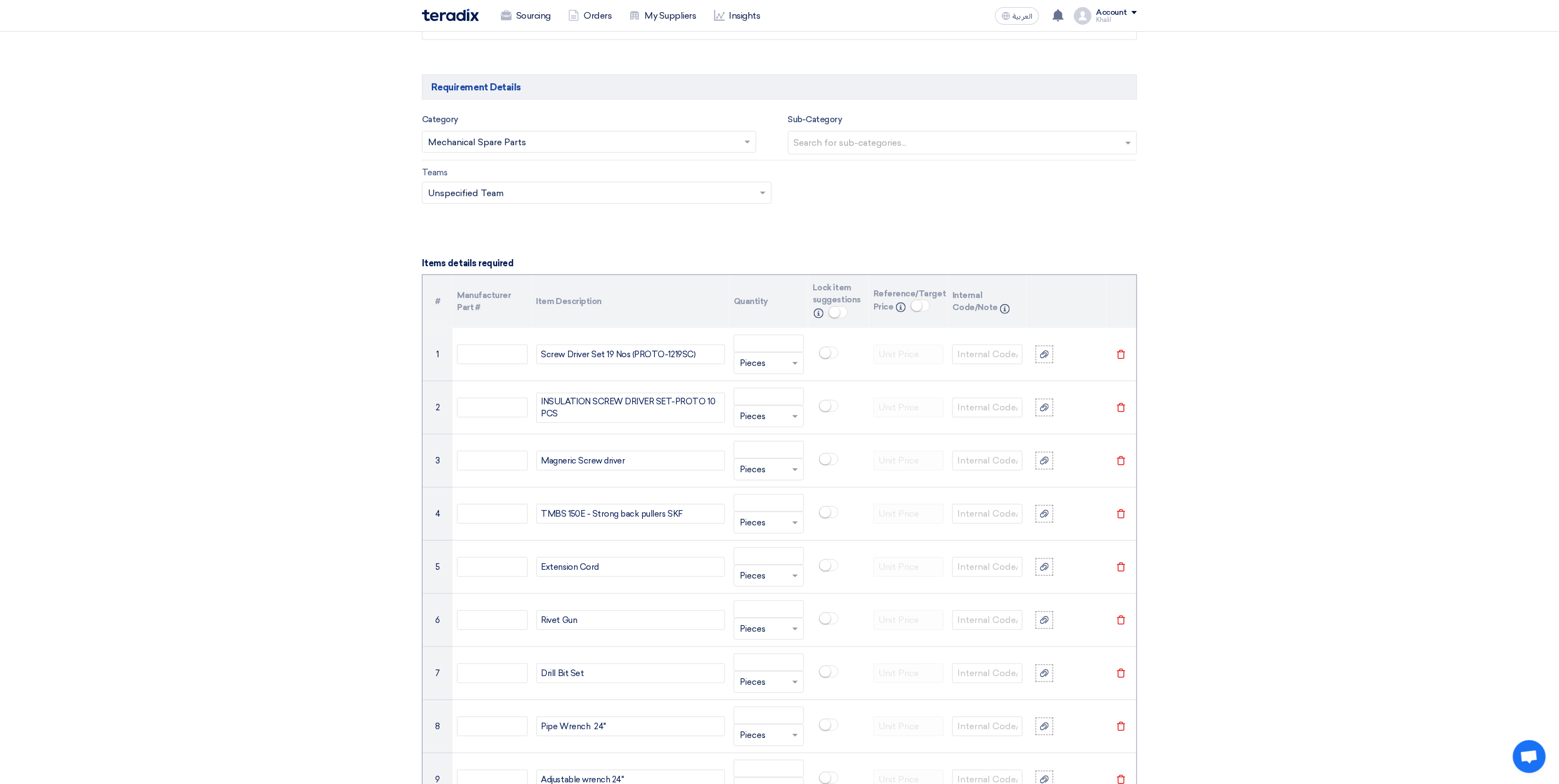
scroll to position [459, 0]
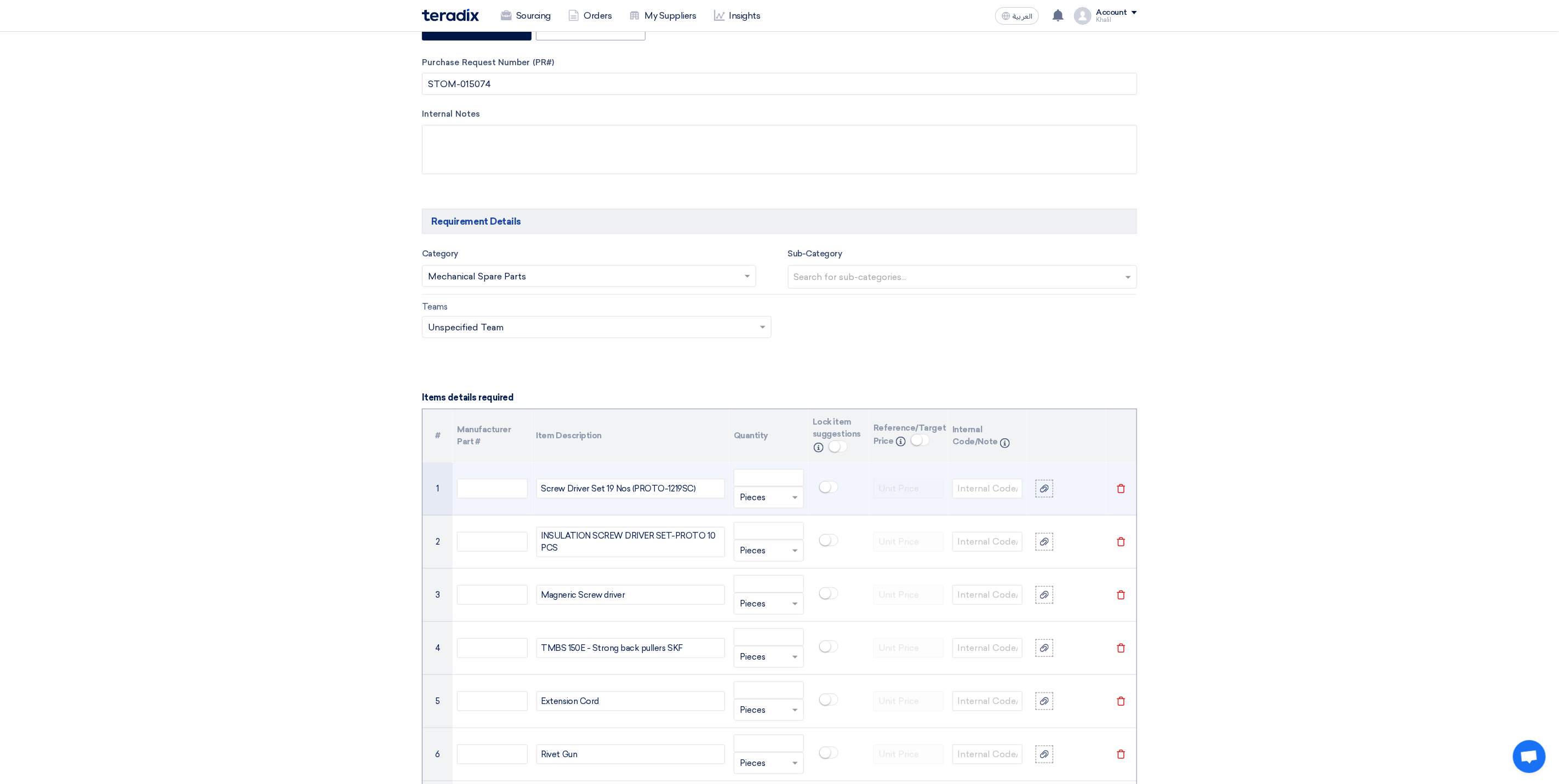
click at [757, 495] on div "Unit × Pieces" at bounding box center [769, 497] width 70 height 22
click at [759, 485] on input "number" at bounding box center [769, 478] width 70 height 18
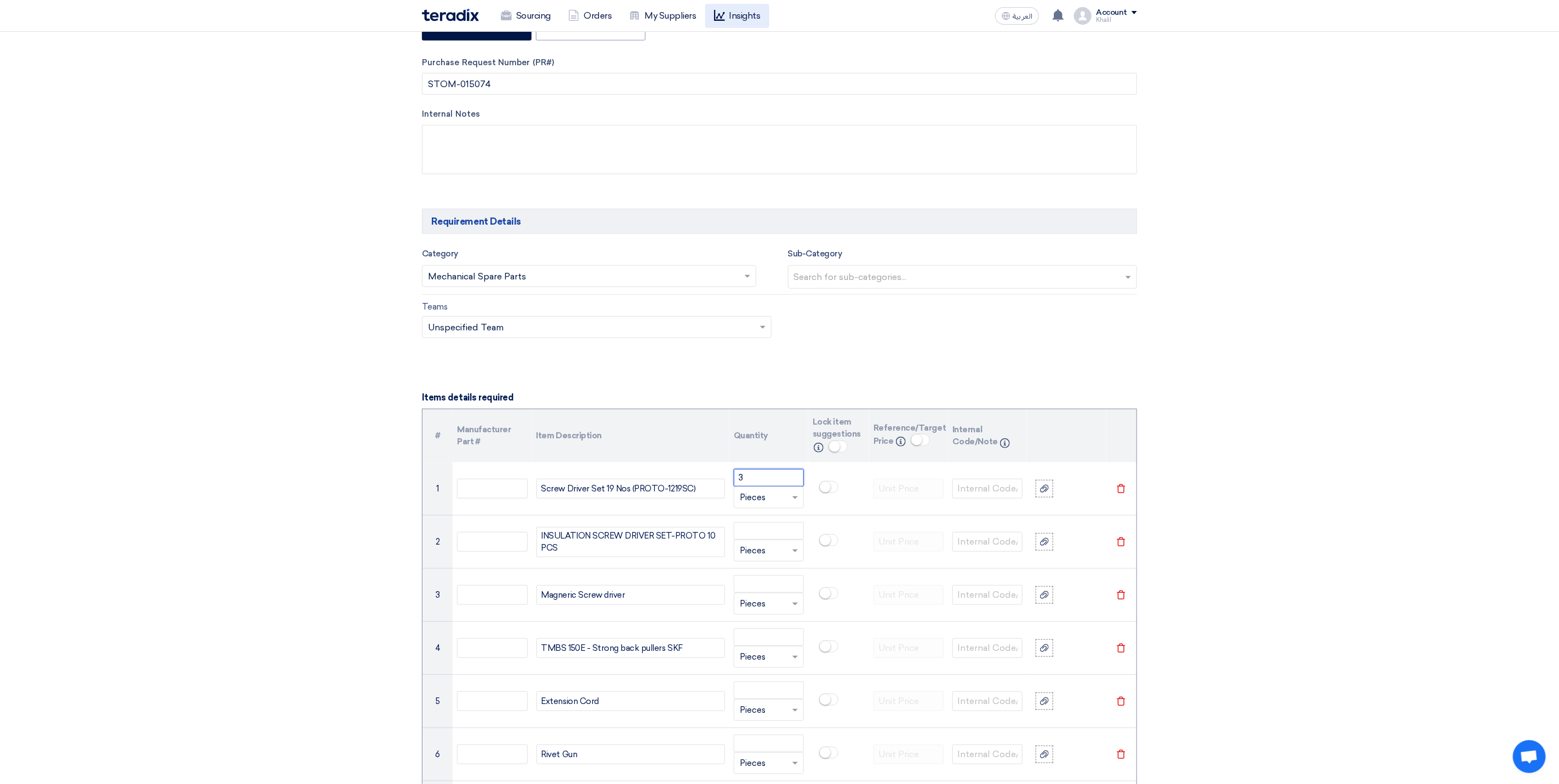
type input "3"
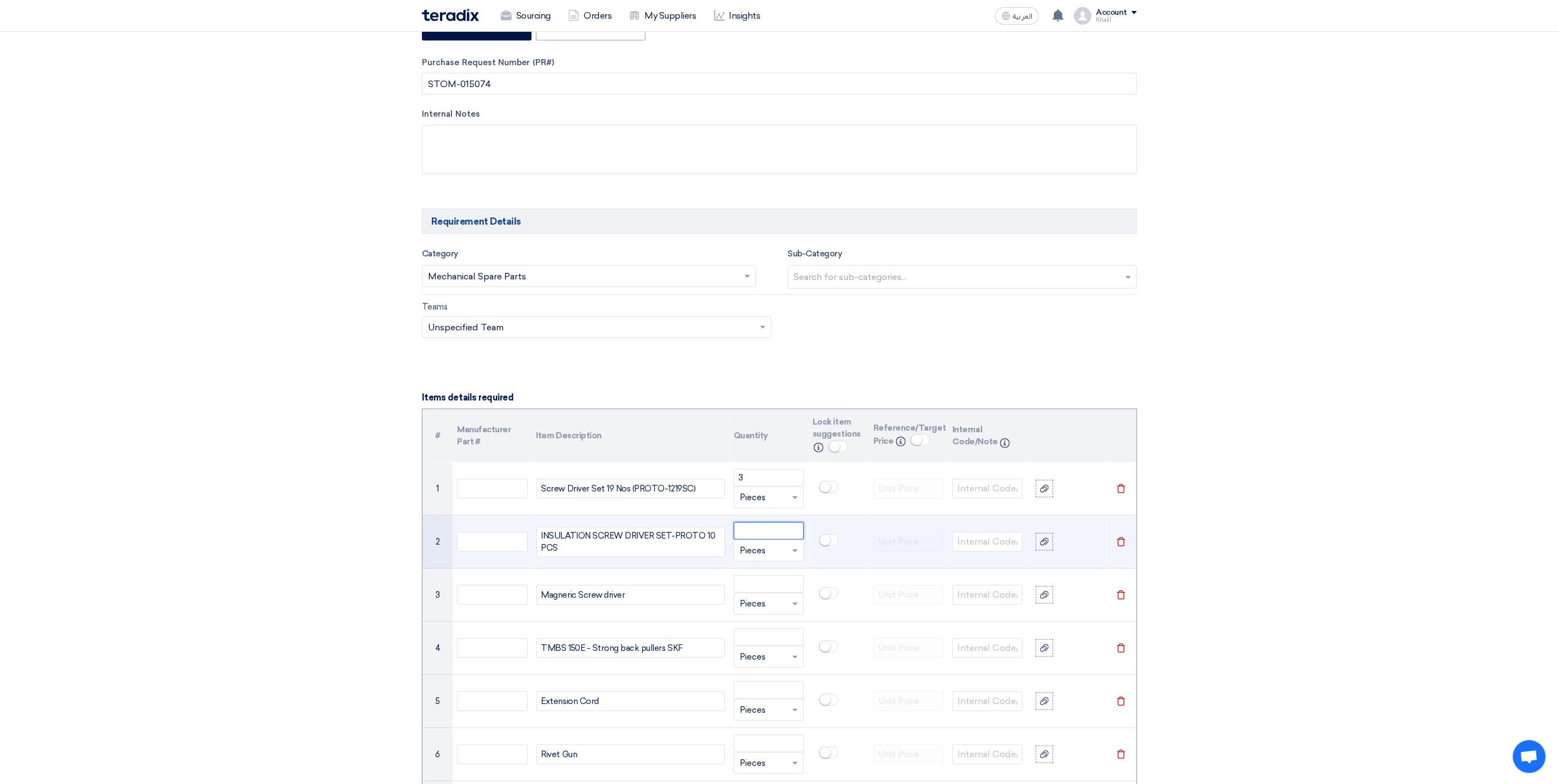
click at [765, 540] on input "number" at bounding box center [769, 531] width 70 height 18
type input "3"
click at [793, 557] on span at bounding box center [797, 550] width 13 height 12
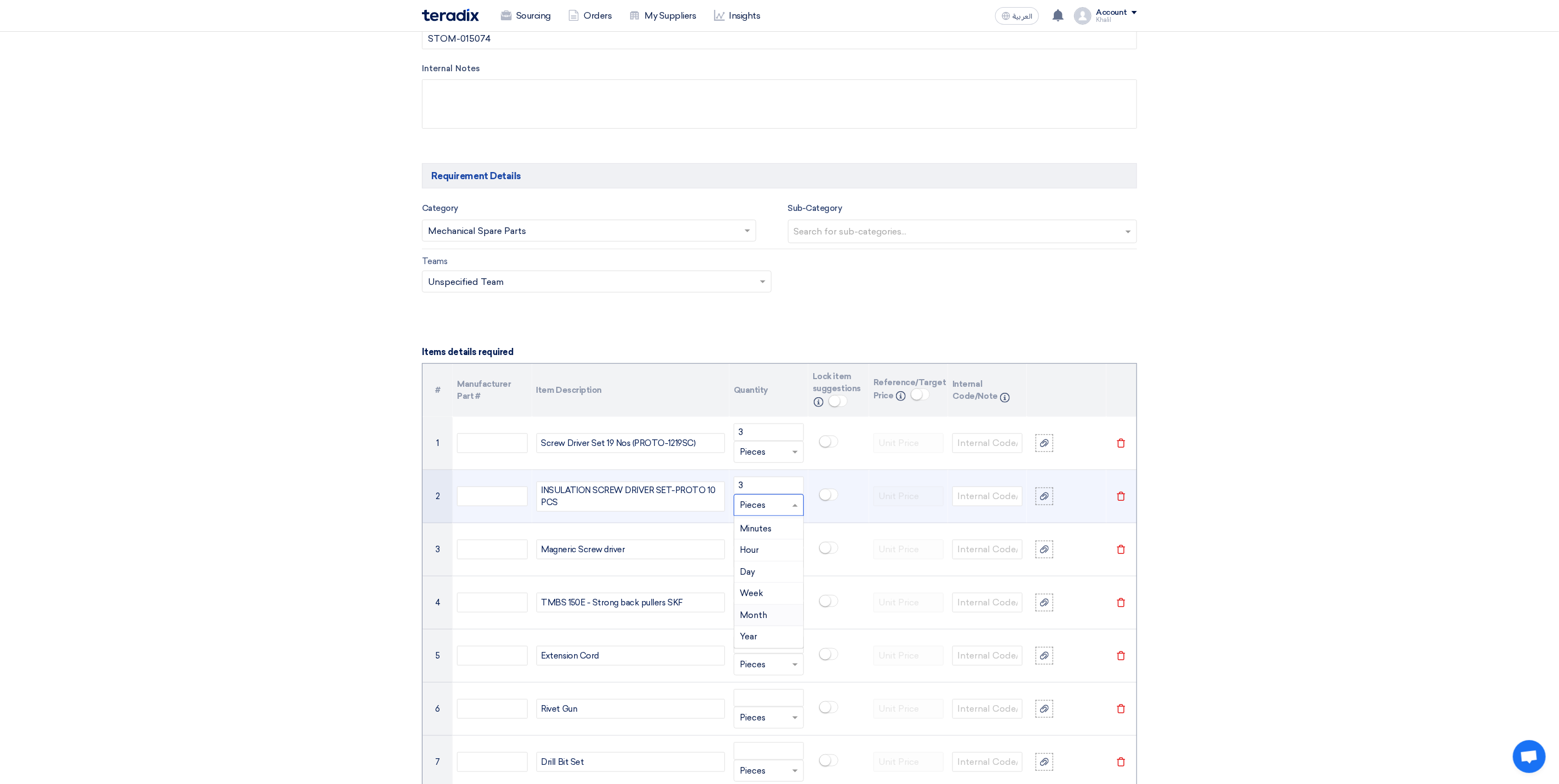
scroll to position [541, 0]
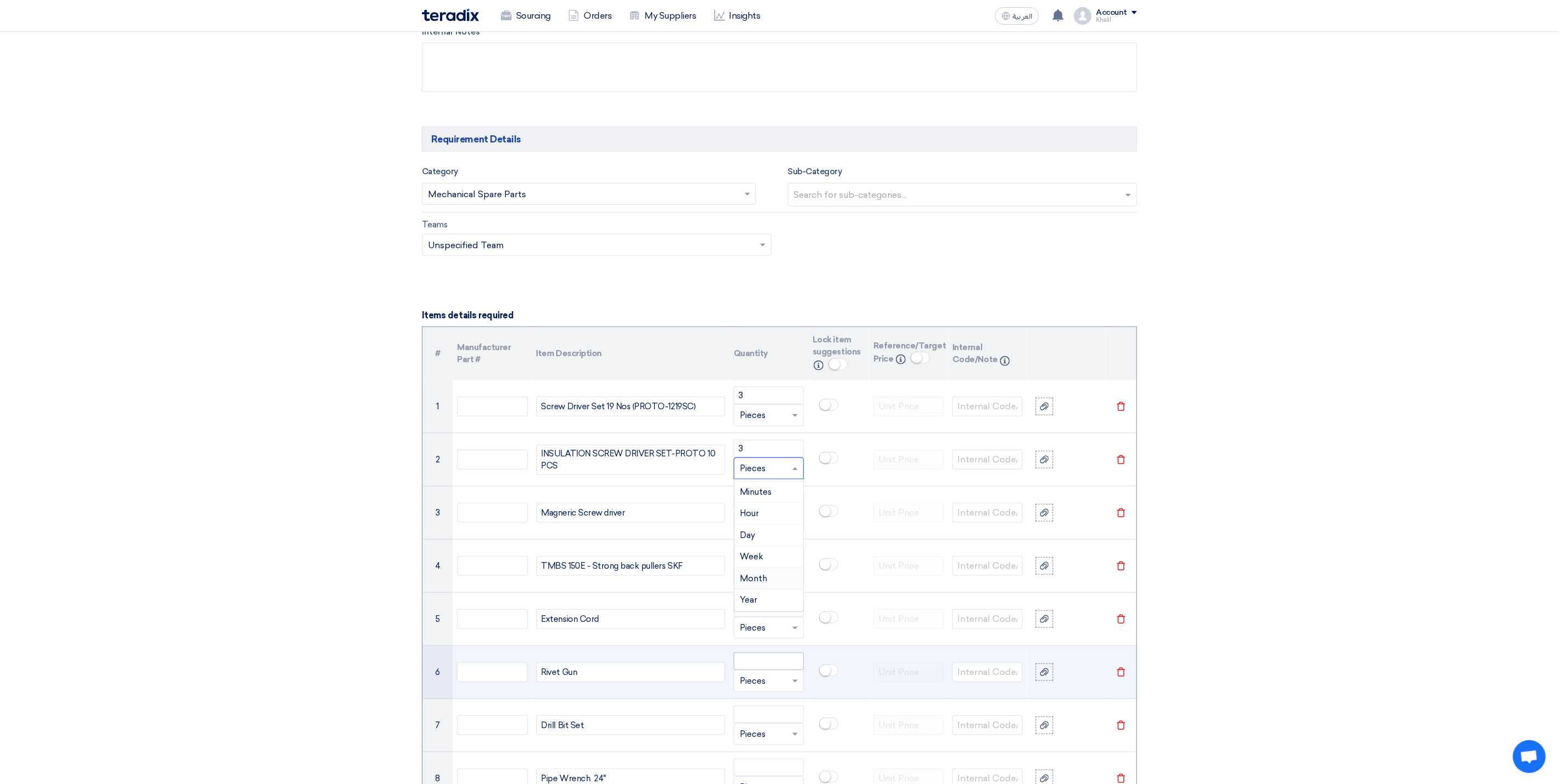
type input "S"
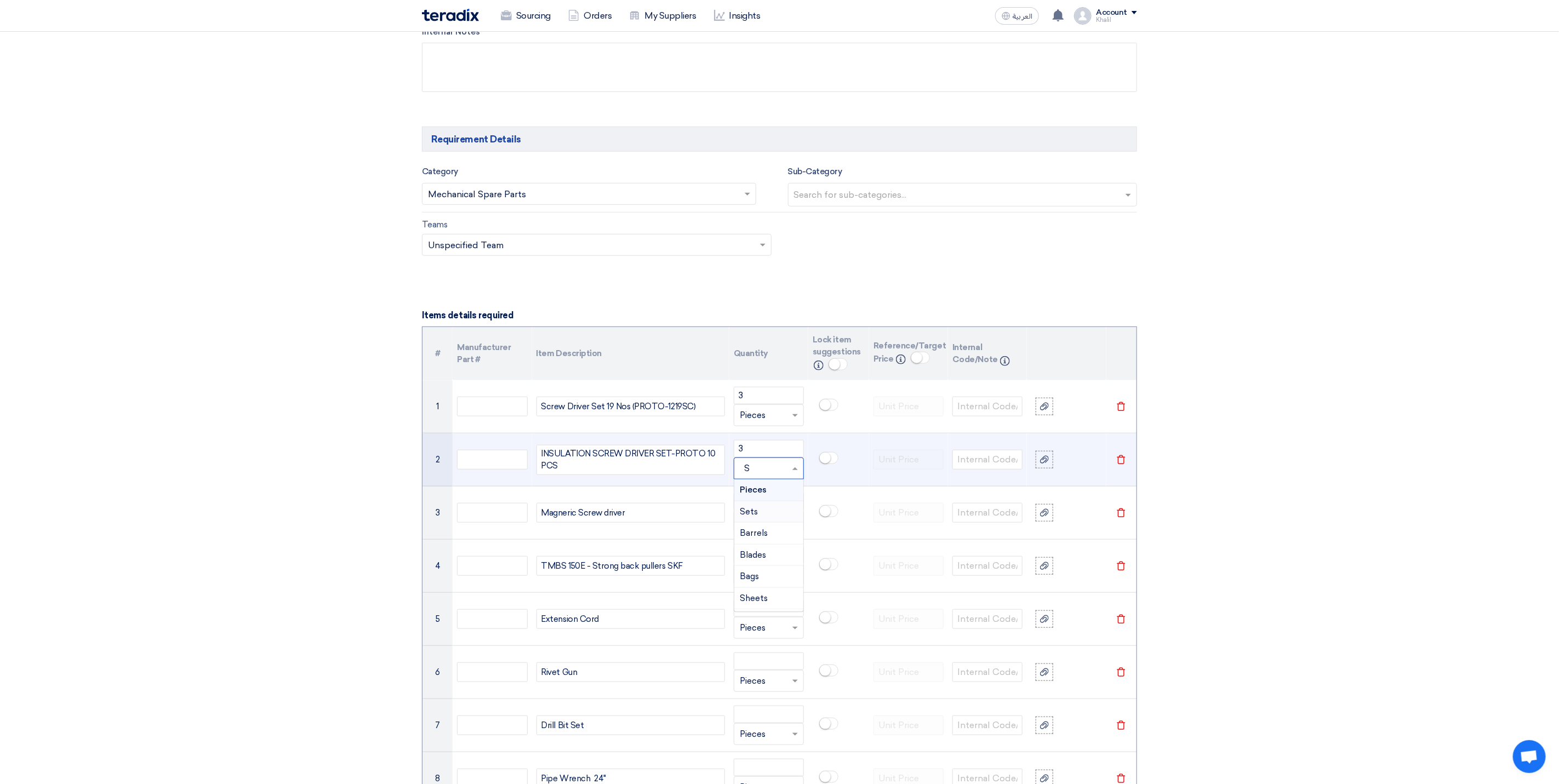
click at [768, 516] on div "Sets" at bounding box center [768, 512] width 69 height 22
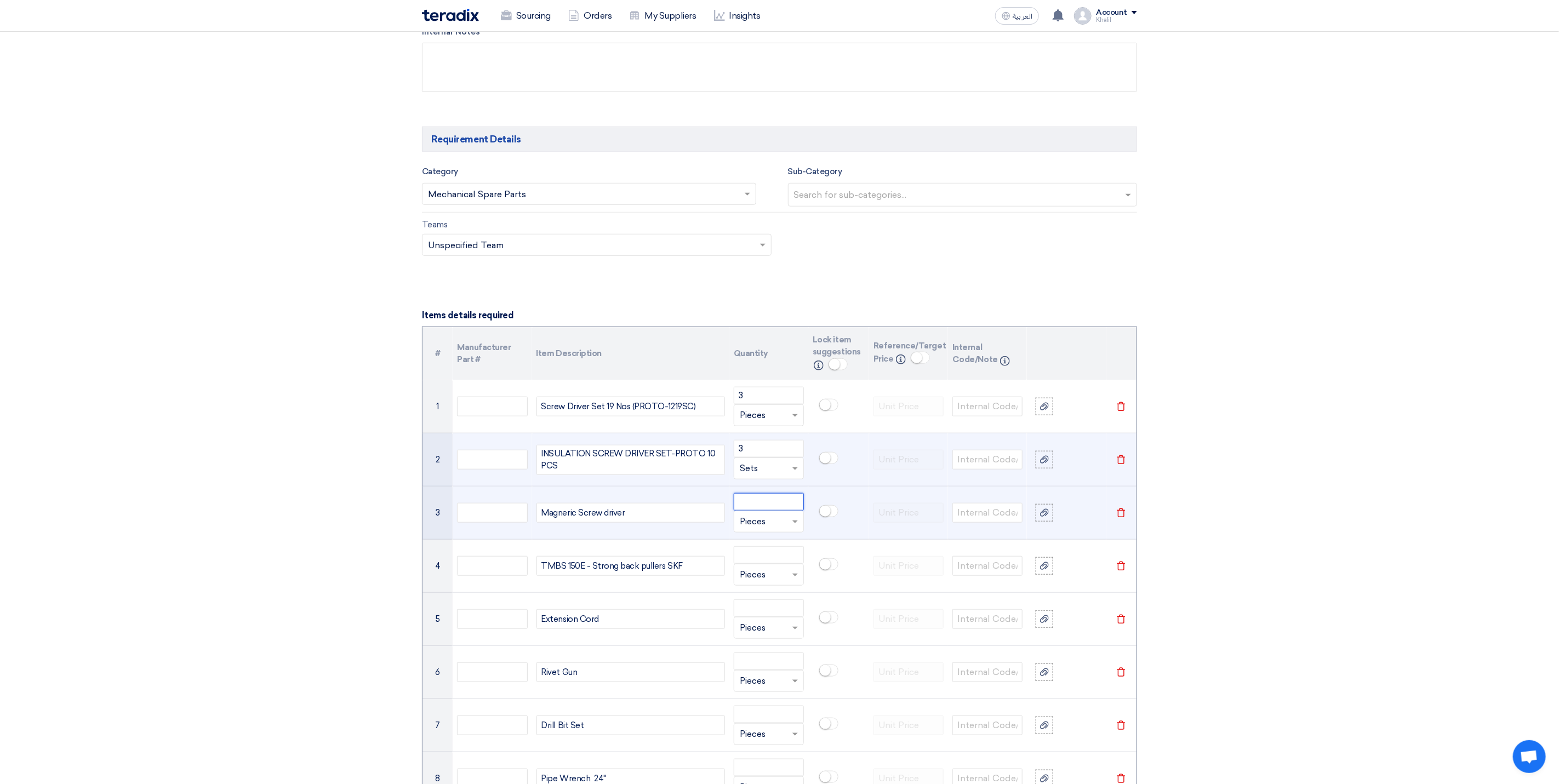
click at [761, 510] on input "number" at bounding box center [769, 501] width 70 height 18
type input "2"
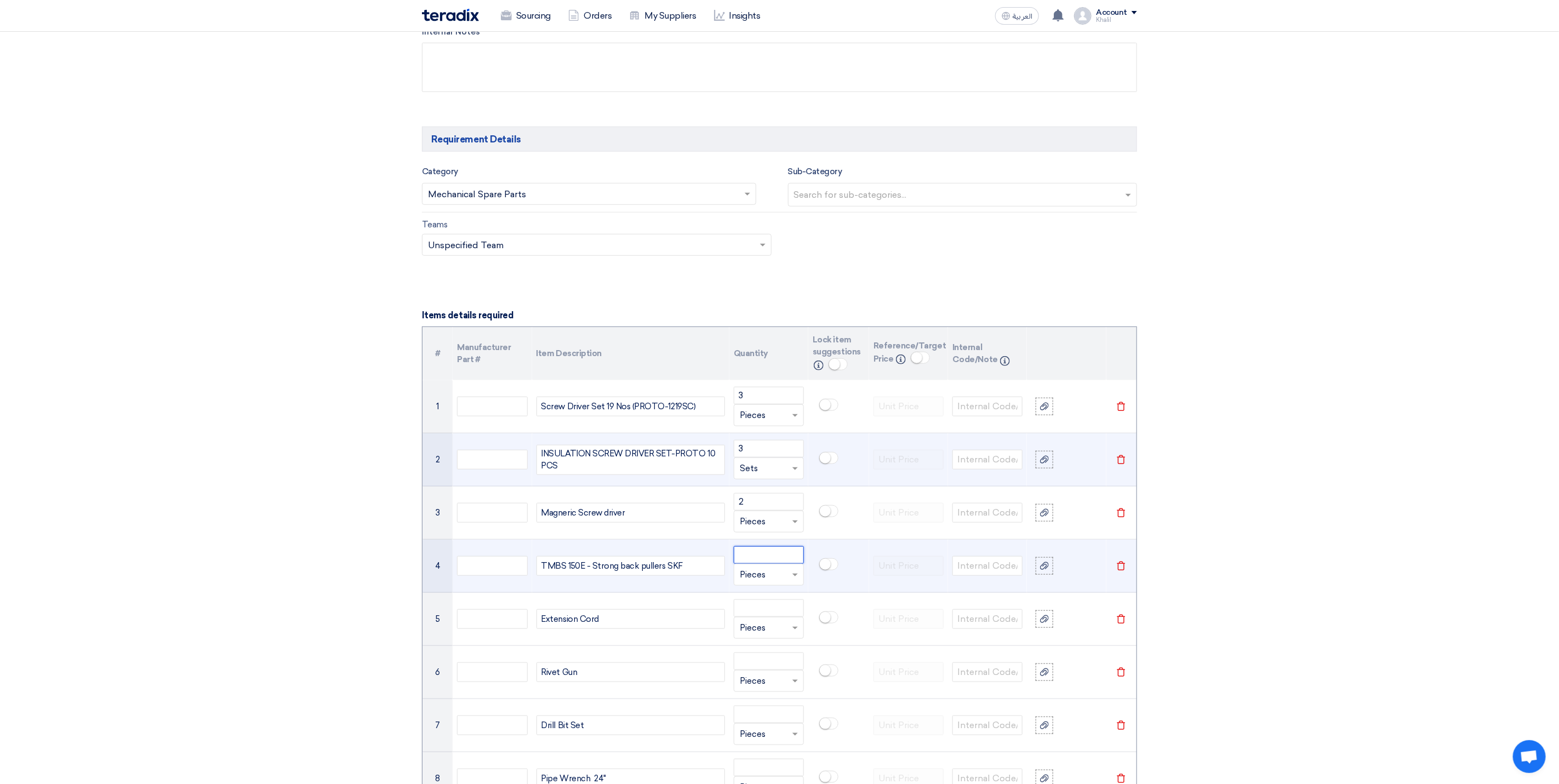
click at [761, 564] on input "number" at bounding box center [769, 555] width 70 height 18
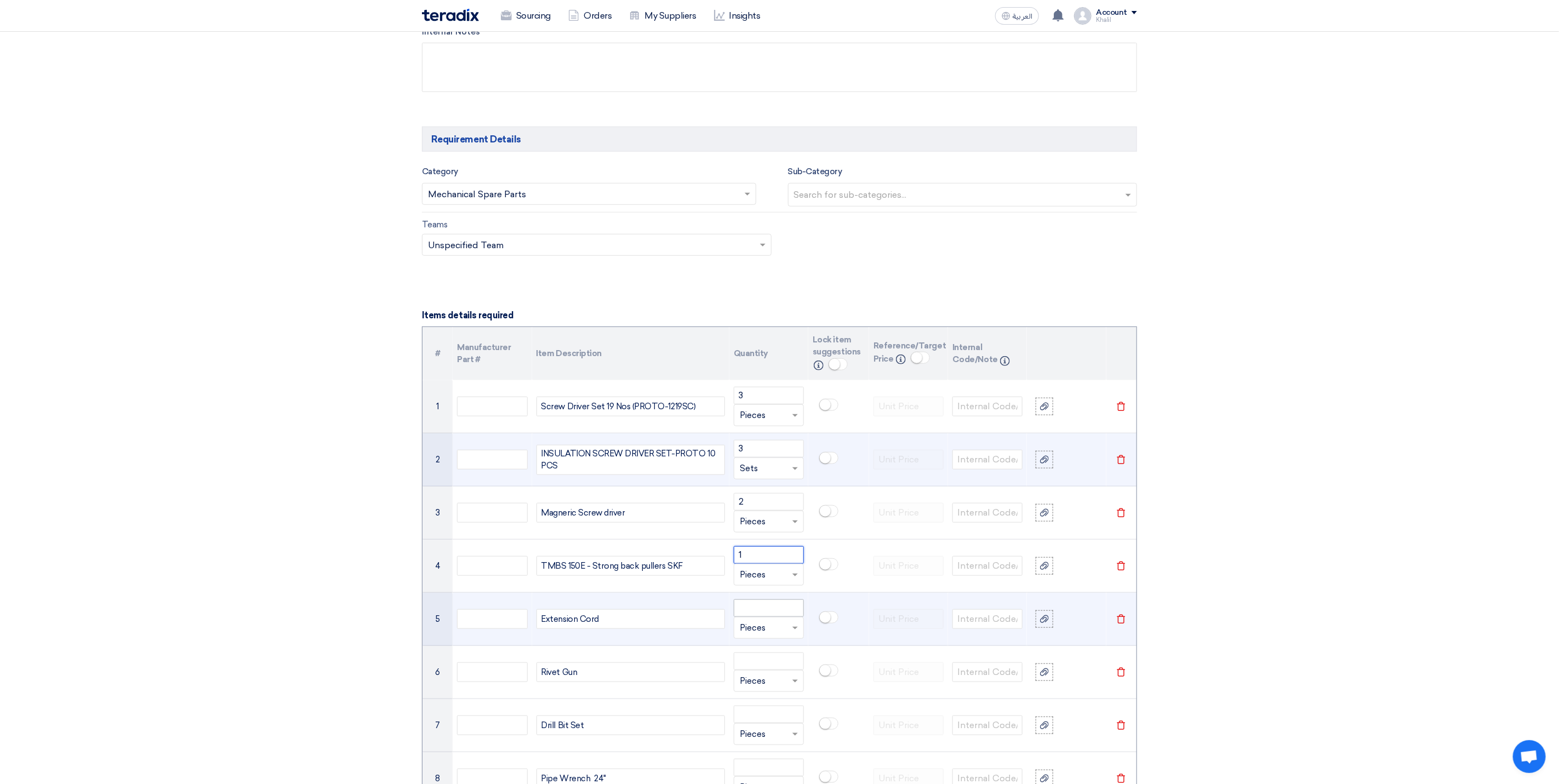
type input "1"
click at [755, 617] on input "number" at bounding box center [769, 608] width 70 height 18
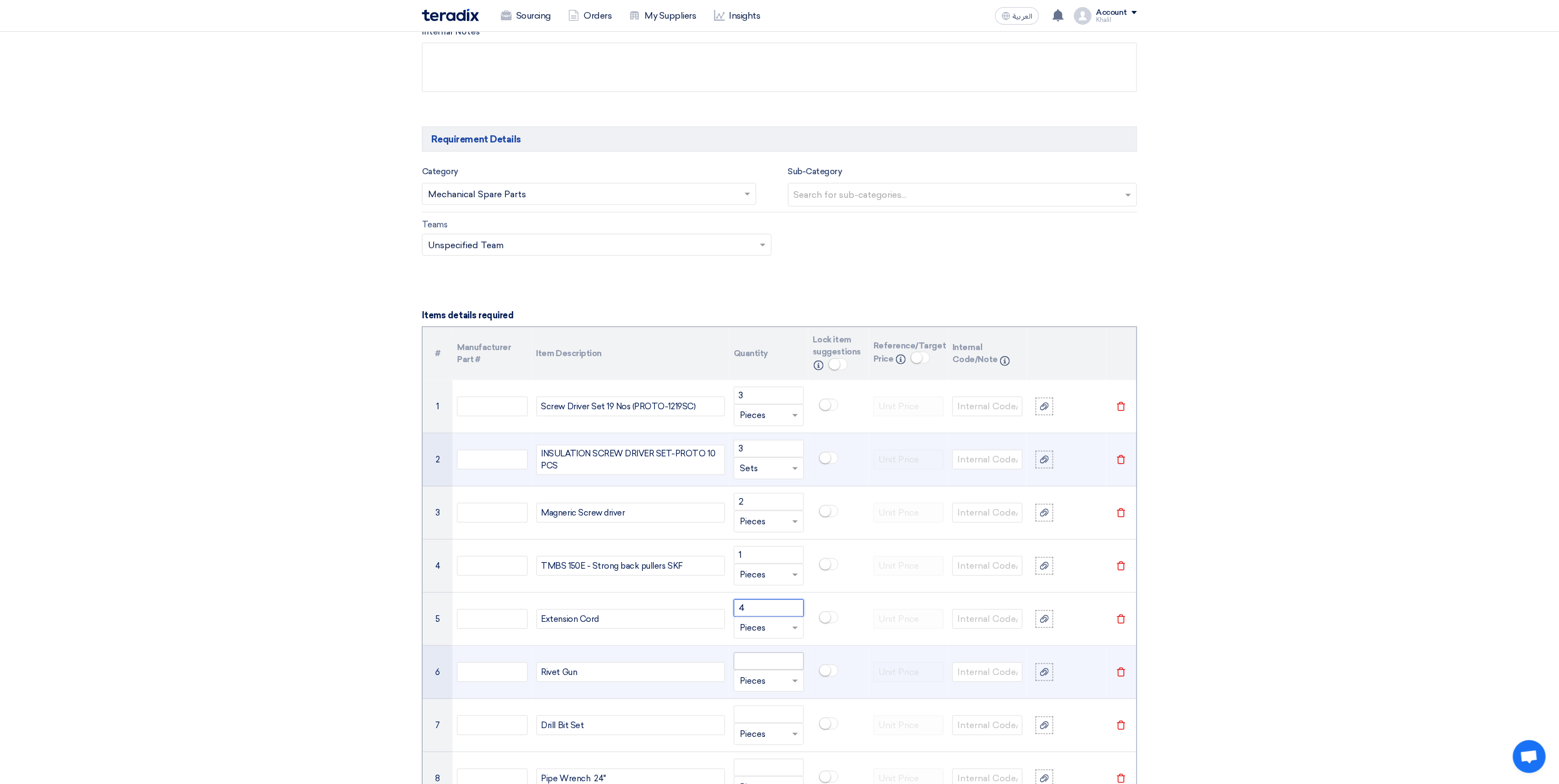
type input "4"
click at [762, 671] on input "number" at bounding box center [769, 661] width 70 height 18
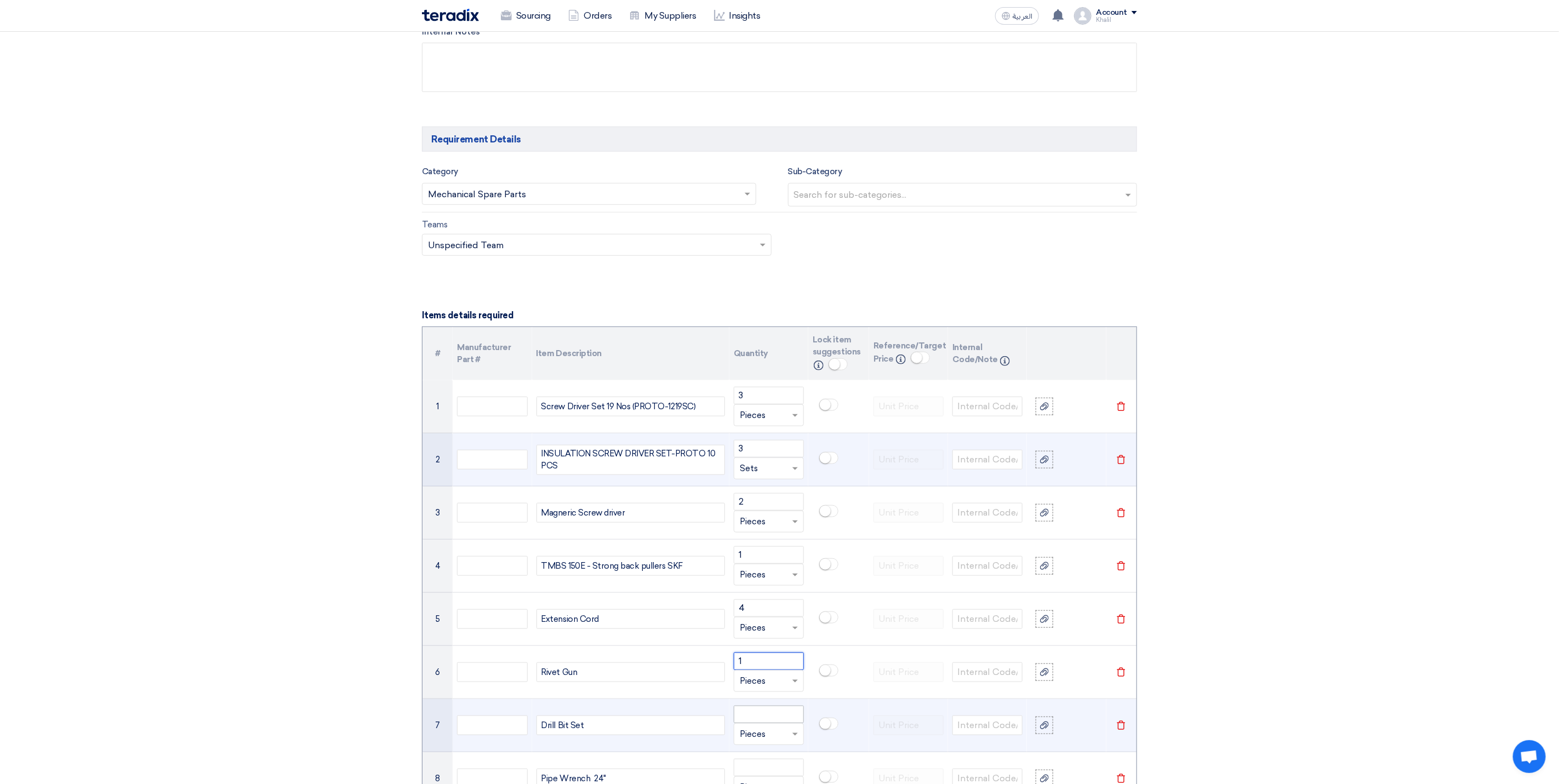
type input "1"
click at [771, 723] on input "number" at bounding box center [769, 714] width 70 height 18
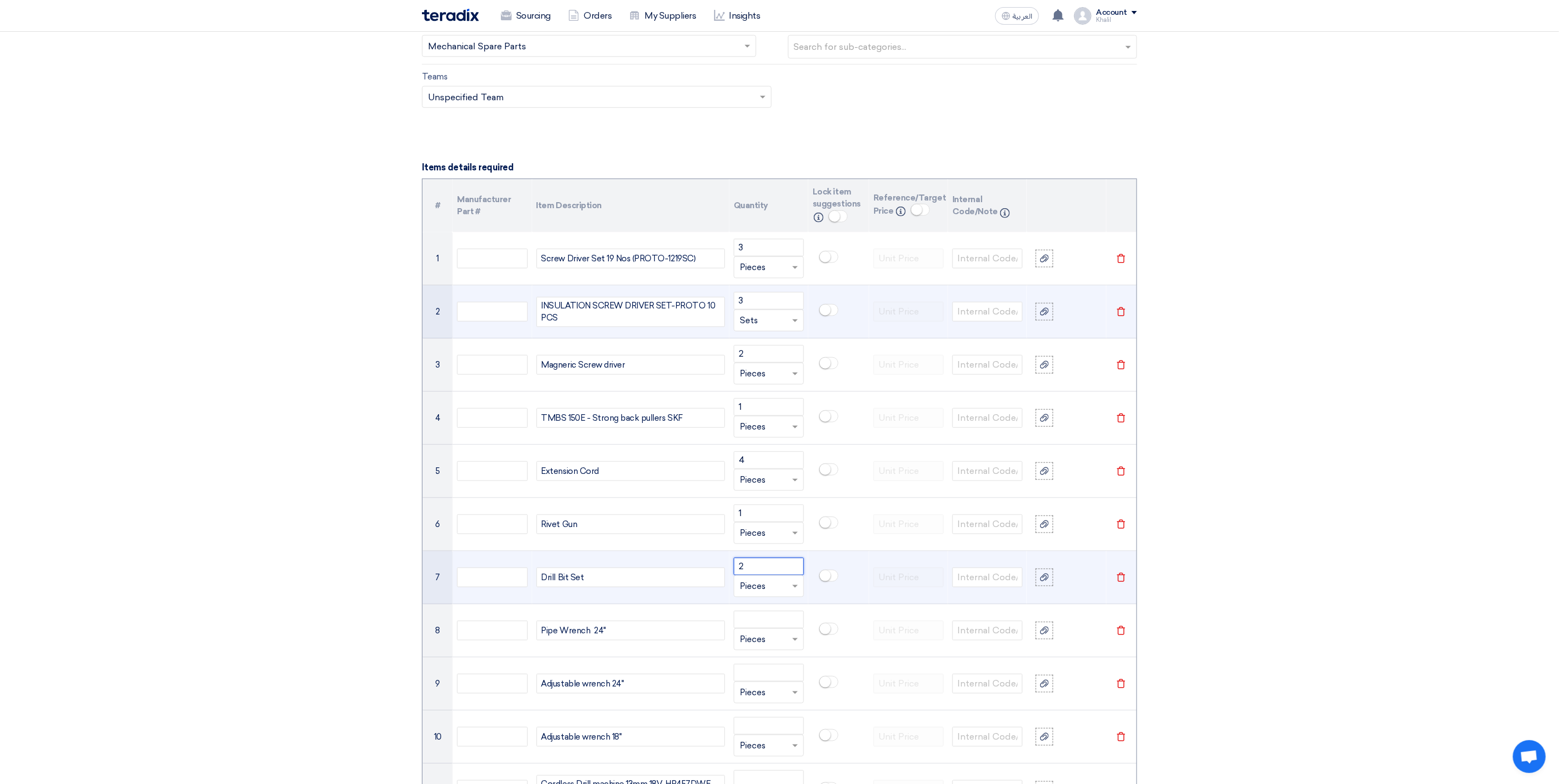
scroll to position [706, 0]
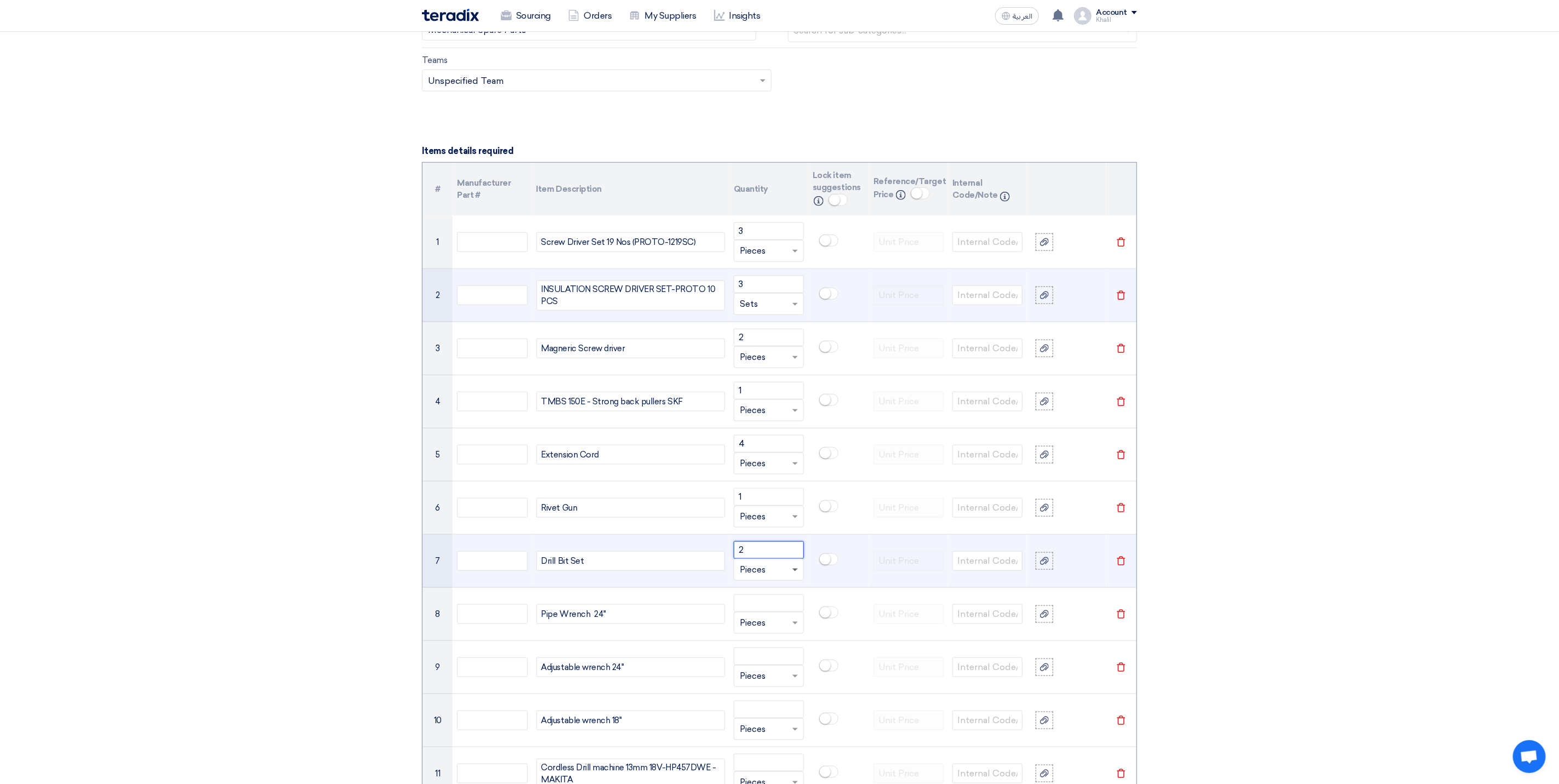
type input "2"
click at [793, 571] on span at bounding box center [796, 569] width 6 height 3
click at [773, 641] on div "Sets" at bounding box center [768, 635] width 69 height 22
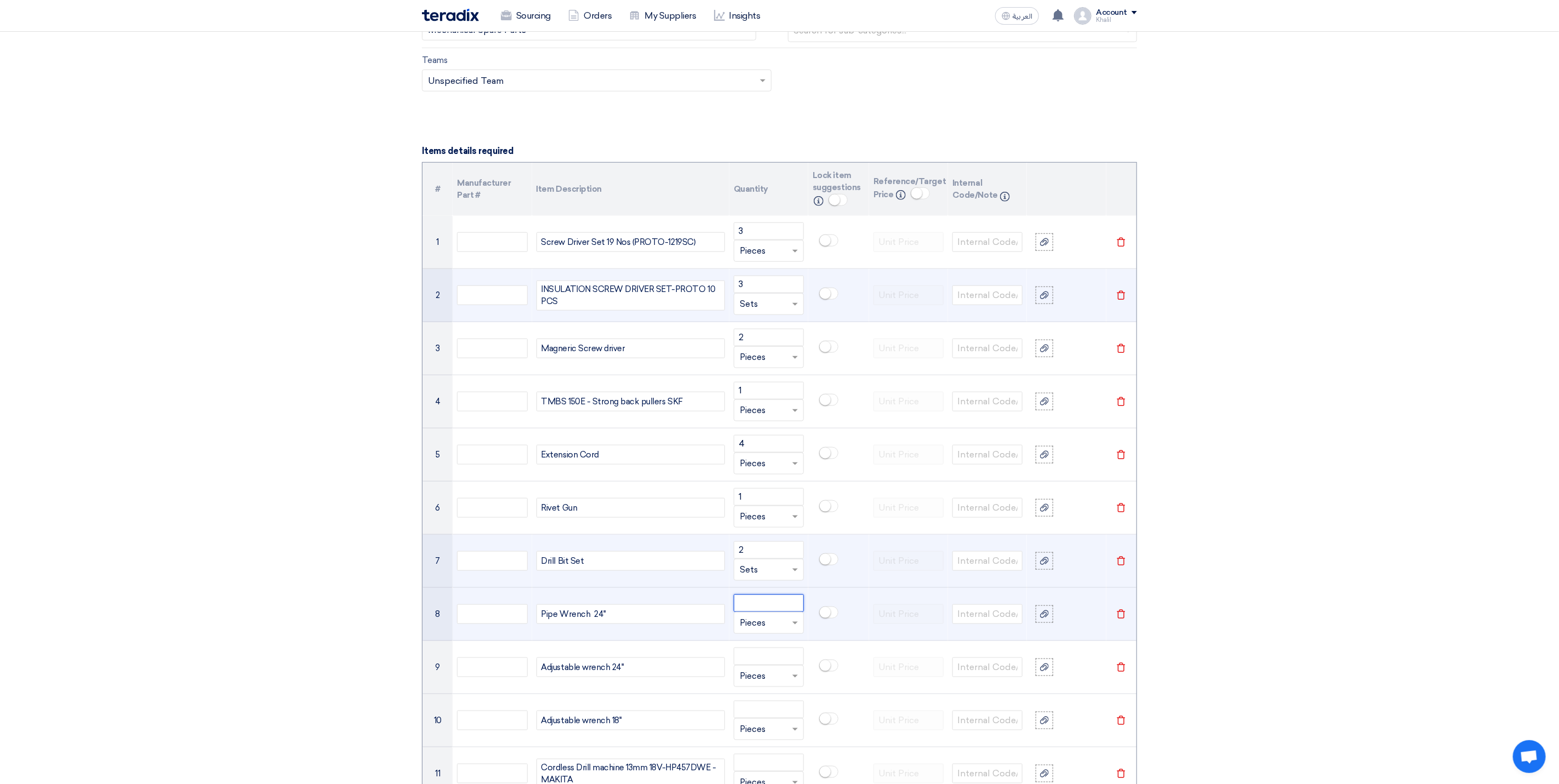
click at [765, 612] on input "number" at bounding box center [769, 603] width 70 height 18
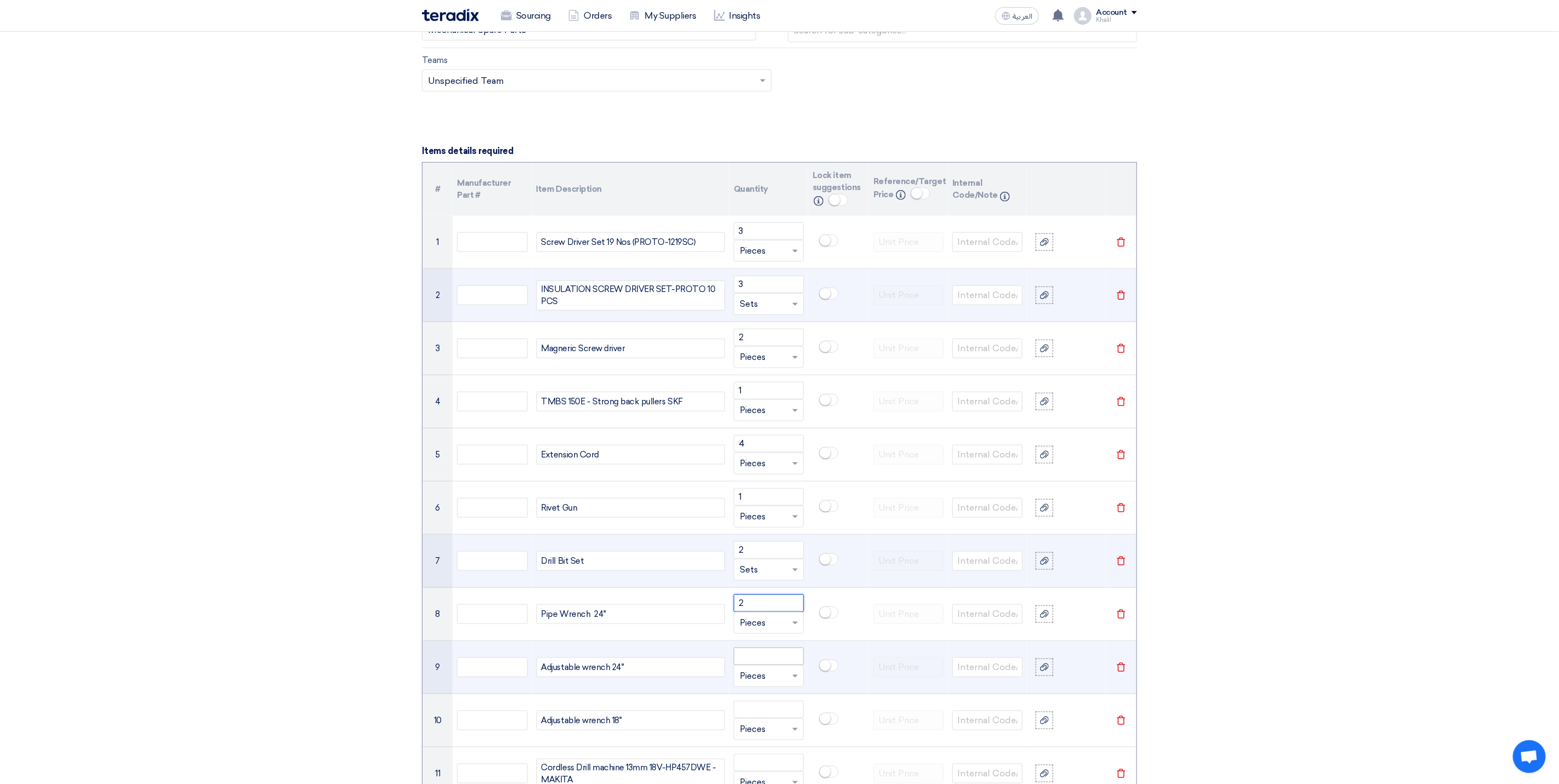
type input "2"
click at [767, 662] on input "number" at bounding box center [769, 656] width 70 height 18
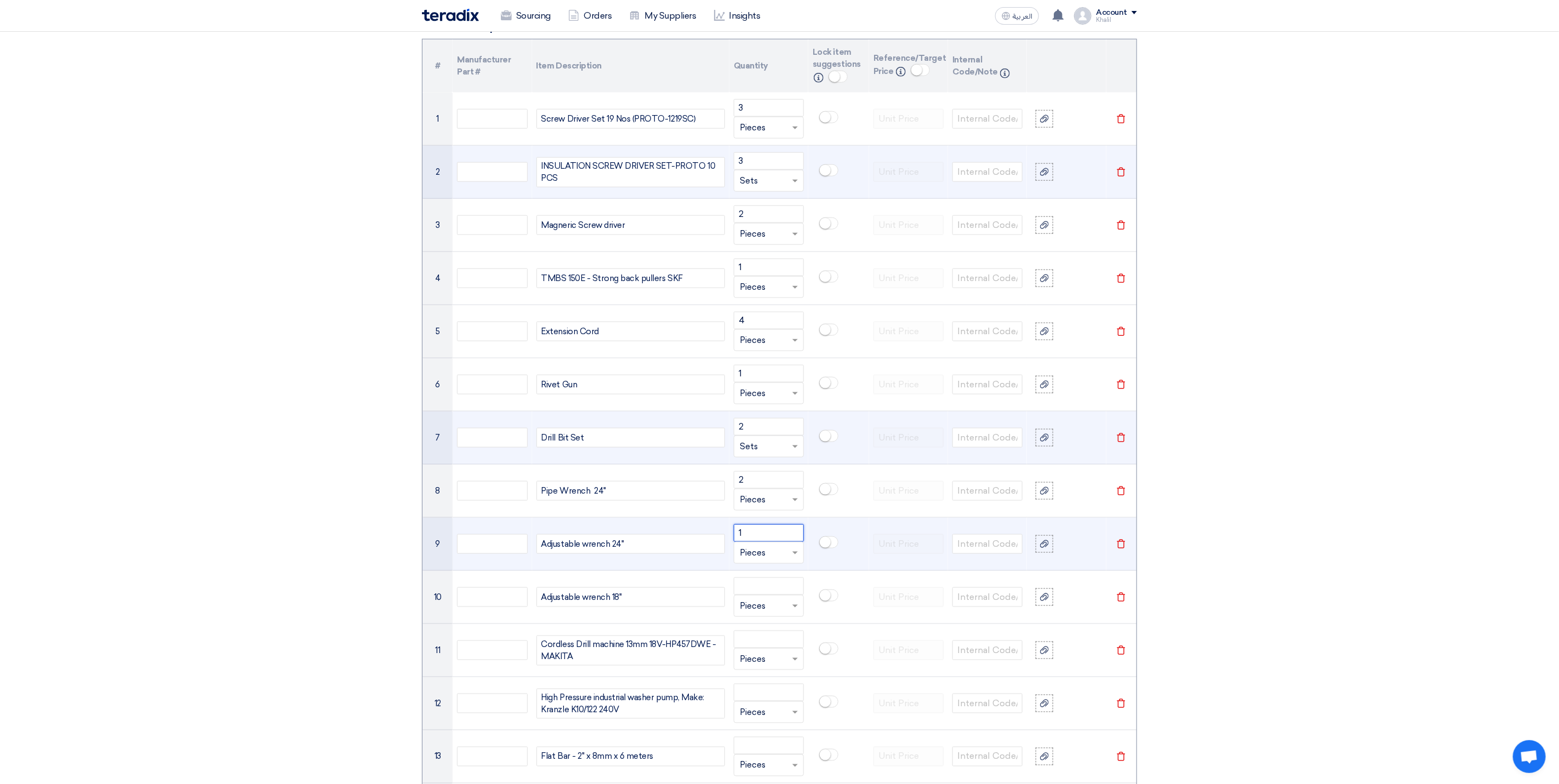
scroll to position [870, 0]
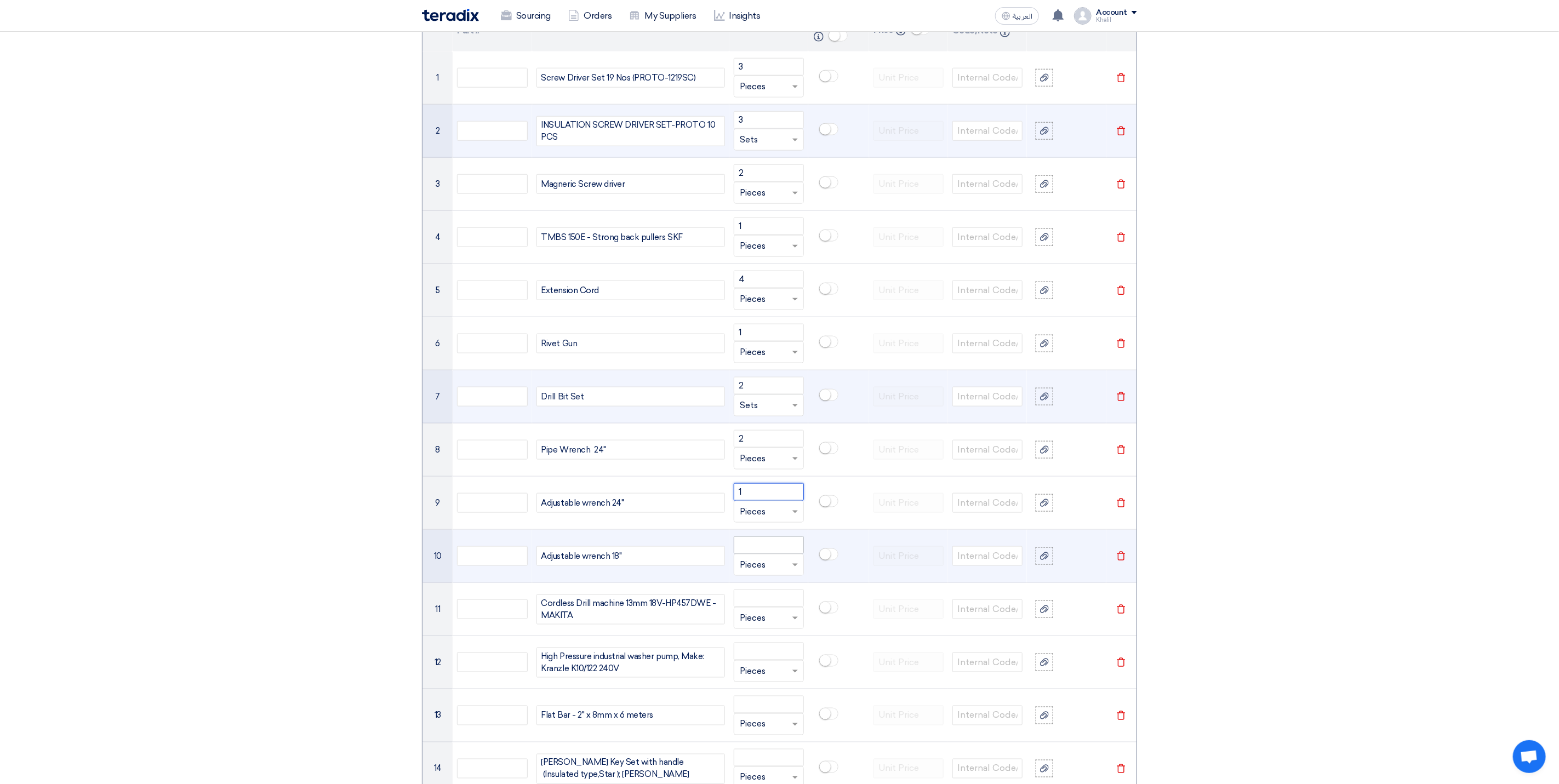
type input "1"
click at [765, 554] on input "number" at bounding box center [769, 545] width 70 height 18
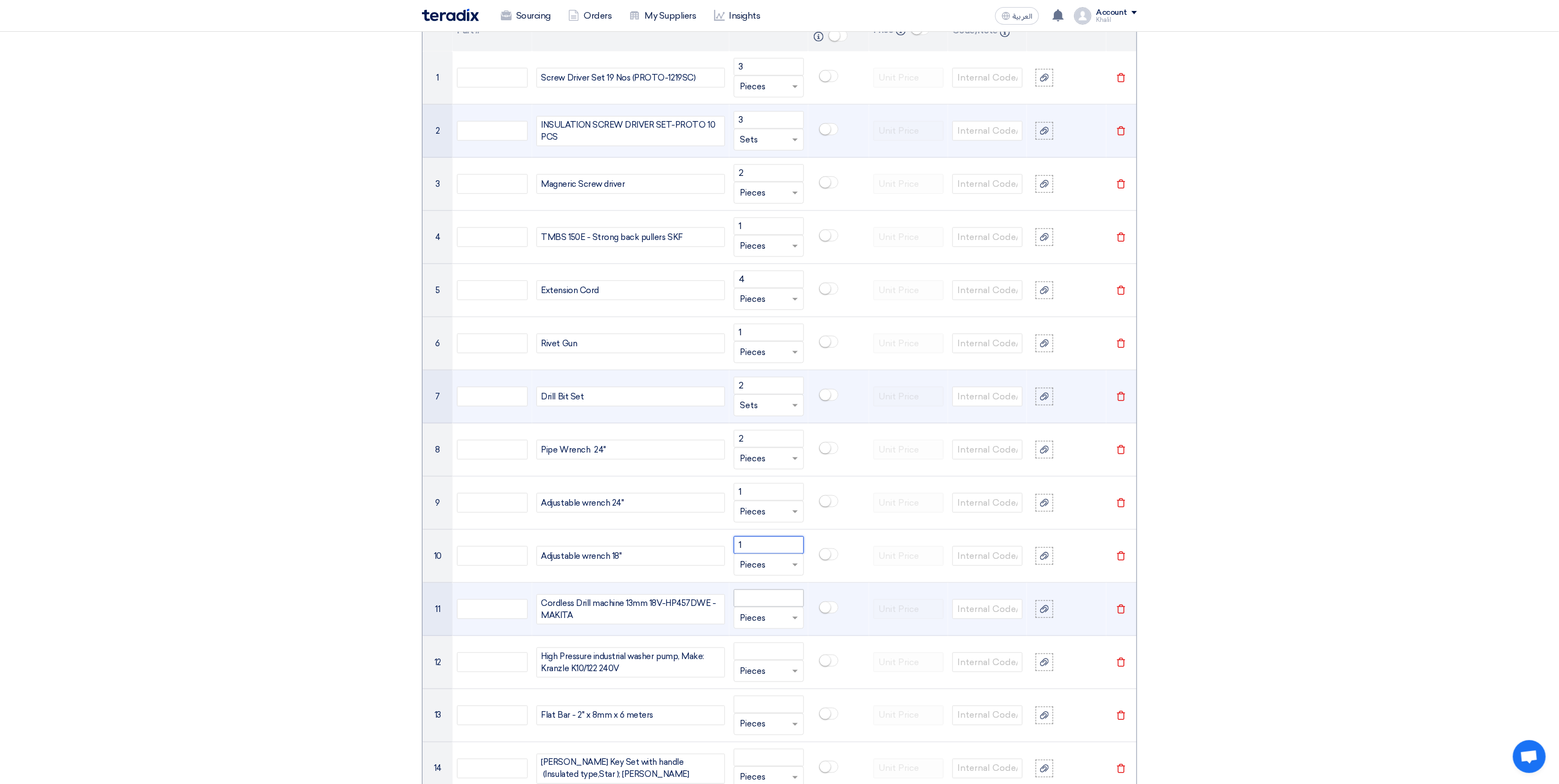
type input "1"
click at [771, 603] on input "number" at bounding box center [769, 598] width 70 height 18
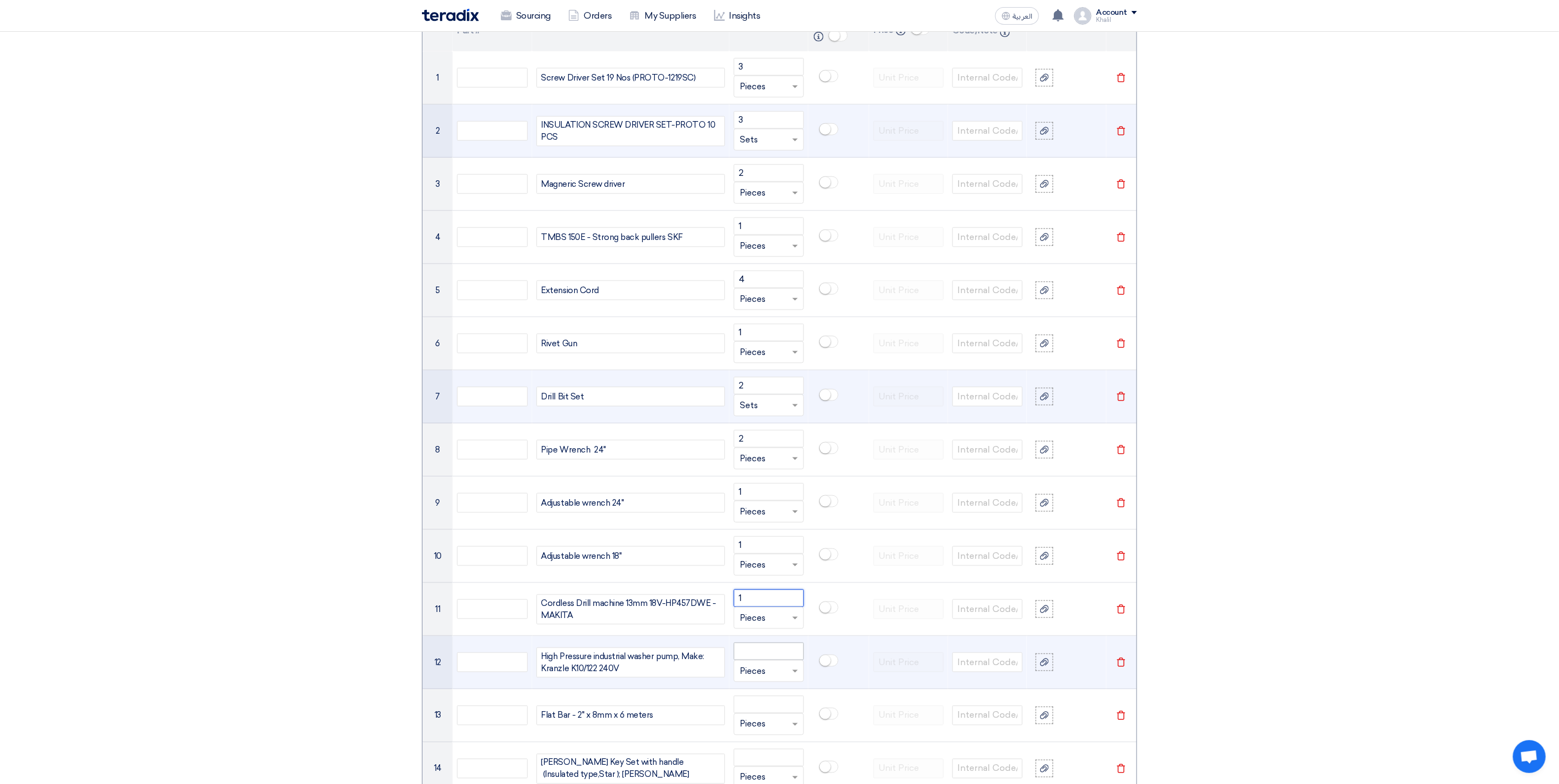
type input "1"
click at [766, 656] on input "number" at bounding box center [769, 652] width 70 height 18
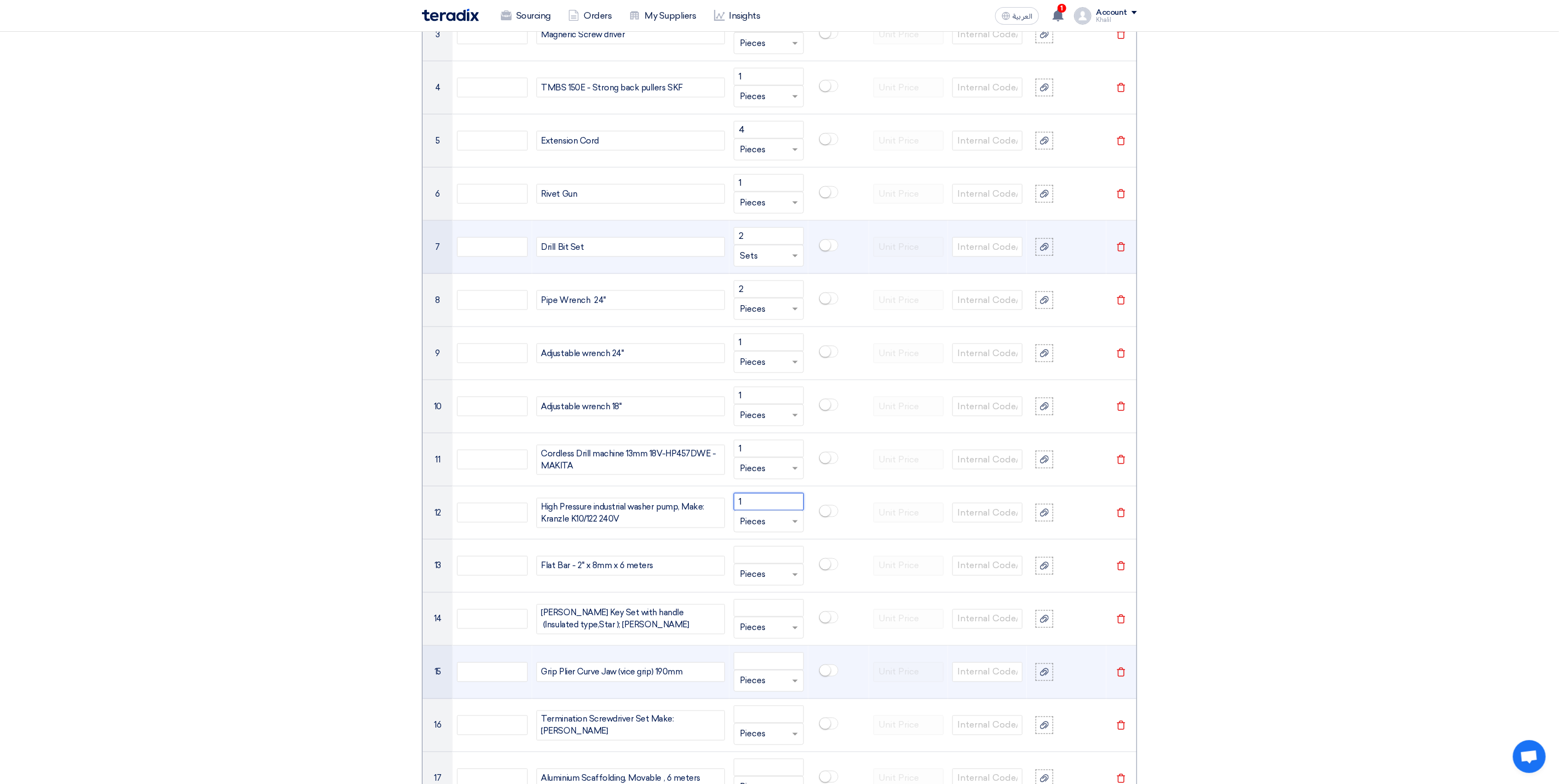
scroll to position [1035, 0]
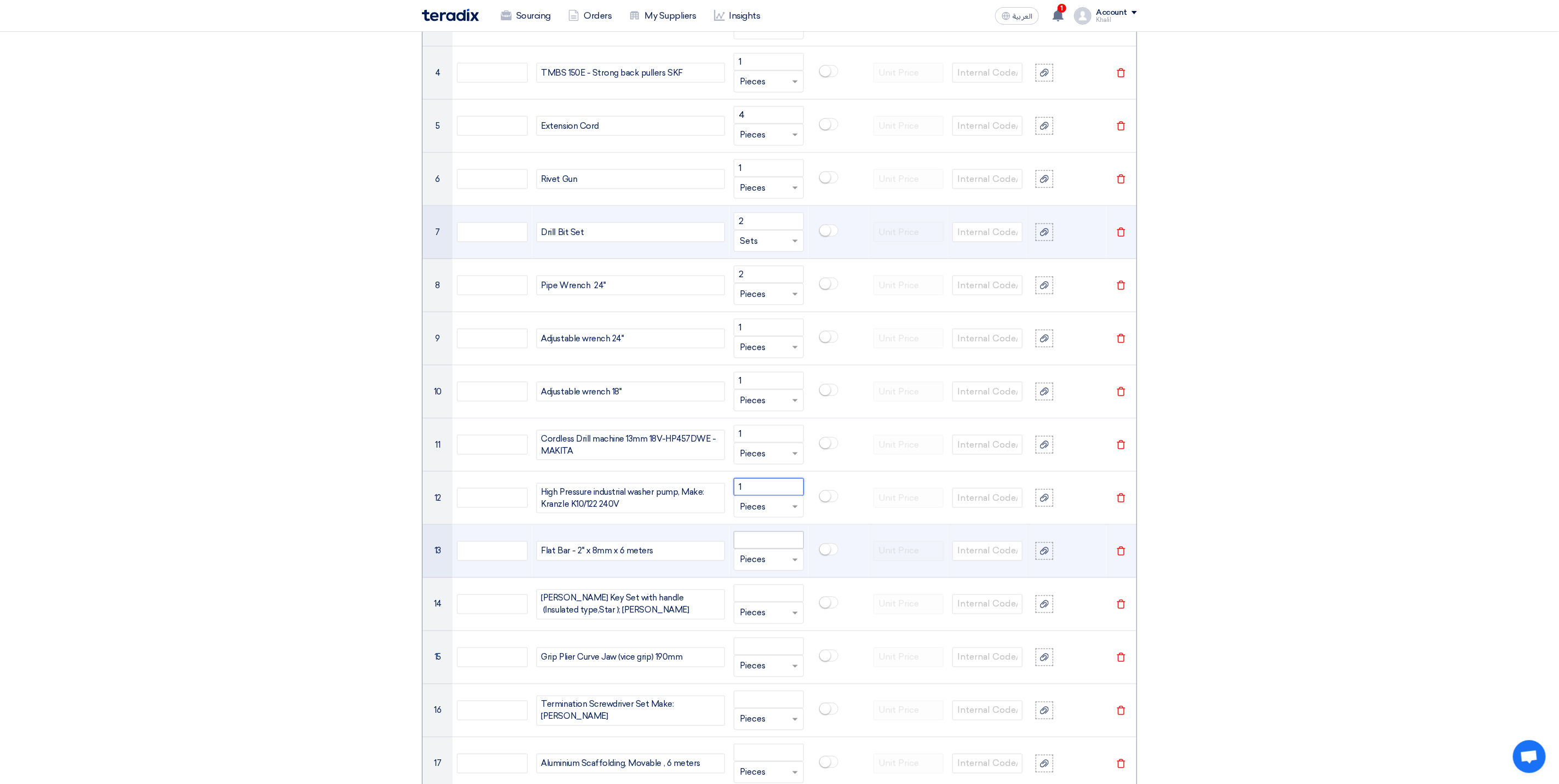
type input "1"
click at [766, 543] on input "number" at bounding box center [769, 540] width 70 height 18
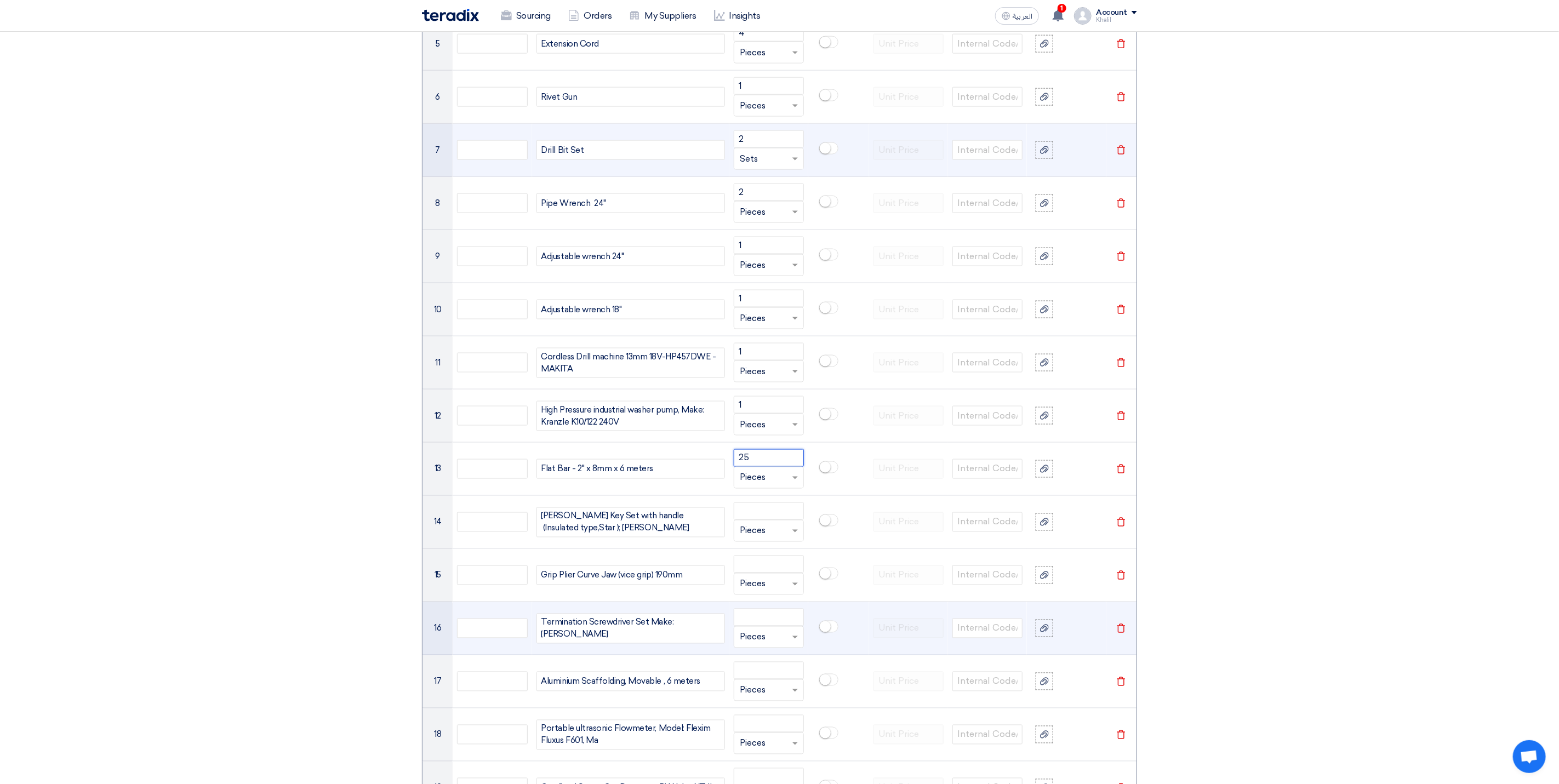
scroll to position [1199, 0]
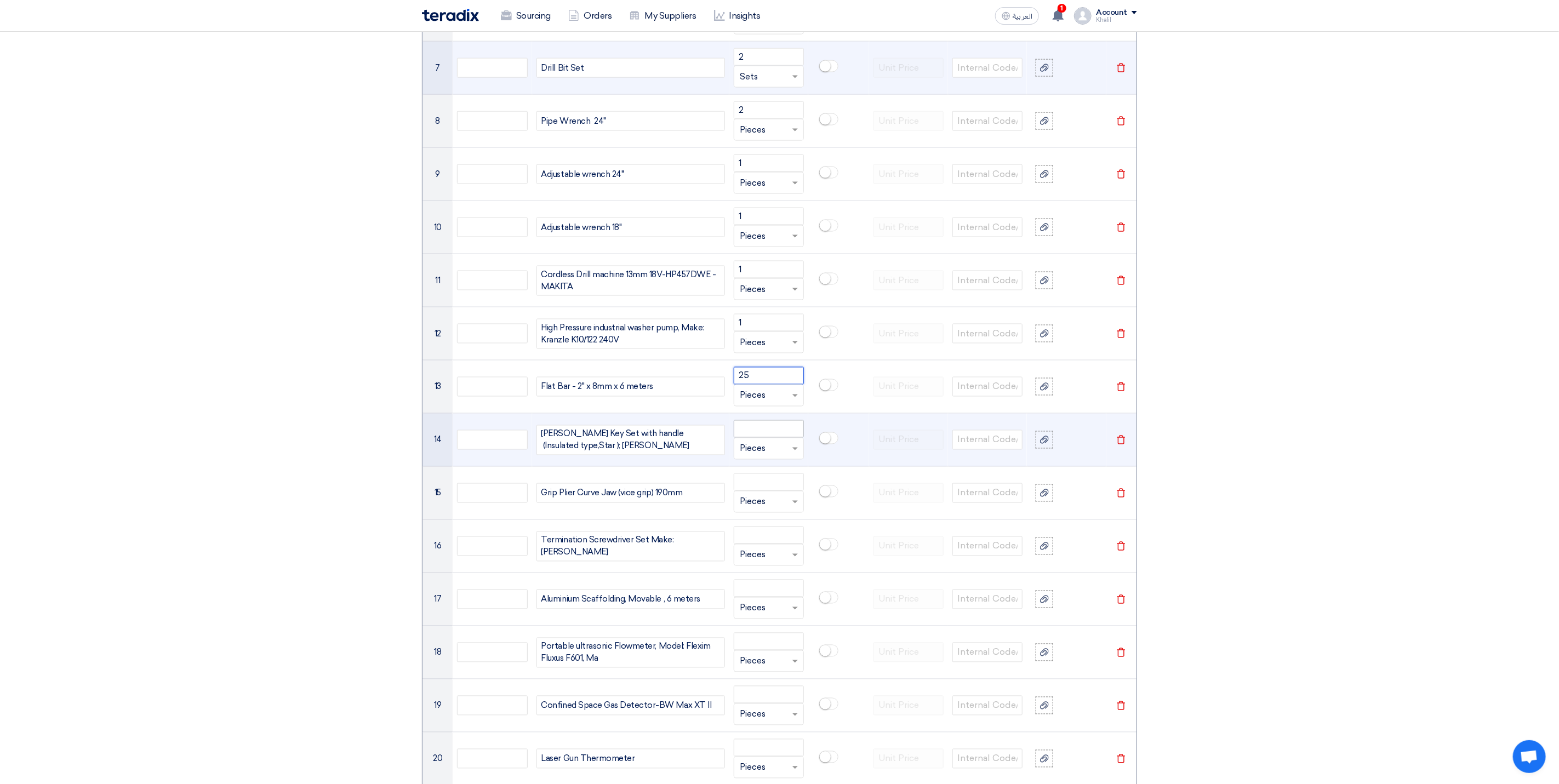
type input "25"
click at [768, 436] on input "number" at bounding box center [769, 428] width 70 height 18
type input "2"
click at [790, 455] on span at bounding box center [797, 448] width 13 height 12
click at [768, 523] on div "Sets" at bounding box center [768, 514] width 69 height 22
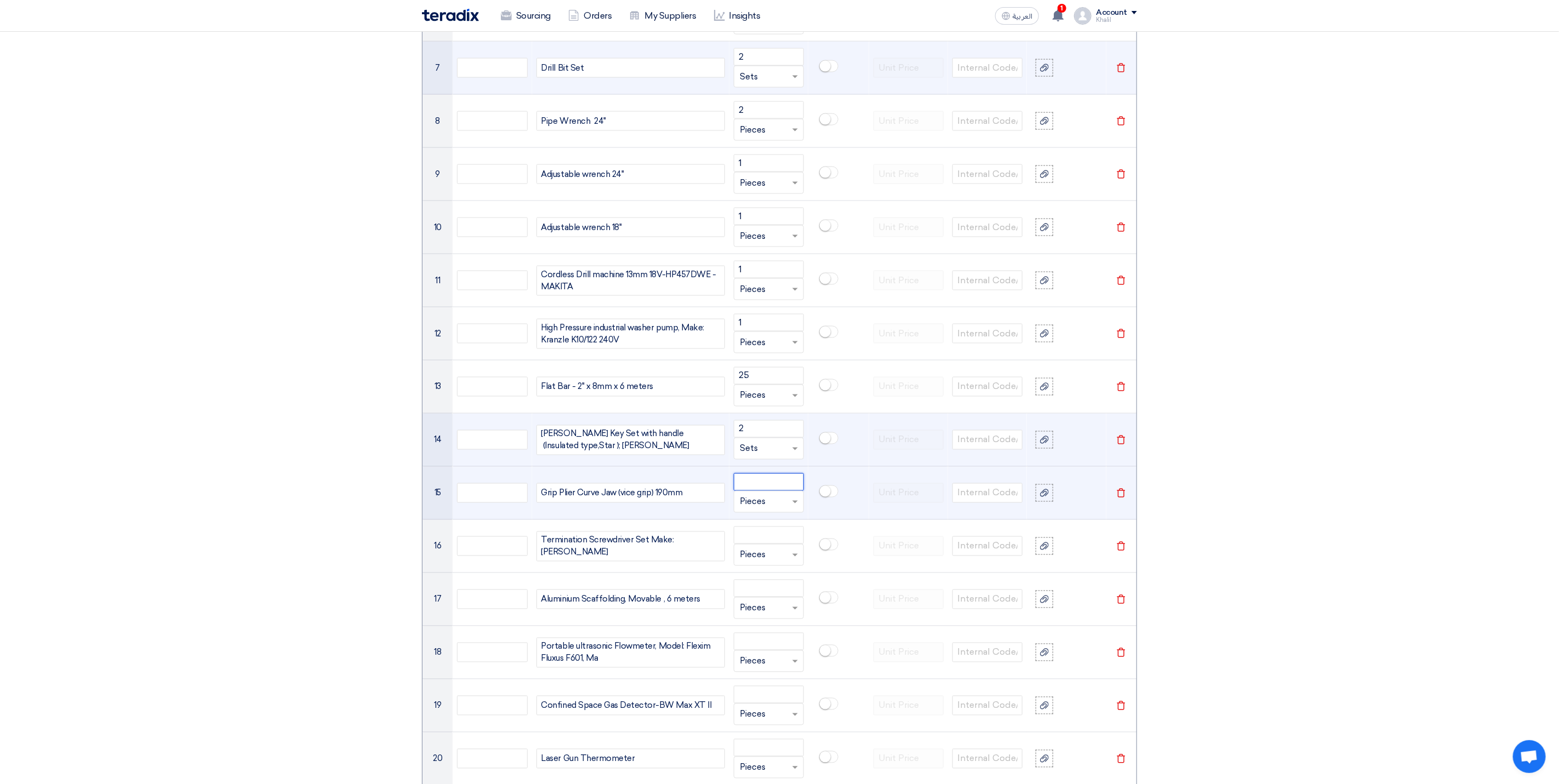
click at [768, 491] on input "number" at bounding box center [769, 482] width 70 height 18
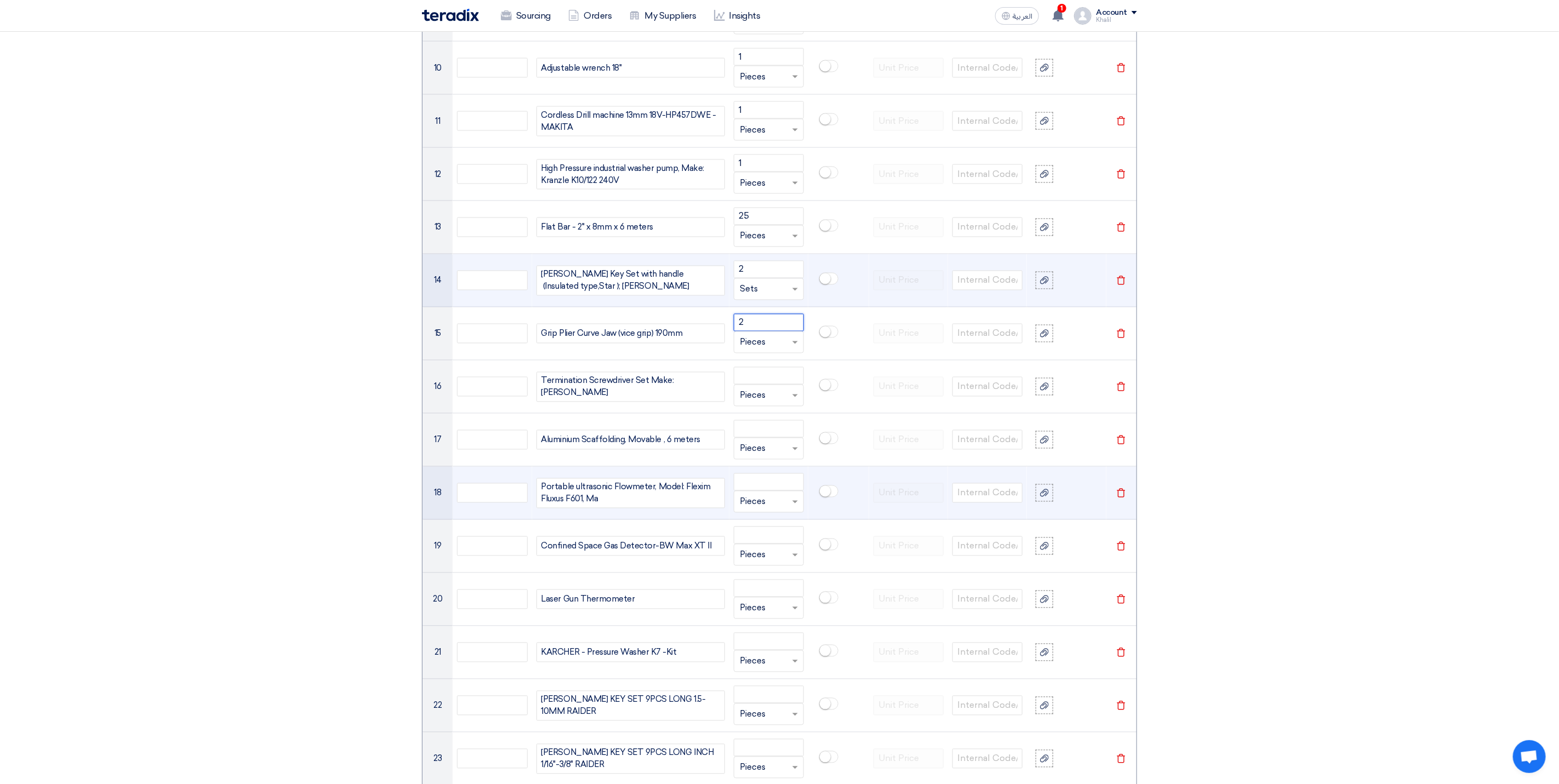
scroll to position [1363, 0]
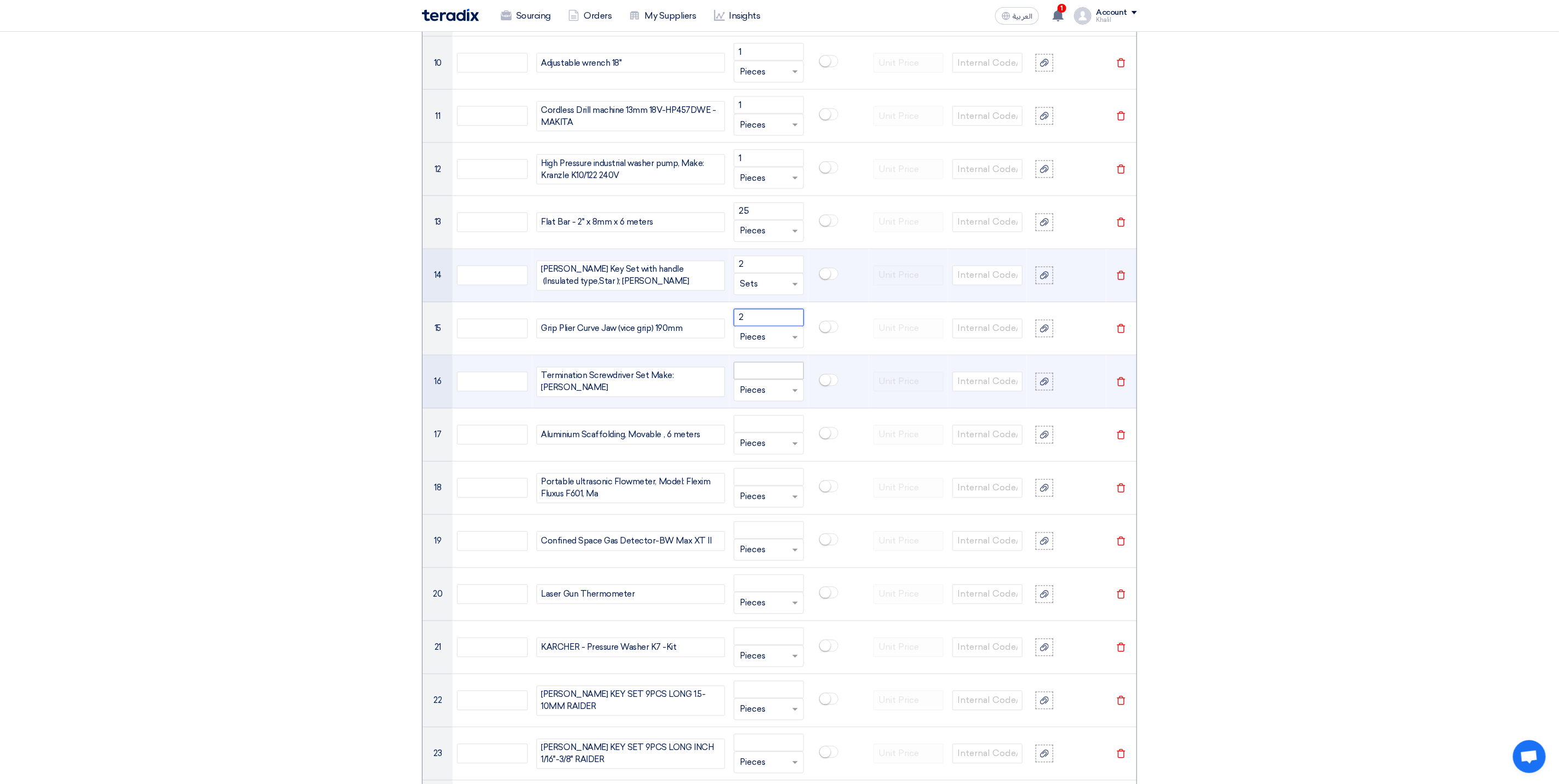
type input "2"
click at [763, 379] on input "number" at bounding box center [769, 371] width 70 height 18
type input "2"
click at [794, 393] on span at bounding box center [796, 392] width 6 height 4
click at [770, 467] on div "Sets" at bounding box center [768, 455] width 69 height 22
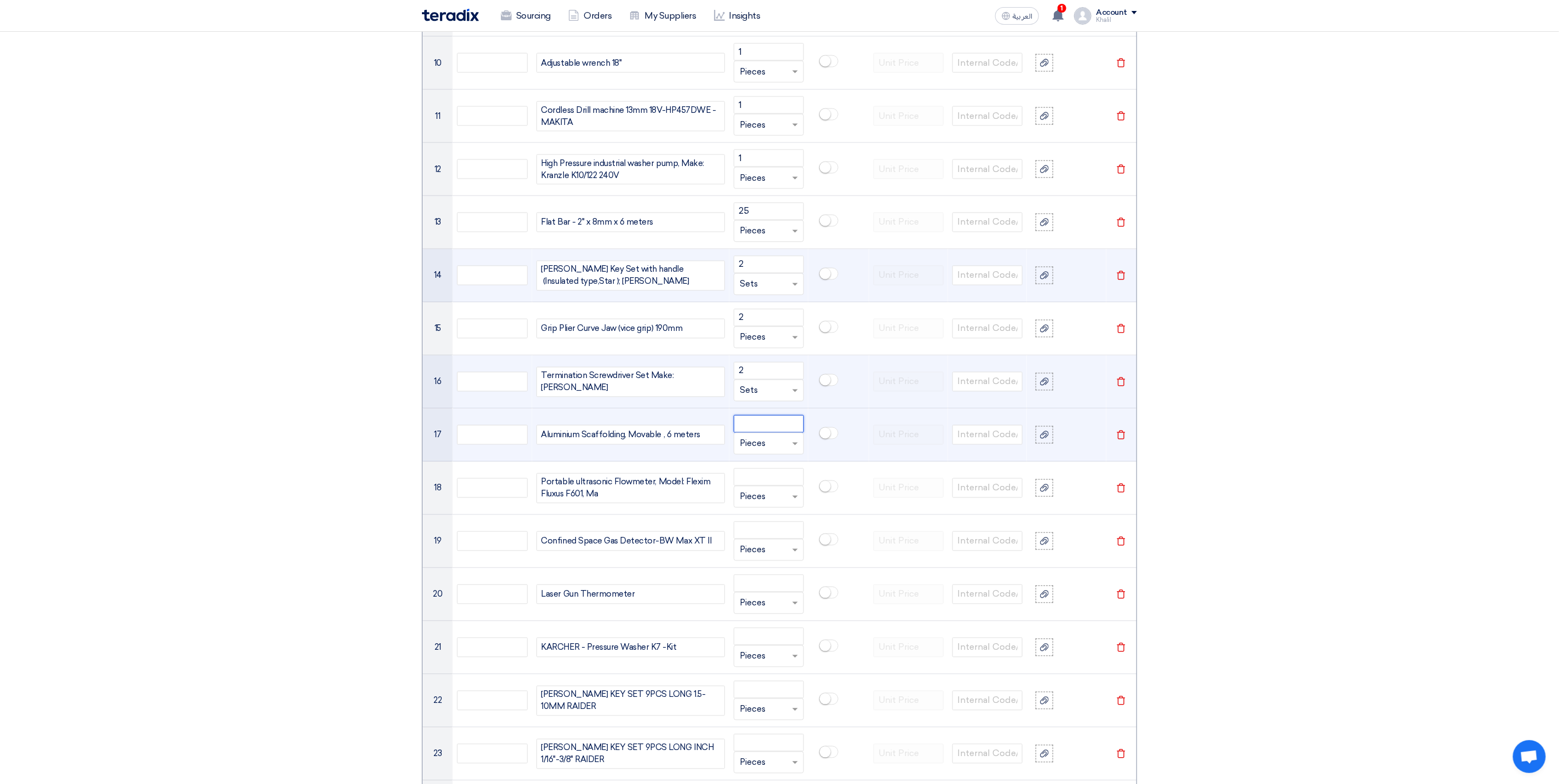
click at [769, 433] on input "number" at bounding box center [769, 424] width 70 height 18
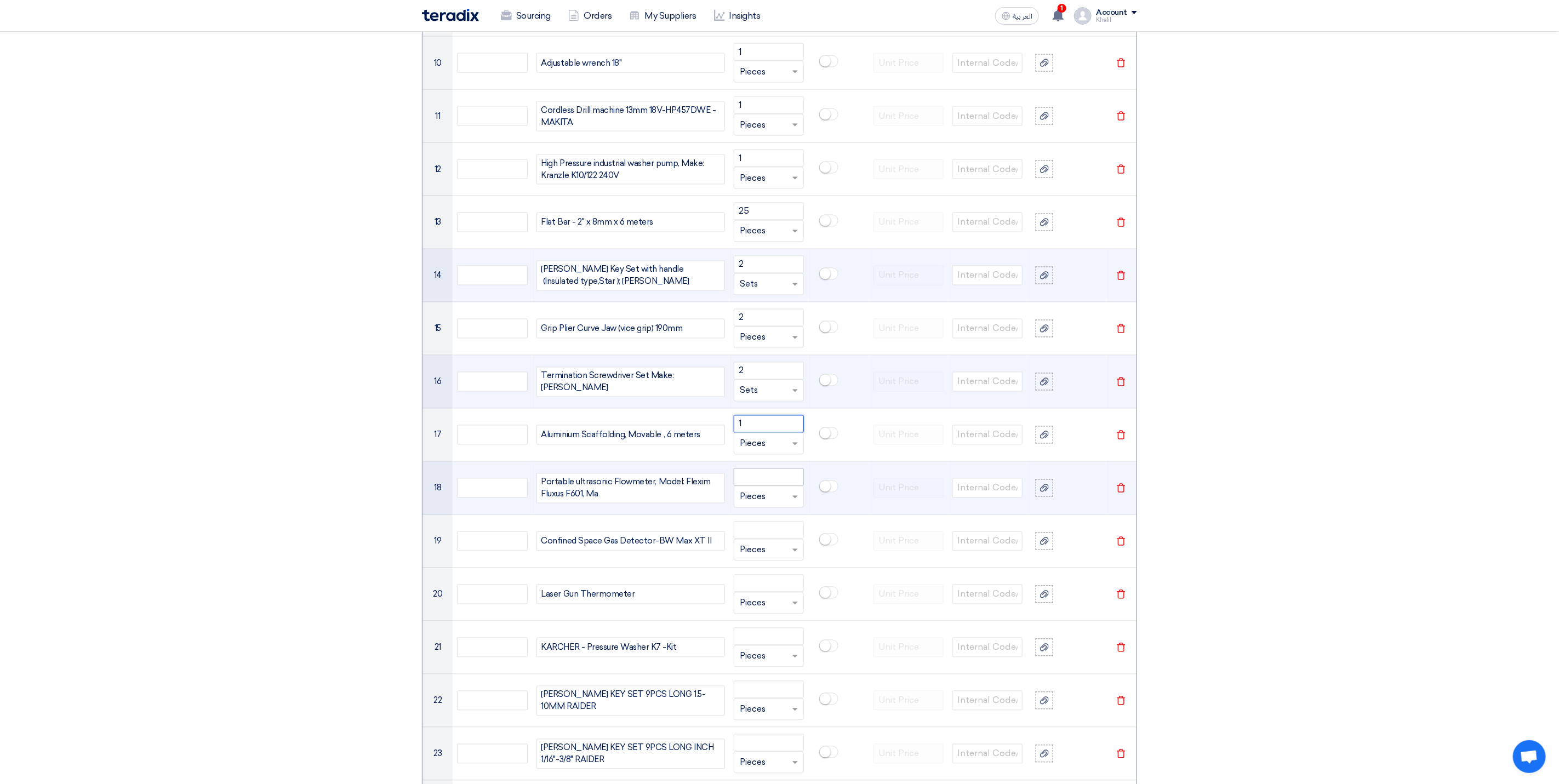
type input "1"
click at [768, 486] on input "number" at bounding box center [769, 477] width 70 height 18
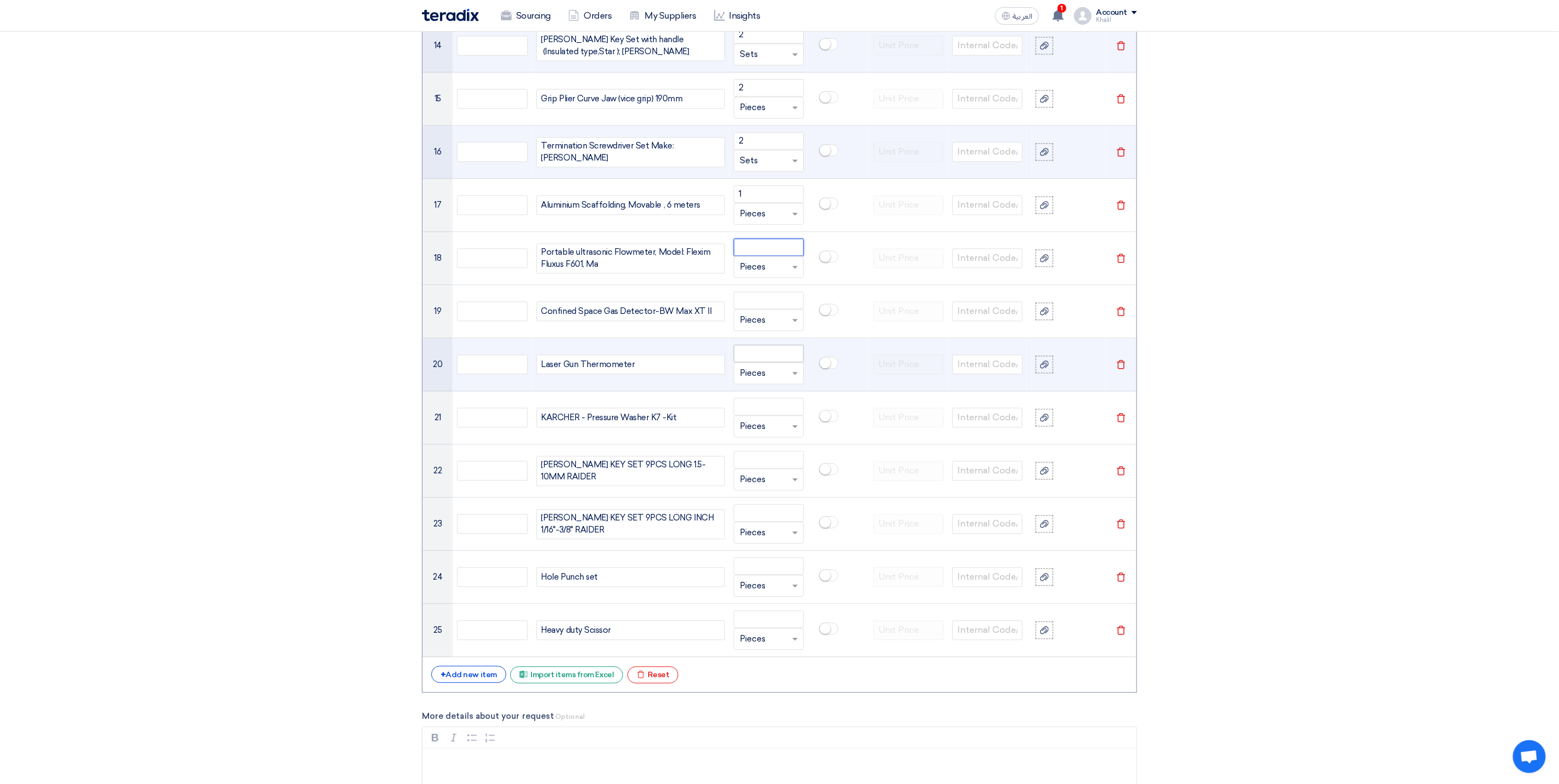
scroll to position [1610, 0]
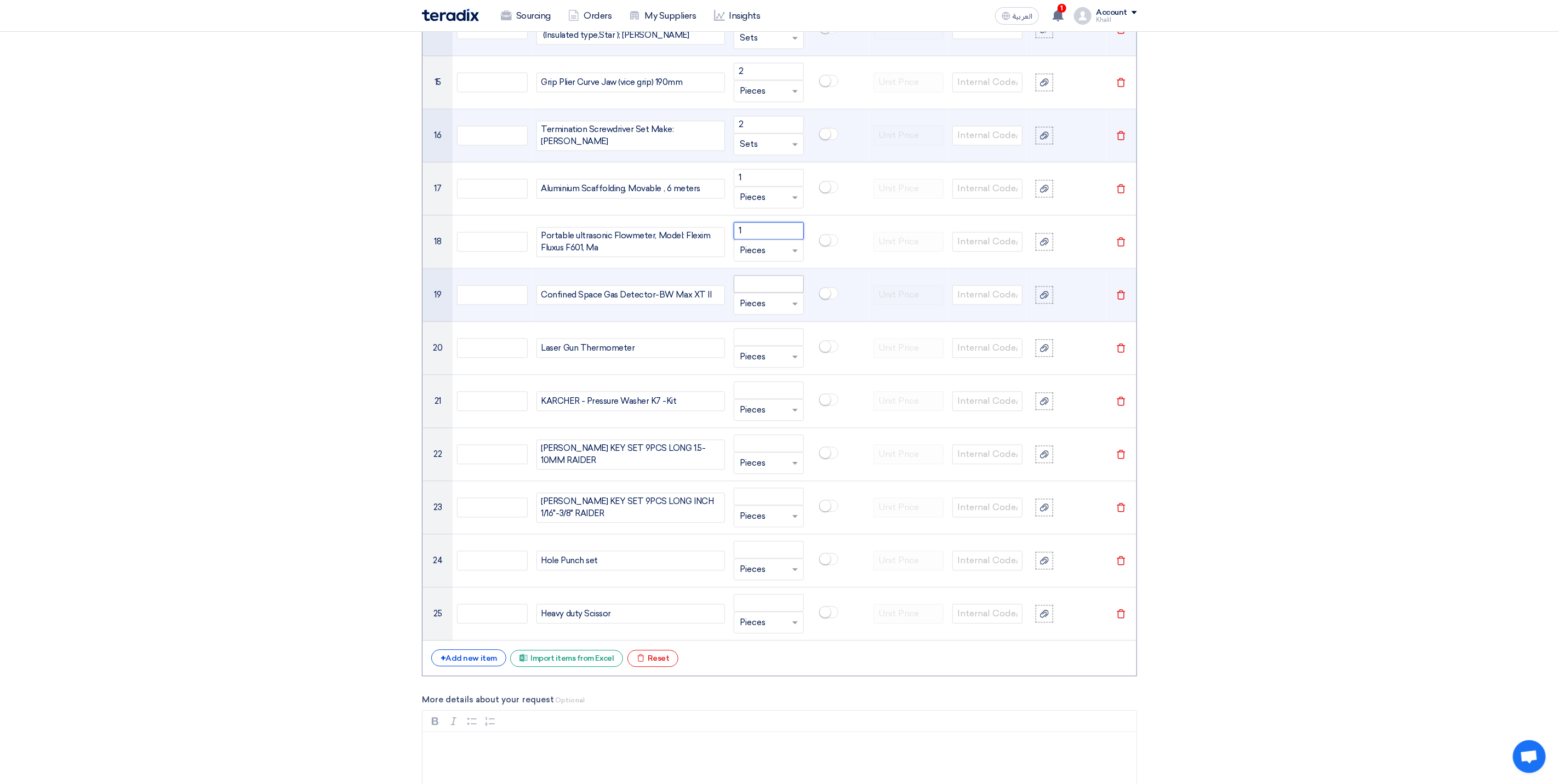
type input "1"
click at [773, 289] on input "number" at bounding box center [769, 284] width 70 height 18
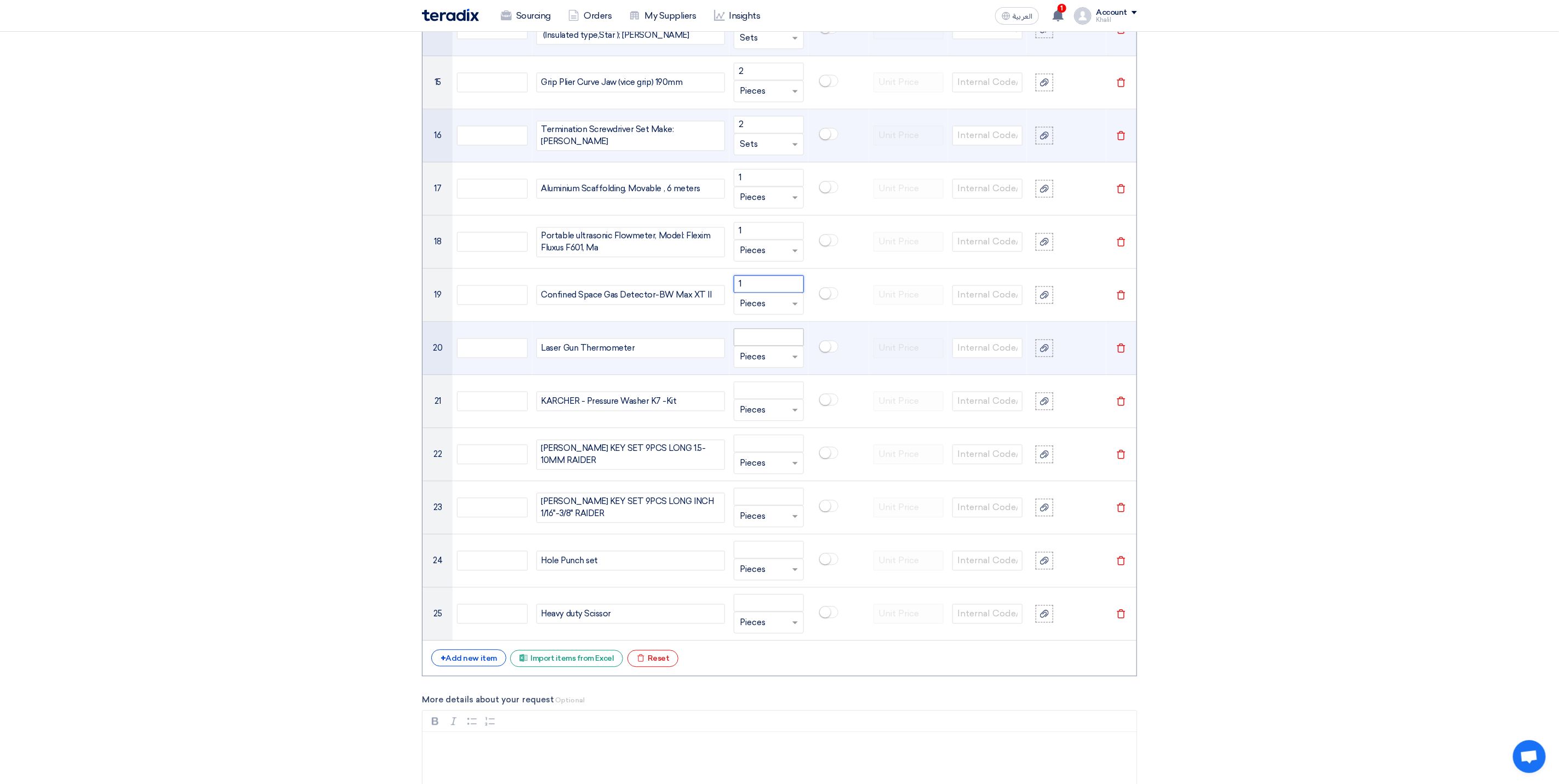
type input "1"
click at [762, 346] on input "number" at bounding box center [769, 337] width 70 height 18
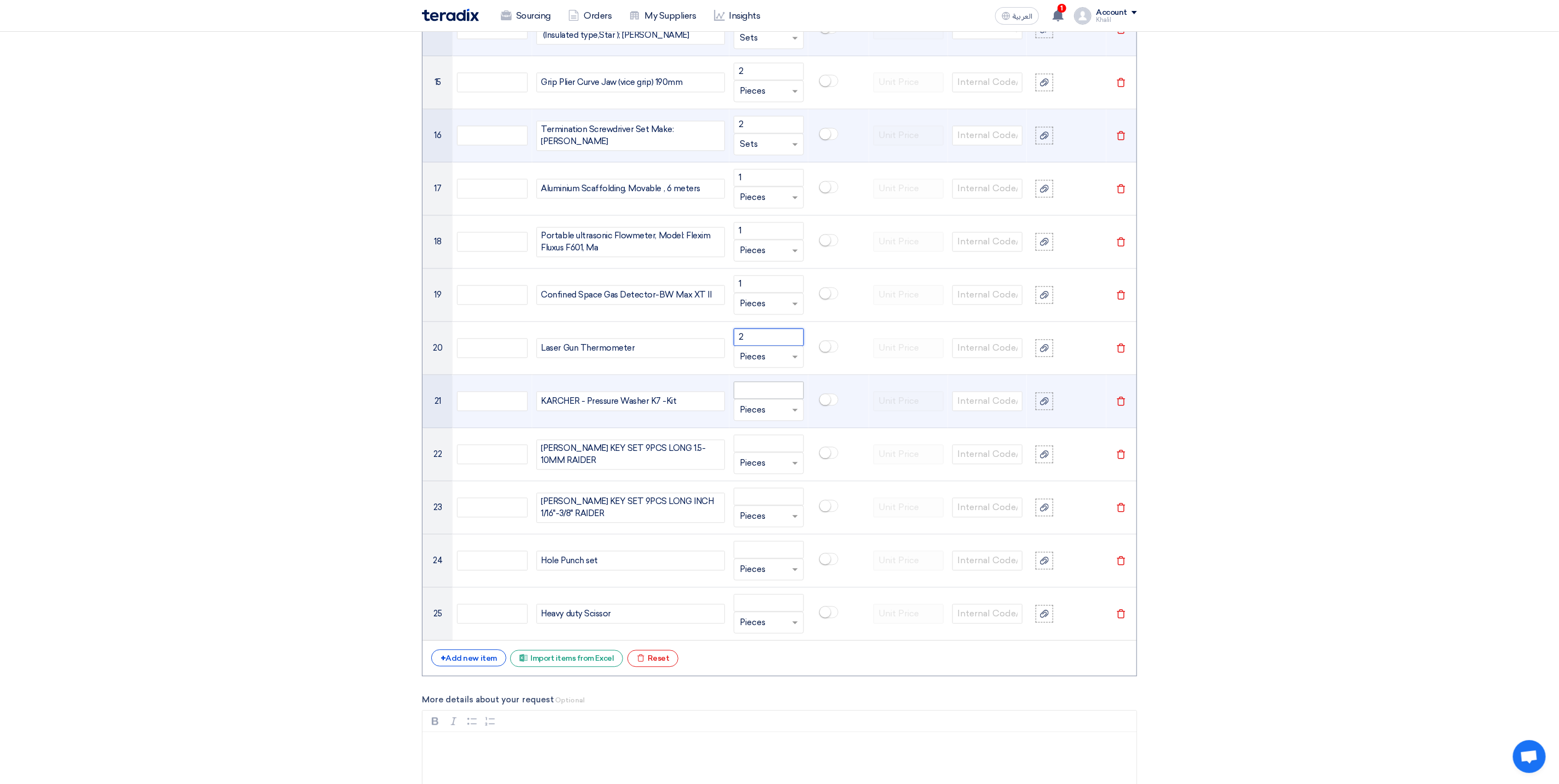
type input "2"
click at [771, 398] on input "number" at bounding box center [769, 390] width 70 height 18
type input "1"
click at [798, 416] on span at bounding box center [797, 409] width 13 height 12
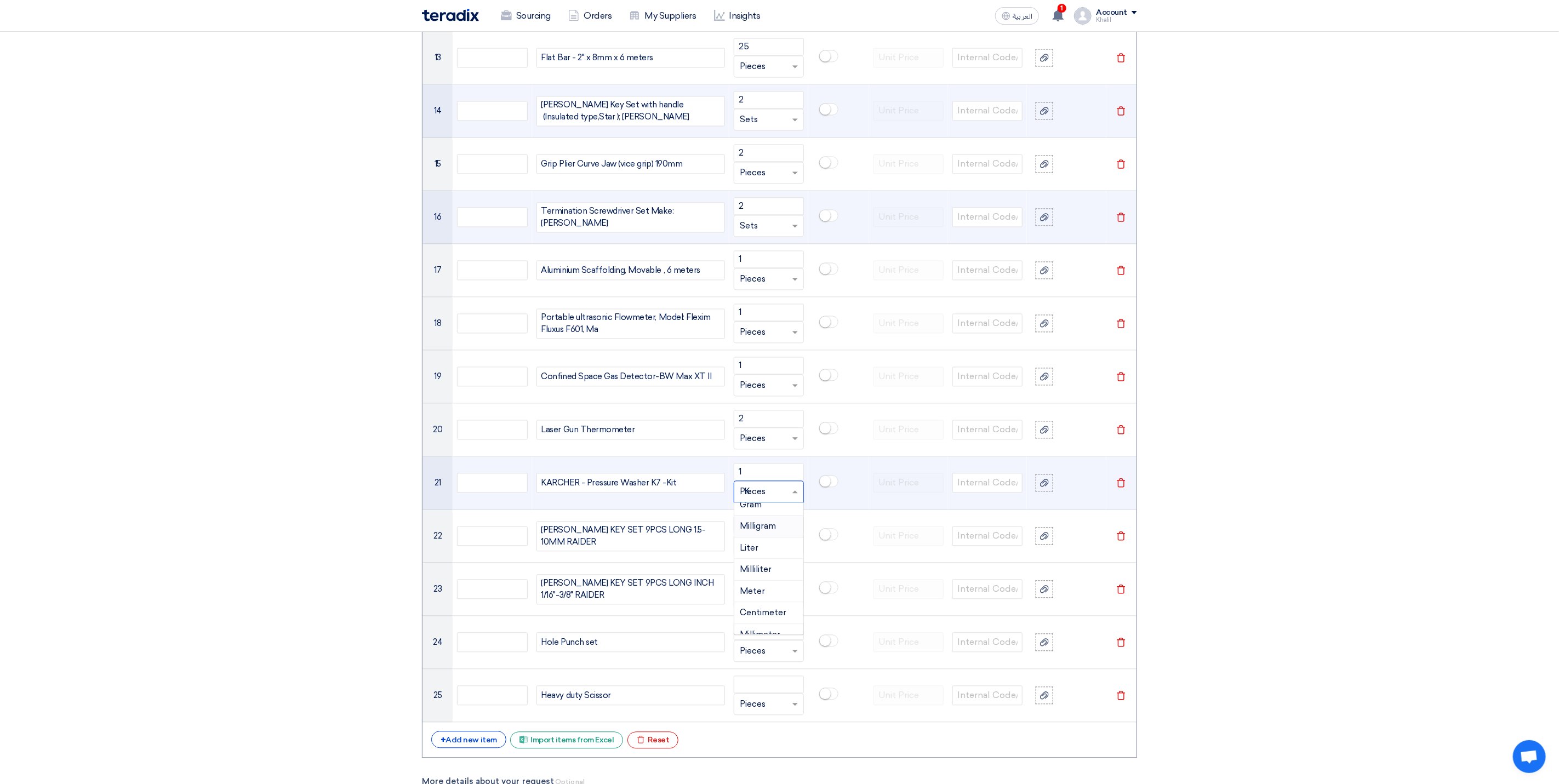
scroll to position [0, 0]
type input "KI"
click at [781, 540] on span "Add type... "KI"" at bounding box center [764, 535] width 49 height 9
click at [767, 501] on input "text" at bounding box center [762, 492] width 45 height 18
click at [760, 498] on input "text" at bounding box center [762, 492] width 45 height 18
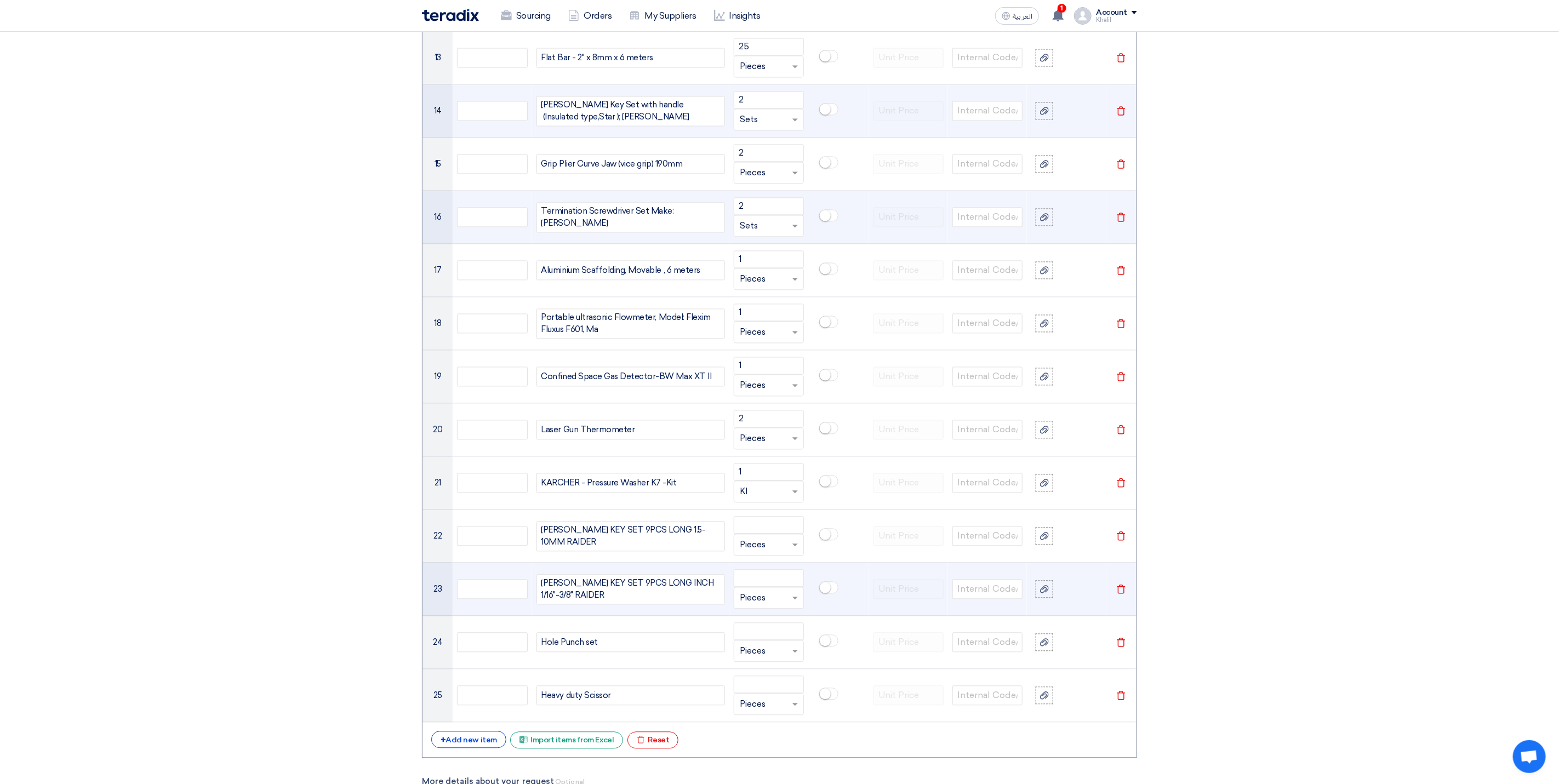
click at [917, 617] on td at bounding box center [908, 590] width 79 height 53
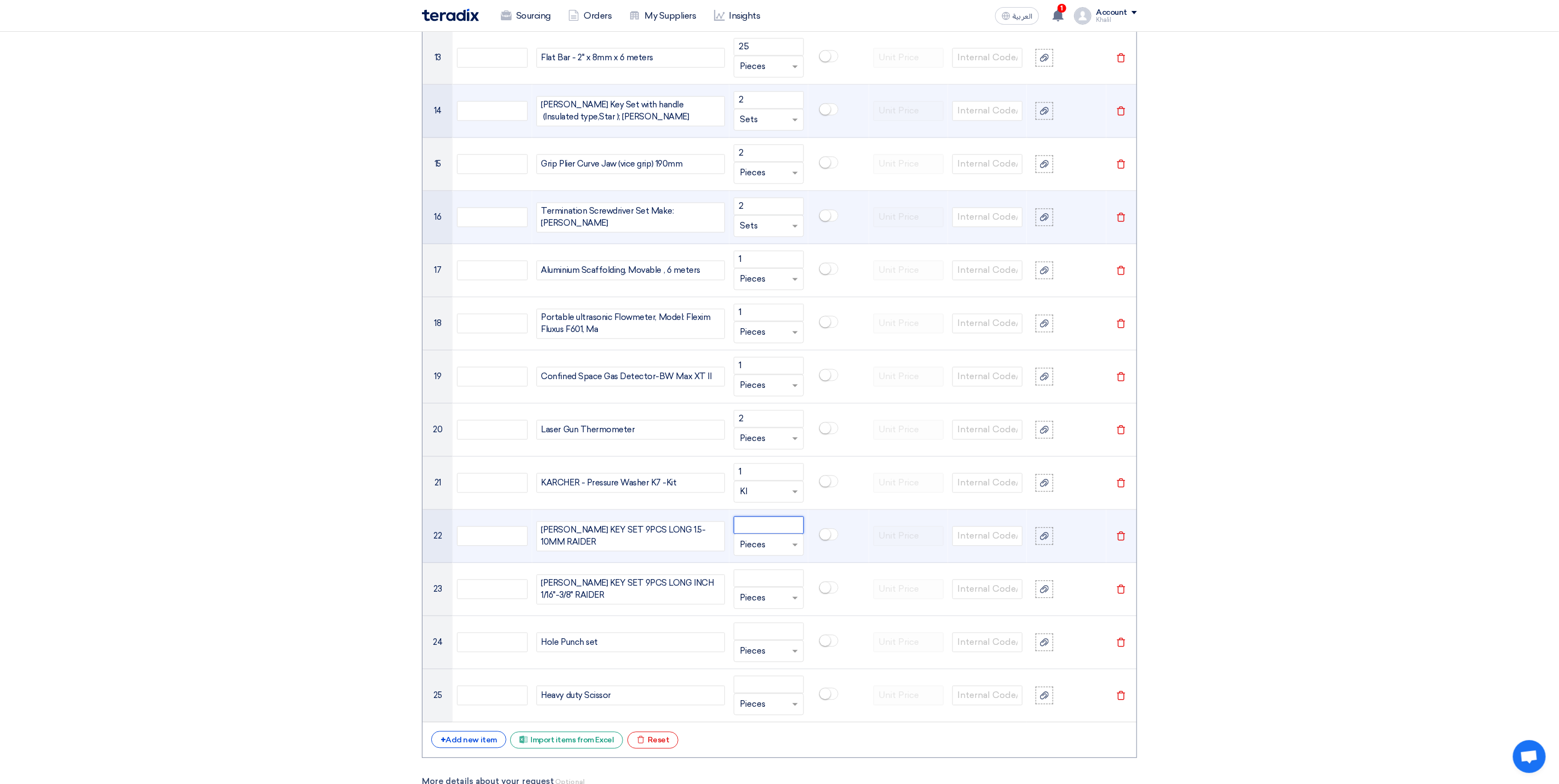
click at [771, 534] on input "number" at bounding box center [769, 525] width 70 height 18
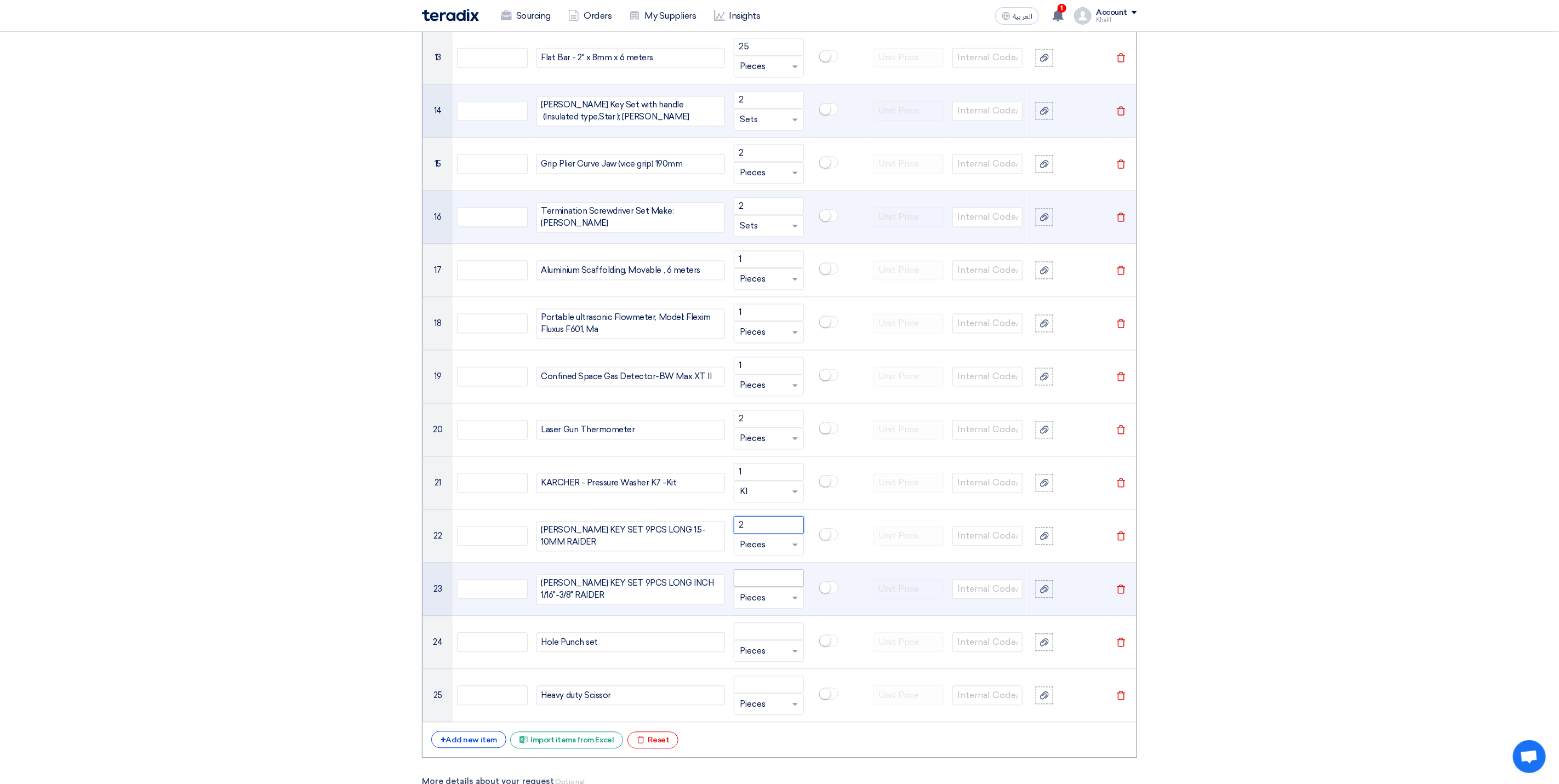
type input "2"
click at [755, 587] on input "number" at bounding box center [769, 579] width 70 height 18
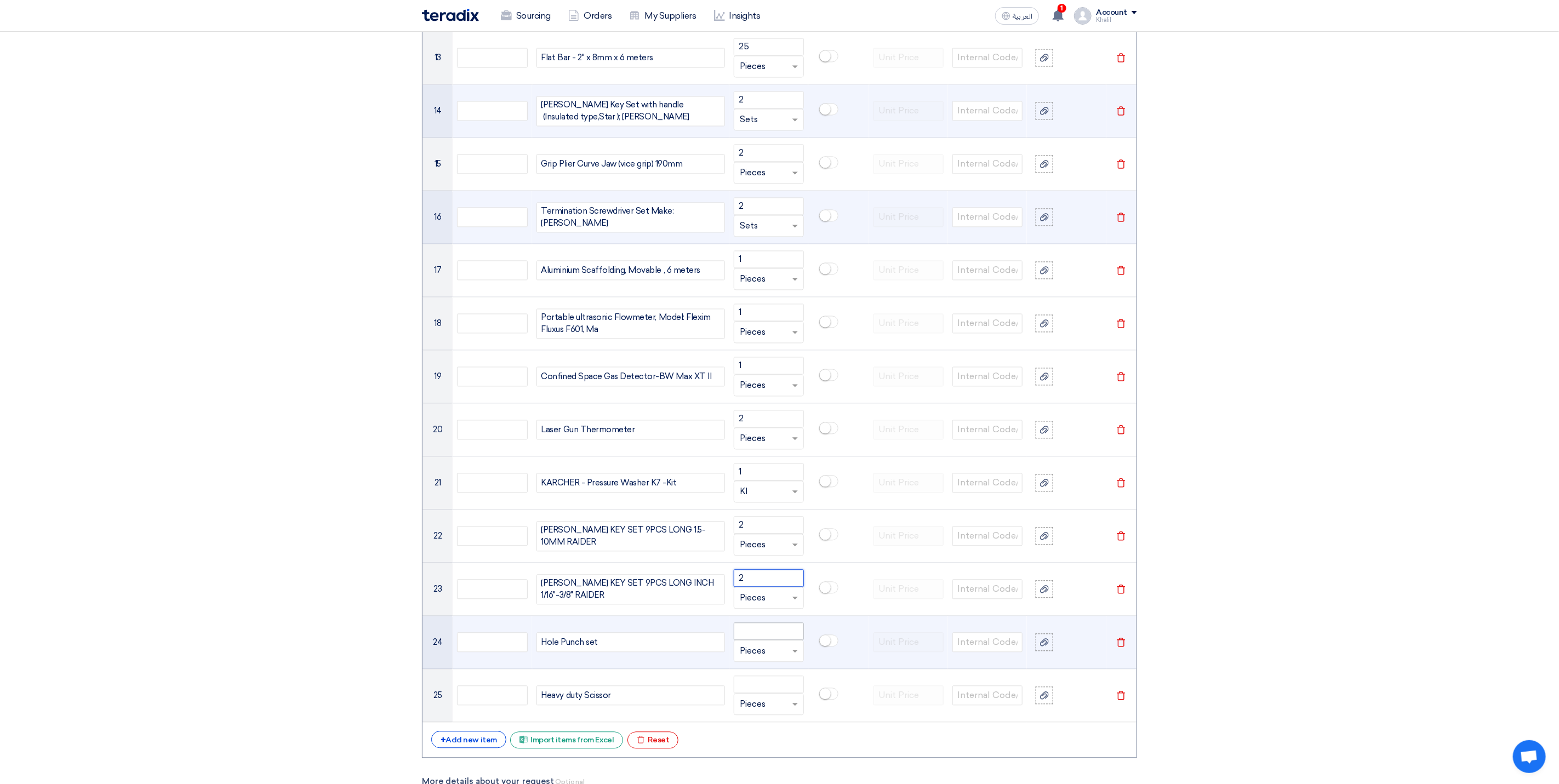
type input "2"
click at [764, 640] on input "number" at bounding box center [769, 632] width 70 height 18
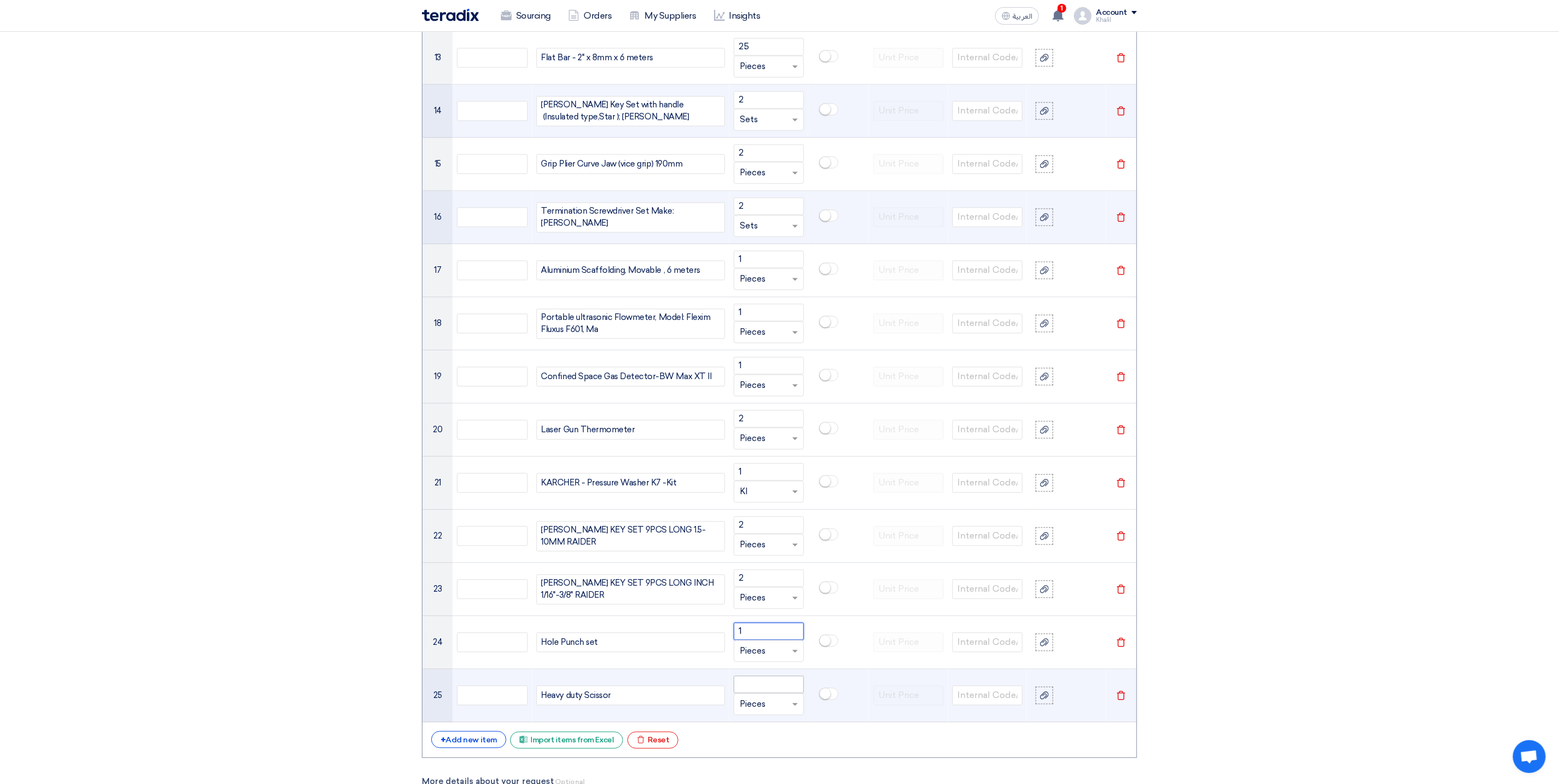
type input "1"
click at [772, 693] on input "number" at bounding box center [769, 685] width 70 height 18
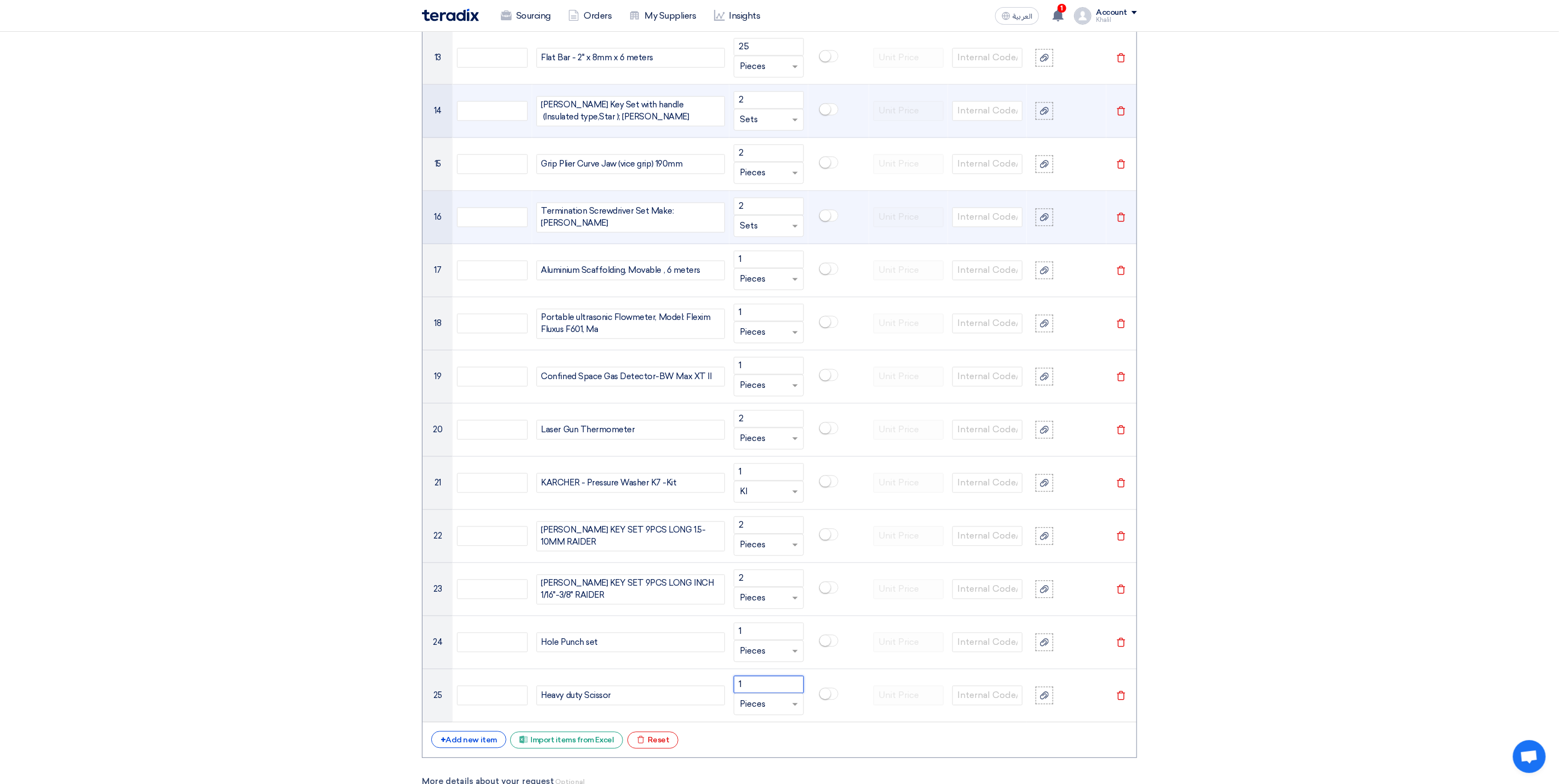
type input "1"
click at [1322, 668] on section "Basic Information RFx Title RFQ FOR Hand Tools-KAFD-STOM-015074 RFx Type Normal…" at bounding box center [780, 191] width 1559 height 3154
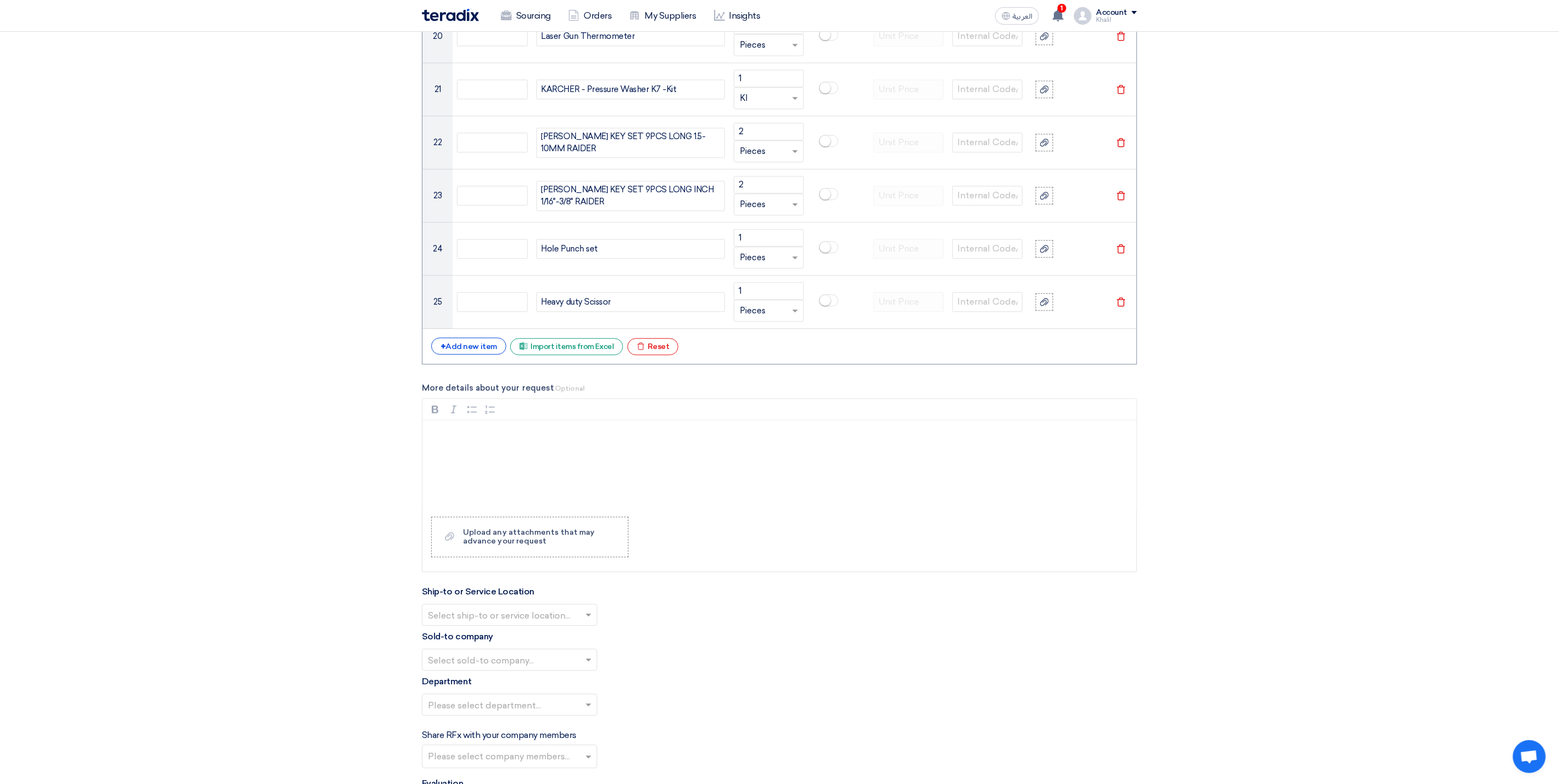
scroll to position [1939, 0]
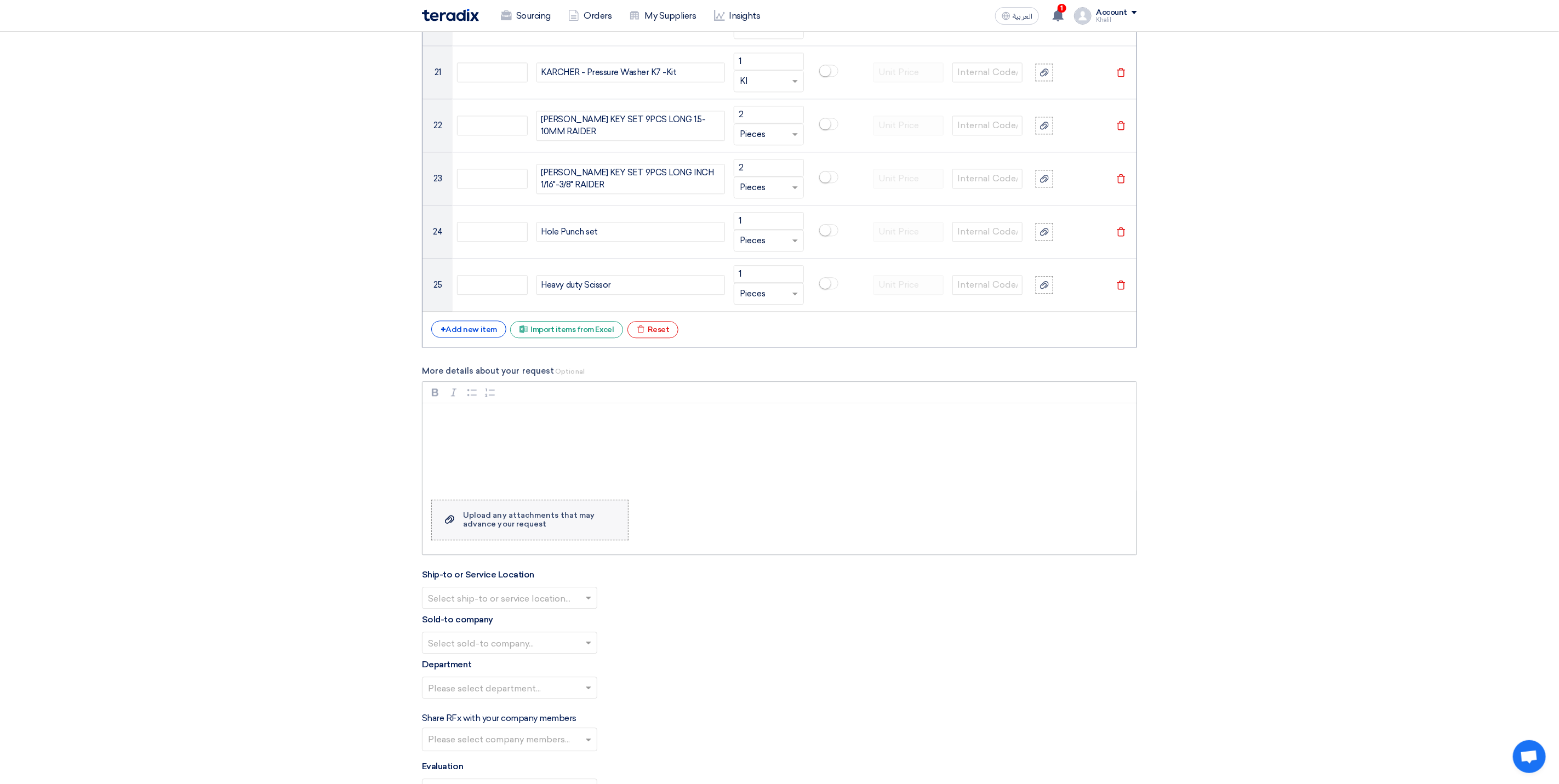
click at [550, 540] on label "Upload a file Upload any attachments that may advance your request" at bounding box center [530, 519] width 198 height 41
click at [0, 0] on input "Upload a file Upload any attachments that may advance your request" at bounding box center [0, 0] width 0 height 0
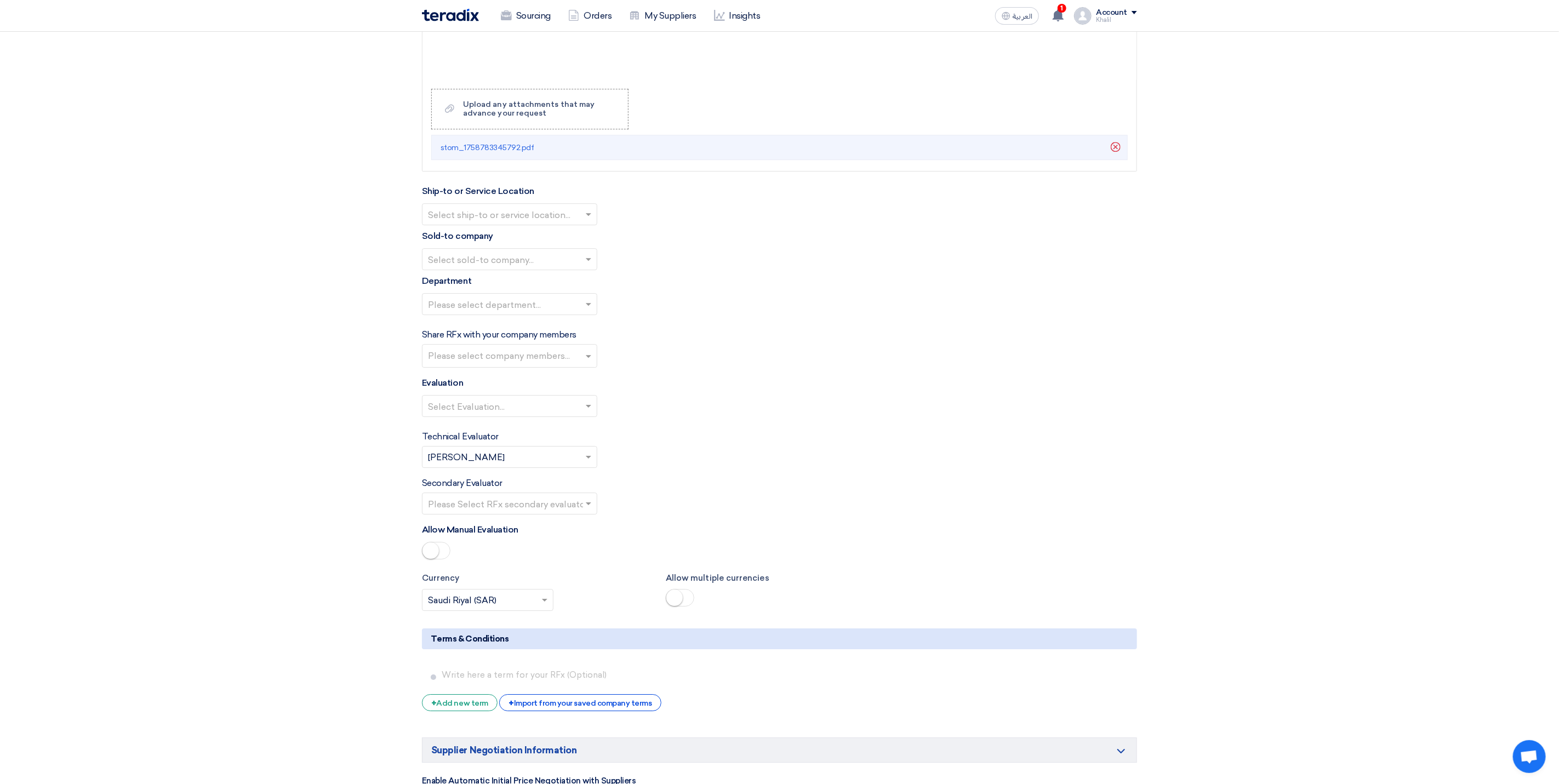
scroll to position [2021, 0]
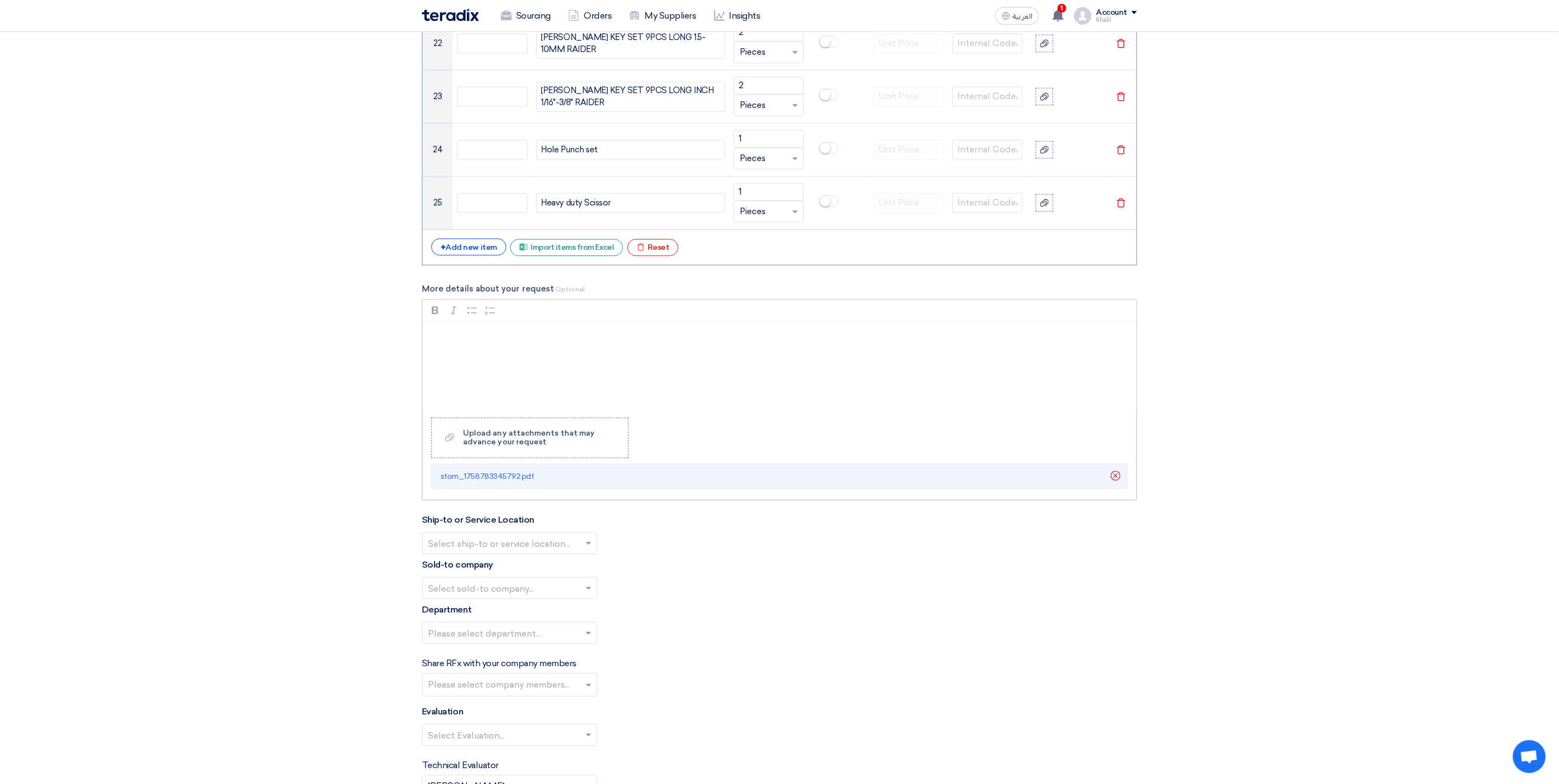
click at [534, 360] on div "Rich Text Editor, main" at bounding box center [780, 364] width 714 height 88
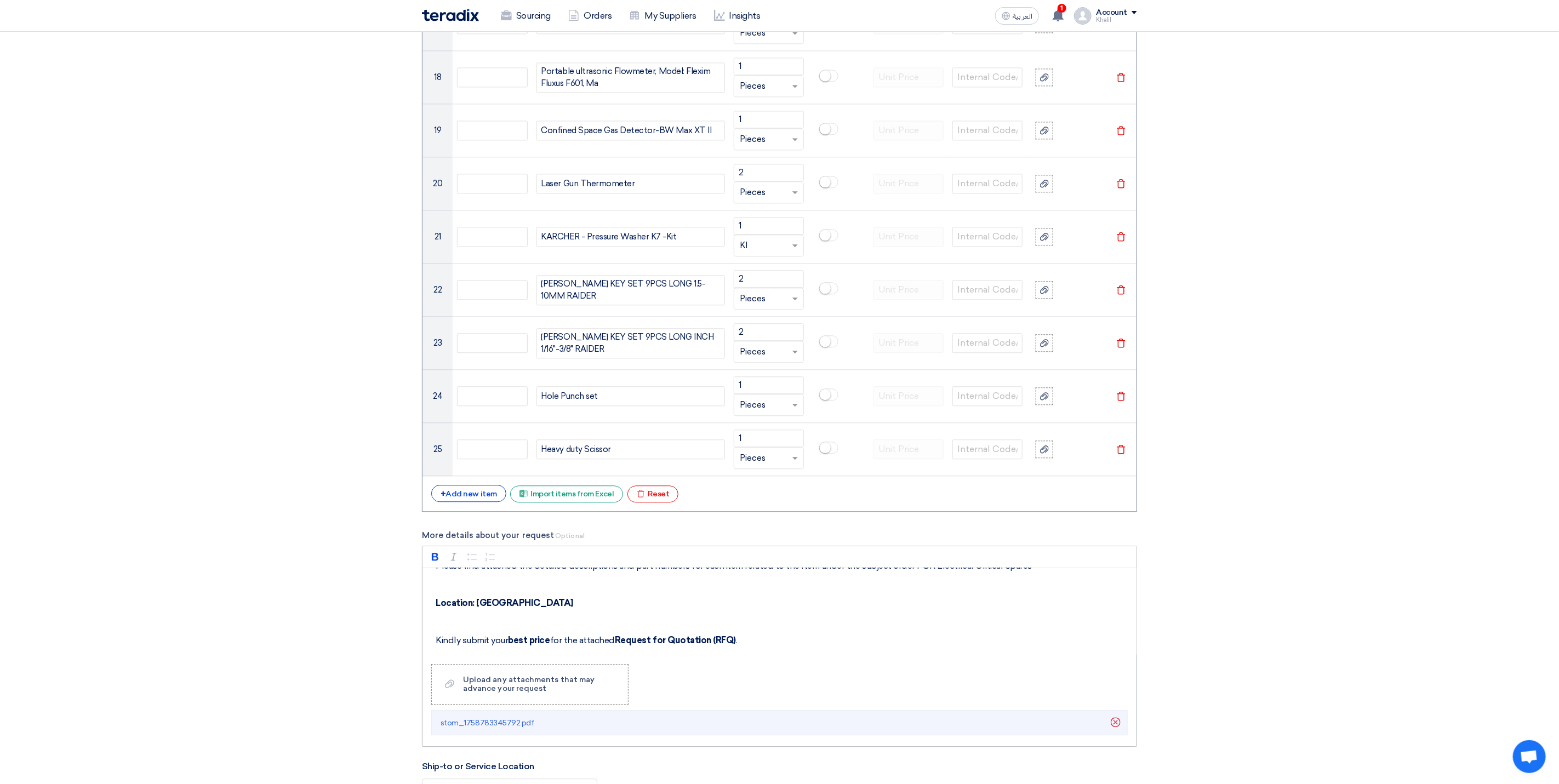
scroll to position [82, 0]
click at [689, 648] on strong "no later than [DATE] 9:00 AM" at bounding box center [672, 642] width 120 height 10
drag, startPoint x: 671, startPoint y: 653, endPoint x: 661, endPoint y: 653, distance: 10.0
click at [661, 648] on strong "no later than [DATE] 9:00 AM" at bounding box center [672, 642] width 120 height 10
click at [681, 648] on strong "no later than [DATE] 9:00 AM" at bounding box center [672, 642] width 120 height 10
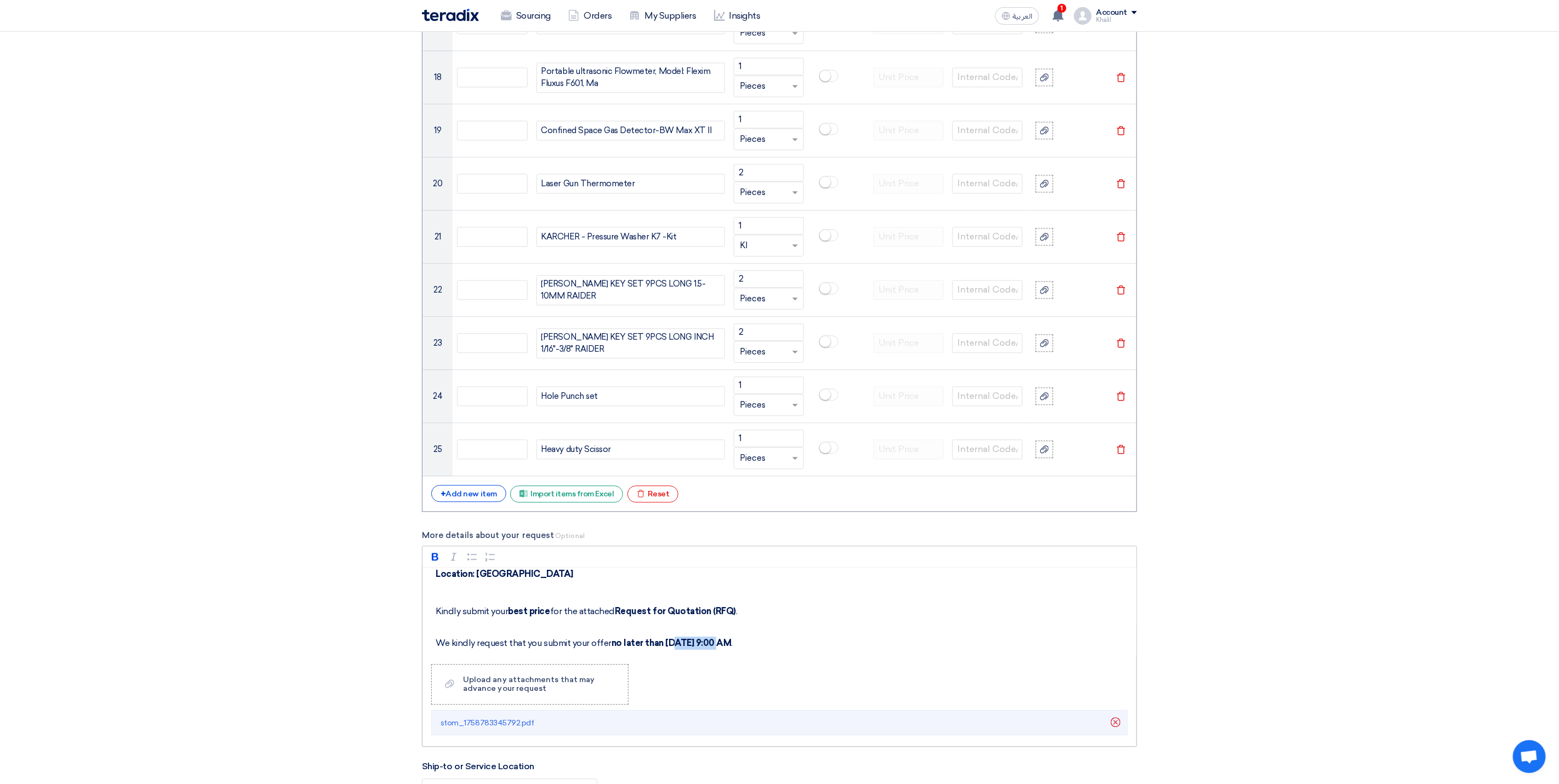
click at [681, 648] on strong "no later than [DATE] 9:00 AM" at bounding box center [672, 642] width 120 height 10
click at [792, 650] on p "We kindly request that you submit your offer no later than [DATE] 9:00 AM ." at bounding box center [783, 636] width 695 height 26
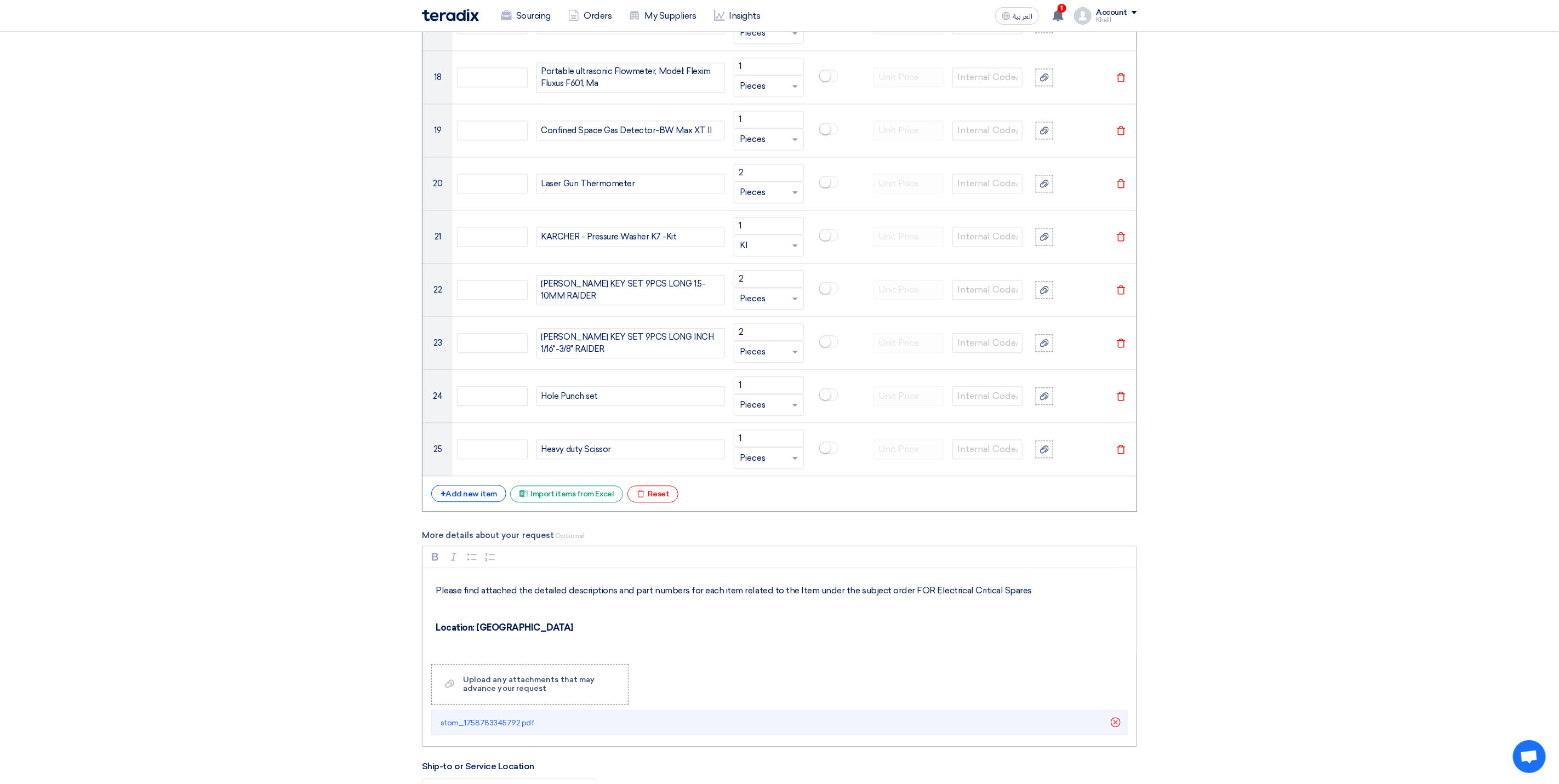
scroll to position [0, 0]
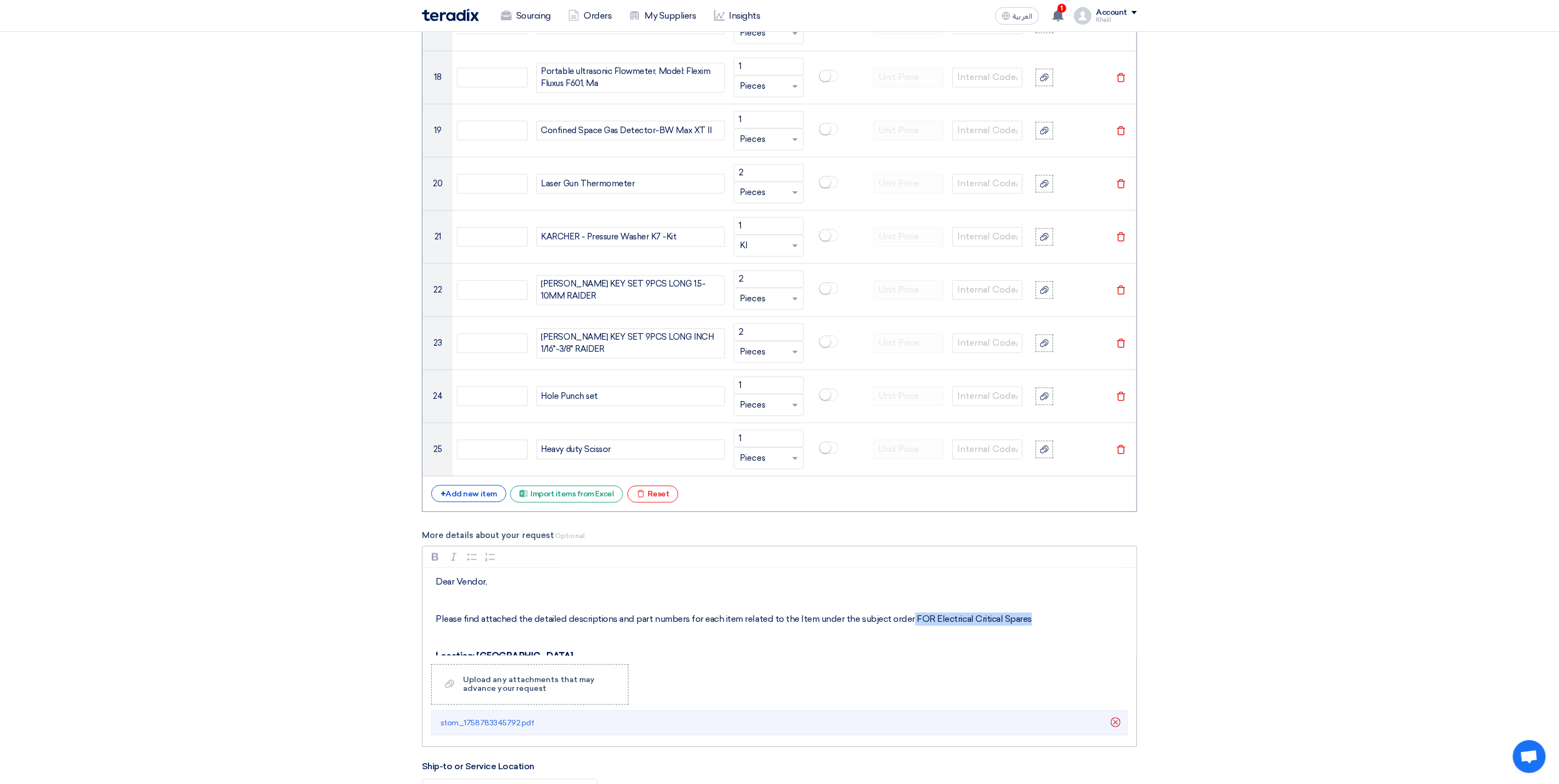
drag, startPoint x: 1025, startPoint y: 631, endPoint x: 906, endPoint y: 635, distance: 119.1
click at [906, 626] on p "Please find attached the detailed descriptions and part numbers for each item r…" at bounding box center [783, 619] width 695 height 13
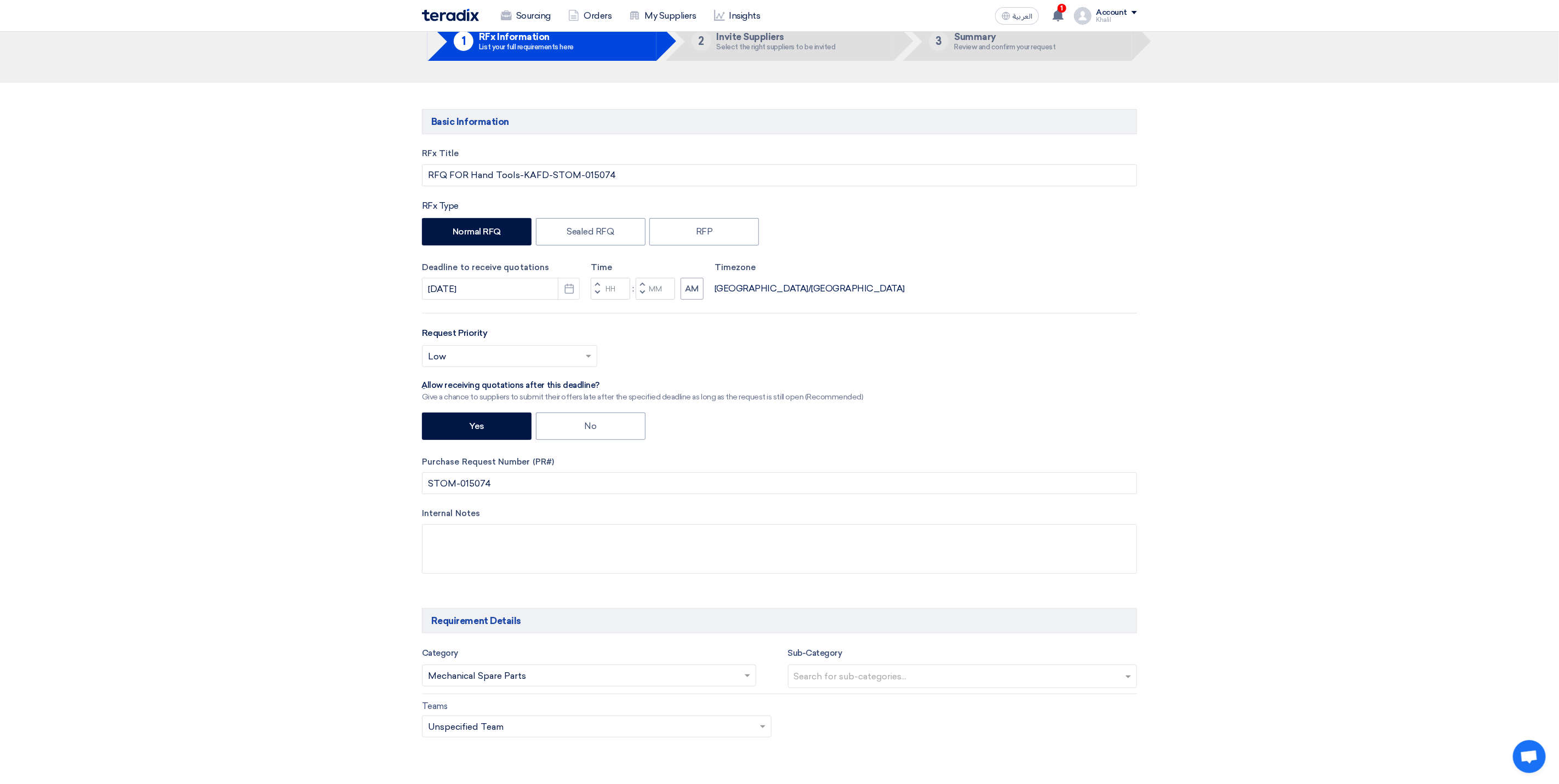
scroll to position [48, 0]
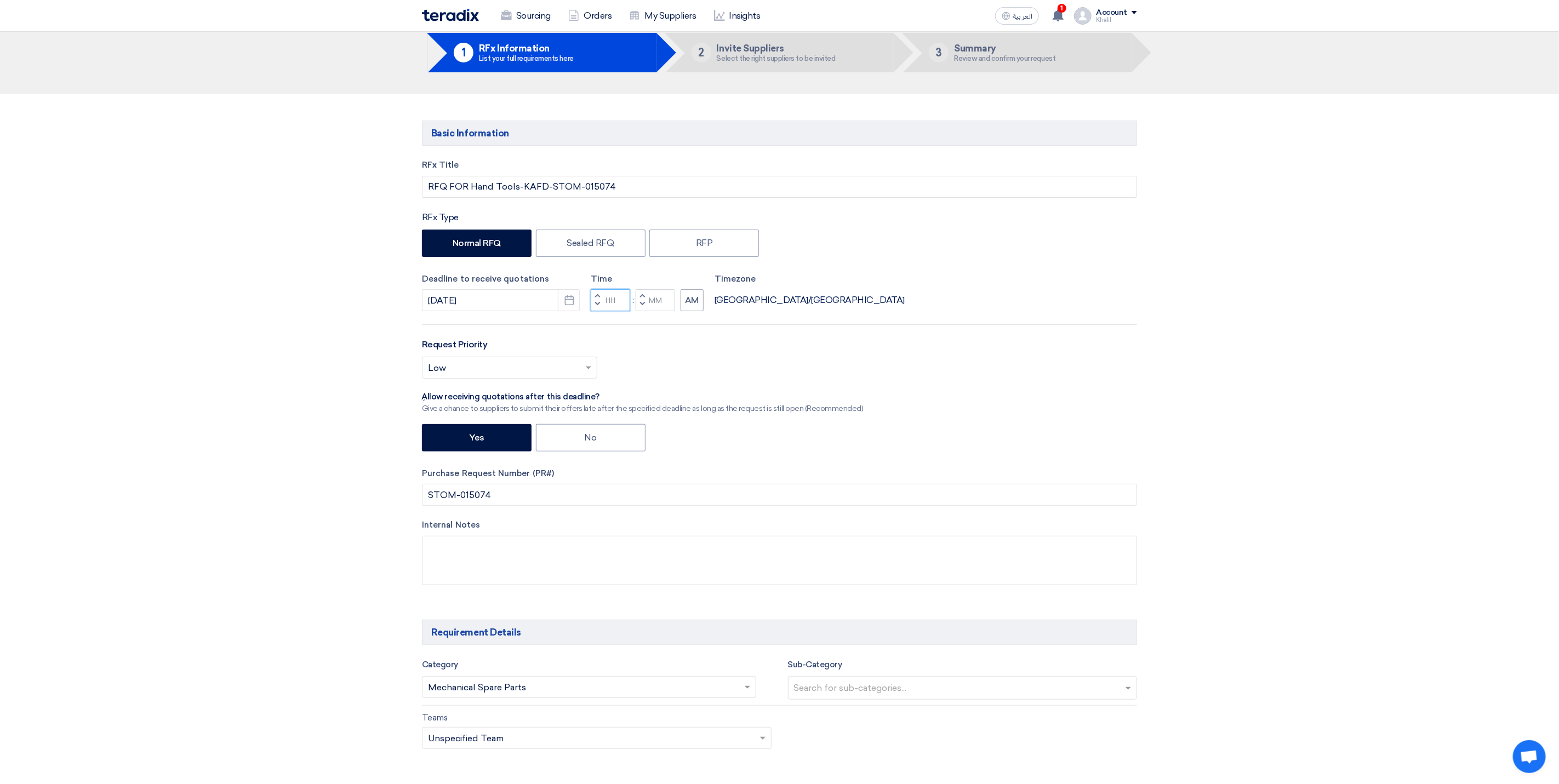
click at [607, 306] on input "Hours" at bounding box center [611, 300] width 40 height 22
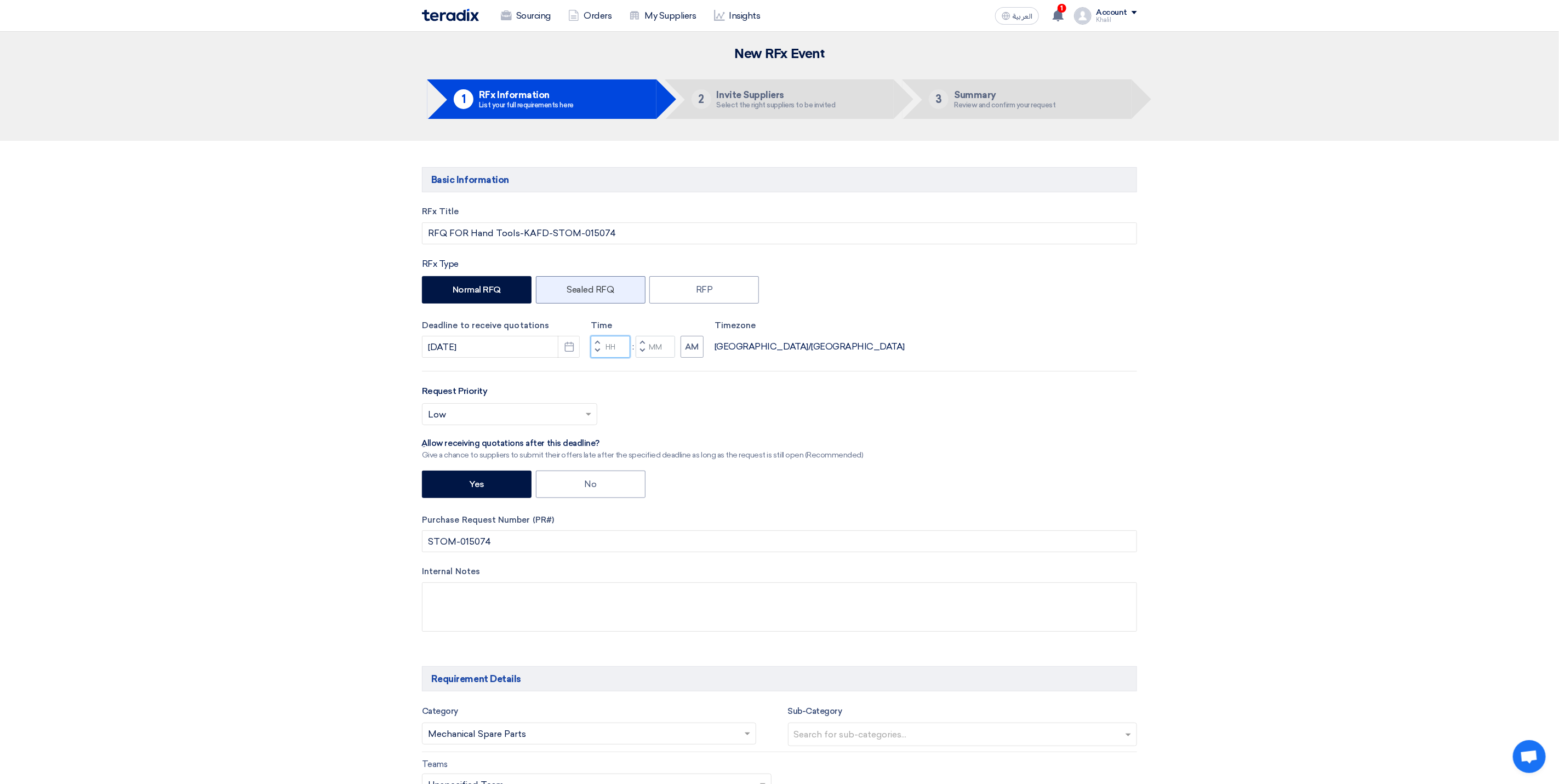
scroll to position [0, 0]
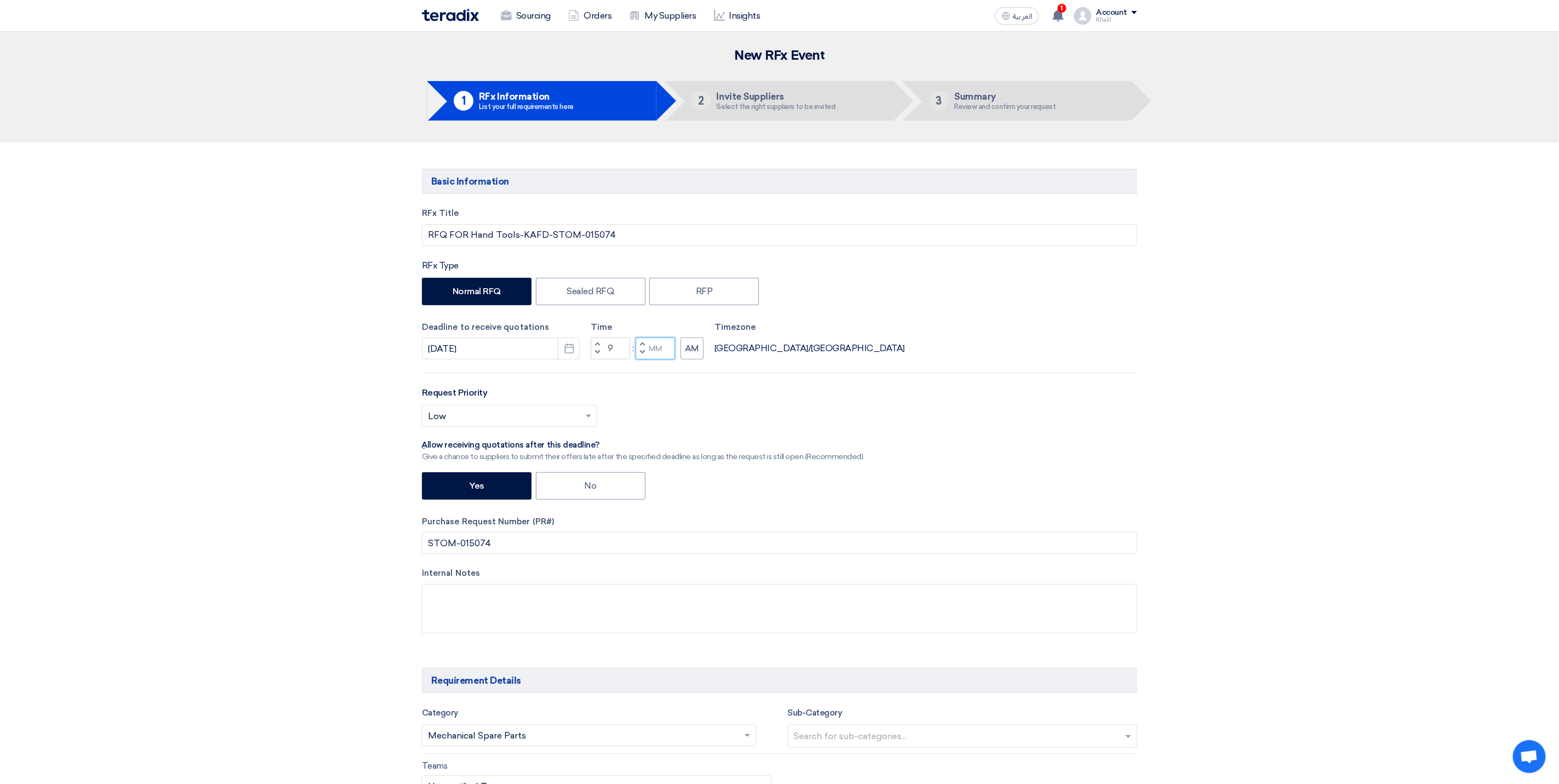
type input "09"
click at [656, 353] on input "Minutes" at bounding box center [656, 348] width 40 height 22
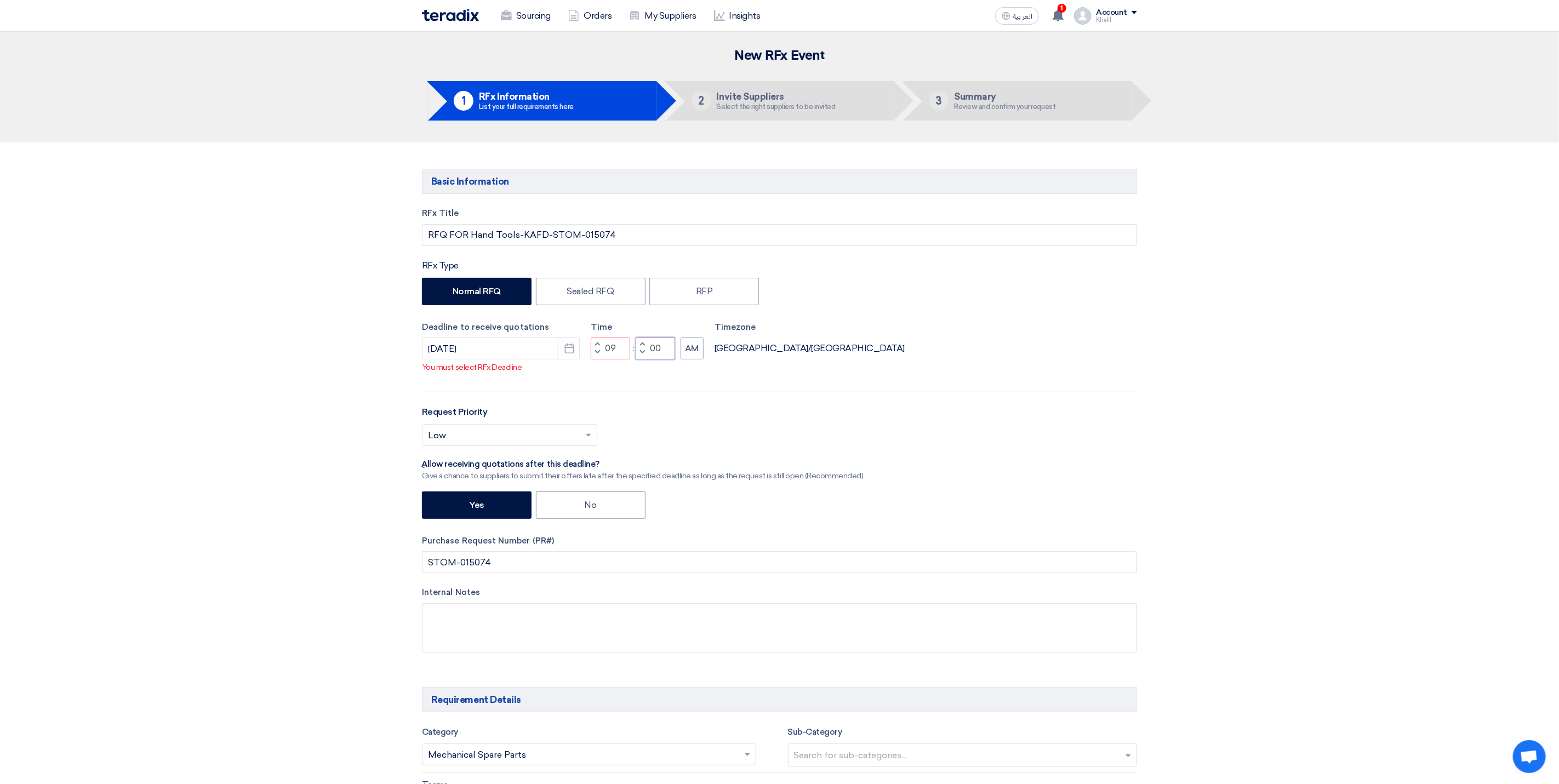
type input "00"
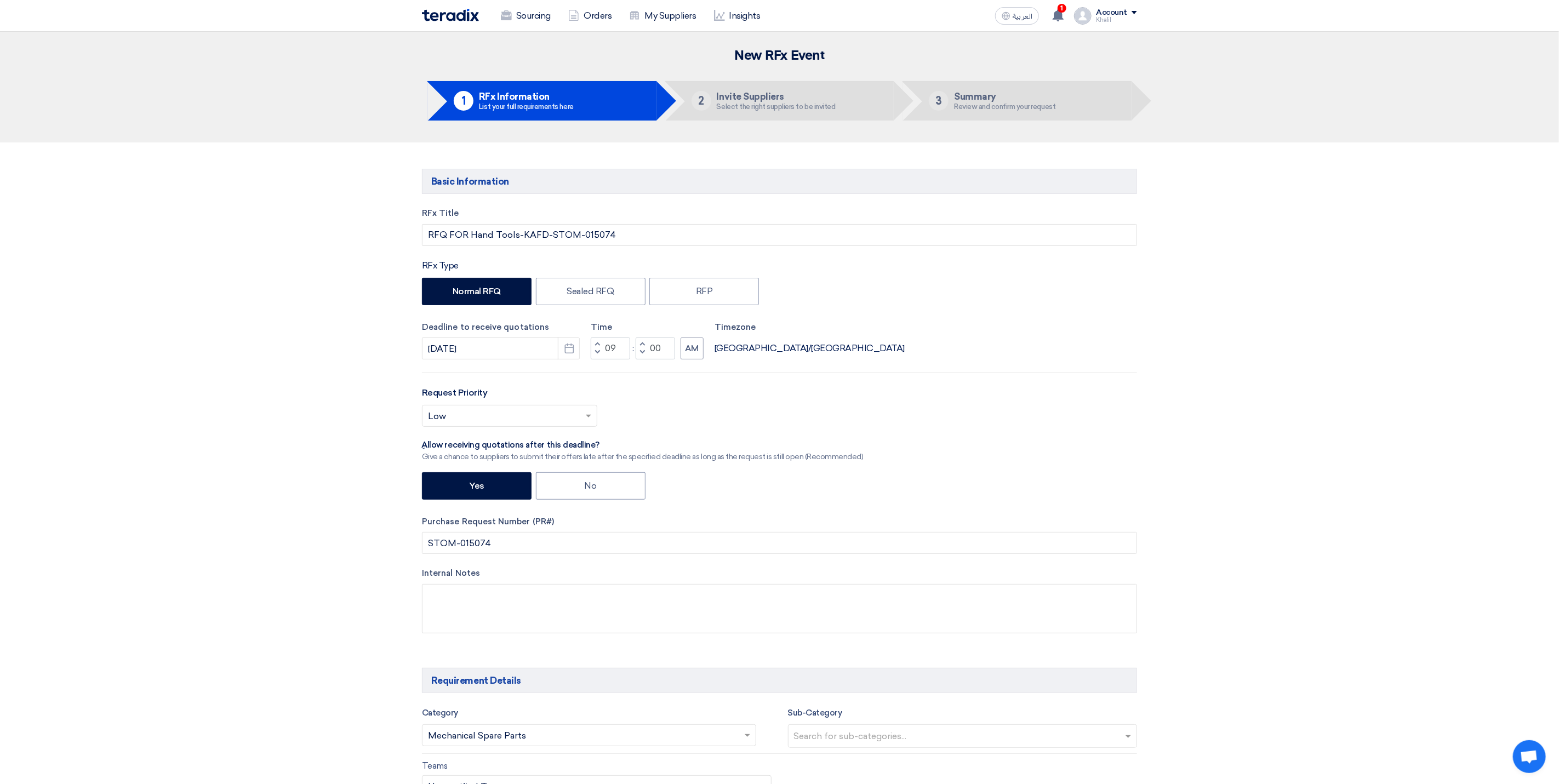
click at [762, 374] on div "RFx Title RFQ FOR Hand Tools-KAFD-STOM-015074 RFx Type Normal RFQ Sealed RFQ RF…" at bounding box center [779, 428] width 731 height 444
click at [572, 357] on button "Pick a date" at bounding box center [569, 348] width 22 height 22
select select "10"
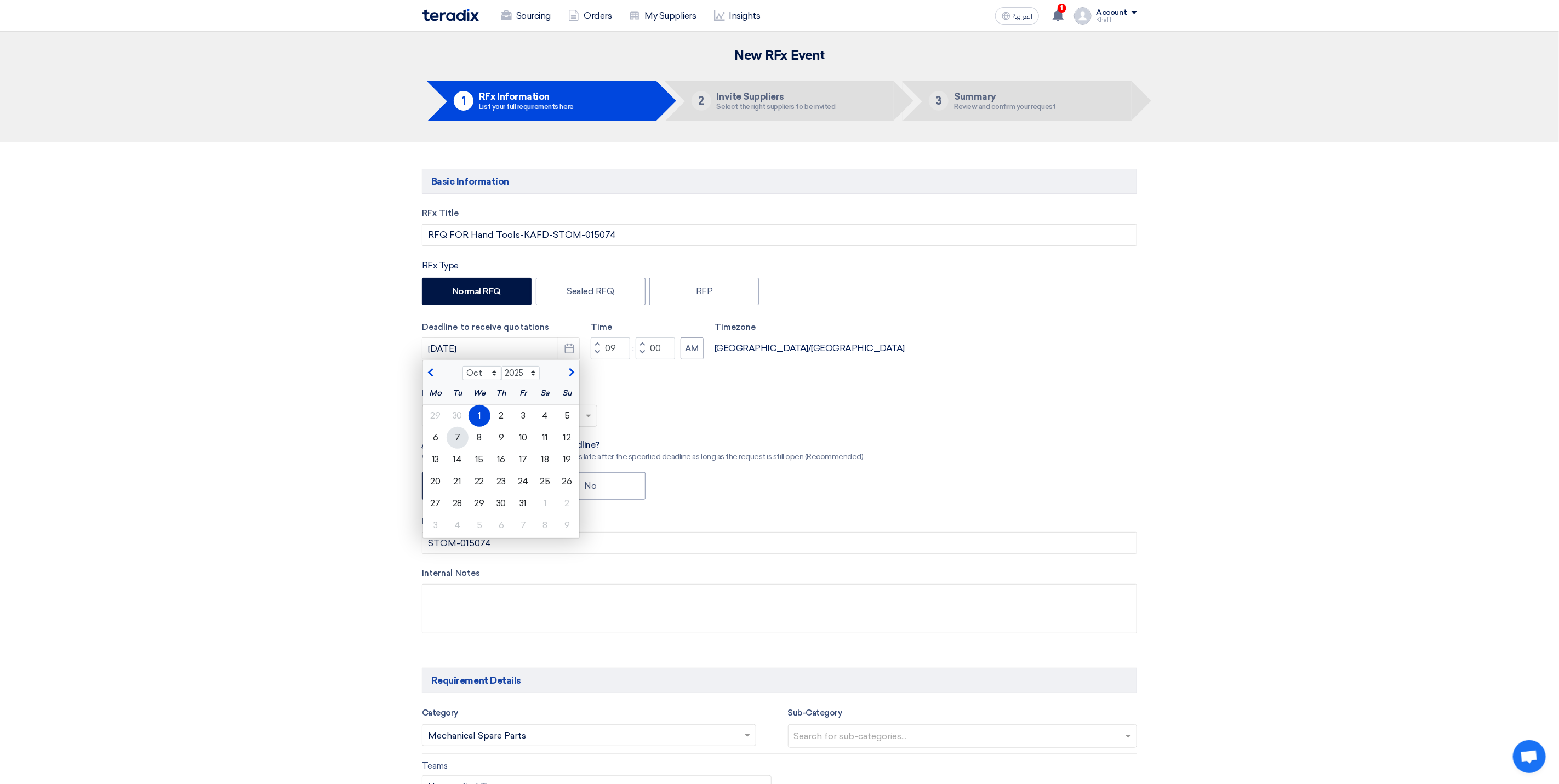
click at [456, 439] on div "7" at bounding box center [457, 437] width 22 height 22
type input "[DATE]"
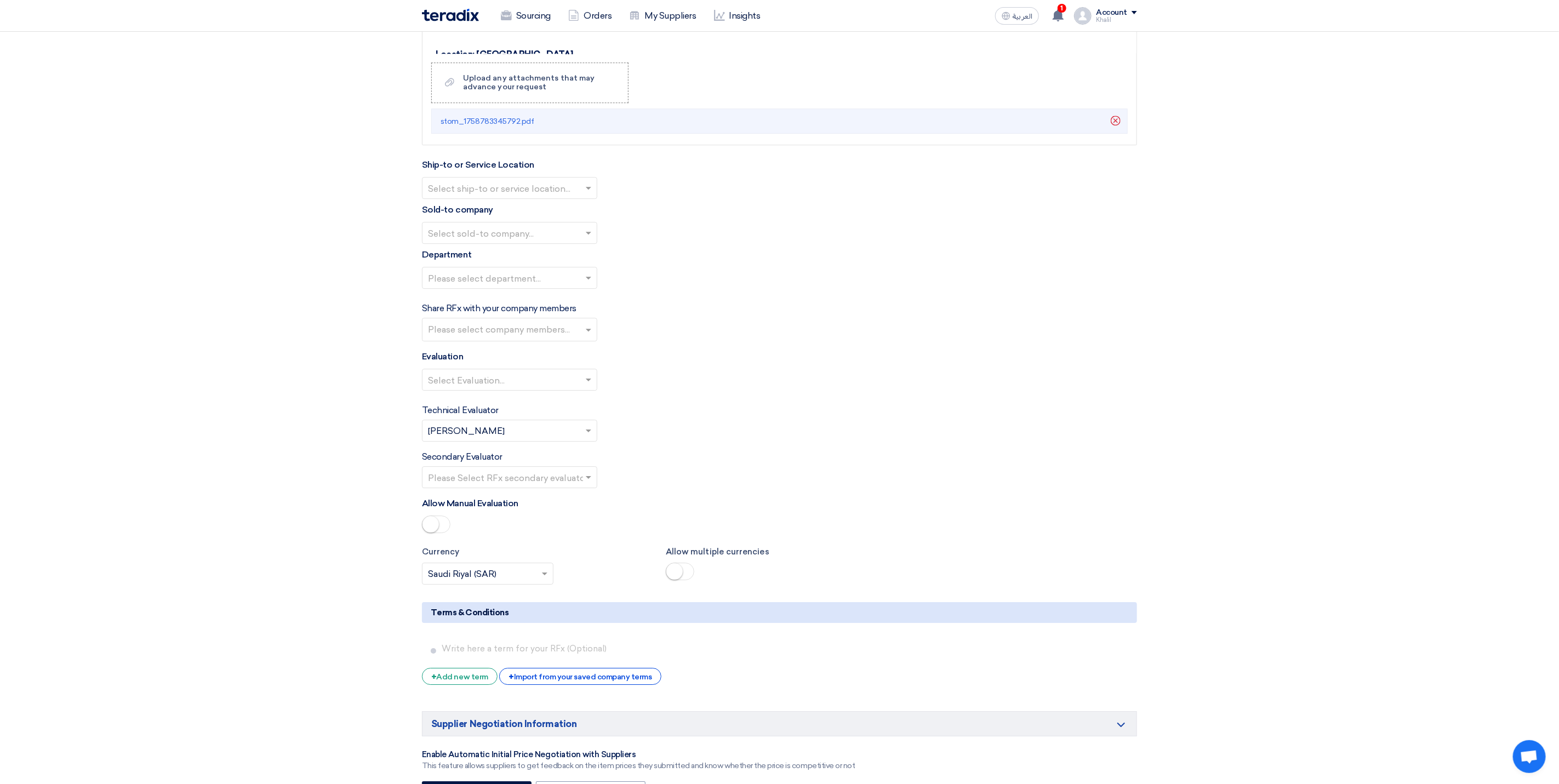
scroll to position [2383, 0]
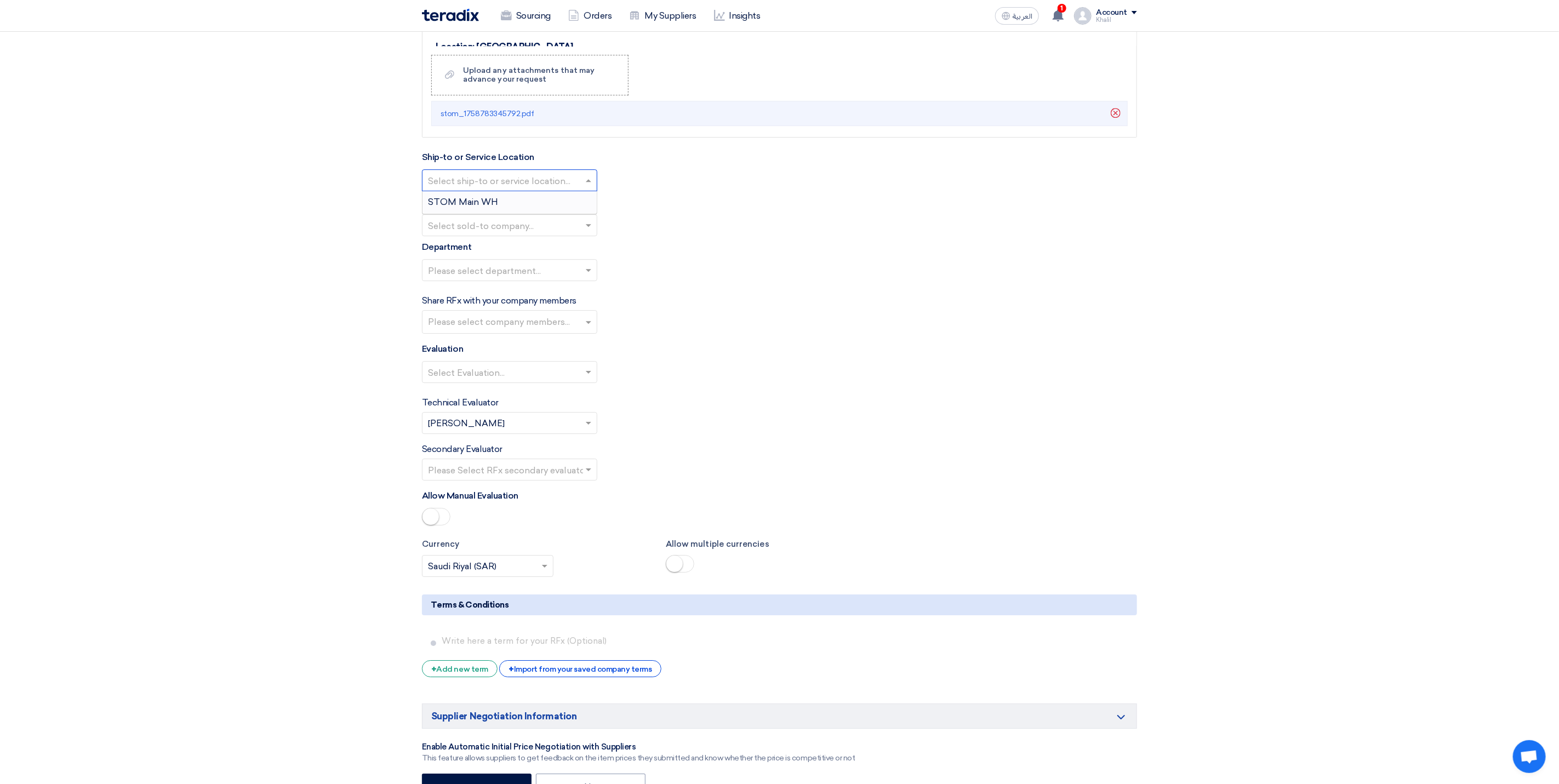
click at [586, 187] on span at bounding box center [589, 181] width 13 height 13
click at [577, 213] on div "STOM Main WH" at bounding box center [510, 201] width 174 height 22
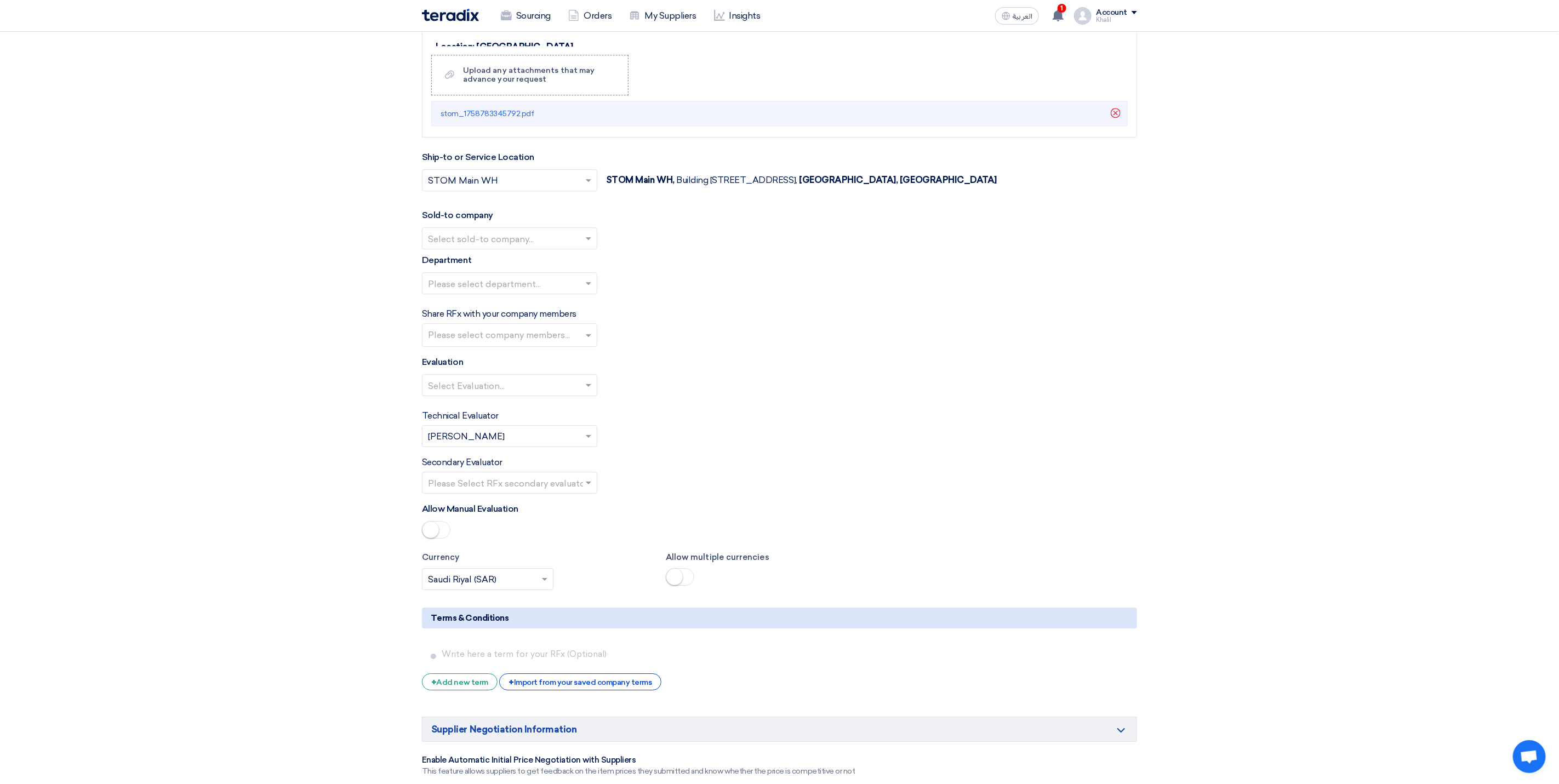
click at [572, 249] on input "text" at bounding box center [503, 239] width 152 height 18
click at [566, 294] on div "STDC - Khobar" at bounding box center [510, 282] width 174 height 22
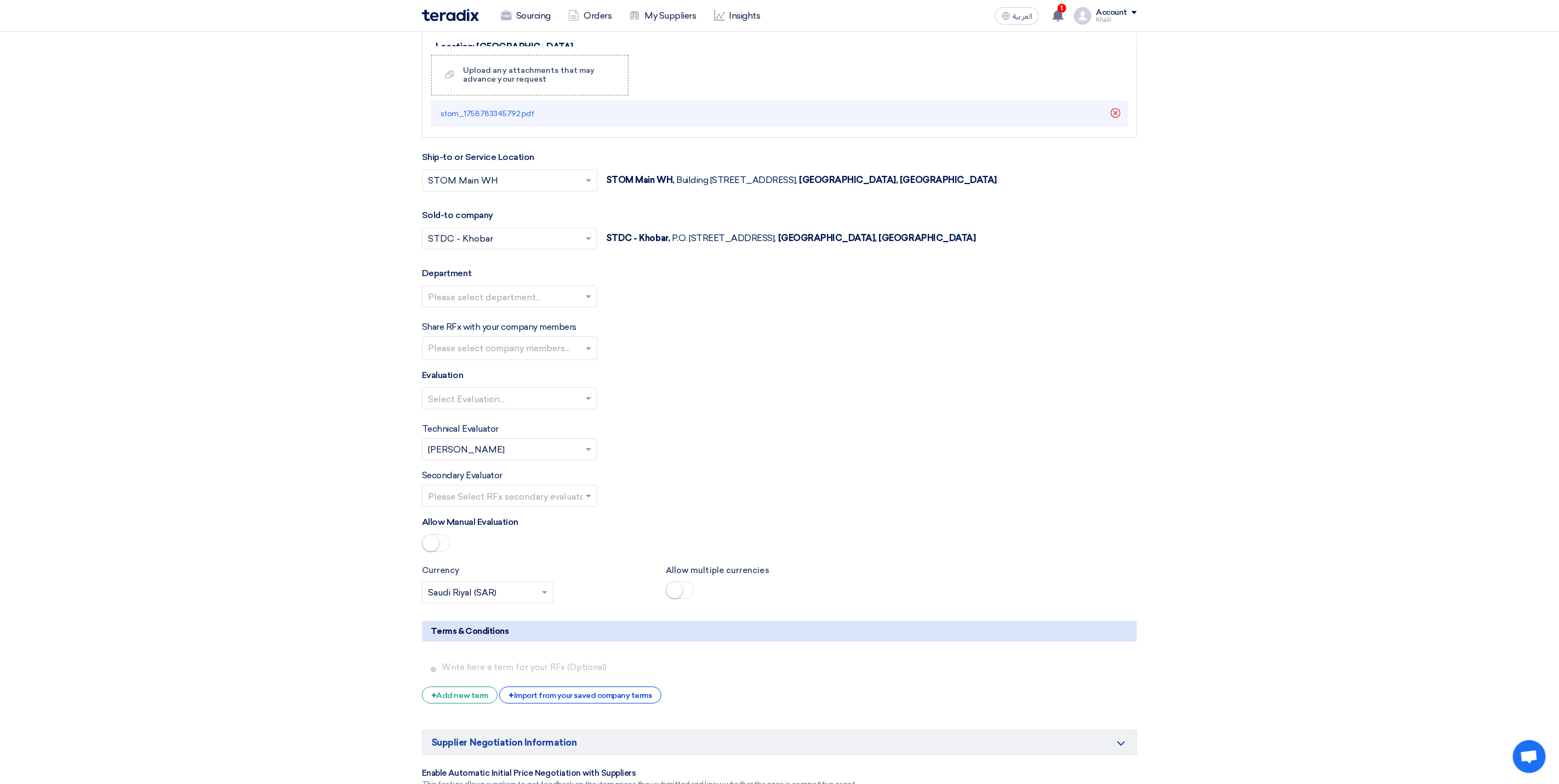
click at [566, 306] on input "text" at bounding box center [503, 297] width 152 height 18
click at [561, 329] on div "General Department" at bounding box center [510, 318] width 174 height 22
click at [562, 358] on input "text" at bounding box center [511, 349] width 166 height 18
type input "mo"
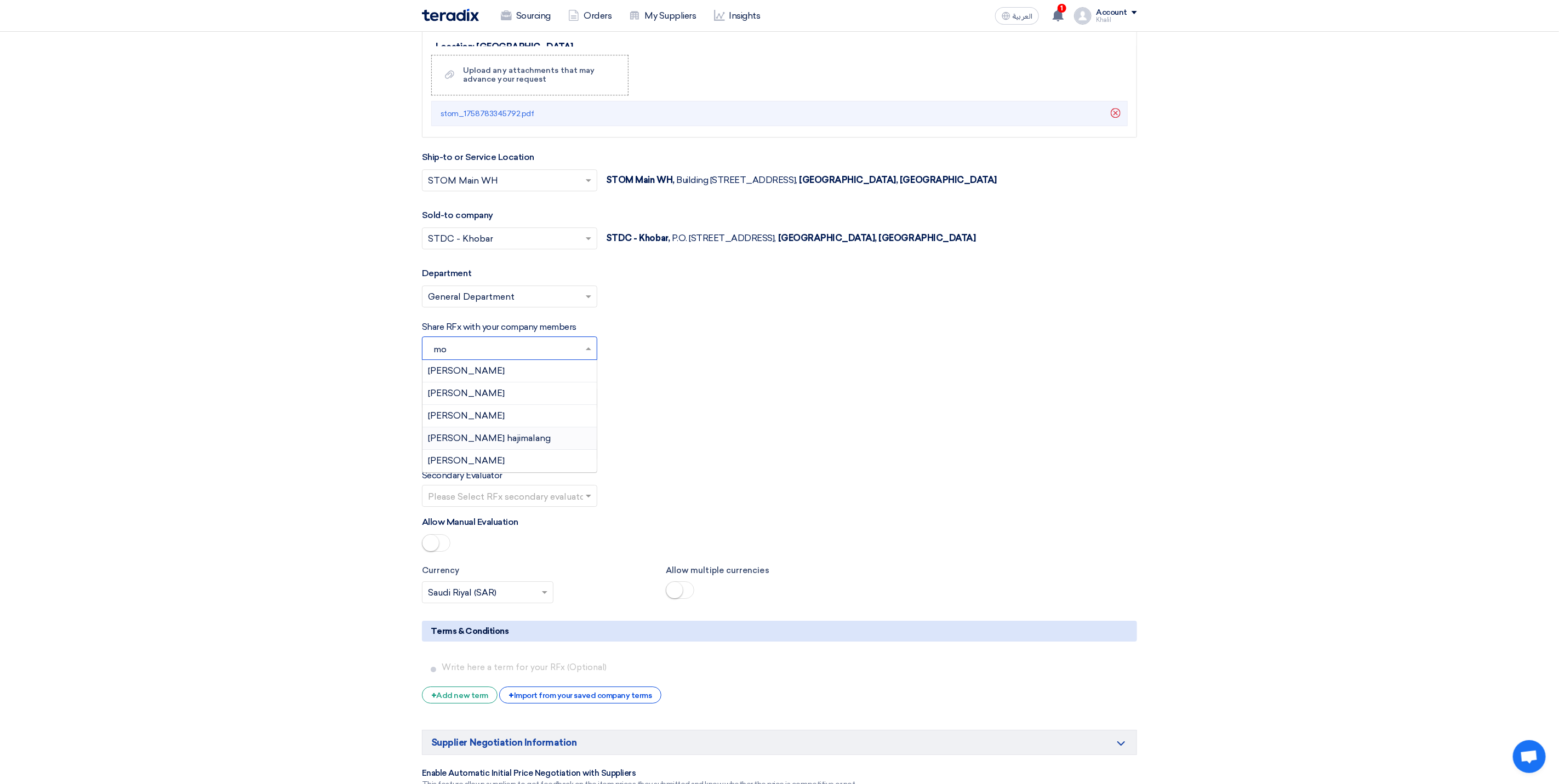
click at [534, 450] on div "[PERSON_NAME] hajimalang" at bounding box center [510, 439] width 174 height 23
click at [530, 409] on input "text" at bounding box center [503, 399] width 152 height 18
click at [521, 431] on div "Standard Criteria" at bounding box center [510, 420] width 174 height 22
click at [534, 506] on input "text" at bounding box center [503, 497] width 152 height 18
click at [524, 551] on div "[PERSON_NAME]" at bounding box center [510, 541] width 174 height 23
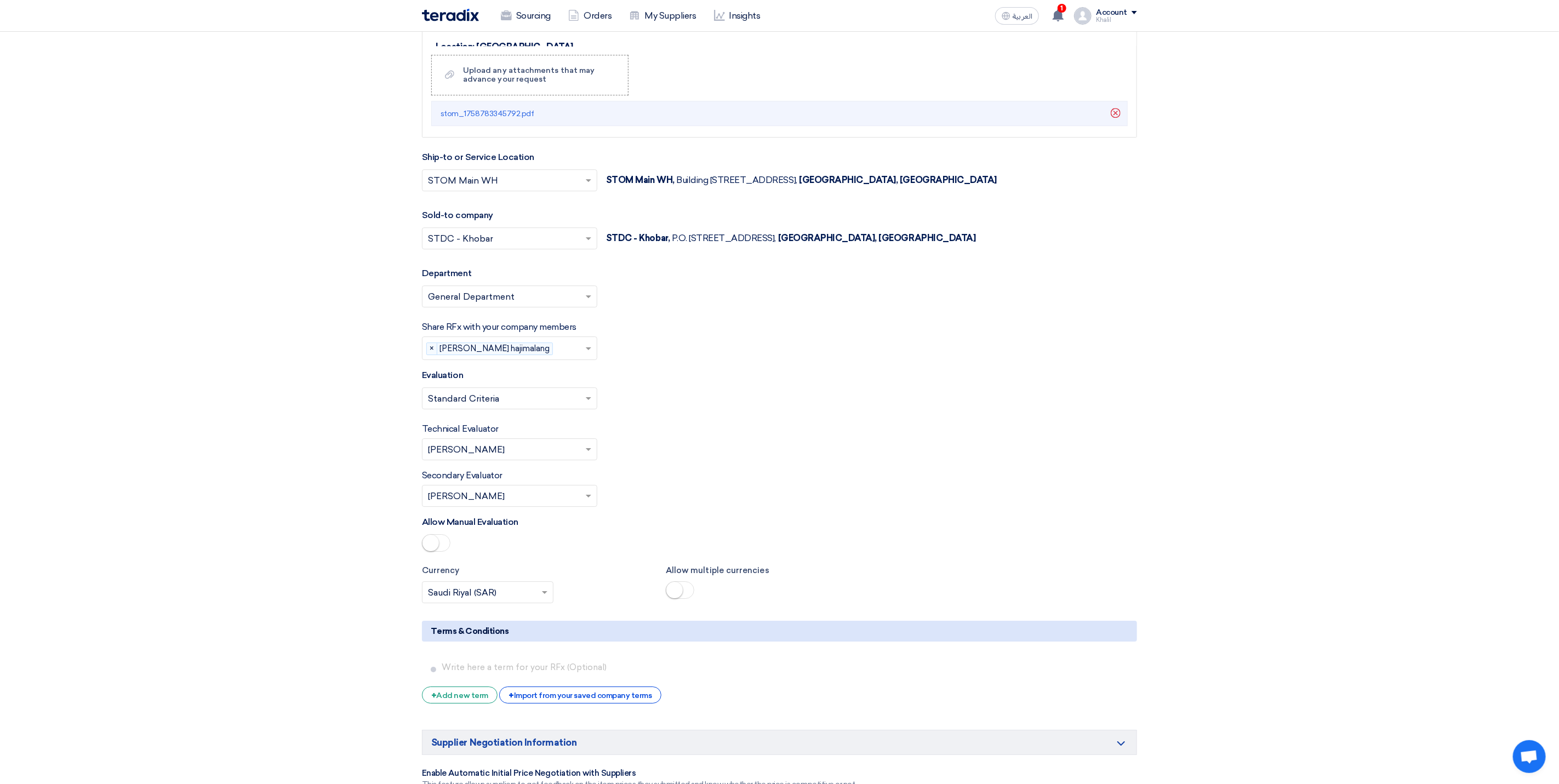
click at [547, 460] on input "text" at bounding box center [503, 450] width 152 height 18
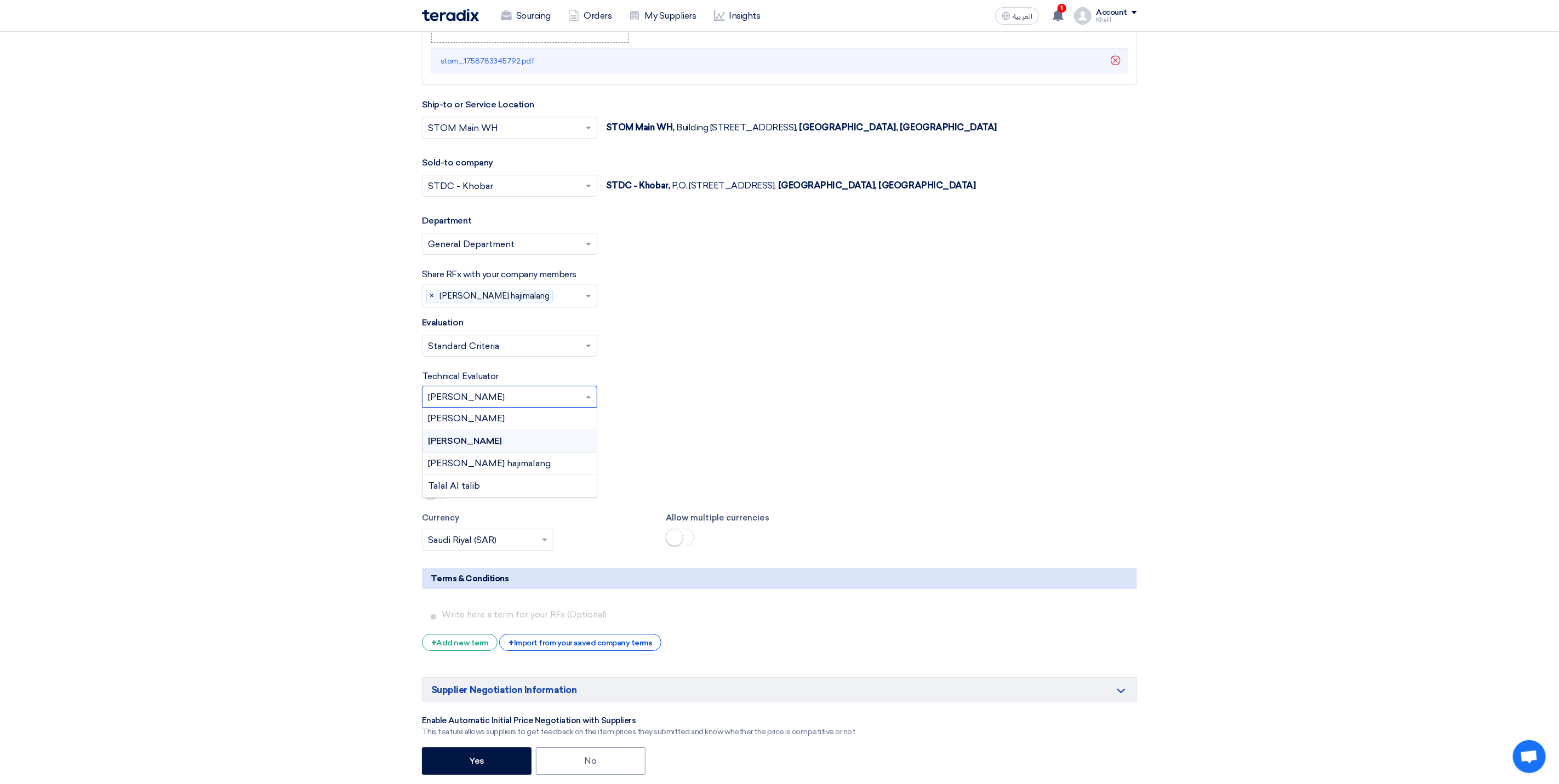
scroll to position [2465, 0]
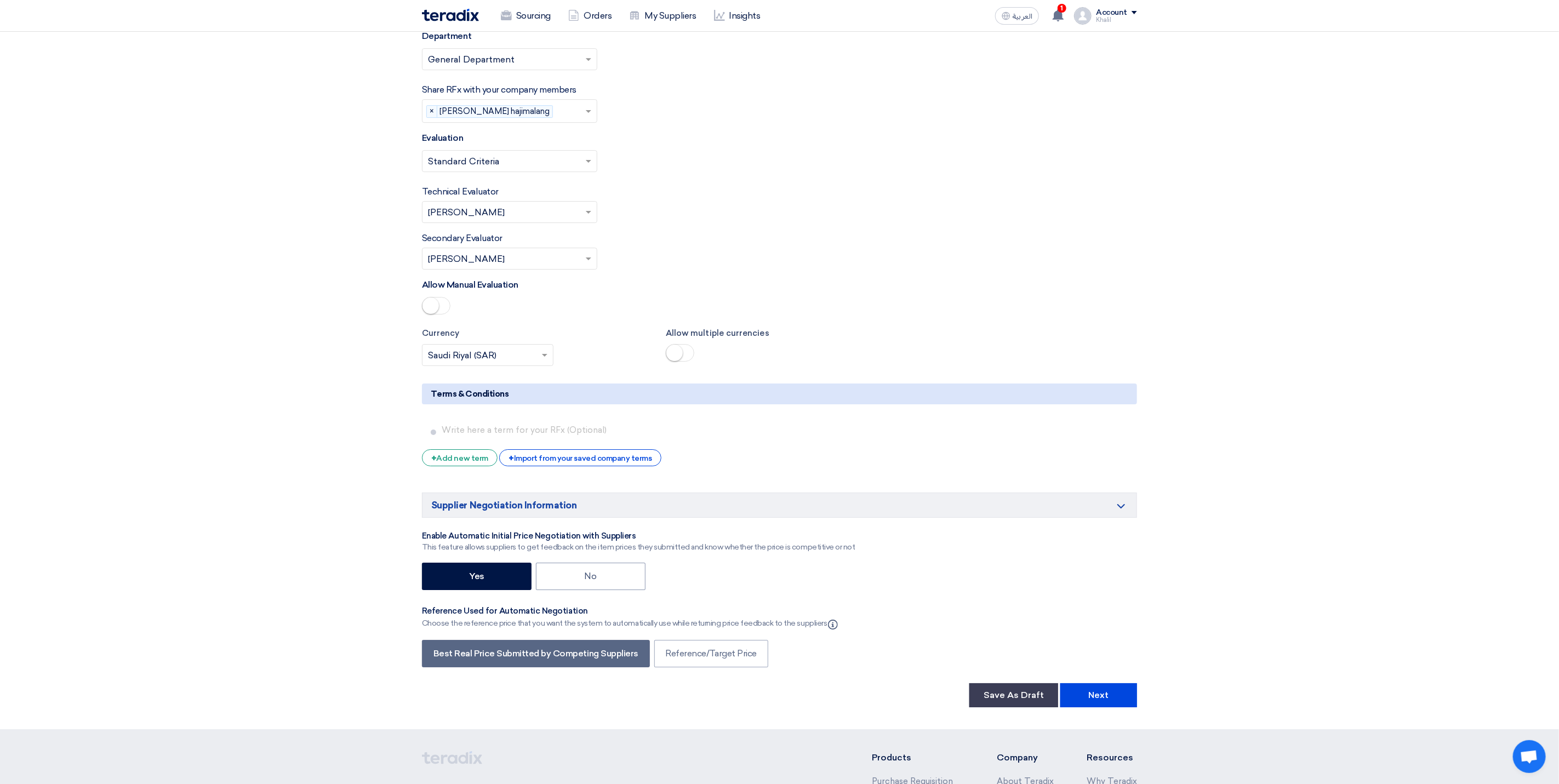
scroll to position [2630, 0]
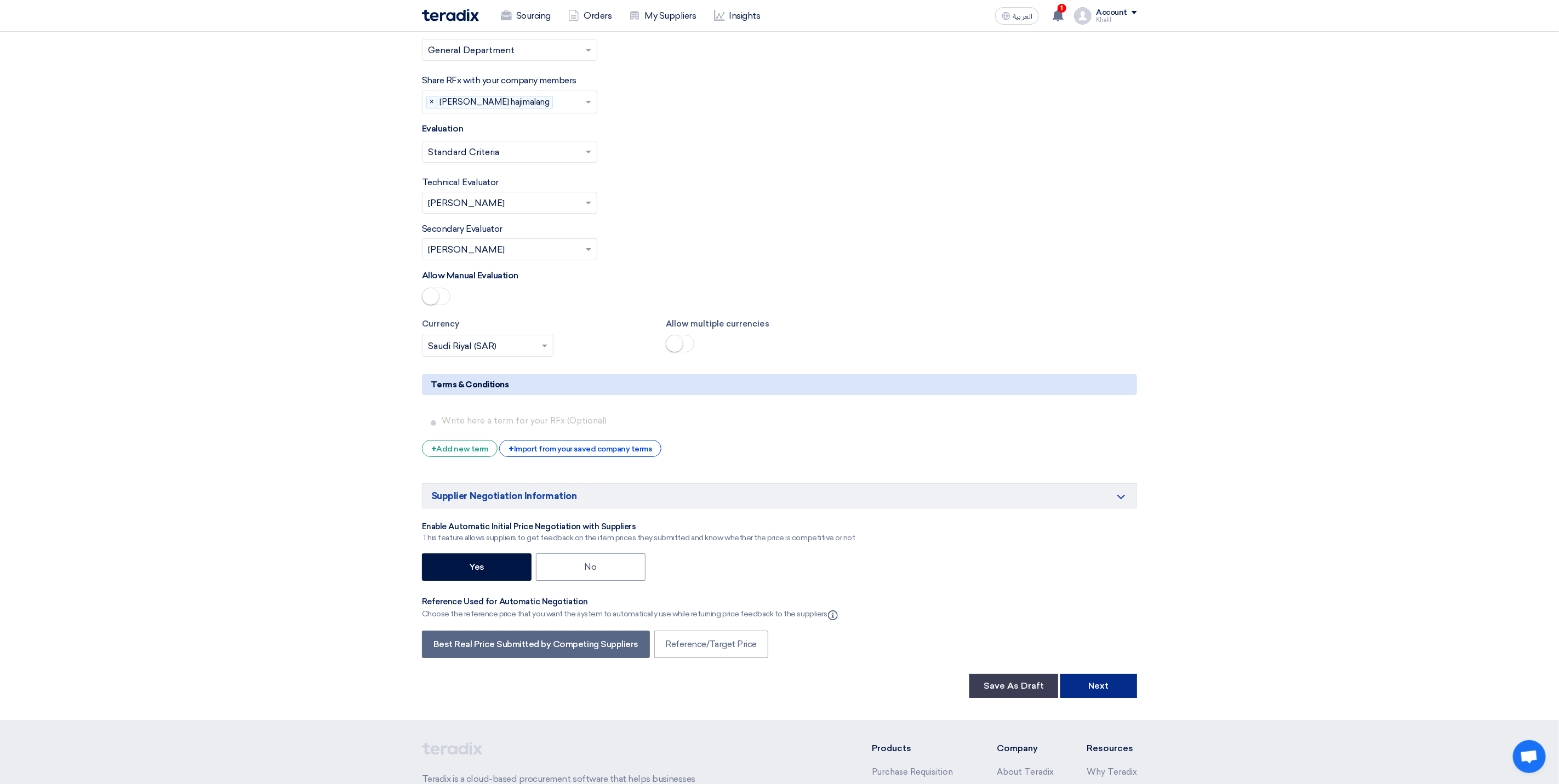
click at [1118, 698] on button "Next" at bounding box center [1098, 686] width 77 height 24
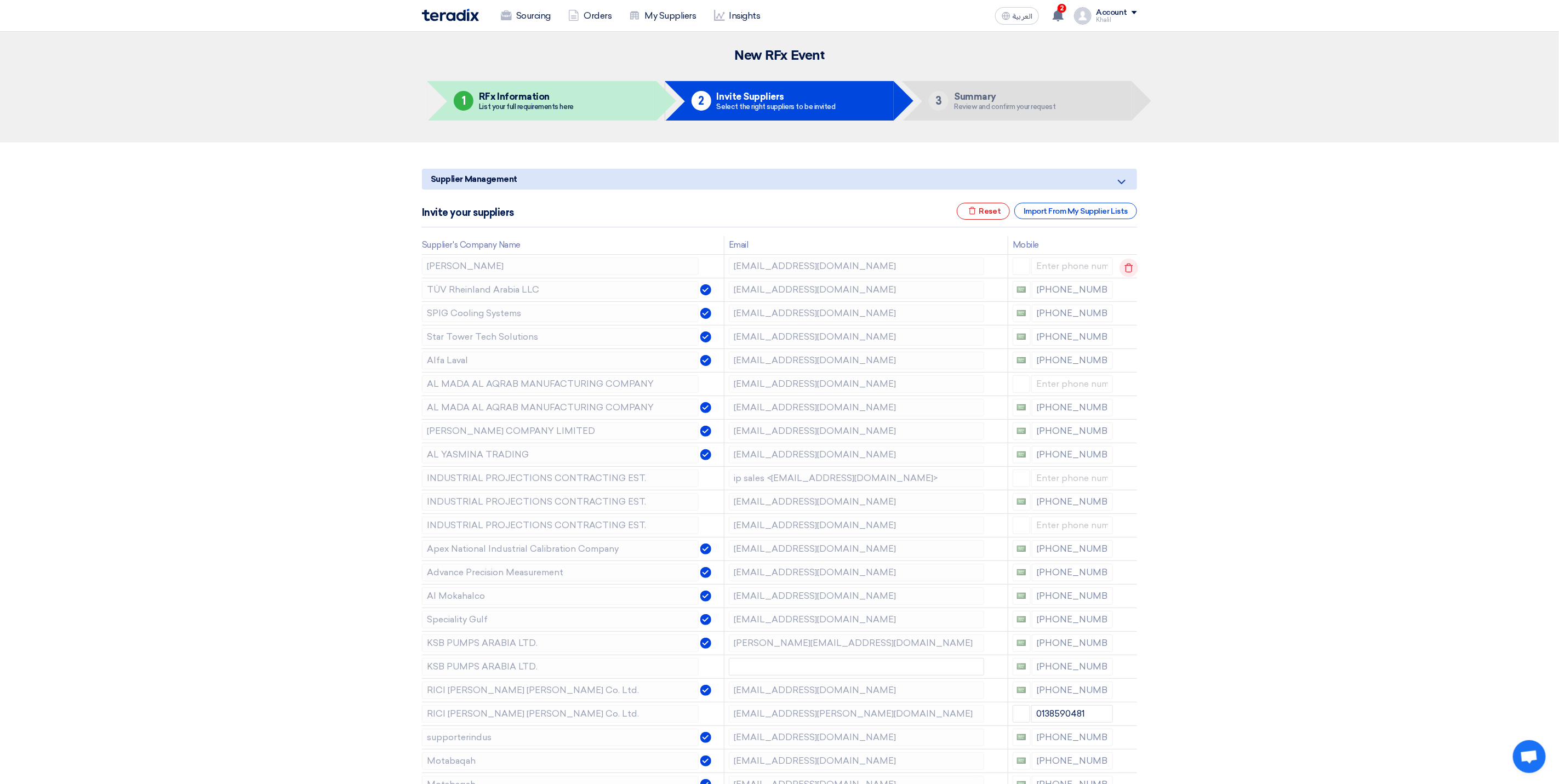
click at [1134, 267] on icon at bounding box center [1130, 268] width 19 height 19
click at [0, 0] on icon at bounding box center [0, 0] width 0 height 0
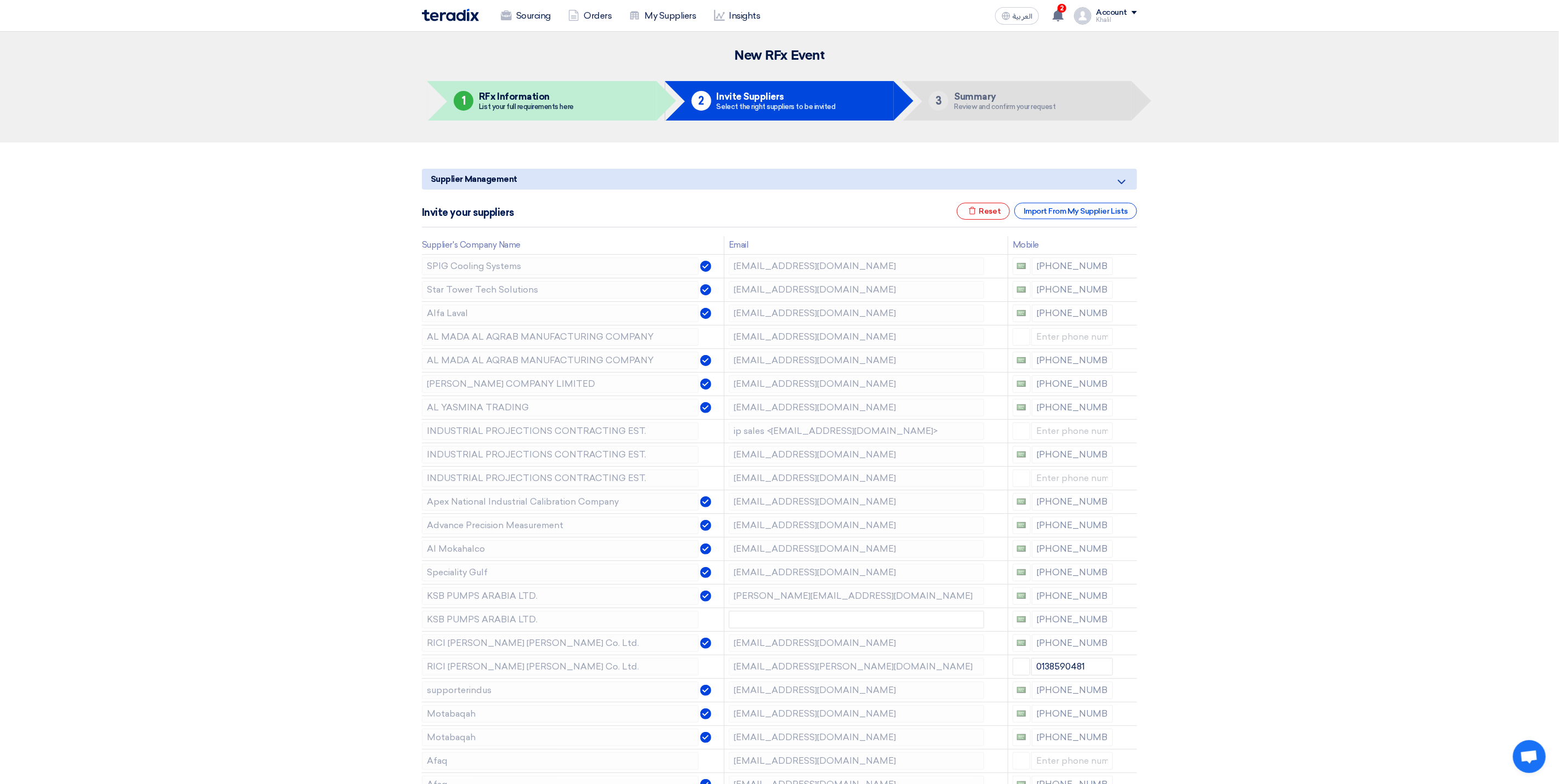
click at [0, 0] on icon at bounding box center [0, 0] width 0 height 0
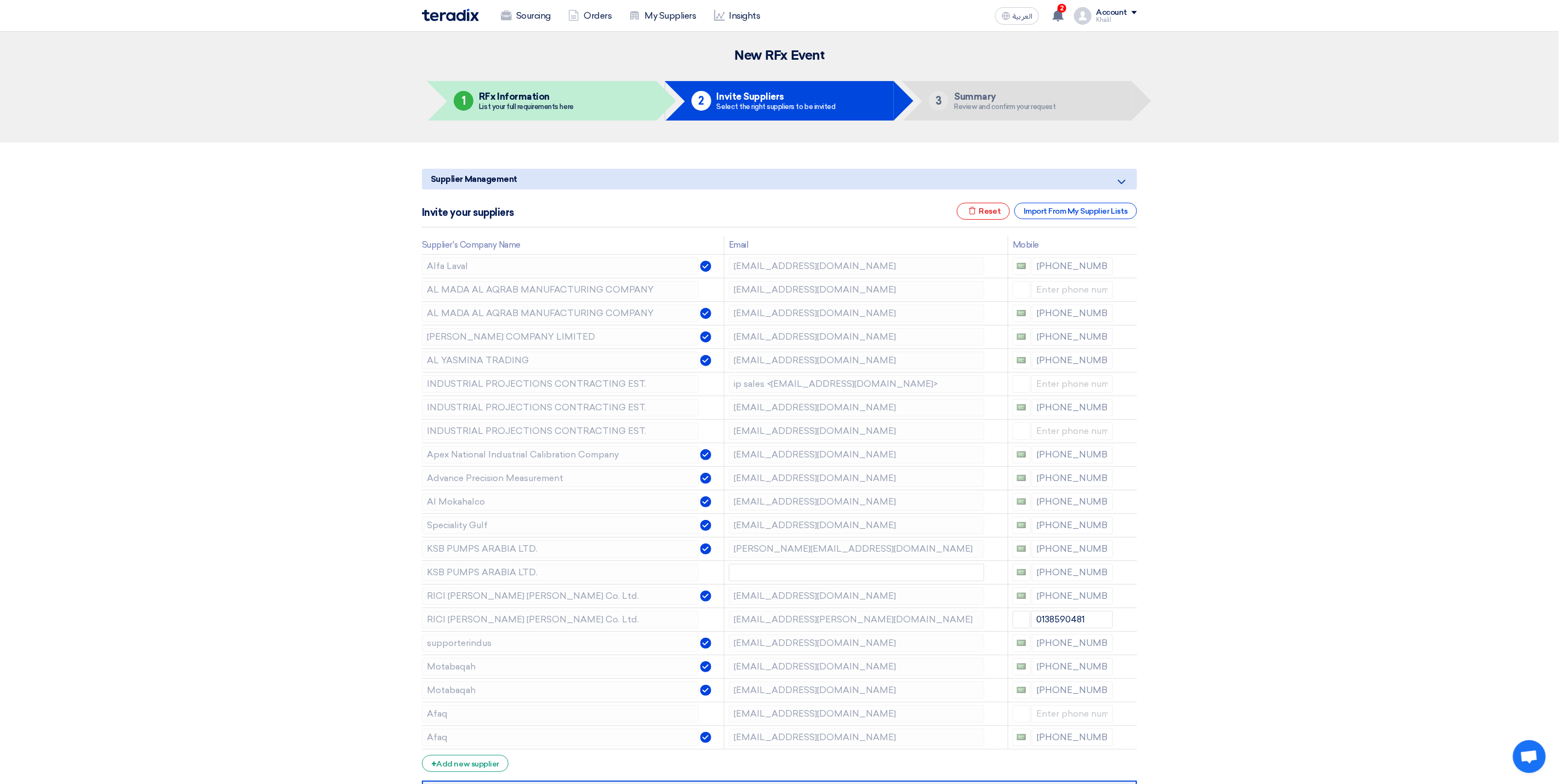
click at [0, 0] on icon at bounding box center [0, 0] width 0 height 0
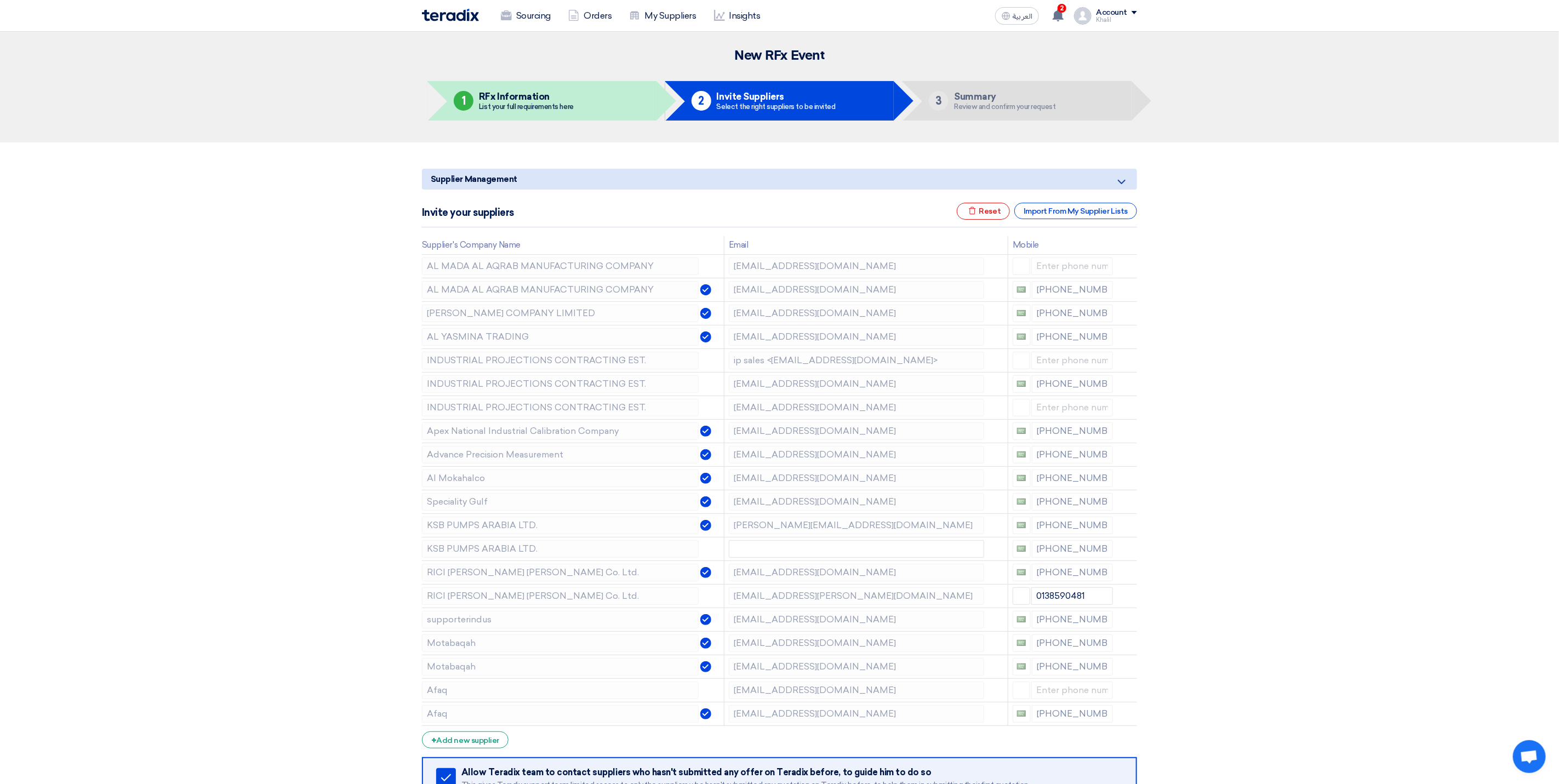
click at [0, 0] on icon at bounding box center [0, 0] width 0 height 0
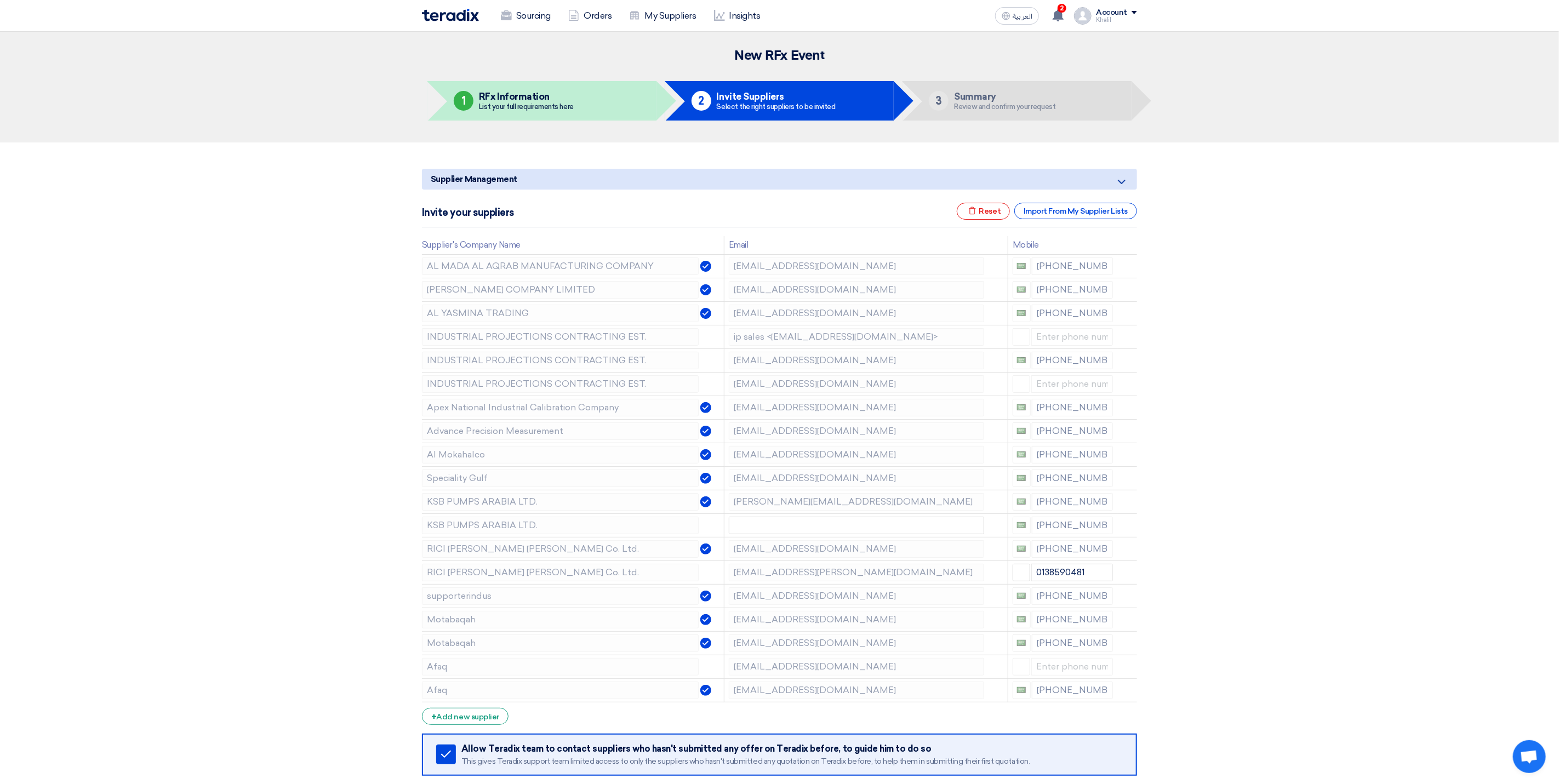
click at [0, 0] on icon at bounding box center [0, 0] width 0 height 0
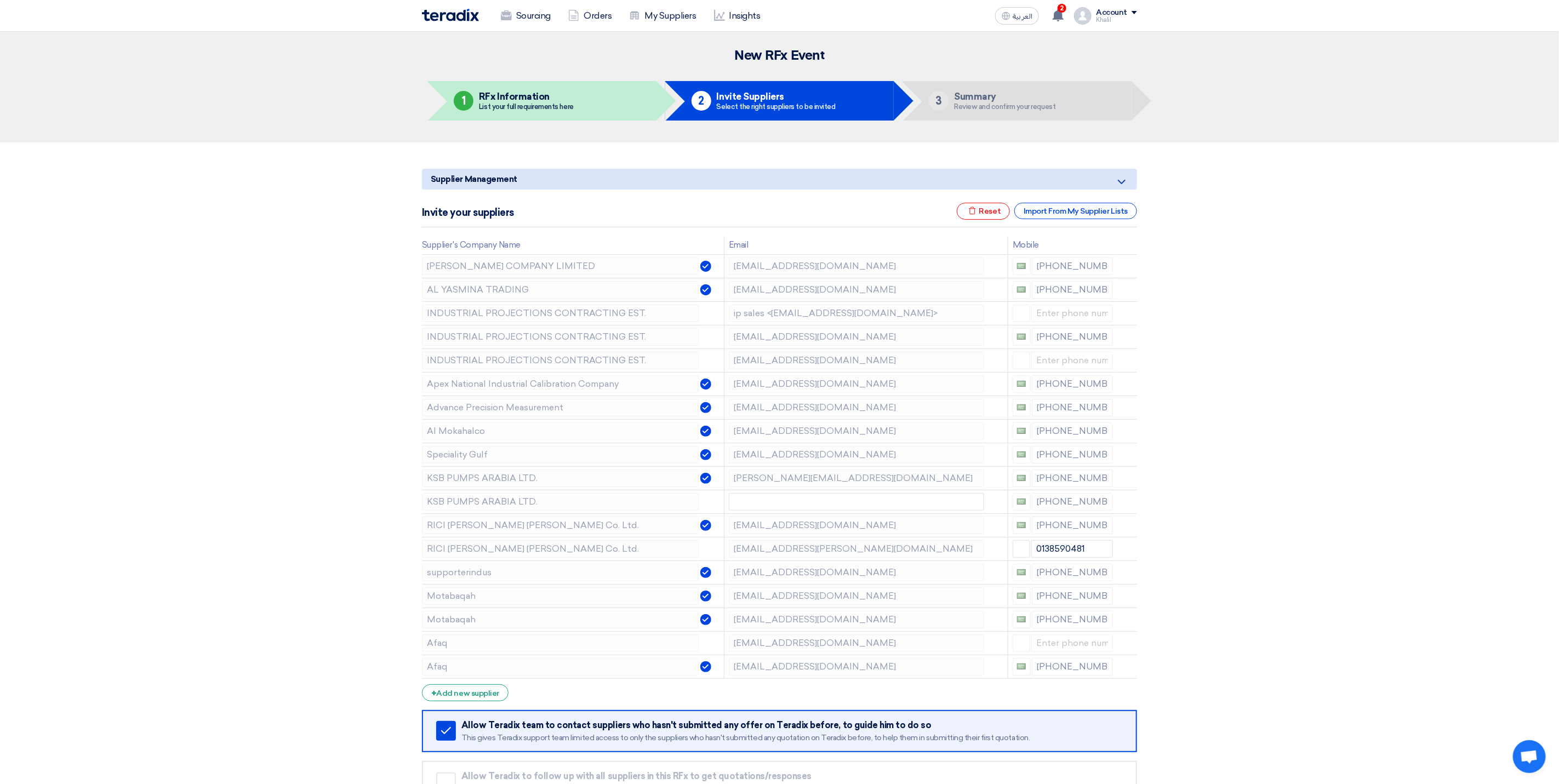
click at [0, 0] on icon at bounding box center [0, 0] width 0 height 0
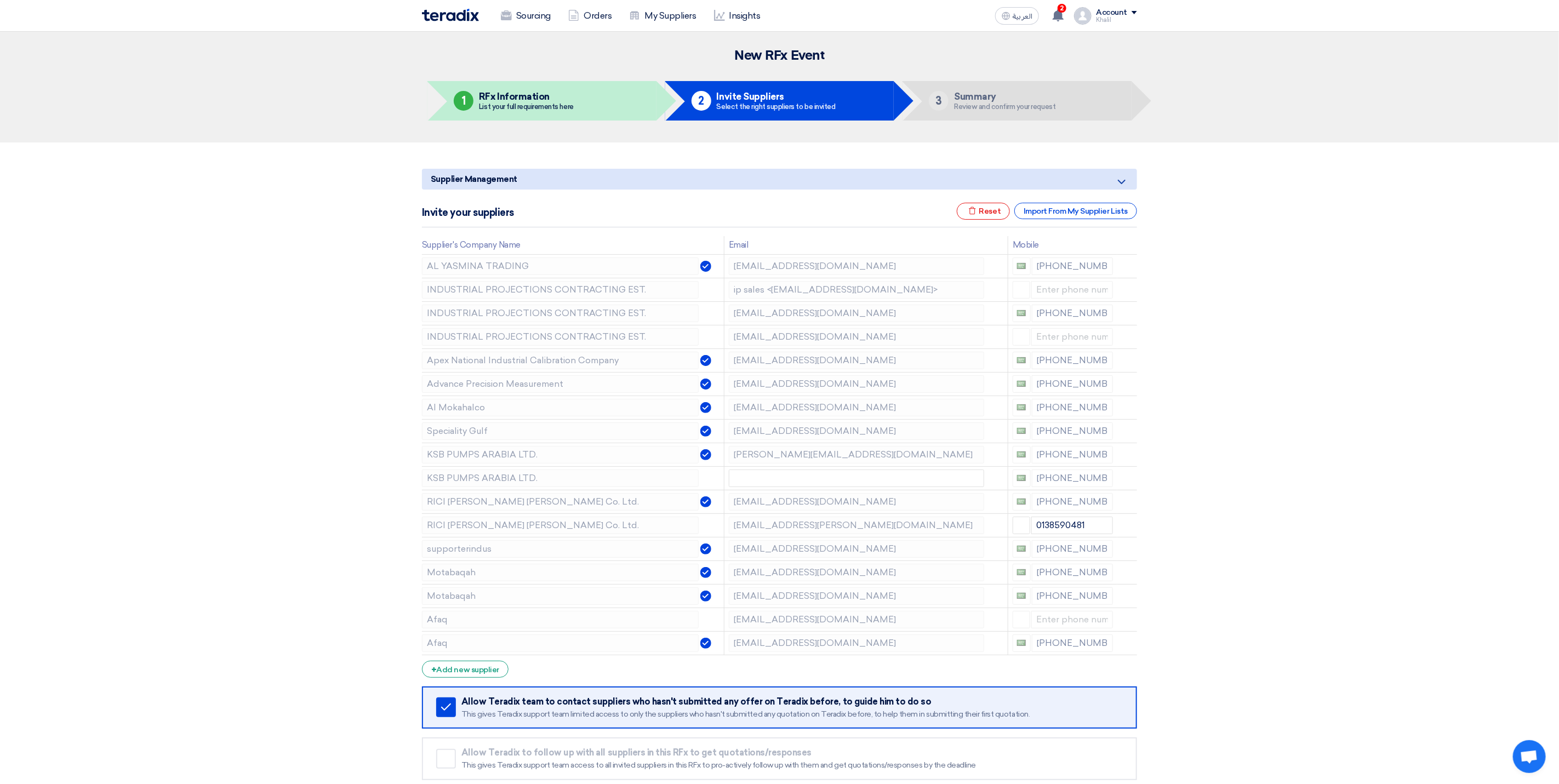
click at [0, 0] on icon at bounding box center [0, 0] width 0 height 0
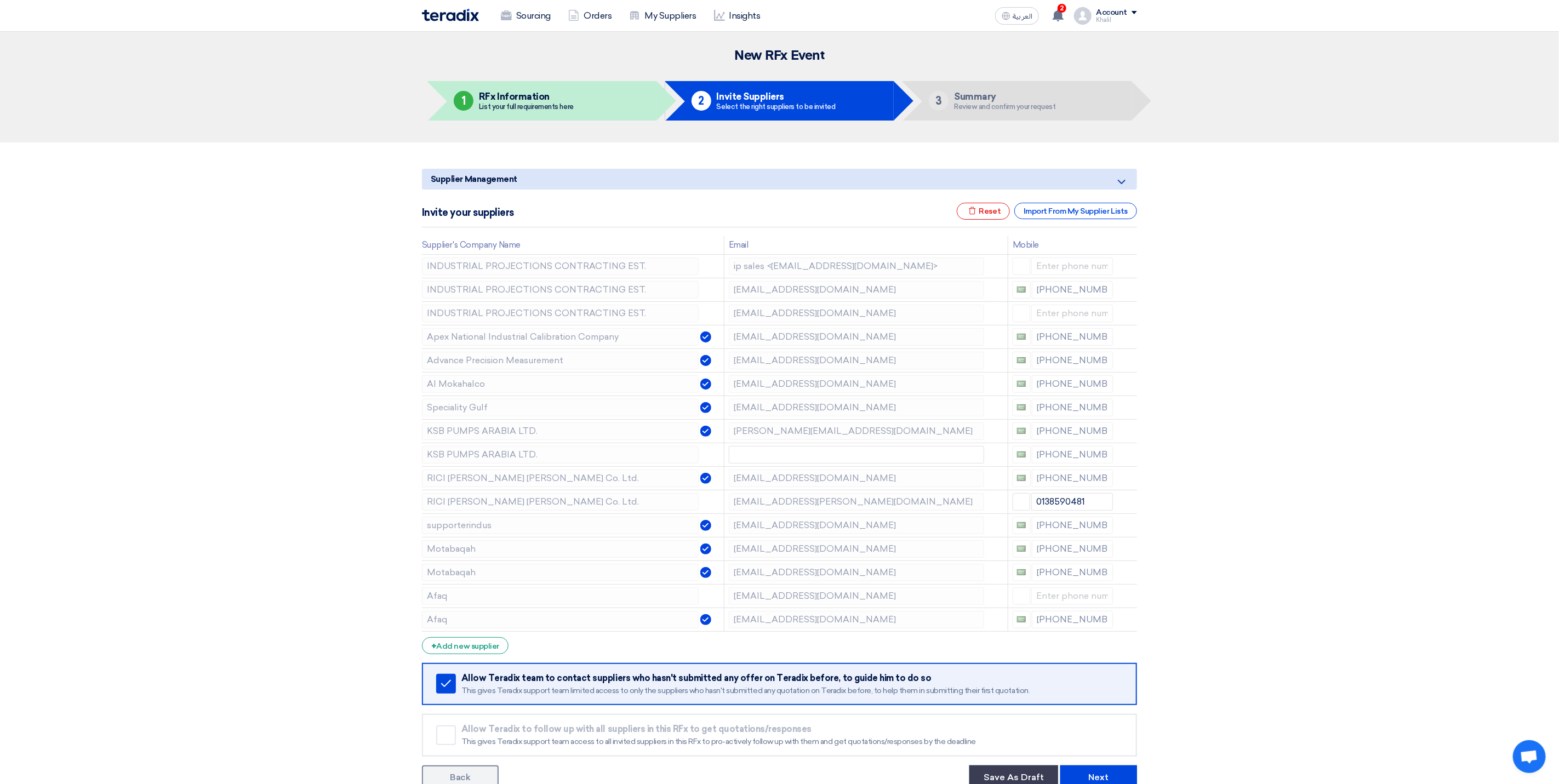
click at [0, 0] on icon at bounding box center [0, 0] width 0 height 0
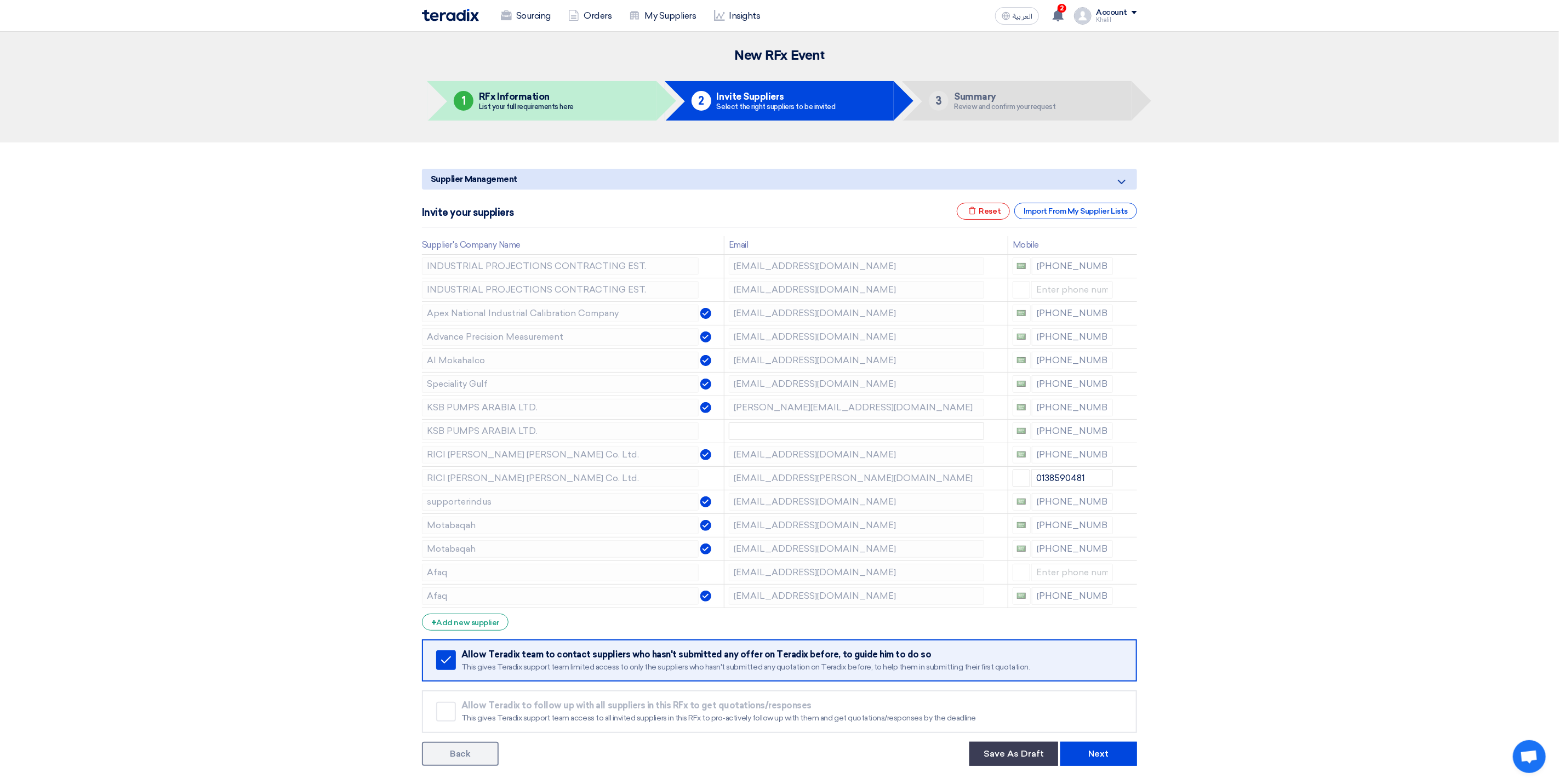
click at [0, 0] on icon at bounding box center [0, 0] width 0 height 0
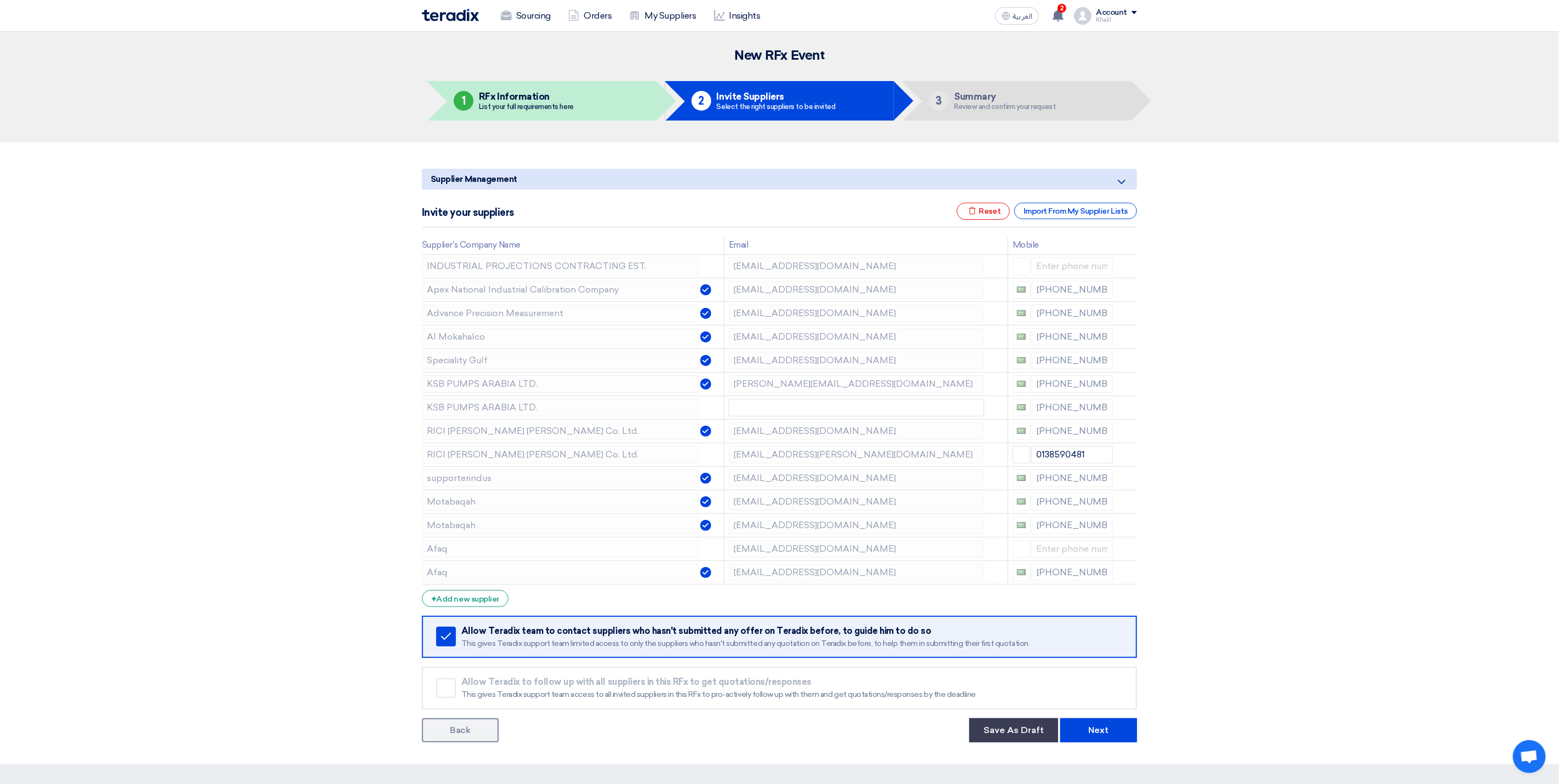
click at [0, 0] on icon at bounding box center [0, 0] width 0 height 0
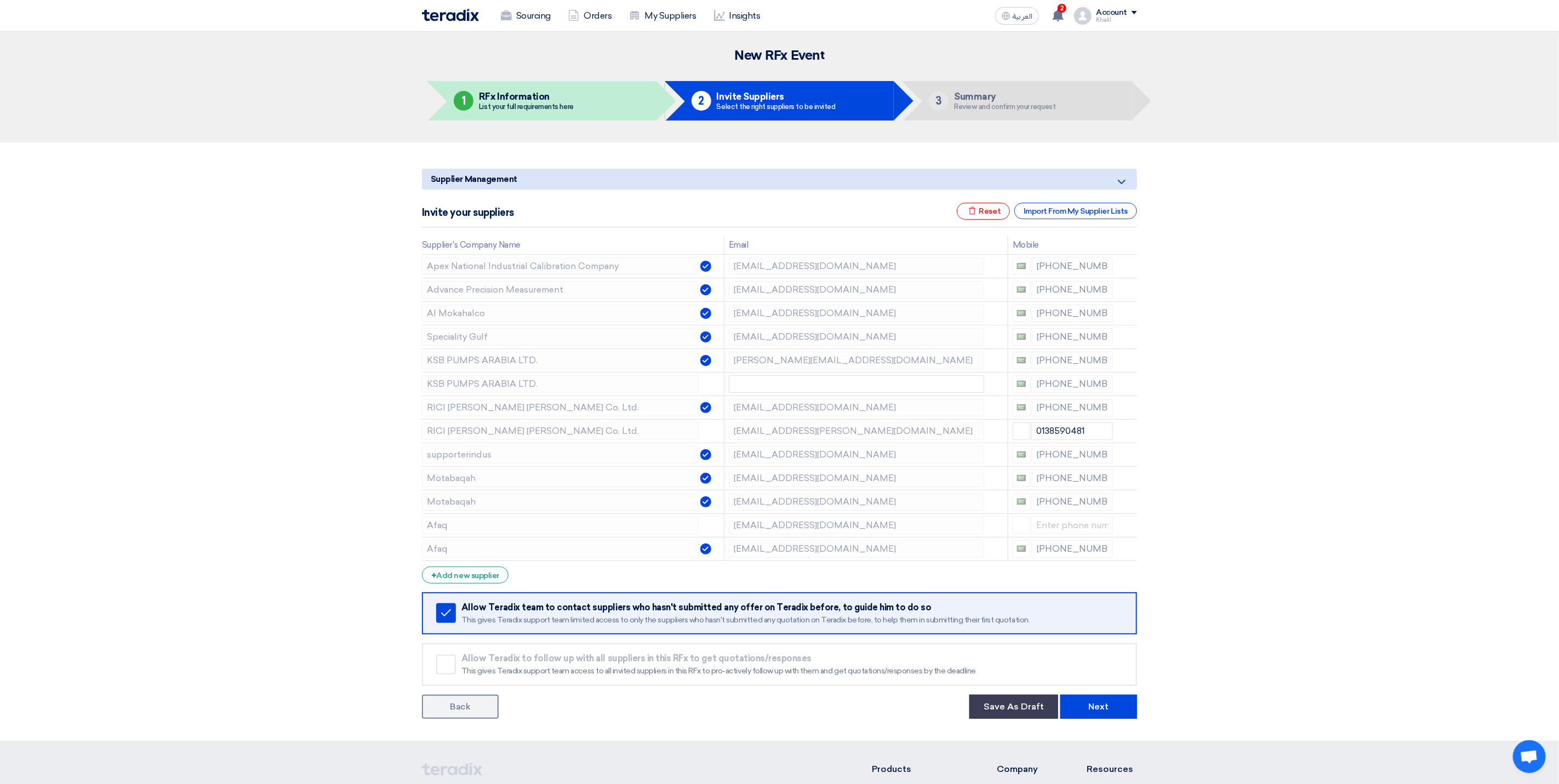
click at [0, 0] on icon at bounding box center [0, 0] width 0 height 0
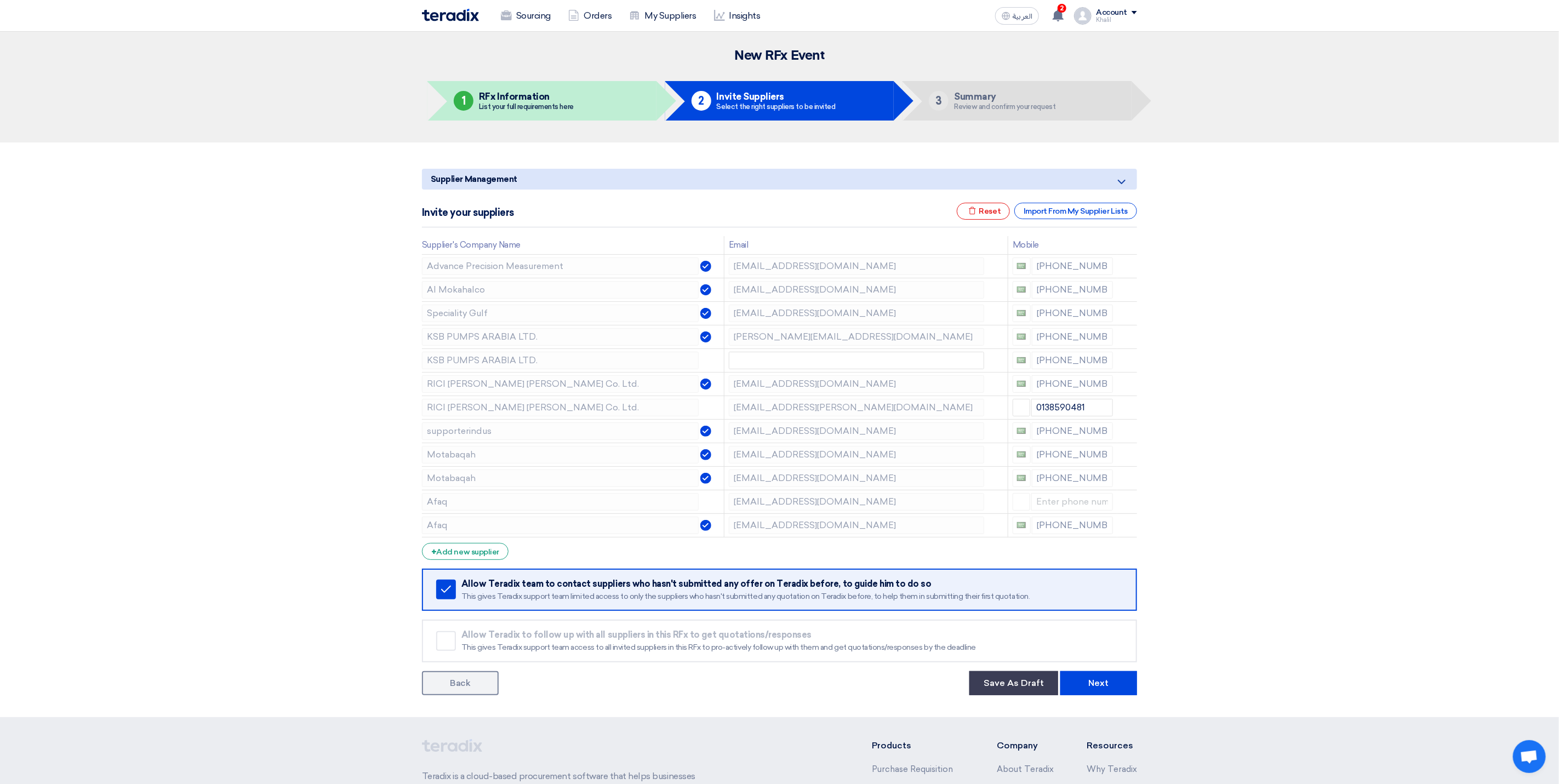
click at [0, 0] on icon at bounding box center [0, 0] width 0 height 0
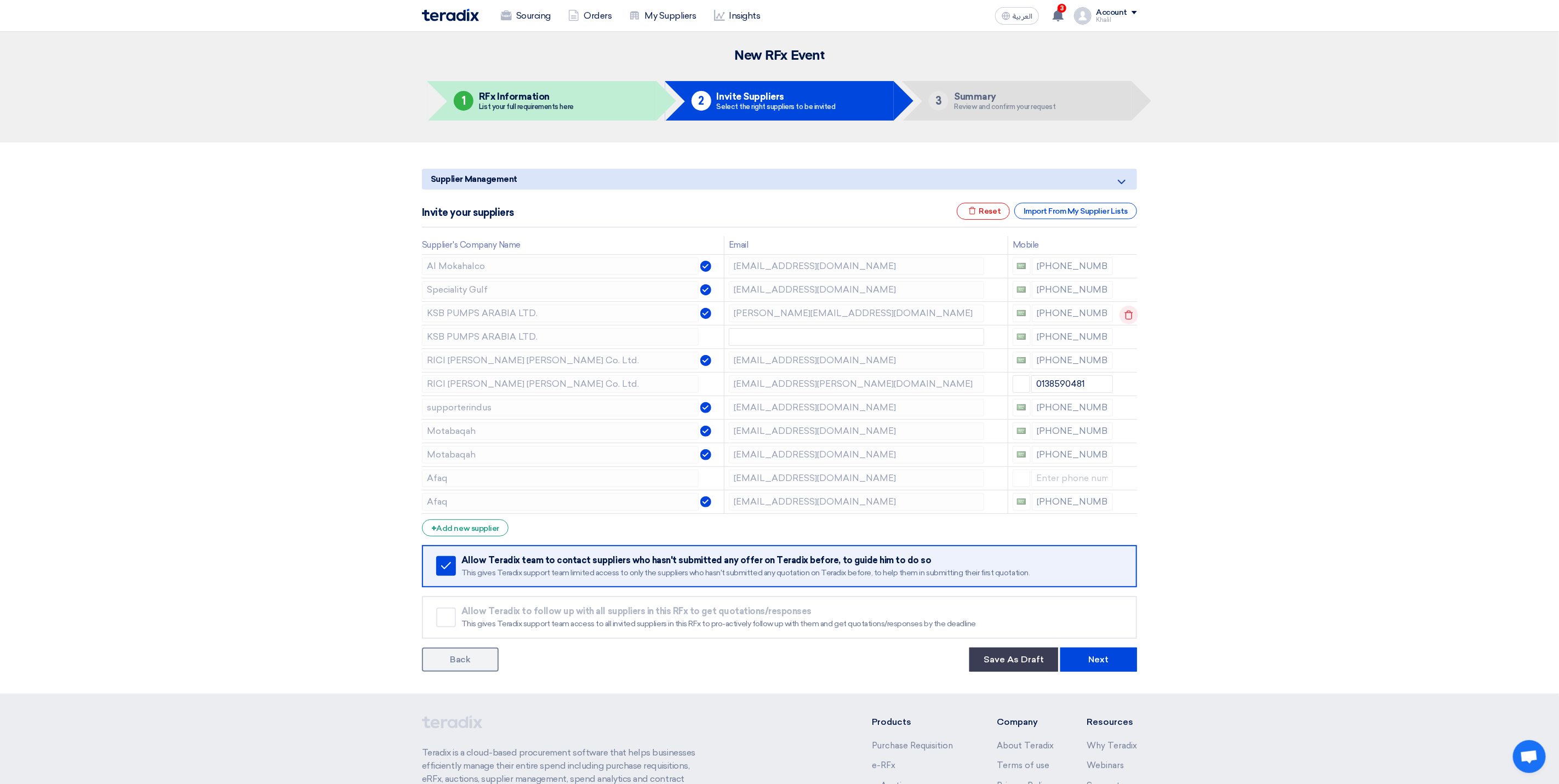
click at [1129, 315] on icon at bounding box center [1130, 315] width 19 height 19
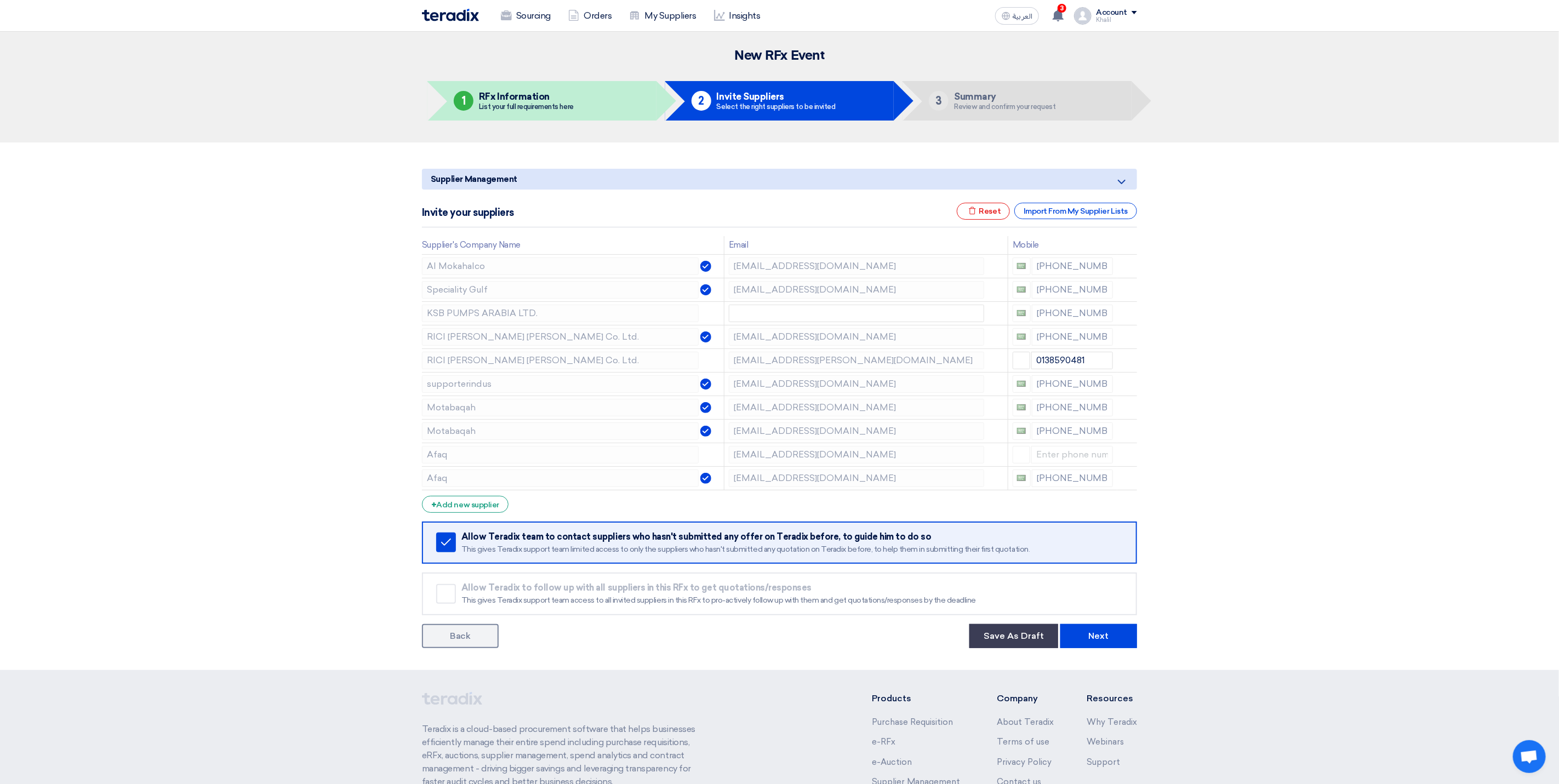
click at [0, 0] on icon at bounding box center [0, 0] width 0 height 0
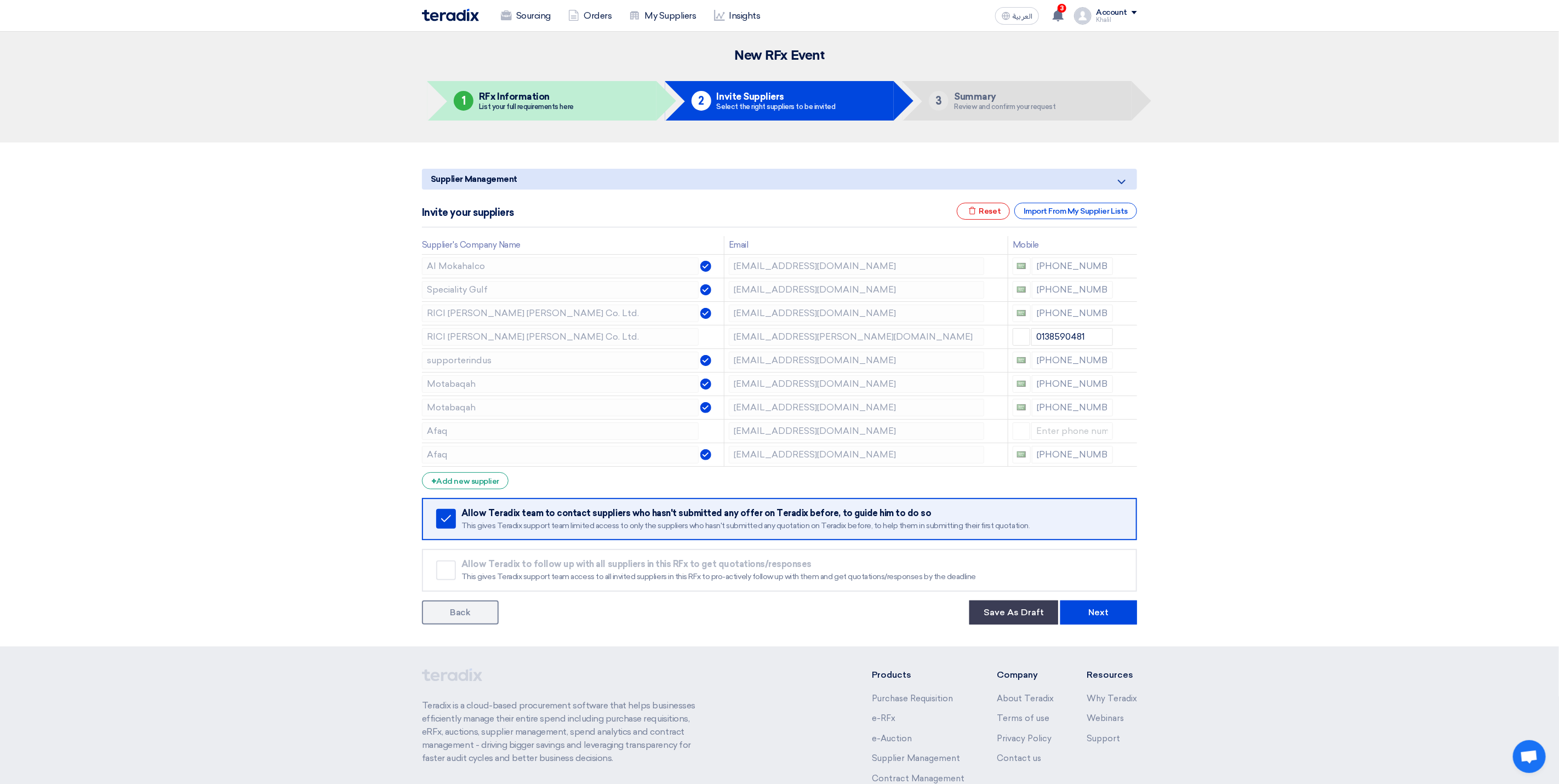
click at [0, 0] on icon at bounding box center [0, 0] width 0 height 0
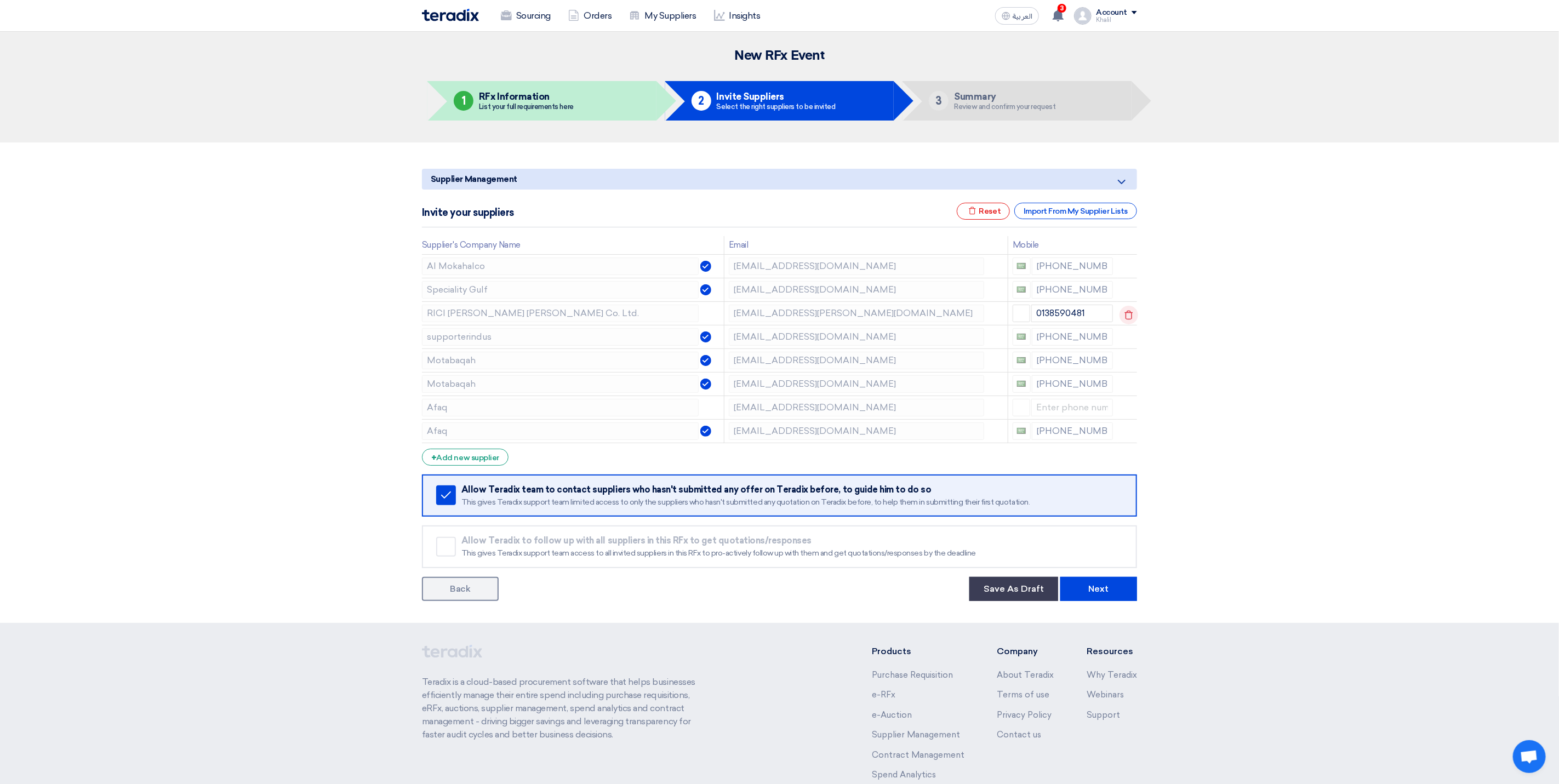
click at [1130, 313] on use at bounding box center [1129, 315] width 9 height 9
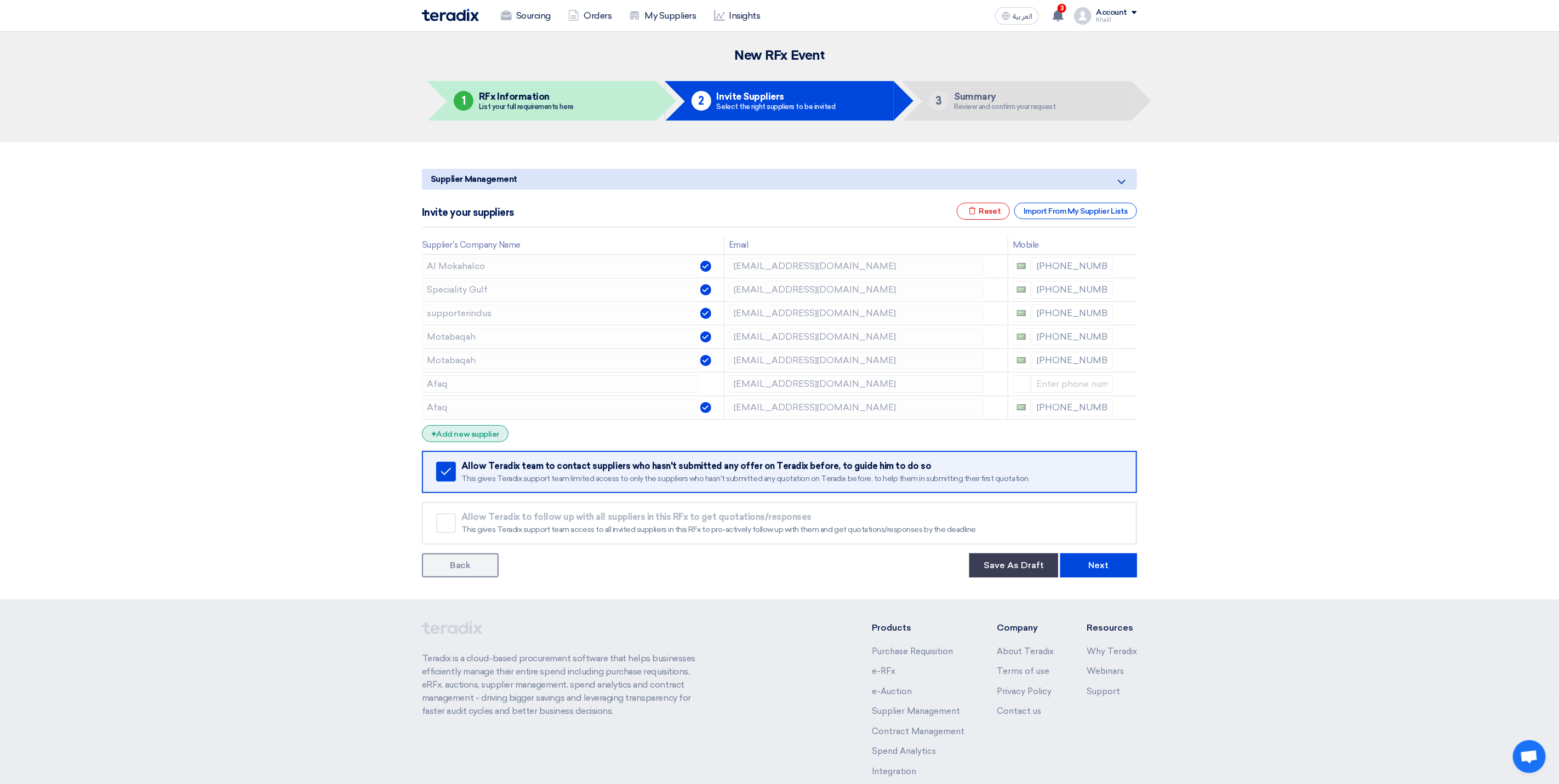
click at [479, 434] on div "+ Add new supplier" at bounding box center [465, 434] width 87 height 17
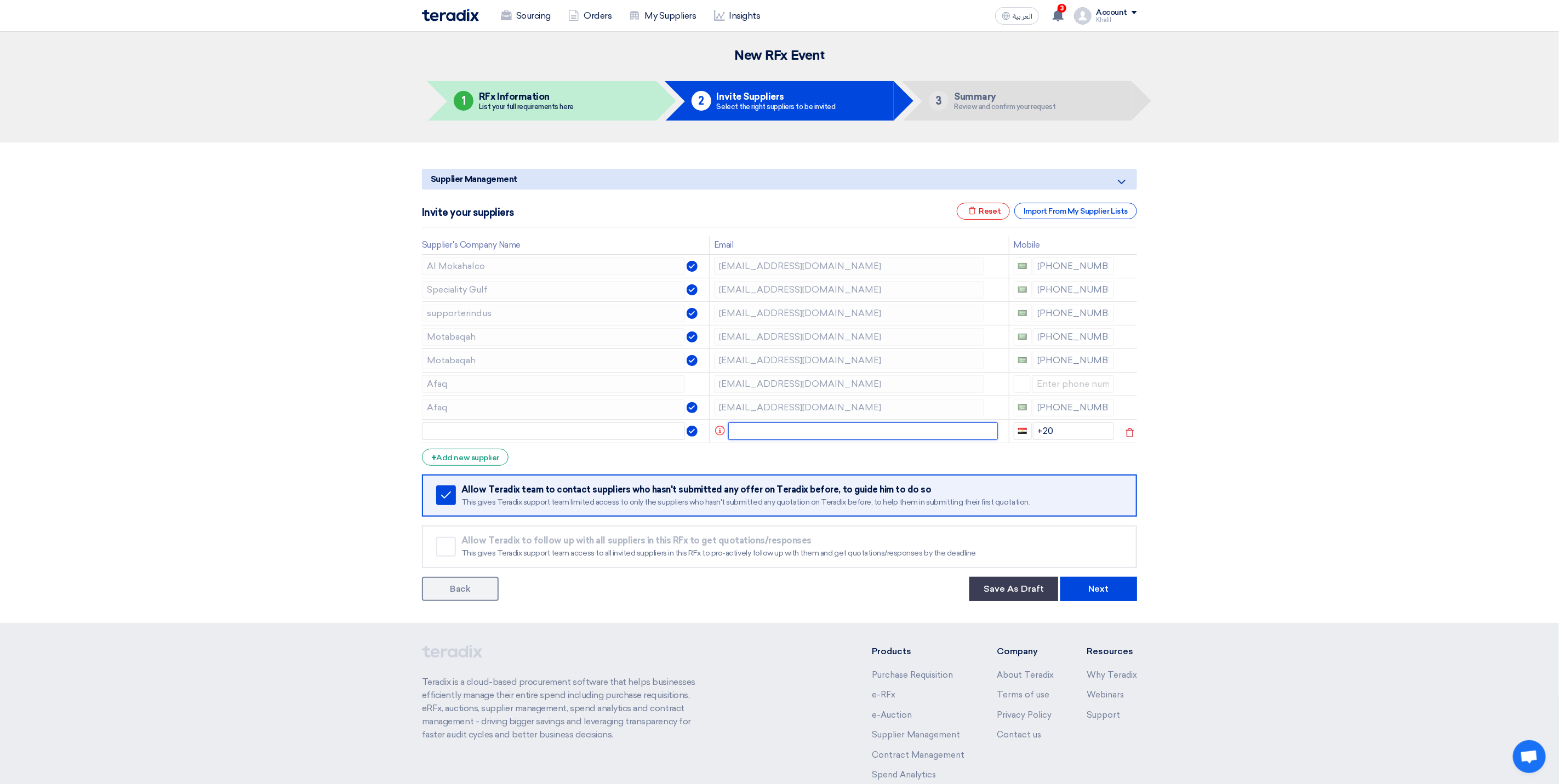
click at [786, 436] on input "text" at bounding box center [864, 431] width 271 height 18
paste input "[EMAIL_ADDRESS][DOMAIN_NAME]"
type input "[EMAIL_ADDRESS][DOMAIN_NAME]"
click at [641, 440] on input "text" at bounding box center [560, 431] width 277 height 18
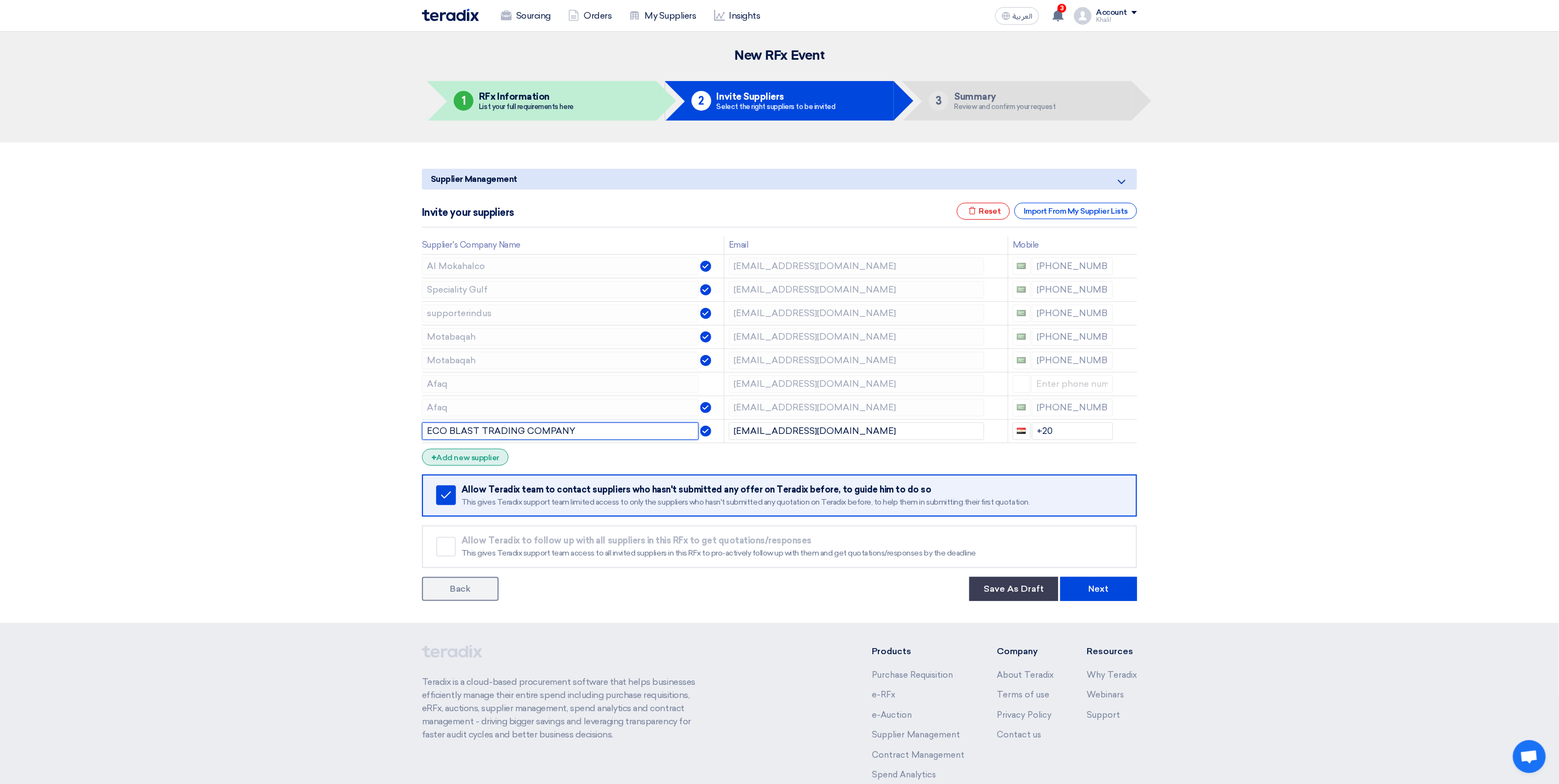
type input "ECO BLAST TRADING COMPANY"
click at [484, 462] on div "+ Add new supplier" at bounding box center [465, 457] width 87 height 17
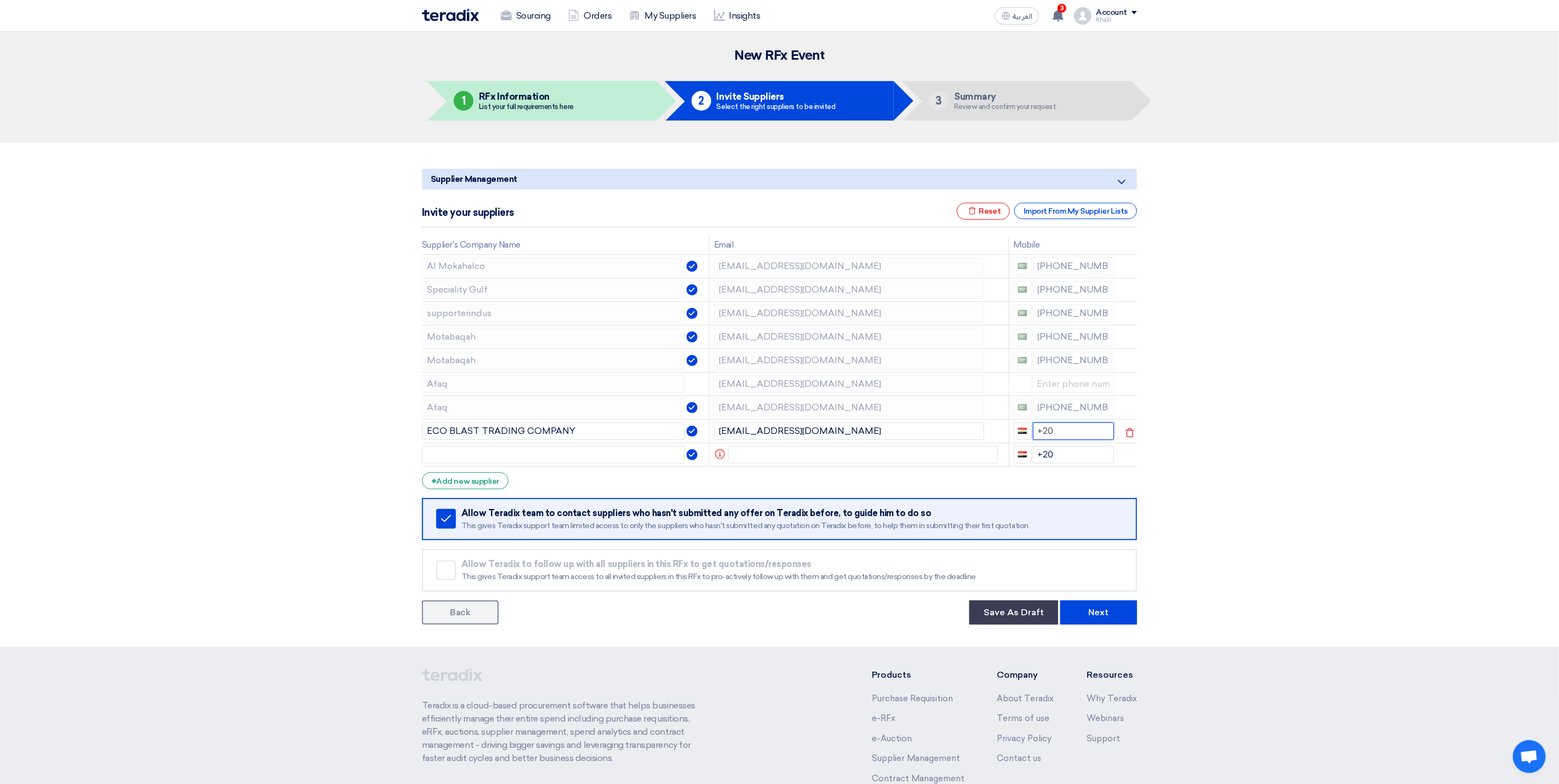
drag, startPoint x: 1065, startPoint y: 429, endPoint x: 1038, endPoint y: 427, distance: 27.1
click at [1038, 427] on input "+20" at bounding box center [1074, 431] width 81 height 18
click at [1268, 456] on section "Supplier Management Minimize/Maximize Category Invite your suppliers Excel file…" at bounding box center [780, 394] width 1559 height 504
drag, startPoint x: 1060, startPoint y: 454, endPoint x: 1038, endPoint y: 454, distance: 22.0
click at [1038, 454] on input "+20" at bounding box center [1074, 455] width 81 height 18
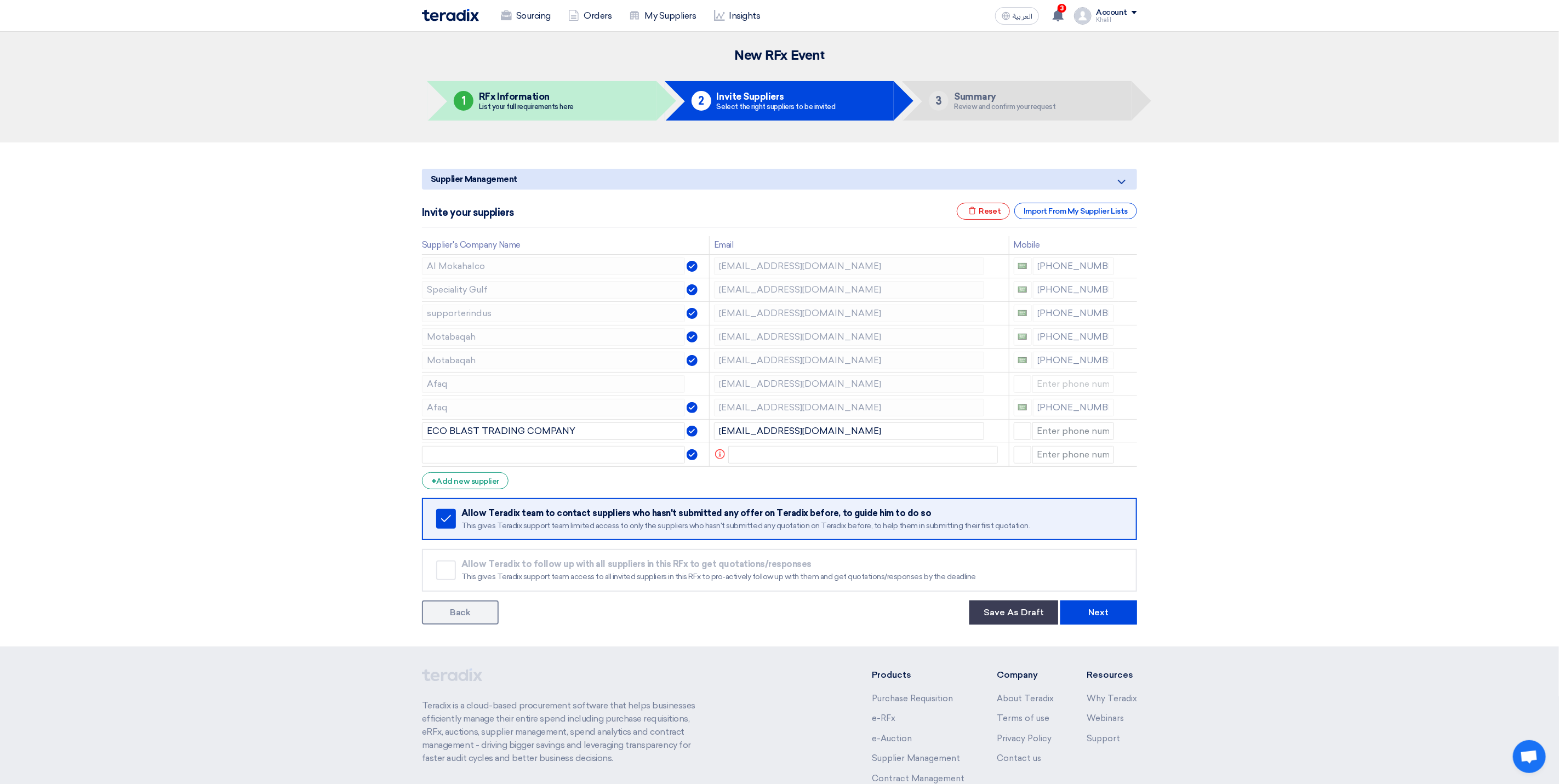
click at [1194, 454] on section "Supplier Management Minimize/Maximize Category Invite your suppliers Excel file…" at bounding box center [780, 394] width 1559 height 504
click at [1135, 461] on icon at bounding box center [1130, 457] width 19 height 19
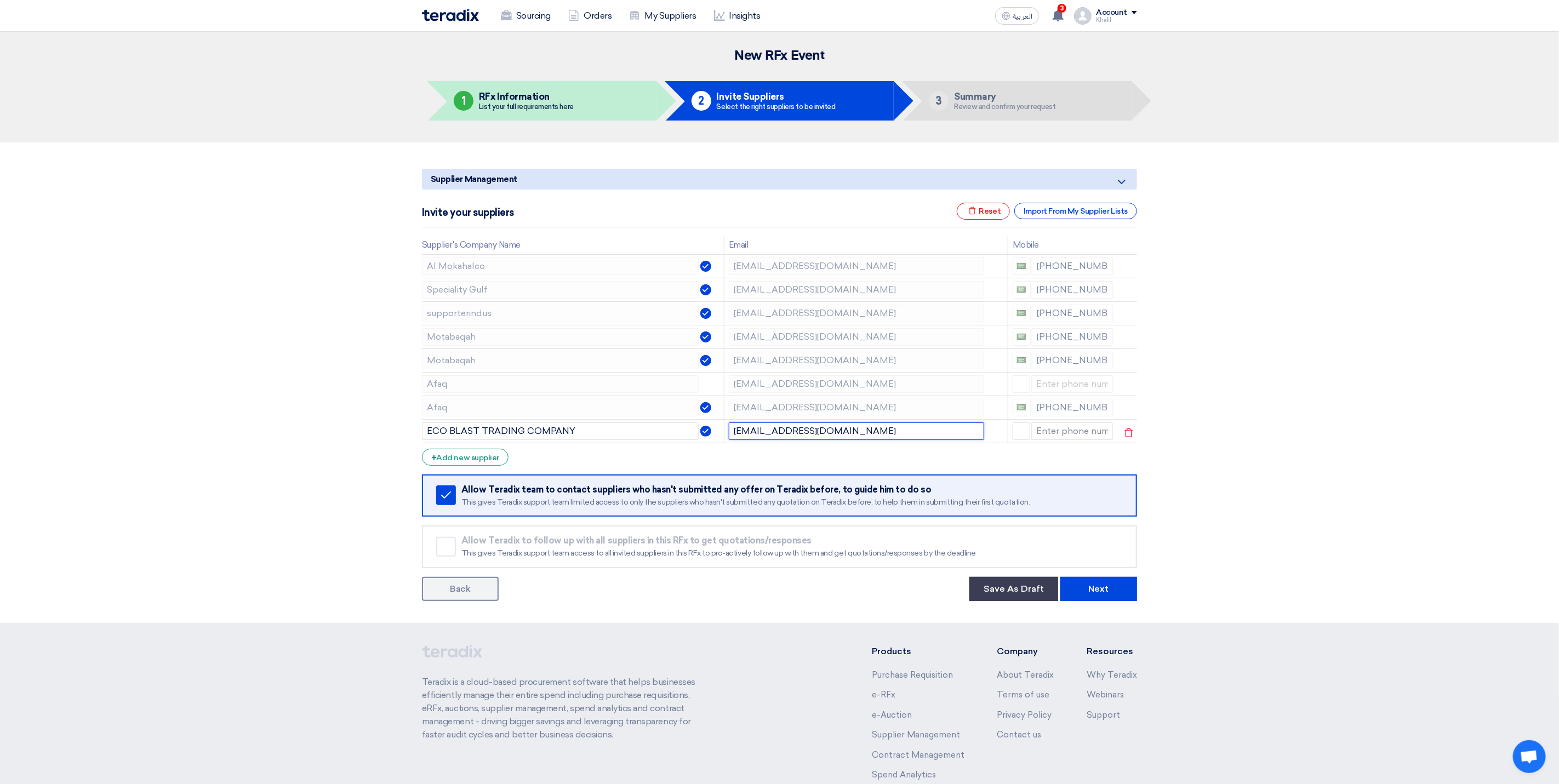
drag, startPoint x: 815, startPoint y: 439, endPoint x: 728, endPoint y: 432, distance: 87.3
click at [729, 432] on input "[EMAIL_ADDRESS][DOMAIN_NAME]" at bounding box center [857, 431] width 255 height 18
click at [1212, 443] on section "Supplier Management Minimize/Maximize Category Invite your suppliers Excel file…" at bounding box center [780, 383] width 1559 height 480
click at [483, 463] on div "+ Add new supplier" at bounding box center [465, 457] width 87 height 17
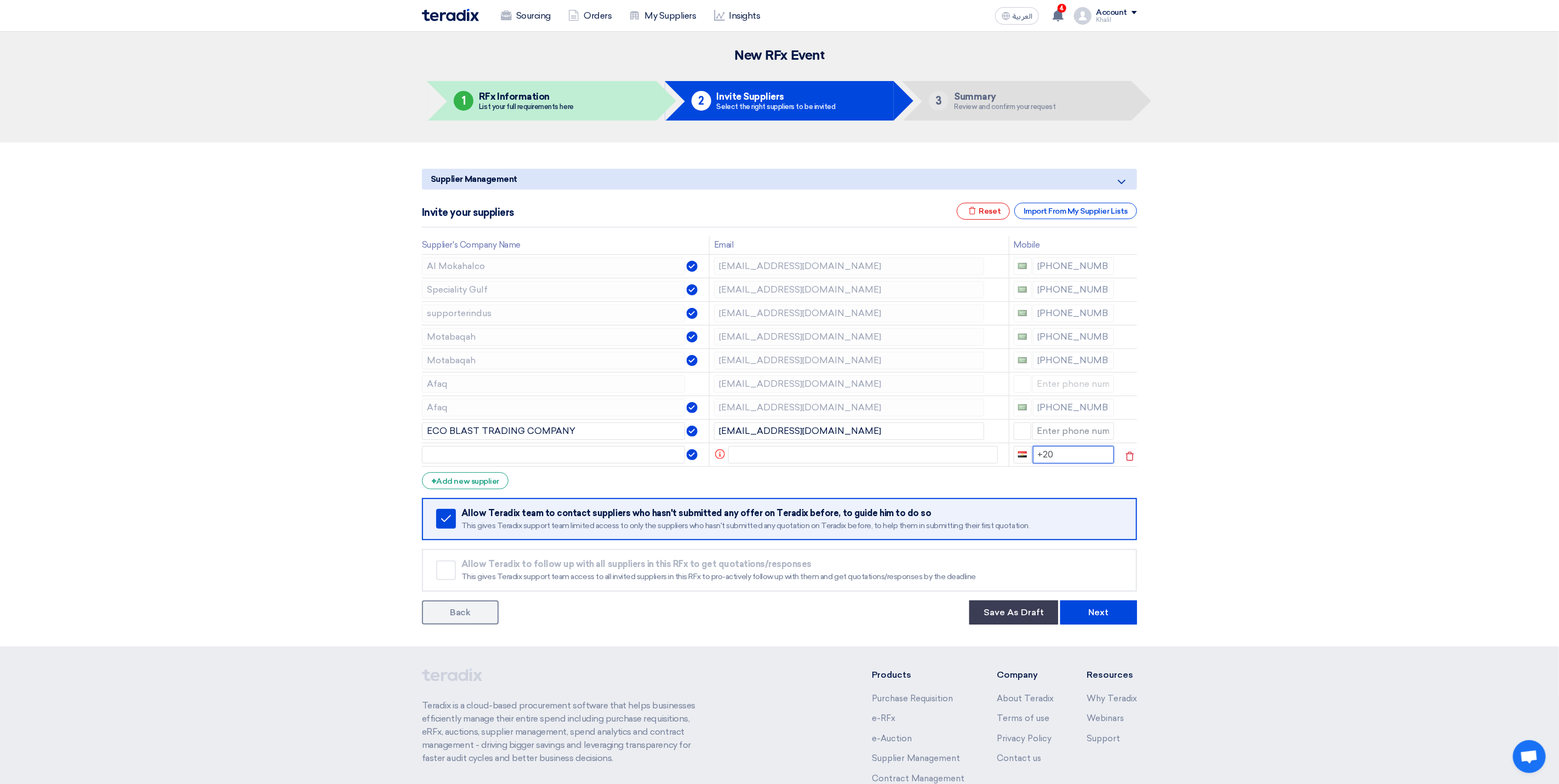
drag, startPoint x: 1061, startPoint y: 461, endPoint x: 1038, endPoint y: 454, distance: 24.0
click at [1038, 454] on input "+20" at bounding box center [1074, 455] width 81 height 18
click at [1042, 217] on div "Import From My Supplier Lists" at bounding box center [1076, 210] width 123 height 16
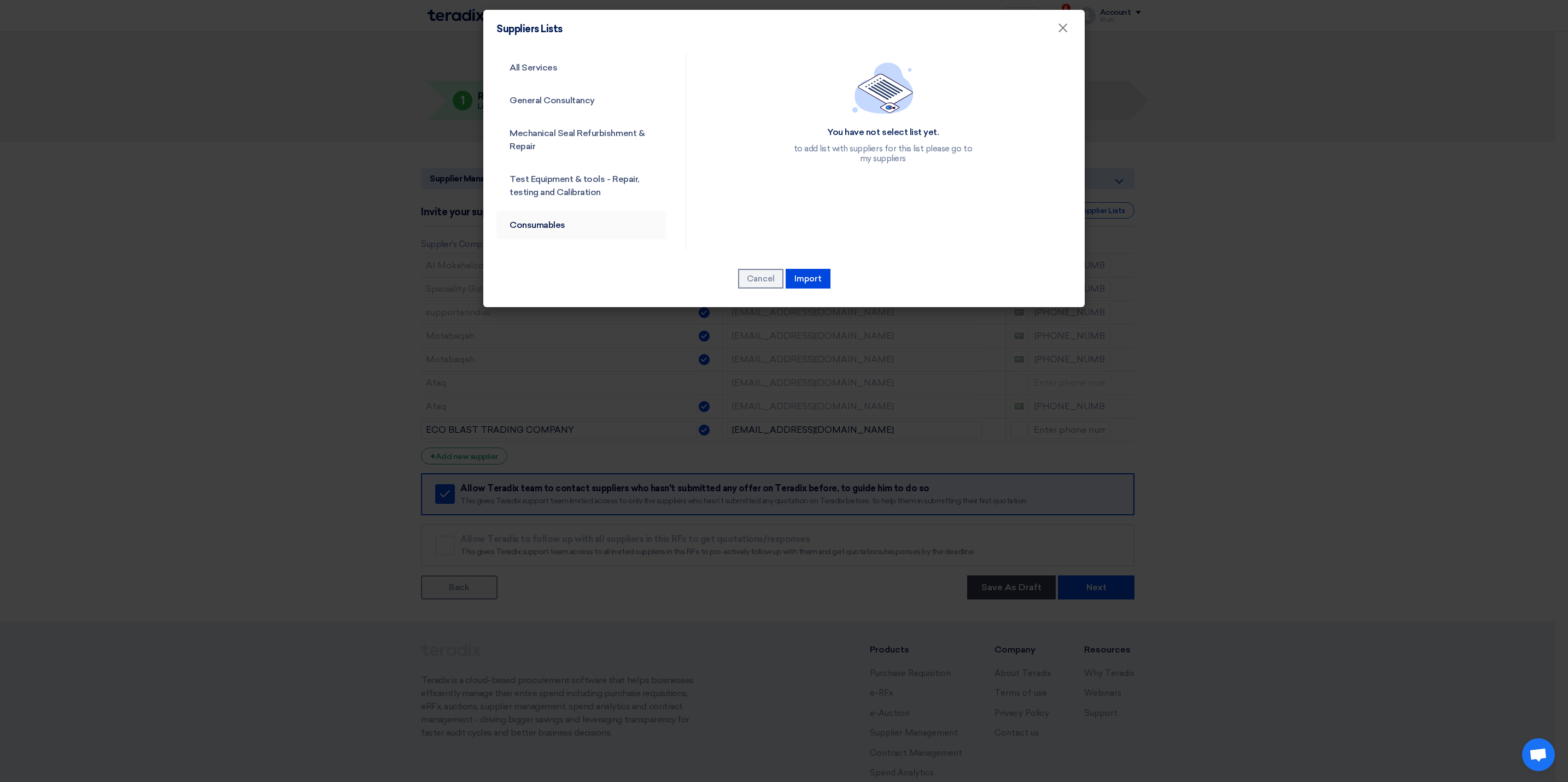
click at [553, 225] on link "Consumables" at bounding box center [581, 225] width 170 height 28
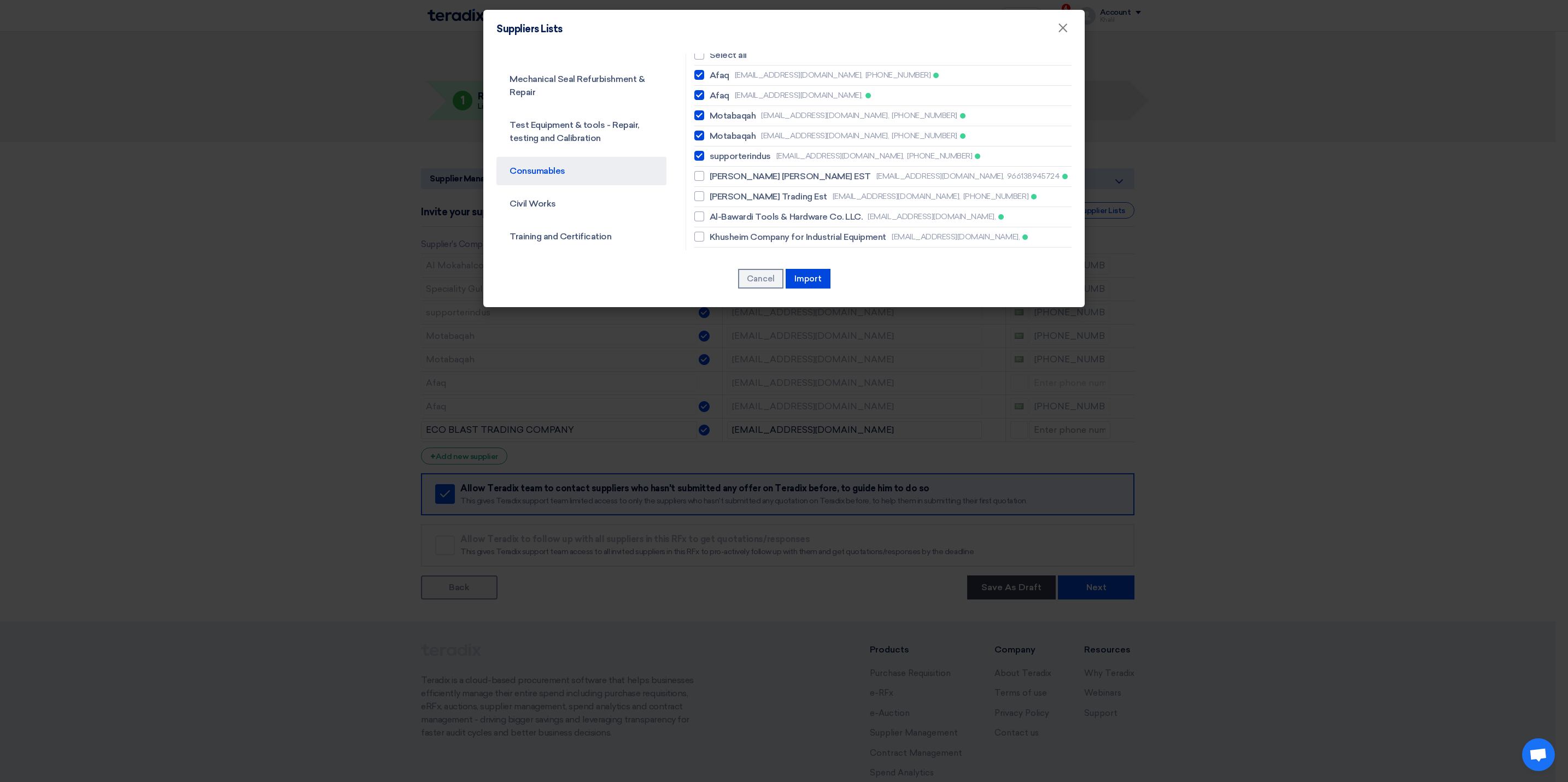
scroll to position [82, 0]
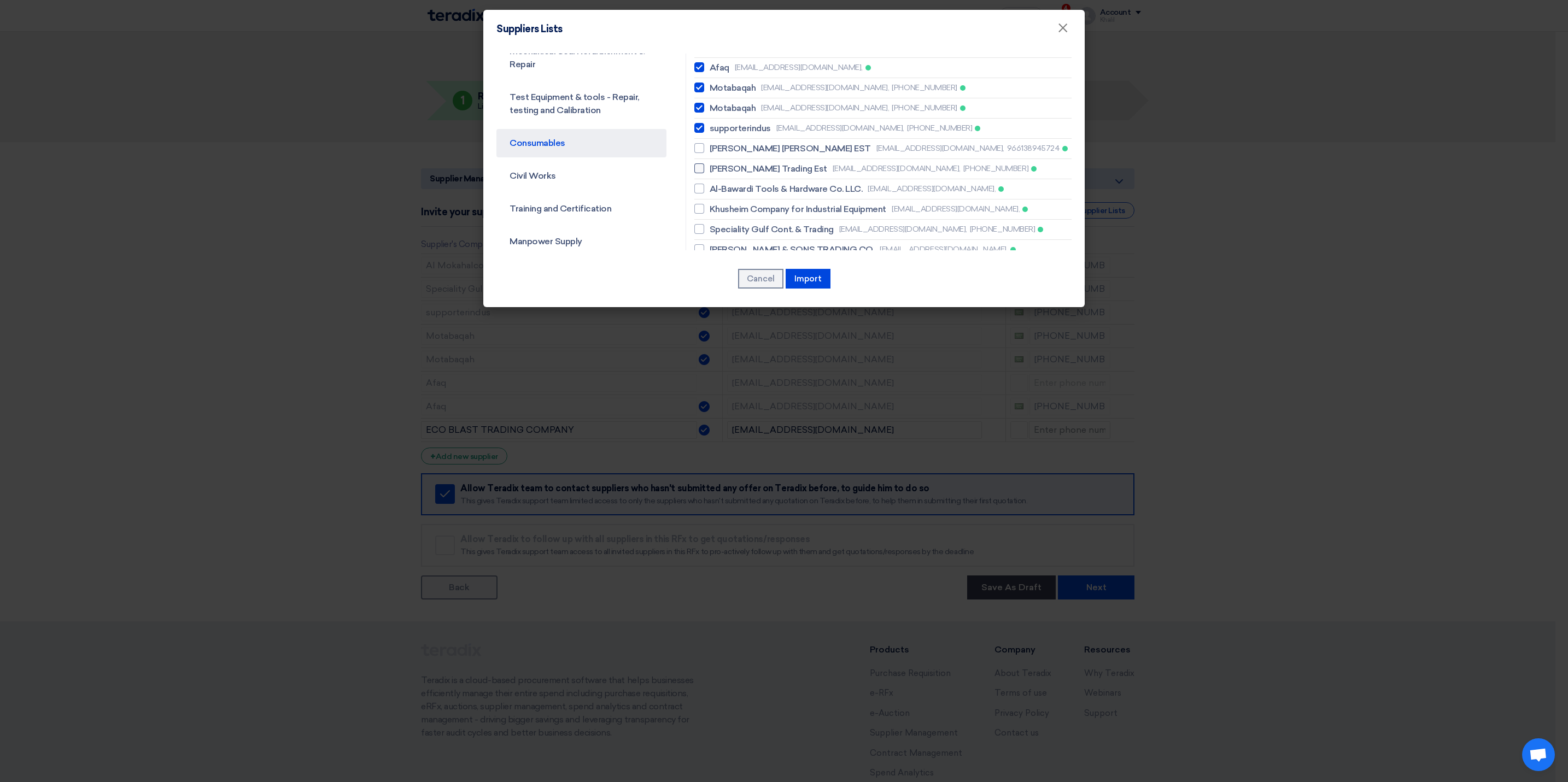
click at [832, 175] on span "[EMAIL_ADDRESS][DOMAIN_NAME]," at bounding box center [896, 169] width 128 height 11
click at [717, 172] on input "[PERSON_NAME] Trading Est [EMAIL_ADDRESS][DOMAIN_NAME], [PHONE_NUMBER]" at bounding box center [713, 169] width 8 height 8
checkbox input "true"
click at [824, 189] on span "Al-Bawardi Tools & Hardware Co. LLC." at bounding box center [786, 190] width 153 height 13
click at [717, 189] on input "Al-Bawardi Tools & Hardware Co. LLC. [EMAIL_ADDRESS][DOMAIN_NAME]," at bounding box center [713, 189] width 8 height 8
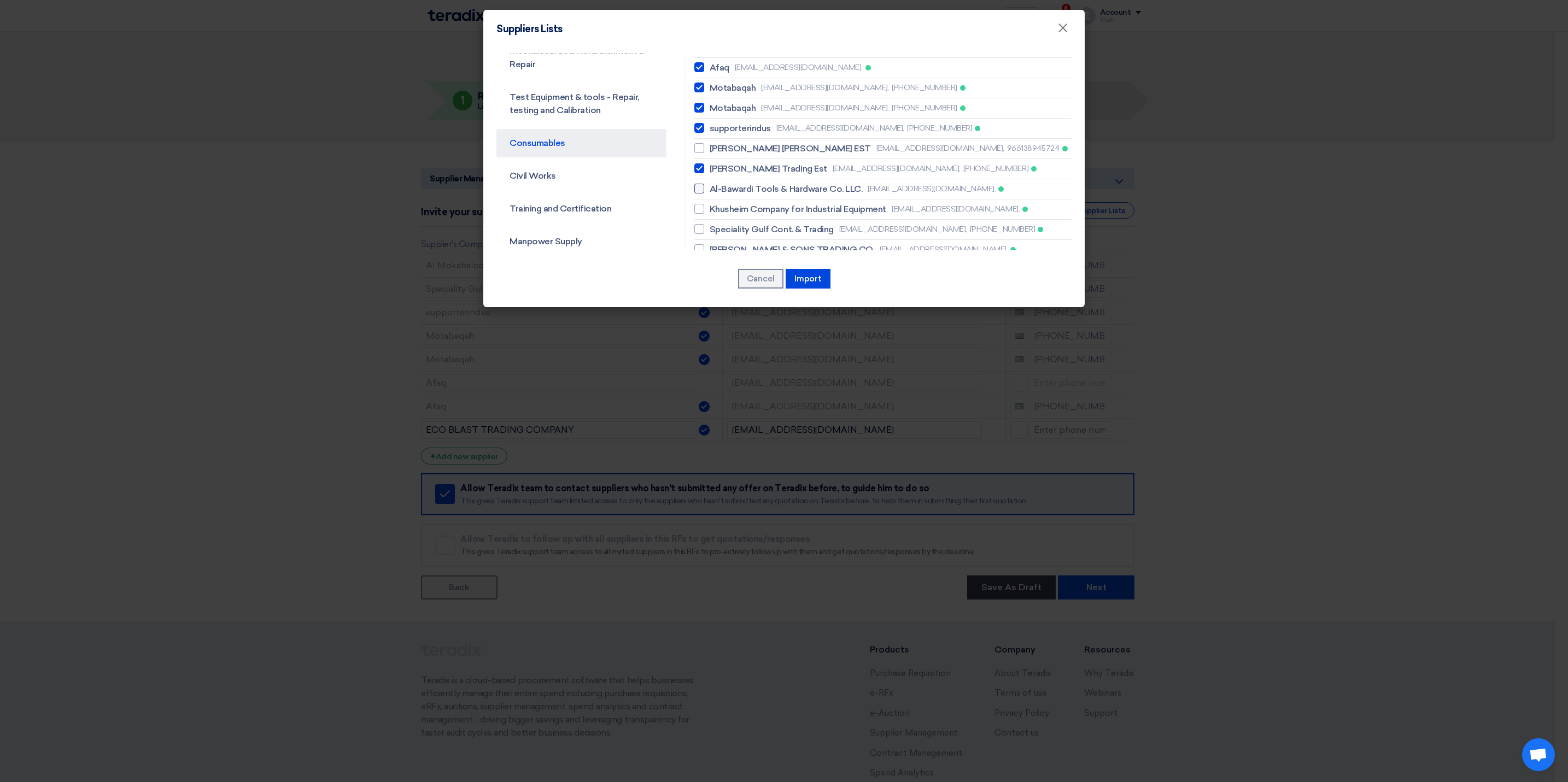
checkbox input "true"
click at [825, 222] on li "Speciality Gulf Cont. & Trading [EMAIL_ADDRESS][DOMAIN_NAME], [PHONE_NUMBER]" at bounding box center [883, 229] width 377 height 20
click at [828, 226] on label "Speciality Gulf Cont. & Trading [EMAIL_ADDRESS][DOMAIN_NAME], [PHONE_NUMBER]" at bounding box center [883, 229] width 377 height 13
click at [717, 226] on input "Speciality Gulf Cont. & Trading [EMAIL_ADDRESS][DOMAIN_NAME], [PHONE_NUMBER]" at bounding box center [713, 229] width 8 height 8
checkbox input "true"
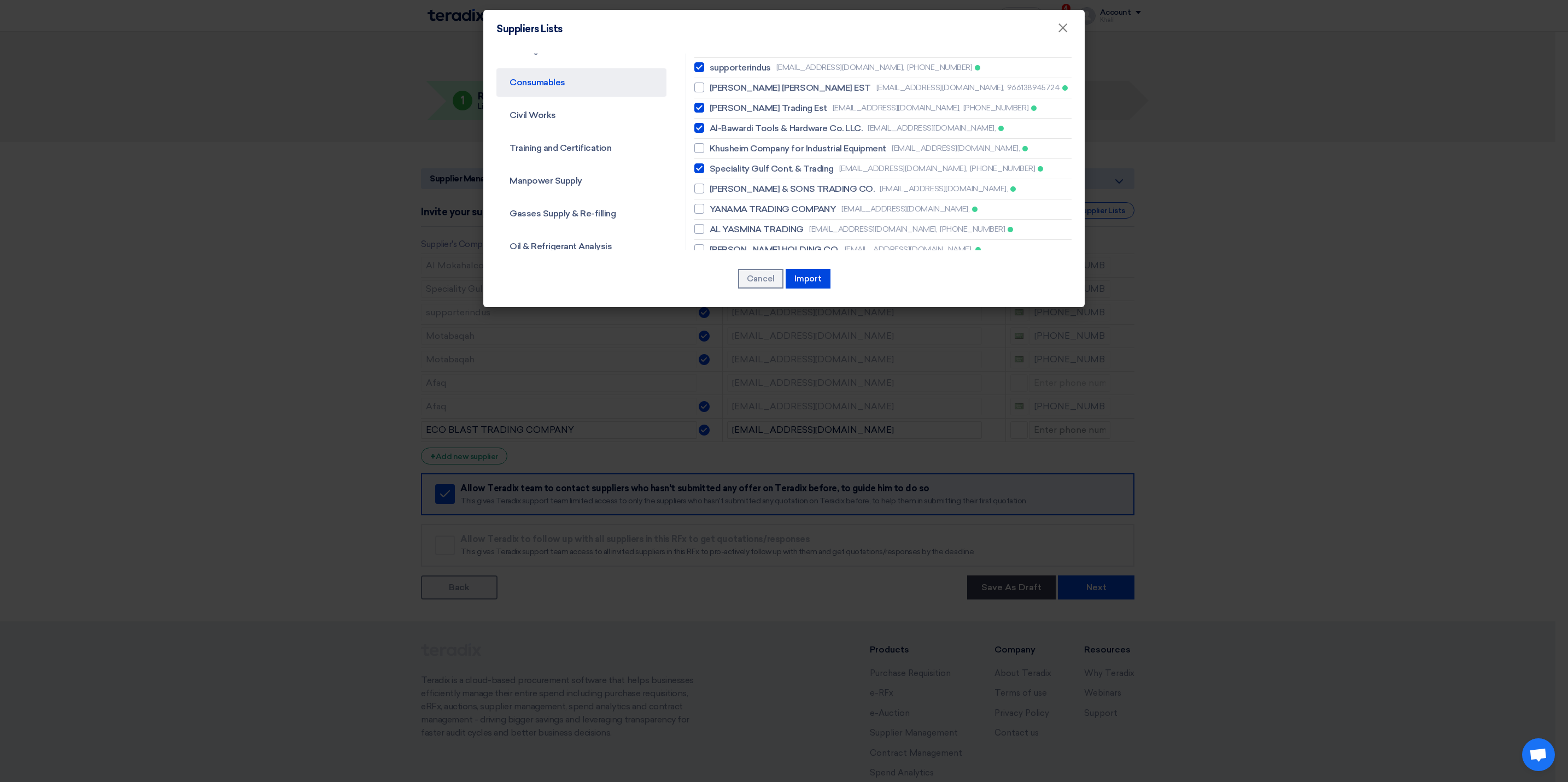
scroll to position [164, 0]
click at [569, 95] on link "Civil Works" at bounding box center [581, 94] width 170 height 28
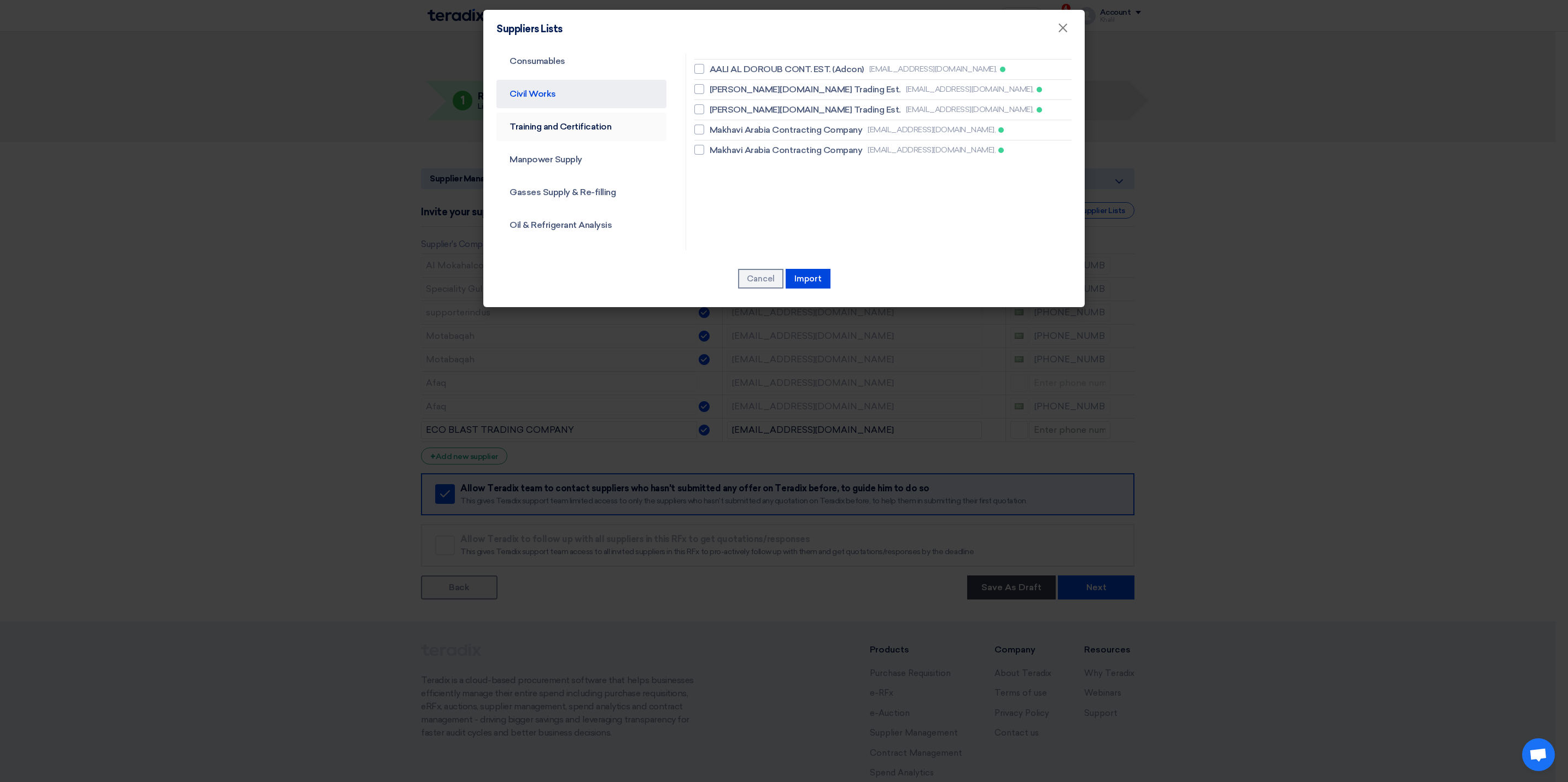
click at [573, 126] on link "Training and Certification" at bounding box center [581, 126] width 170 height 28
click at [575, 158] on link "Manpower Supply" at bounding box center [581, 159] width 170 height 28
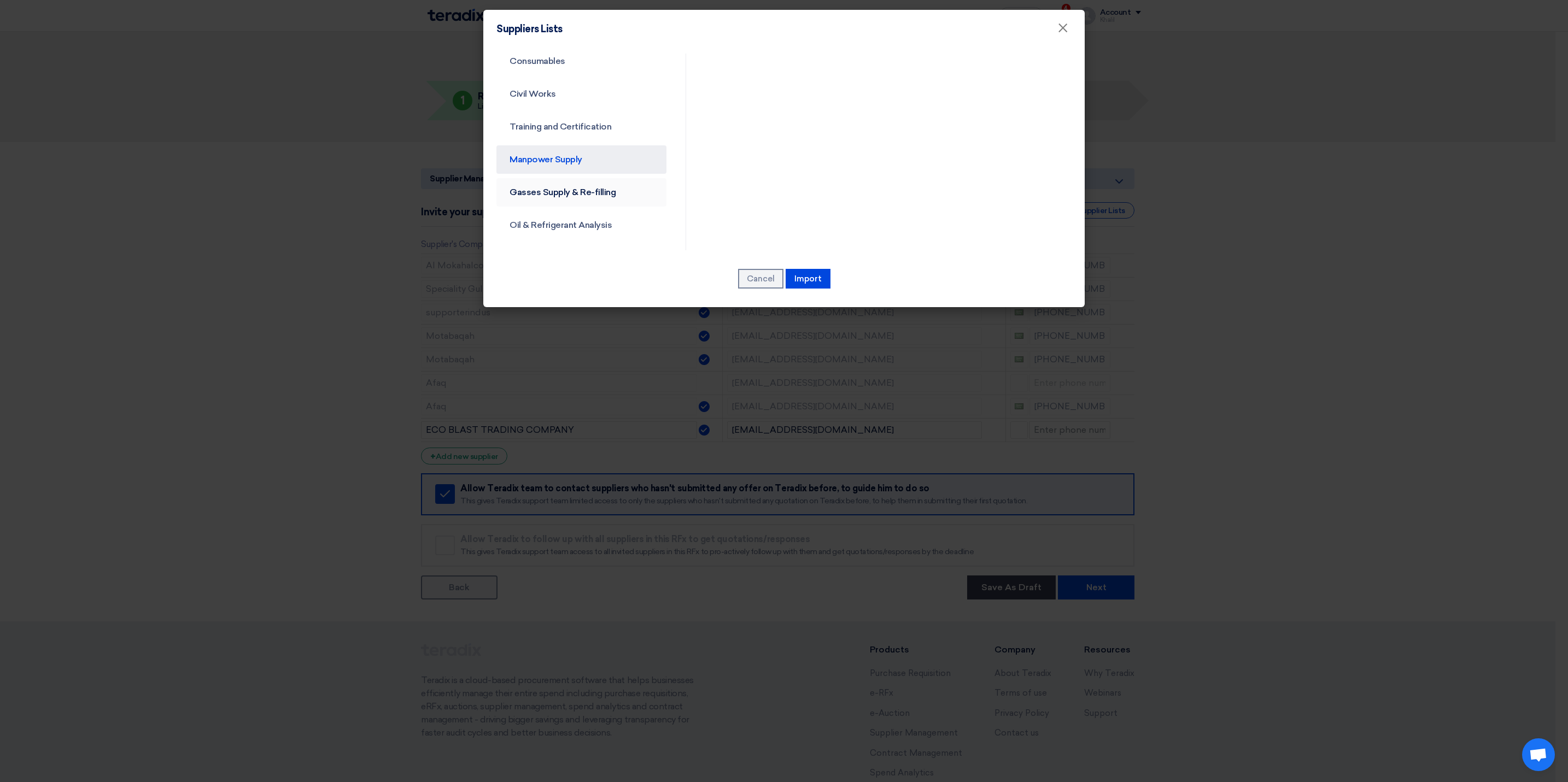
click at [574, 189] on link "Gasses Supply & Re-filling" at bounding box center [581, 192] width 170 height 28
click at [601, 226] on link "Oil & Refrigerant Analysis" at bounding box center [581, 225] width 170 height 28
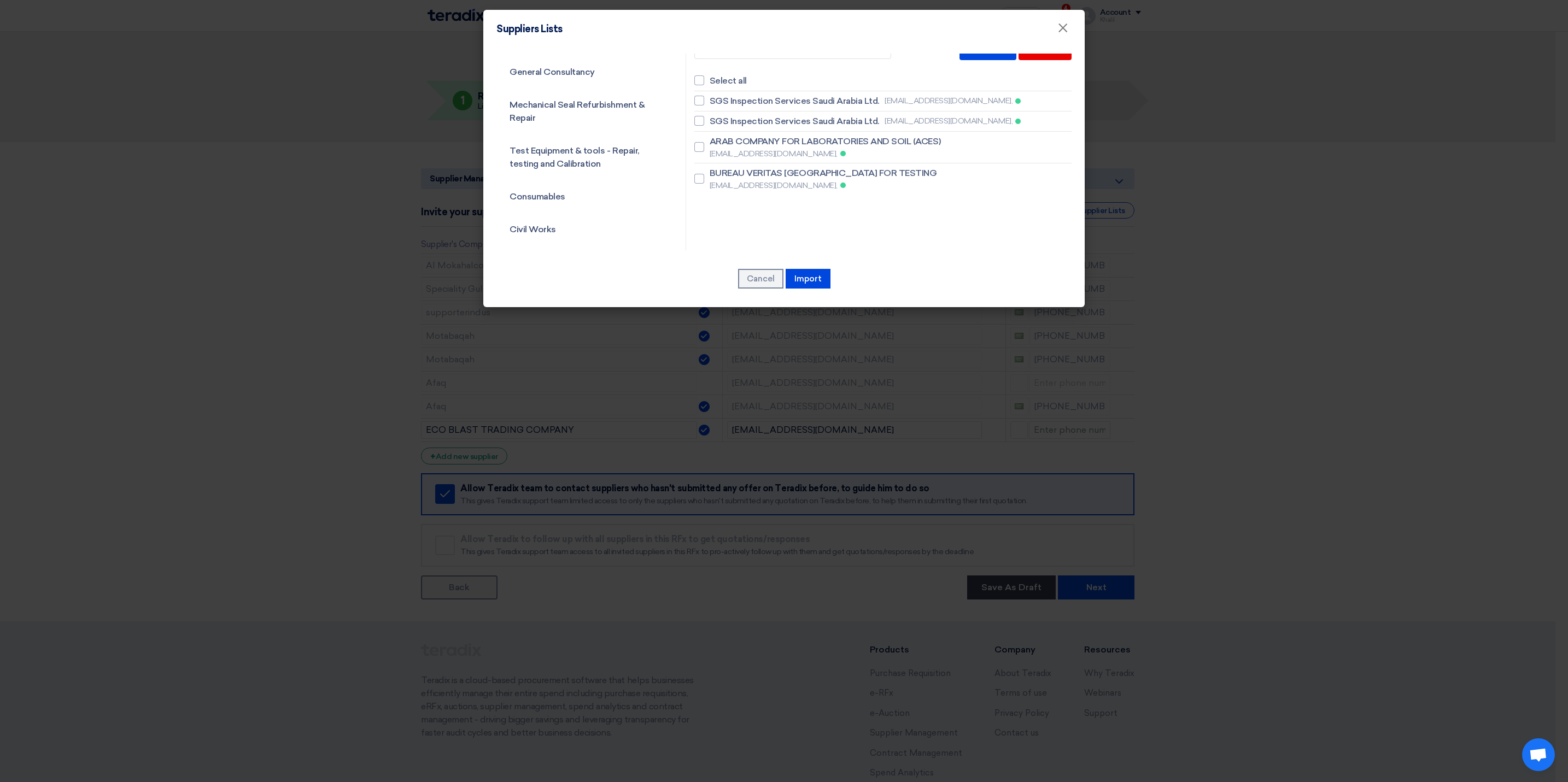
scroll to position [0, 0]
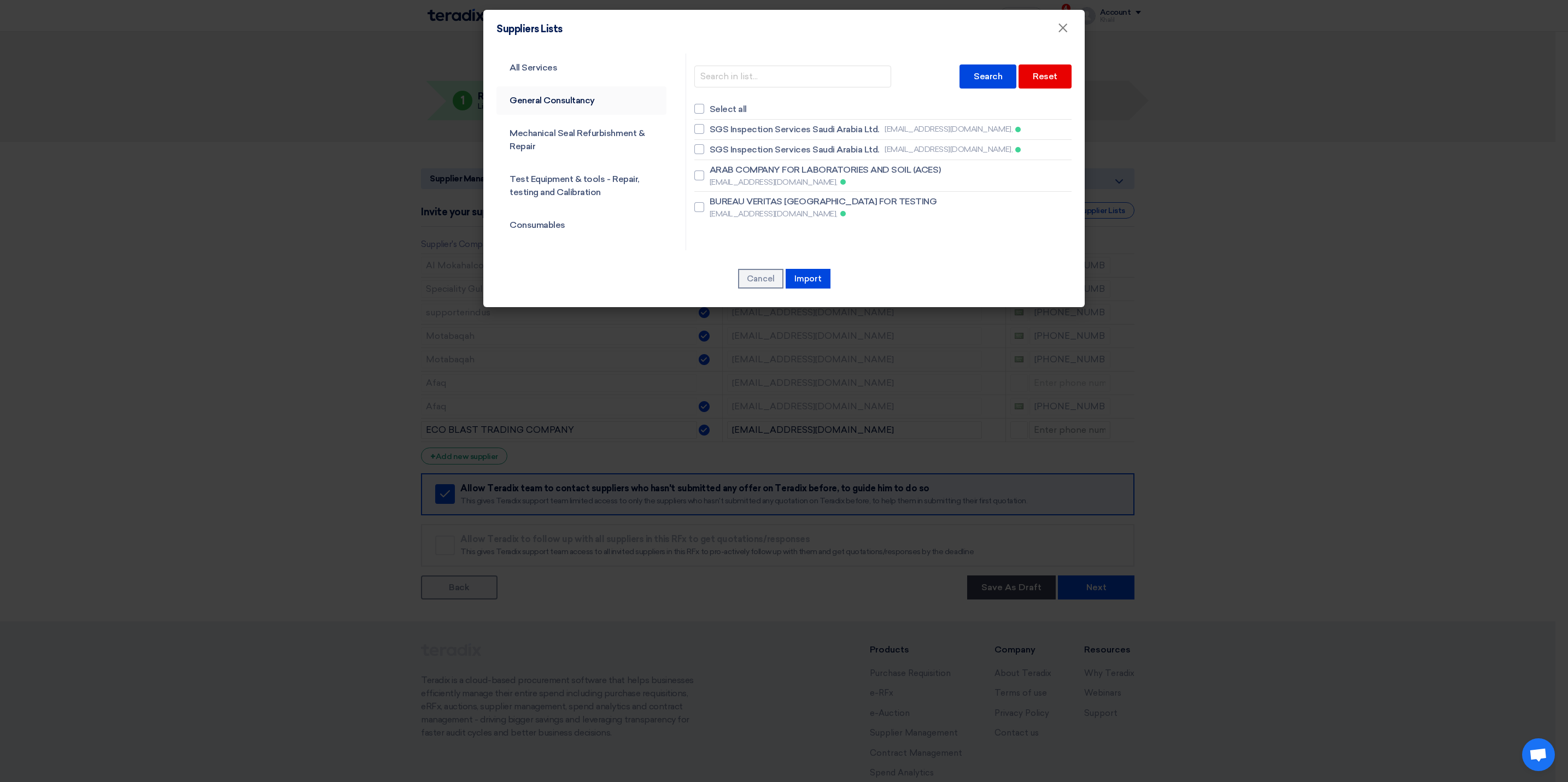
click at [551, 103] on link "General Consultancy" at bounding box center [581, 101] width 170 height 28
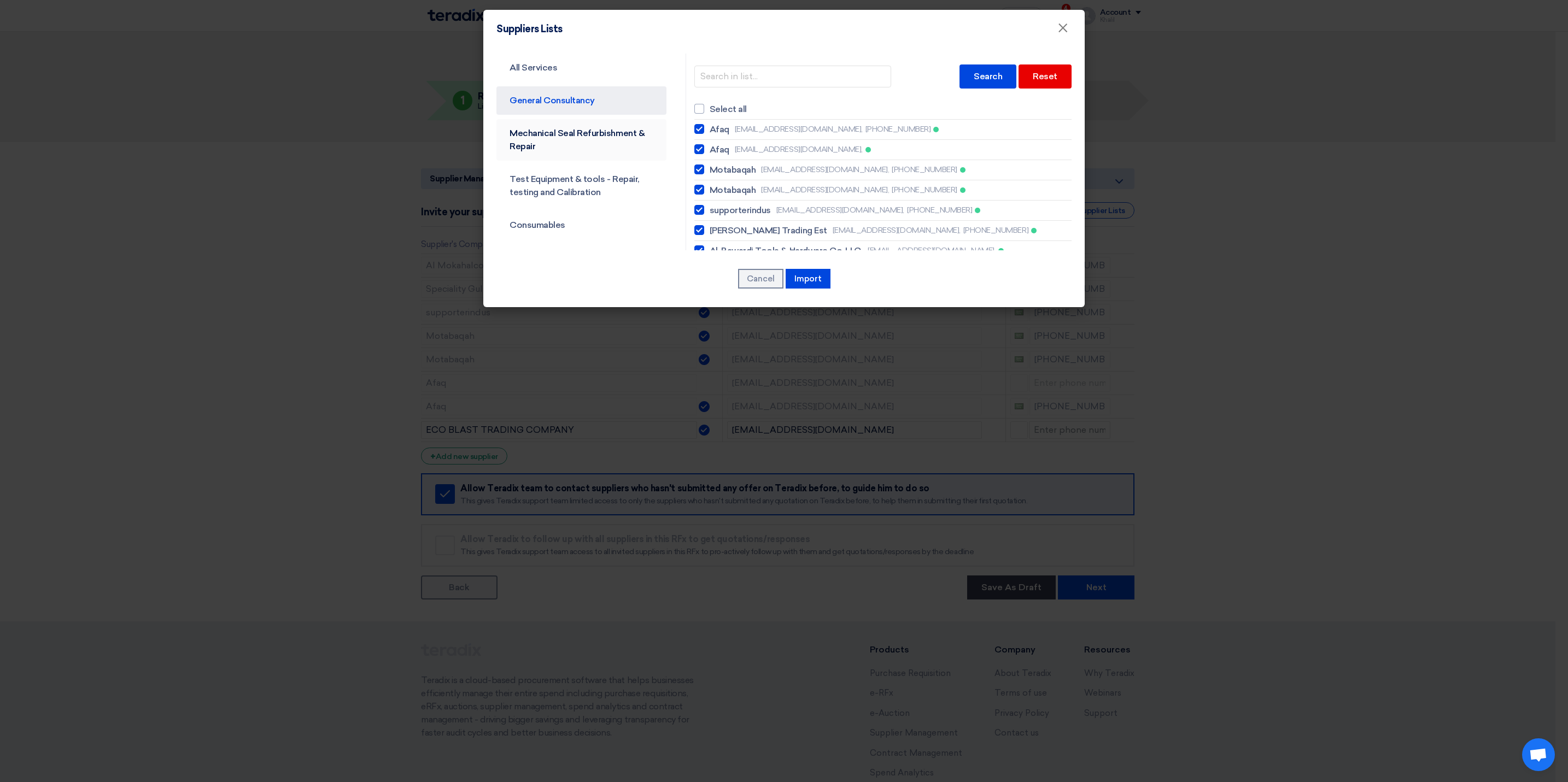
click at [579, 128] on link "Mechanical Seal Refurbishment & Repair" at bounding box center [581, 140] width 170 height 42
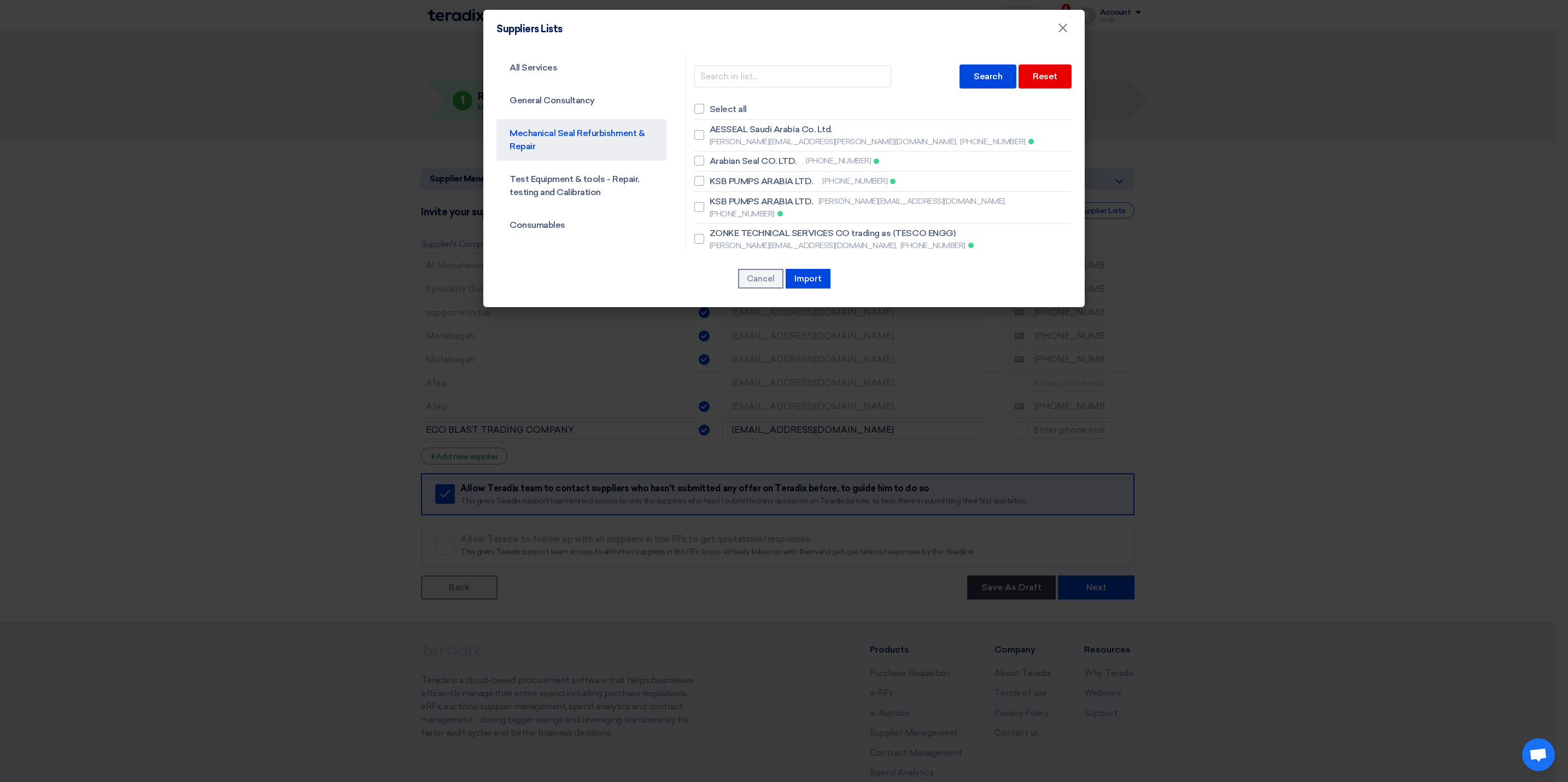
scroll to position [82, 0]
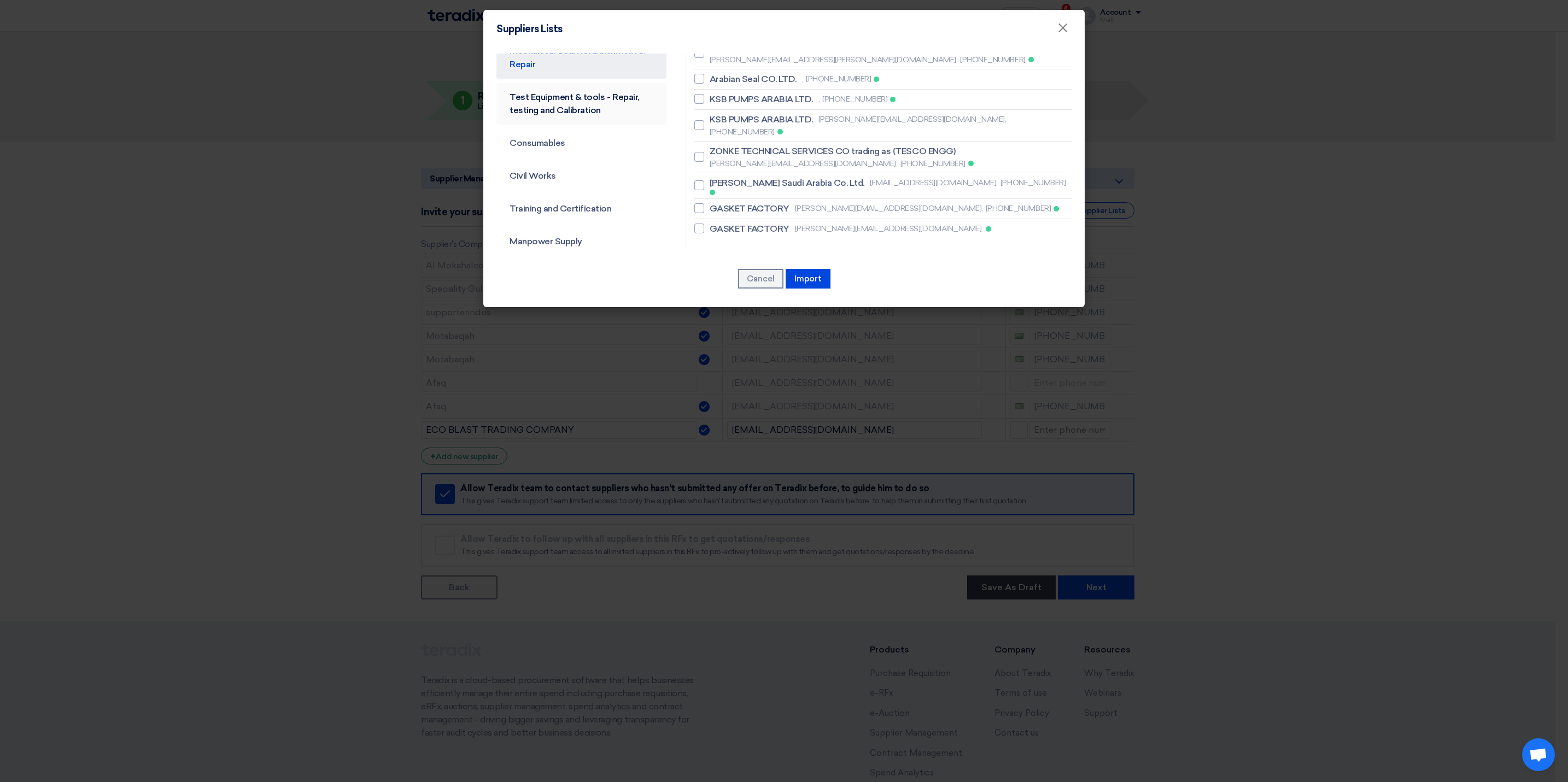
click at [563, 116] on link "Test Equipment & tools - Repair, testing and Calibration" at bounding box center [581, 104] width 170 height 42
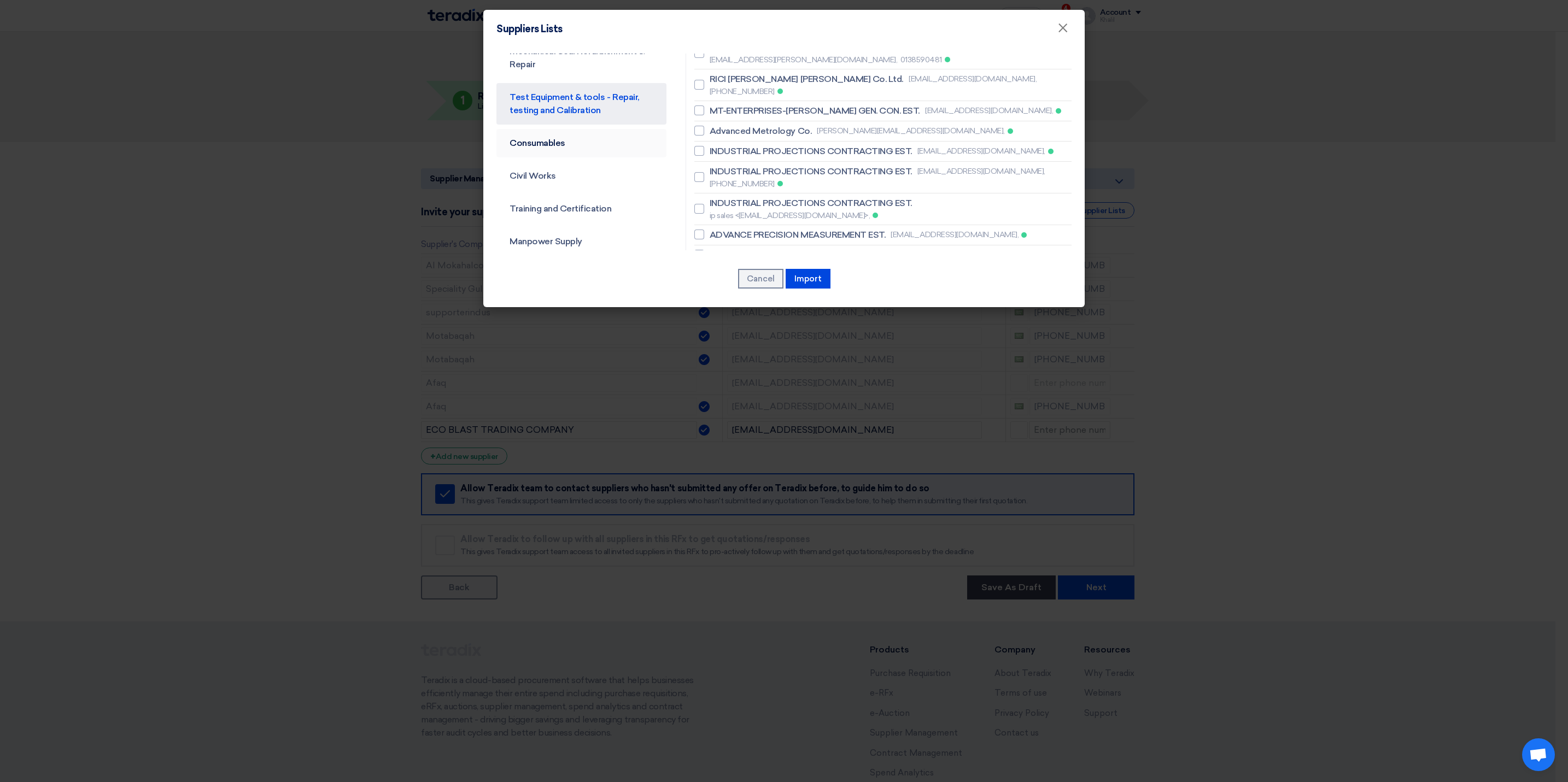
click at [573, 146] on link "Consumables" at bounding box center [581, 143] width 170 height 28
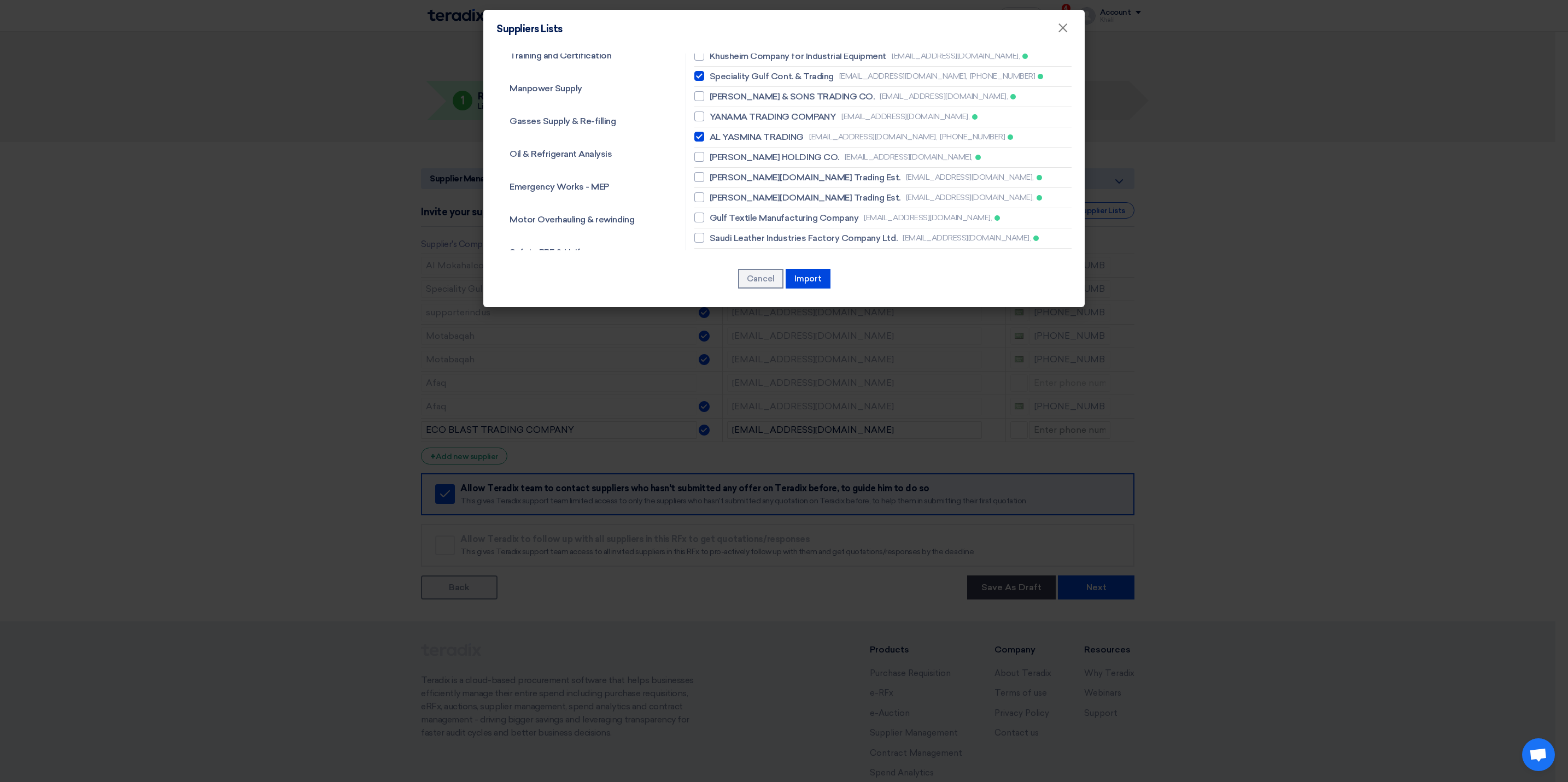
scroll to position [164, 0]
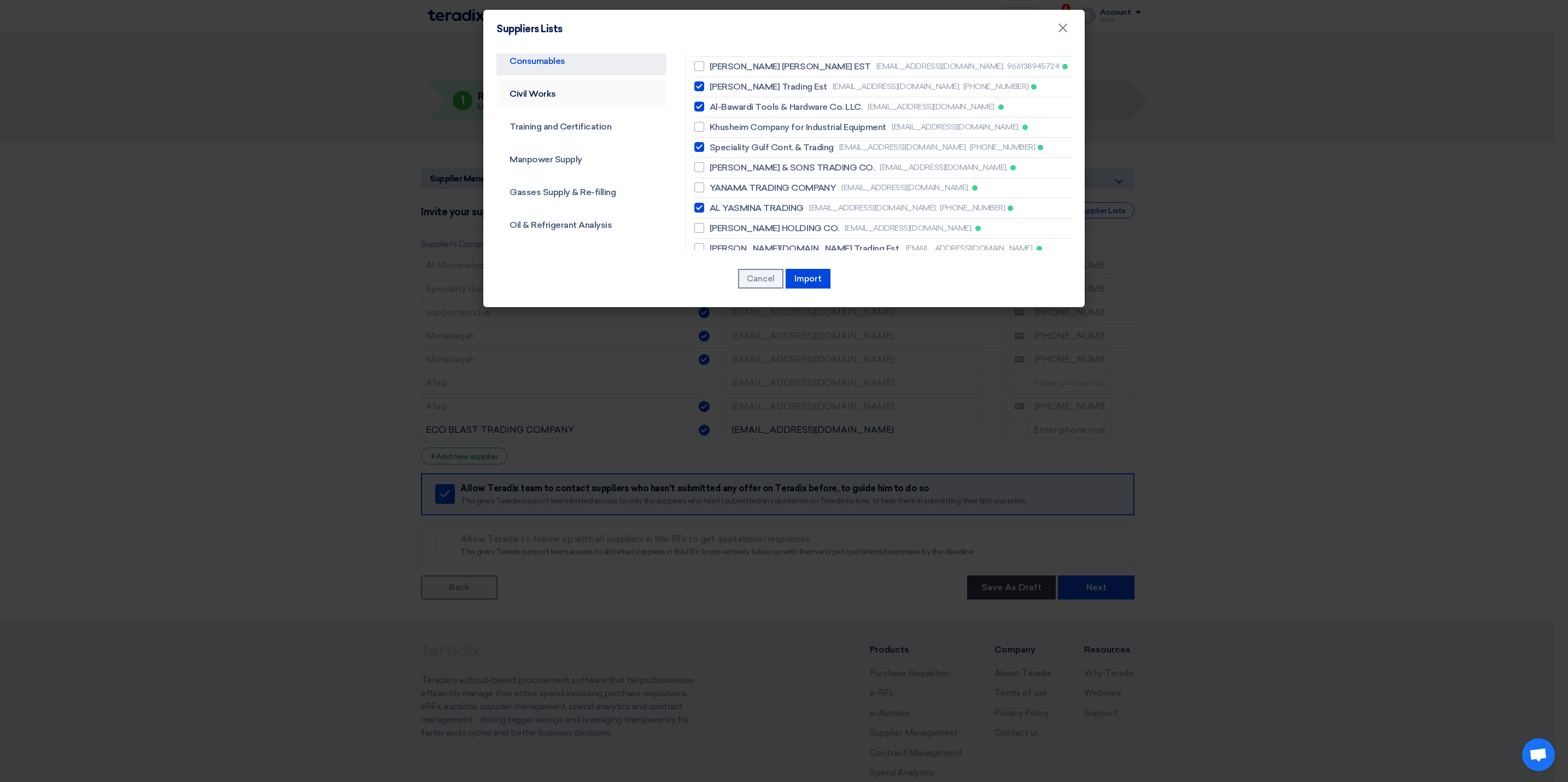
click at [556, 101] on link "Civil Works" at bounding box center [581, 94] width 170 height 28
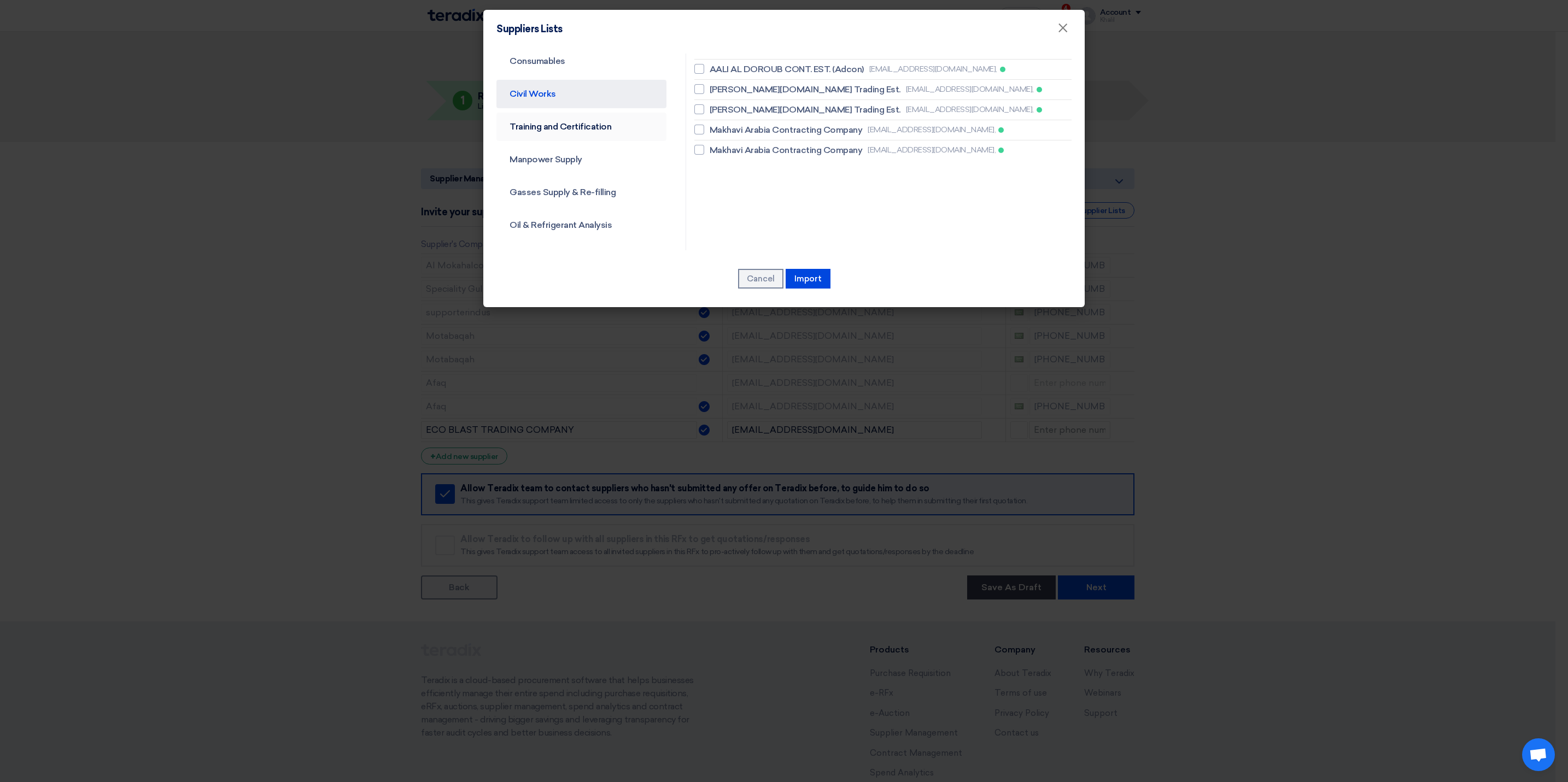
click at [571, 128] on link "Training and Certification" at bounding box center [581, 126] width 170 height 28
click at [586, 151] on link "Manpower Supply" at bounding box center [581, 159] width 170 height 28
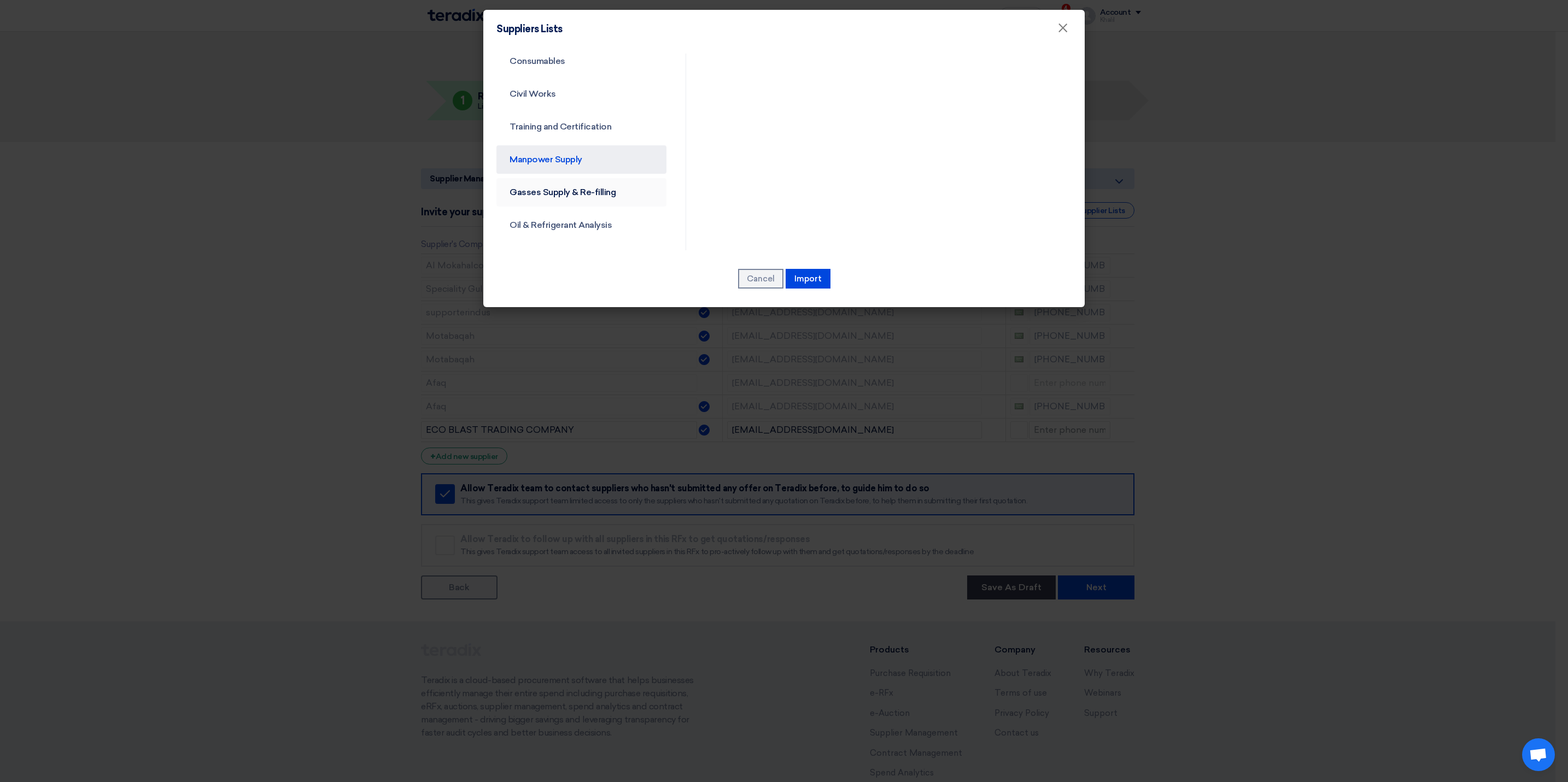
click at [593, 185] on link "Gasses Supply & Re-filling" at bounding box center [581, 192] width 170 height 28
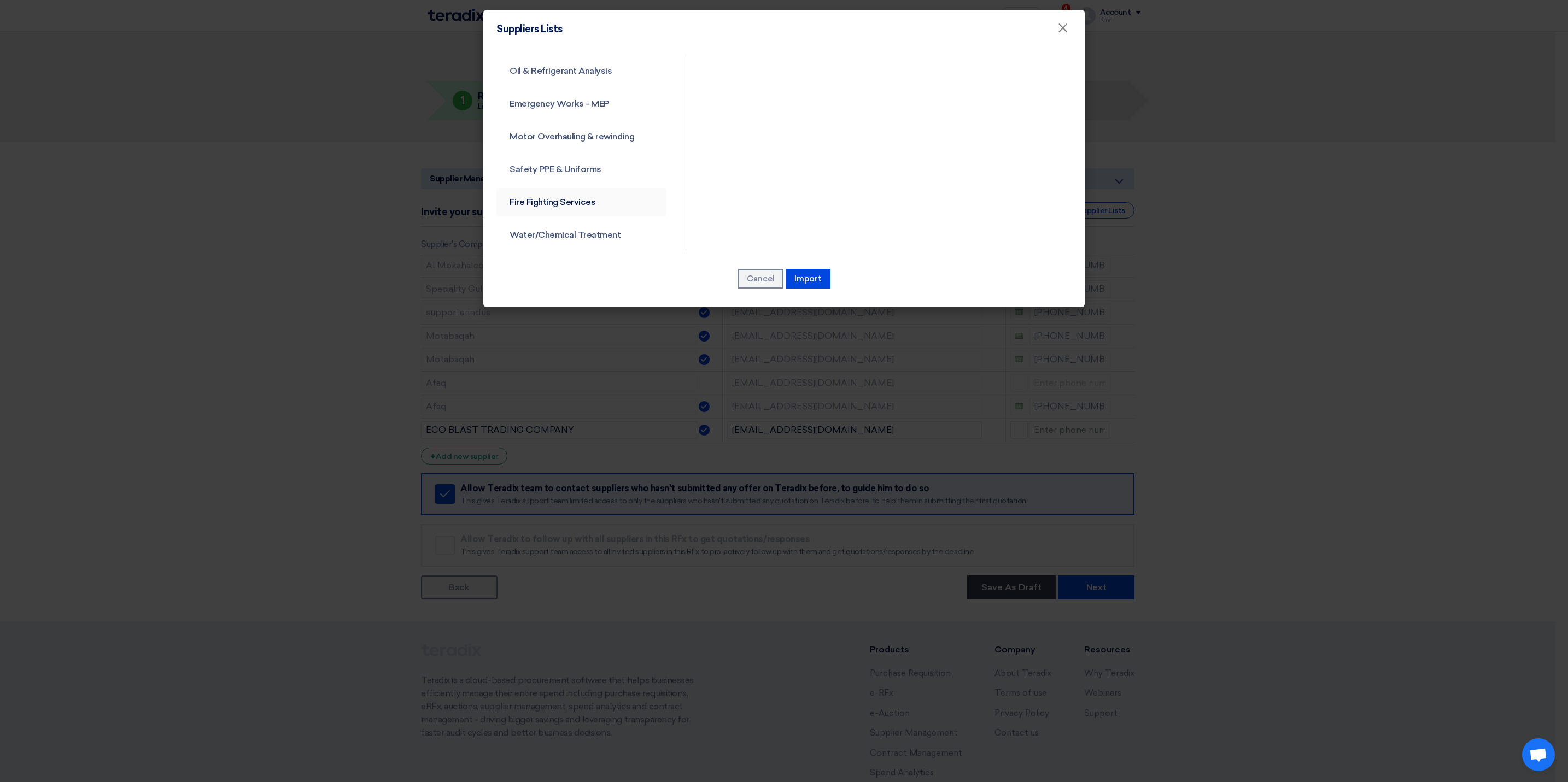
scroll to position [328, 0]
click at [586, 230] on link "Water/Chemical Treatment" at bounding box center [581, 225] width 170 height 28
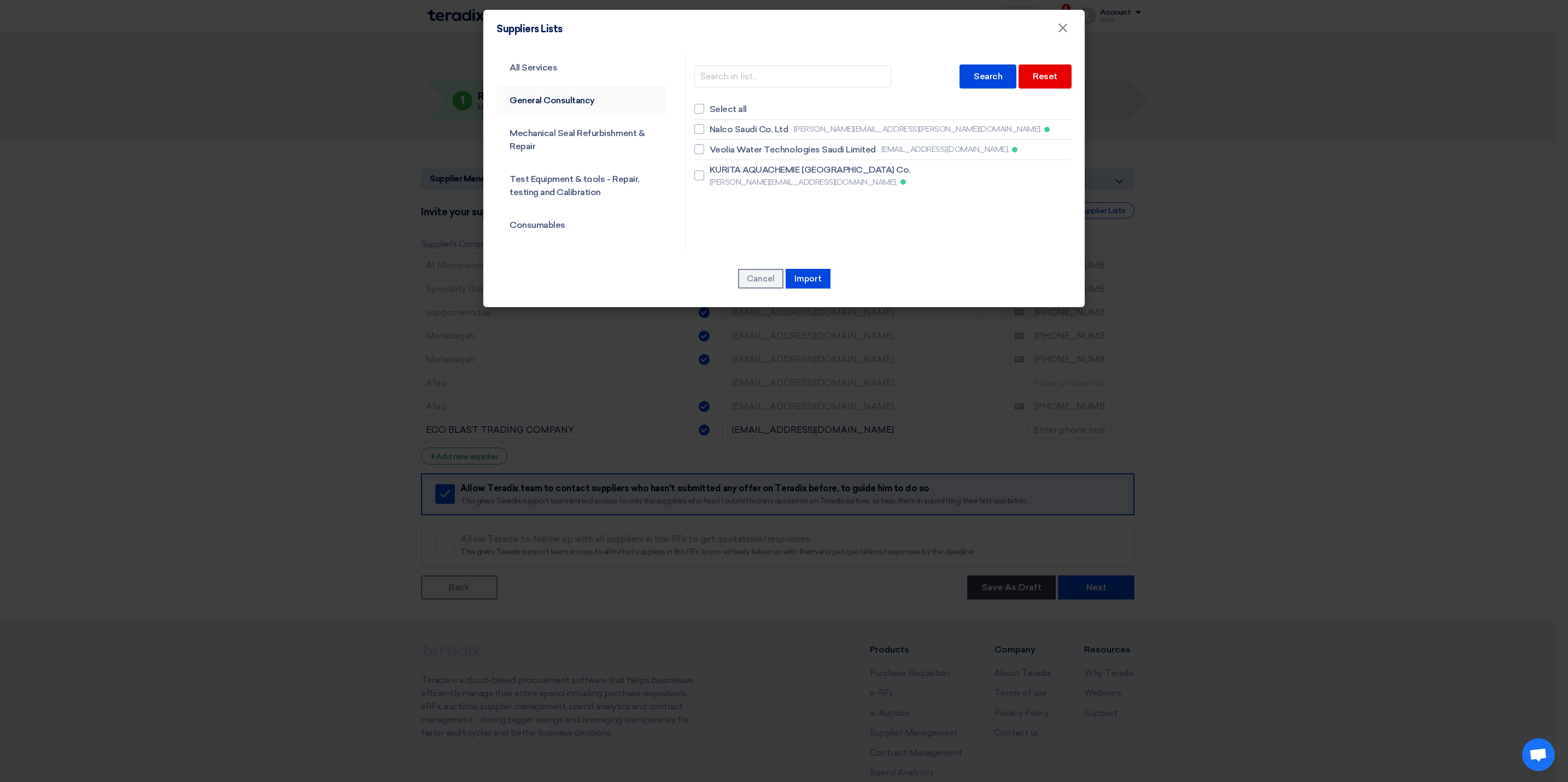
click at [566, 103] on link "General Consultancy" at bounding box center [581, 101] width 170 height 28
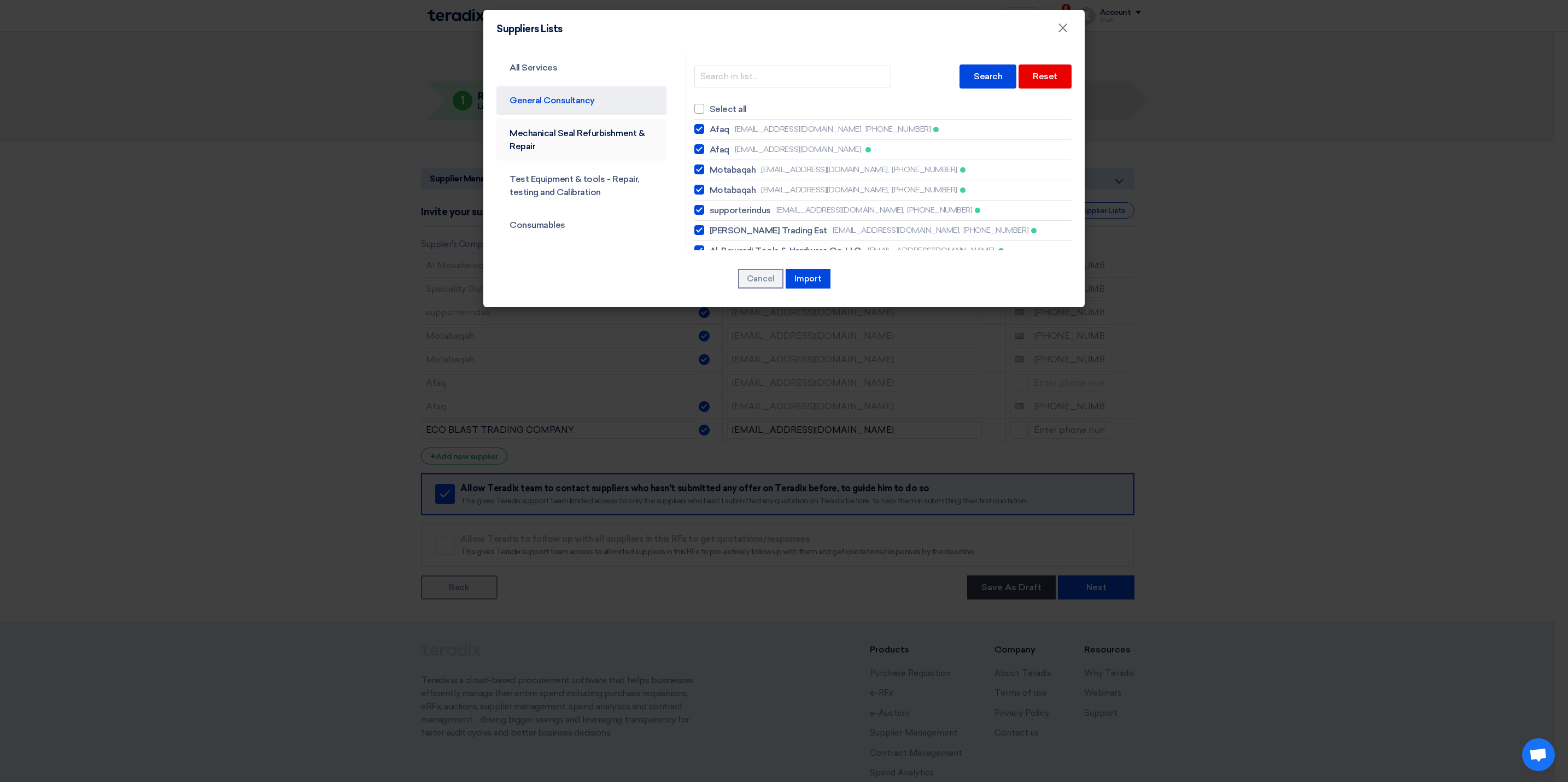
click at [589, 140] on link "Mechanical Seal Refurbishment & Repair" at bounding box center [581, 140] width 170 height 42
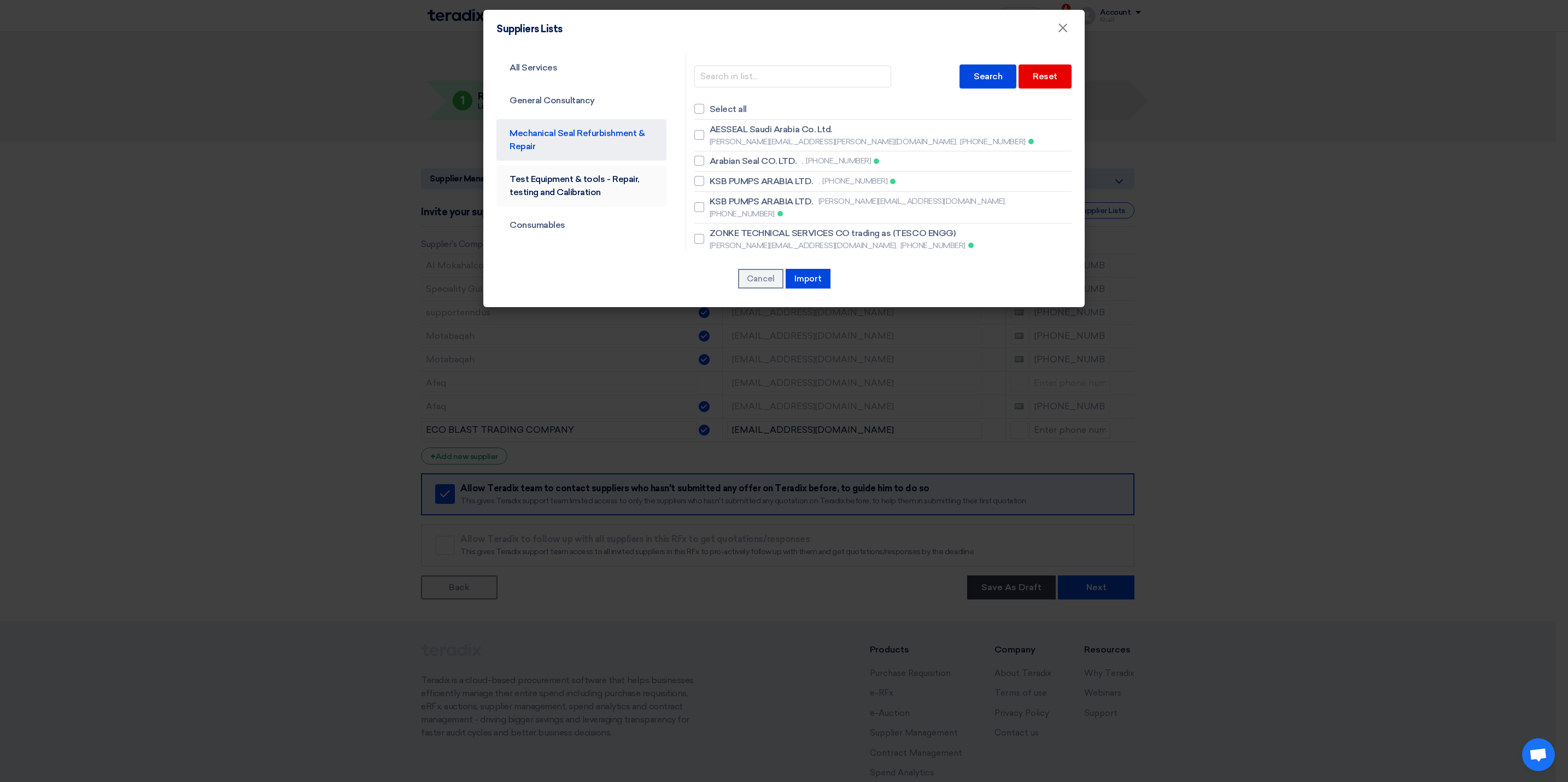
click at [594, 175] on link "Test Equipment & tools - Repair, testing and Calibration" at bounding box center [581, 186] width 170 height 42
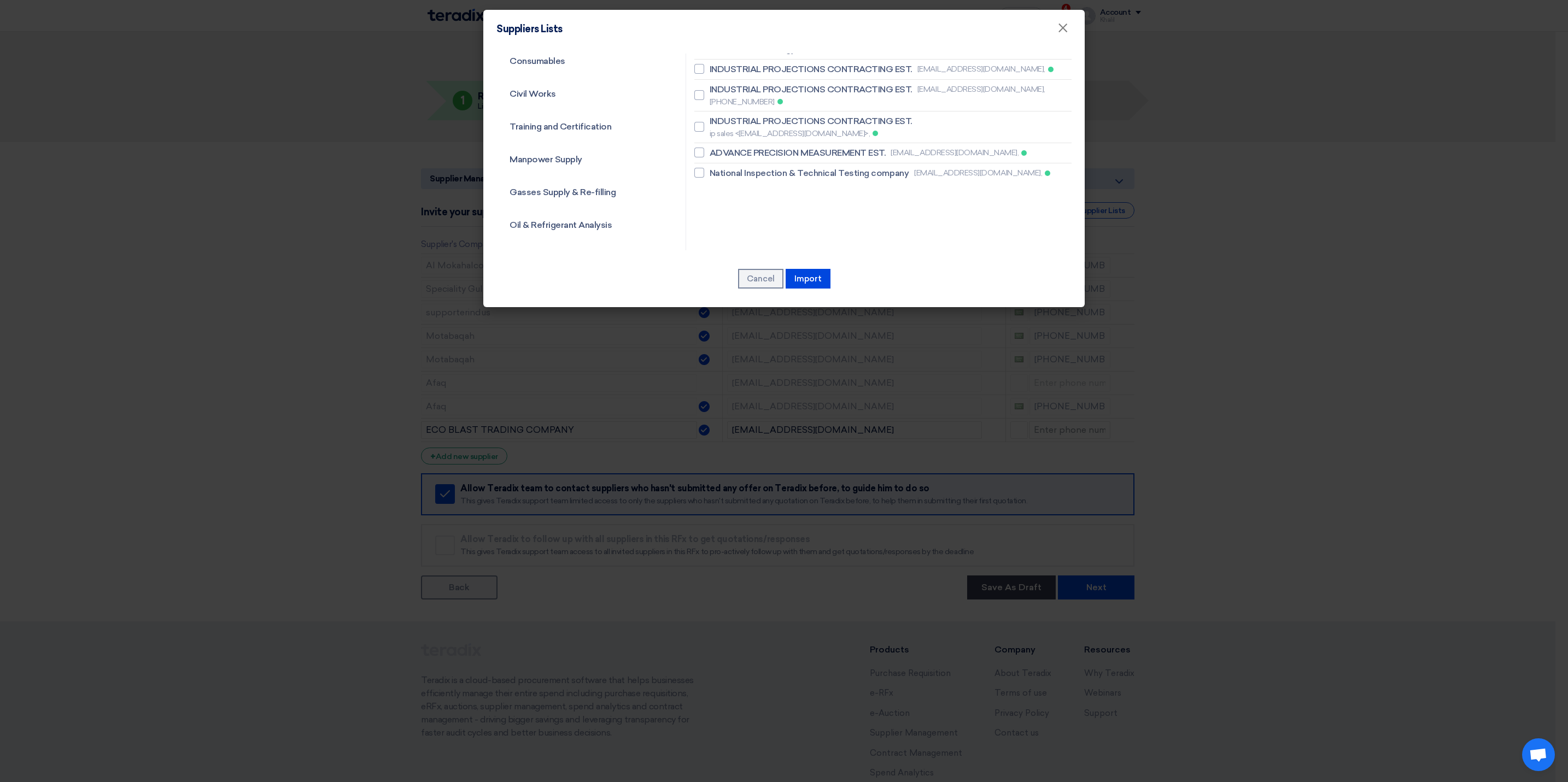
scroll to position [82, 0]
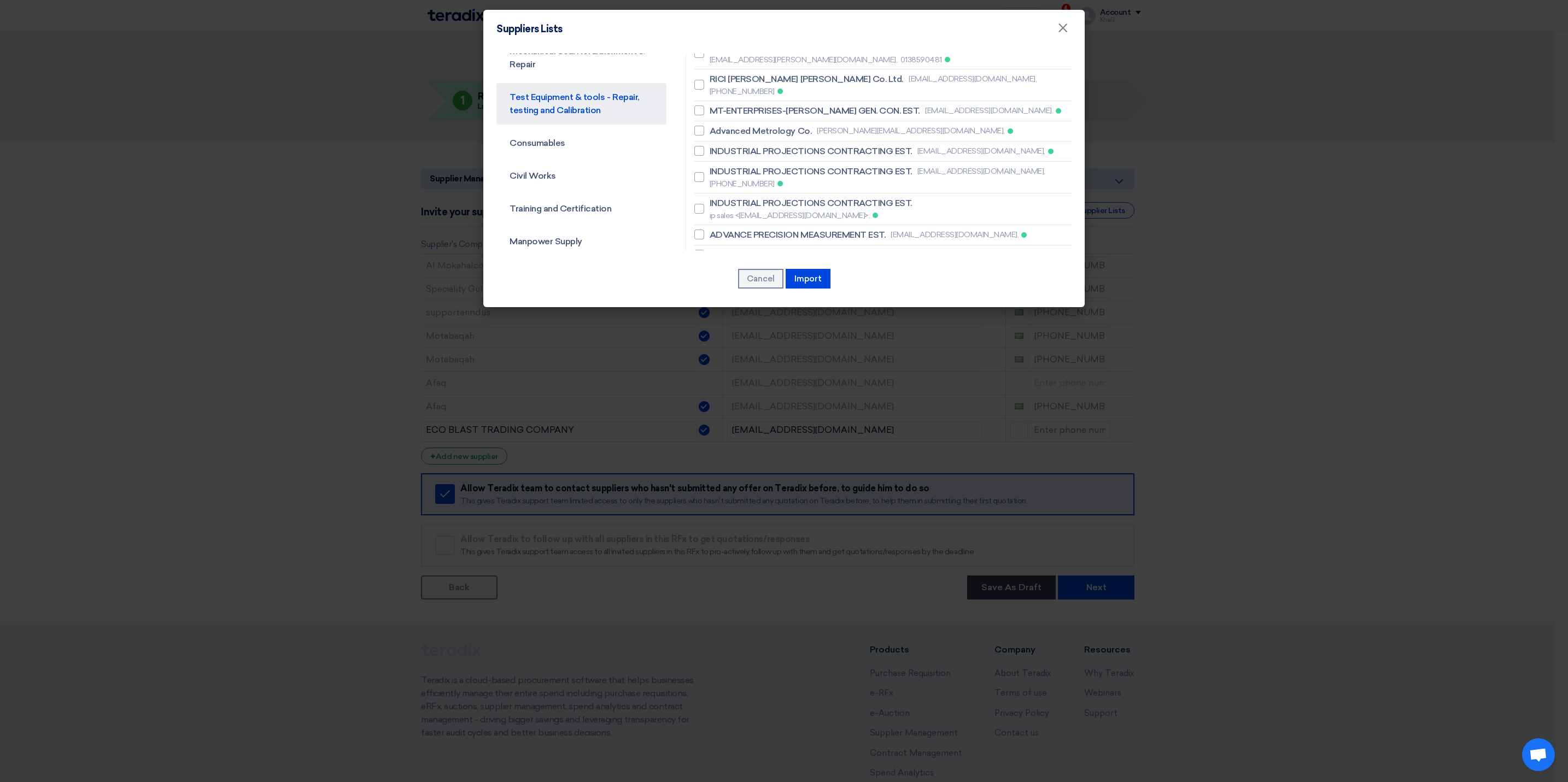
click at [584, 158] on ul "All Services General Consultancy Mechanical Seal Refurbishment & Repair Test Eq…" at bounding box center [581, 704] width 170 height 1465
click at [579, 151] on link "Consumables" at bounding box center [581, 143] width 170 height 28
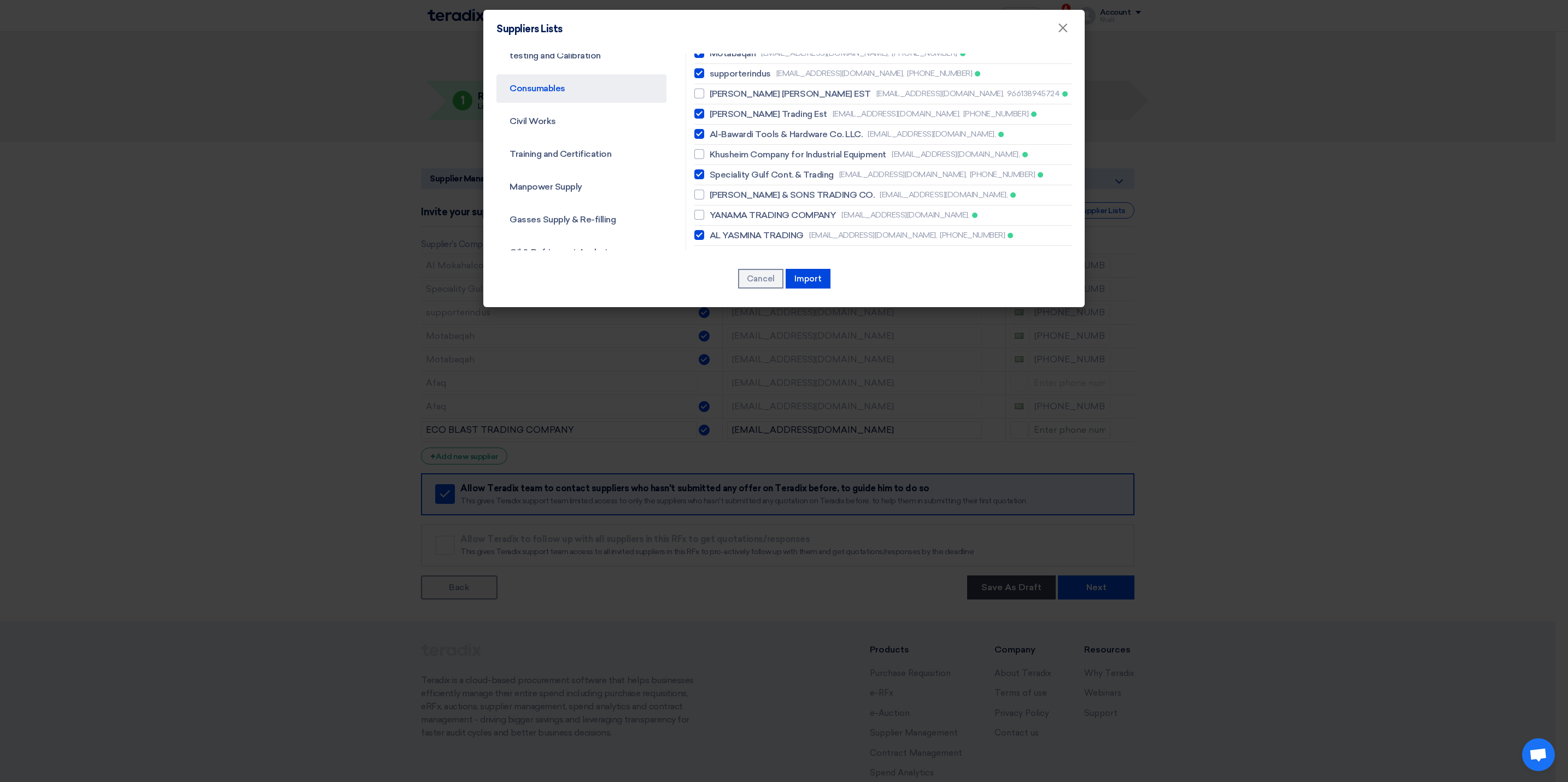
scroll to position [164, 0]
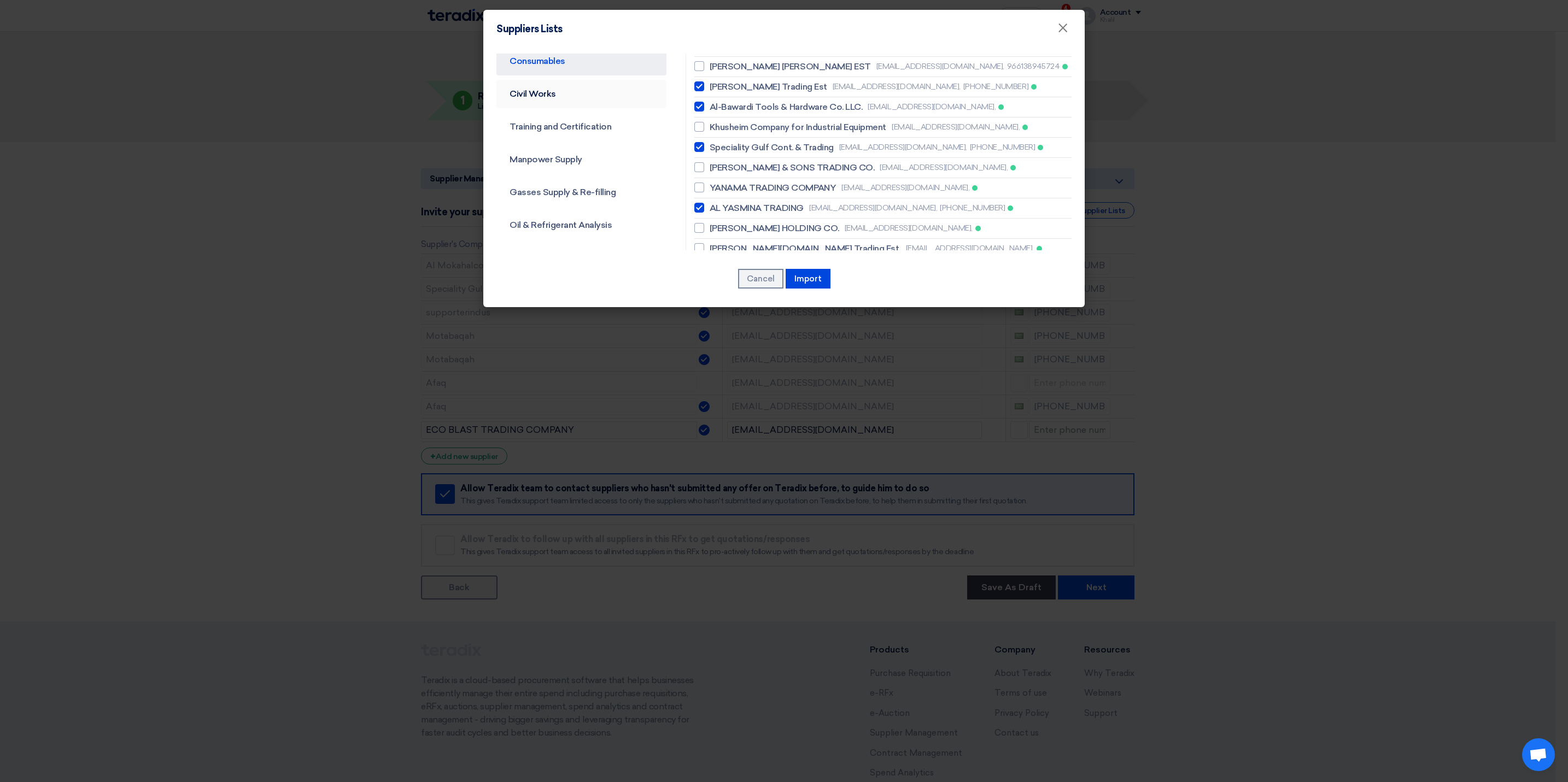
click at [574, 98] on link "Civil Works" at bounding box center [581, 94] width 170 height 28
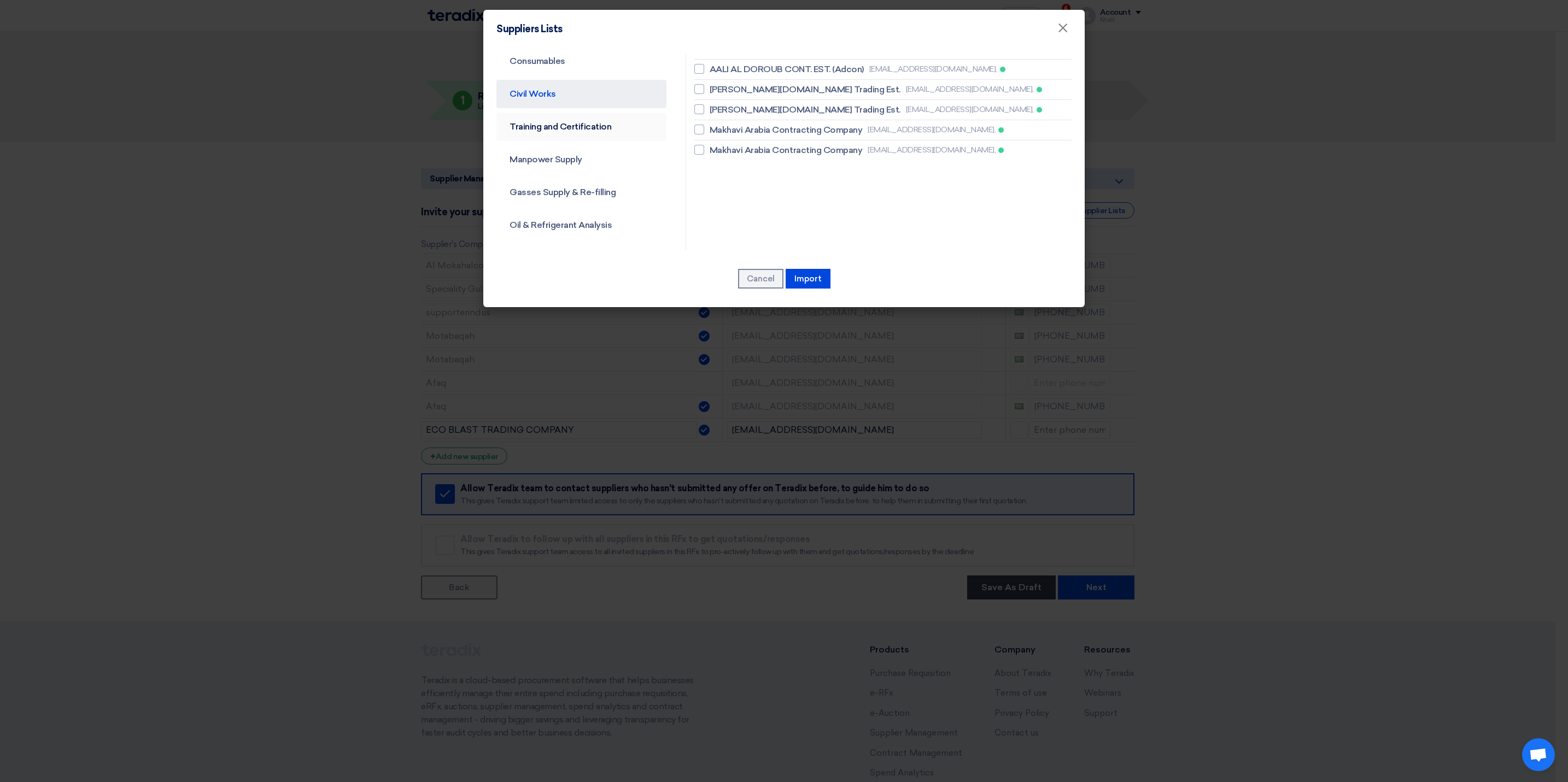
click at [566, 125] on link "Training and Certification" at bounding box center [581, 126] width 170 height 28
click at [566, 146] on link "Manpower Supply" at bounding box center [581, 159] width 170 height 28
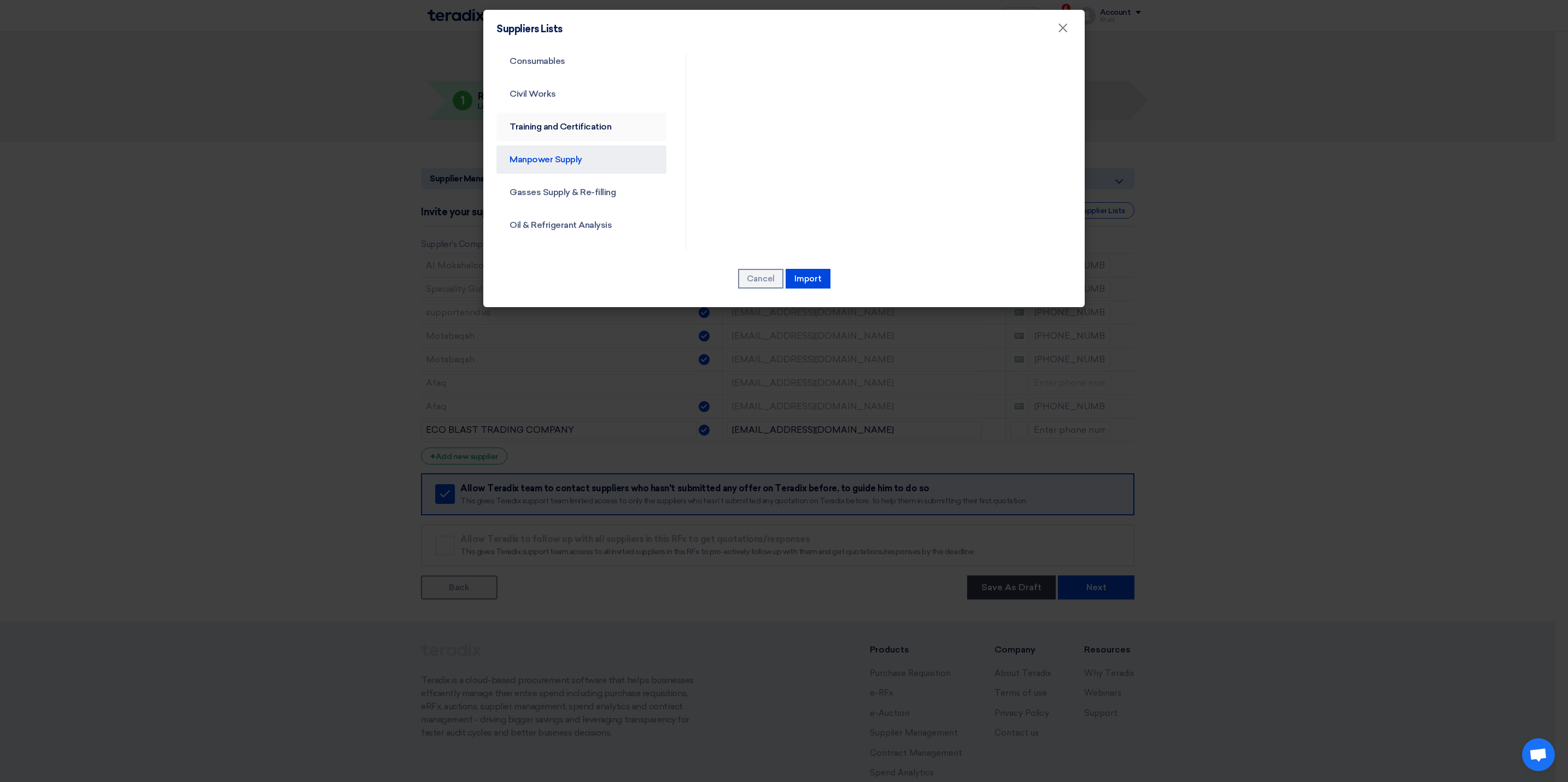
click at [577, 130] on link "Training and Certification" at bounding box center [581, 126] width 170 height 28
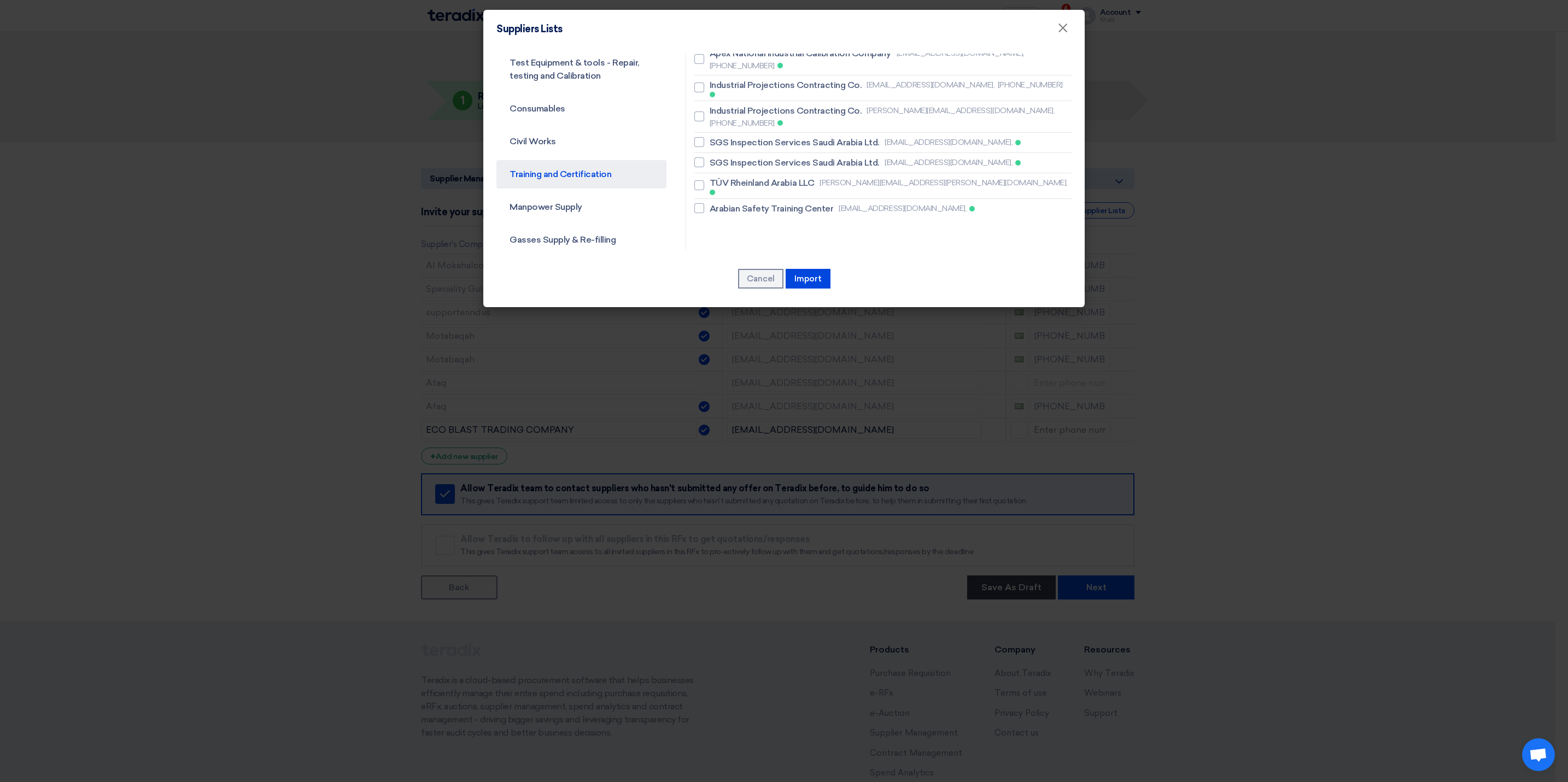
scroll to position [158, 0]
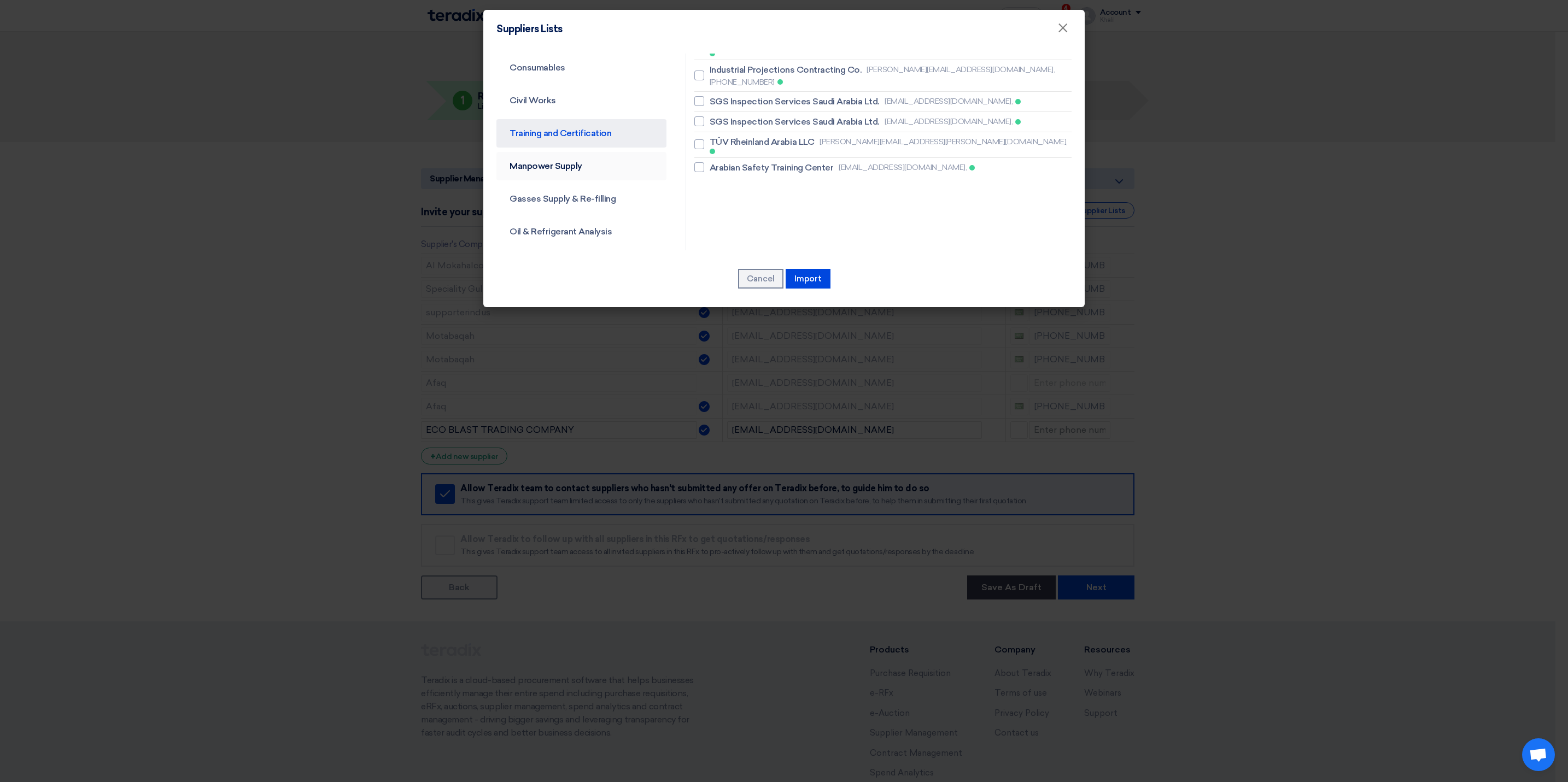
click at [586, 166] on link "Manpower Supply" at bounding box center [581, 166] width 170 height 28
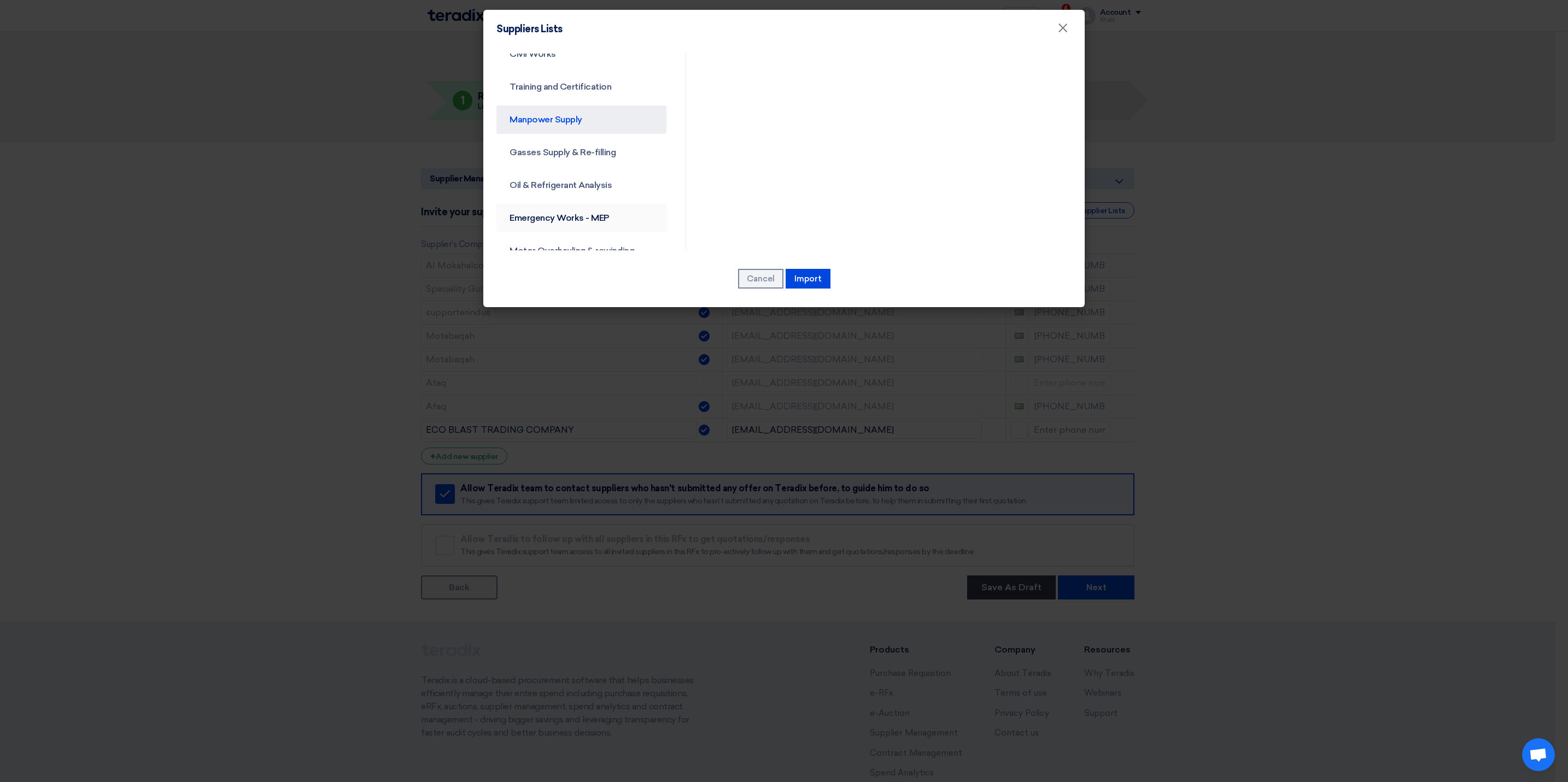
scroll to position [164, 0]
click at [595, 183] on link "Gasses Supply & Re-filling" at bounding box center [581, 192] width 170 height 28
click at [592, 222] on link "Oil & Refrigerant Analysis" at bounding box center [581, 225] width 170 height 28
click at [586, 181] on link "Emergency Works - MEP" at bounding box center [581, 175] width 170 height 28
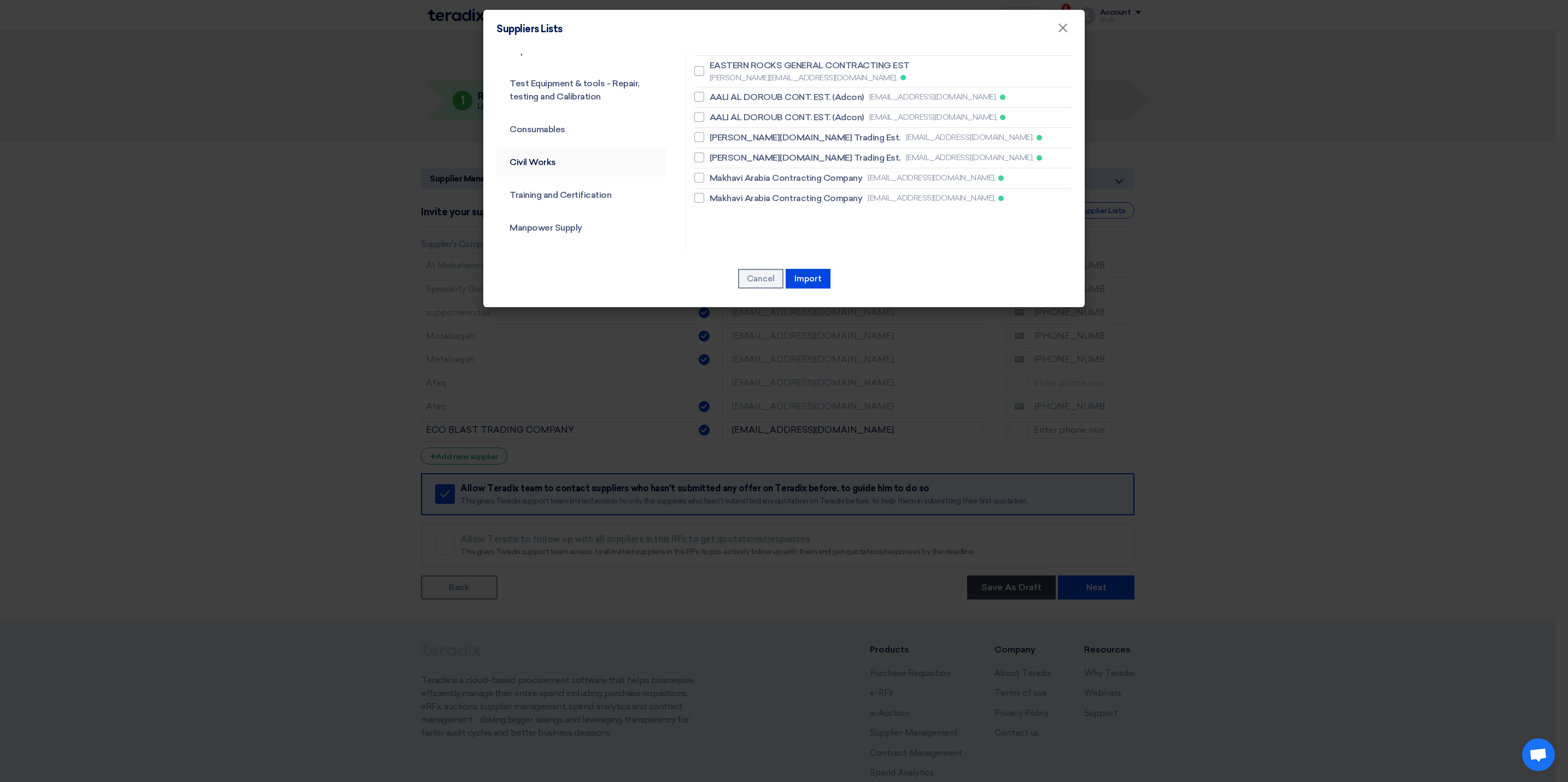
scroll to position [123, 0]
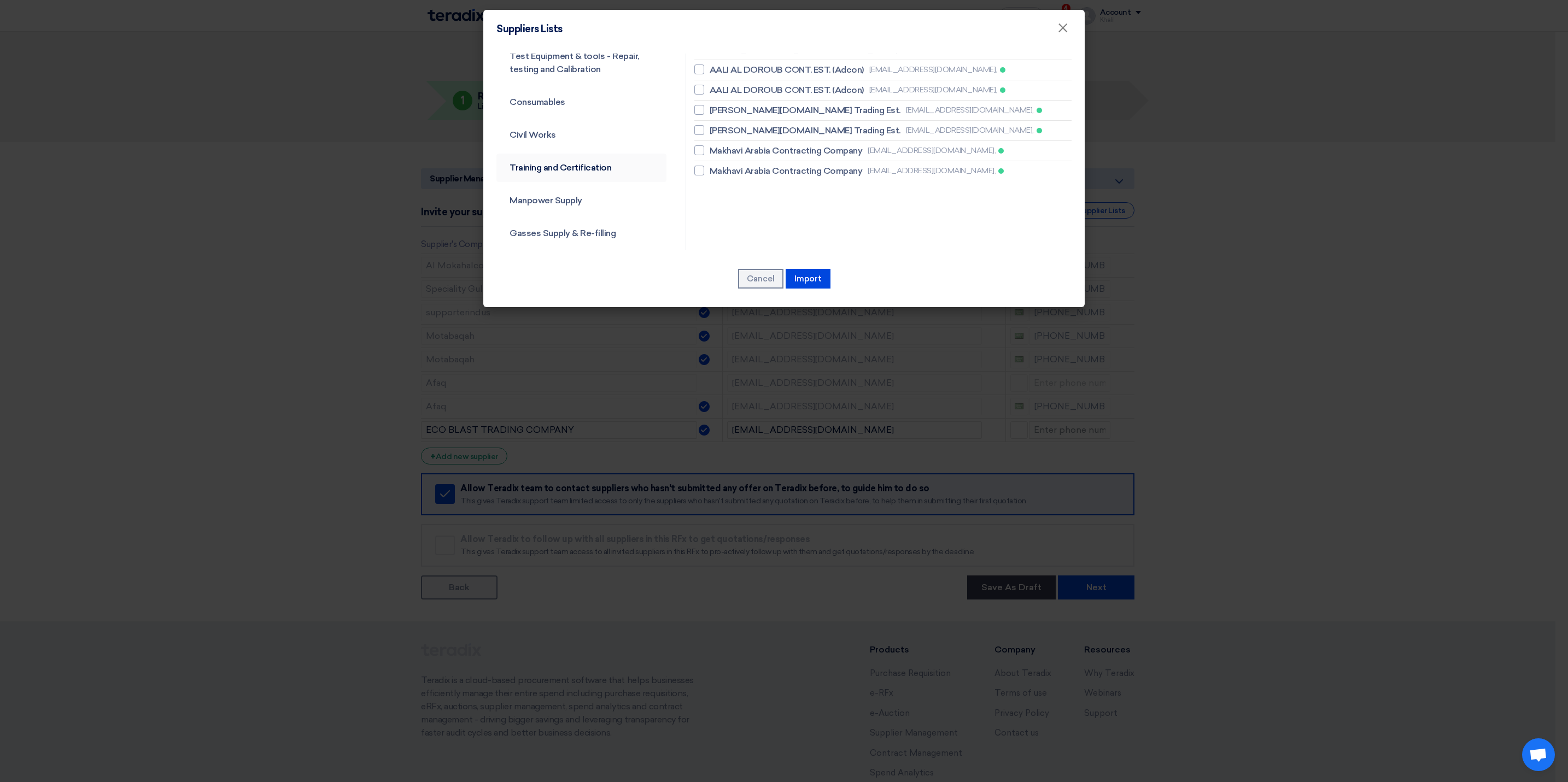
click at [568, 169] on link "Training and Certification" at bounding box center [581, 168] width 170 height 28
click at [567, 198] on link "Manpower Supply" at bounding box center [581, 201] width 170 height 28
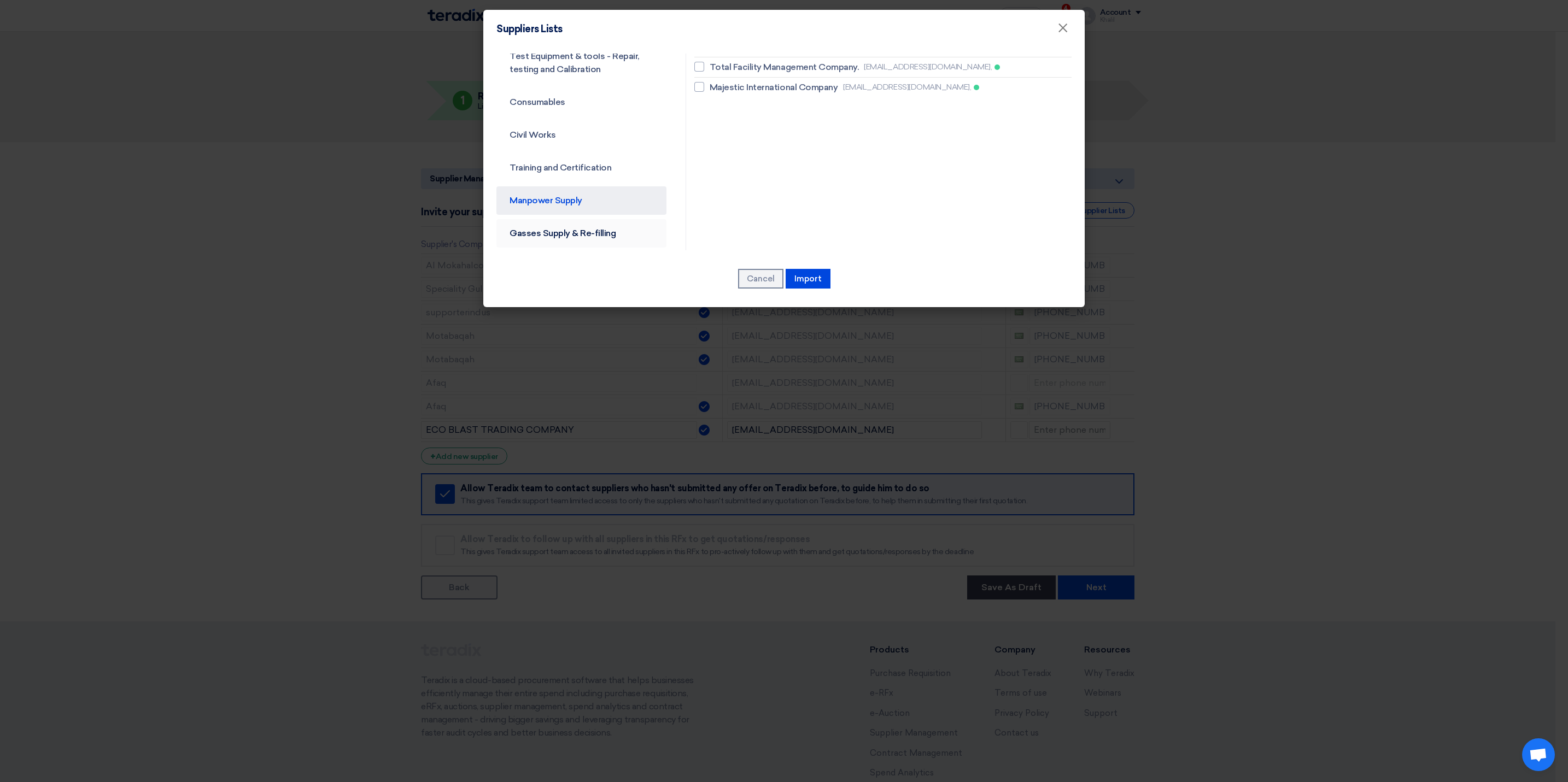
click at [570, 229] on link "Gasses Supply & Re-filling" at bounding box center [581, 233] width 170 height 28
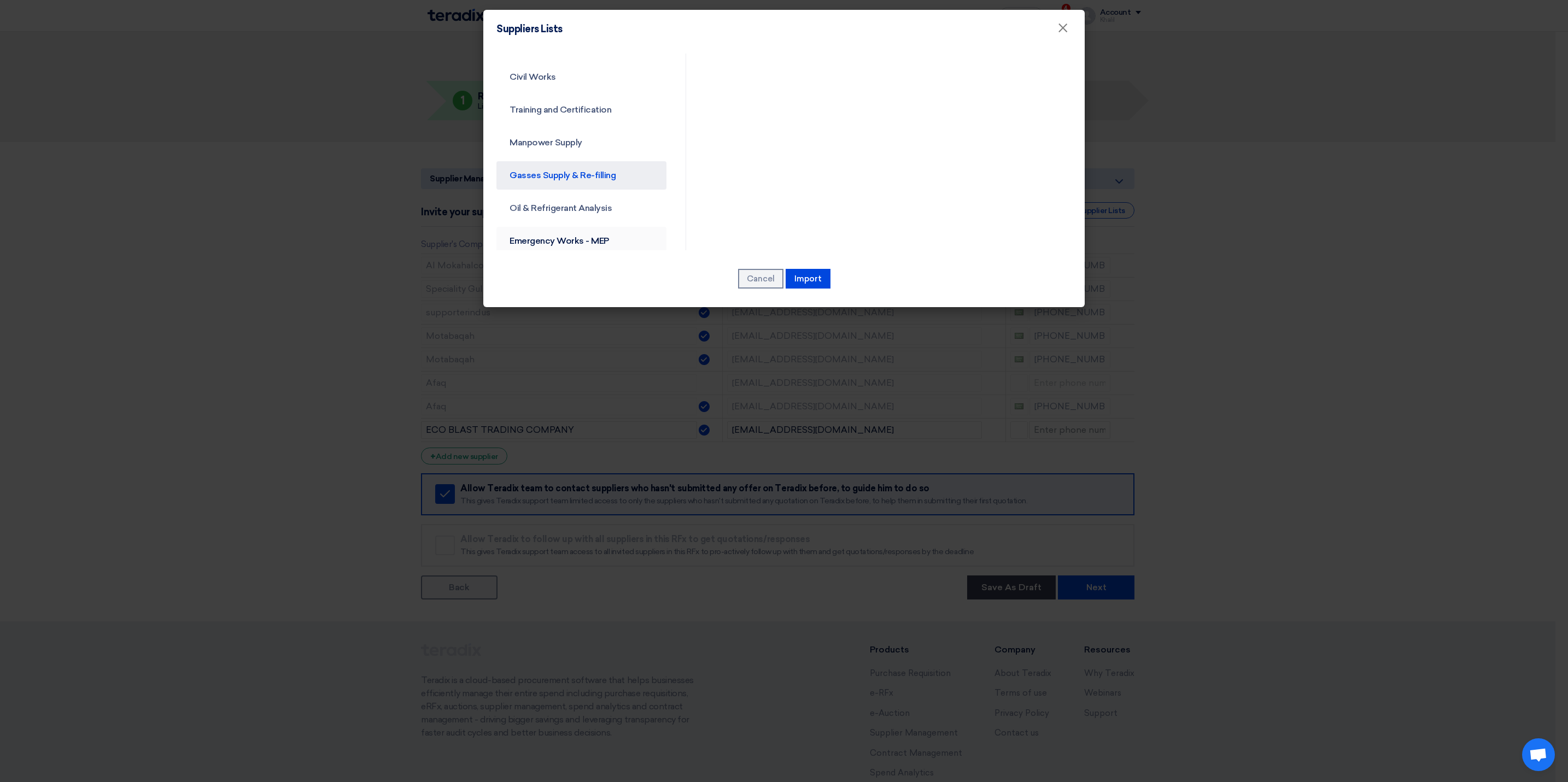
scroll to position [205, 0]
click at [576, 178] on link "Oil & Refrigerant Analysis" at bounding box center [581, 184] width 170 height 28
click at [576, 215] on link "Emergency Works - MEP" at bounding box center [581, 217] width 170 height 28
click at [585, 171] on link "Motor Overhauling & rewinding" at bounding box center [581, 168] width 170 height 28
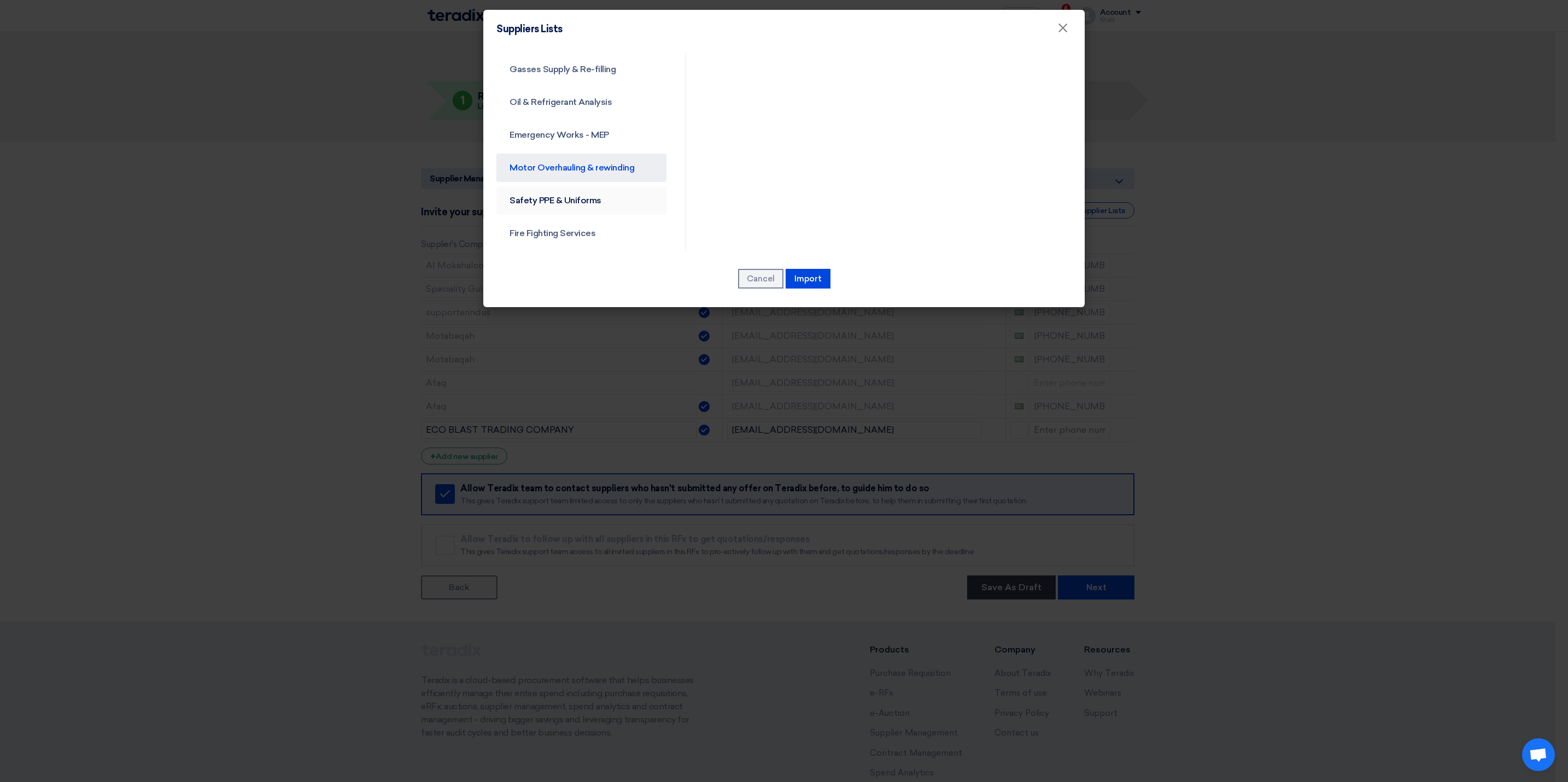
click at [581, 195] on link "Safety PPE & Uniforms" at bounding box center [581, 201] width 170 height 28
click at [581, 226] on link "Fire Fighting Services" at bounding box center [581, 233] width 170 height 28
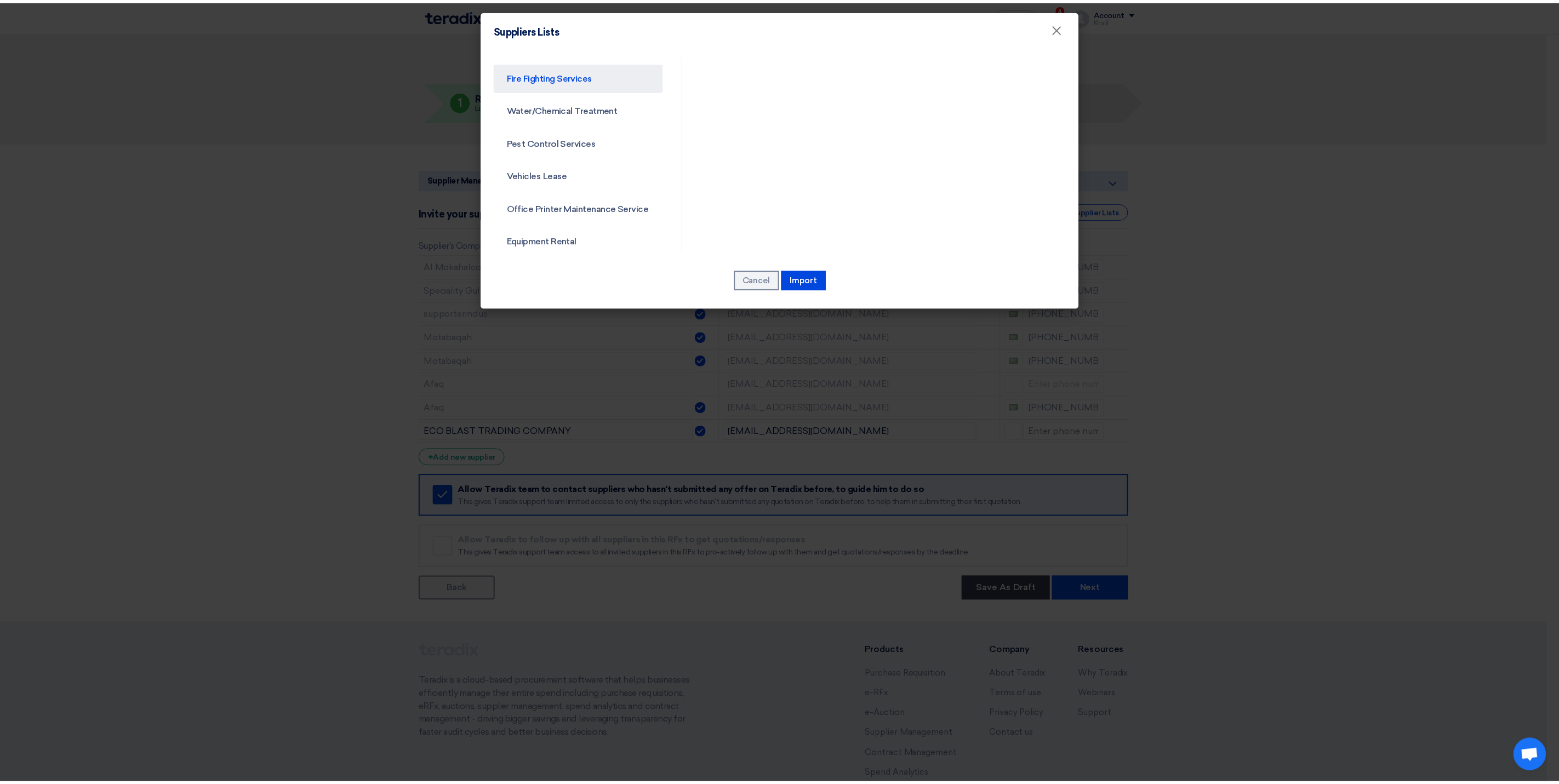
scroll to position [534, 0]
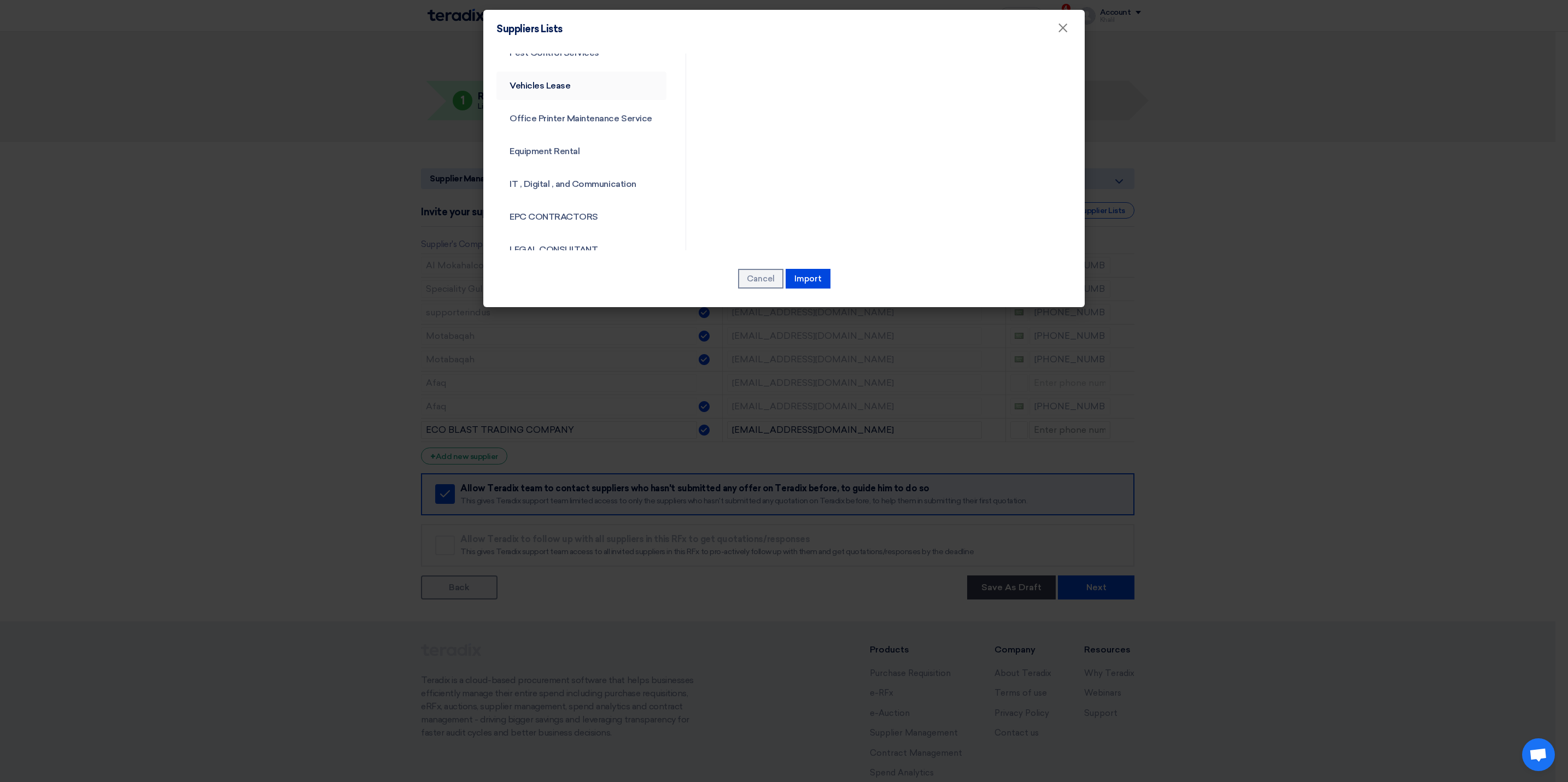
click at [564, 80] on link "Vehicles Lease" at bounding box center [581, 86] width 170 height 28
click at [558, 116] on link "Office Printer Maintenance Service" at bounding box center [581, 119] width 170 height 28
click at [553, 146] on link "Equipment Rental" at bounding box center [581, 151] width 170 height 28
click at [556, 179] on link "IT , Digital , and Communication" at bounding box center [581, 184] width 170 height 28
click at [559, 215] on link "EPC CONTRACTORS" at bounding box center [581, 217] width 170 height 28
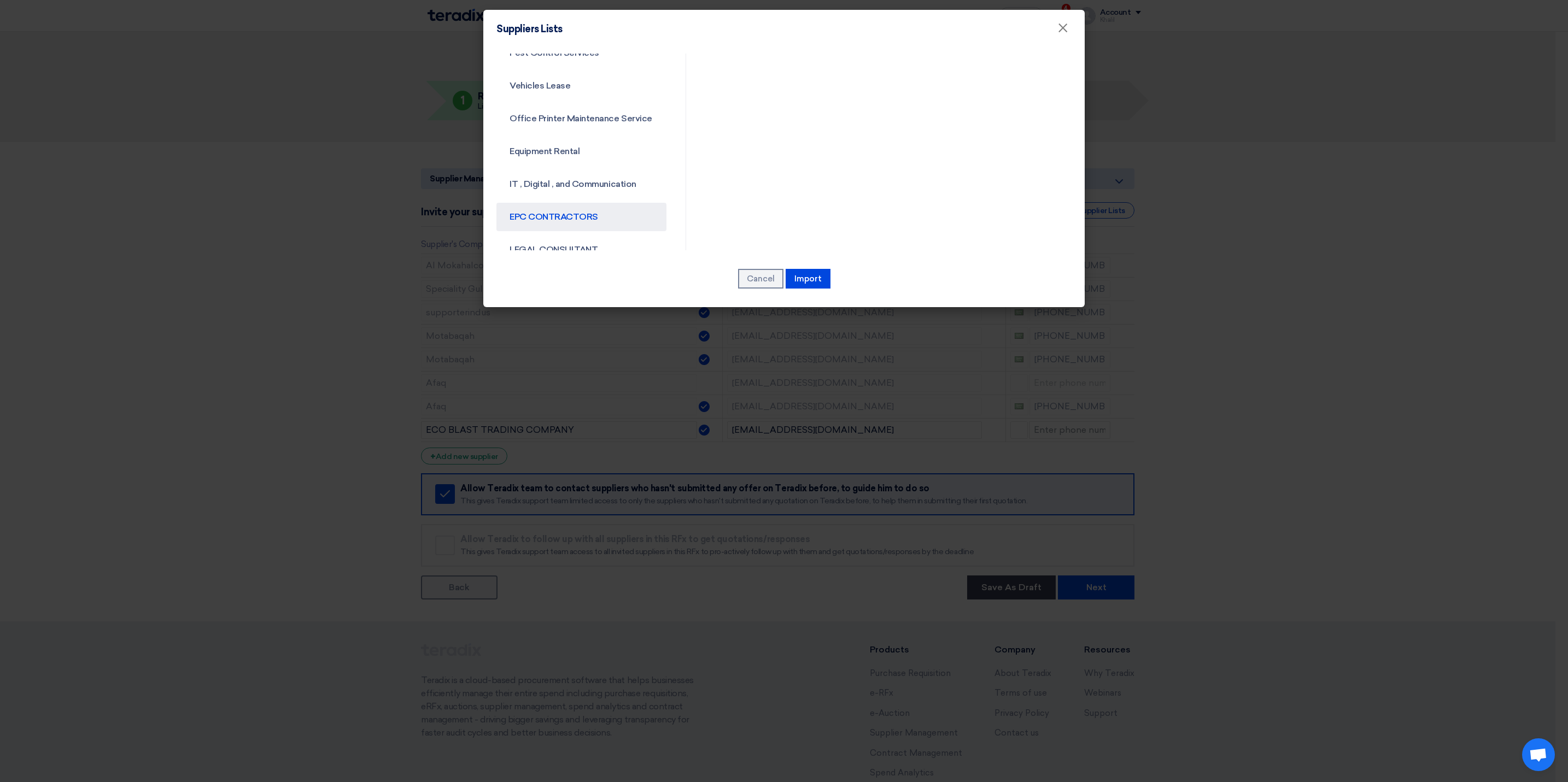
click at [1068, 40] on div "Suppliers Lists ×" at bounding box center [783, 28] width 601 height 39
click at [1062, 31] on span "×" at bounding box center [1062, 30] width 11 height 22
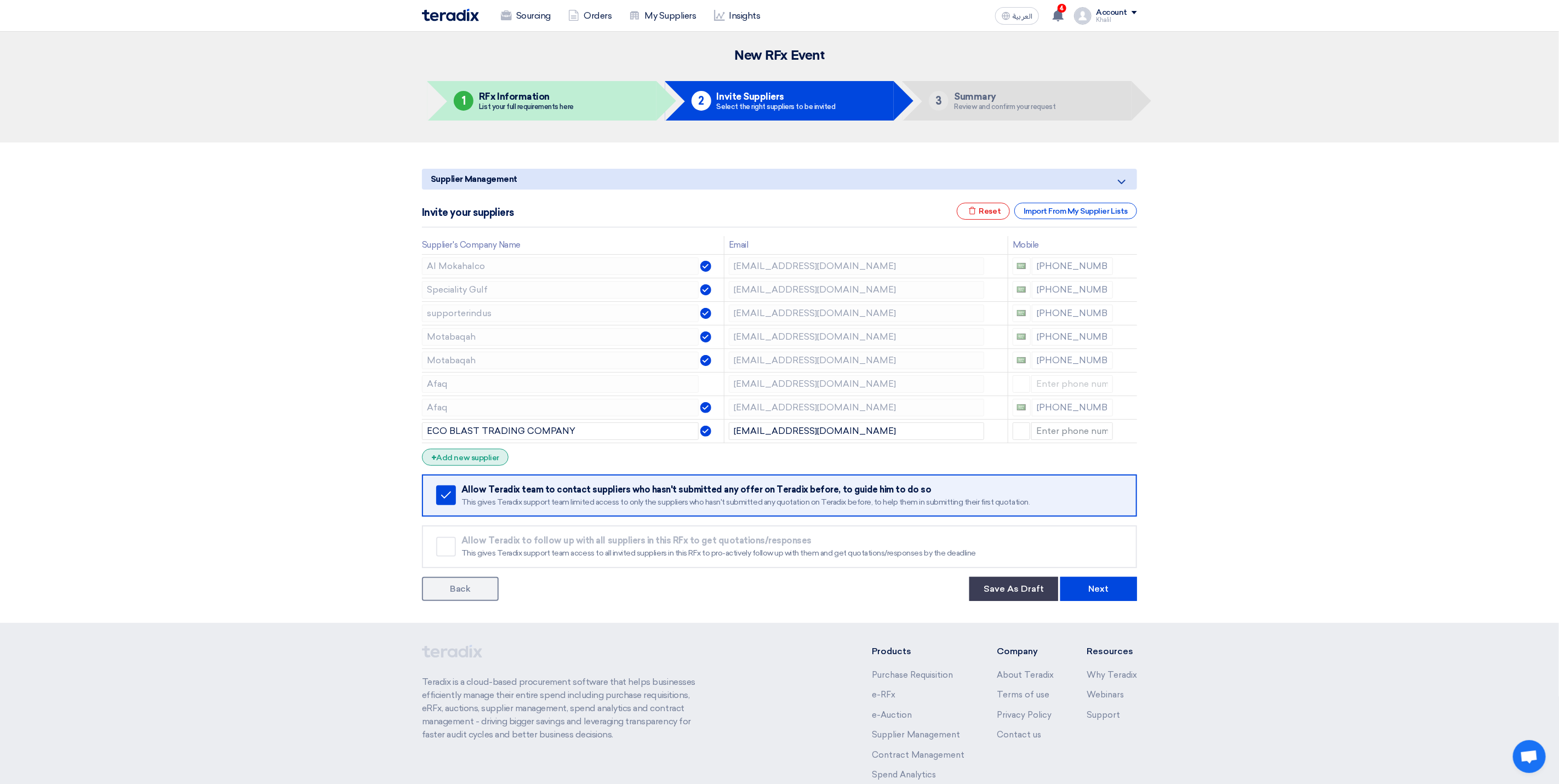
click at [492, 465] on div "+ Add new supplier" at bounding box center [465, 457] width 87 height 17
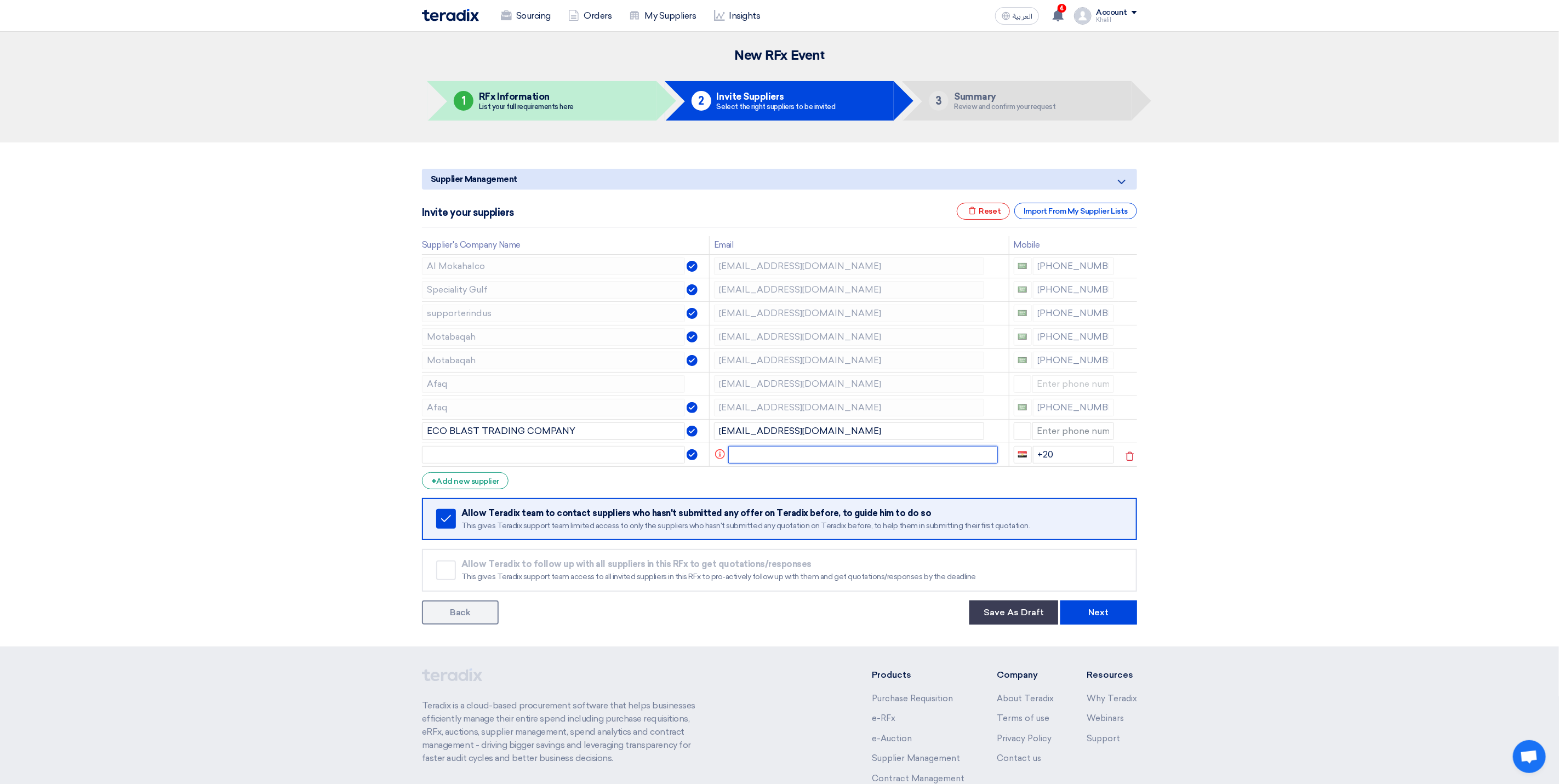
click at [771, 454] on input "text" at bounding box center [864, 455] width 271 height 18
paste input "Oday | [DEMOGRAPHIC_DATA] Engineers <[EMAIL_ADDRESS][DOMAIN_NAME]>"
drag, startPoint x: 835, startPoint y: 456, endPoint x: 766, endPoint y: 456, distance: 69.0
click at [766, 456] on input "Oday | [DEMOGRAPHIC_DATA] Engineers <[EMAIL_ADDRESS][DOMAIN_NAME]>" at bounding box center [857, 455] width 255 height 18
type input "Oday | [DEMOGRAPHIC_DATA] Engineers <[EMAIL_ADDRESS][DOMAIN_NAME]>"
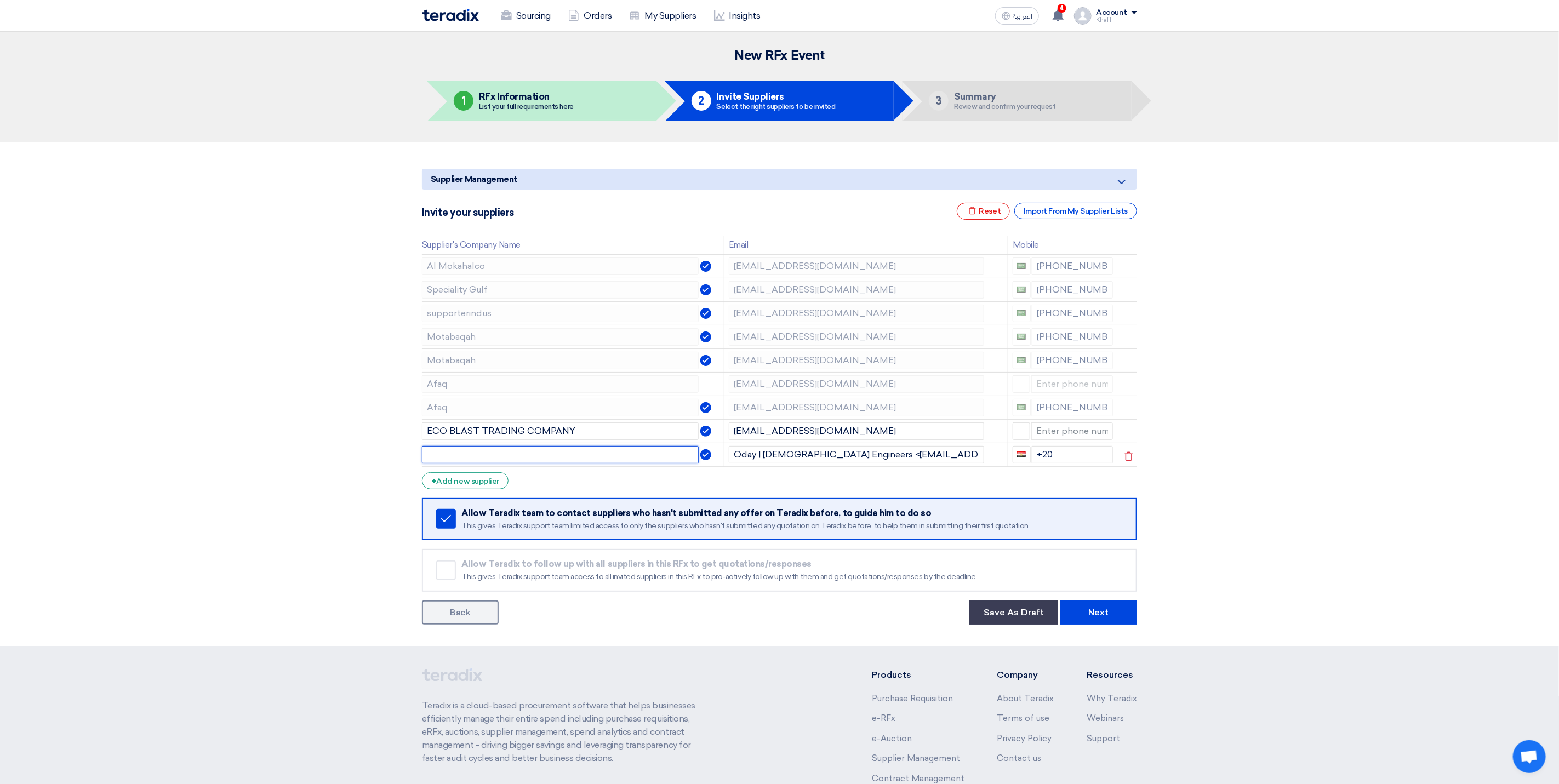
click at [600, 462] on input "text" at bounding box center [560, 455] width 277 height 18
paste input "[DEMOGRAPHIC_DATA] Engineers <"
type input "[DEMOGRAPHIC_DATA] Engineers <"
drag, startPoint x: 836, startPoint y: 458, endPoint x: 701, endPoint y: 459, distance: 135.0
click at [701, 459] on tr "[DEMOGRAPHIC_DATA] Engineers < Oday | [DEMOGRAPHIC_DATA] Engineers <[EMAIL_ADDR…" at bounding box center [780, 454] width 715 height 24
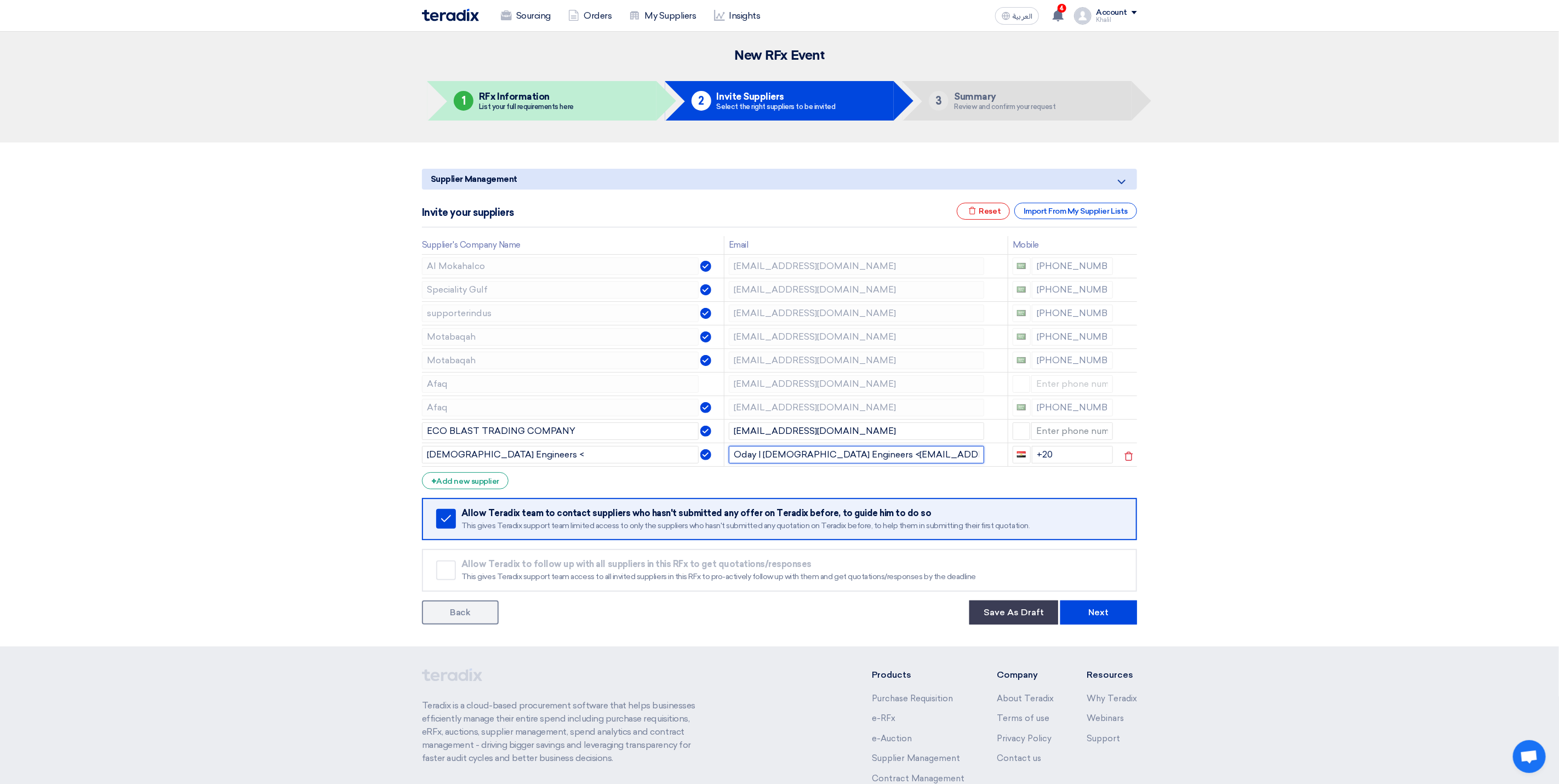
click at [781, 462] on input "Oday | [DEMOGRAPHIC_DATA] Engineers <[EMAIL_ADDRESS][DOMAIN_NAME]>" at bounding box center [857, 455] width 255 height 18
drag, startPoint x: 833, startPoint y: 457, endPoint x: 694, endPoint y: 457, distance: 139.0
click at [694, 457] on tr "[DEMOGRAPHIC_DATA] Engineers < Oday | [DEMOGRAPHIC_DATA] Engineers <[EMAIL_ADDR…" at bounding box center [780, 454] width 715 height 24
click at [840, 451] on input "[EMAIL_ADDRESS][DOMAIN_NAME]>" at bounding box center [857, 455] width 255 height 18
type input "[EMAIL_ADDRESS][DOMAIN_NAME]"
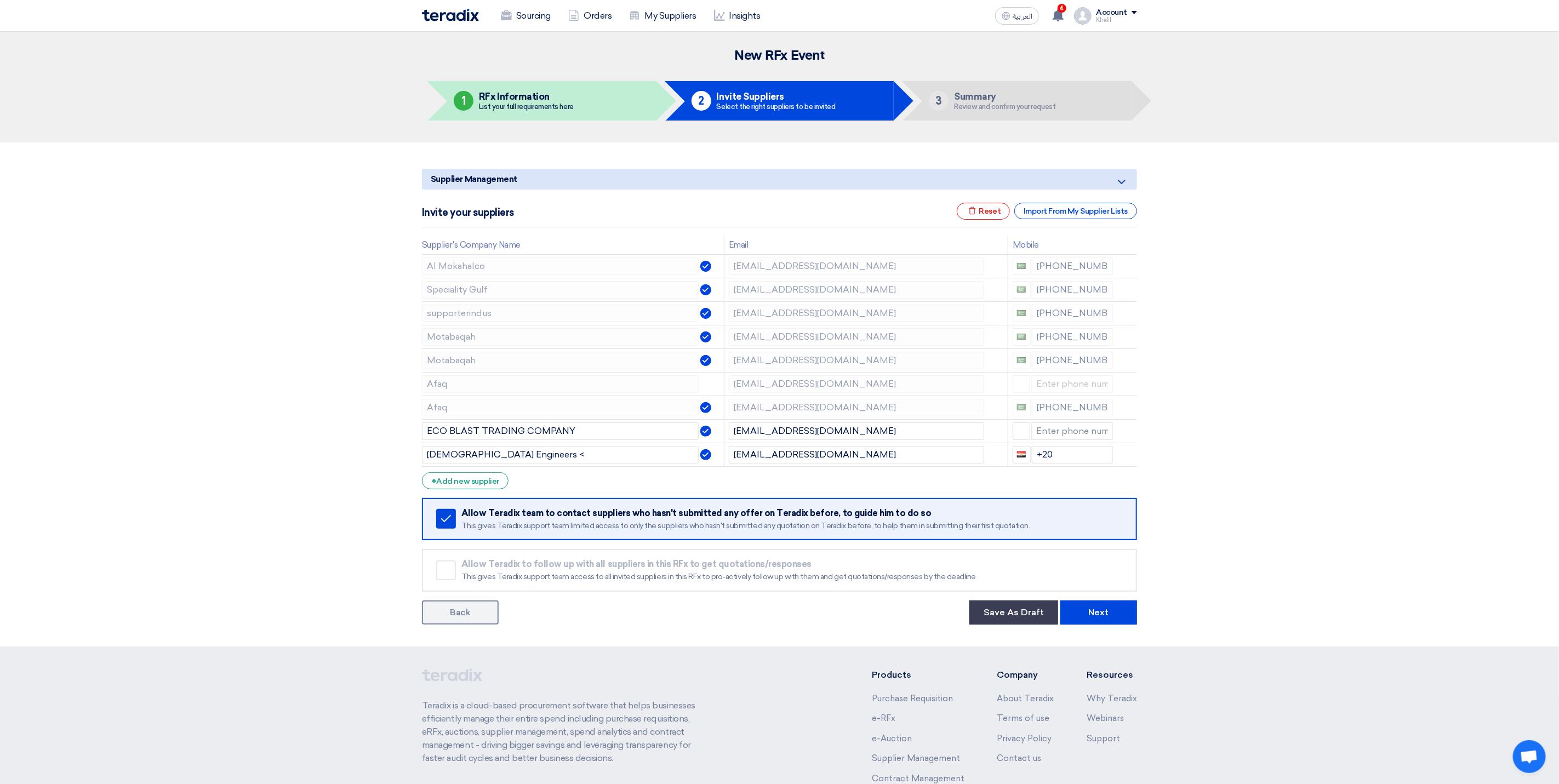
click at [1163, 491] on section "Supplier Management Minimize/Maximize Category Invite your suppliers Excel file…" at bounding box center [780, 394] width 1559 height 504
drag, startPoint x: 1026, startPoint y: 455, endPoint x: 1020, endPoint y: 455, distance: 6.0
click at [1020, 455] on div "+20" at bounding box center [1063, 455] width 101 height 18
click at [1263, 501] on section "Supplier Management Minimize/Maximize Category Invite your suppliers Excel file…" at bounding box center [780, 394] width 1559 height 504
click at [561, 461] on input "[DEMOGRAPHIC_DATA] Engineers <" at bounding box center [560, 455] width 277 height 18
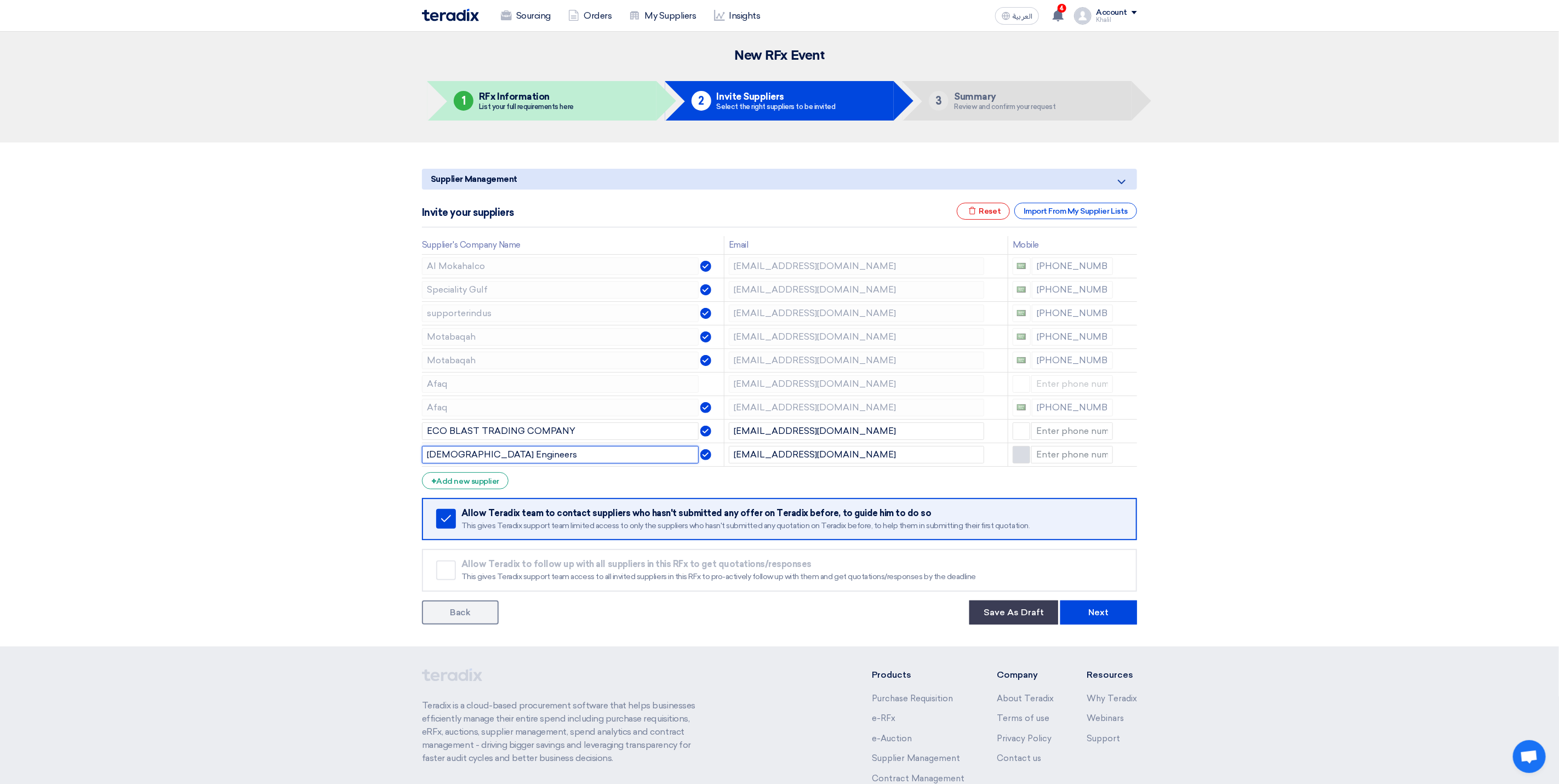
type input "[DEMOGRAPHIC_DATA] Engineers"
click at [1304, 503] on section "Supplier Management Minimize/Maximize Category Invite your suppliers Excel file…" at bounding box center [780, 394] width 1559 height 504
click at [727, 264] on td "[EMAIL_ADDRESS][DOMAIN_NAME]" at bounding box center [866, 266] width 284 height 24
click at [704, 294] on tr "Speciality Gulf [EMAIL_ADDRESS][DOMAIN_NAME] [PHONE_NUMBER]" at bounding box center [780, 289] width 715 height 24
click at [714, 344] on tr "Motabaqah [EMAIL_ADDRESS][DOMAIN_NAME] [PHONE_NUMBER]" at bounding box center [780, 337] width 715 height 24
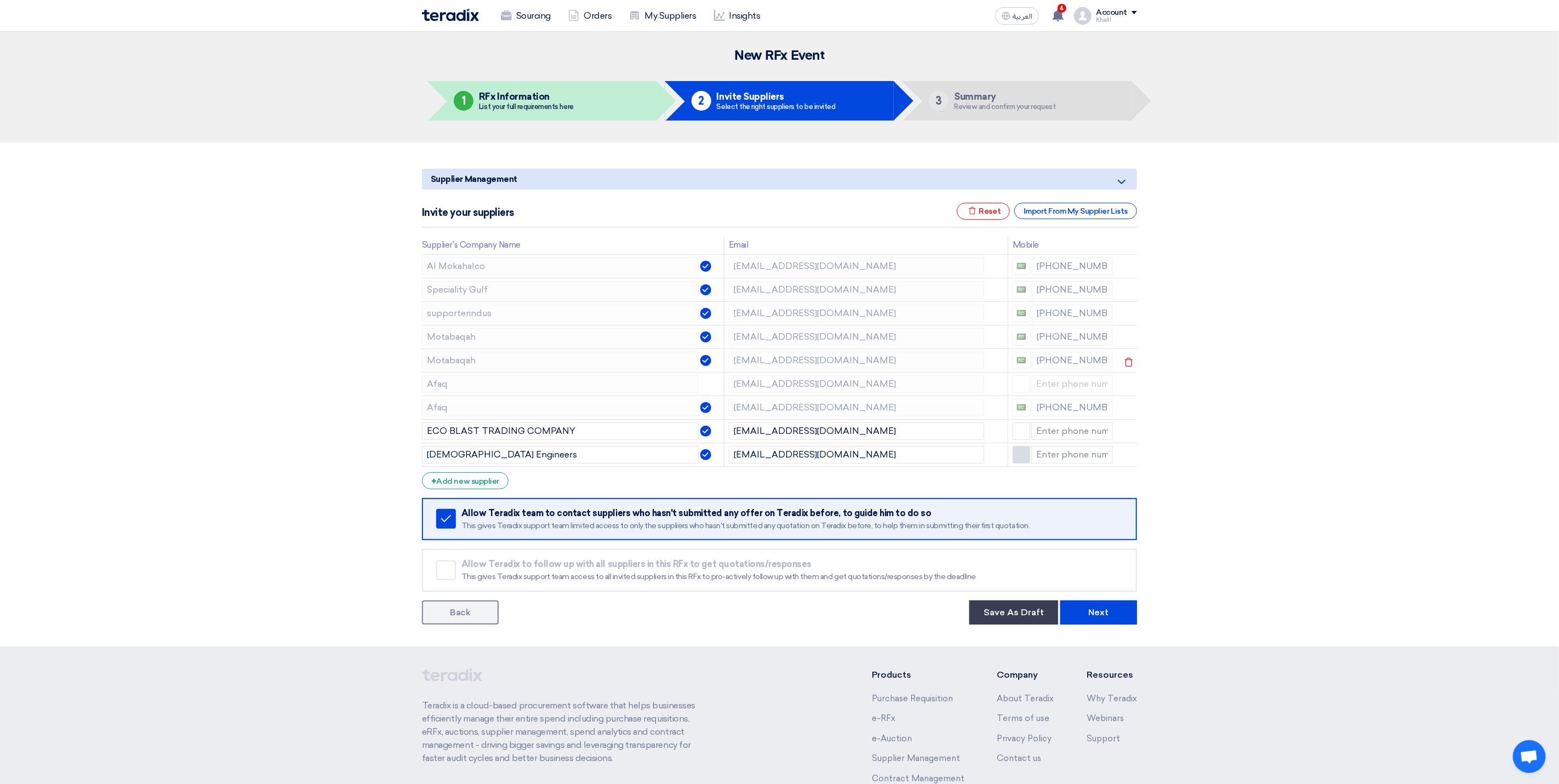
click at [721, 365] on tr "Motabaqah [EMAIL_ADDRESS][DOMAIN_NAME] [PHONE_NUMBER]" at bounding box center [780, 359] width 715 height 24
click at [721, 387] on tr "Afaq [EMAIL_ADDRESS][DOMAIN_NAME]" at bounding box center [780, 383] width 715 height 24
drag, startPoint x: 826, startPoint y: 434, endPoint x: 721, endPoint y: 433, distance: 105.0
click at [721, 433] on tr "ECO BLAST TRADING COMPANY [EMAIL_ADDRESS][DOMAIN_NAME]" at bounding box center [780, 430] width 715 height 24
drag, startPoint x: 819, startPoint y: 454, endPoint x: 733, endPoint y: 458, distance: 86.1
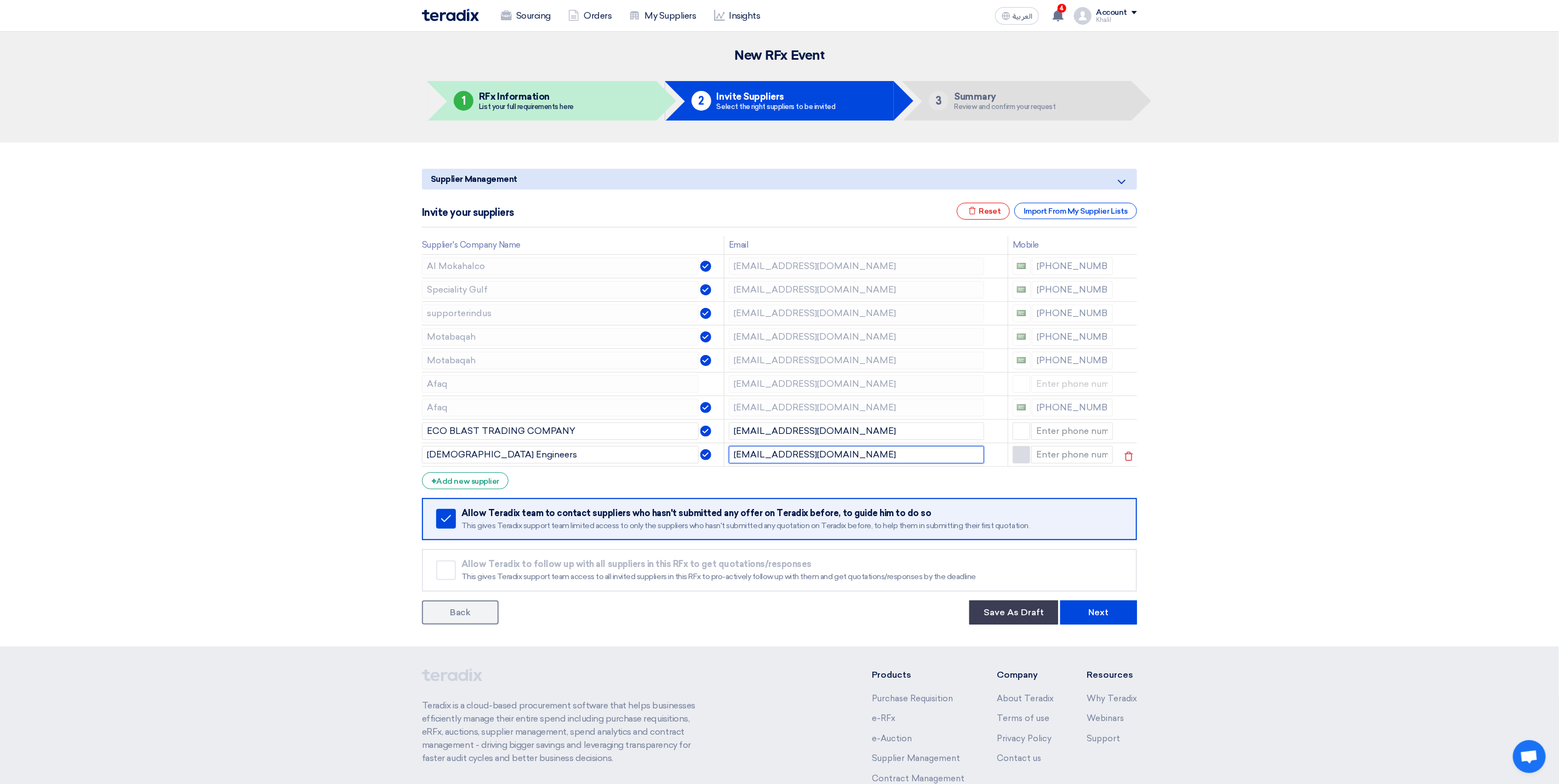
click at [733, 458] on input "[EMAIL_ADDRESS][DOMAIN_NAME]" at bounding box center [857, 455] width 255 height 18
click at [1105, 619] on button "Next" at bounding box center [1098, 612] width 77 height 24
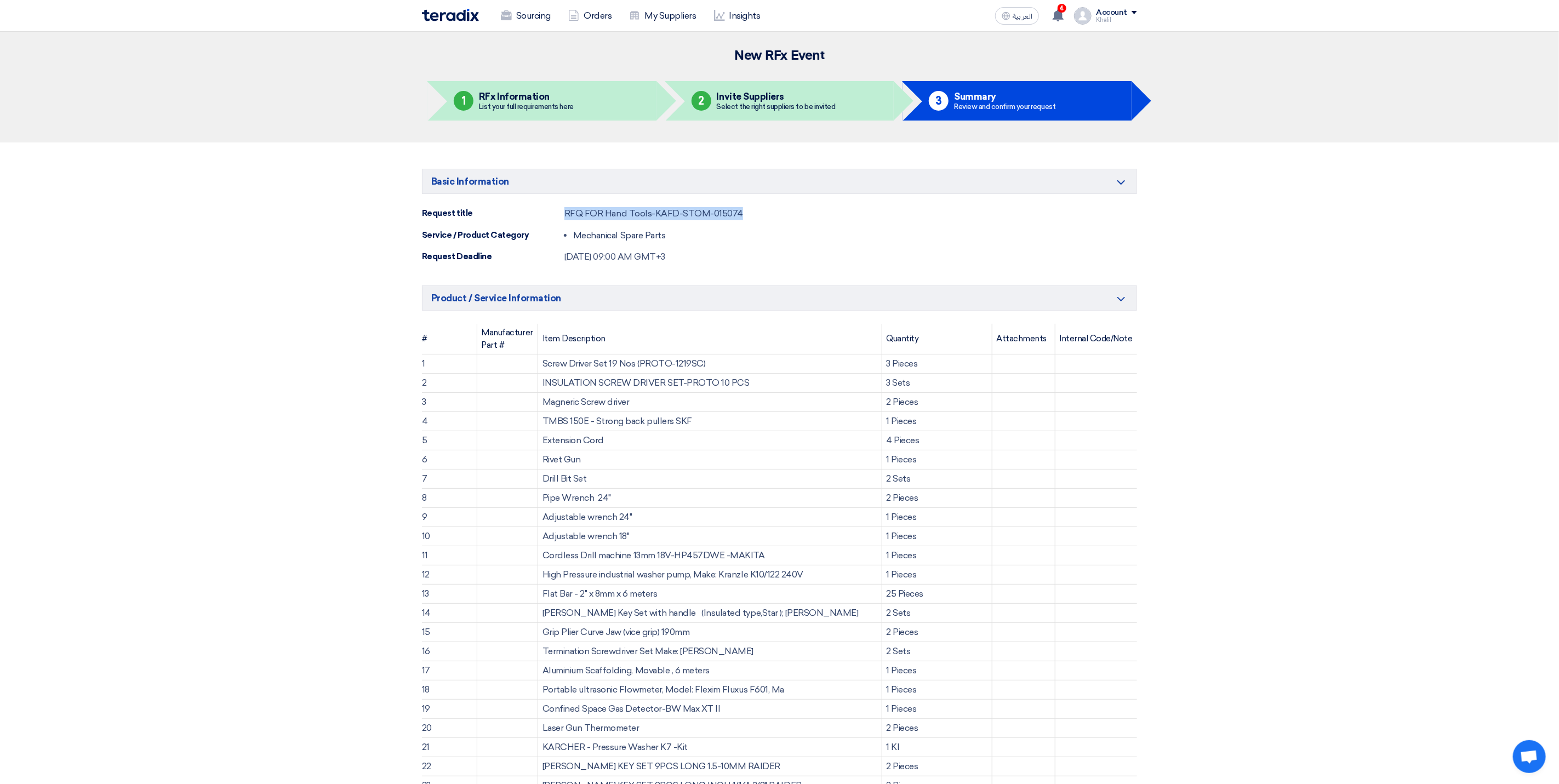
drag, startPoint x: 712, startPoint y: 211, endPoint x: 564, endPoint y: 201, distance: 148.3
click at [564, 201] on div "Basic Information Minimize/Maximize Category Request title RFQ FOR Hand Tools-K…" at bounding box center [780, 216] width 715 height 95
copy div "RFQ FOR Hand Tools-KAFD-STOM-015074"
click at [631, 218] on div "RFQ FOR Hand Tools-KAFD-STOM-015074" at bounding box center [654, 214] width 179 height 13
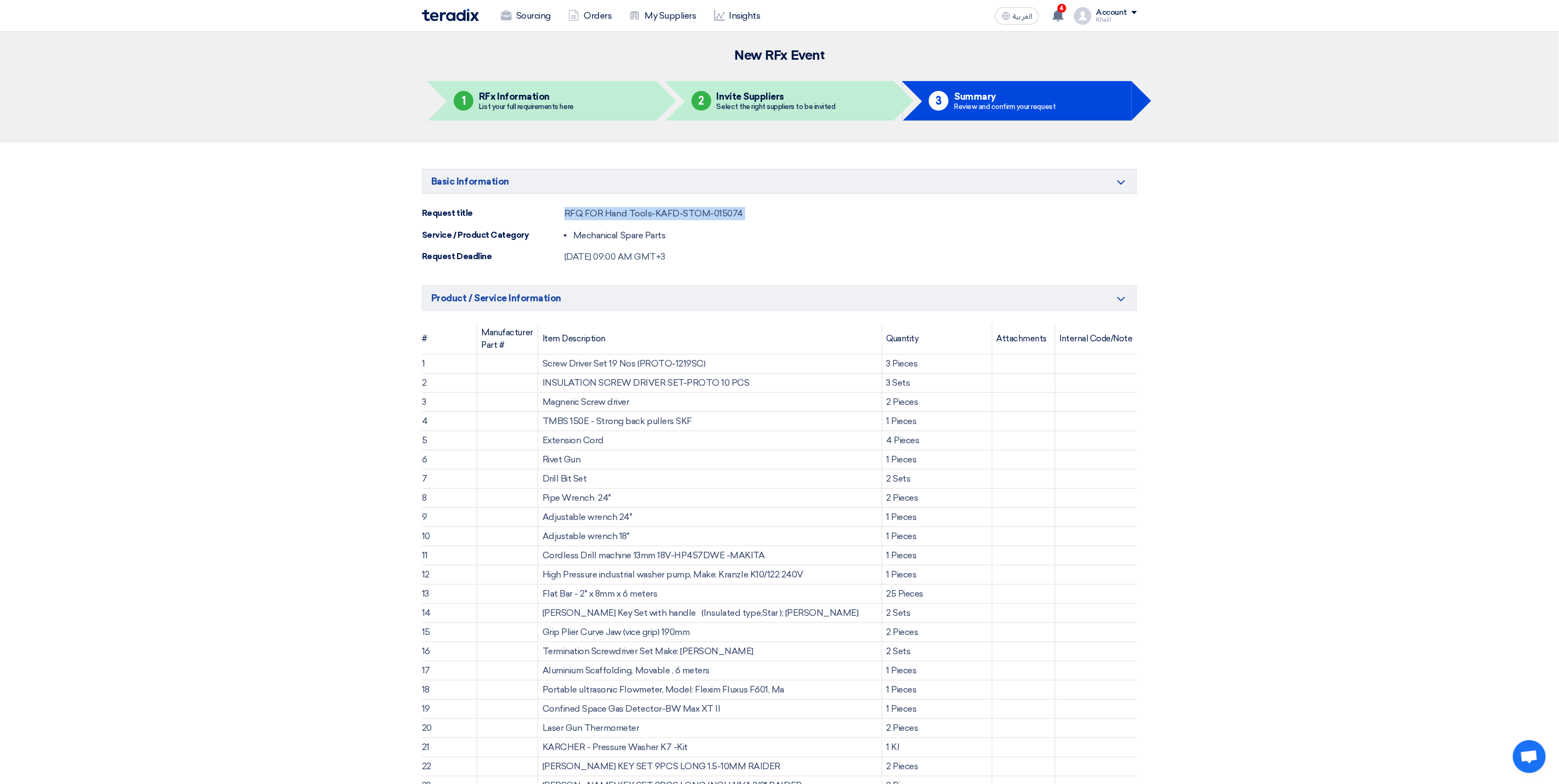
click at [631, 218] on div "RFQ FOR Hand Tools-KAFD-STOM-015074" at bounding box center [654, 214] width 179 height 13
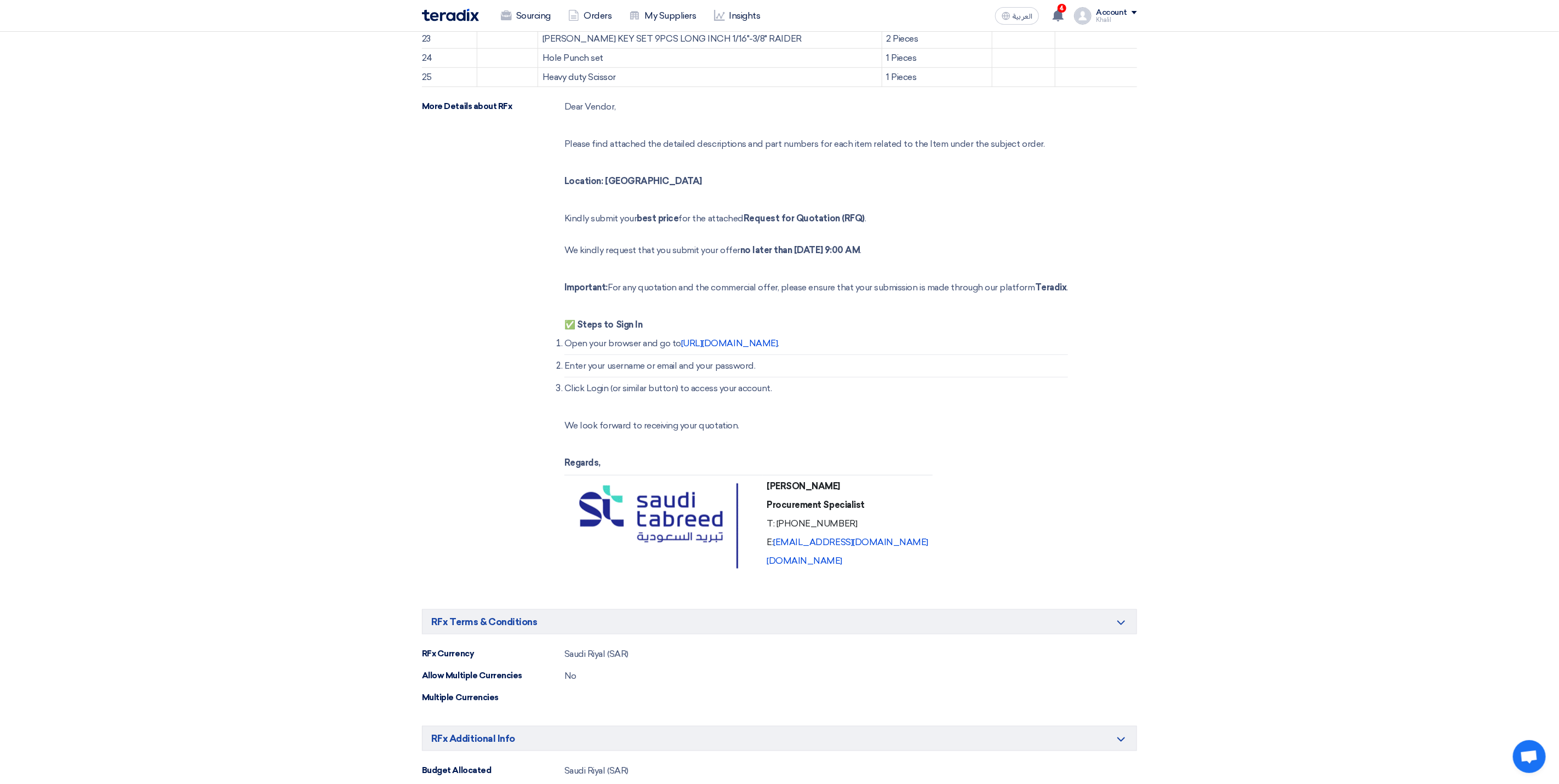
scroll to position [740, 0]
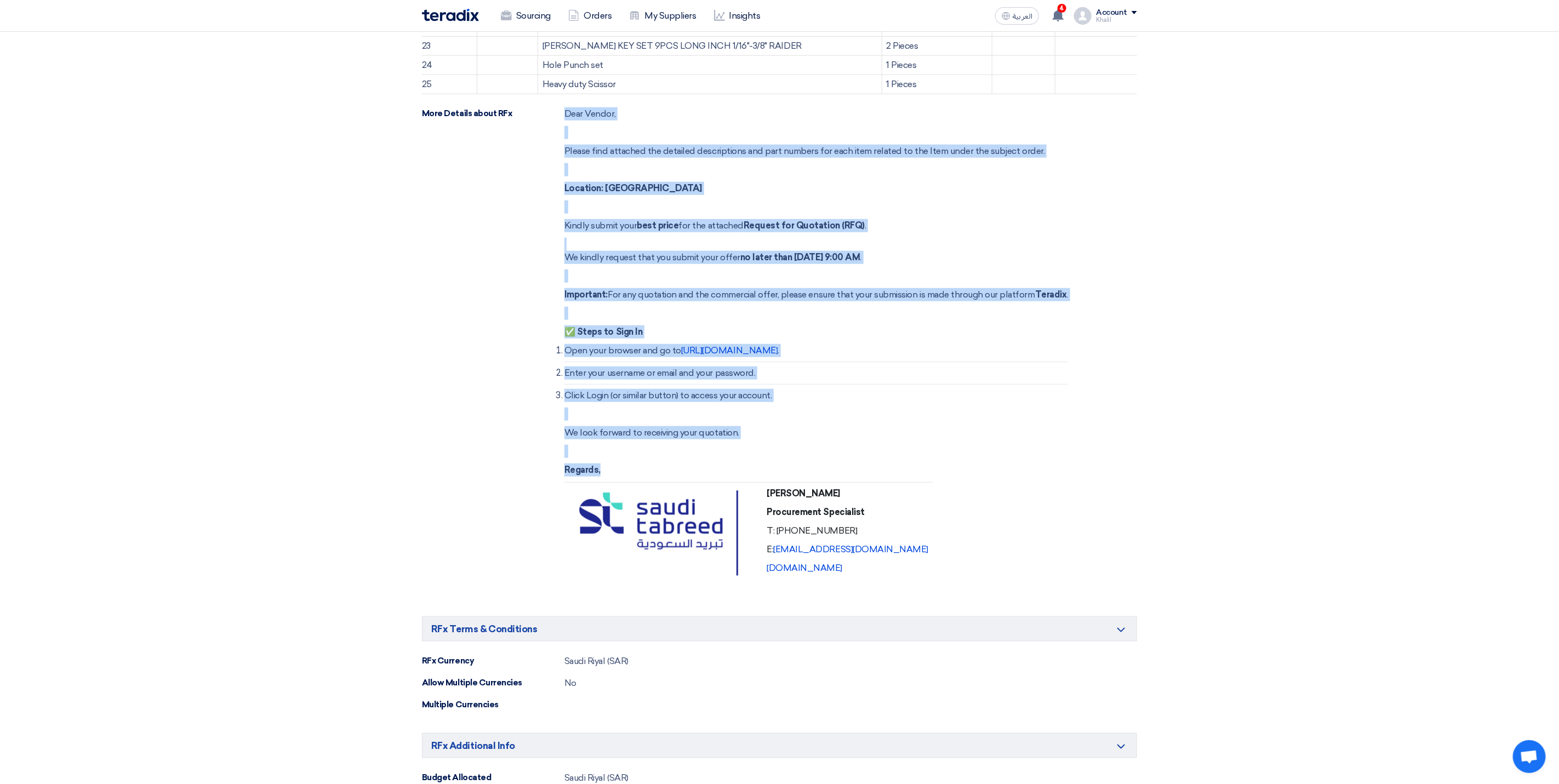
drag, startPoint x: 566, startPoint y: 120, endPoint x: 904, endPoint y: 576, distance: 567.6
click at [904, 576] on div "Dear Vendor, Please find attached the detailed descriptions and part numbers fo…" at bounding box center [816, 351] width 503 height 487
copy div "Dear Vendor, Please find attached the detailed descriptions and part numbers fo…"
click at [1287, 513] on section "Basic Information Minimize/Maximize Category Request title RFQ FOR Hand Tools-K…" at bounding box center [780, 236] width 1559 height 1666
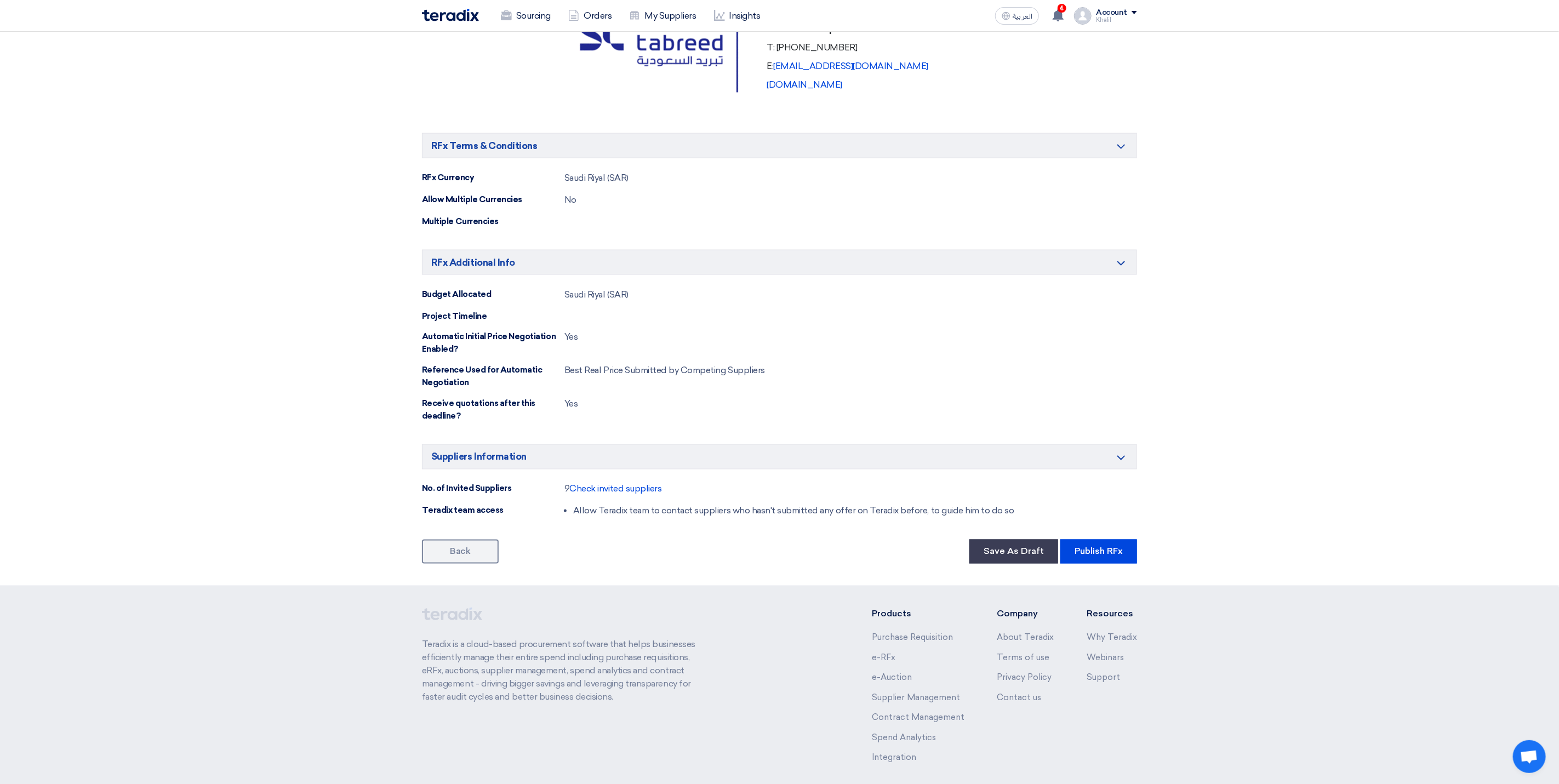
scroll to position [1286, 0]
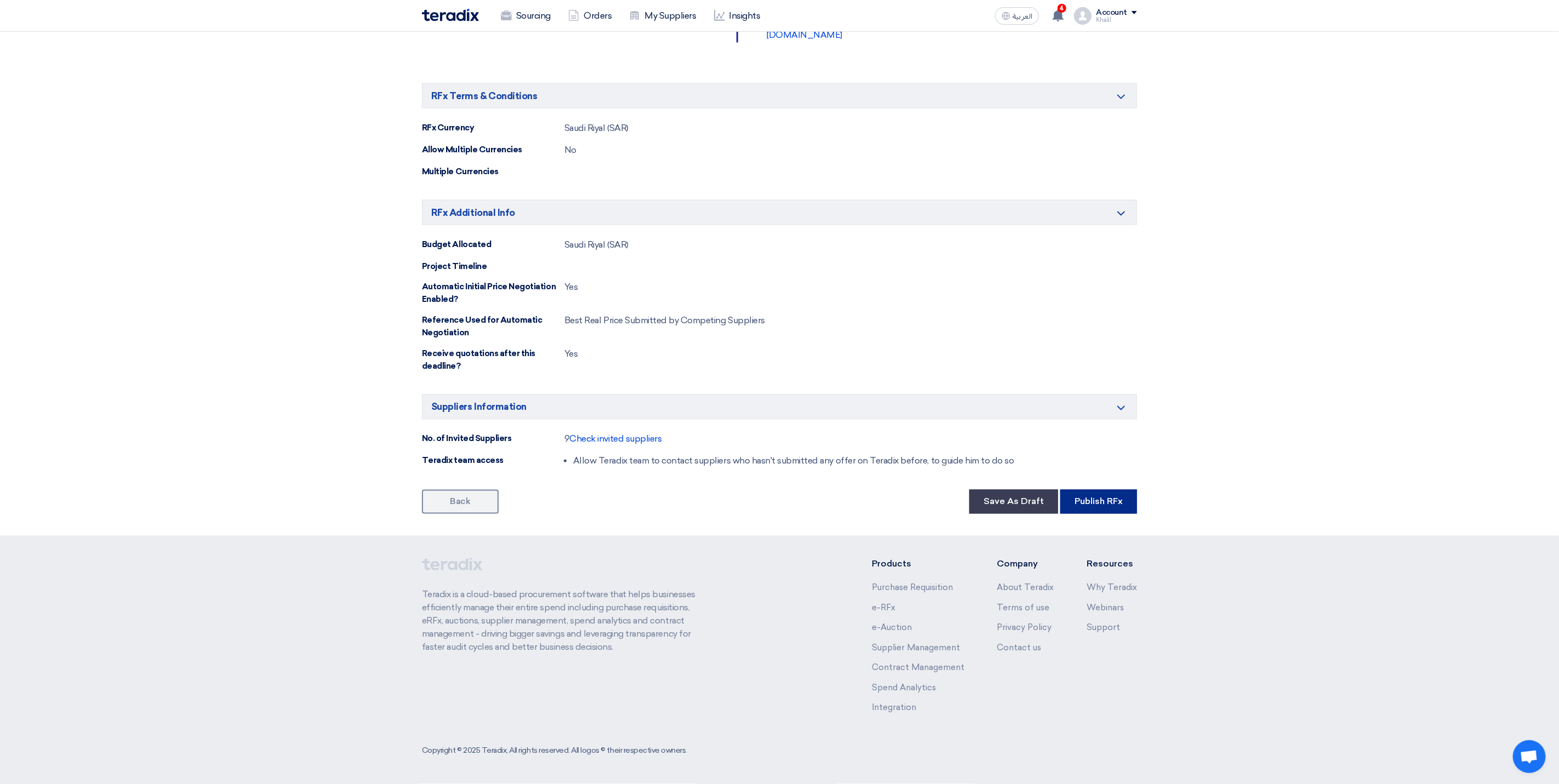
click at [1115, 510] on button "Publish RFx" at bounding box center [1098, 501] width 77 height 24
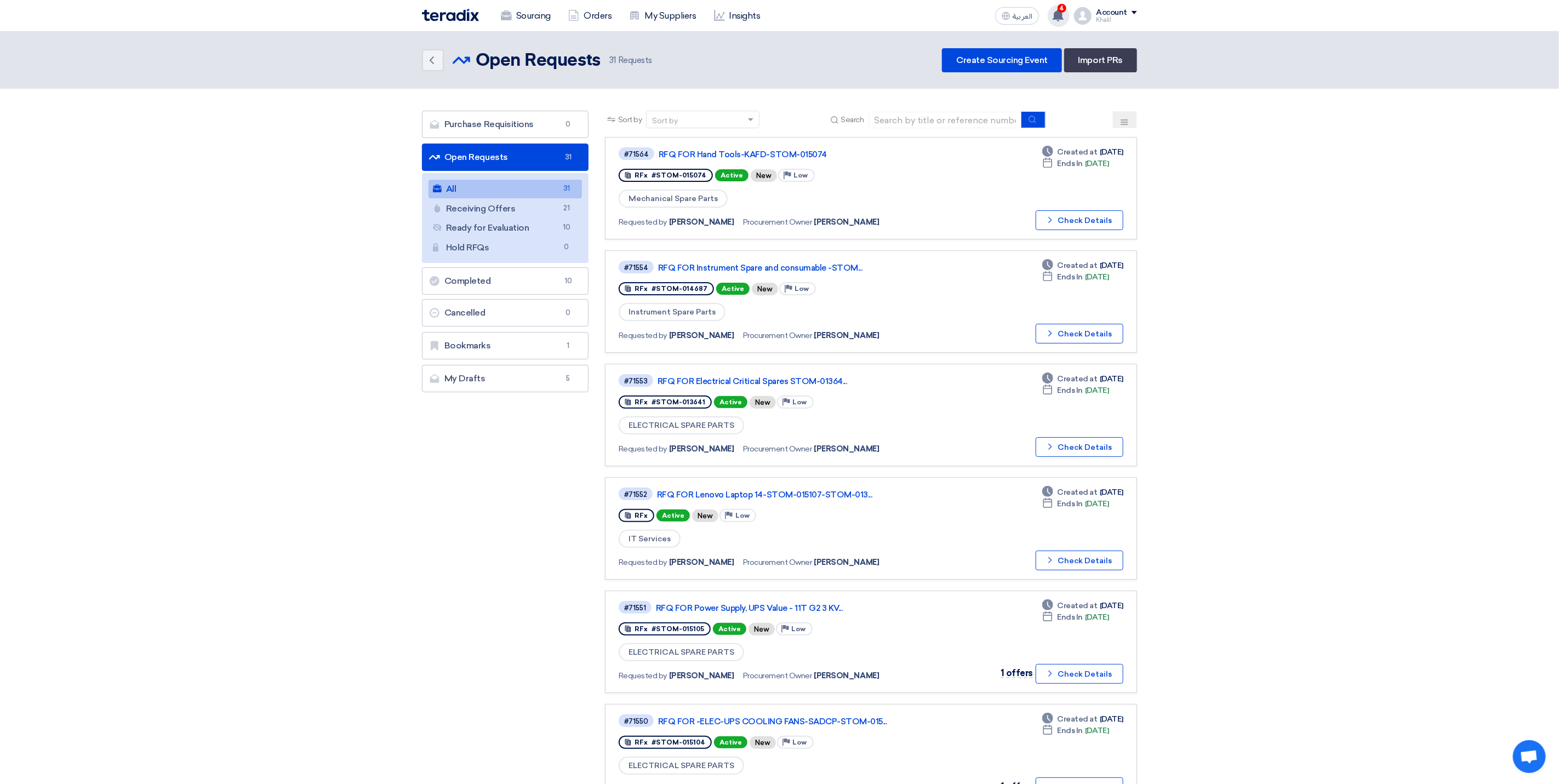
click at [1064, 12] on icon at bounding box center [1058, 15] width 12 height 12
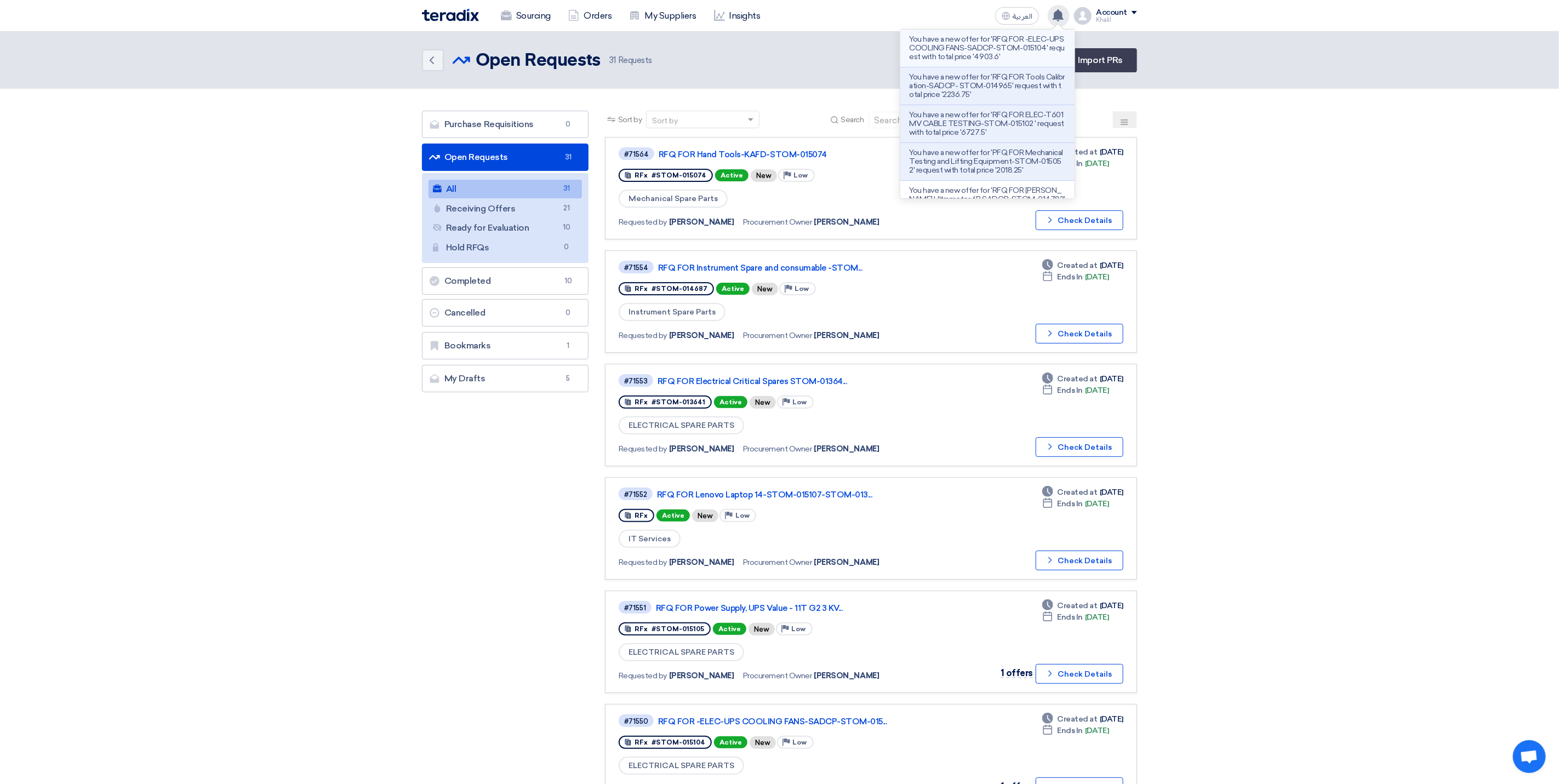
click at [1027, 54] on p "You have a new offer for 'RFQ FOR -ELEC-UPS COOLING FANS-SADCP-STOM-015104' req…" at bounding box center [988, 48] width 157 height 26
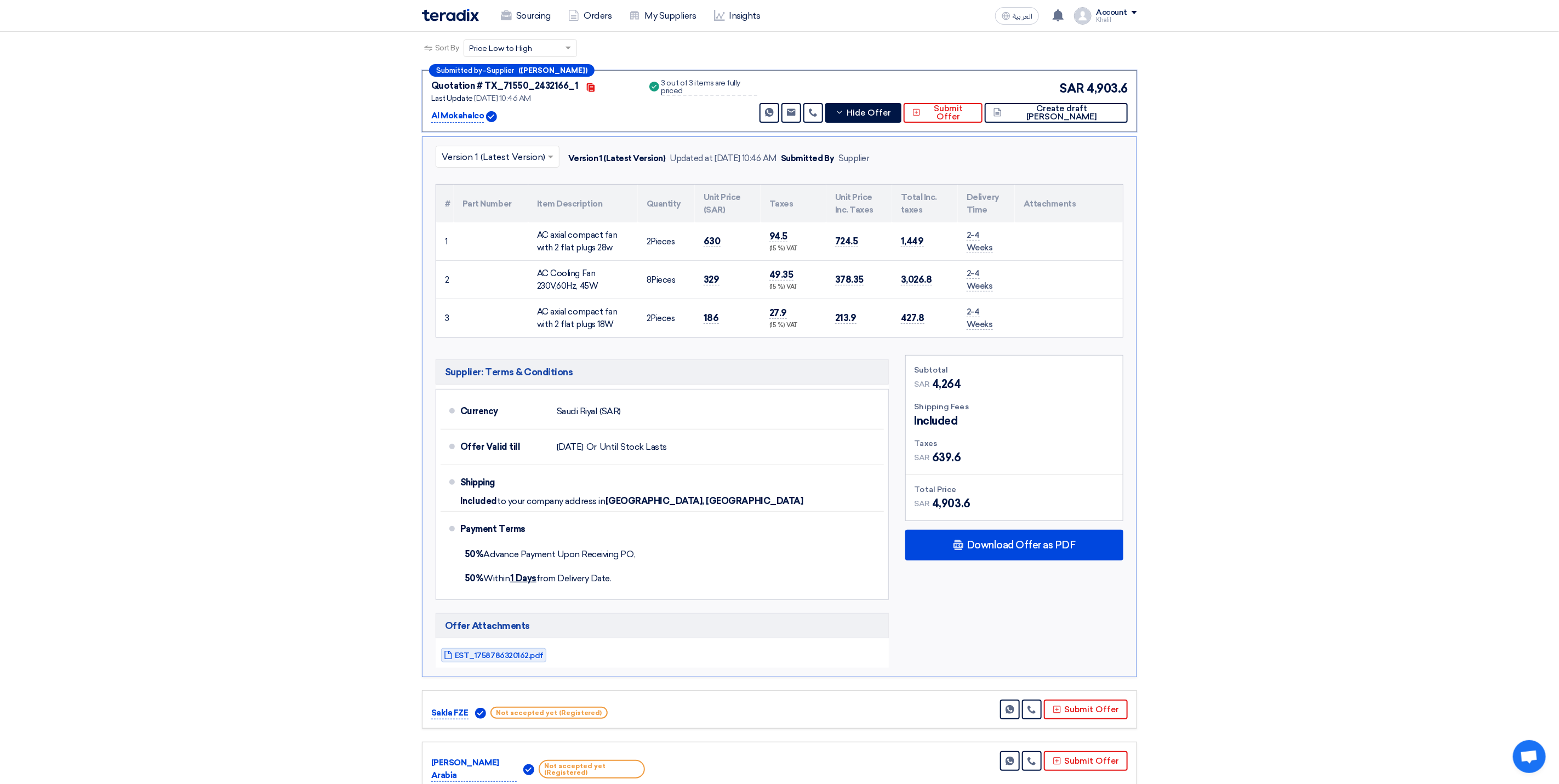
scroll to position [253, 0]
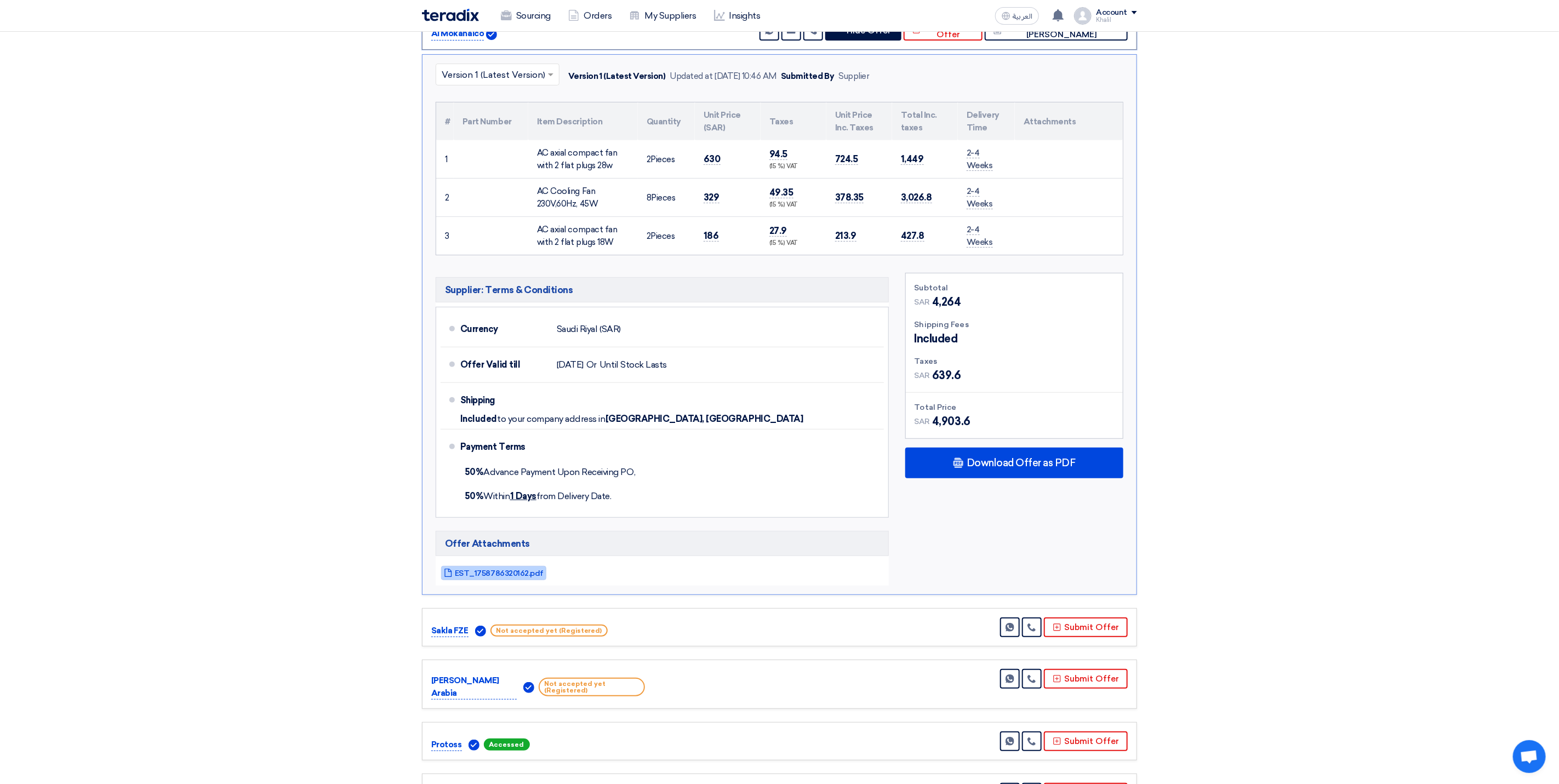
click at [508, 578] on span "EST_1758786320162.pdf" at bounding box center [499, 573] width 89 height 9
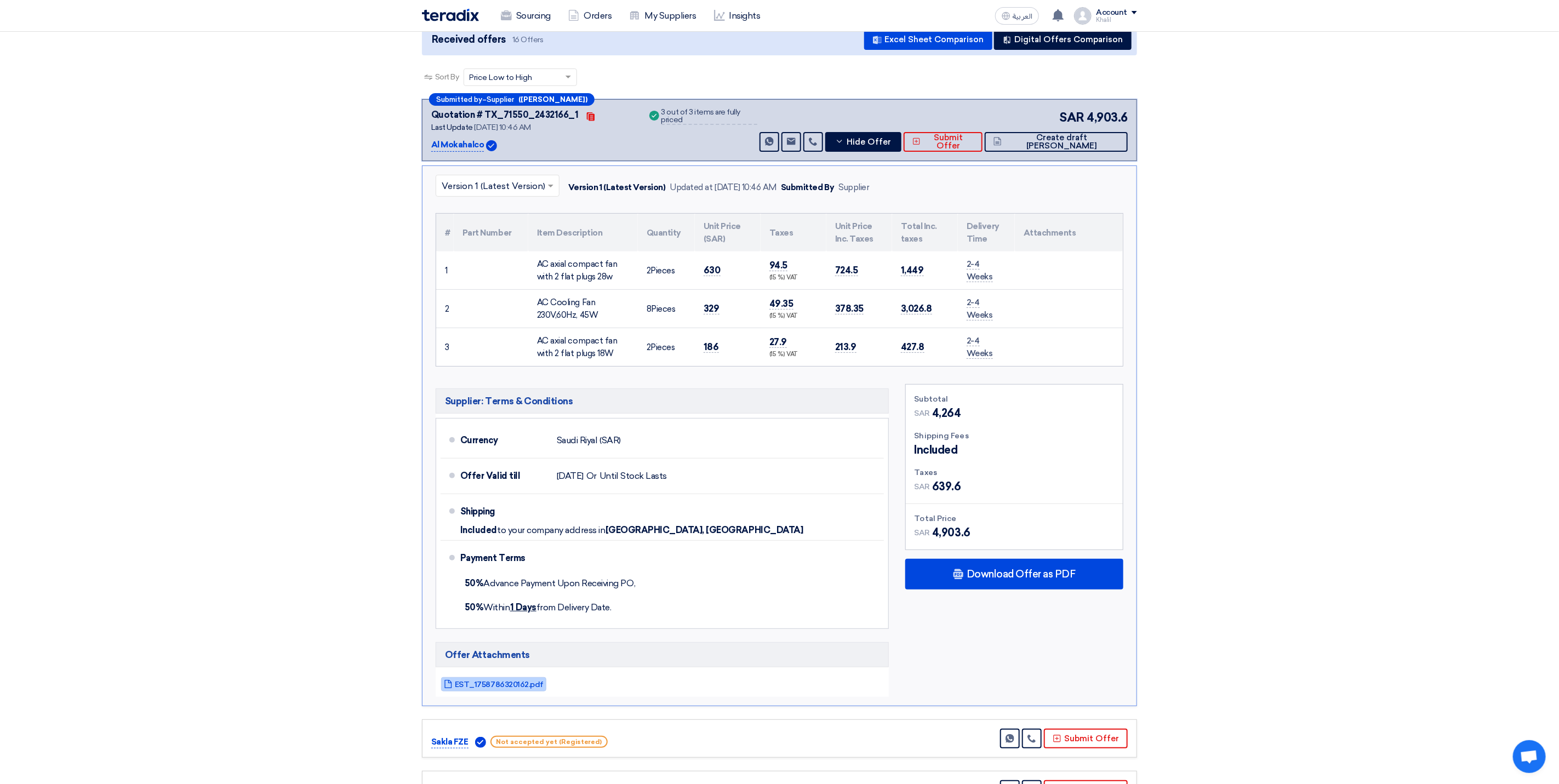
scroll to position [0, 0]
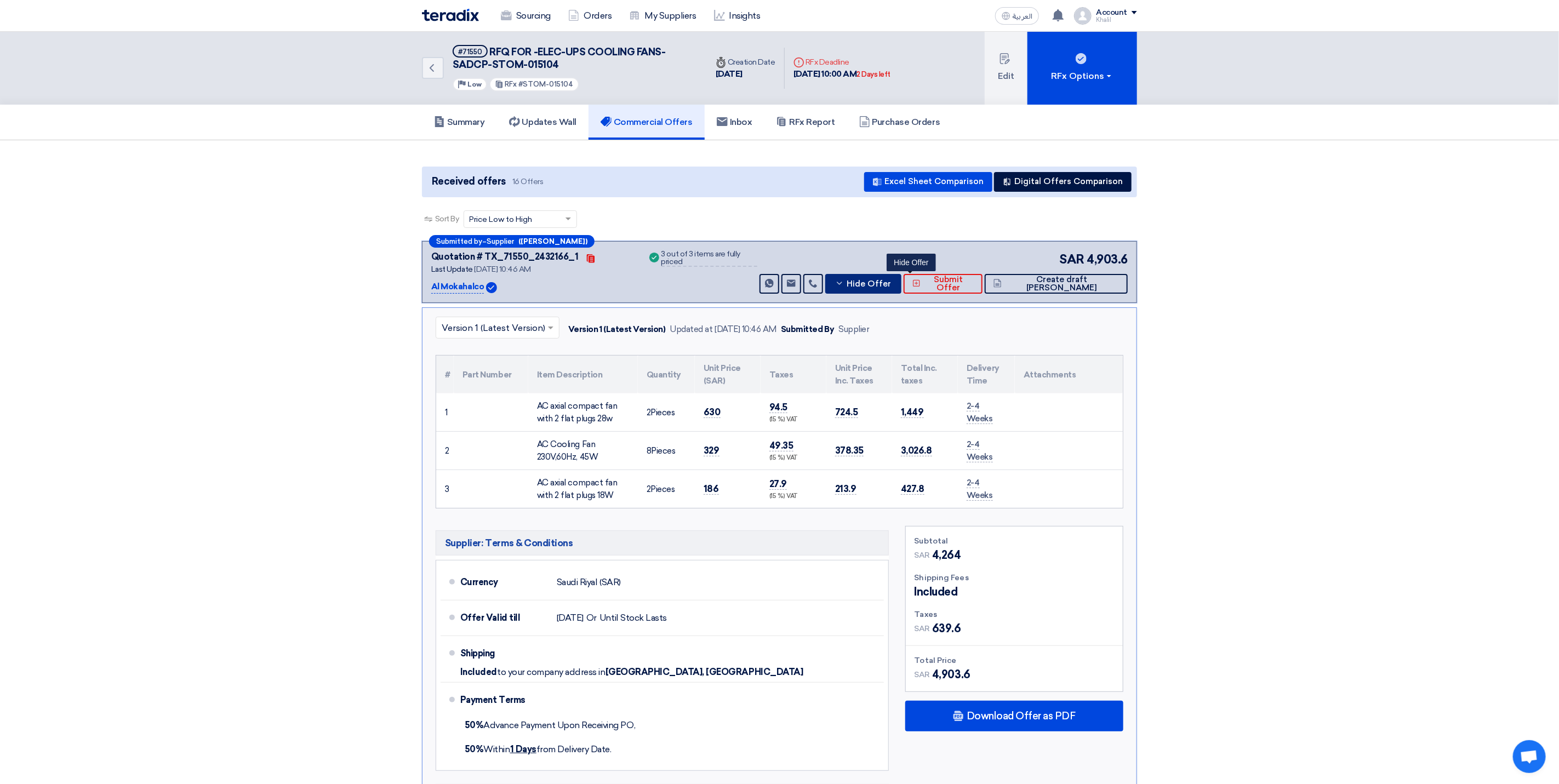
click at [844, 286] on icon at bounding box center [839, 283] width 9 height 9
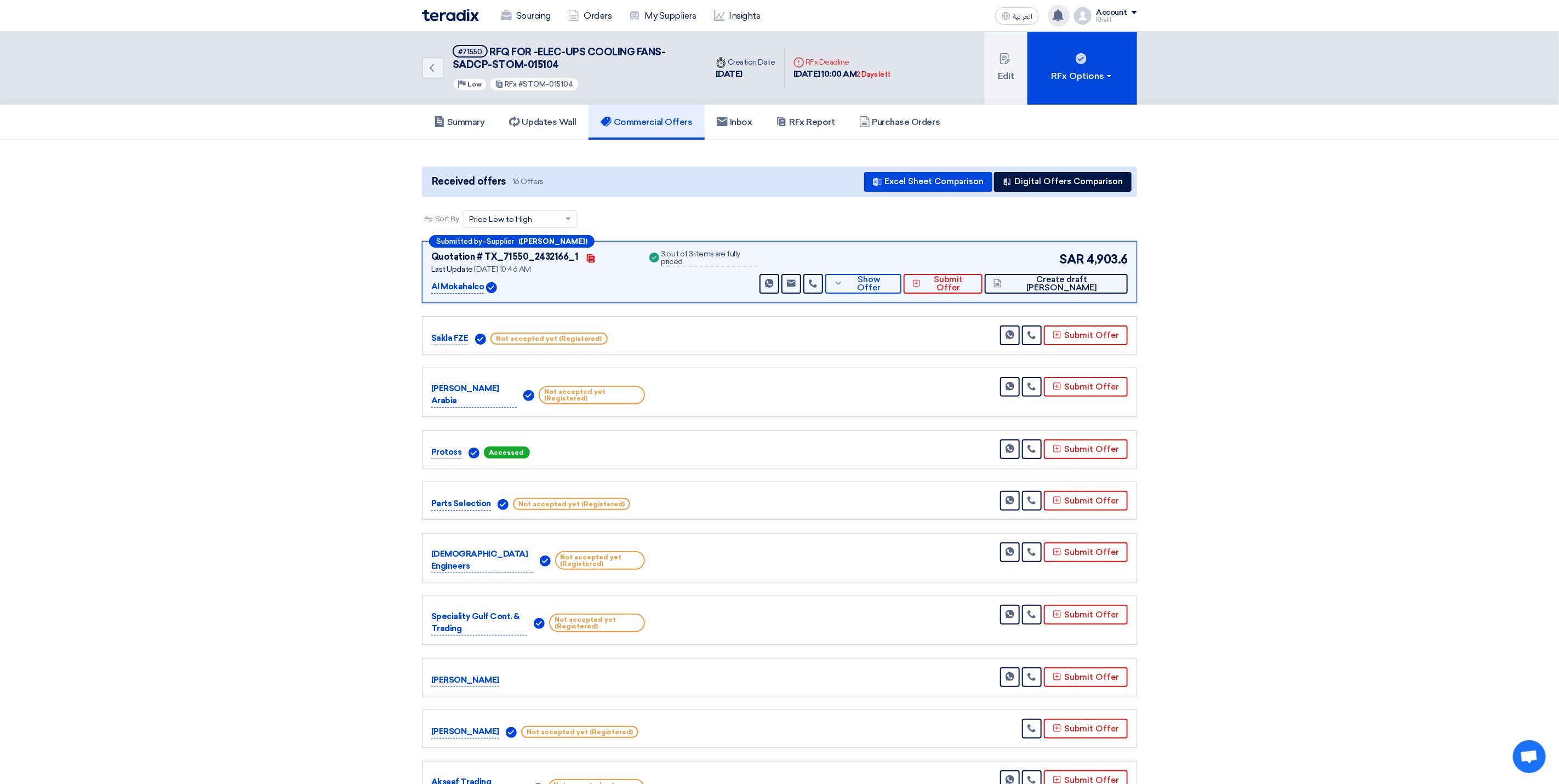
click at [1062, 19] on use at bounding box center [1059, 15] width 11 height 12
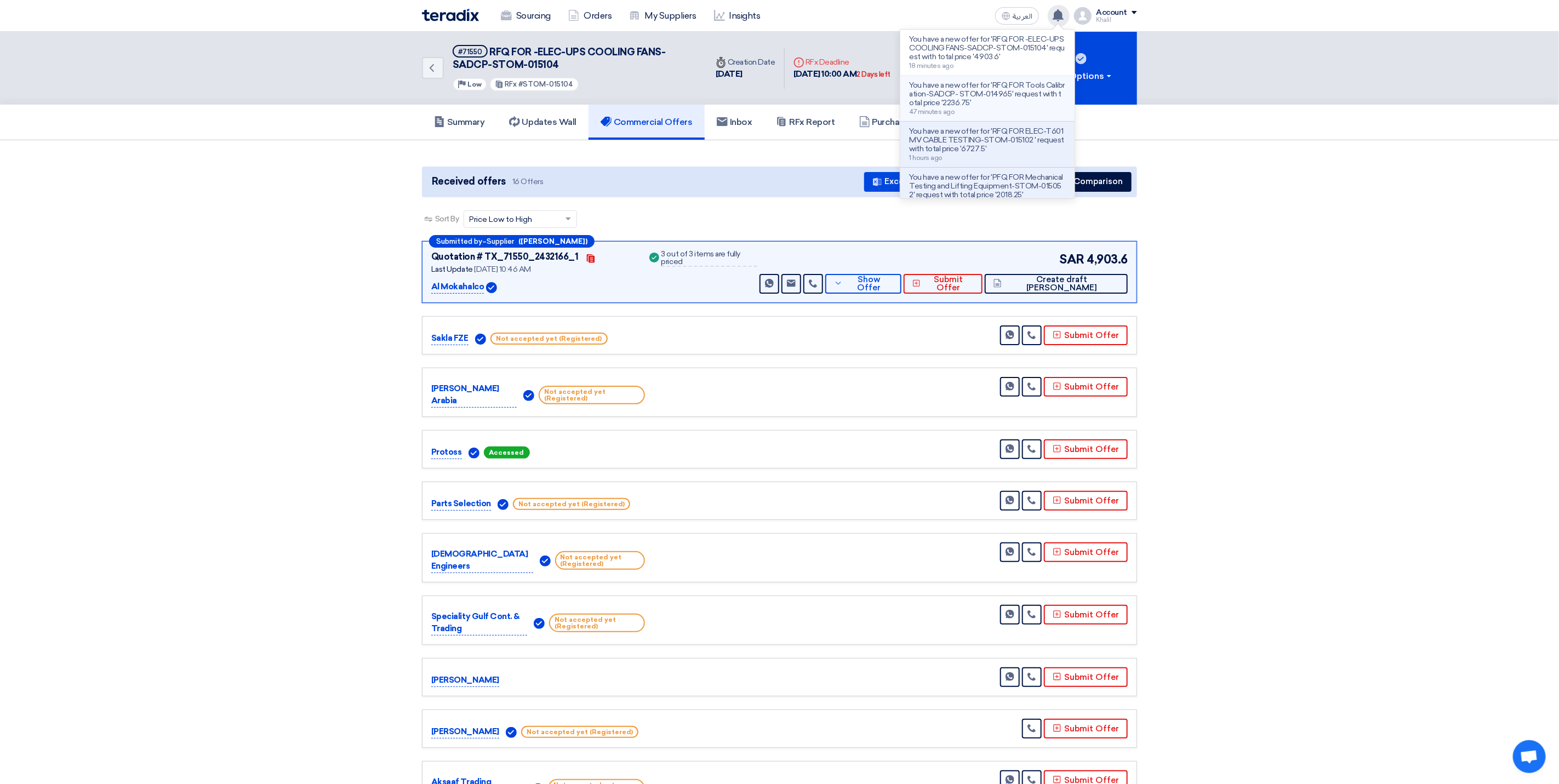
click at [1009, 94] on p "You have a new offer for 'RFQ FOR Tools Calibration-SADCP- STOM-014965' request…" at bounding box center [988, 95] width 157 height 26
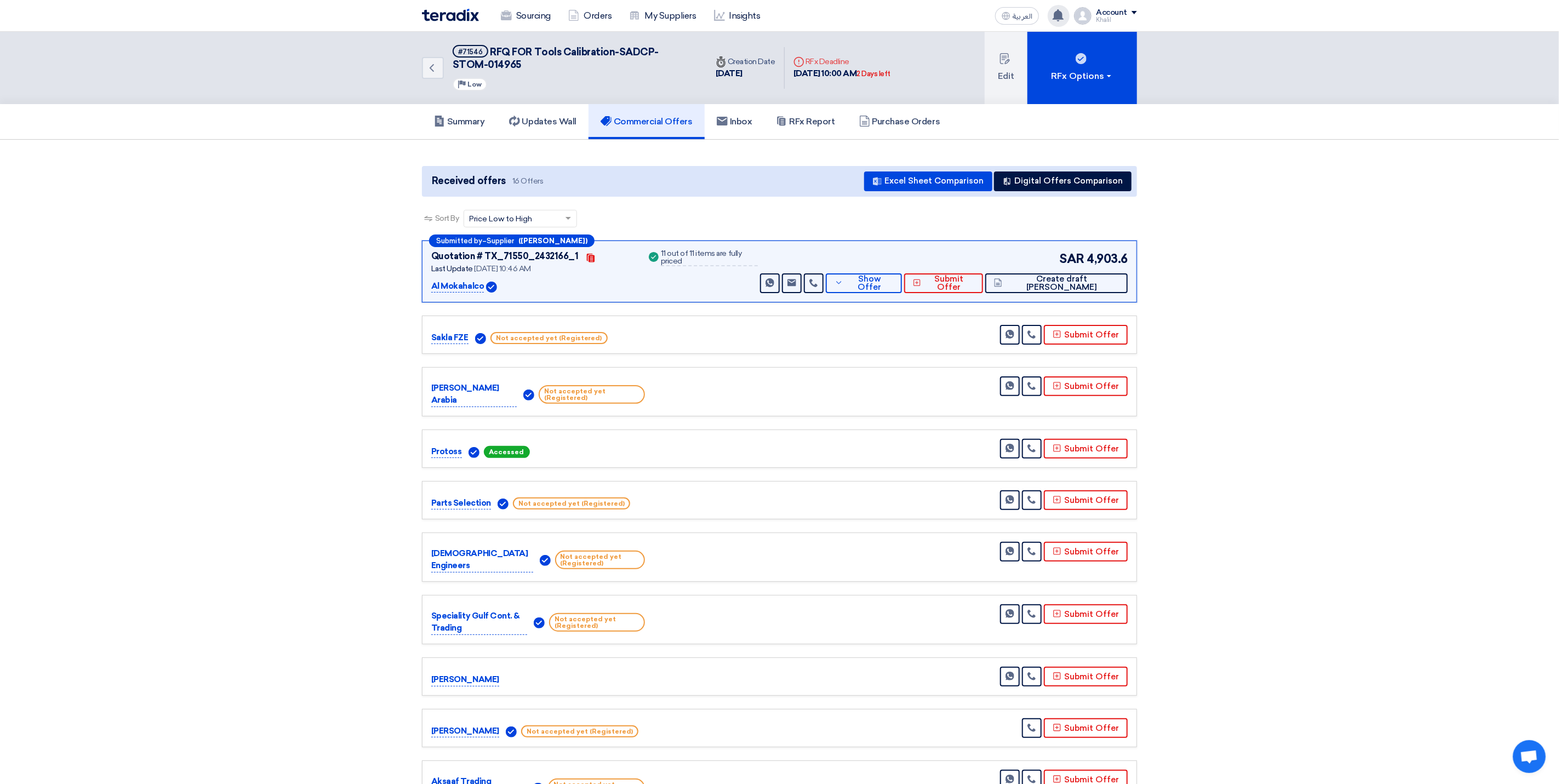
click at [1058, 12] on use at bounding box center [1059, 15] width 11 height 12
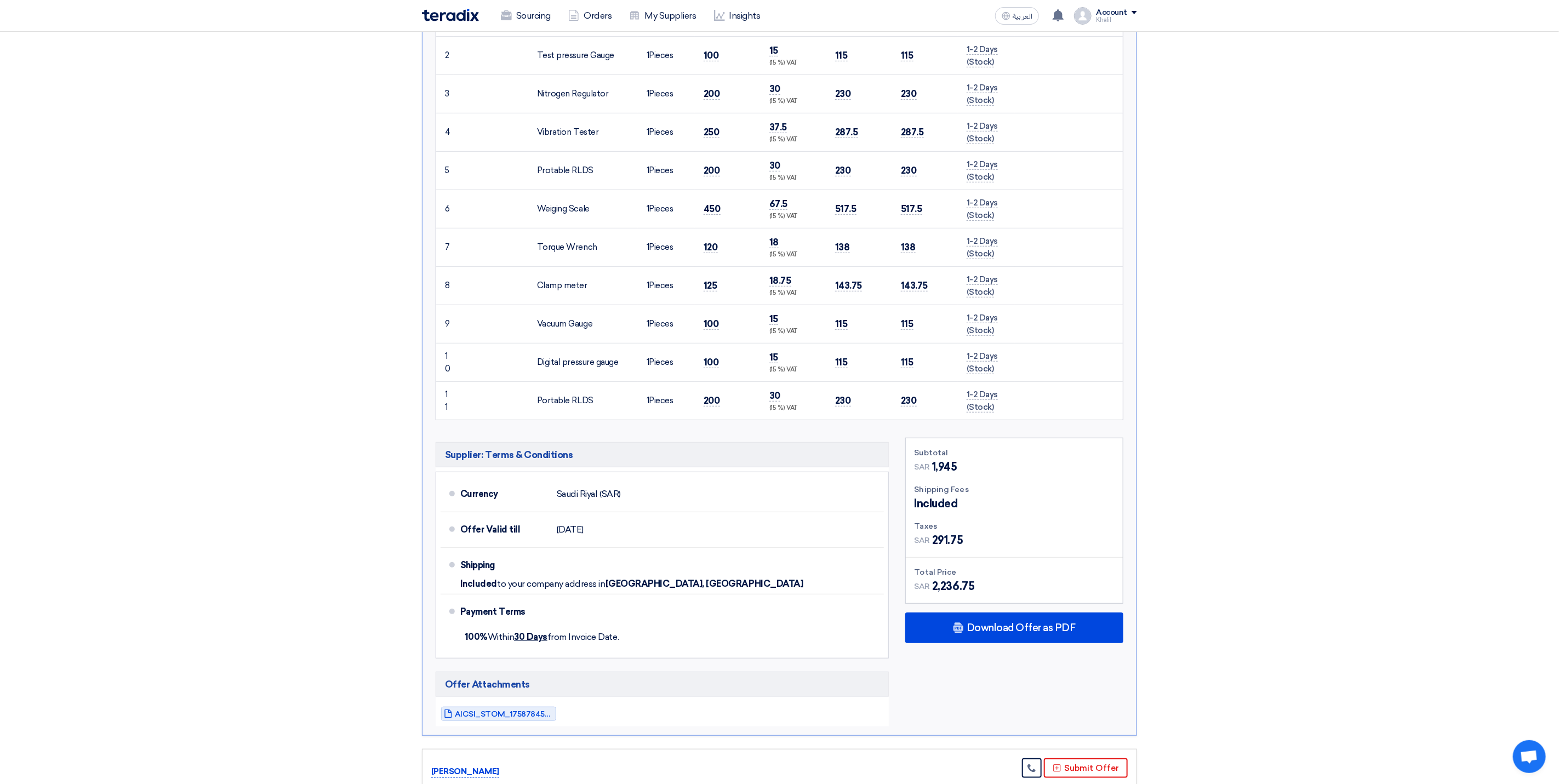
scroll to position [575, 0]
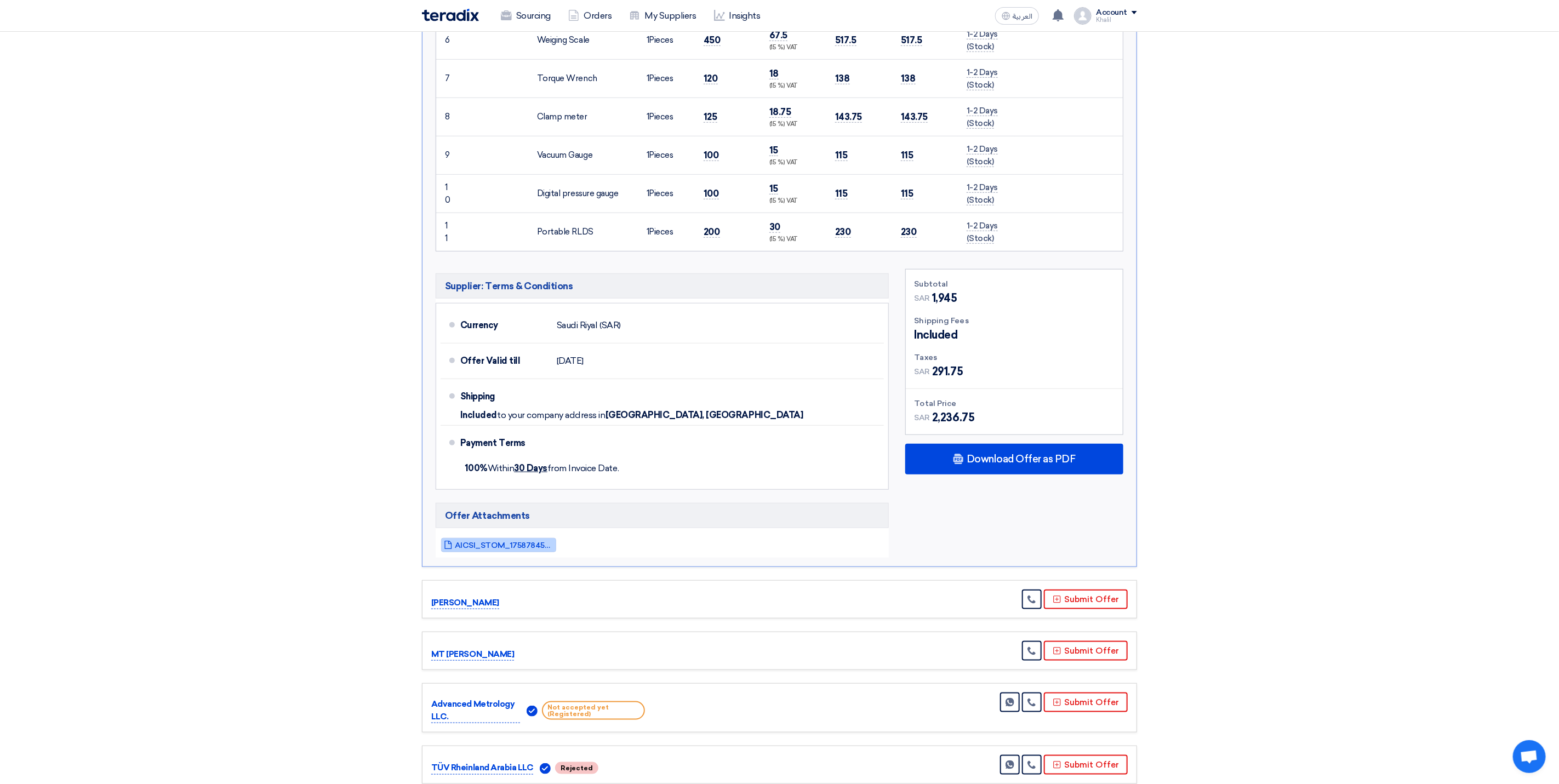
click at [517, 552] on link "AICSI_STOM_1758784590824.pdf" at bounding box center [499, 545] width 115 height 14
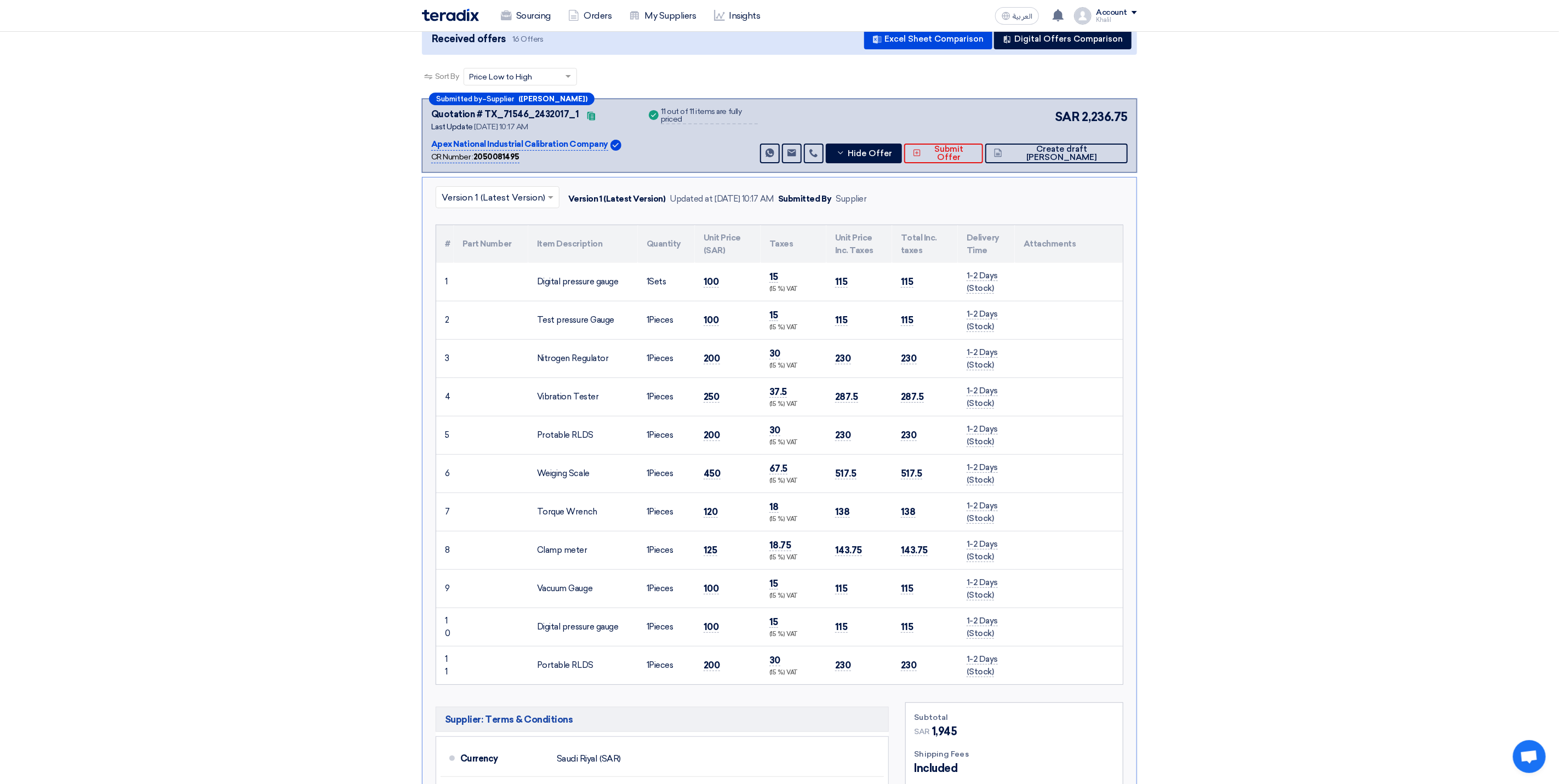
scroll to position [82, 0]
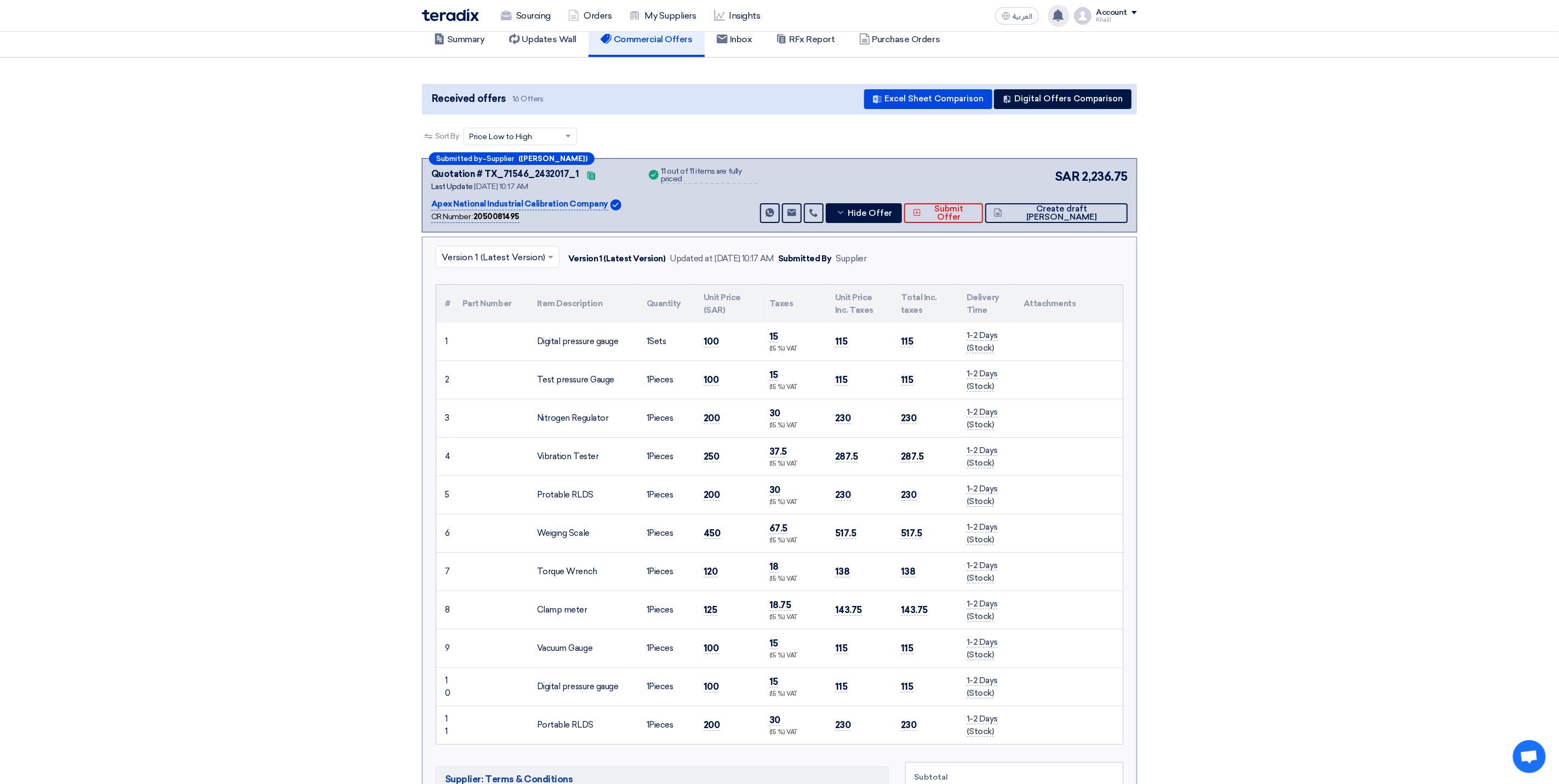
click at [1064, 16] on use at bounding box center [1059, 15] width 11 height 12
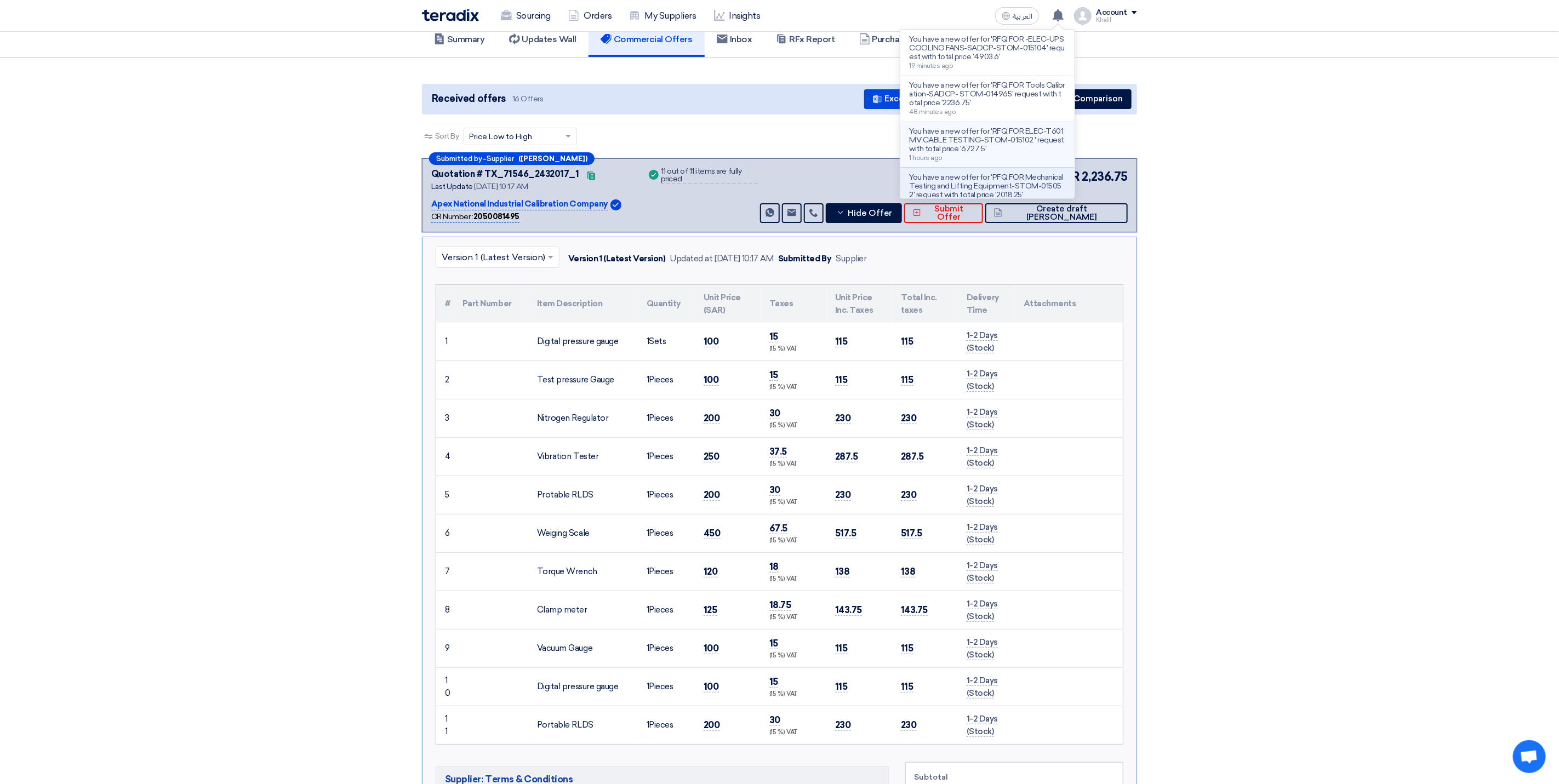
click at [1020, 143] on p "You have a new offer for 'RFQ FOR ELEC-T601 MV CABLE TESTING-STOM-015102 ' requ…" at bounding box center [988, 140] width 157 height 26
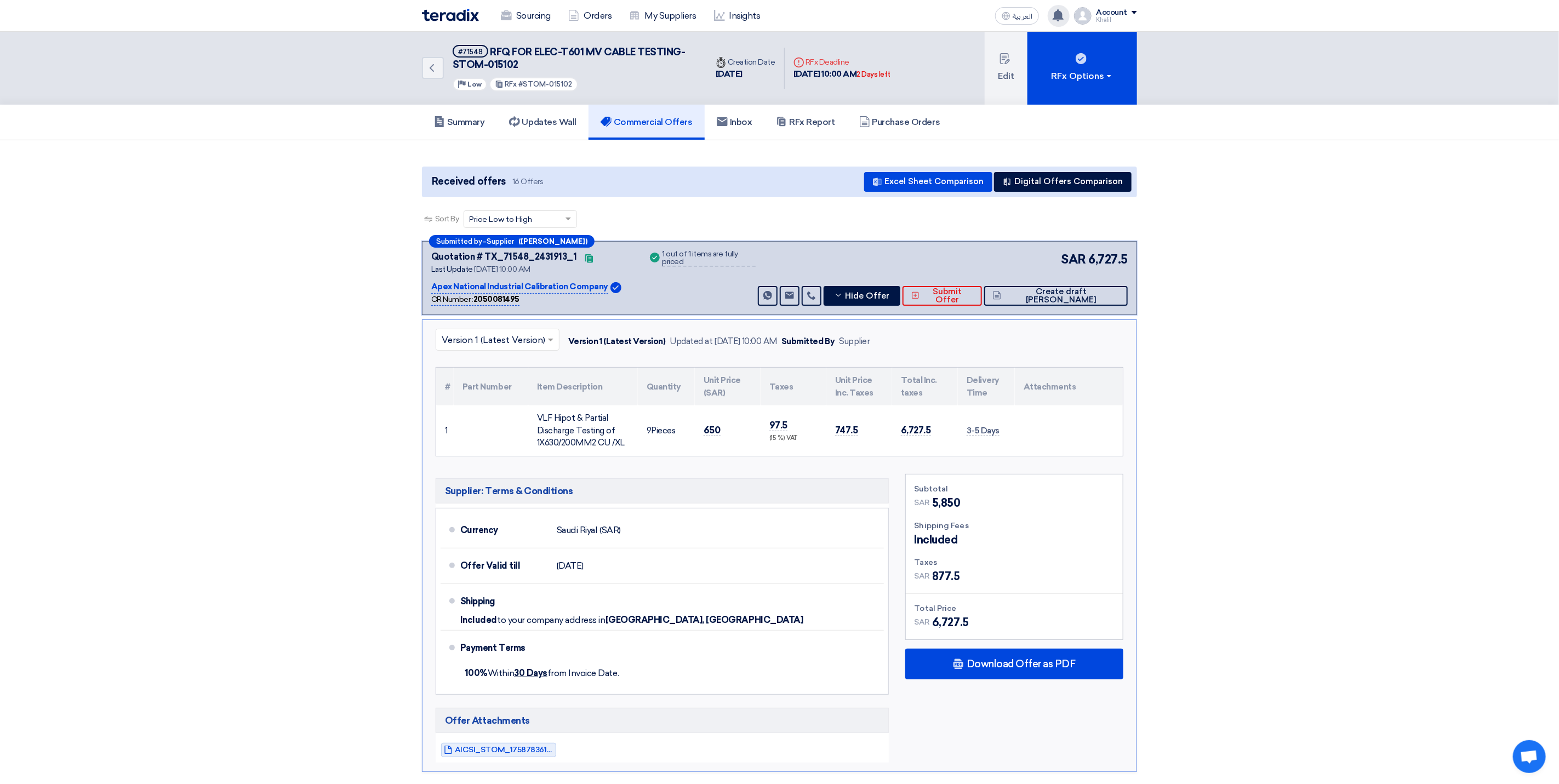
click at [1062, 15] on use at bounding box center [1059, 15] width 11 height 12
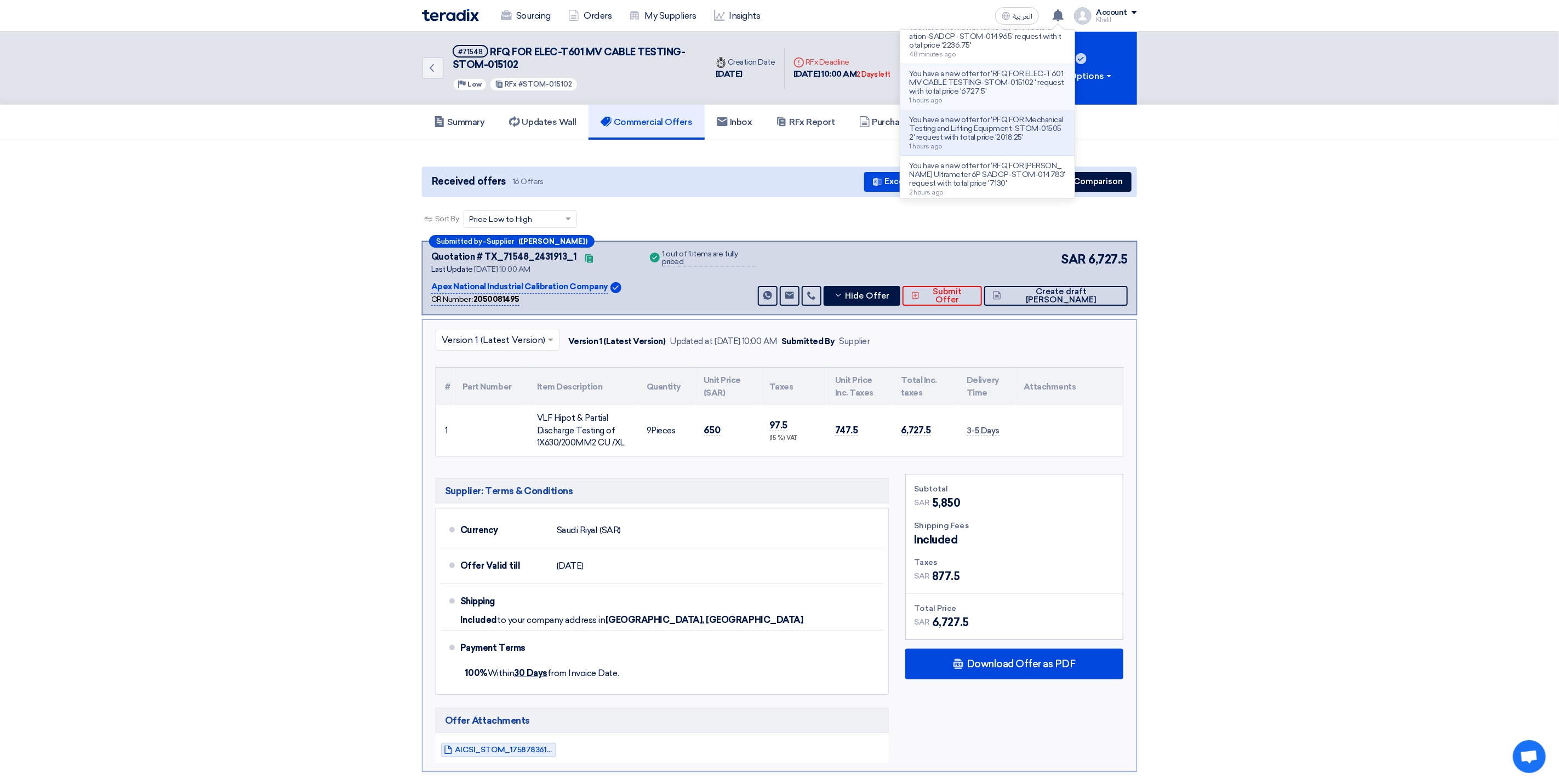
scroll to position [82, 0]
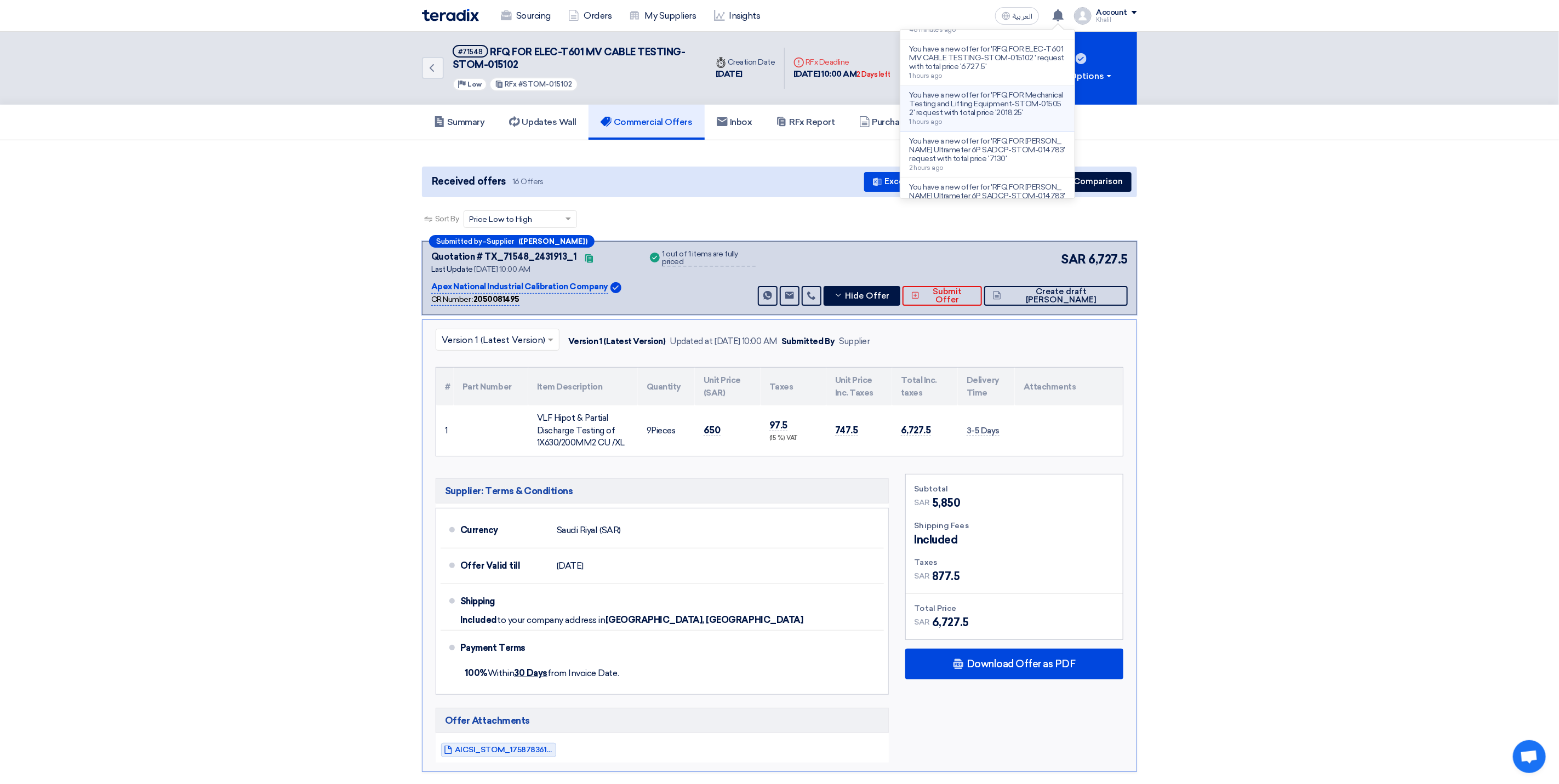
click at [1008, 99] on p "You have a new offer for 'PFQ FOR Mechanical Testing and Lifting Equipment-STOM…" at bounding box center [988, 104] width 157 height 26
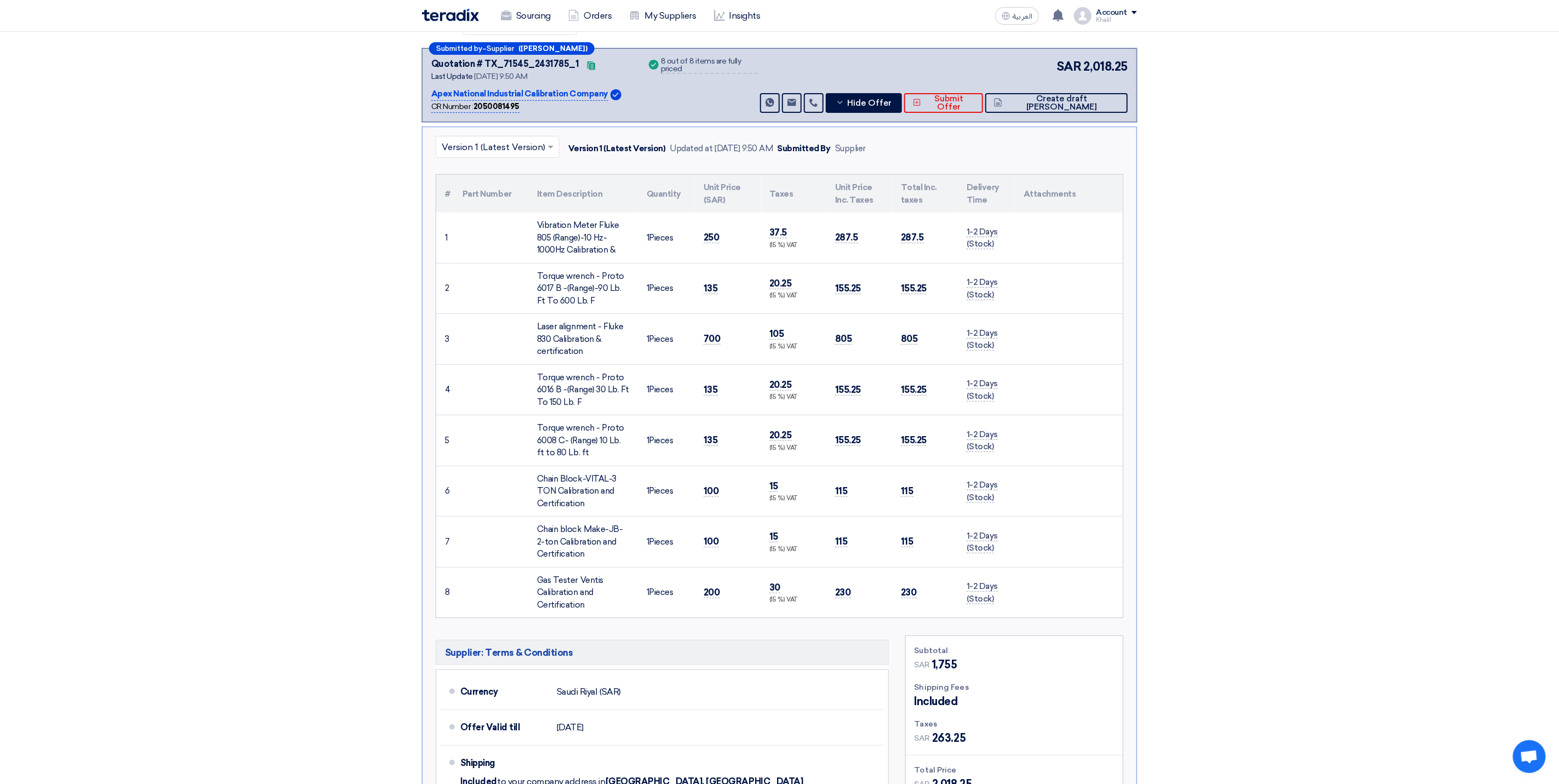
scroll to position [165, 0]
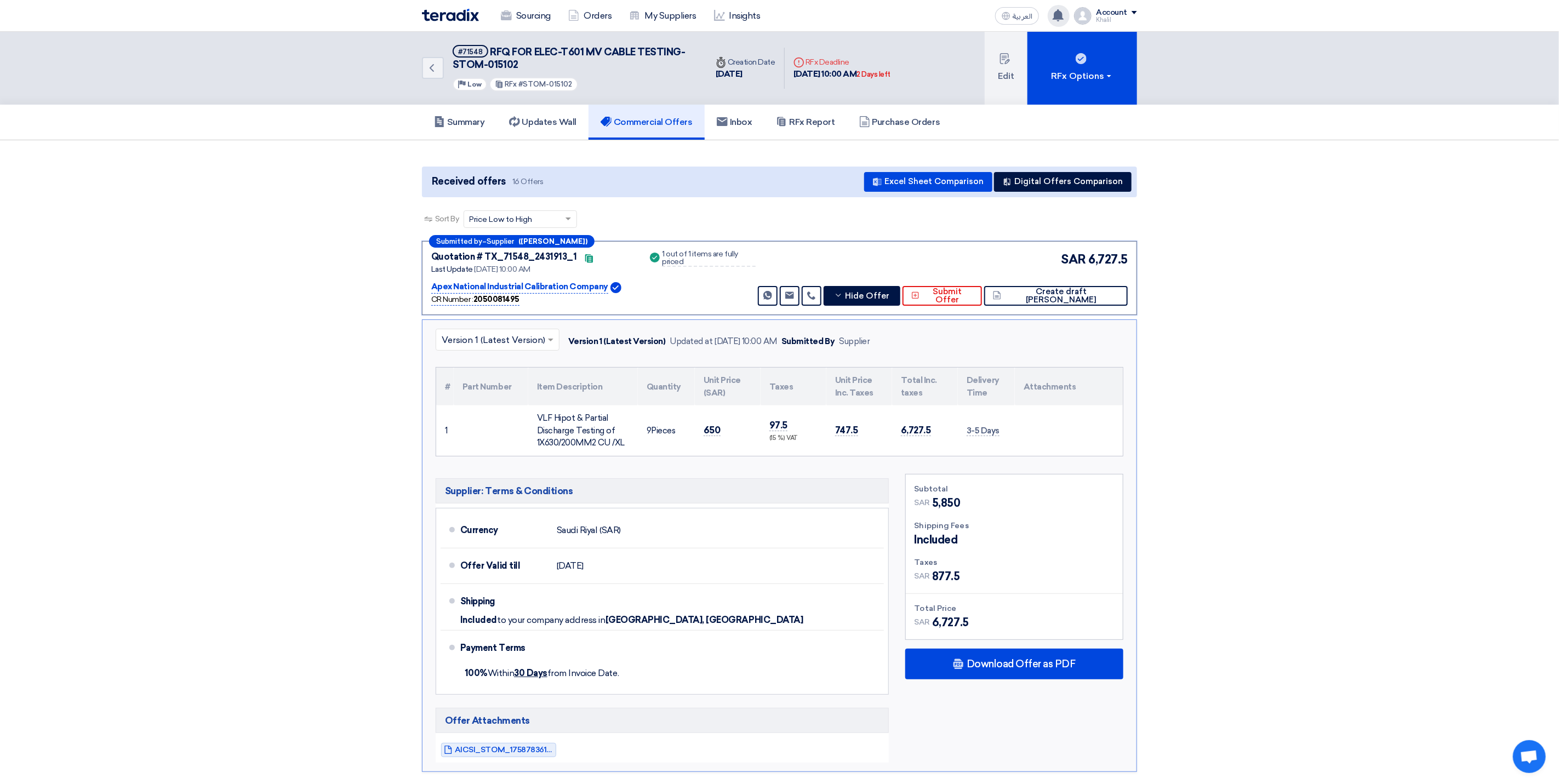
click at [1064, 17] on icon at bounding box center [1058, 15] width 12 height 12
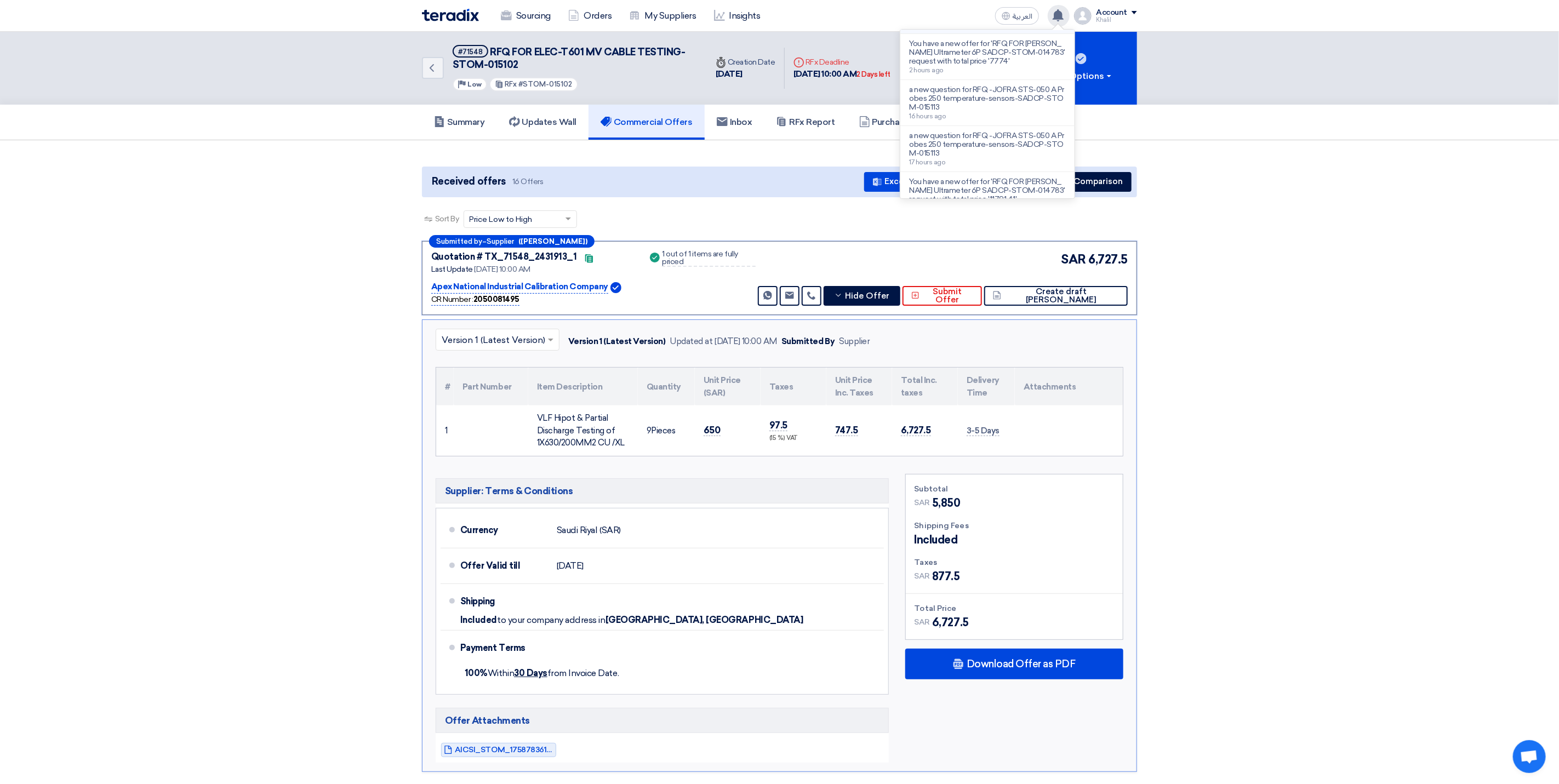
scroll to position [247, 0]
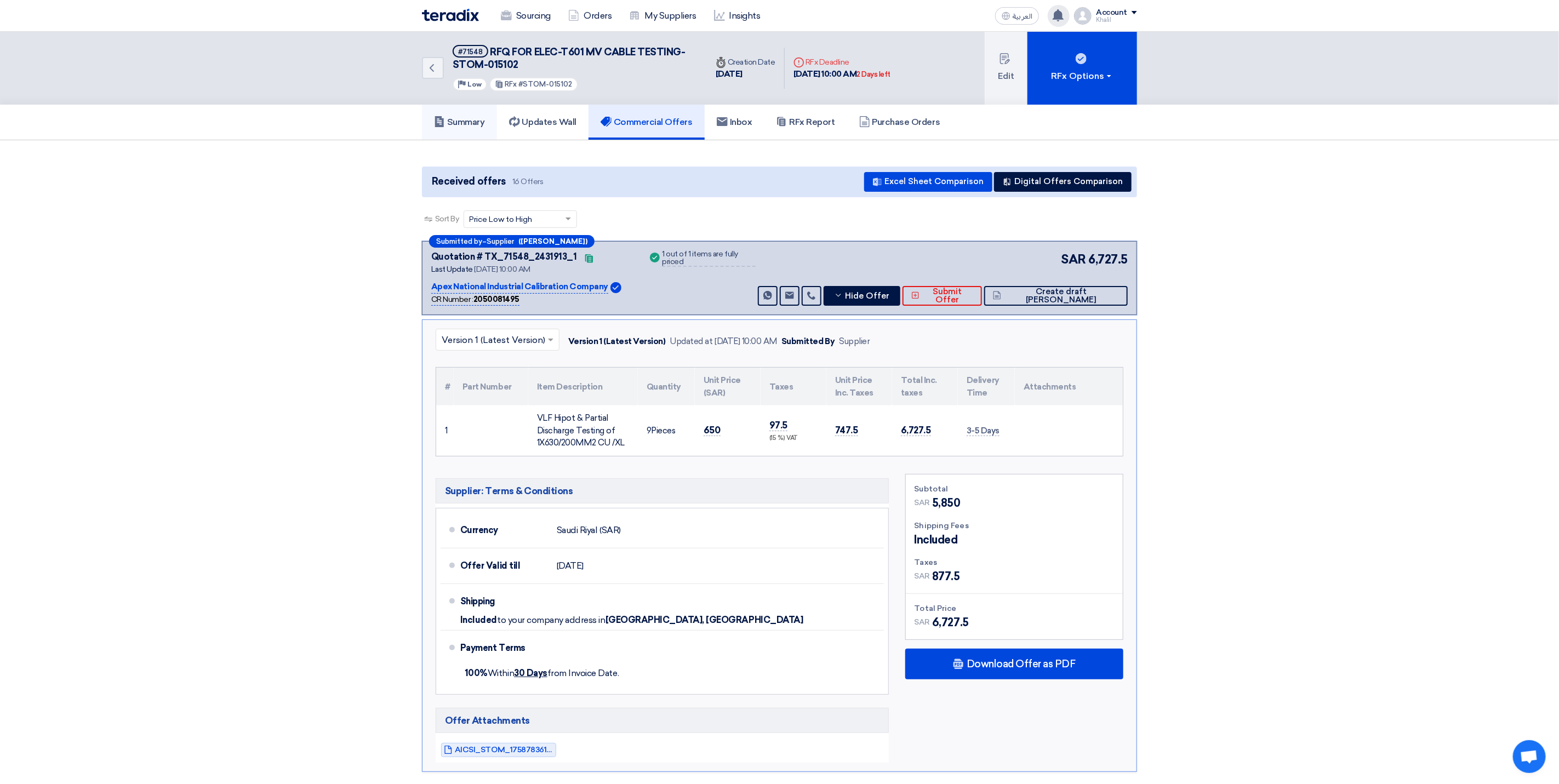
click at [467, 122] on h5 "Summary" at bounding box center [460, 122] width 51 height 11
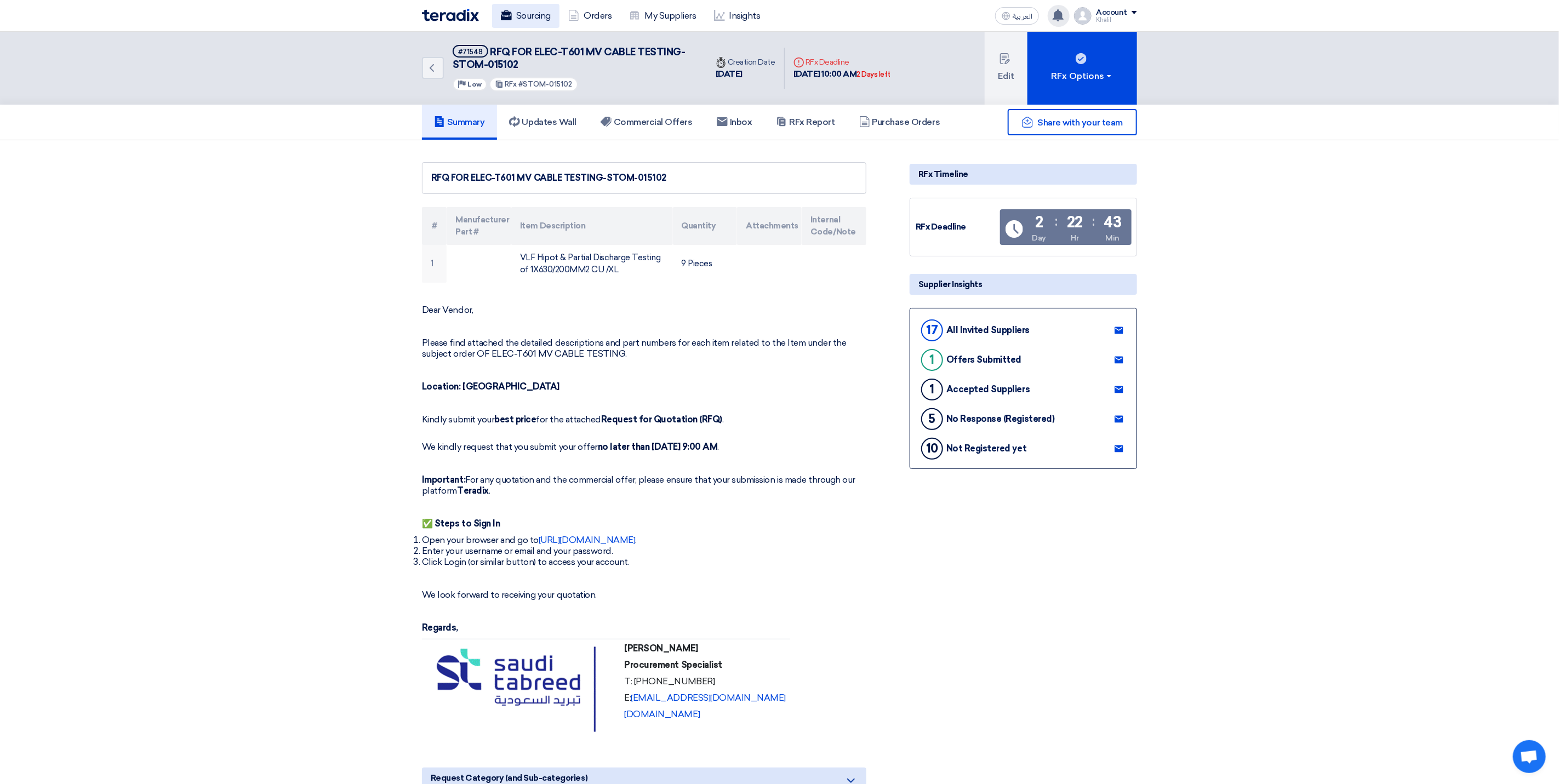
click at [521, 19] on link "Sourcing" at bounding box center [525, 15] width 67 height 24
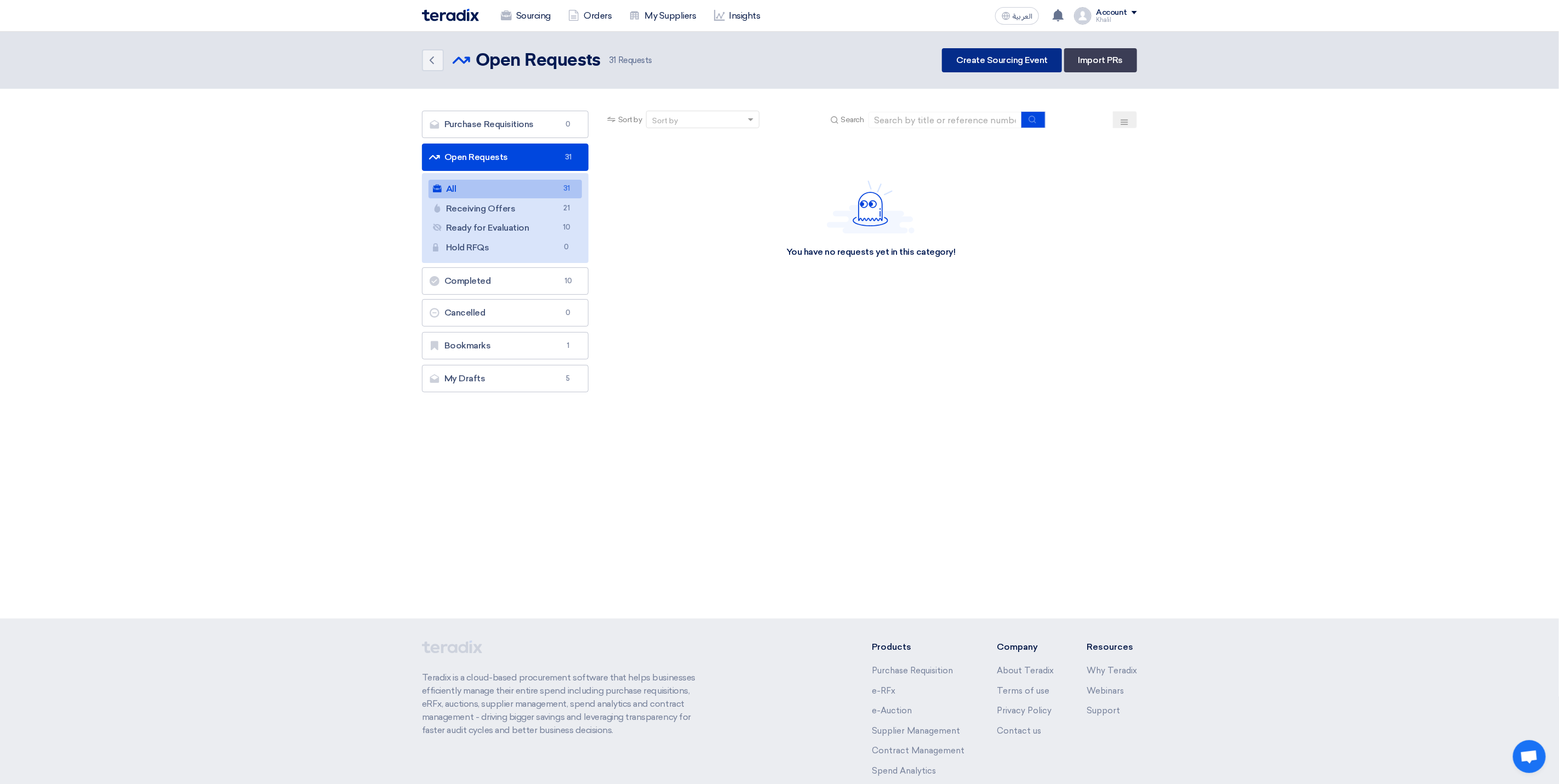
click at [1001, 60] on link "Create Sourcing Event" at bounding box center [1002, 60] width 120 height 24
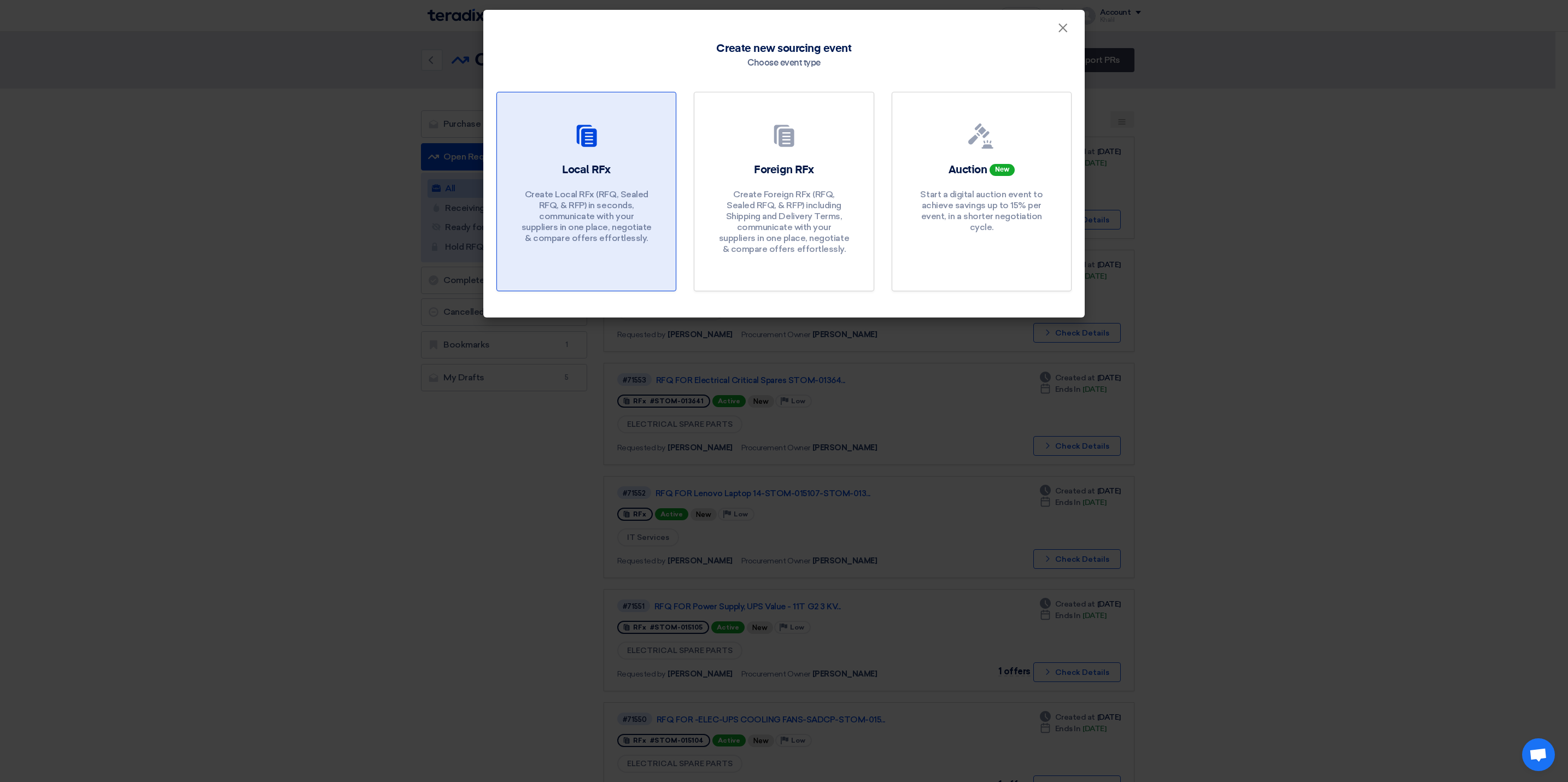
click at [630, 208] on p "Create Local RFx (RFQ, Sealed RFQ, & RFP) in seconds, communicate with your sup…" at bounding box center [586, 216] width 131 height 55
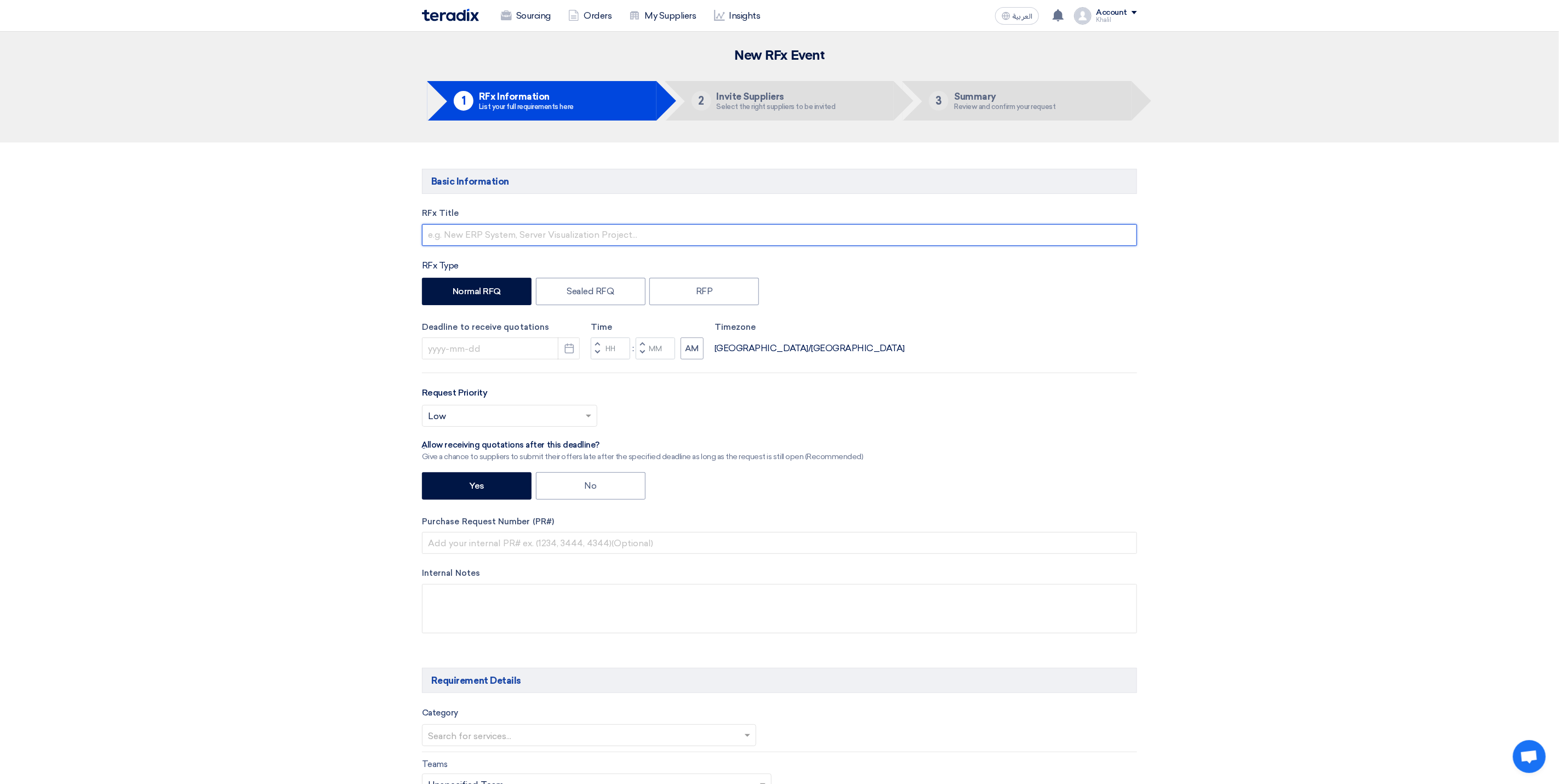
click at [581, 241] on input "text" at bounding box center [780, 235] width 715 height 22
type input "r"
paste input "STOM-015132"
click at [453, 239] on input "RFQ FOR STOM-015132" at bounding box center [780, 235] width 715 height 22
paste input "STOM-015132"
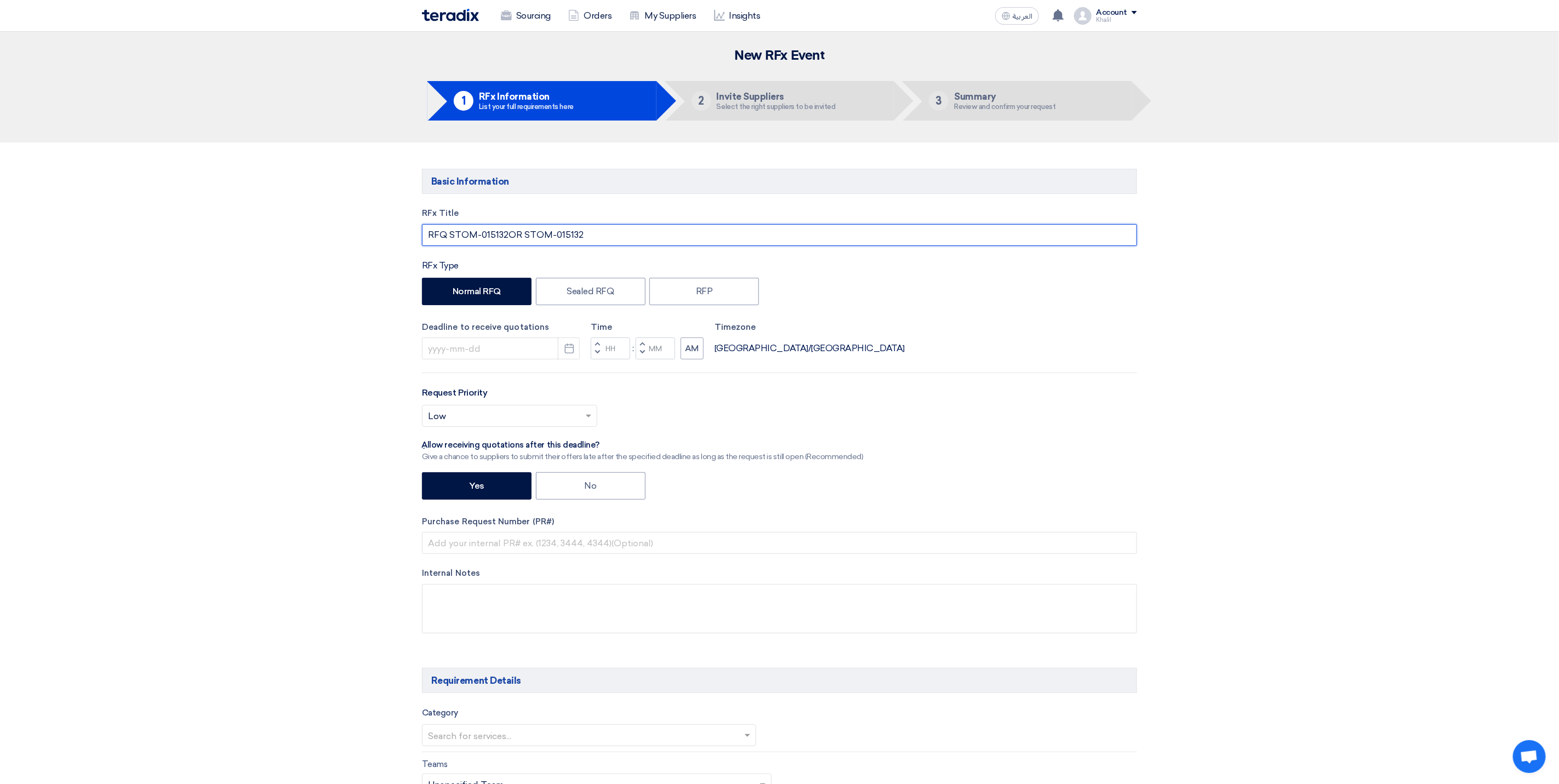
paste input "Spill Pallets for Chemical Storage"
drag, startPoint x: 661, startPoint y: 236, endPoint x: 650, endPoint y: 232, distance: 11.7
click at [650, 232] on input "RFQ STOM-015132Spill Pallets for Chemical Storage OR STOM-015132" at bounding box center [780, 235] width 715 height 22
click at [771, 246] on input "RFQ STOM-015132Spill Pallets for Chemical Storage - STOM-015132" at bounding box center [780, 235] width 715 height 22
drag, startPoint x: 517, startPoint y: 237, endPoint x: 510, endPoint y: 237, distance: 7.0
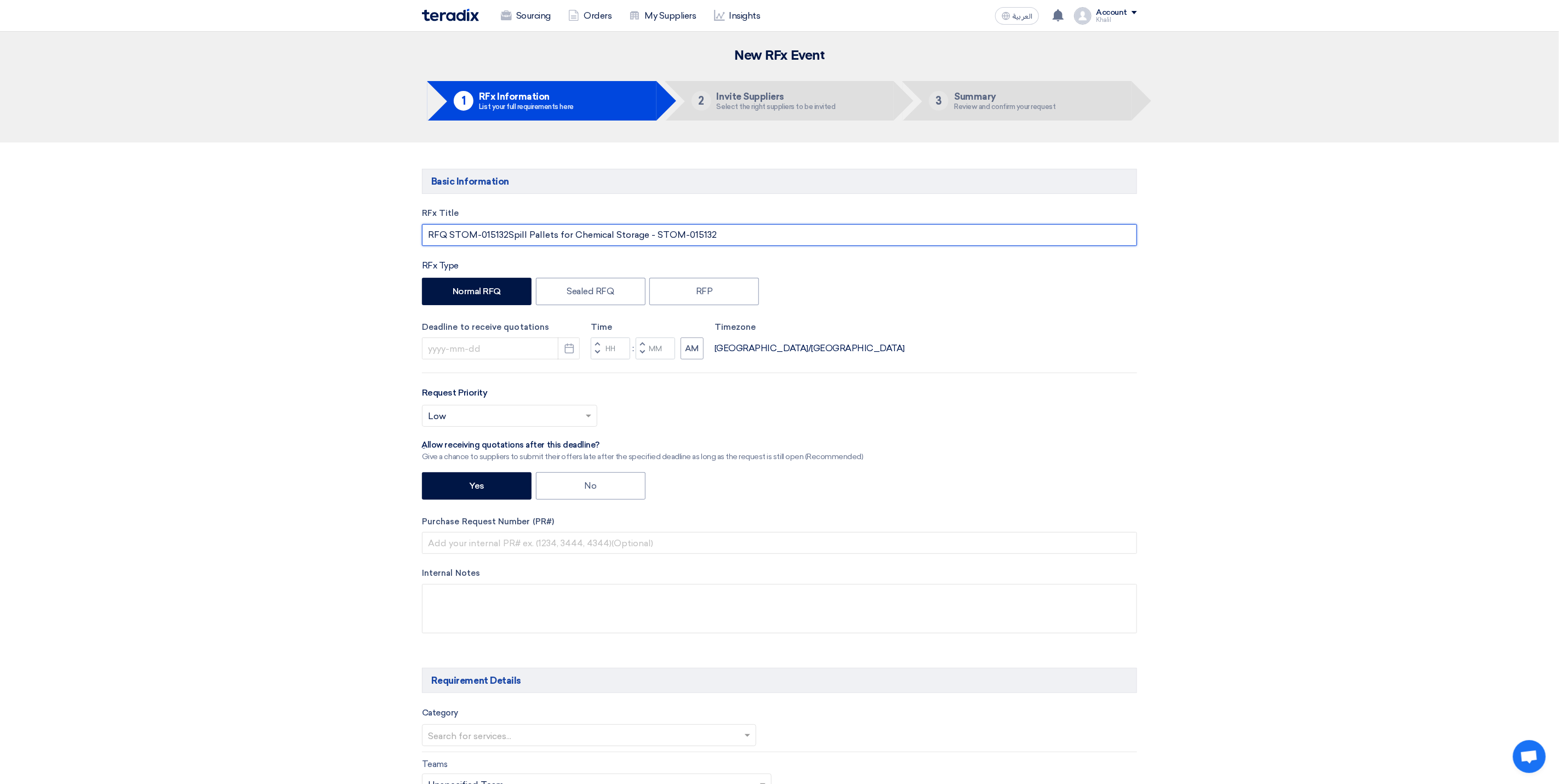
click at [510, 237] on input "RFQ STOM-015132Spill Pallets for Chemical Storage - STOM-015132" at bounding box center [780, 235] width 715 height 22
click at [509, 237] on input "RFQ STOM-015132Spill Pallets for Chemical Storage - STOM-015132" at bounding box center [780, 235] width 715 height 22
drag, startPoint x: 509, startPoint y: 237, endPoint x: 450, endPoint y: 237, distance: 59.0
click at [450, 237] on input "RFQ STOM-015132Spill Pallets for Chemical Storage - STOM-015132" at bounding box center [780, 235] width 715 height 22
click at [683, 240] on input "RFQ Spill Pallets for Chemical Storage - STOM-015132" at bounding box center [780, 235] width 715 height 22
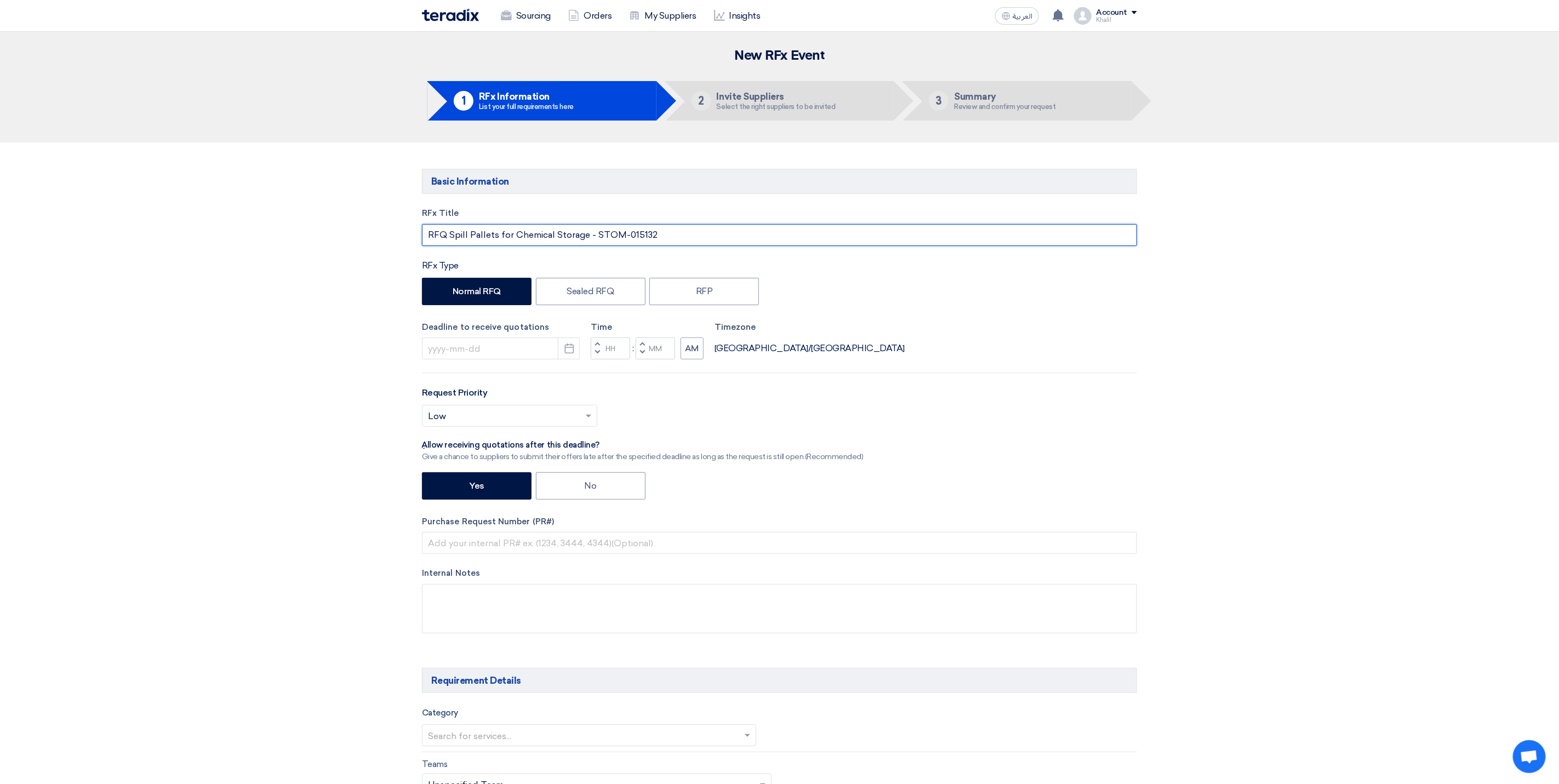
click at [597, 235] on input "RFQ Spill Pallets for Chemical Storage - STOM-015132" at bounding box center [780, 235] width 715 height 22
paste input "KAFD"
type input "RFQ Spill Pallets for Chemical Storage - KAFD -STOM-015132"
click at [1095, 322] on div "Deadline to receive quotations Pick a date Time Increment hours Decrement hours…" at bounding box center [780, 340] width 715 height 39
click at [568, 354] on use "button" at bounding box center [569, 348] width 9 height 9
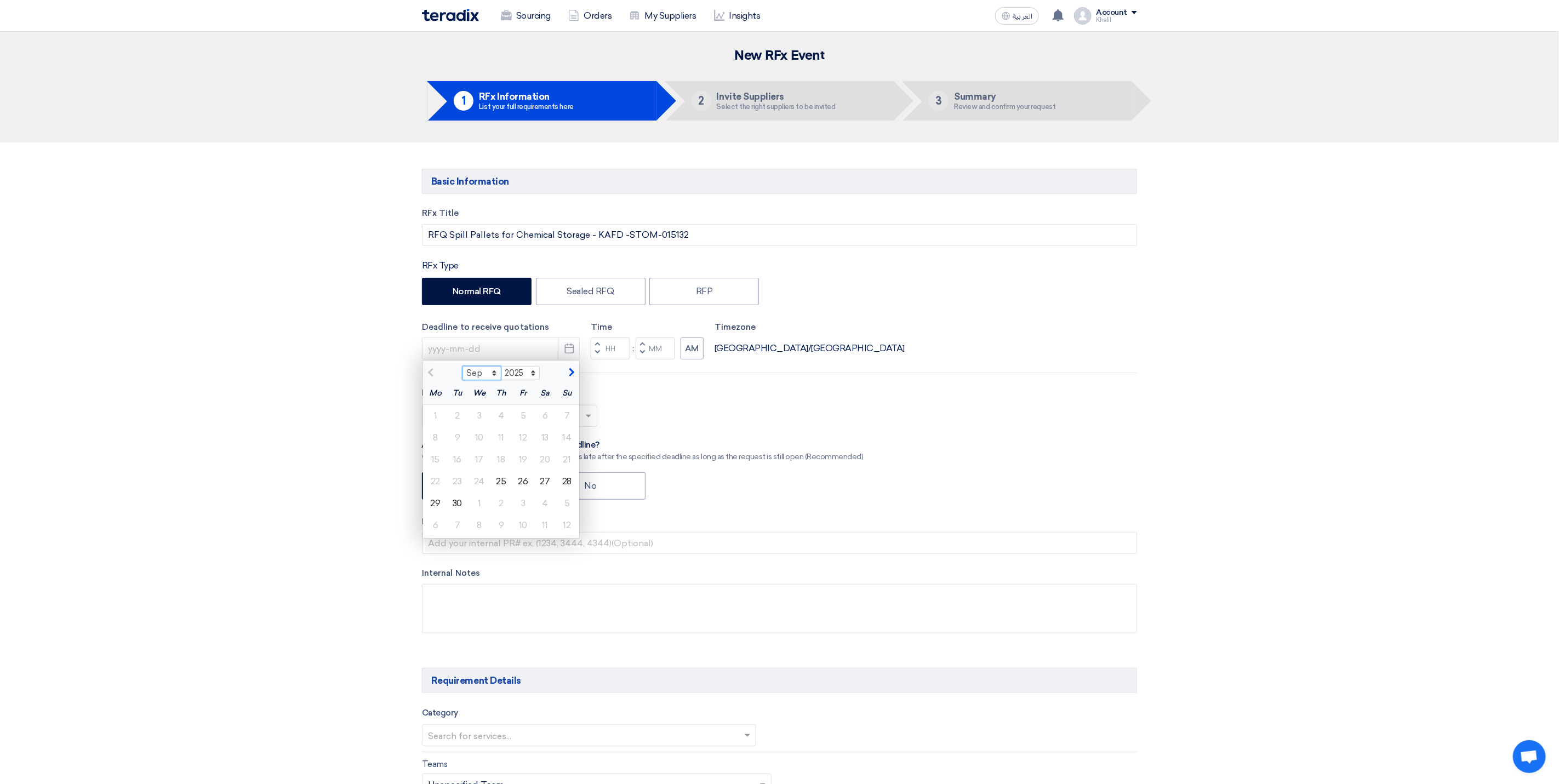
click at [492, 378] on select "Sep Oct Nov Dec" at bounding box center [482, 373] width 39 height 14
select select "10"
click at [463, 368] on select "Sep Oct Nov Dec" at bounding box center [482, 373] width 39 height 14
click at [457, 431] on div "7" at bounding box center [457, 437] width 22 height 22
type input "[DATE]"
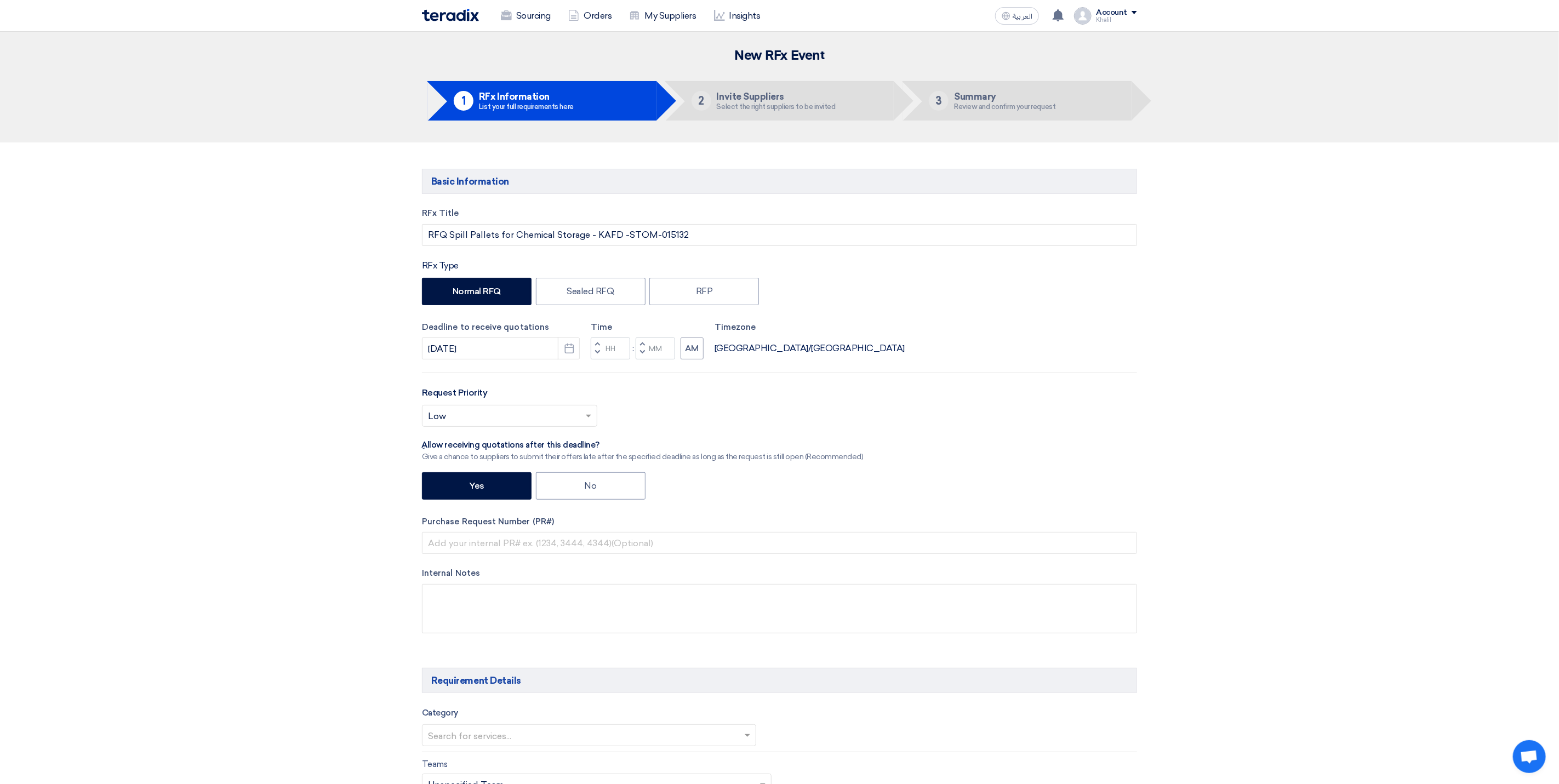
click at [688, 407] on div "Select priority... × Low ×" at bounding box center [780, 420] width 715 height 30
click at [609, 354] on input "Hours" at bounding box center [611, 348] width 40 height 22
type input "10"
click at [660, 354] on input "Minutes" at bounding box center [656, 348] width 40 height 22
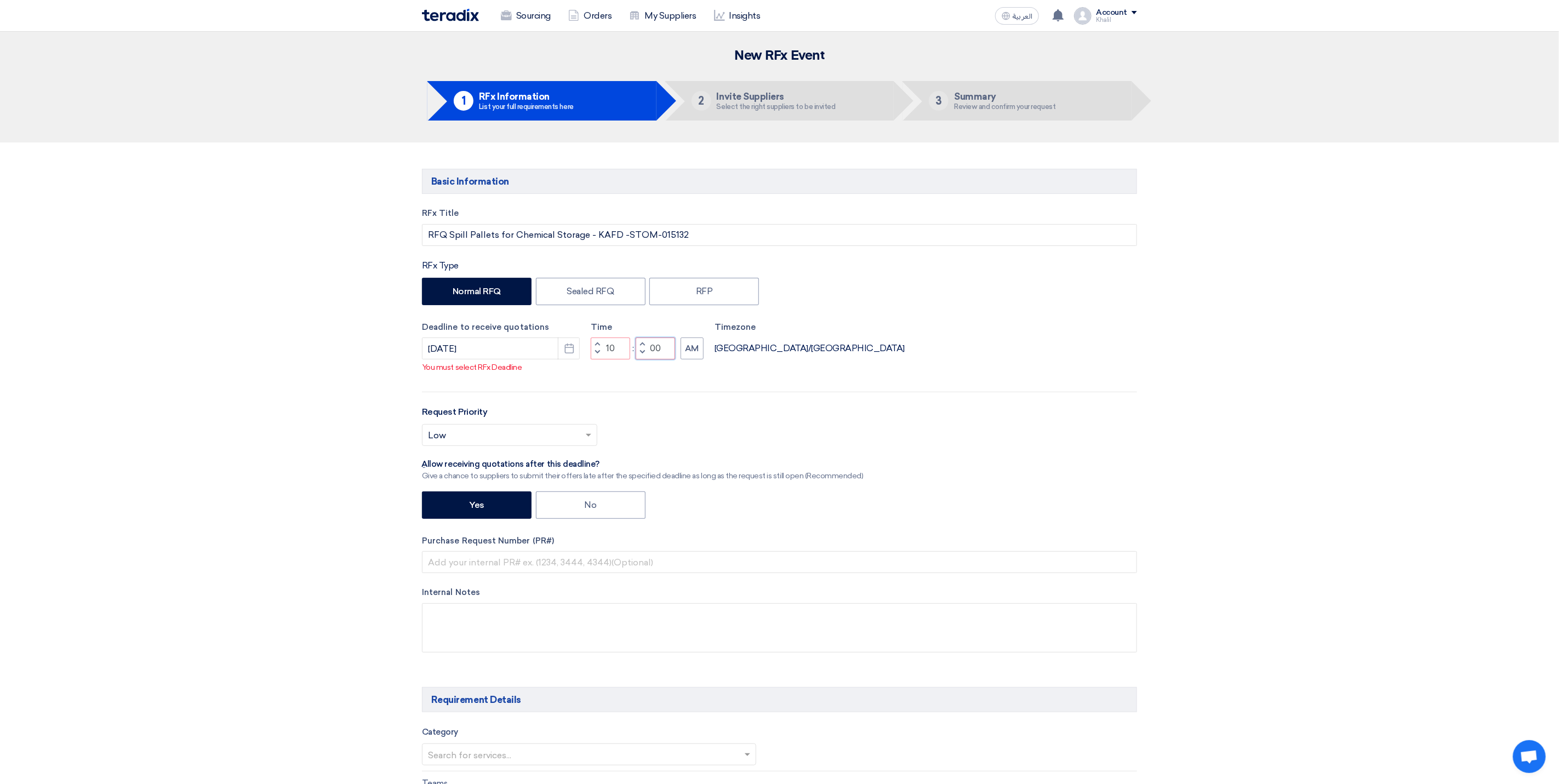
type input "00"
click at [1045, 411] on div "RFx Title RFQ Spill Pallets for Chemical Storage - KAFD -STOM-015132 RFx Type N…" at bounding box center [779, 438] width 731 height 462
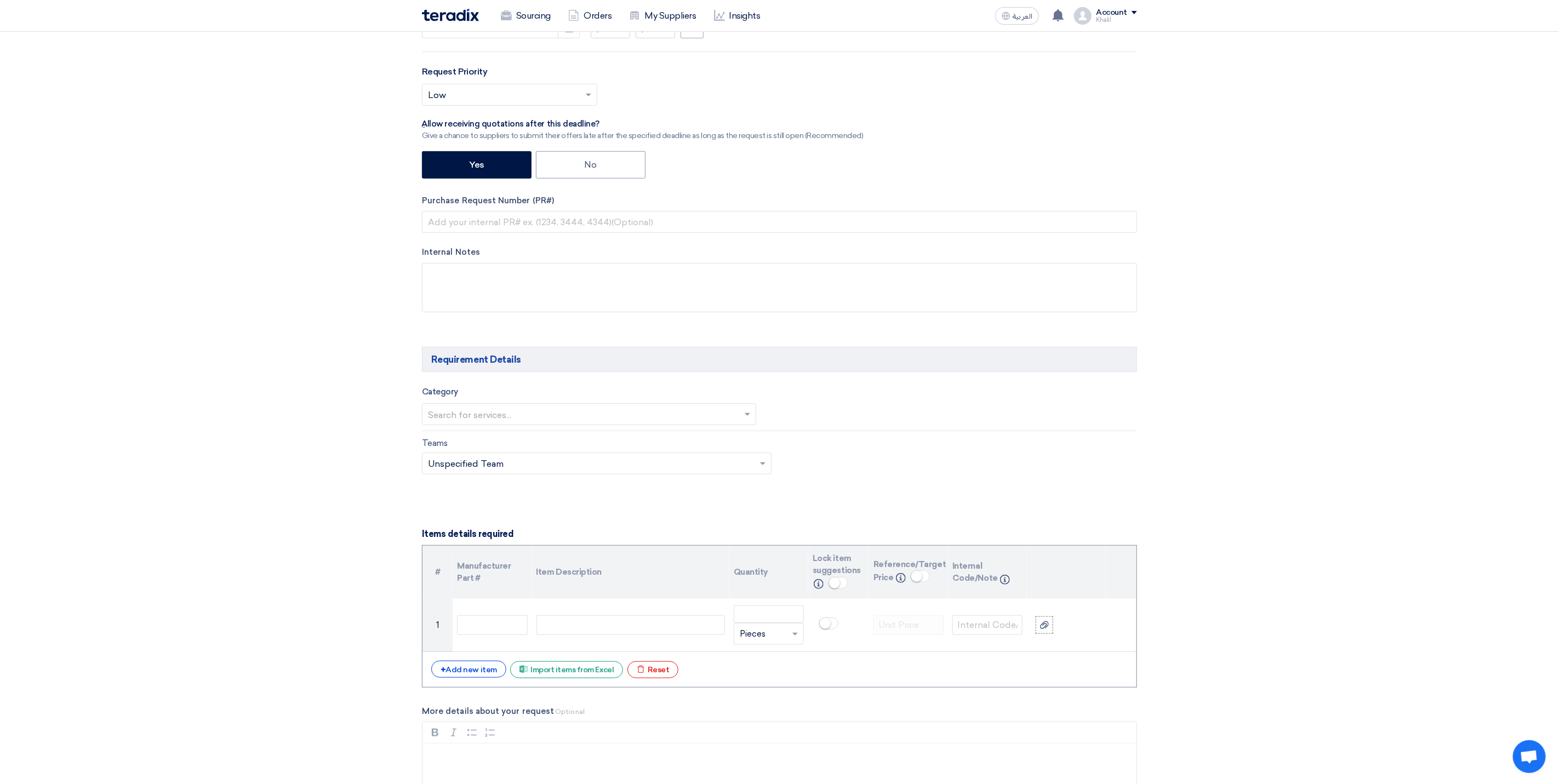
scroll to position [165, 0]
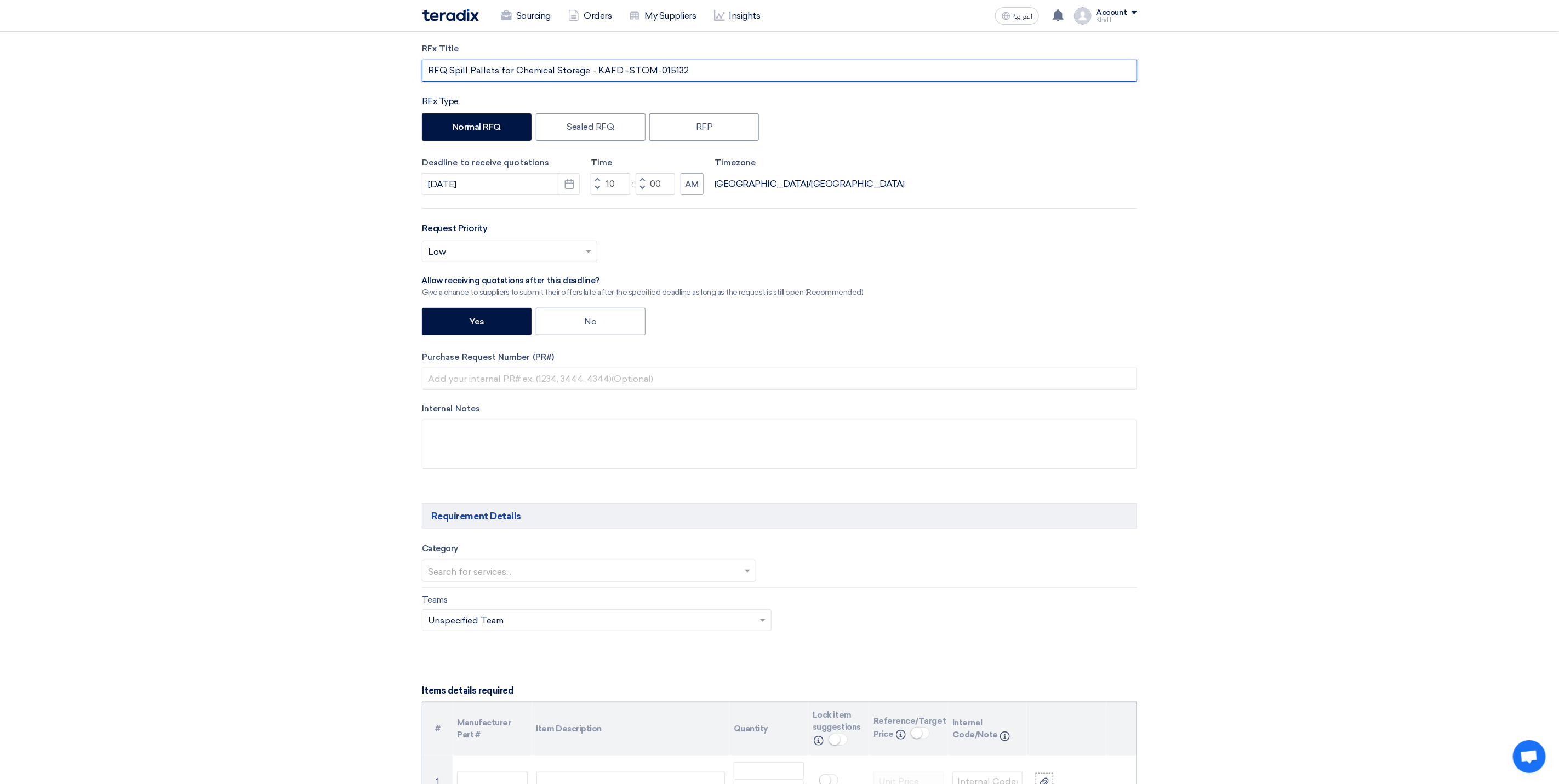
drag, startPoint x: 695, startPoint y: 67, endPoint x: 626, endPoint y: 69, distance: 69.0
click at [626, 69] on input "RFQ Spill Pallets for Chemical Storage - KAFD -STOM-015132" at bounding box center [780, 70] width 715 height 22
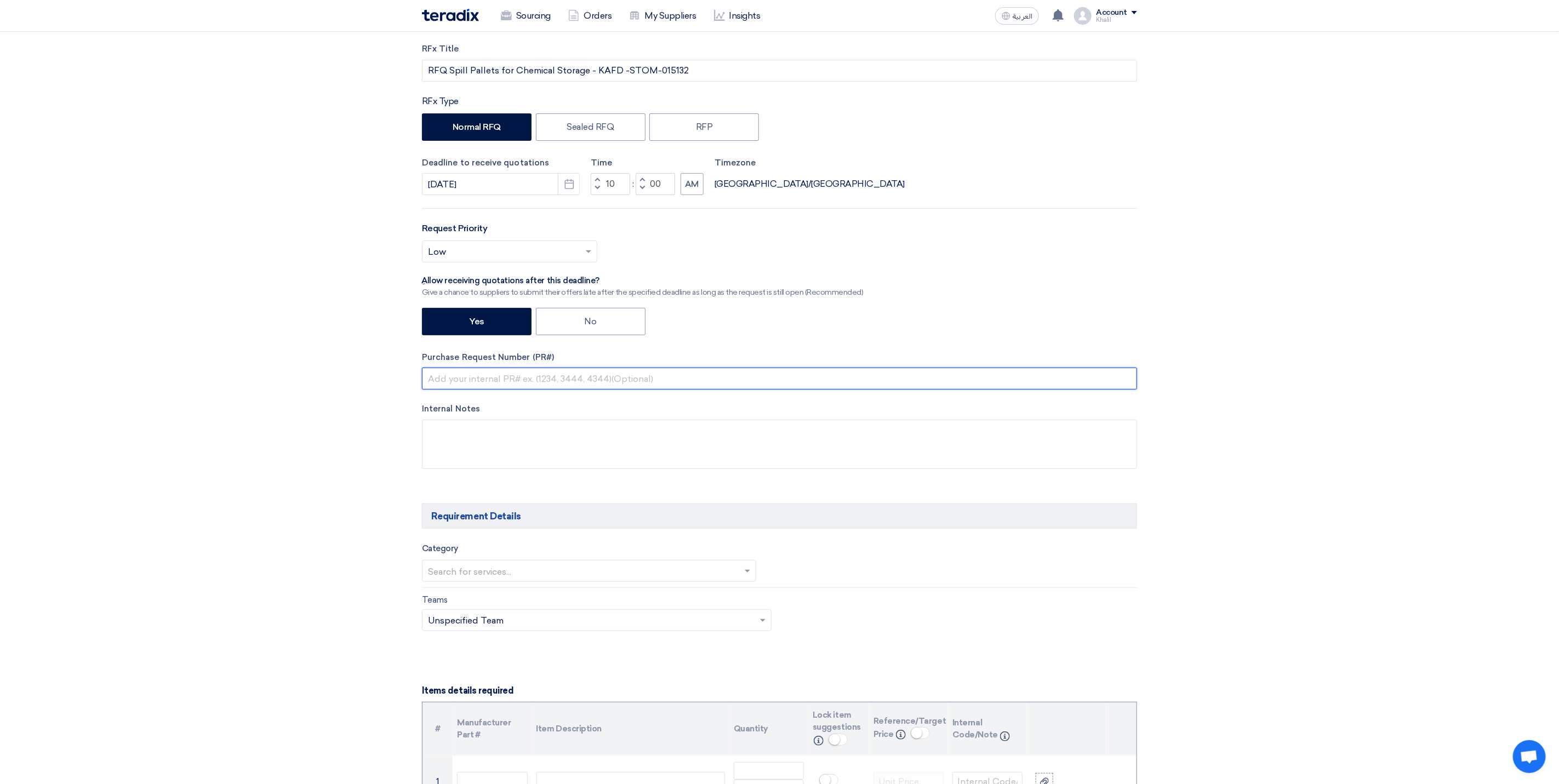
click at [543, 380] on input "text" at bounding box center [780, 378] width 715 height 22
paste input "STOM-015132"
type input "STOM-015132"
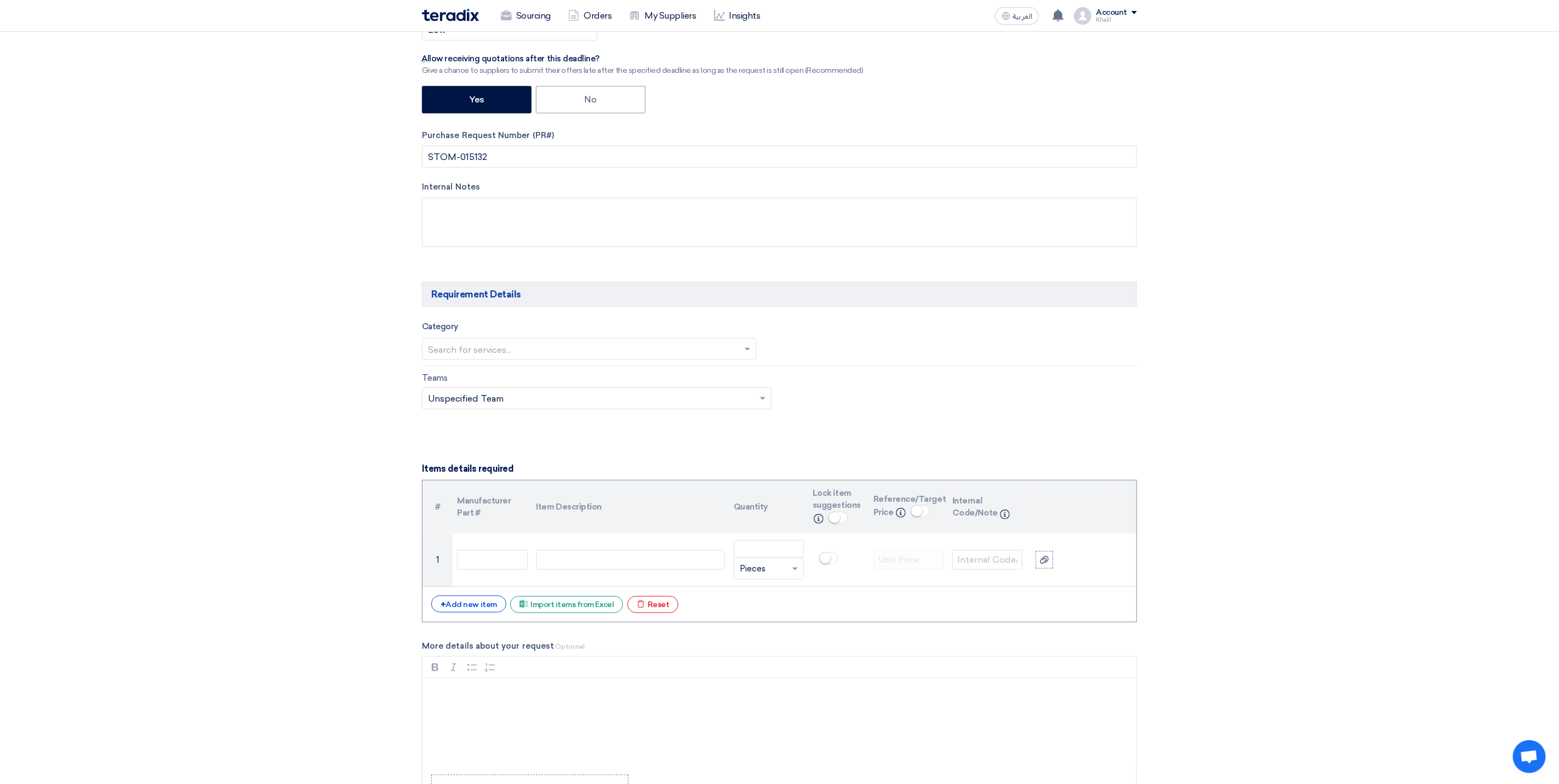
scroll to position [411, 0]
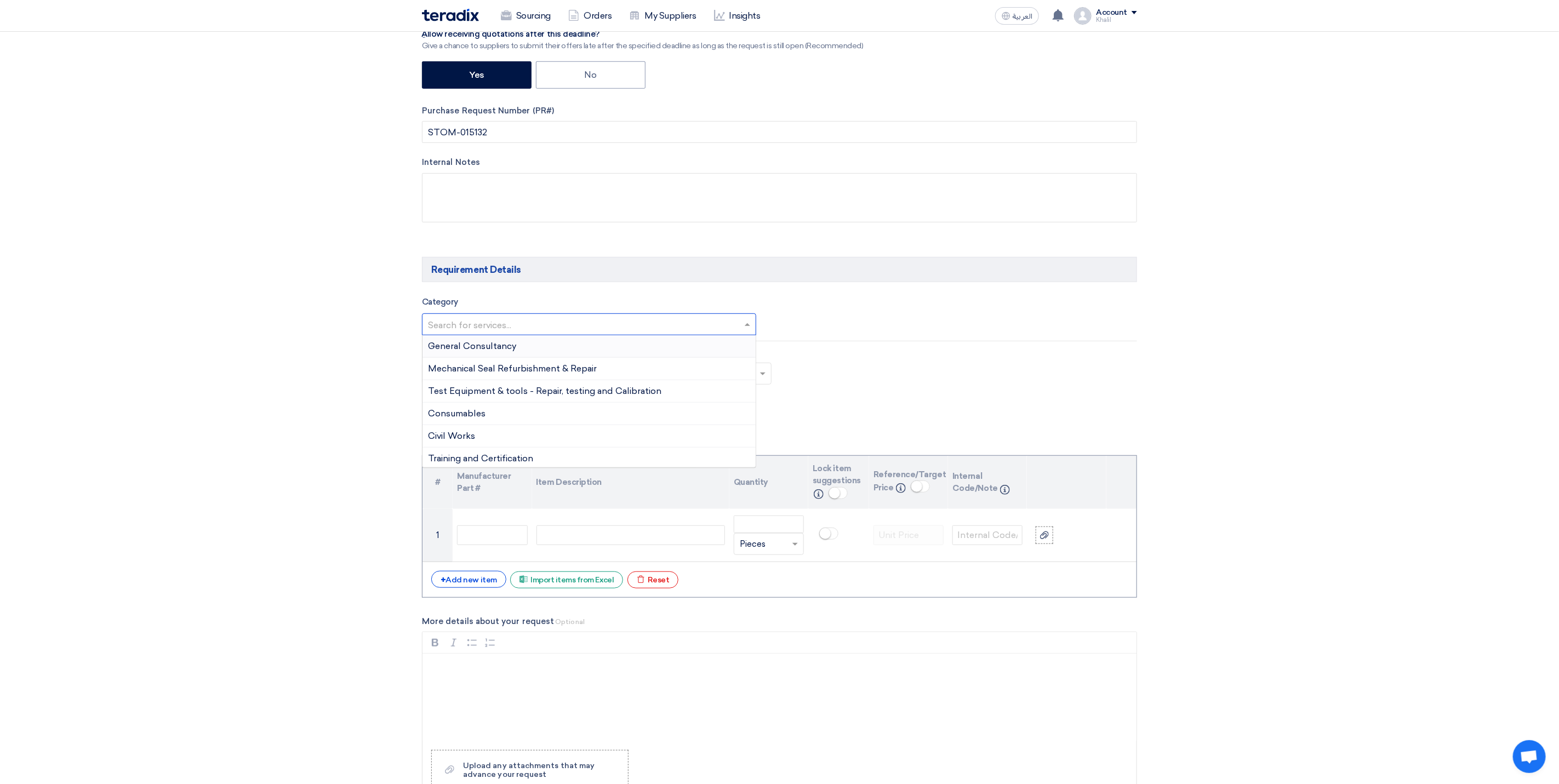
click at [500, 329] on input "text" at bounding box center [583, 325] width 311 height 18
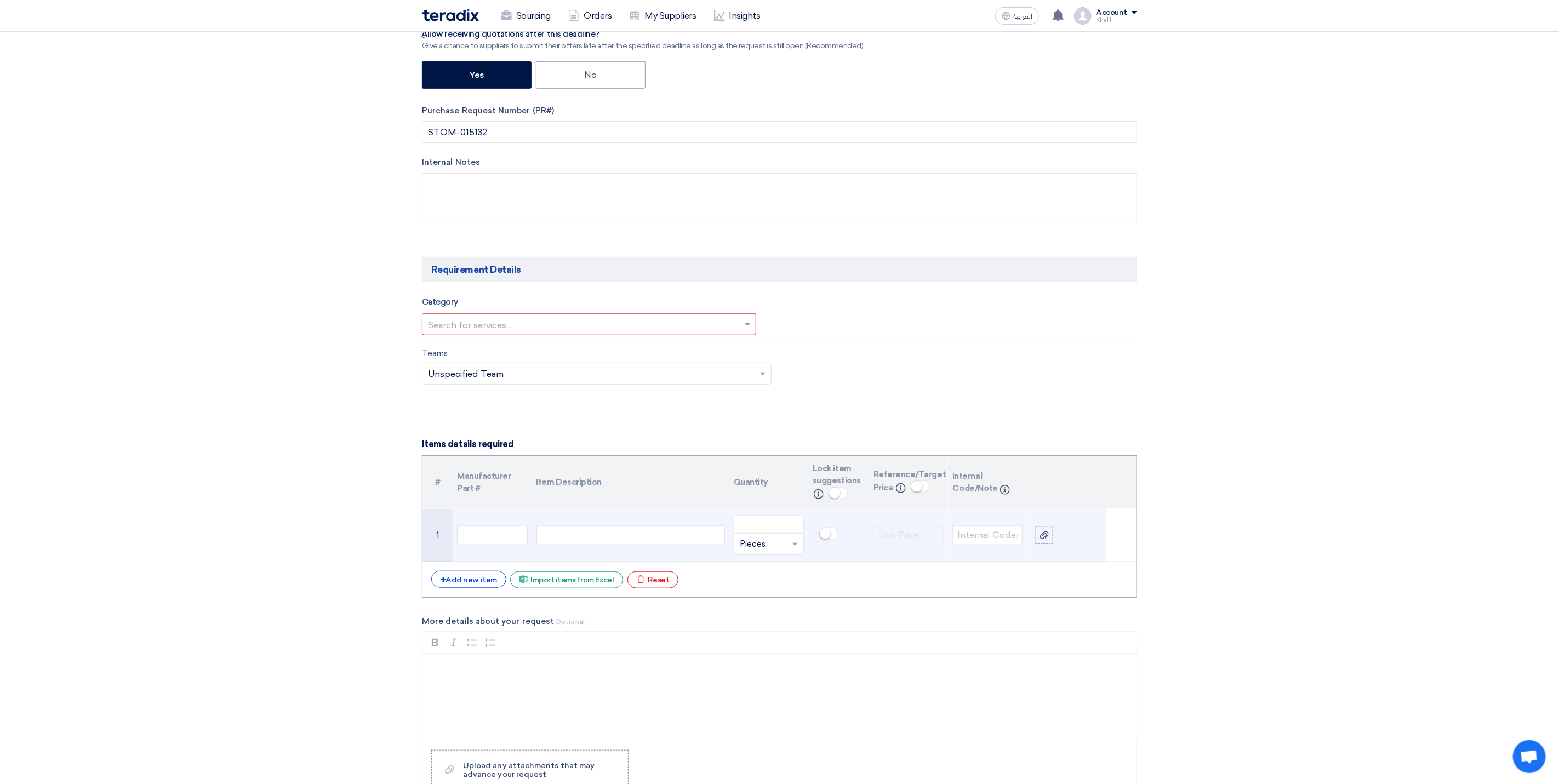
click at [592, 534] on div at bounding box center [630, 535] width 188 height 20
paste div
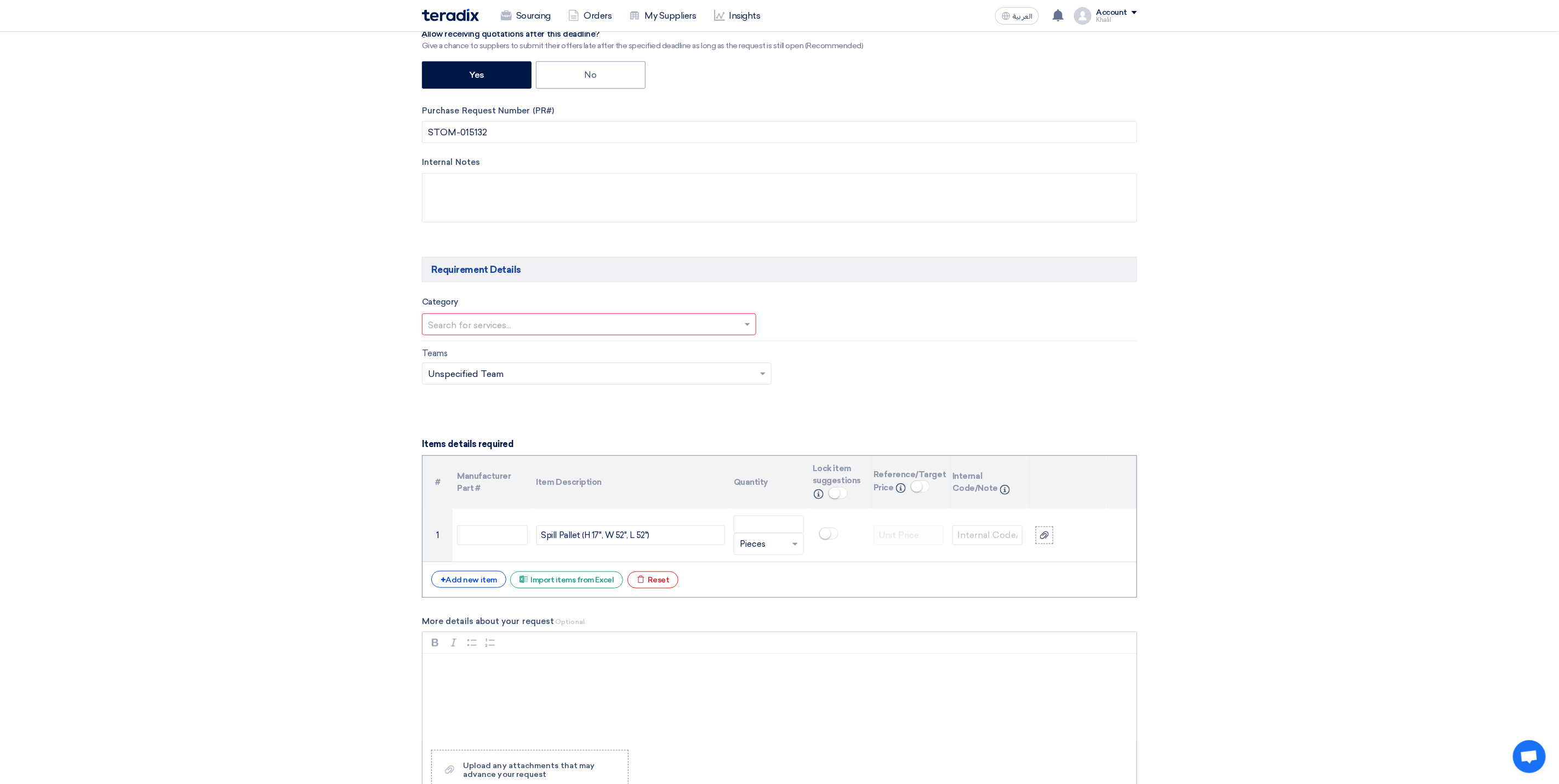
click at [797, 653] on div "Bold (CTRL+B) Bold Italic (CTRL+I) Italic Bulleted List Bulleted List Numbered …" at bounding box center [780, 643] width 714 height 21
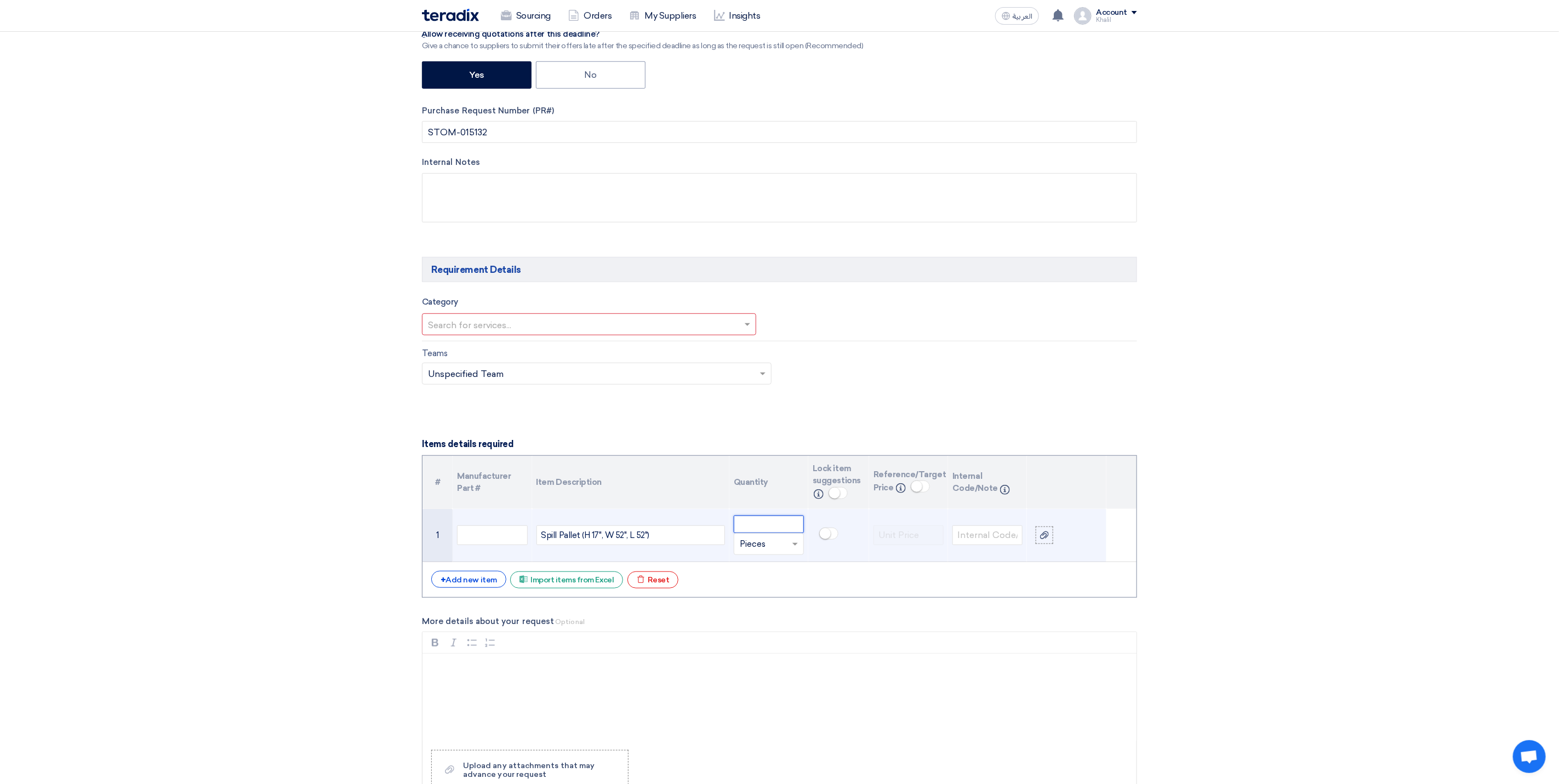
click at [752, 532] on input "number" at bounding box center [769, 524] width 70 height 18
paste input "25"
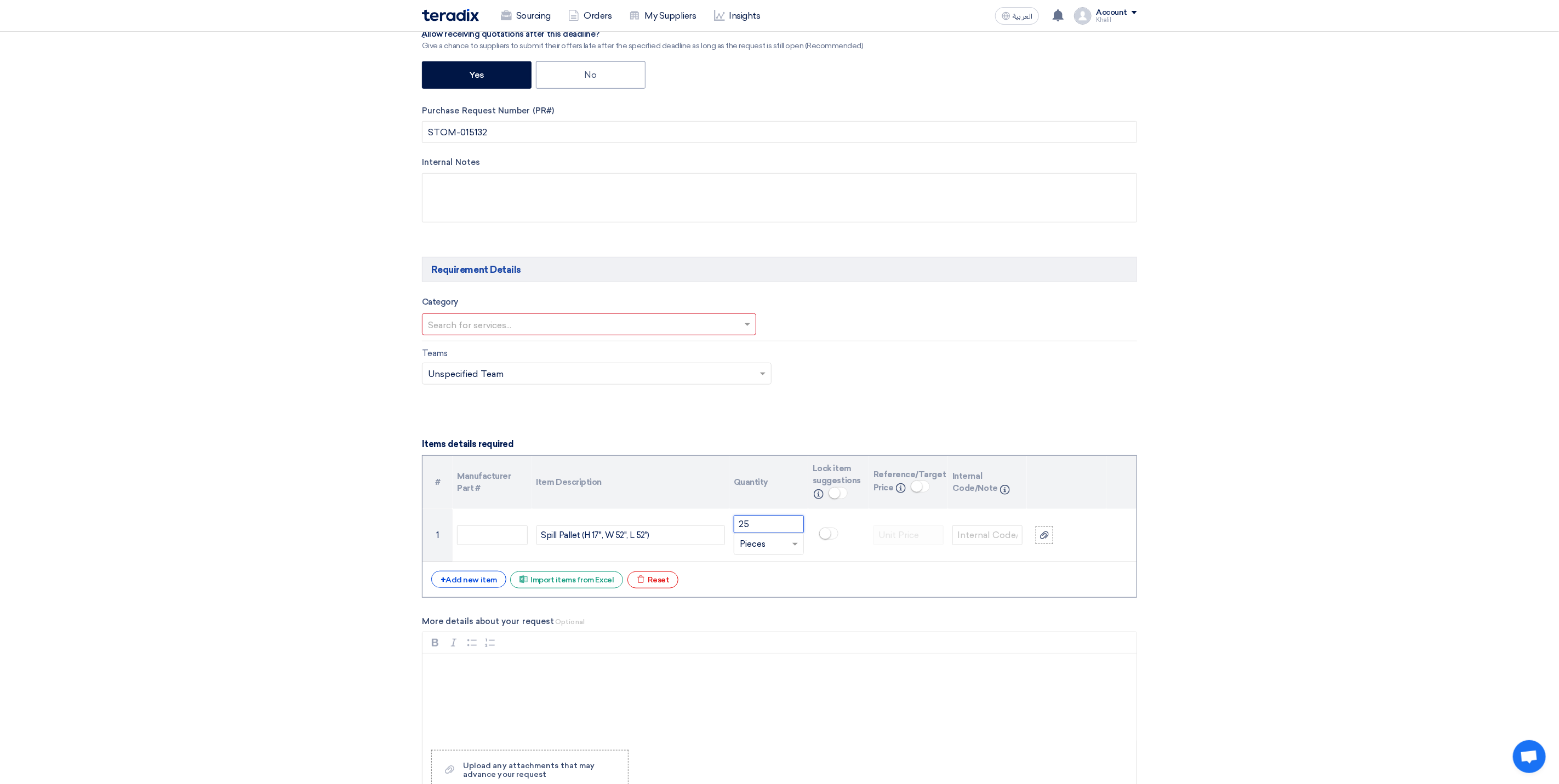
type input "25"
click at [1268, 581] on section "Basic Information RFx Title RFQ Spill Pallets for Chemical Storage - KAFD -STOM…" at bounding box center [780, 670] width 1559 height 1876
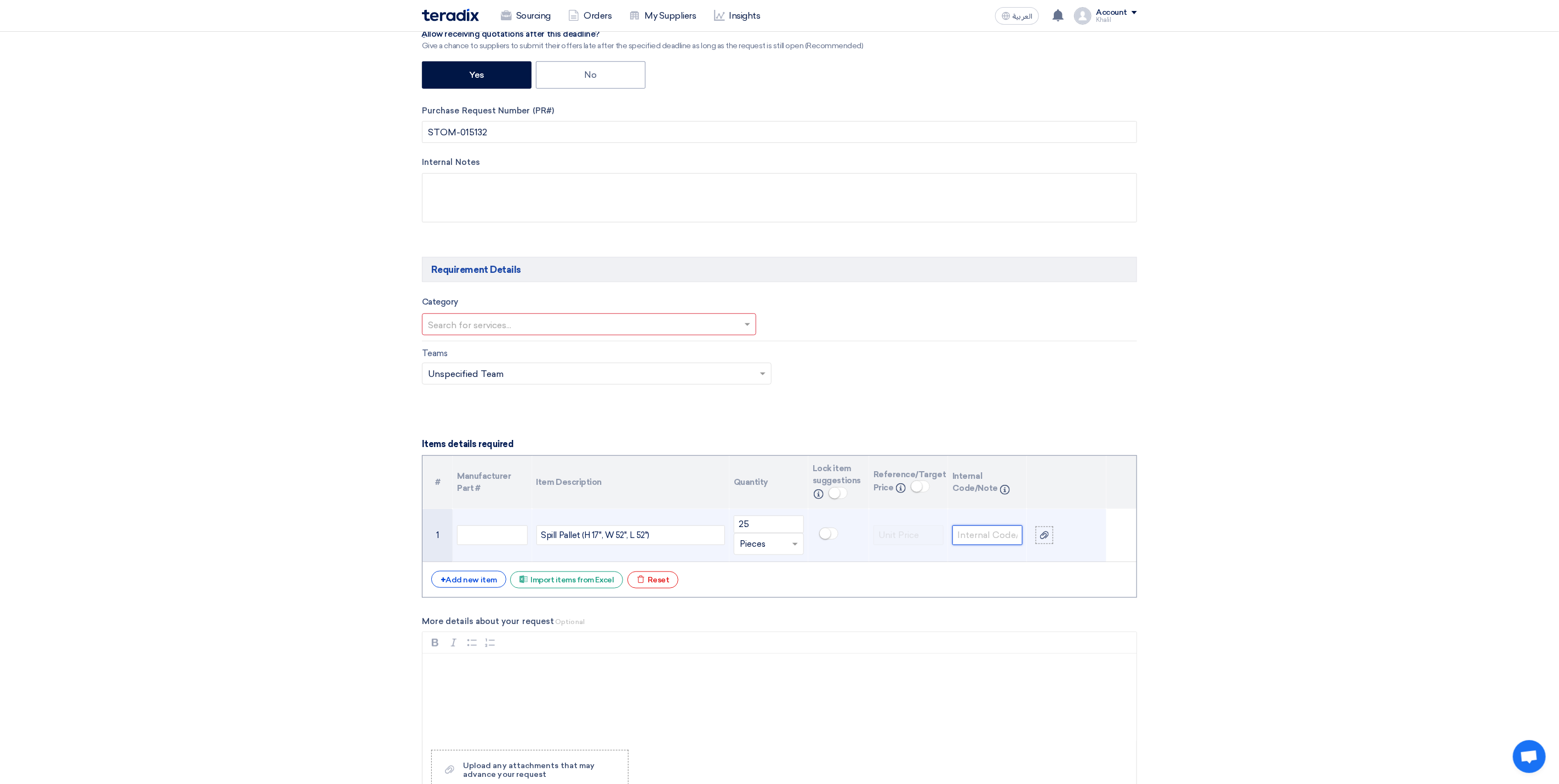
click at [987, 536] on input "text" at bounding box center [988, 535] width 70 height 20
paste input "0204000023"
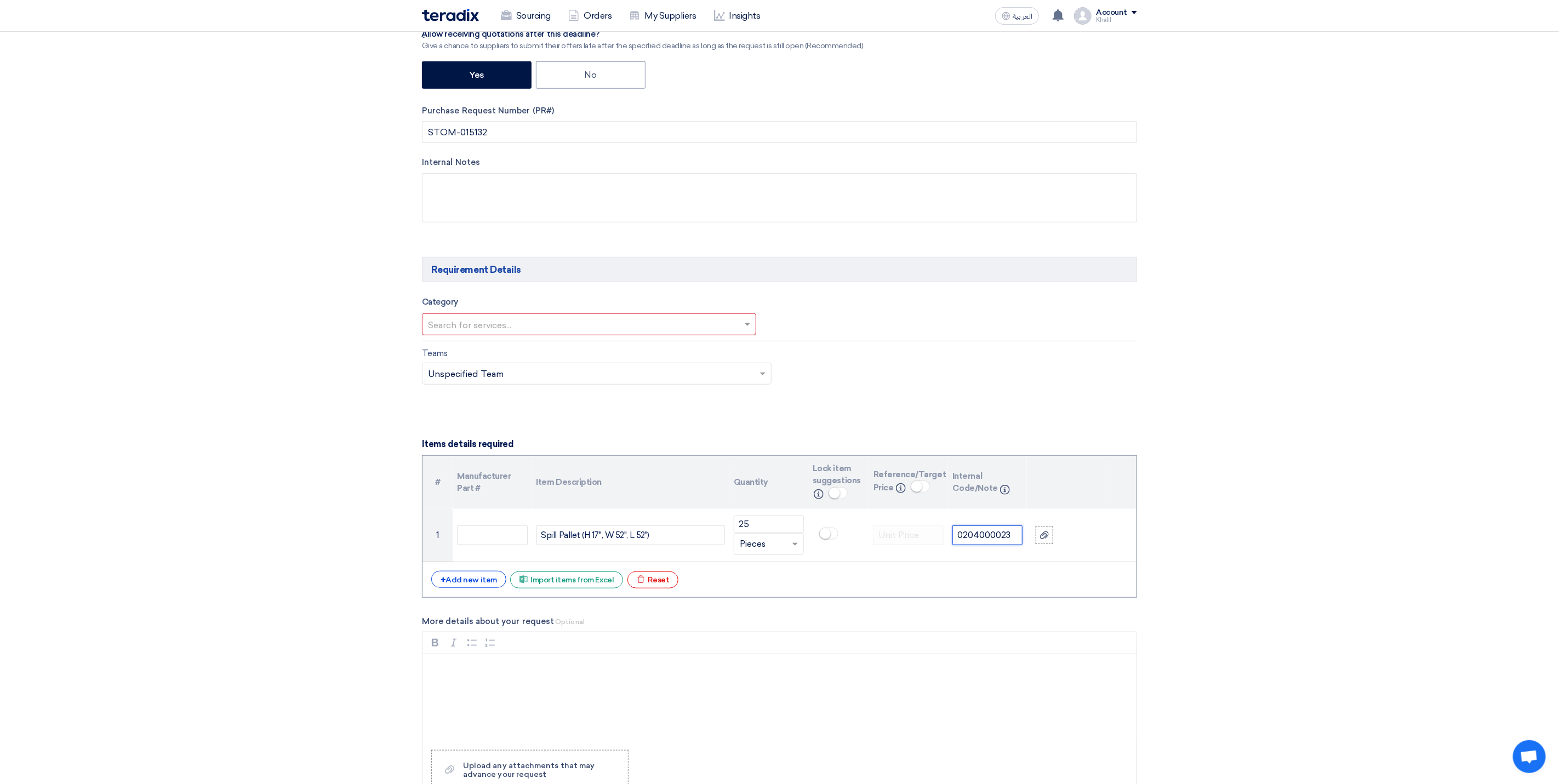
type input "0204000023"
click at [1248, 564] on section "Basic Information RFx Title RFQ Spill Pallets for Chemical Storage - KAFD -STOM…" at bounding box center [780, 670] width 1559 height 1876
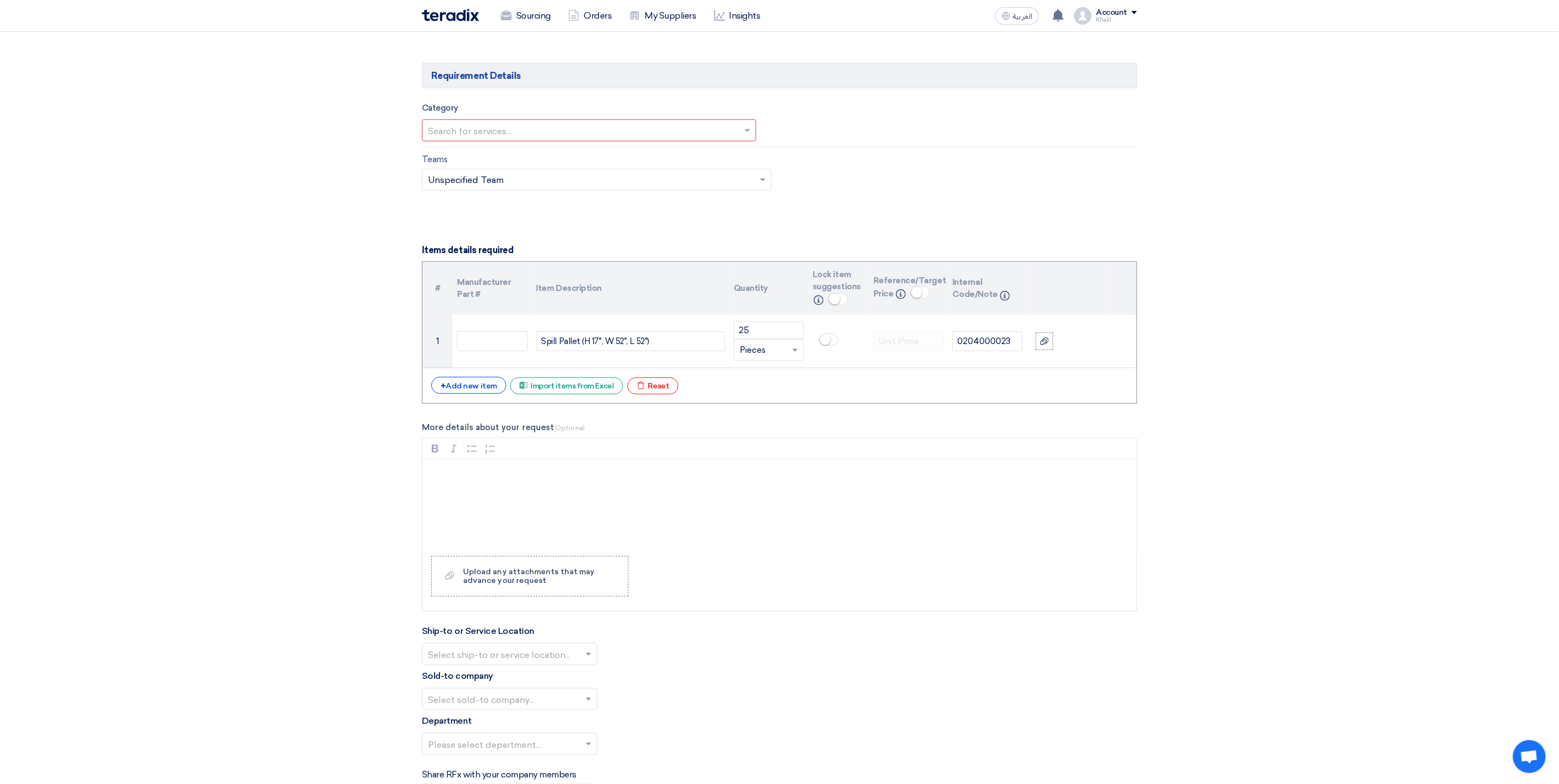
scroll to position [657, 0]
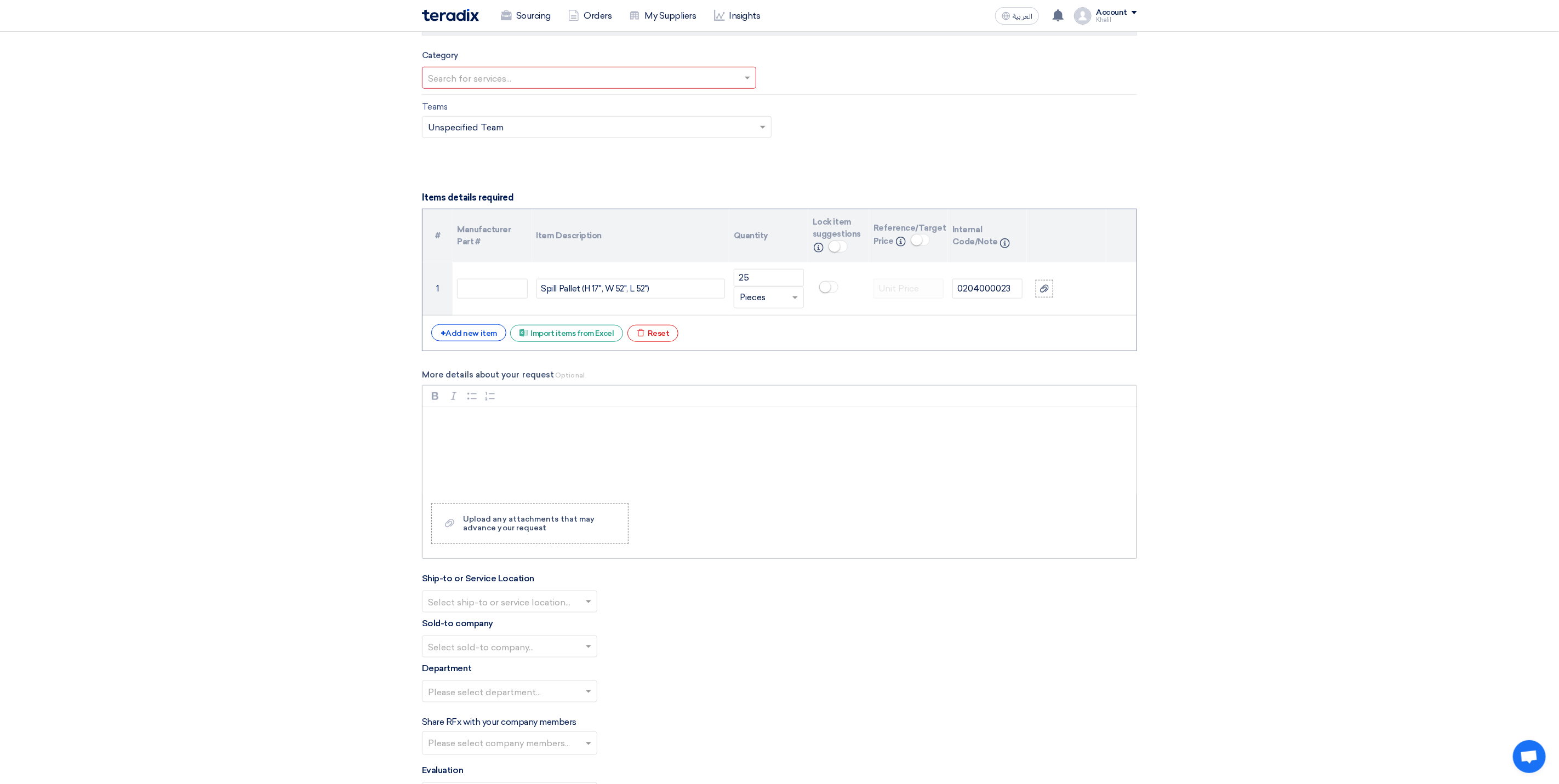
click at [633, 427] on p "Rich Text Editor, main" at bounding box center [783, 422] width 695 height 13
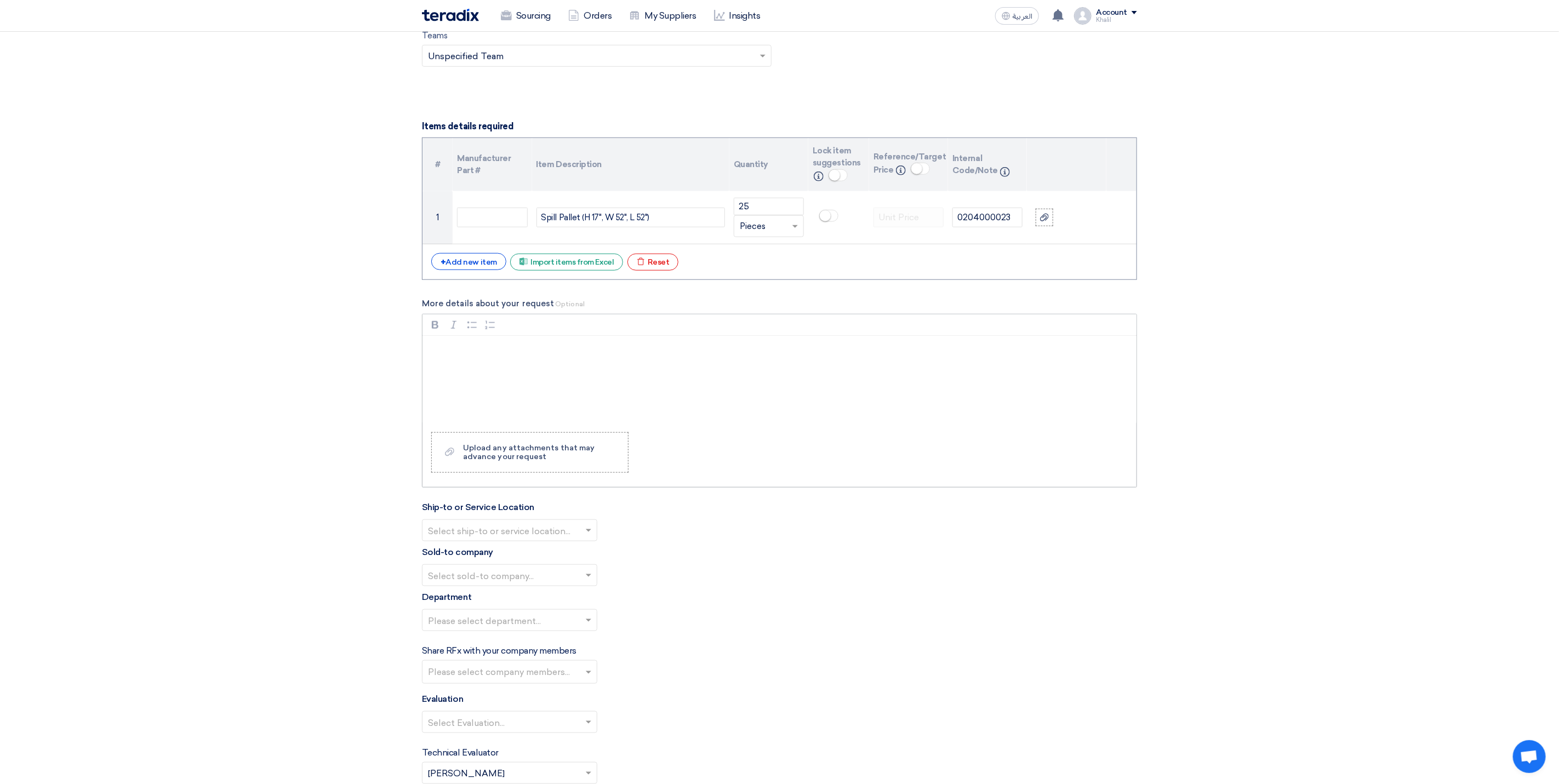
scroll to position [904, 0]
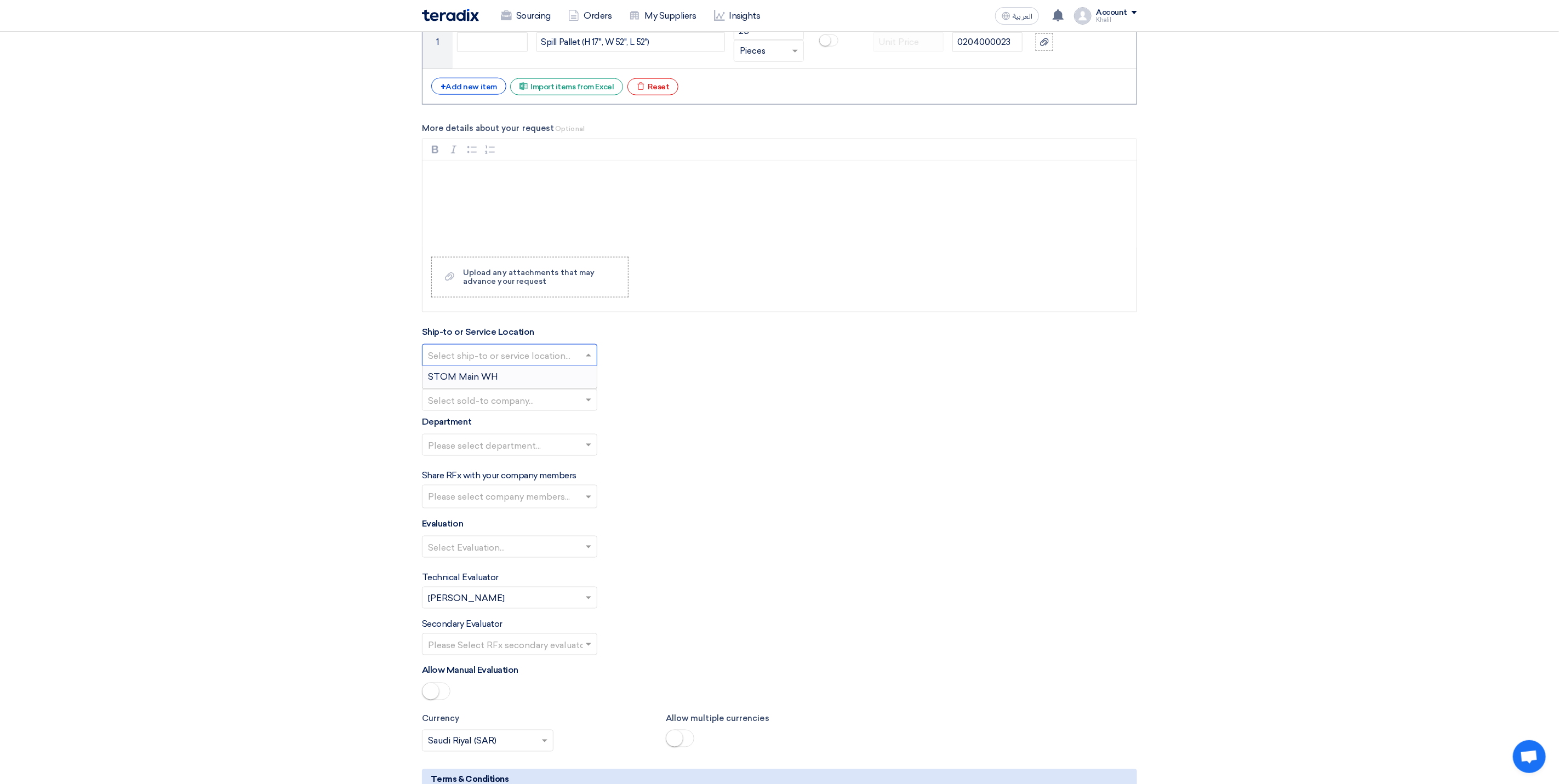
click at [592, 361] on span at bounding box center [589, 355] width 13 height 13
click at [581, 385] on div "STOM Main WH" at bounding box center [510, 376] width 174 height 22
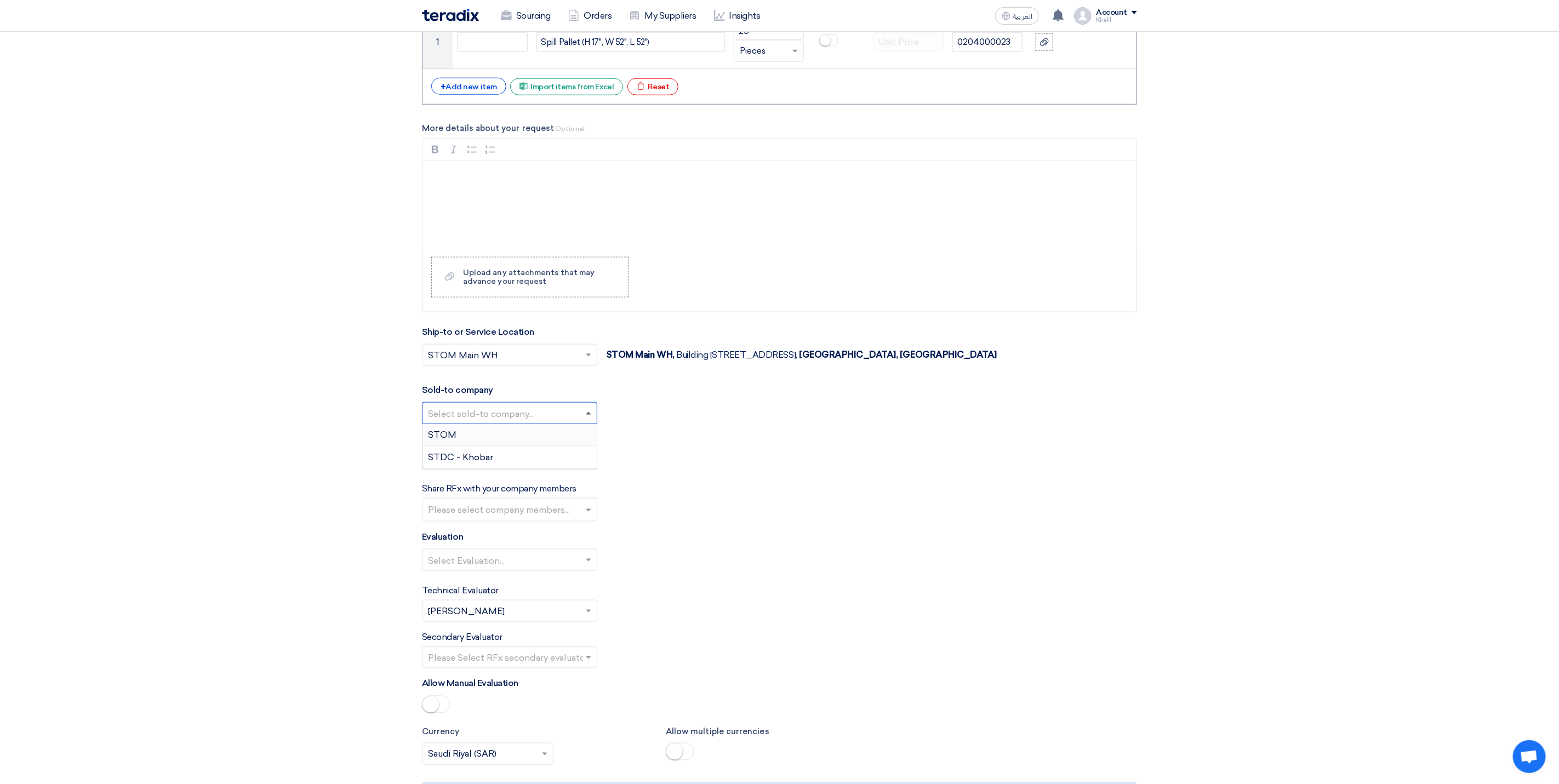
click at [587, 415] on span at bounding box center [588, 413] width 6 height 3
click at [575, 463] on div "STDC - Khobar" at bounding box center [510, 457] width 174 height 22
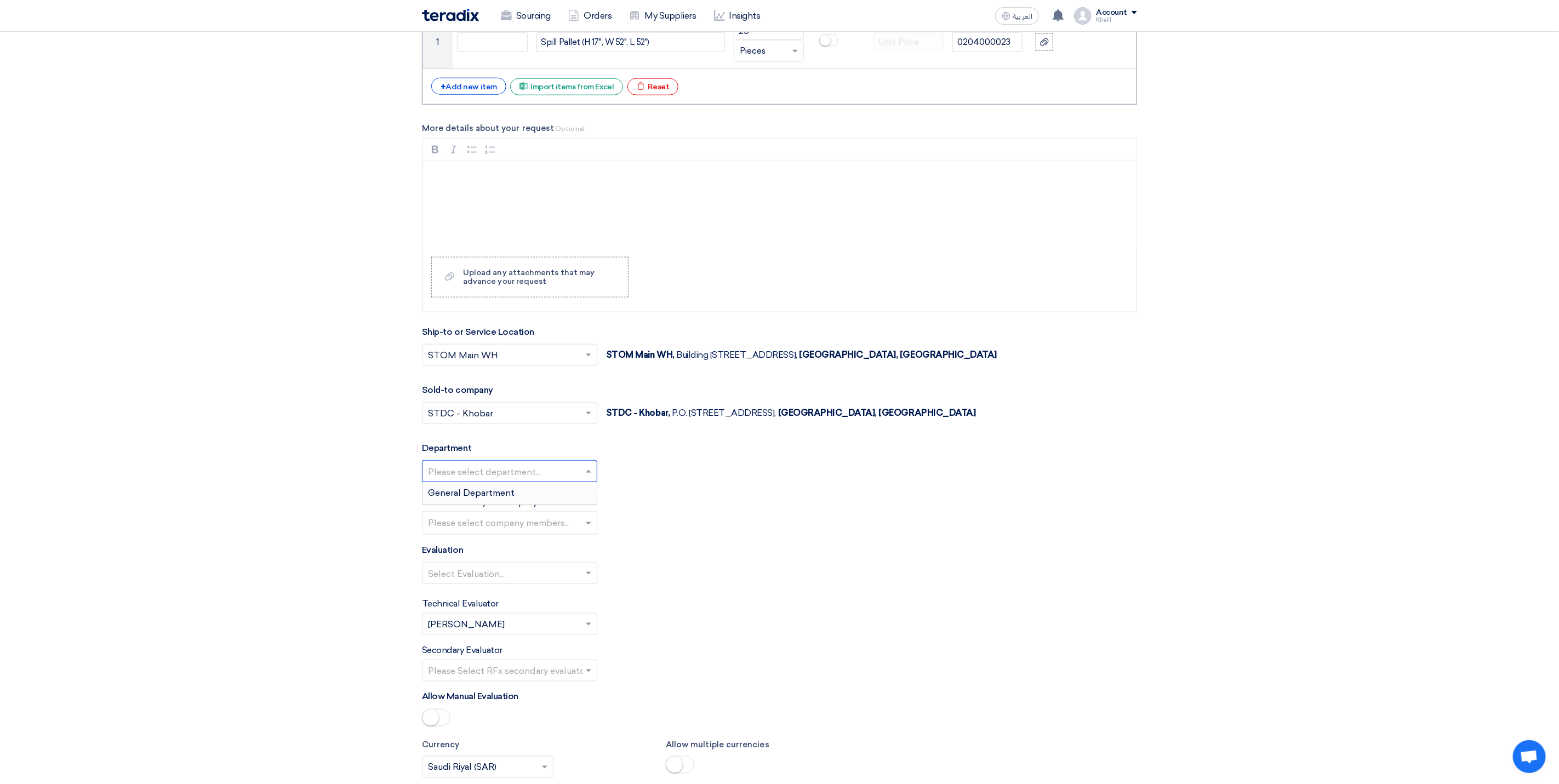
click at [587, 478] on span at bounding box center [589, 471] width 13 height 13
click at [586, 502] on div "General Department" at bounding box center [510, 493] width 174 height 22
click at [588, 533] on input "text" at bounding box center [511, 524] width 166 height 18
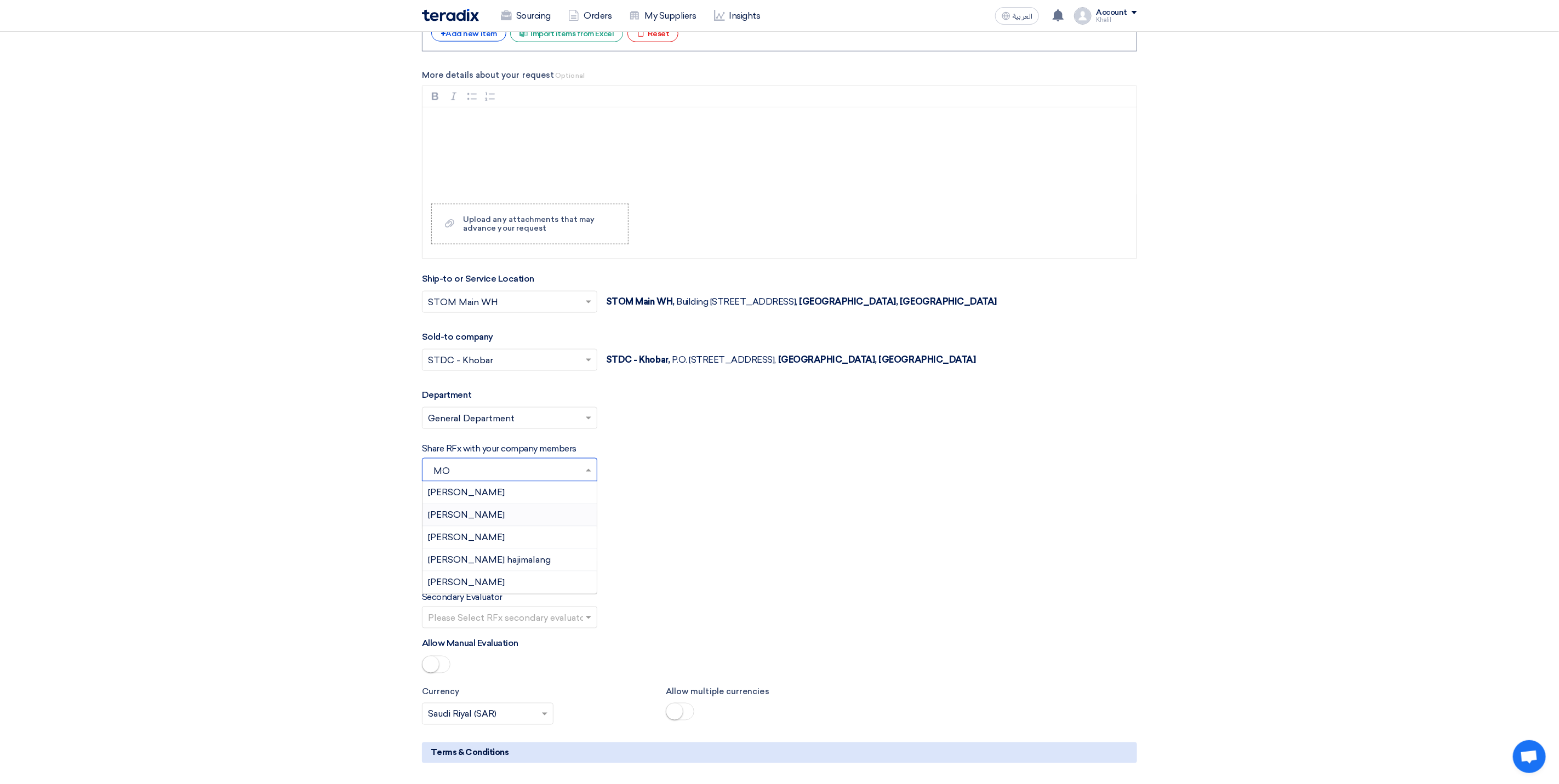
scroll to position [986, 0]
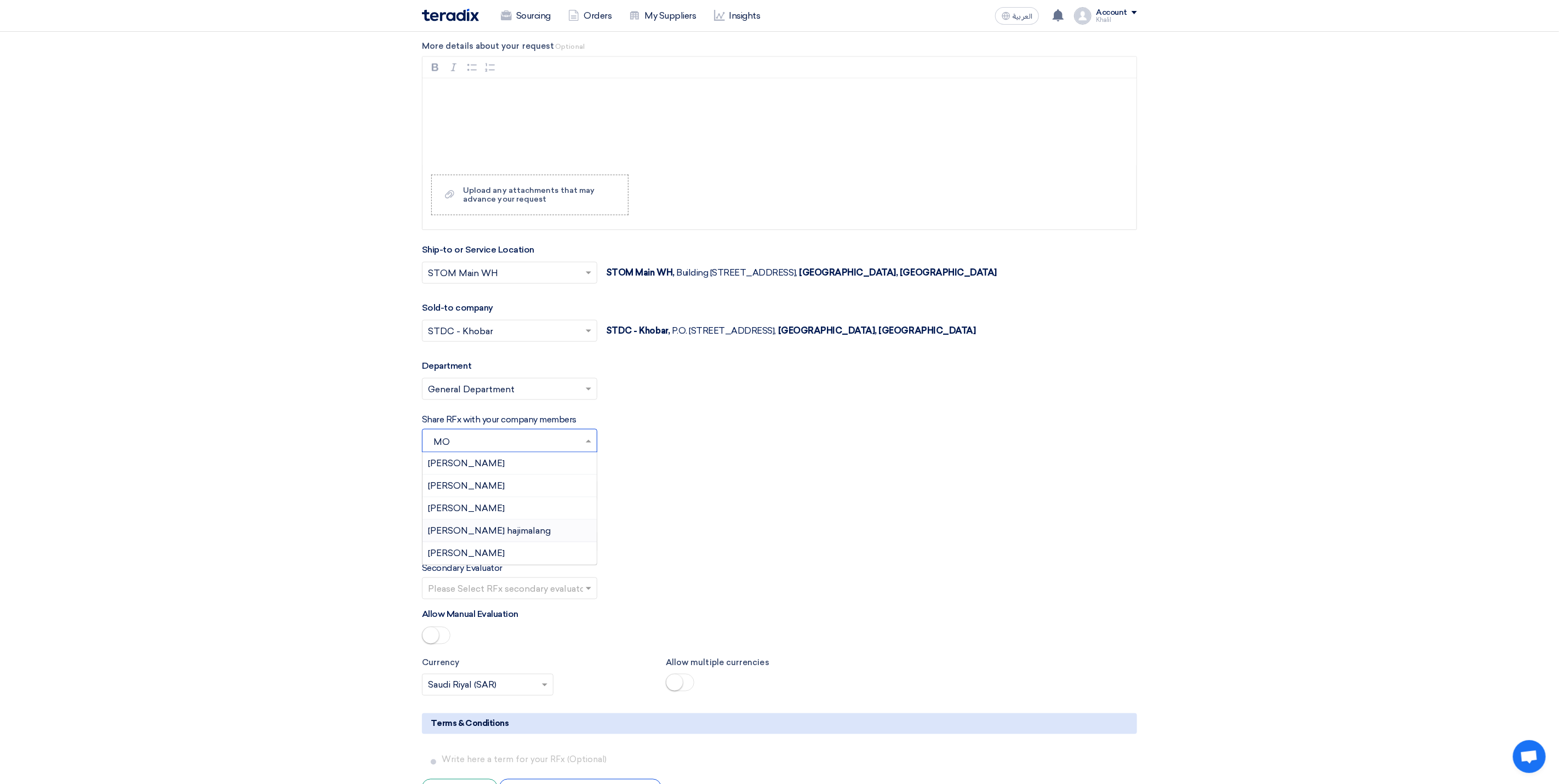
type input "M"
type input "MOH"
click at [546, 538] on div "[PERSON_NAME] hajimalang" at bounding box center [510, 531] width 174 height 23
click at [538, 501] on input "text" at bounding box center [503, 492] width 152 height 18
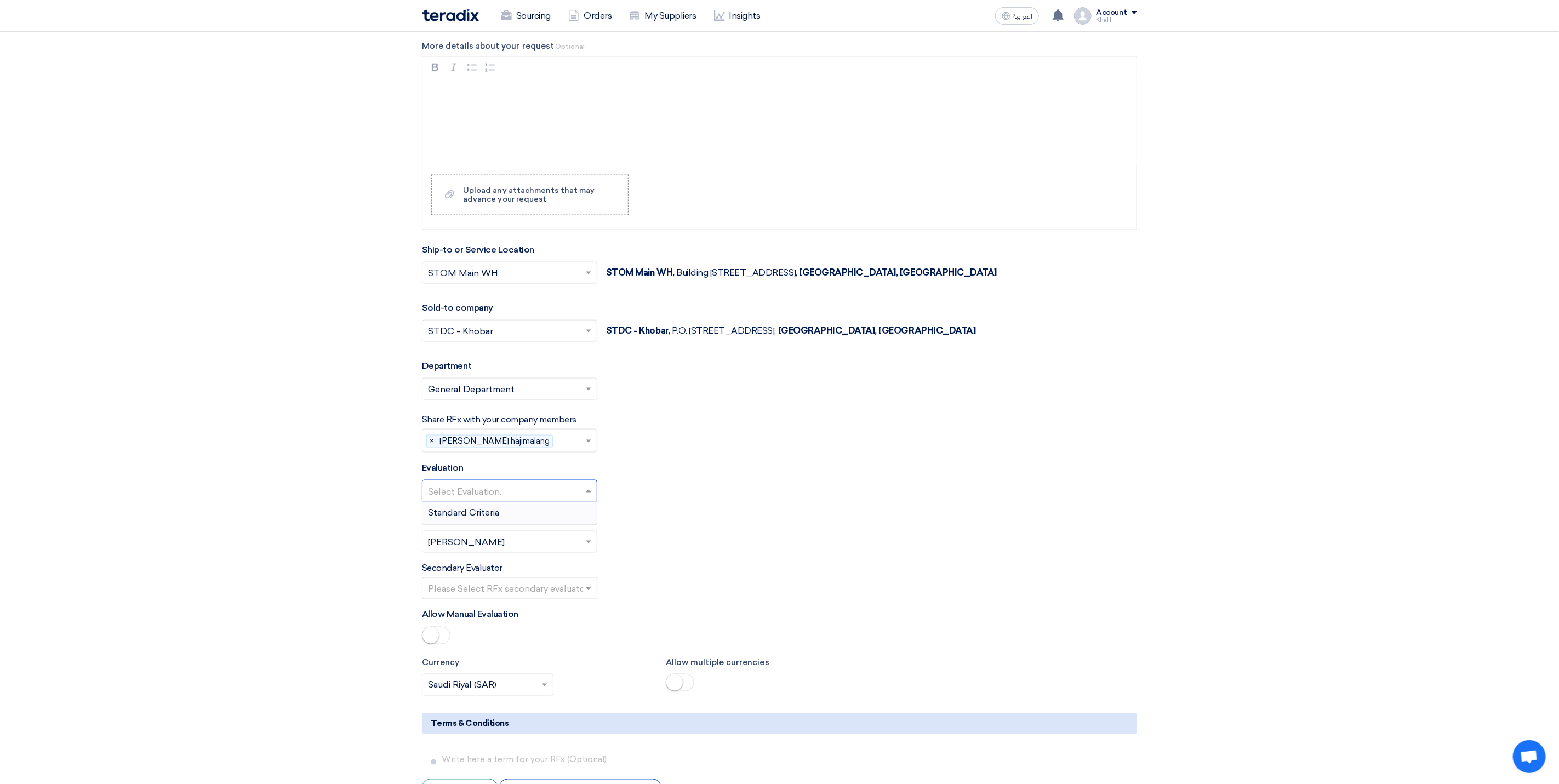
click at [538, 523] on div "Standard Criteria" at bounding box center [510, 513] width 174 height 22
click at [668, 544] on div "Technical Evaluator Please Select RFx evaluator... × [PERSON_NAME] ×" at bounding box center [780, 534] width 715 height 38
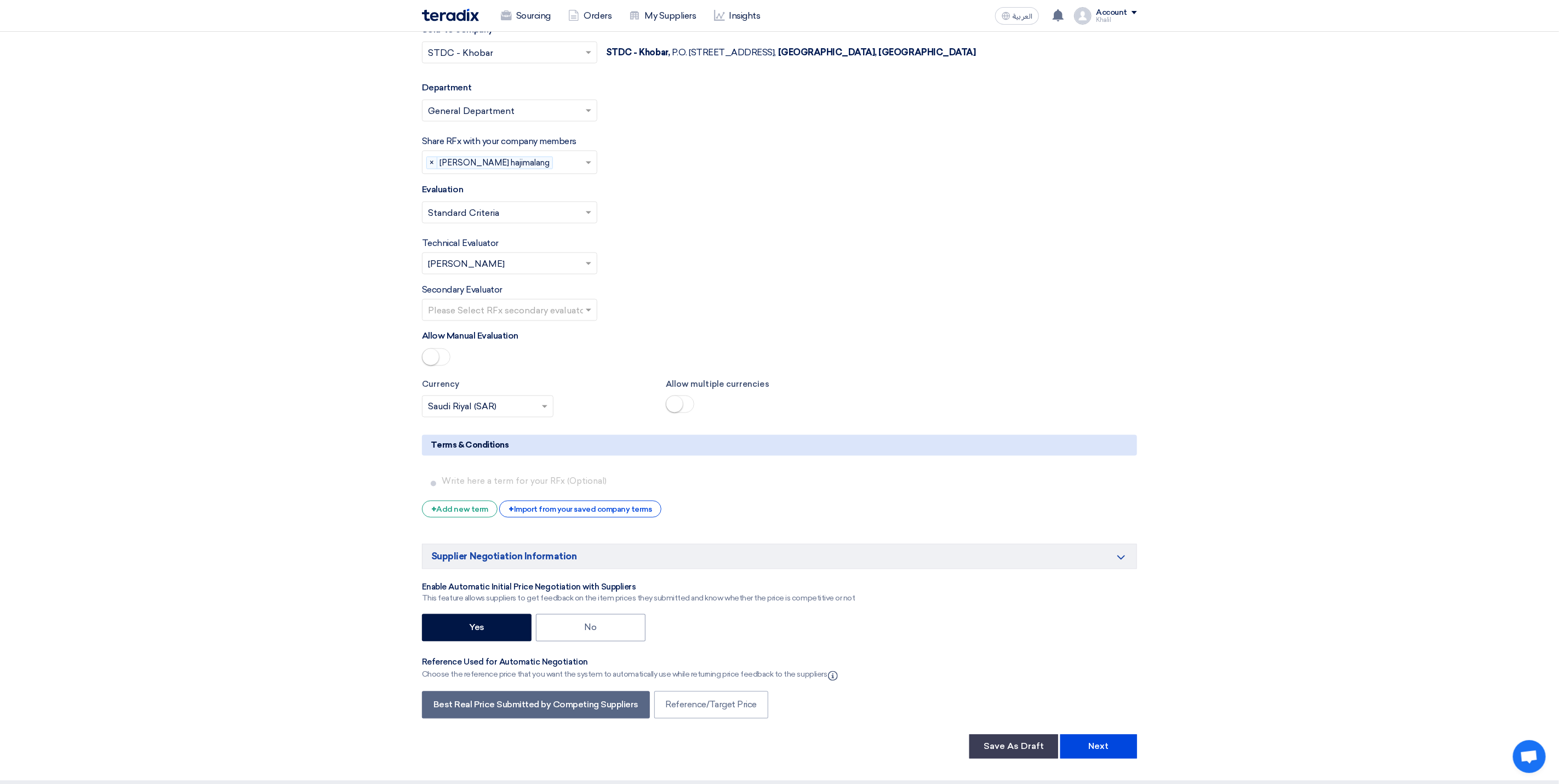
scroll to position [1193, 0]
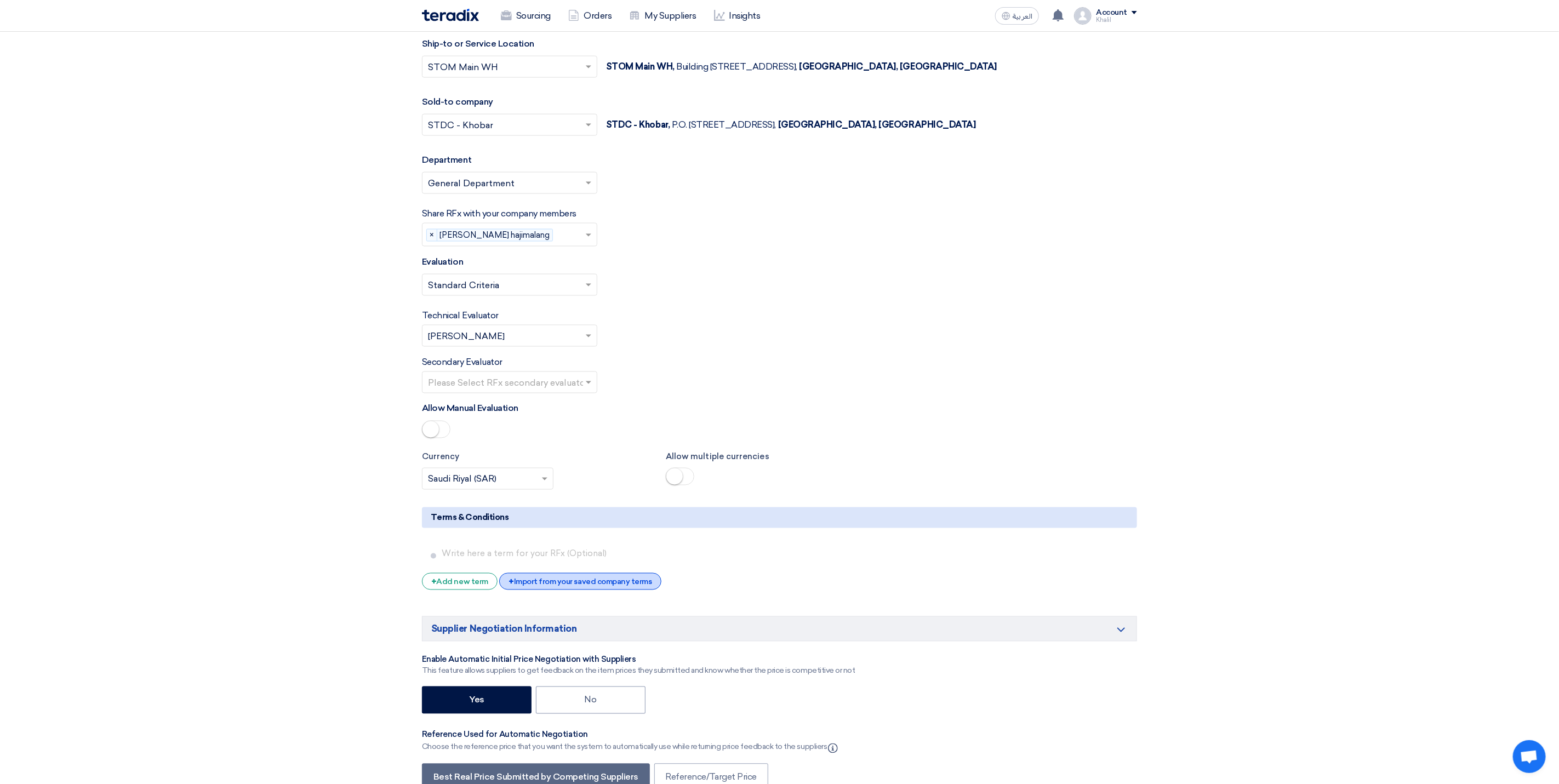
click at [615, 590] on div "+ Import from your saved company terms" at bounding box center [580, 582] width 162 height 17
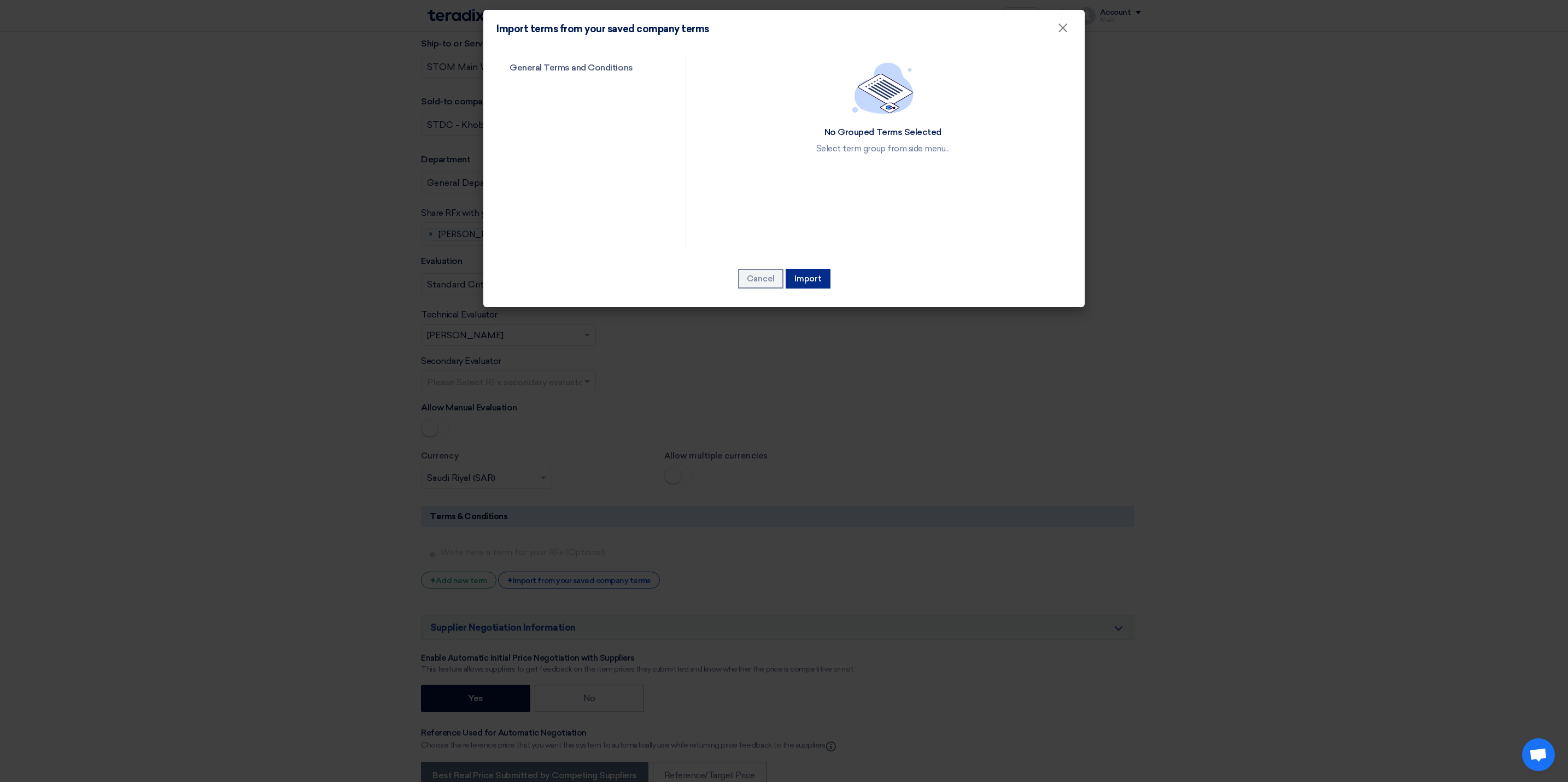
click at [815, 279] on button "Import" at bounding box center [809, 278] width 45 height 20
click at [628, 58] on link "General Terms and Conditions" at bounding box center [581, 68] width 170 height 28
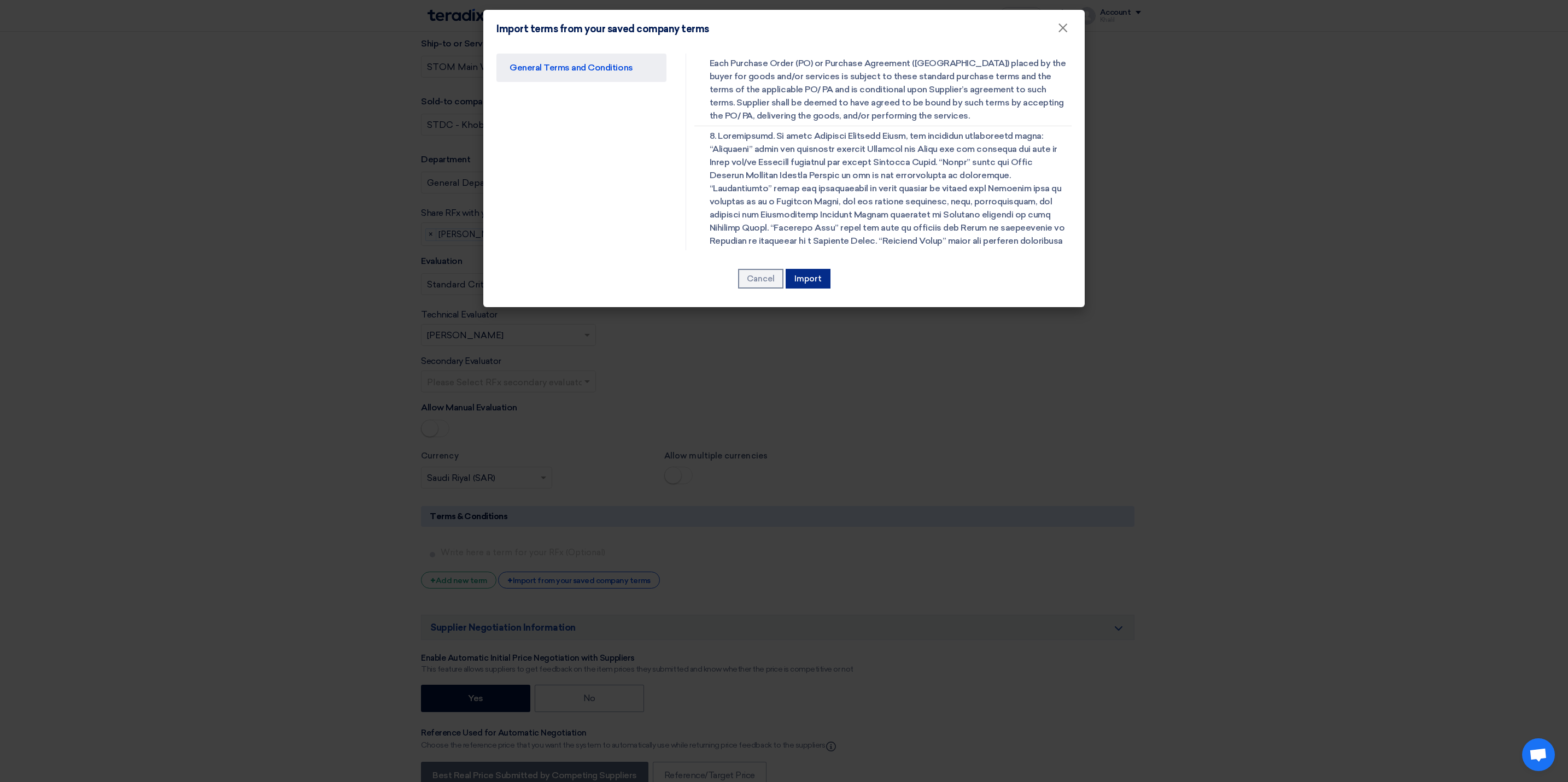
click at [815, 277] on button "Import" at bounding box center [809, 278] width 45 height 20
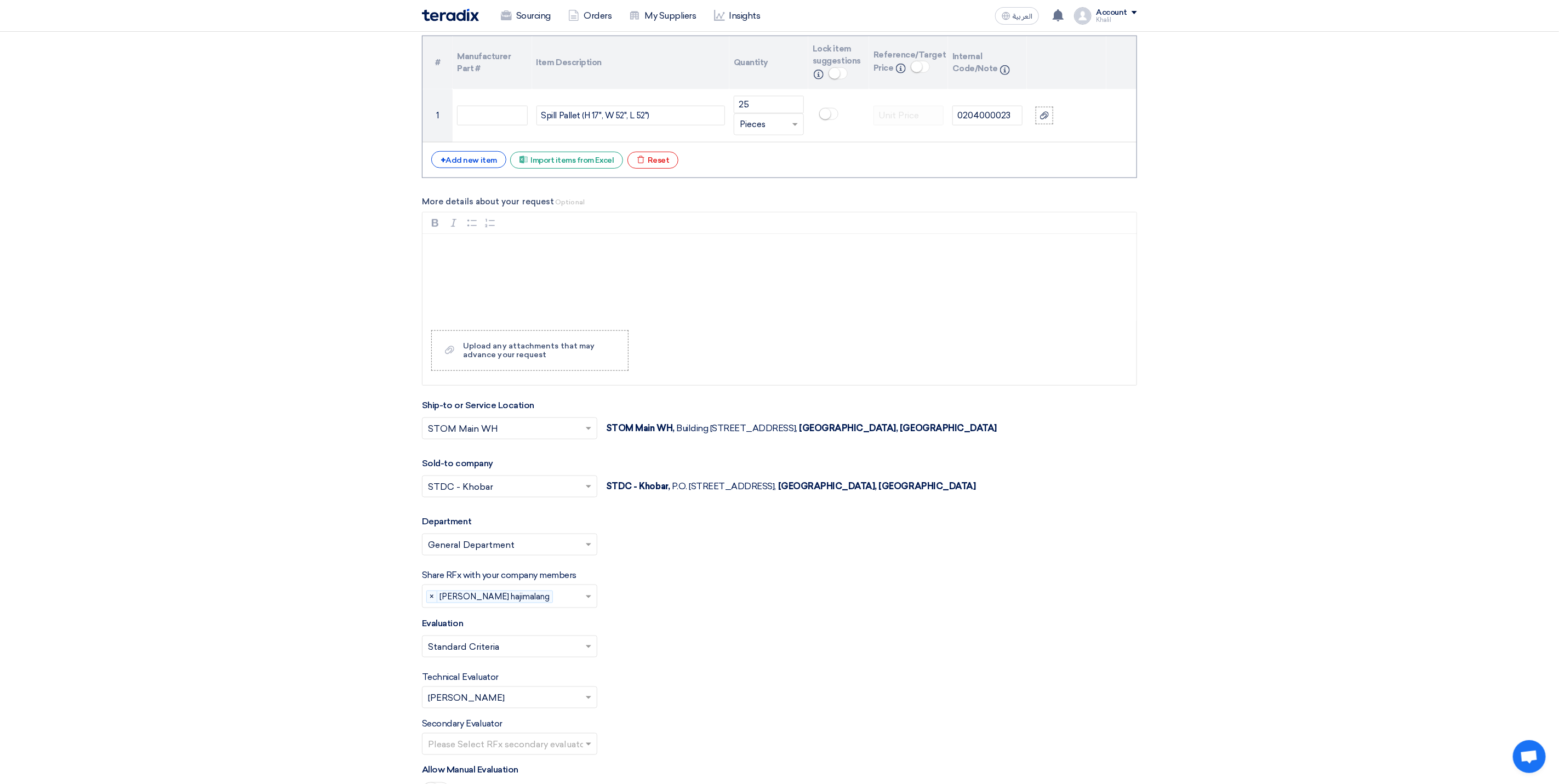
scroll to position [748, 0]
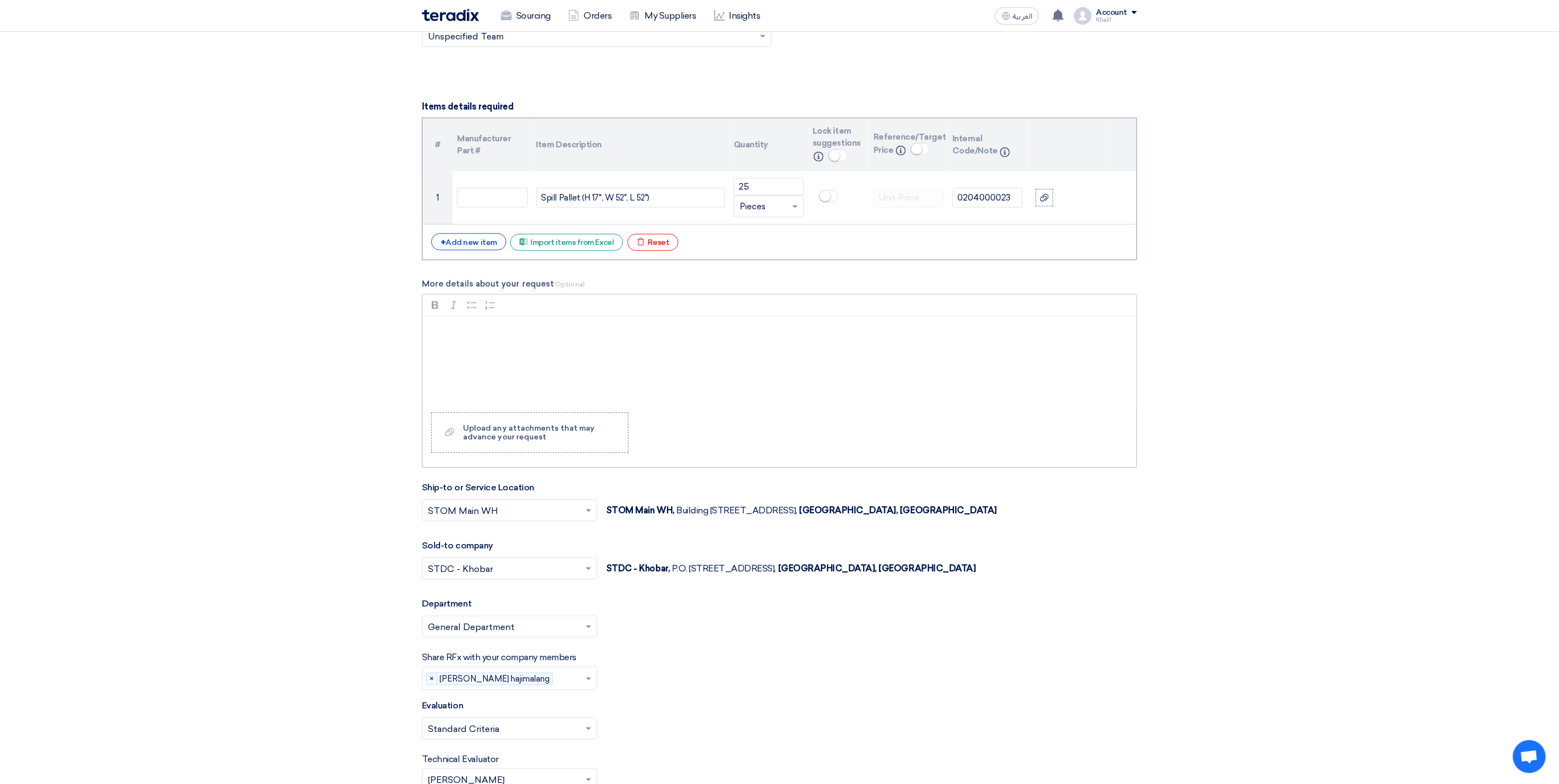
click at [510, 337] on p "Rich Text Editor, main" at bounding box center [783, 330] width 695 height 13
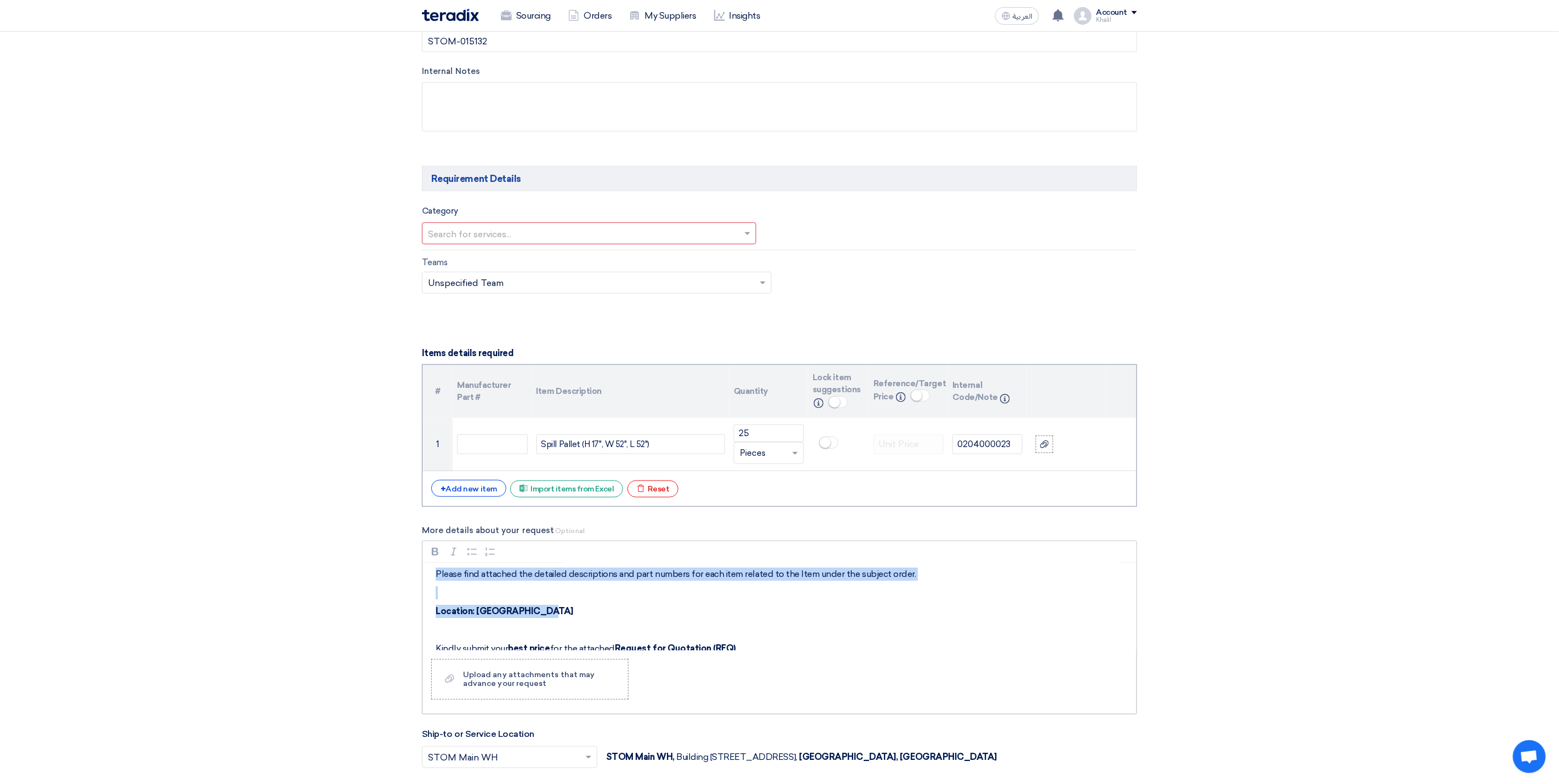
scroll to position [0, 0]
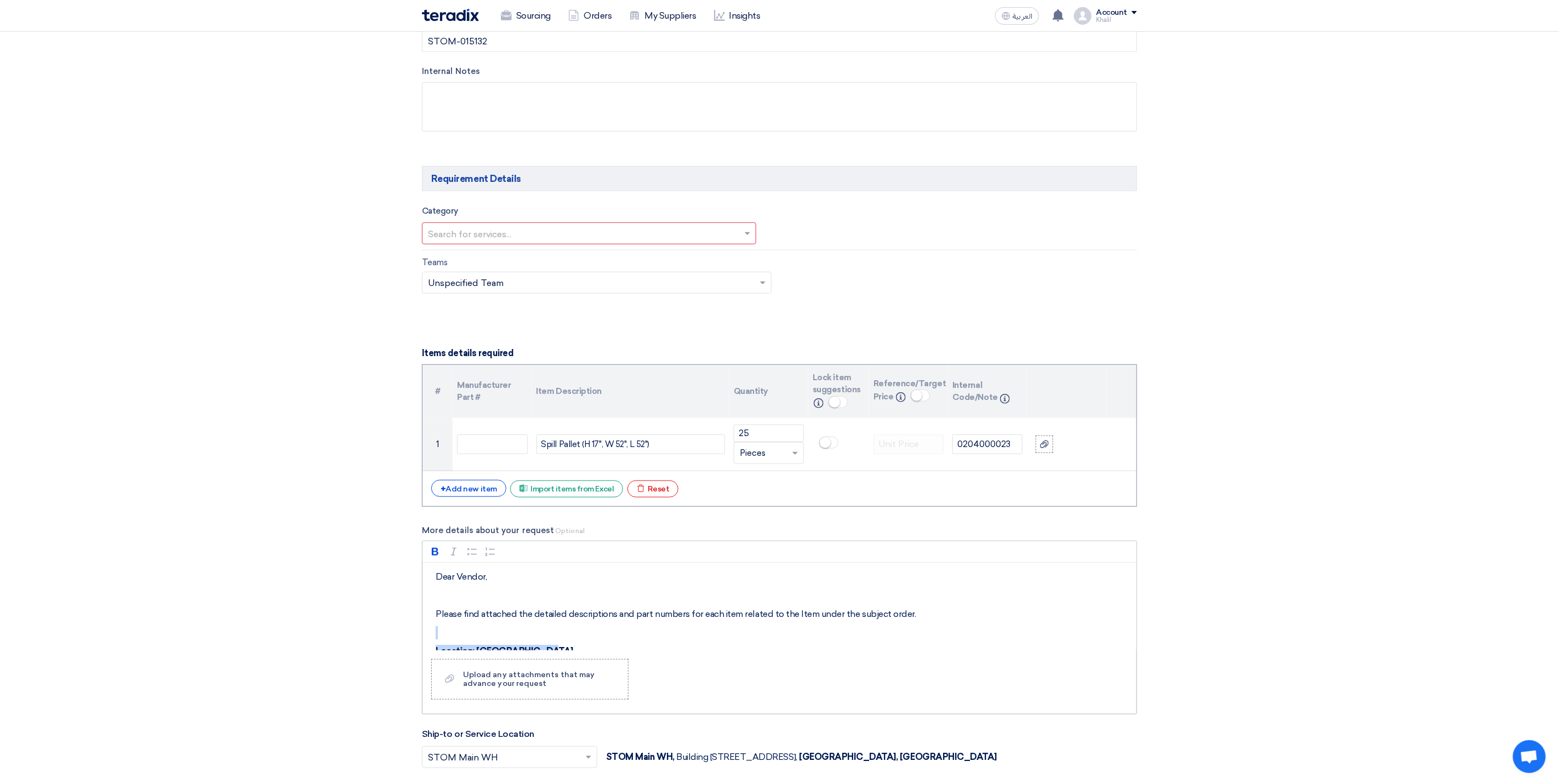
drag, startPoint x: 594, startPoint y: 582, endPoint x: 443, endPoint y: 640, distance: 161.8
click at [443, 640] on div "Dear Vendor, Please find attached the detailed descriptions and part numbers fo…" at bounding box center [780, 606] width 714 height 88
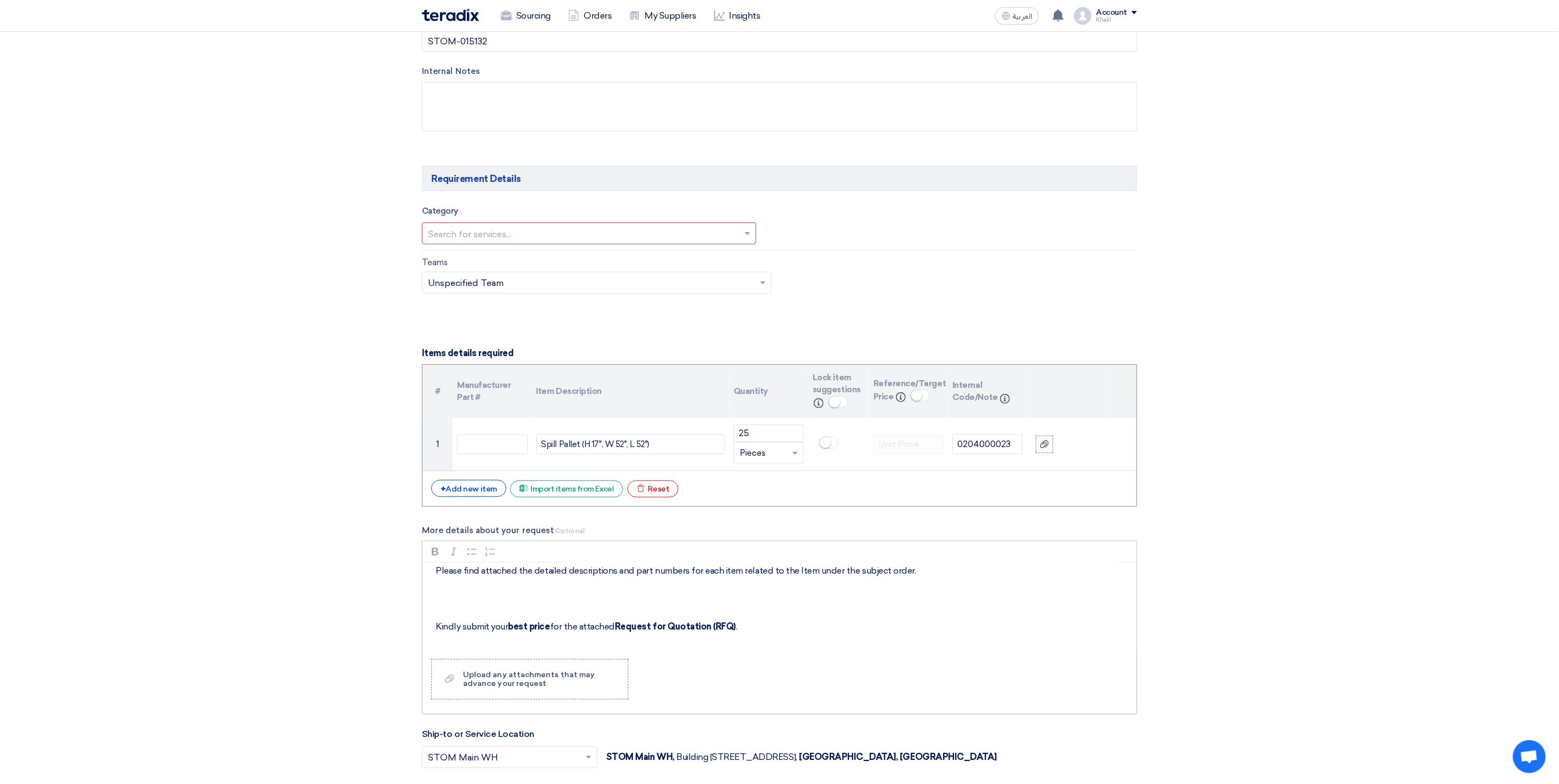
scroll to position [82, 0]
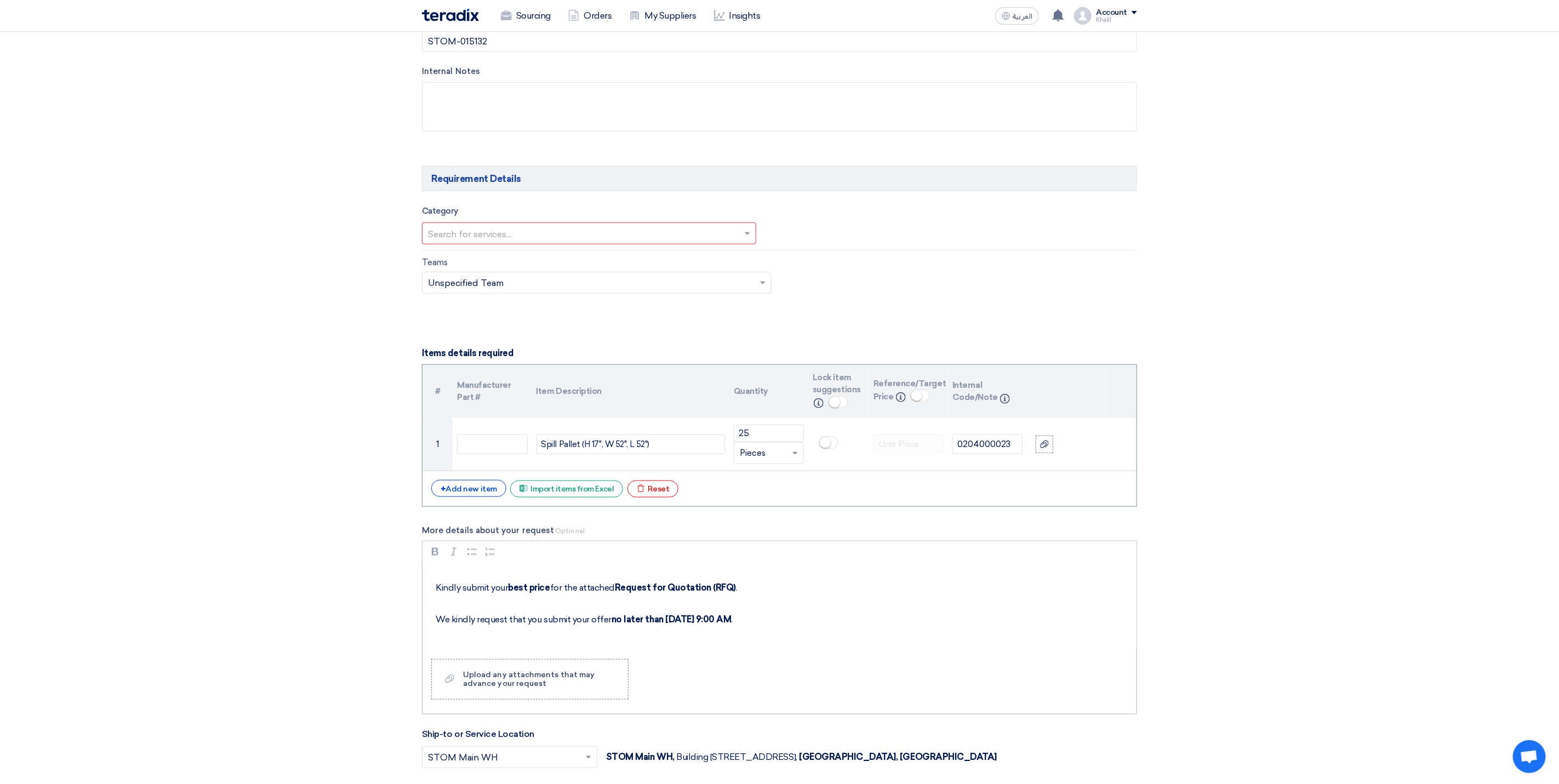
click at [458, 585] on div "Dear Vendor, Please find attached the detailed descriptions and part numbers fo…" at bounding box center [780, 606] width 714 height 88
click at [443, 586] on div "Dear Vendor, Please find attached the detailed descriptions and part numbers fo…" at bounding box center [780, 606] width 714 height 88
click at [437, 585] on div "Dear Vendor, Please find attached the detailed descriptions and part numbers fo…" at bounding box center [780, 606] width 714 height 88
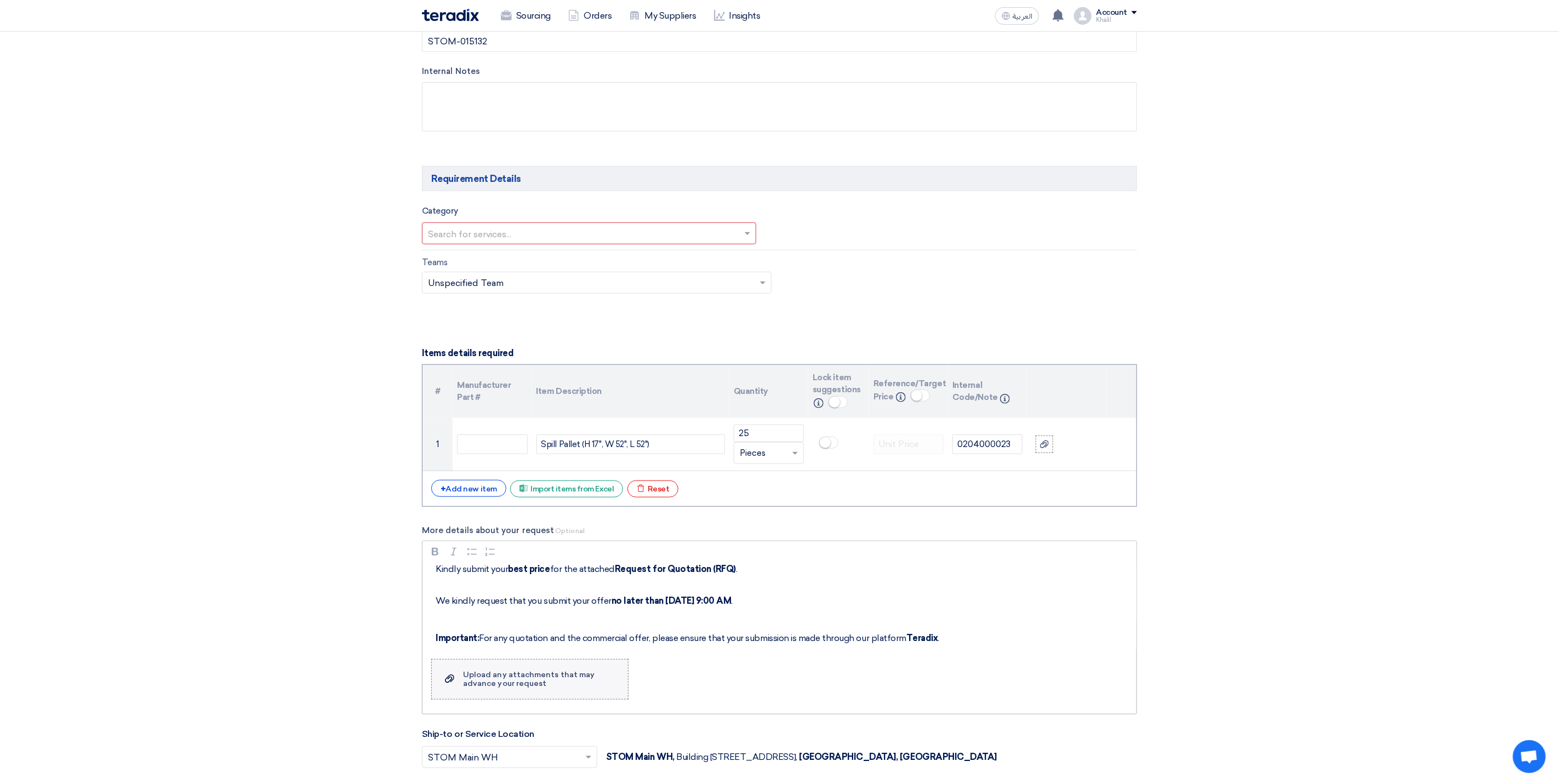
click at [557, 688] on div "Upload any attachments that may advance your request" at bounding box center [540, 679] width 154 height 18
click at [0, 0] on input "Upload a file Upload any attachments that may advance your request" at bounding box center [0, 0] width 0 height 0
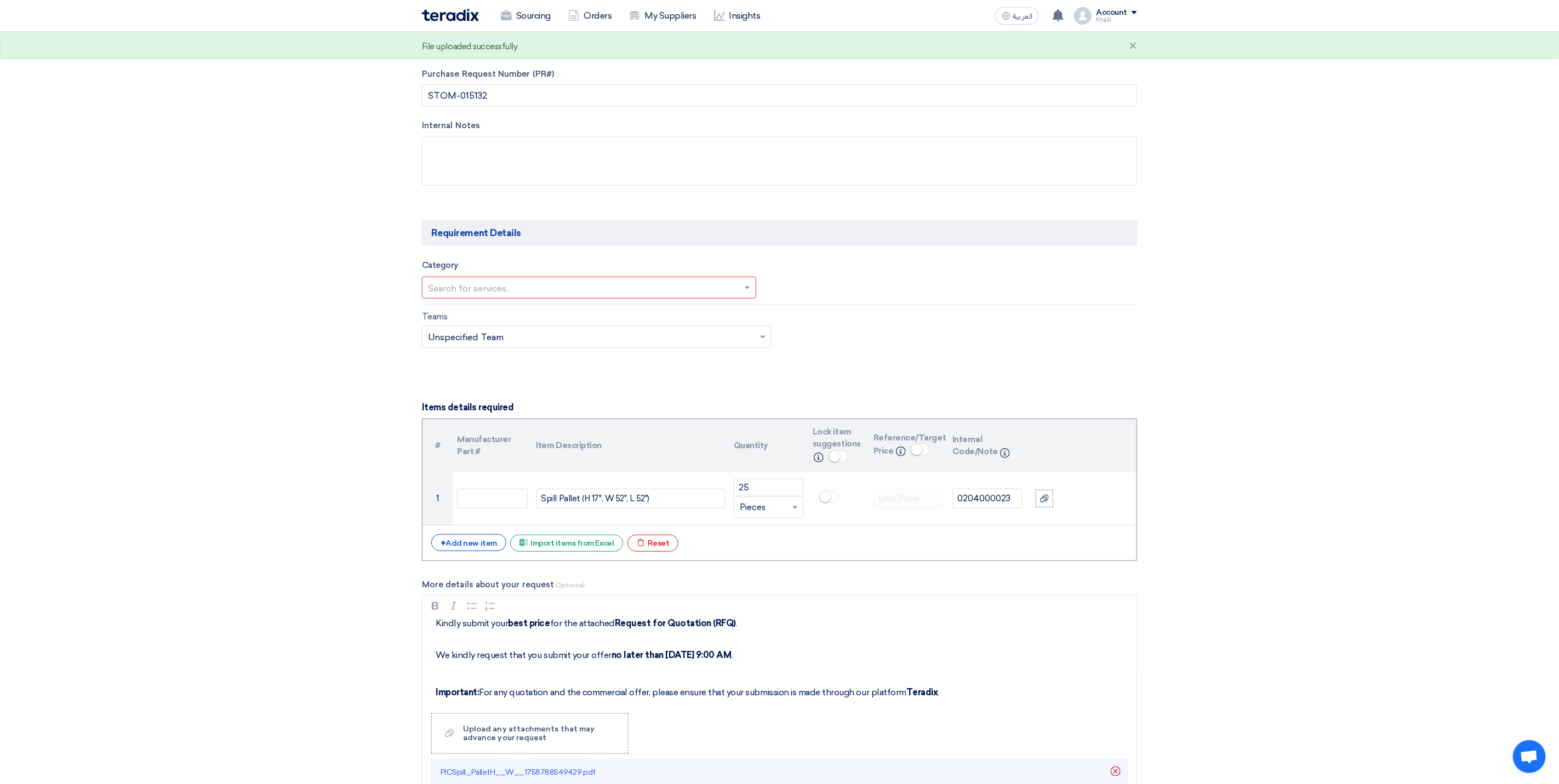
scroll to position [255, 0]
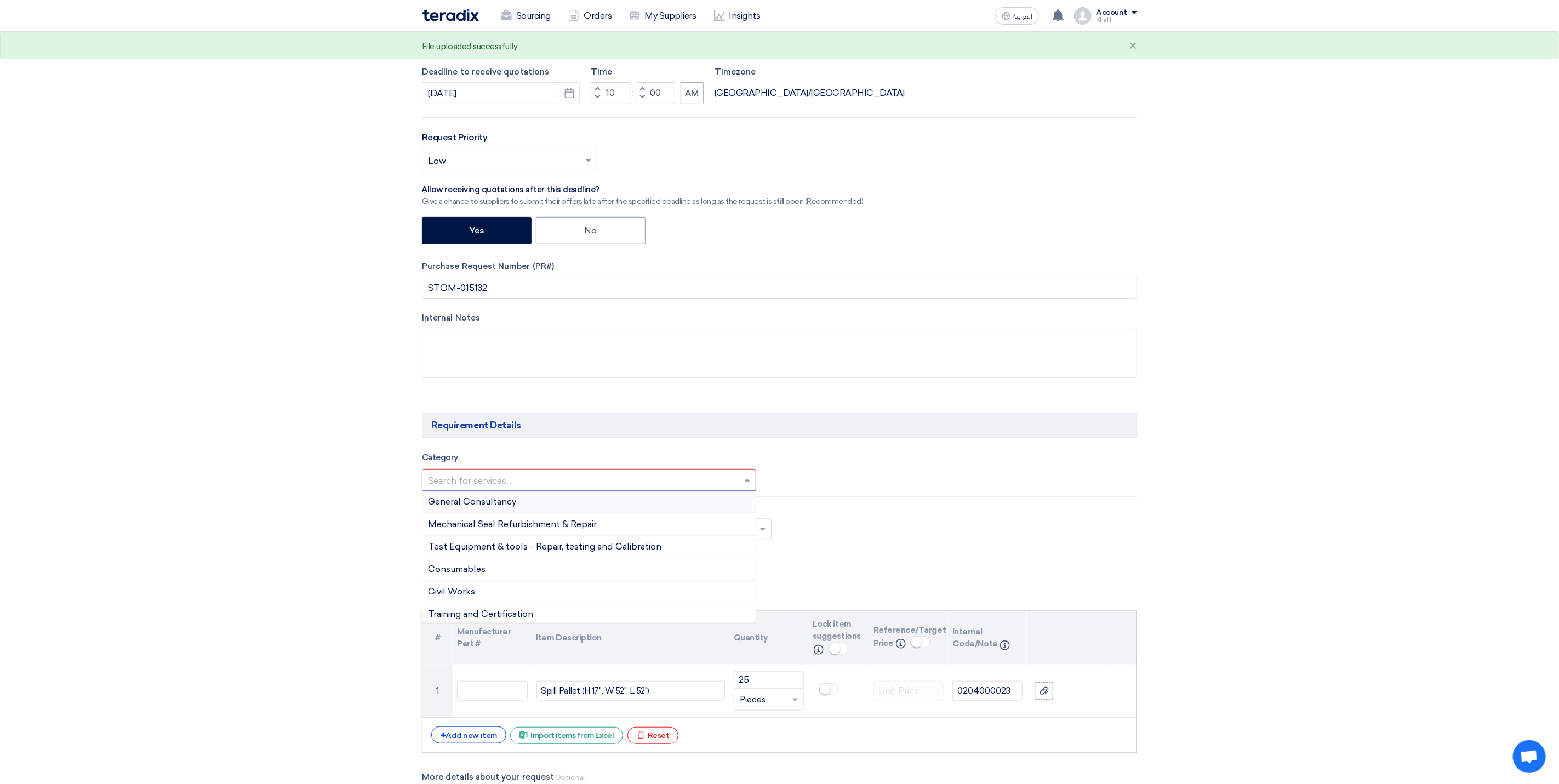
click at [748, 482] on span at bounding box center [748, 480] width 13 height 13
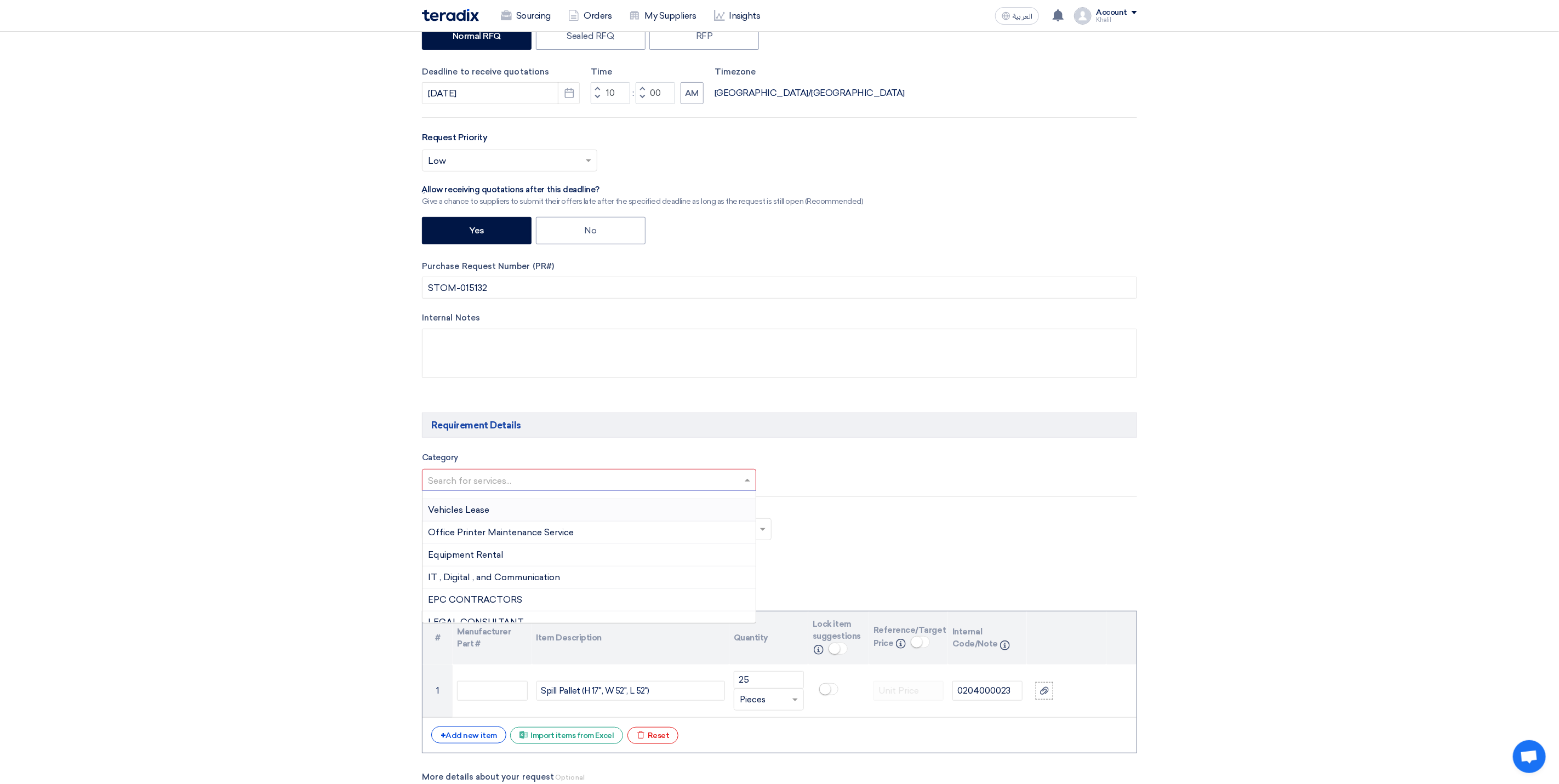
scroll to position [247, 0]
click at [528, 514] on div "Safety PPE & Uniforms" at bounding box center [589, 503] width 333 height 23
click at [867, 488] on input "text" at bounding box center [964, 481] width 341 height 18
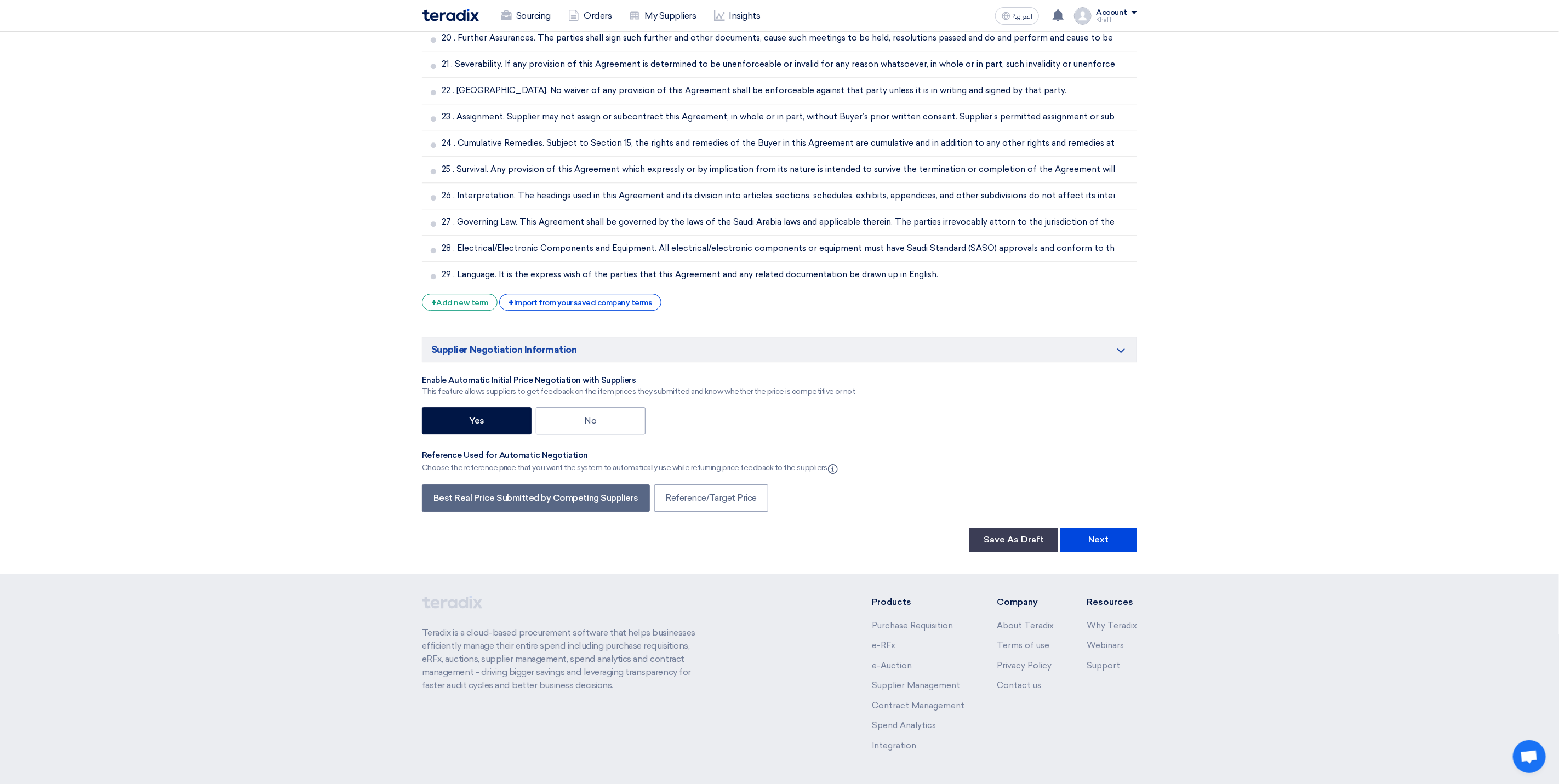
scroll to position [2341, 0]
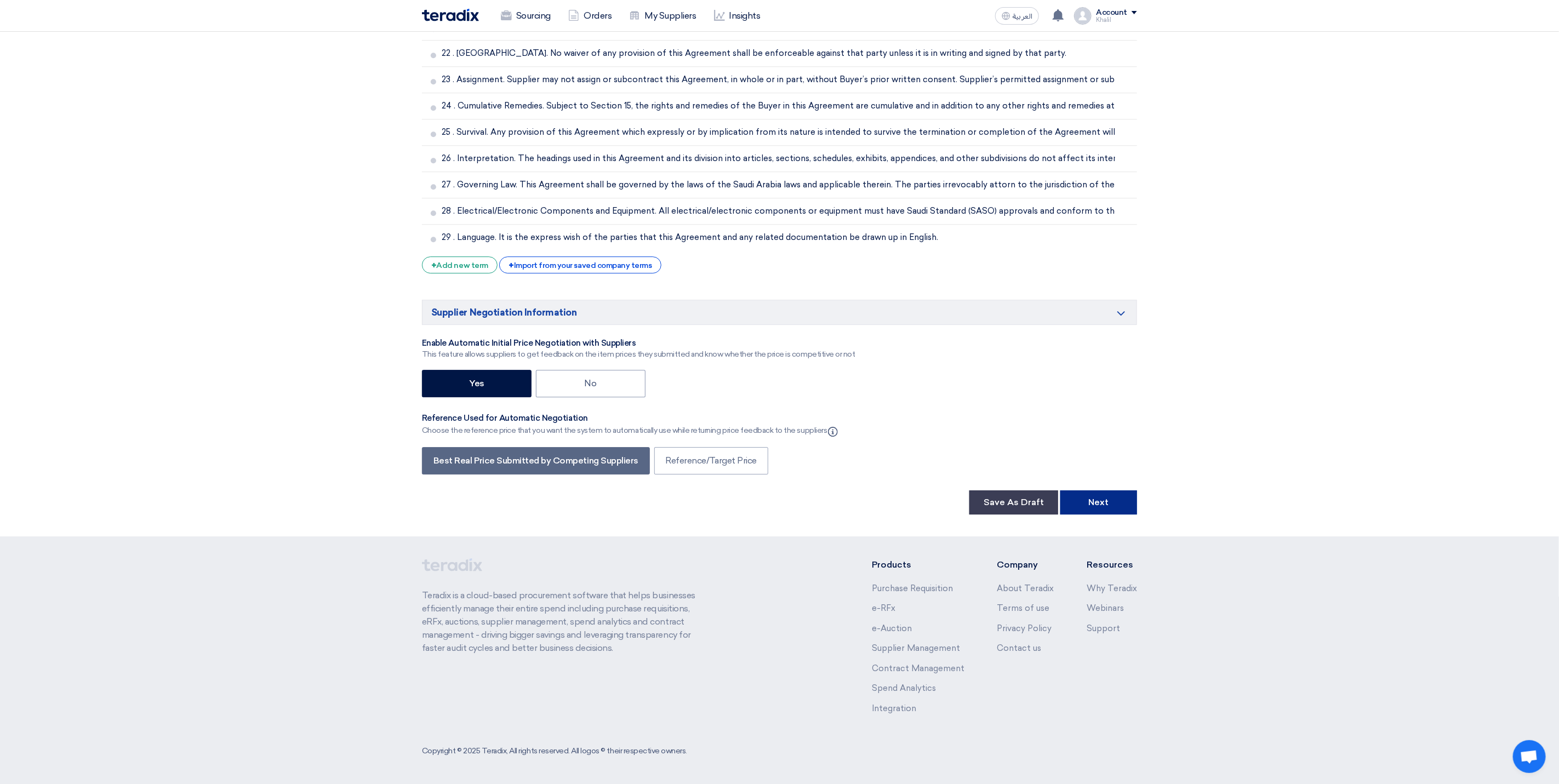
click at [1104, 508] on button "Next" at bounding box center [1098, 502] width 77 height 24
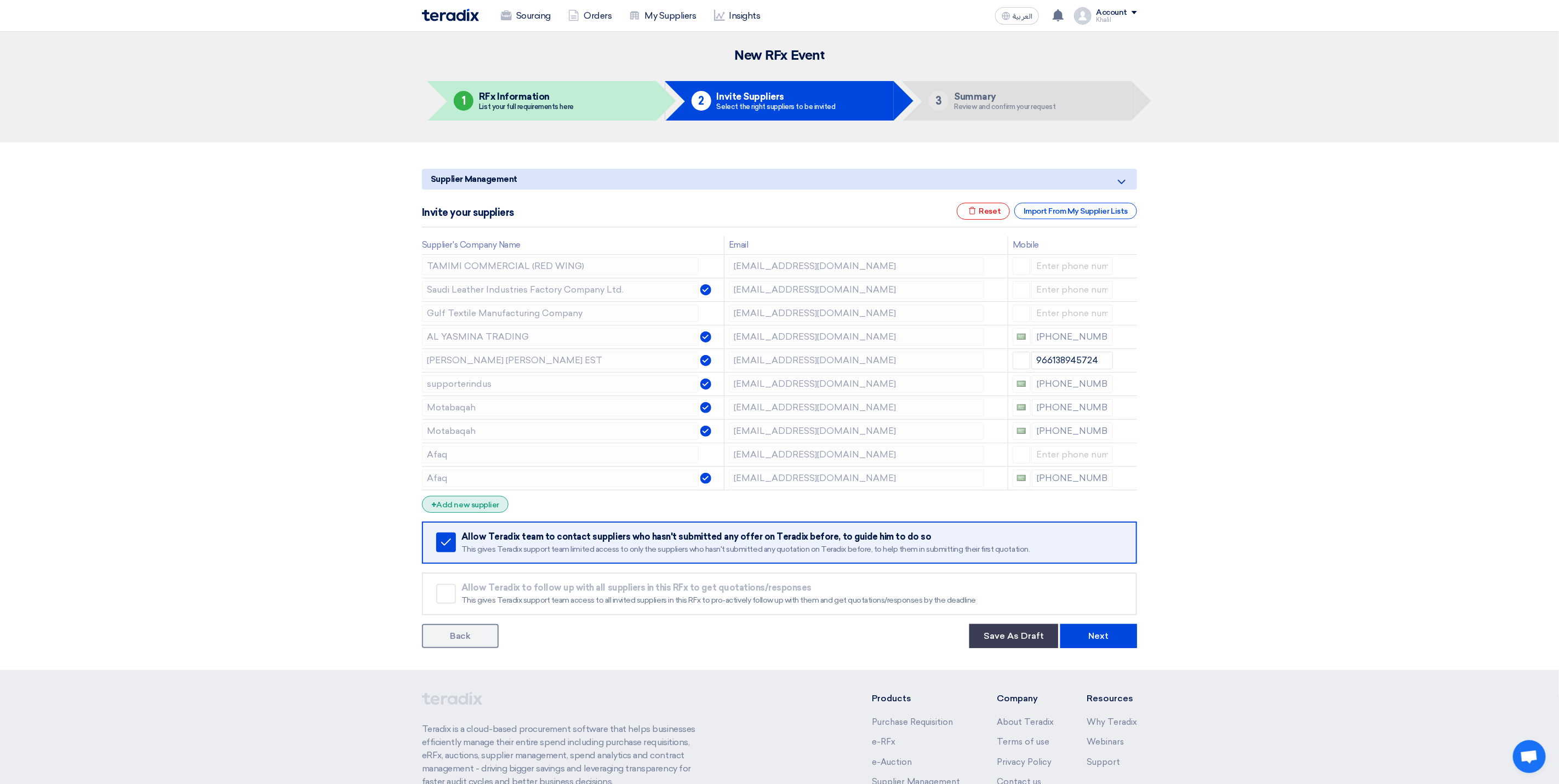
click at [486, 512] on div "+ Add new supplier" at bounding box center [465, 504] width 87 height 17
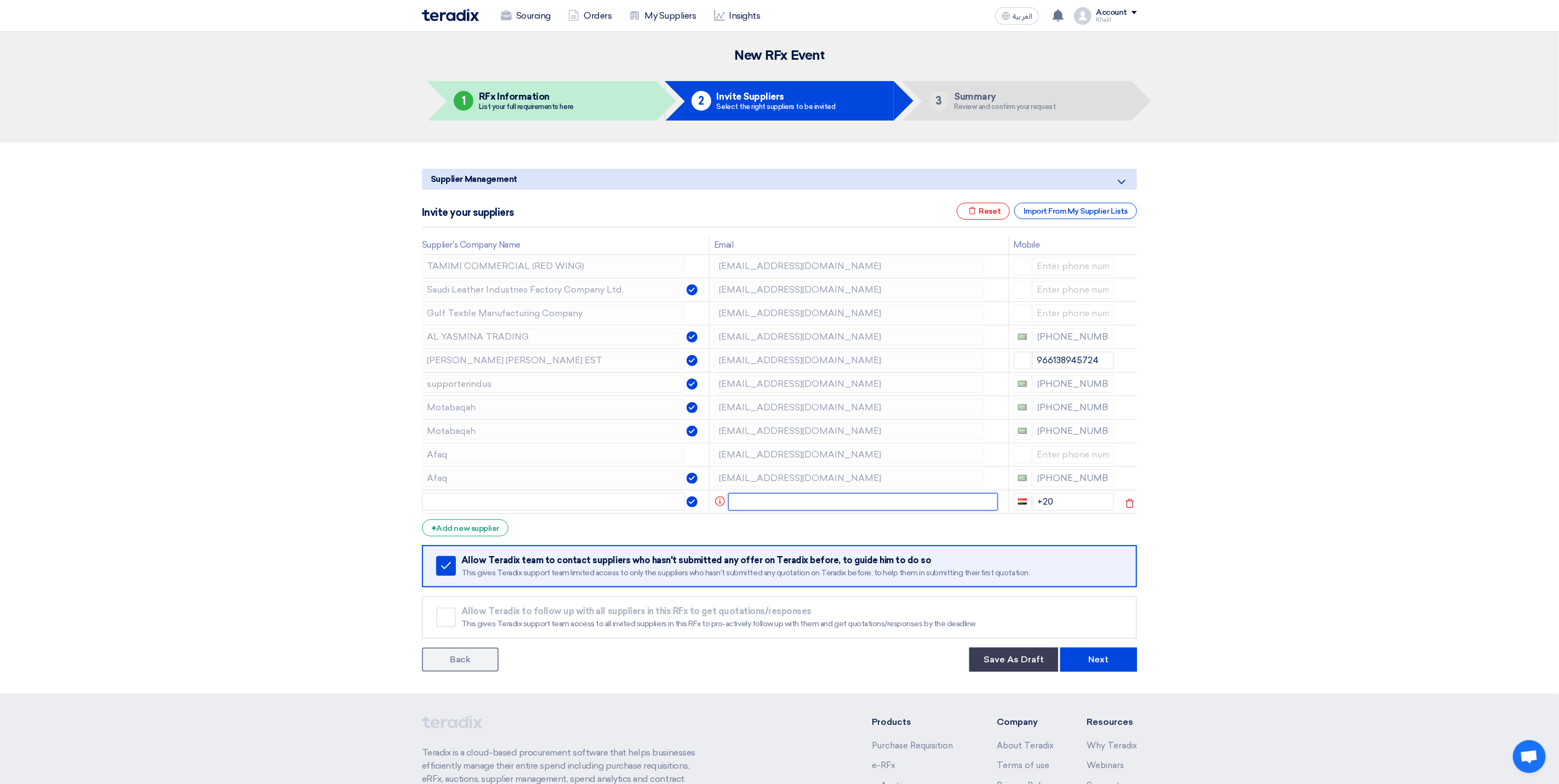
click at [777, 509] on input "text" at bounding box center [864, 501] width 271 height 18
paste input "Sales Redasafe <[EMAIL_ADDRESS][DOMAIN_NAME]>"
drag, startPoint x: 868, startPoint y: 502, endPoint x: 832, endPoint y: 505, distance: 36.1
click at [832, 505] on input "Sales Redasafe <[EMAIL_ADDRESS][DOMAIN_NAME]>" at bounding box center [857, 501] width 255 height 18
drag, startPoint x: 796, startPoint y: 505, endPoint x: 762, endPoint y: 503, distance: 34.1
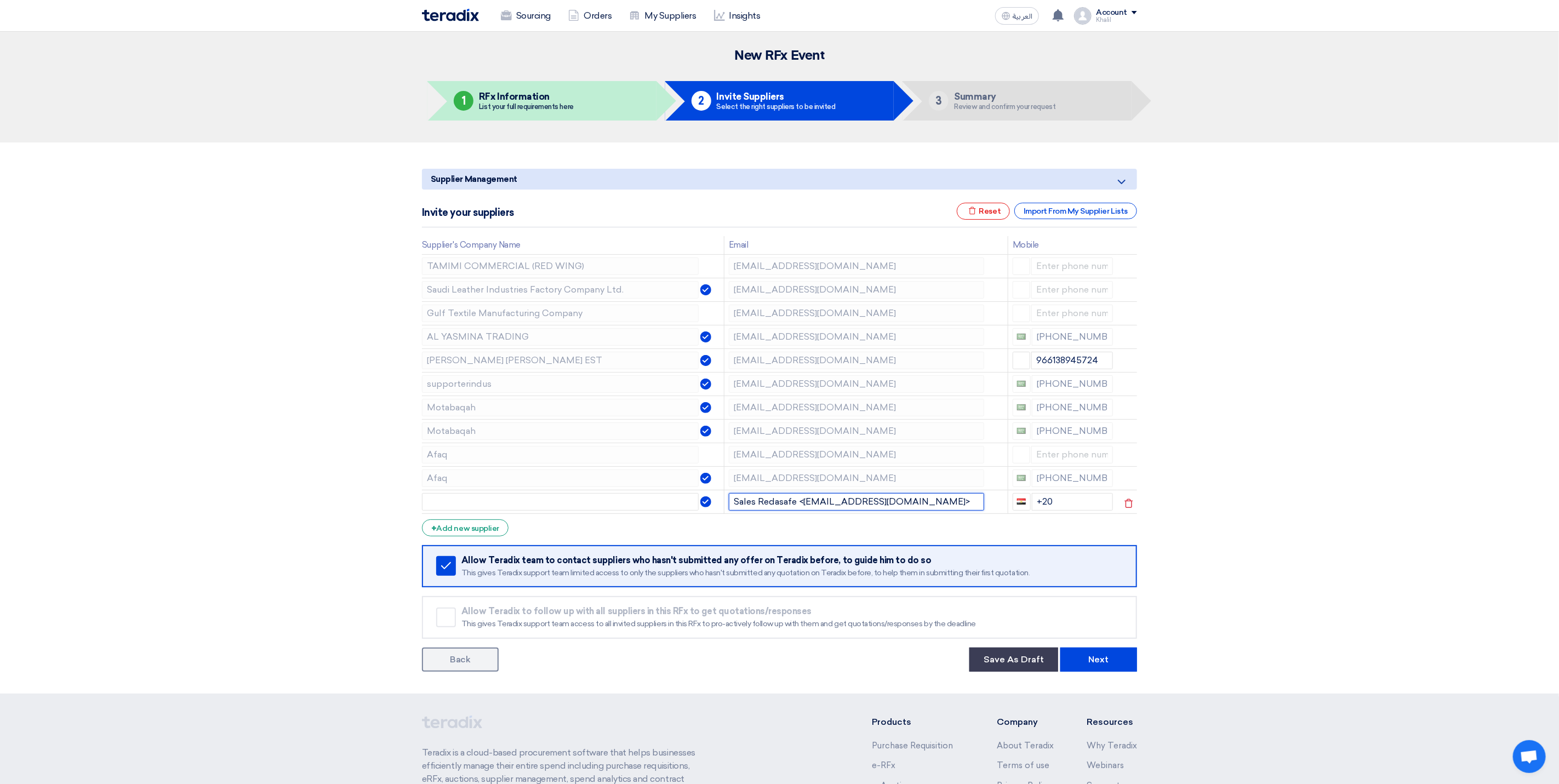
click at [762, 503] on input "Sales Redasafe <[EMAIL_ADDRESS][DOMAIN_NAME]>" at bounding box center [857, 501] width 255 height 18
type input "Sales Redasafe <[EMAIL_ADDRESS][DOMAIN_NAME]>"
click at [543, 509] on input "text" at bounding box center [560, 501] width 277 height 18
paste input "Redasafe"
type input "Redasafe"
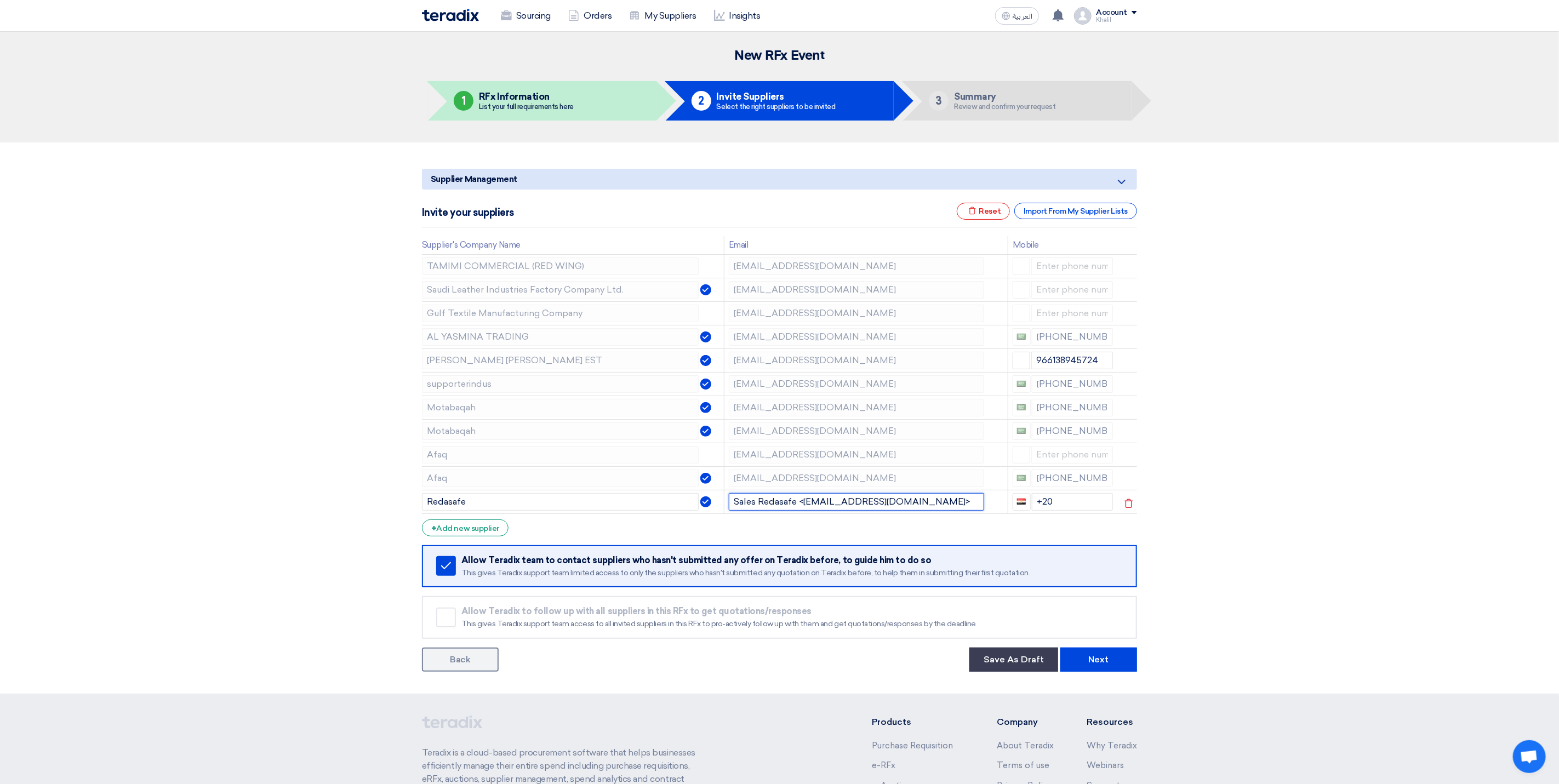
drag, startPoint x: 804, startPoint y: 506, endPoint x: 717, endPoint y: 506, distance: 87.0
click at [717, 506] on tr "Redasafe Sales Redasafe <[EMAIL_ADDRESS][DOMAIN_NAME]> +20" at bounding box center [780, 501] width 715 height 24
click at [906, 505] on input "[EMAIL_ADDRESS][DOMAIN_NAME]>" at bounding box center [857, 501] width 255 height 18
type input "[EMAIL_ADDRESS][DOMAIN_NAME]"
click at [1245, 545] on section "Supplier Management Minimize/Maximize Category Invite your suppliers Excel file…" at bounding box center [780, 418] width 1559 height 551
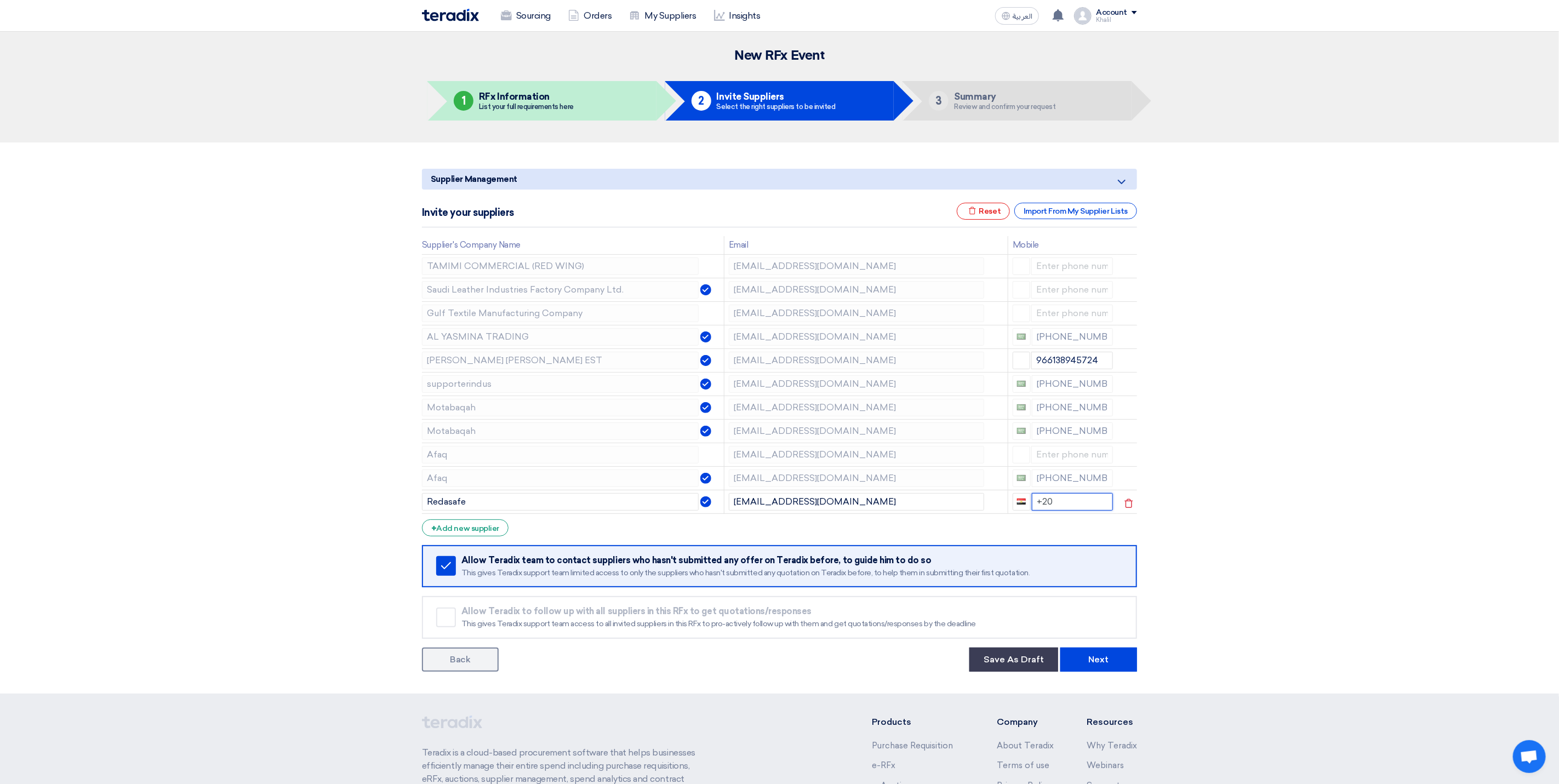
drag, startPoint x: 1056, startPoint y: 509, endPoint x: 1033, endPoint y: 510, distance: 23.0
click at [1033, 510] on input "+20" at bounding box center [1073, 501] width 81 height 18
click at [964, 548] on form "Supplier Management Minimize/Maximize Category Invite your suppliers Excel file…" at bounding box center [780, 420] width 715 height 503
click at [725, 289] on td "[EMAIL_ADDRESS][DOMAIN_NAME]" at bounding box center [866, 289] width 284 height 24
click at [719, 340] on tr "AL YASMINA TRADING [EMAIL_ADDRESS][DOMAIN_NAME] [PHONE_NUMBER]" at bounding box center [780, 337] width 715 height 24
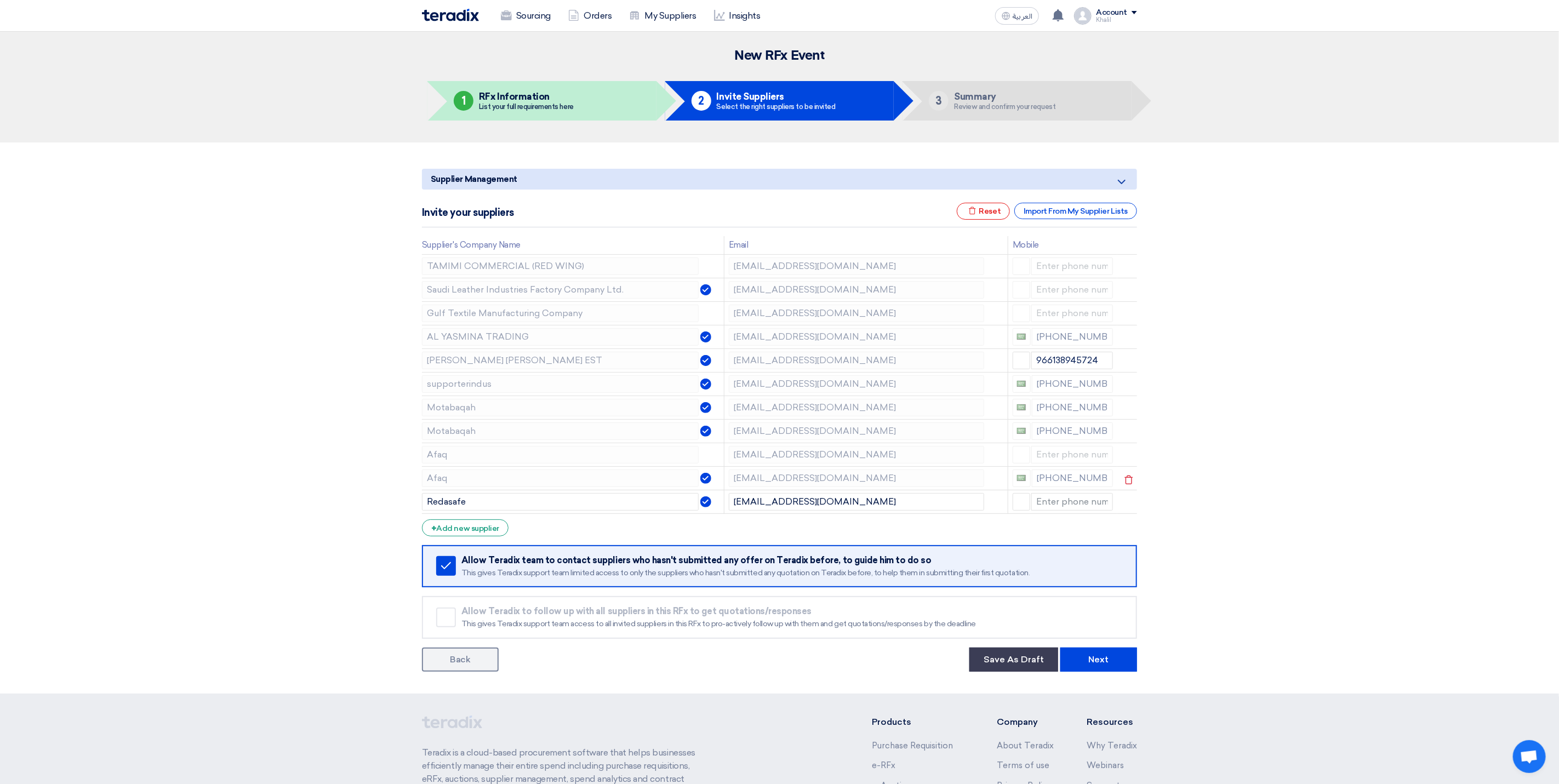
click at [726, 481] on td "[EMAIL_ADDRESS][DOMAIN_NAME]" at bounding box center [866, 478] width 284 height 24
drag, startPoint x: 845, startPoint y: 507, endPoint x: 728, endPoint y: 510, distance: 117.0
click at [729, 510] on input "[EMAIL_ADDRESS][DOMAIN_NAME]" at bounding box center [857, 501] width 255 height 18
click at [1324, 445] on section "Supplier Management Minimize/Maximize Category Invite your suppliers Excel file…" at bounding box center [780, 418] width 1559 height 551
click at [1089, 669] on button "Next" at bounding box center [1098, 659] width 77 height 24
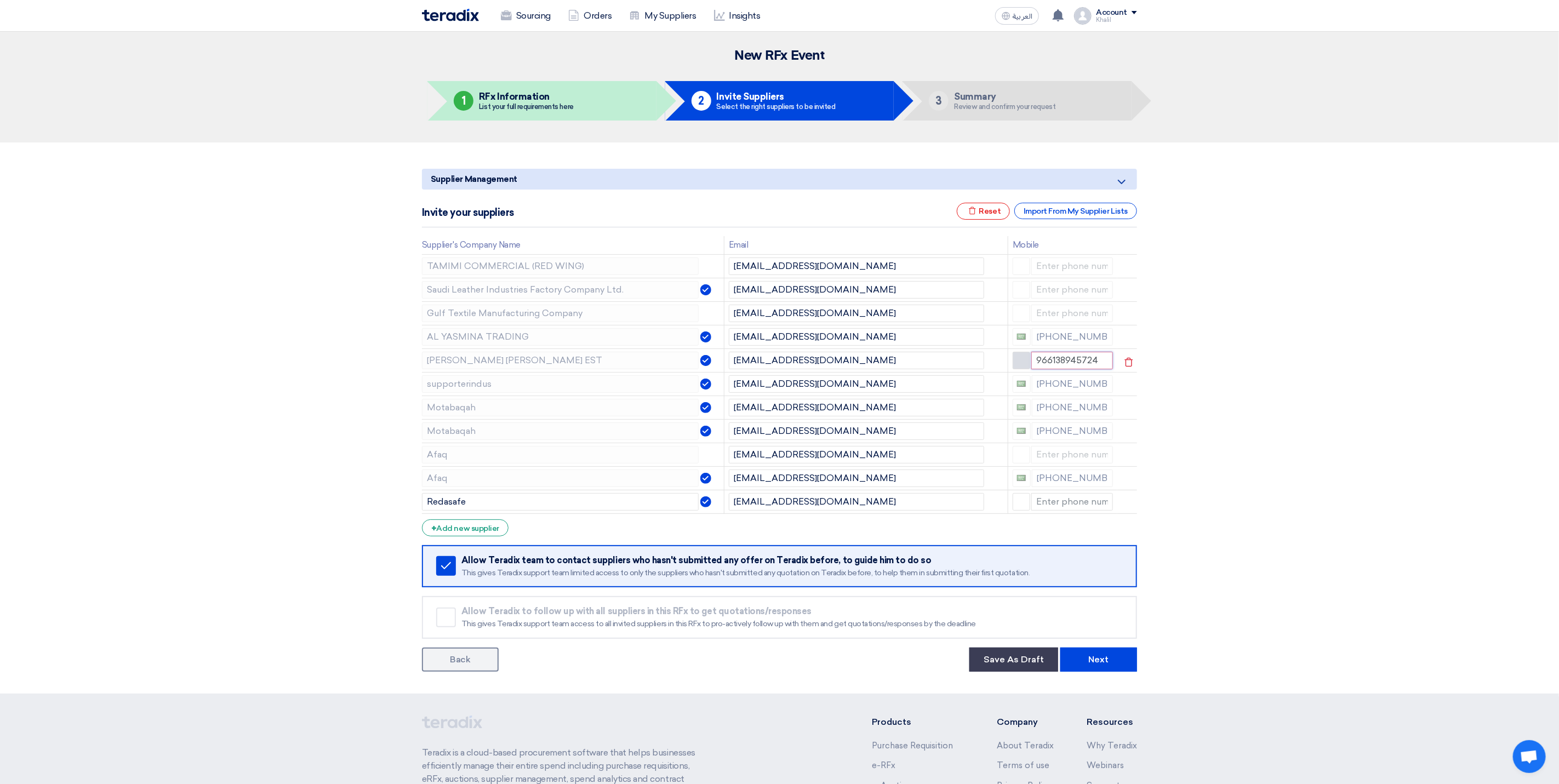
drag, startPoint x: 1095, startPoint y: 374, endPoint x: 1028, endPoint y: 374, distance: 67.0
click at [1028, 369] on div "966138945724" at bounding box center [1063, 360] width 101 height 18
click at [1261, 484] on section "Supplier Management Minimize/Maximize Category Invite your suppliers Excel file…" at bounding box center [780, 418] width 1559 height 551
click at [1106, 665] on button "Next" at bounding box center [1098, 659] width 77 height 24
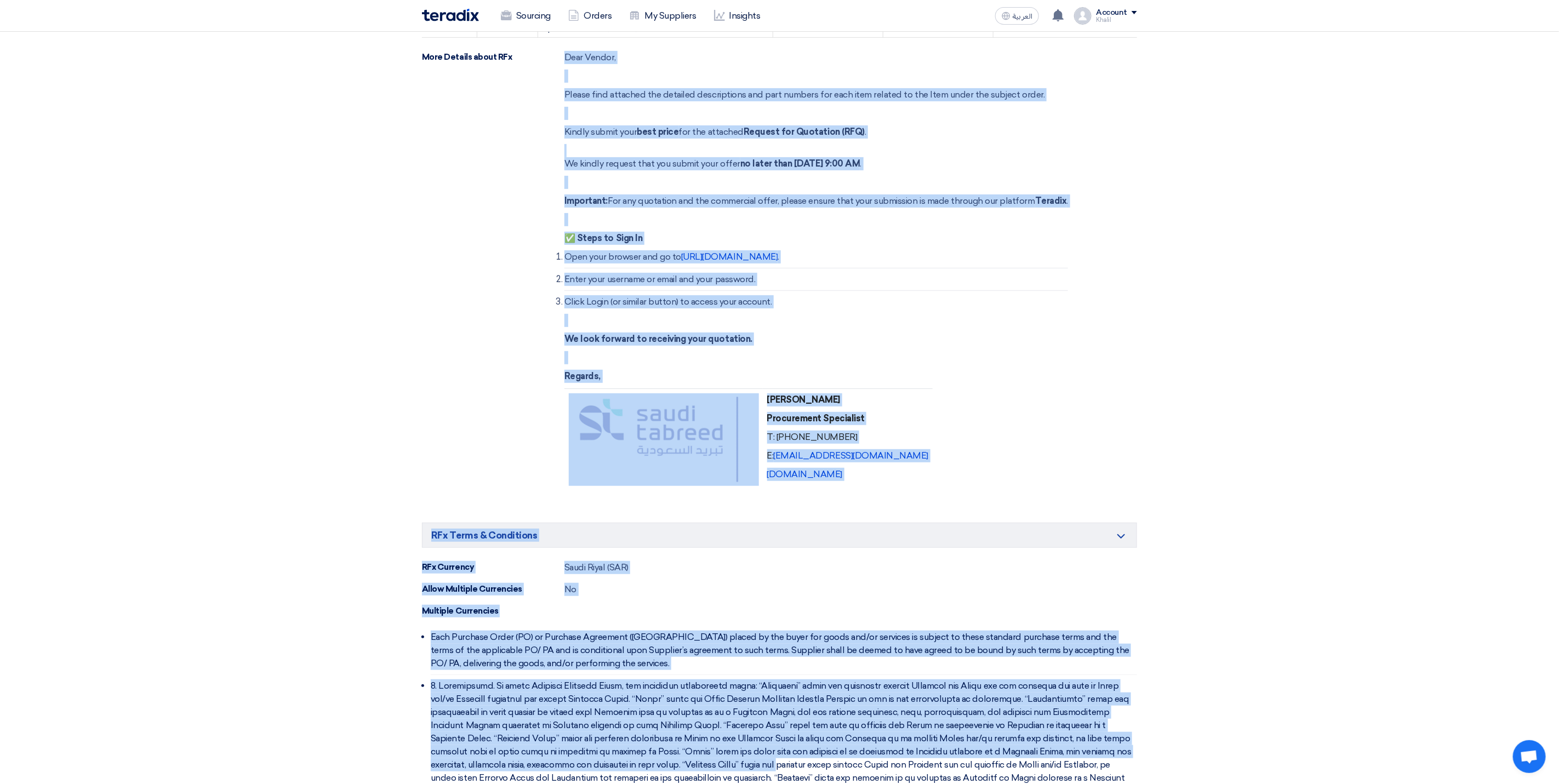
scroll to position [532, 0]
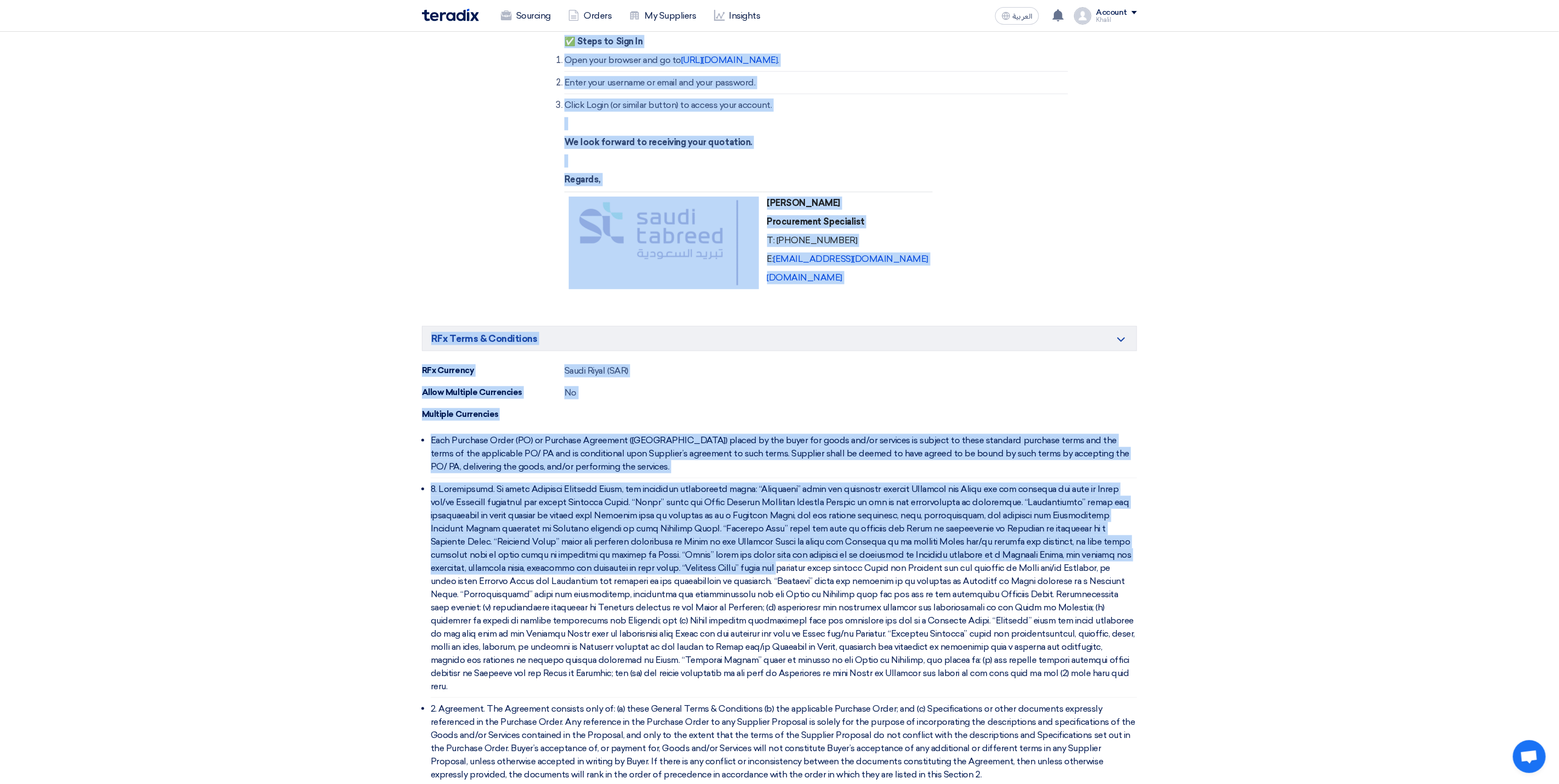
drag, startPoint x: 559, startPoint y: 392, endPoint x: 885, endPoint y: 281, distance: 344.4
click at [885, 281] on div "More Details about RFx Dear Vendor, Please find attached the detailed descripti…" at bounding box center [780, 79] width 715 height 450
copy div "Dear Vendor, Please find attached the detailed descriptions and part numbers fo…"
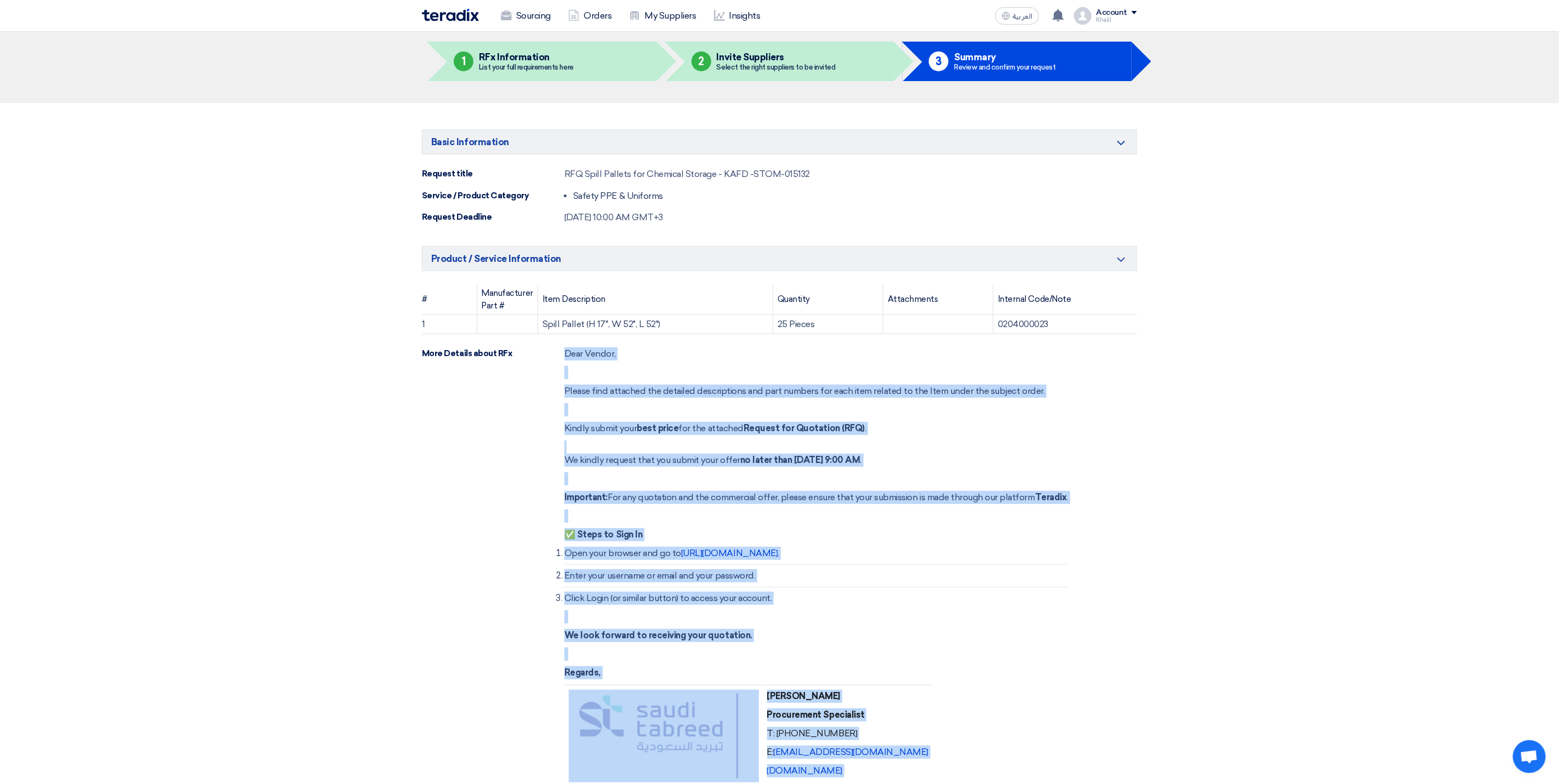
scroll to position [0, 0]
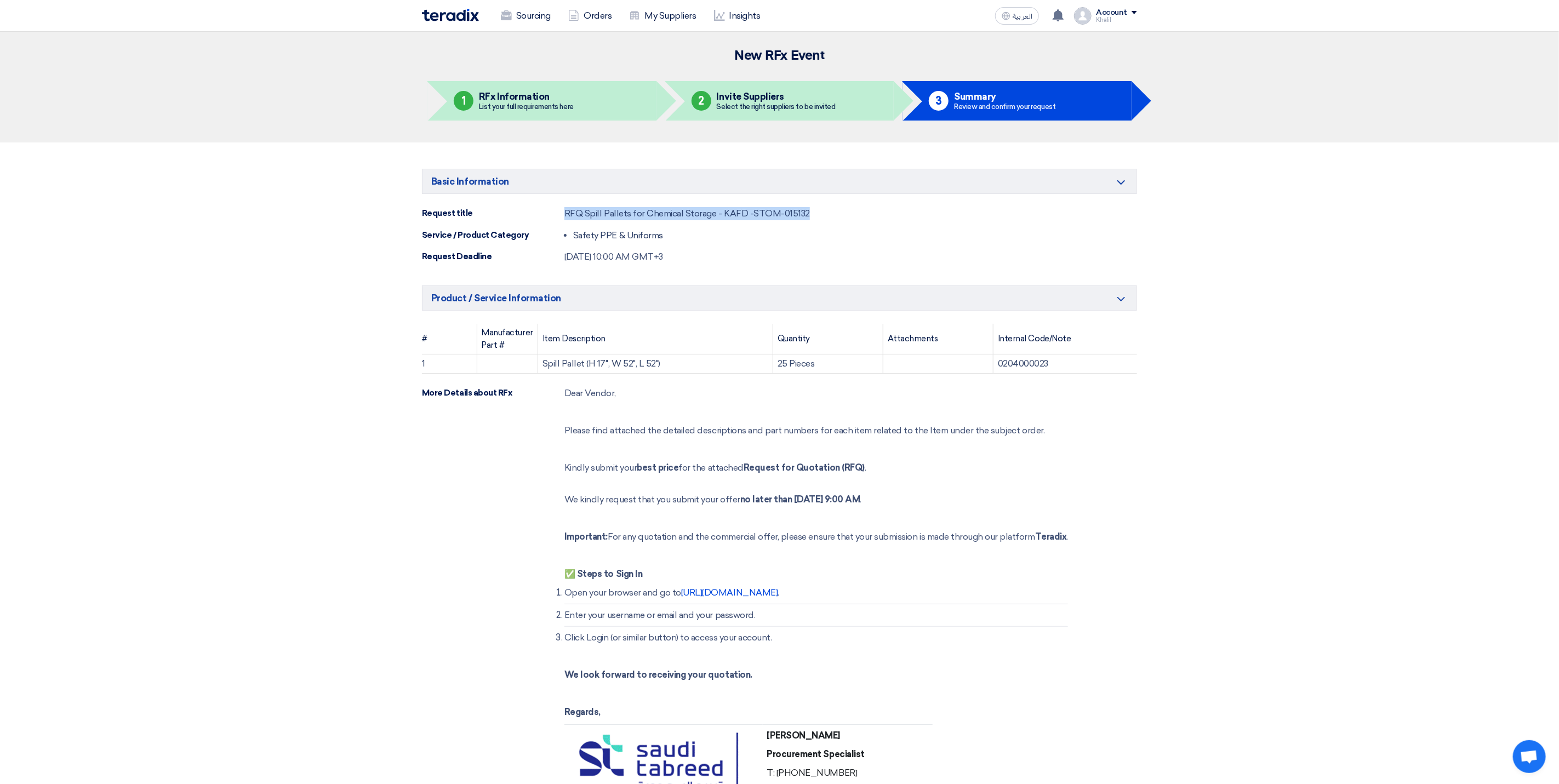
drag, startPoint x: 565, startPoint y: 211, endPoint x: 826, endPoint y: 212, distance: 261.0
click at [826, 212] on div "Request title RFQ Spill Pallets for Chemical Storage - KAFD -STOM-015132" at bounding box center [780, 214] width 715 height 13
copy div "RFQ Spill Pallets for Chemical Storage - KAFD -STOM-015132"
click at [530, 16] on link "Sourcing" at bounding box center [525, 15] width 67 height 24
